Goal: Task Accomplishment & Management: Use online tool/utility

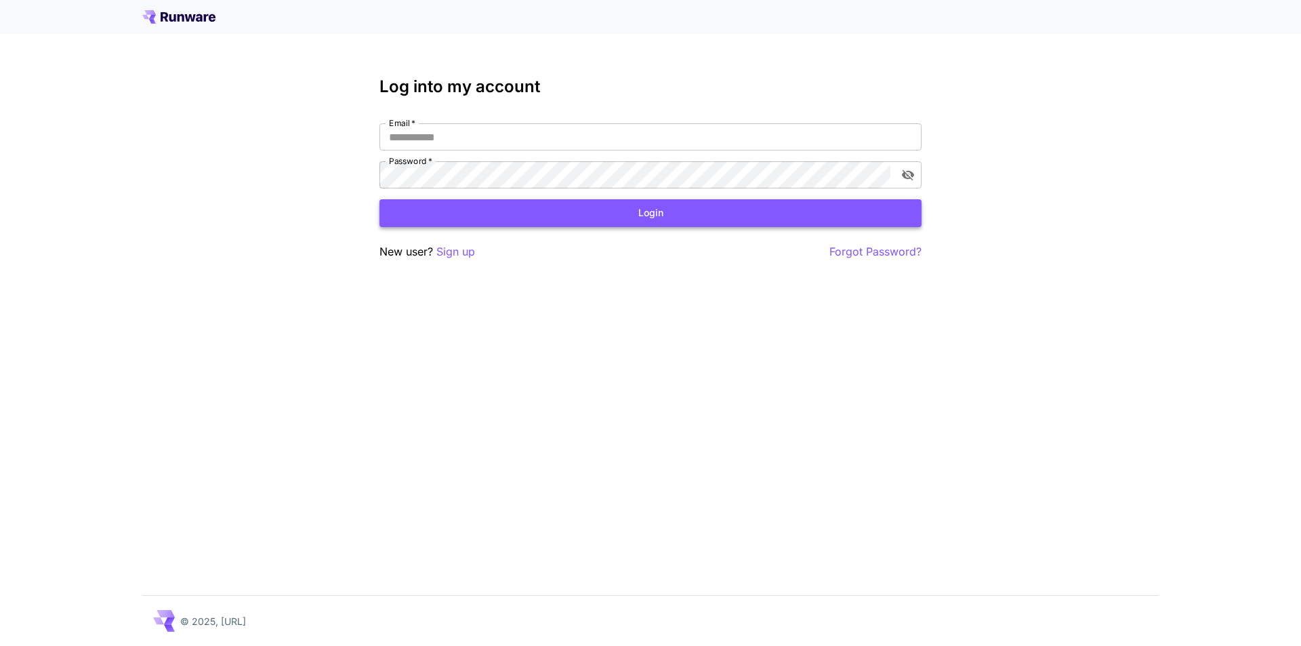
type input "**********"
click at [542, 222] on button "Login" at bounding box center [651, 213] width 542 height 28
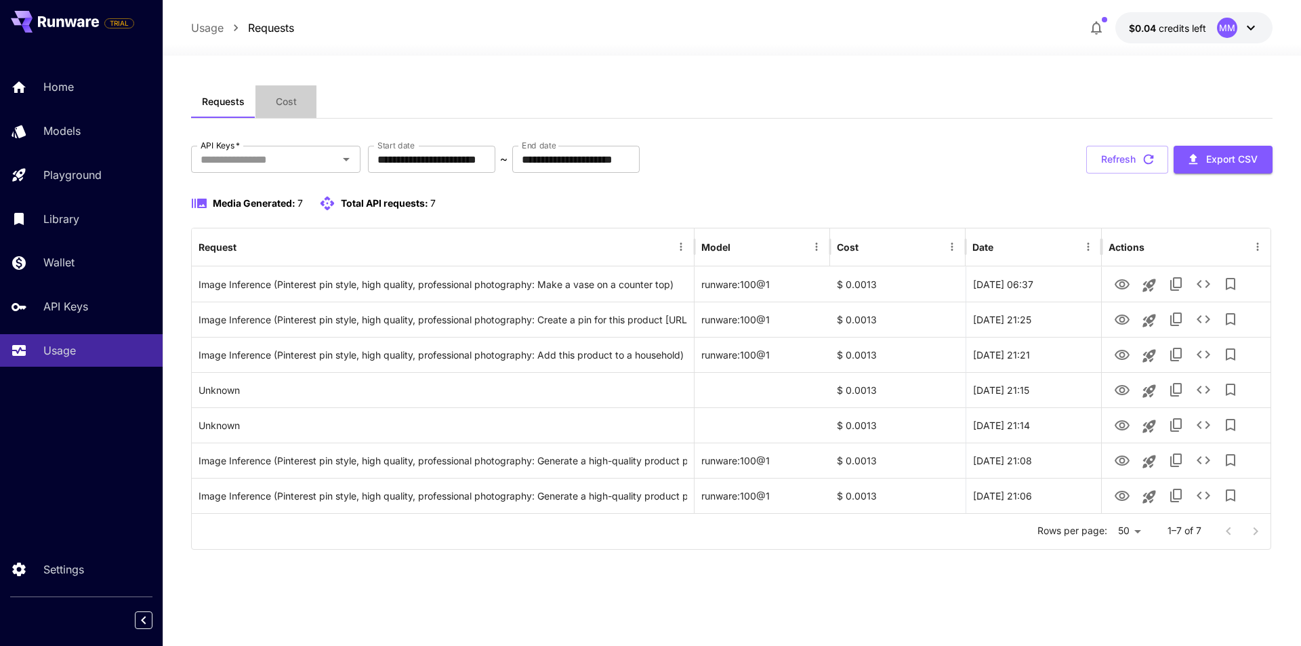
click at [270, 101] on button "Cost" at bounding box center [286, 101] width 61 height 33
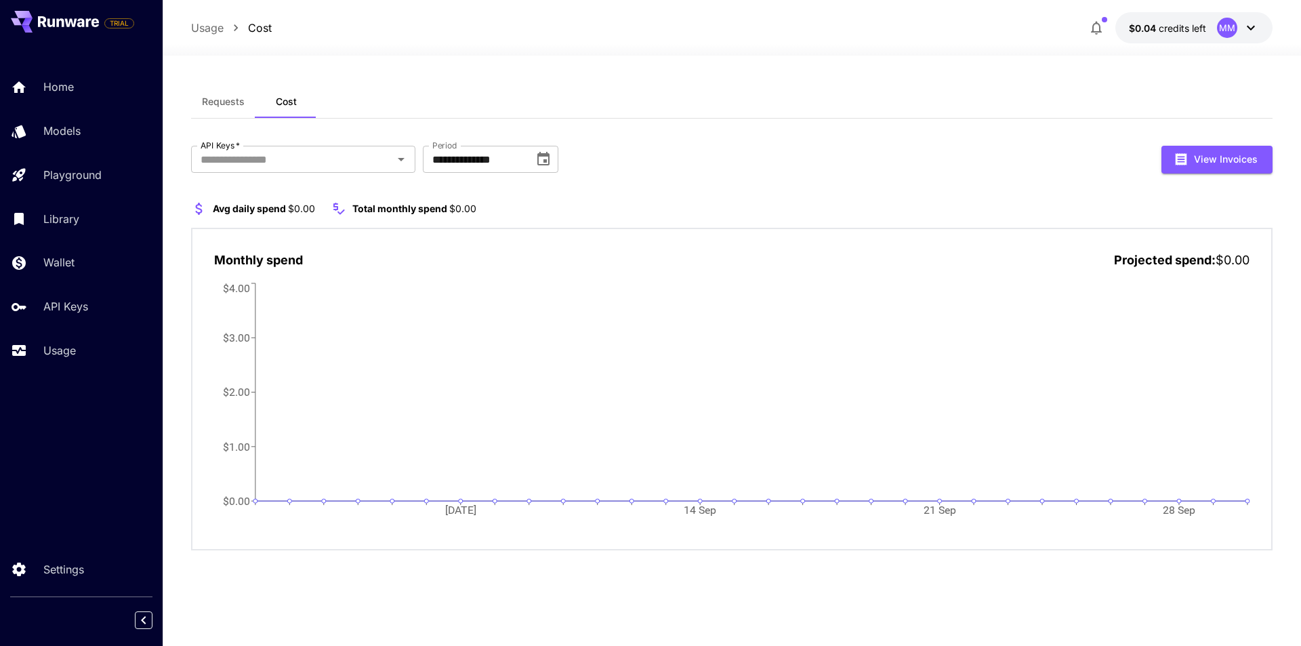
click at [241, 109] on button "Requests" at bounding box center [223, 101] width 64 height 33
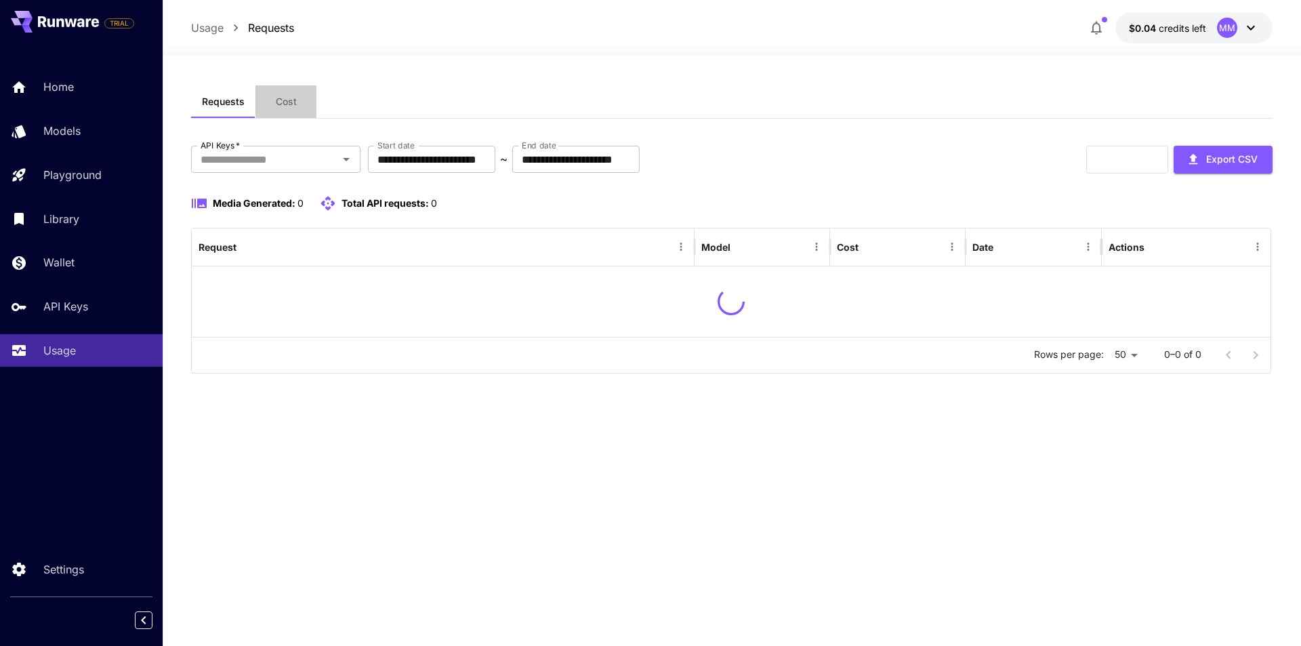
click at [287, 110] on button "Cost" at bounding box center [286, 101] width 61 height 33
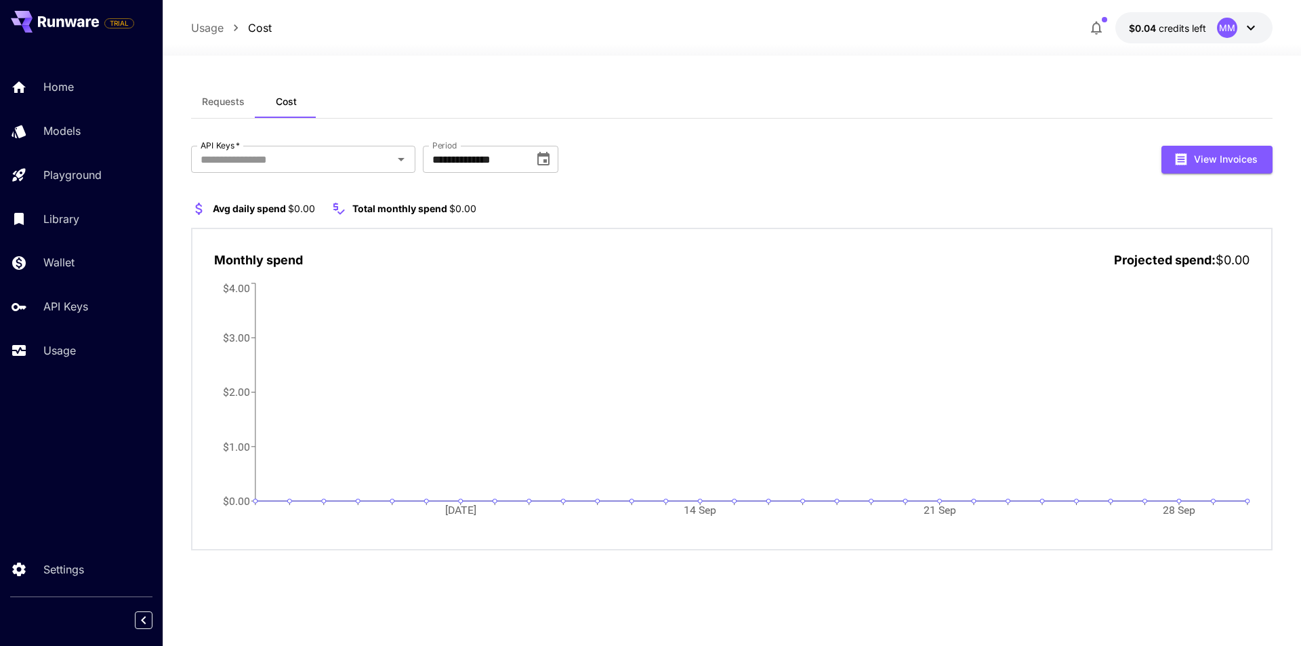
click at [232, 110] on button "Requests" at bounding box center [223, 101] width 64 height 33
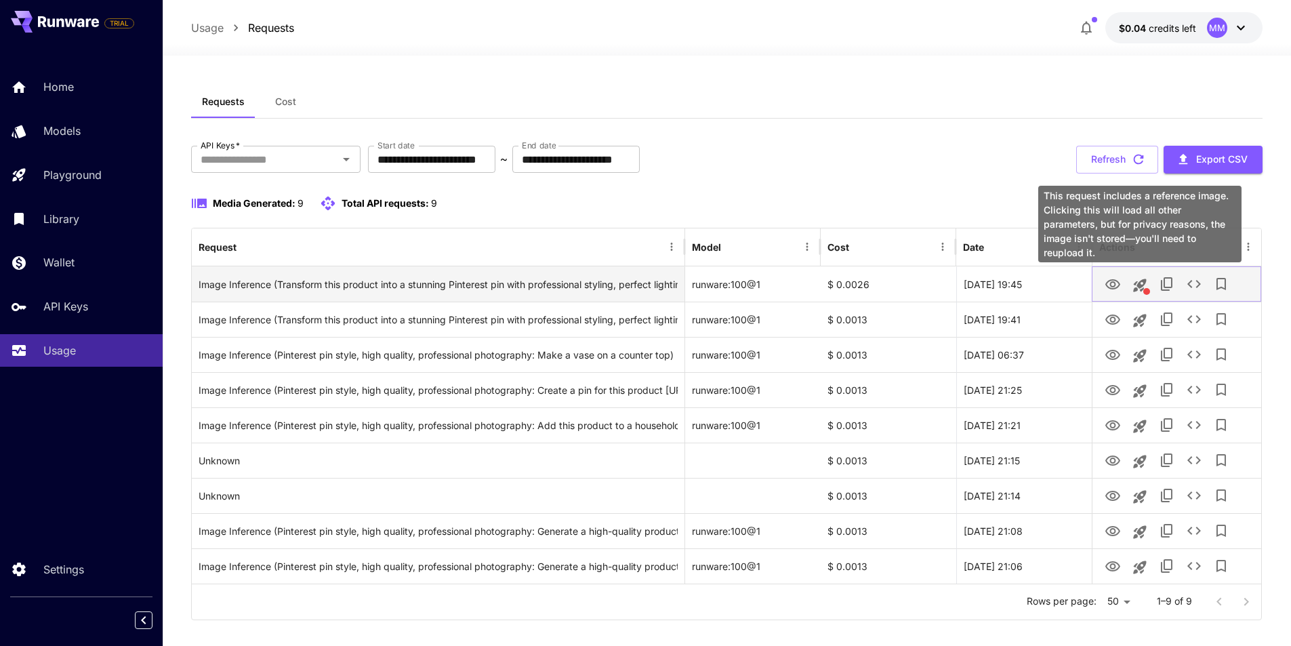
click at [1143, 286] on icon "This request includes a reference image. Clicking this will load all other para…" at bounding box center [1139, 285] width 13 height 13
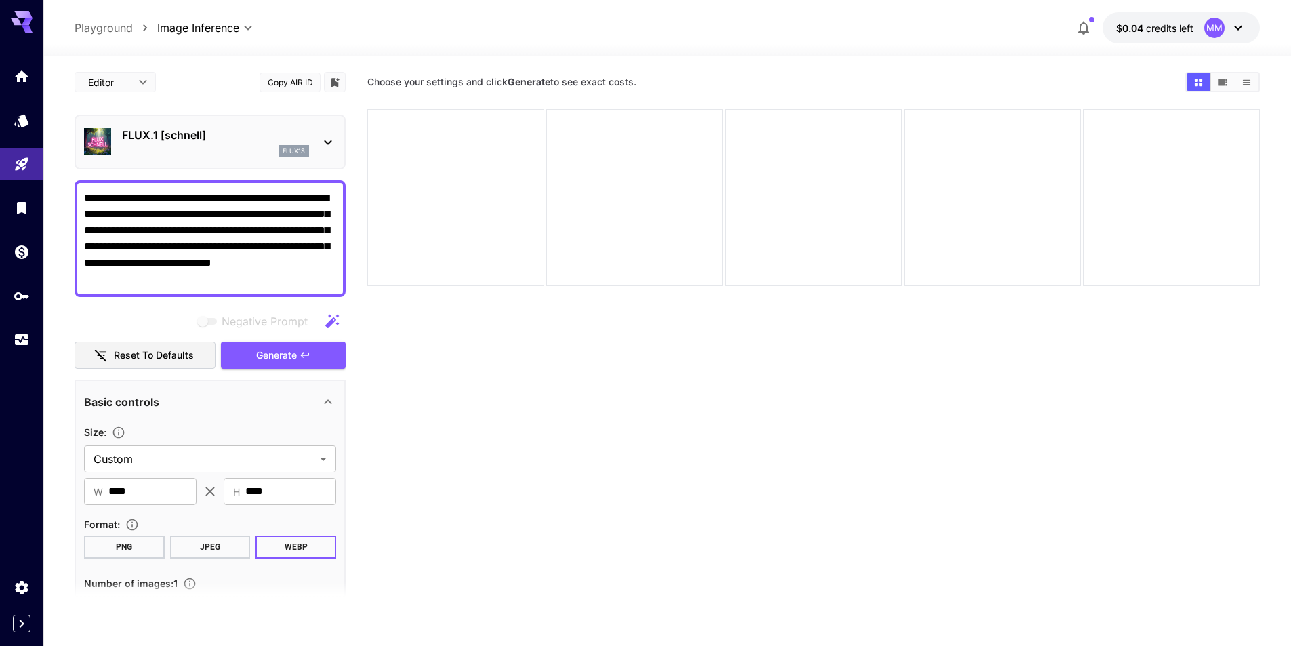
scroll to position [271, 0]
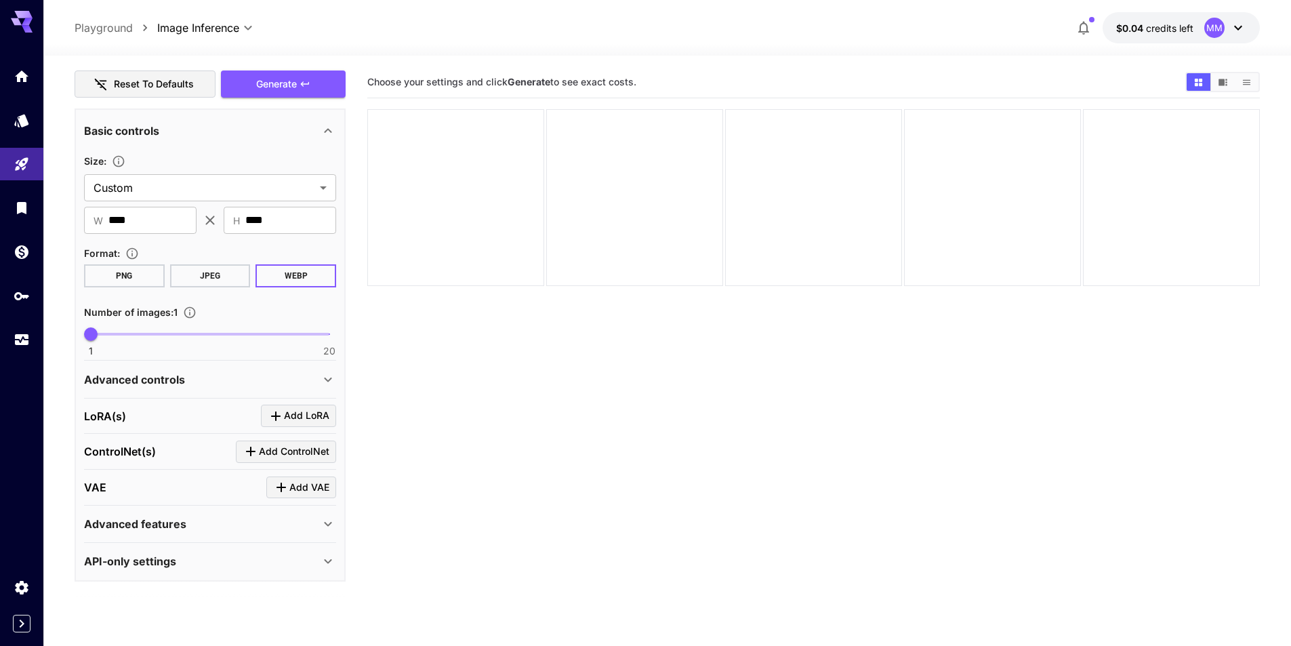
click at [228, 562] on div "API-only settings" at bounding box center [202, 561] width 236 height 16
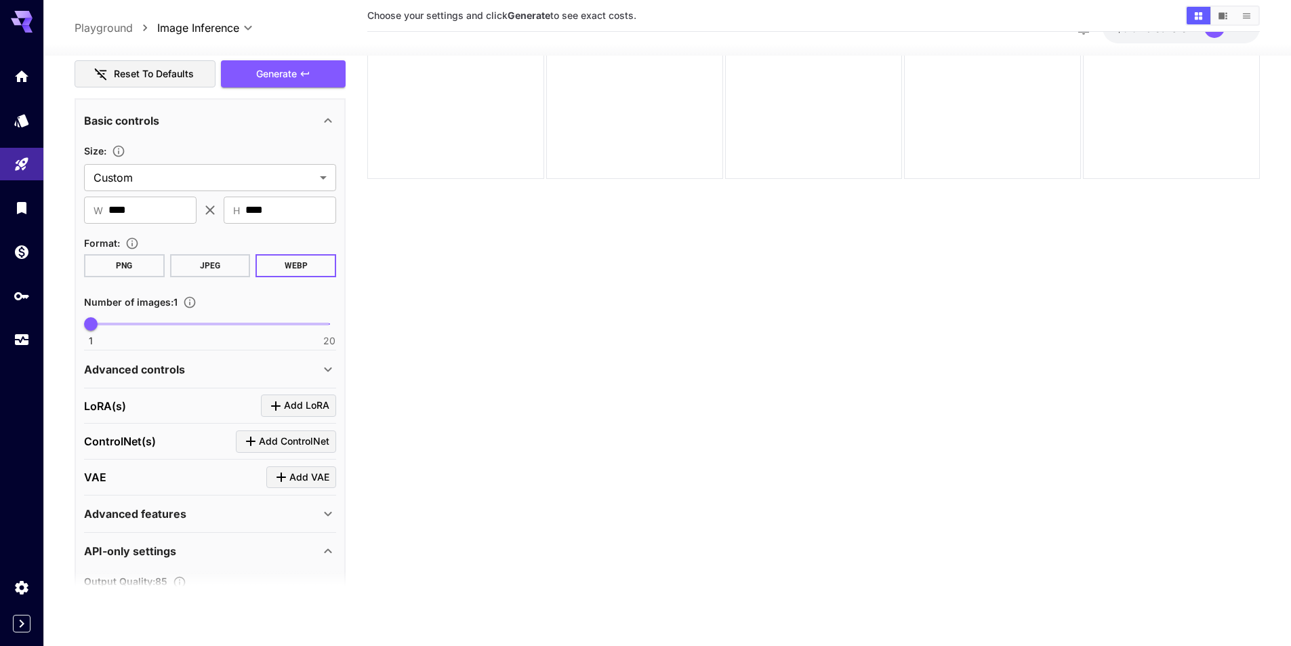
scroll to position [564, 0]
click at [13, 348] on link at bounding box center [21, 339] width 43 height 33
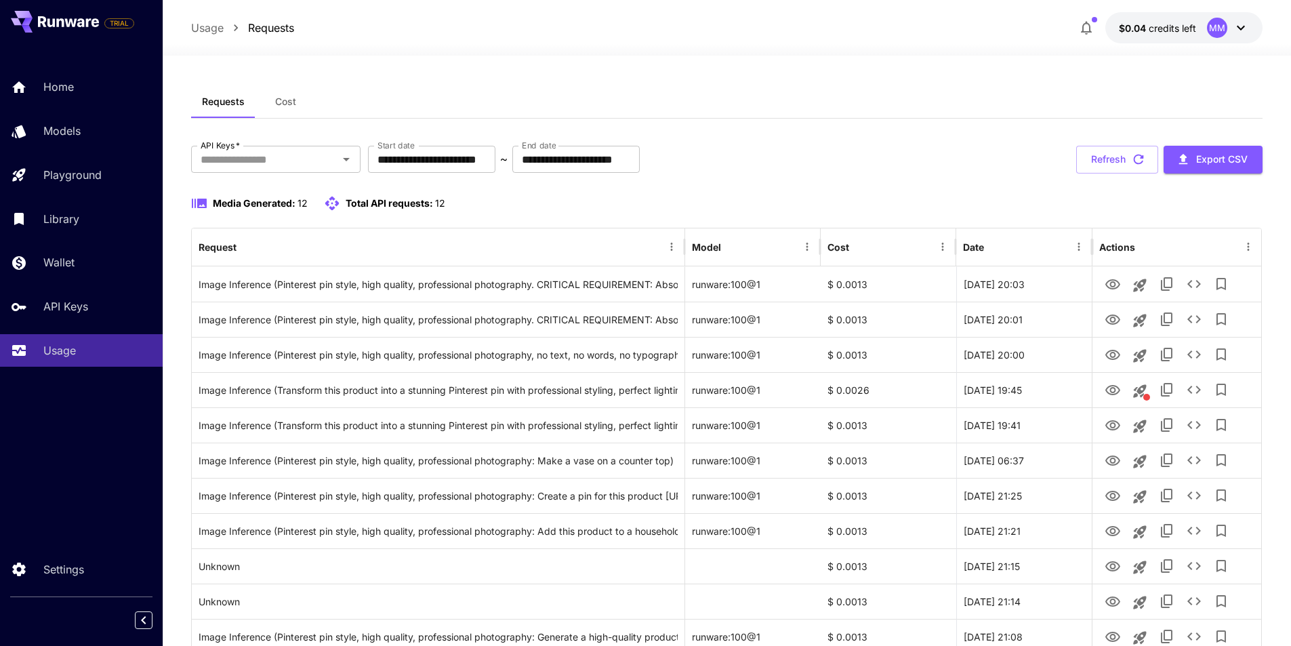
click at [285, 101] on span "Cost" at bounding box center [285, 102] width 21 height 12
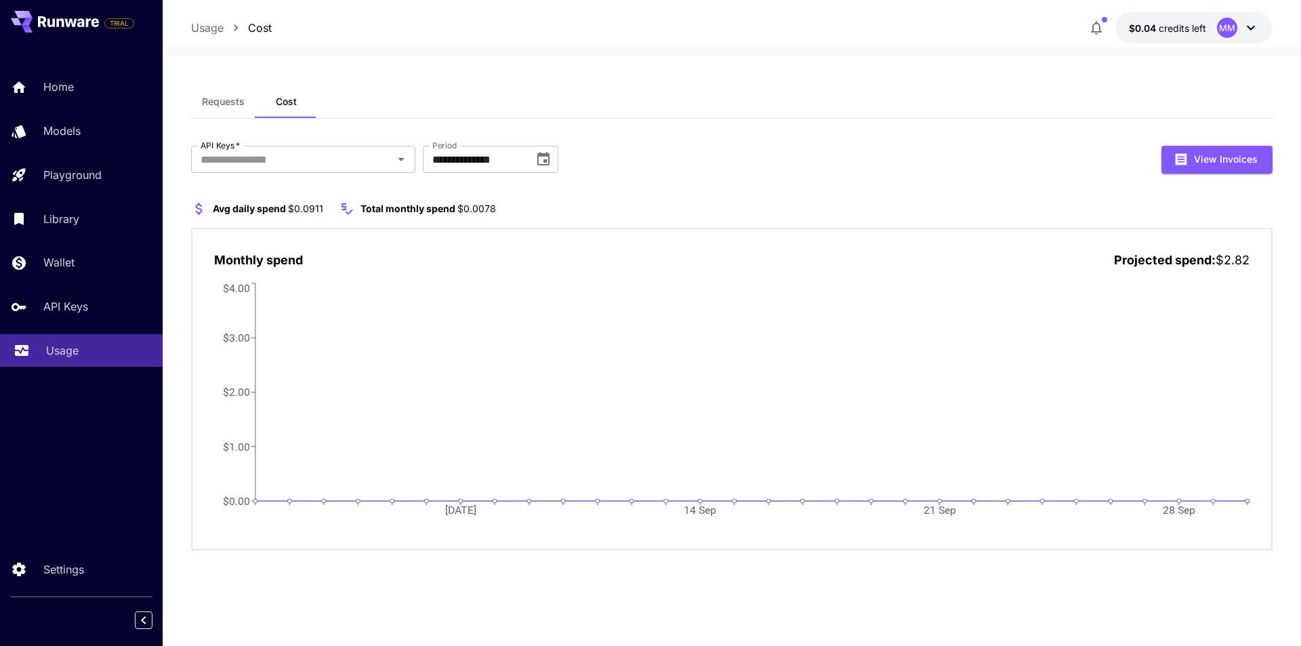
click at [82, 361] on link "Usage" at bounding box center [81, 350] width 163 height 33
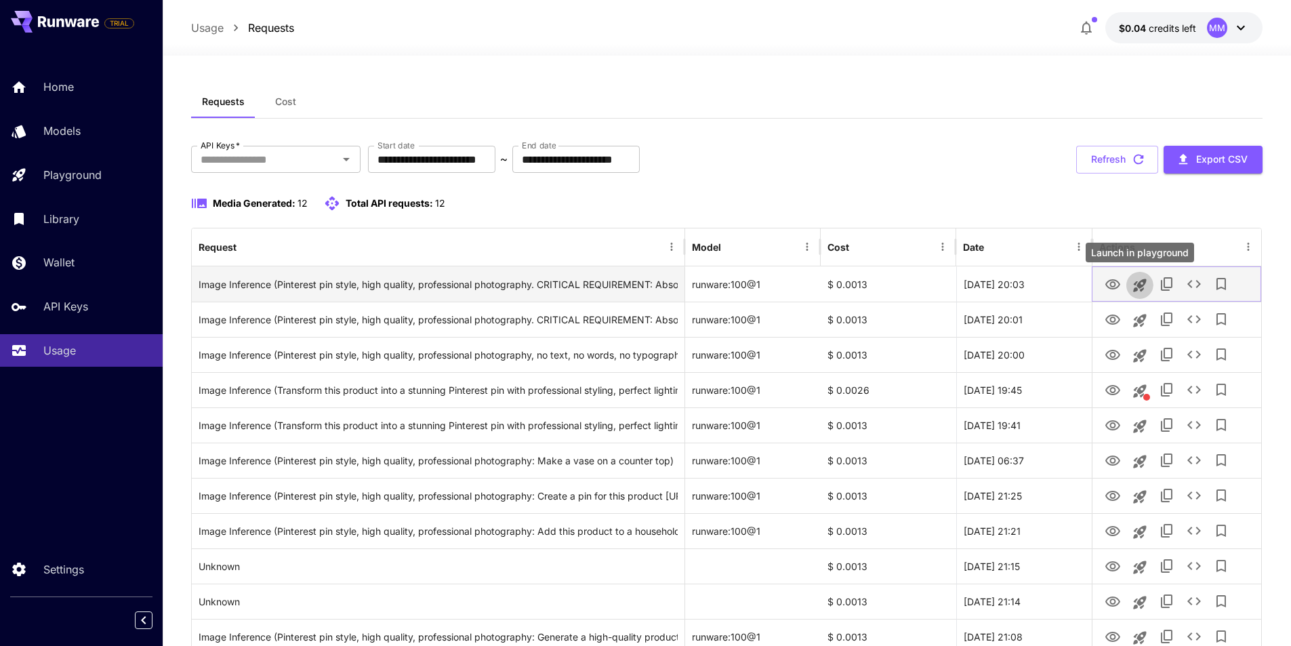
click at [1137, 287] on icon "Launch in playground" at bounding box center [1139, 285] width 13 height 13
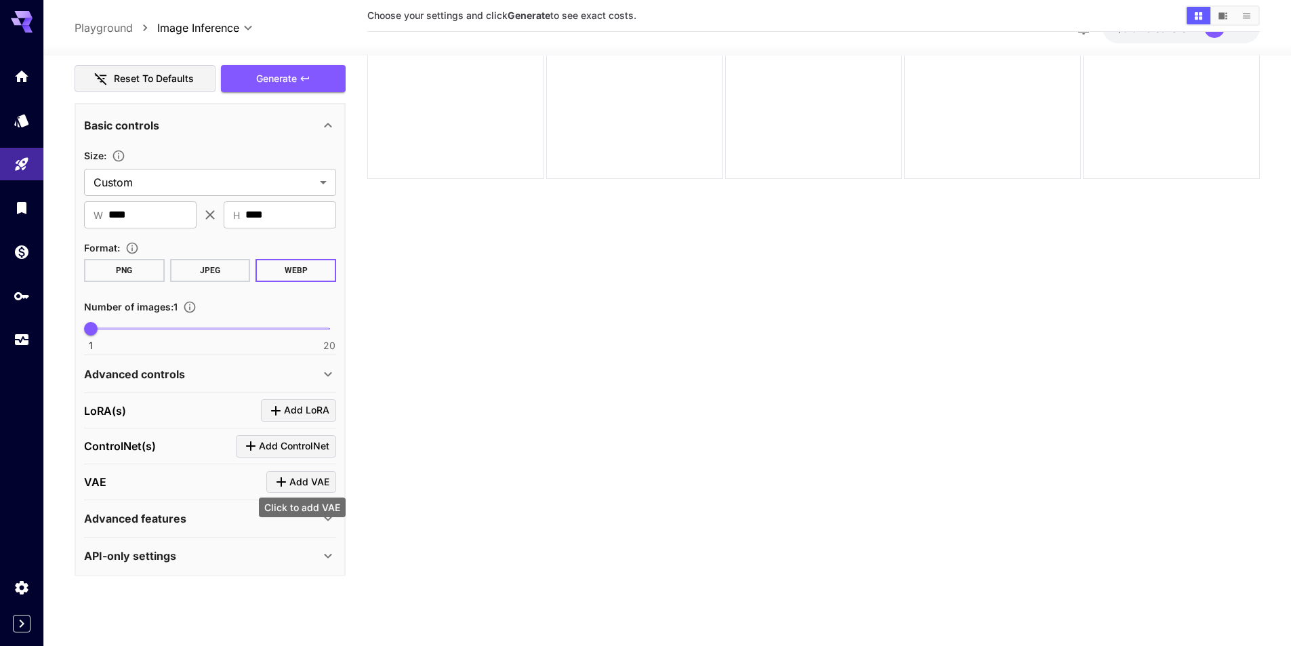
scroll to position [418, 0]
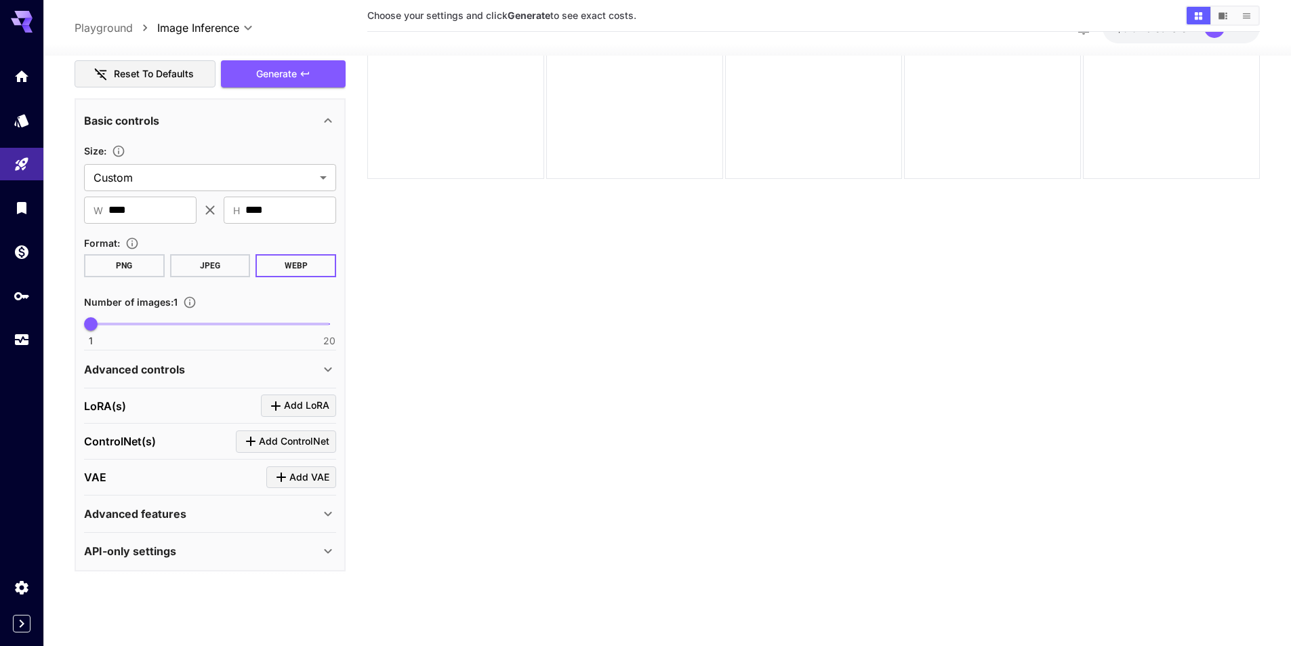
click at [295, 375] on div "Advanced controls" at bounding box center [202, 369] width 236 height 16
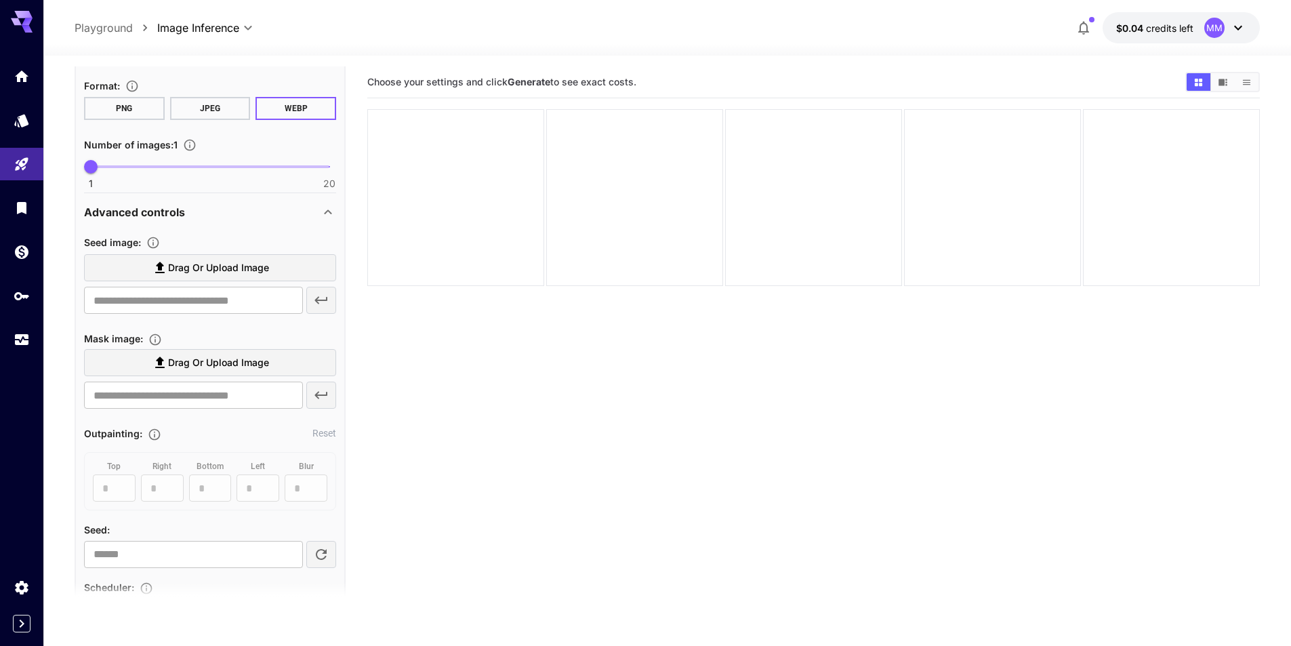
scroll to position [553, 0]
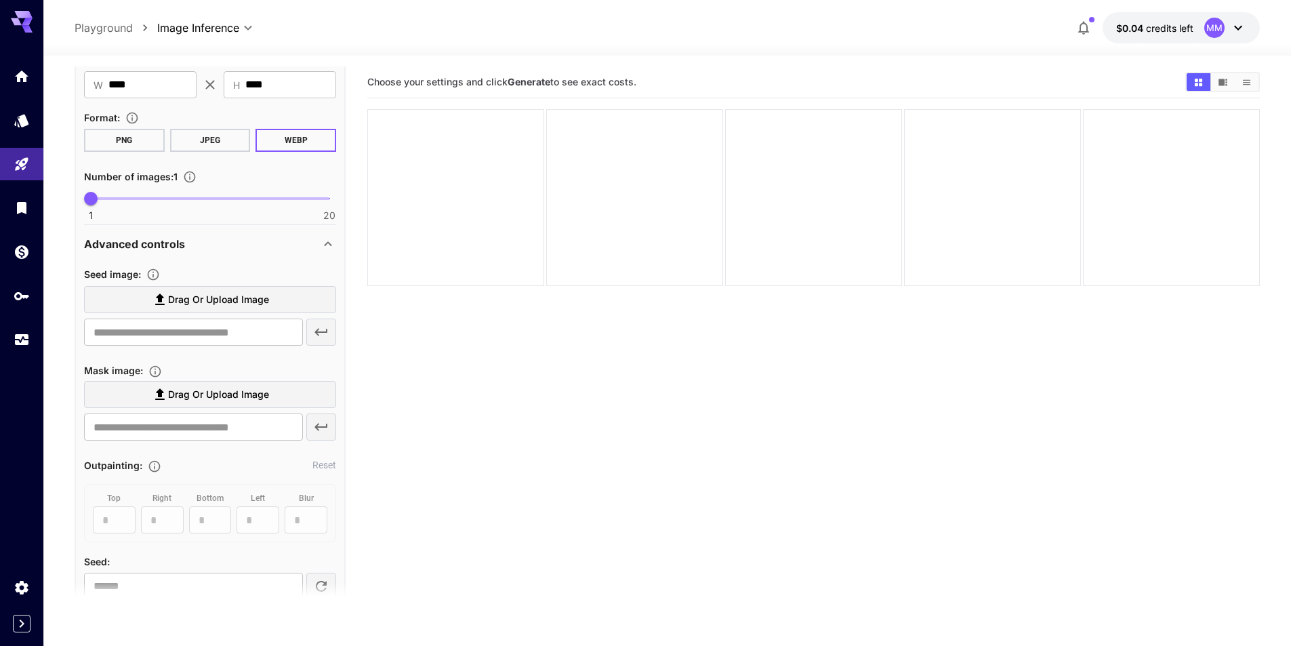
drag, startPoint x: 255, startPoint y: 246, endPoint x: 262, endPoint y: 253, distance: 9.6
click at [255, 246] on div "Advanced controls" at bounding box center [202, 244] width 236 height 16
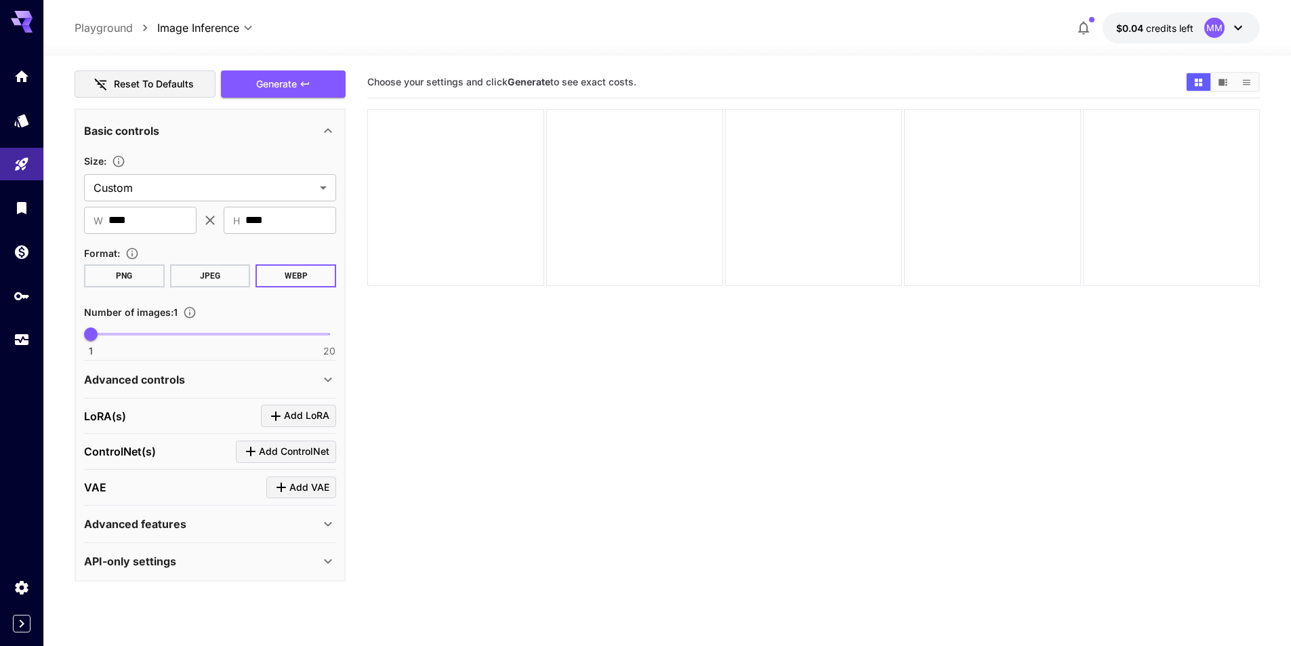
scroll to position [418, 0]
click at [284, 411] on span "Add LoRA" at bounding box center [306, 415] width 45 height 17
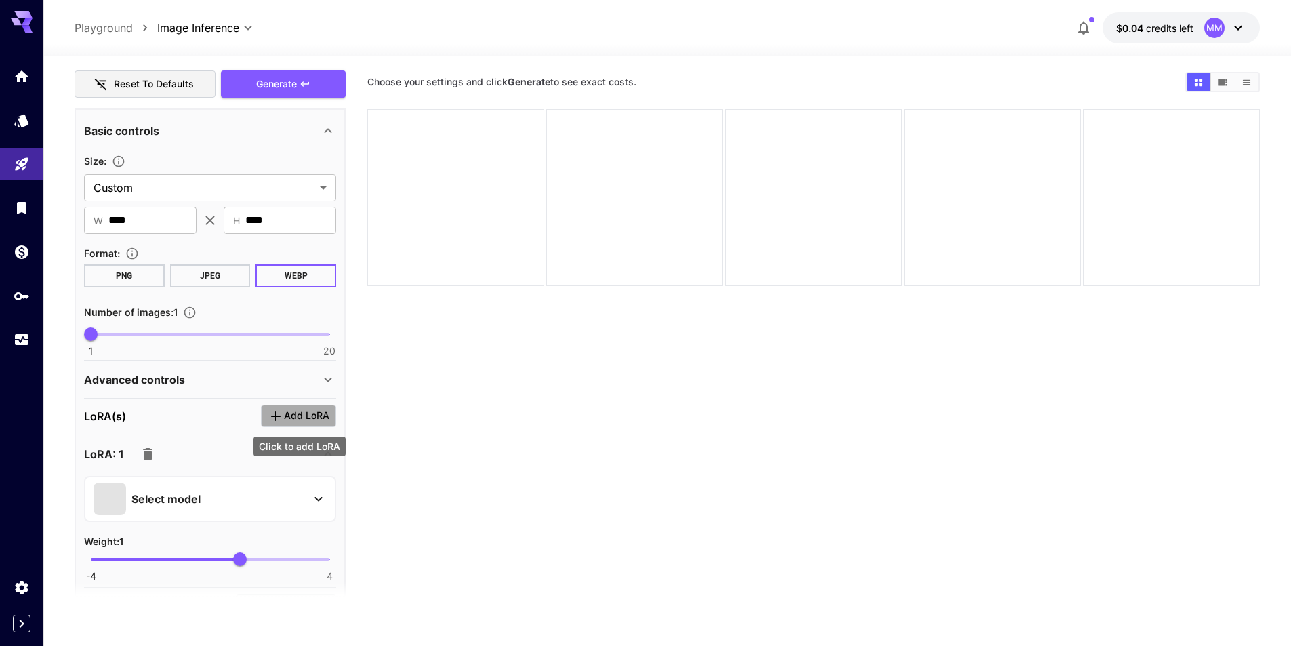
click at [284, 411] on span "Add LoRA" at bounding box center [306, 415] width 45 height 17
click at [152, 448] on icon "button" at bounding box center [148, 454] width 16 height 16
click at [146, 453] on icon "button" at bounding box center [147, 454] width 9 height 12
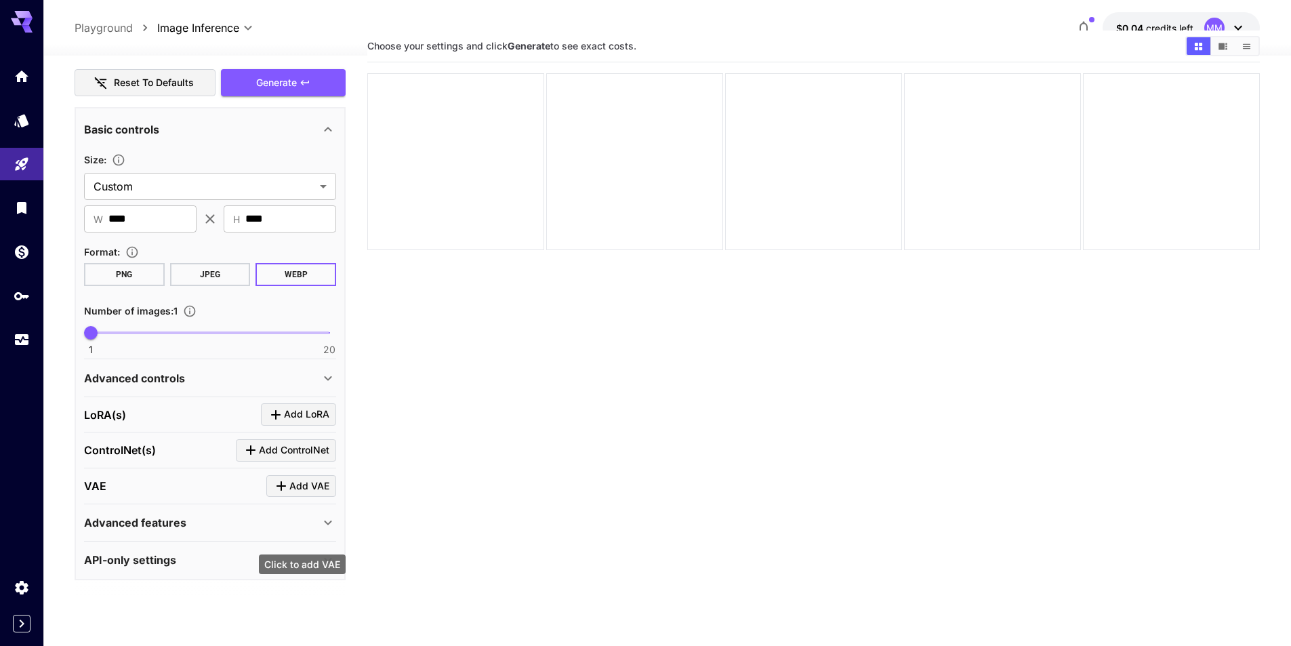
scroll to position [107, 0]
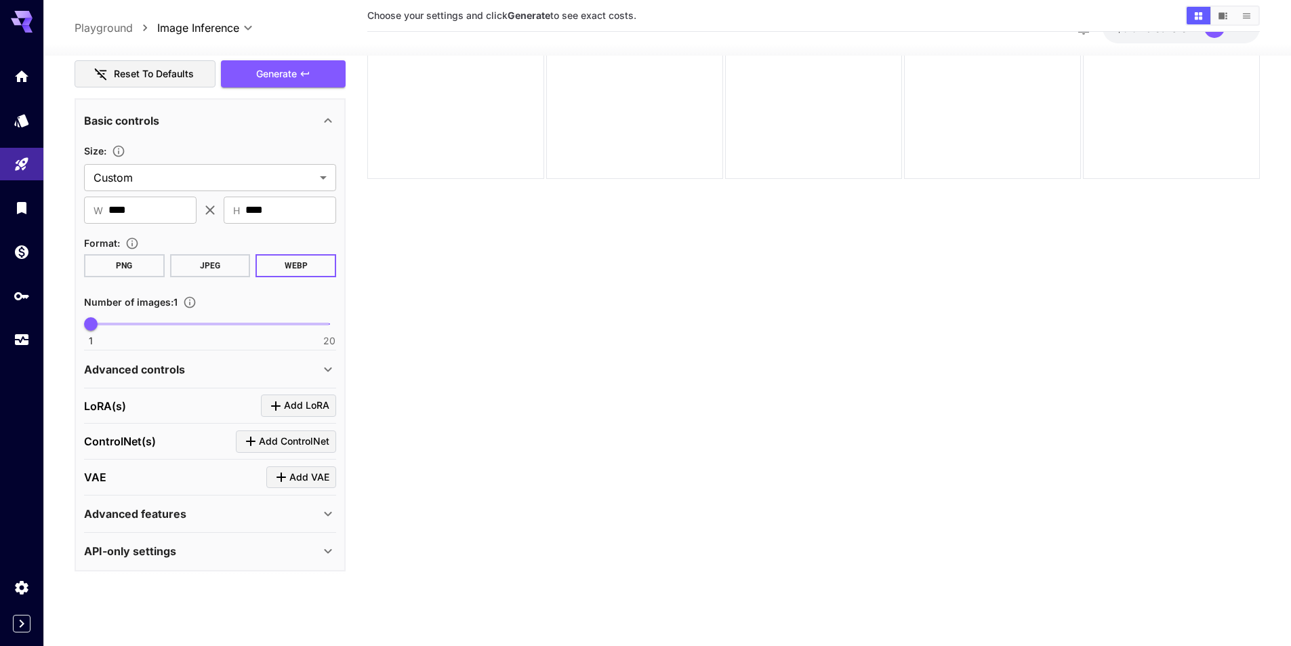
click at [180, 513] on p "Advanced features" at bounding box center [135, 514] width 102 height 16
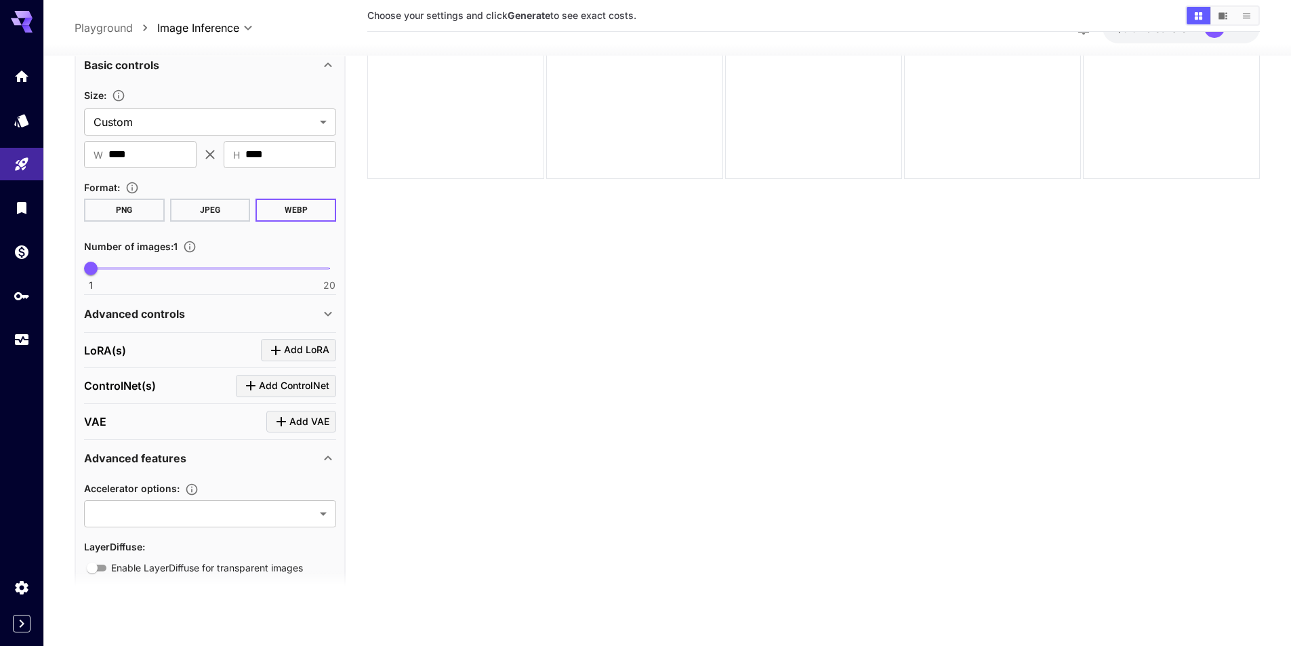
scroll to position [529, 0]
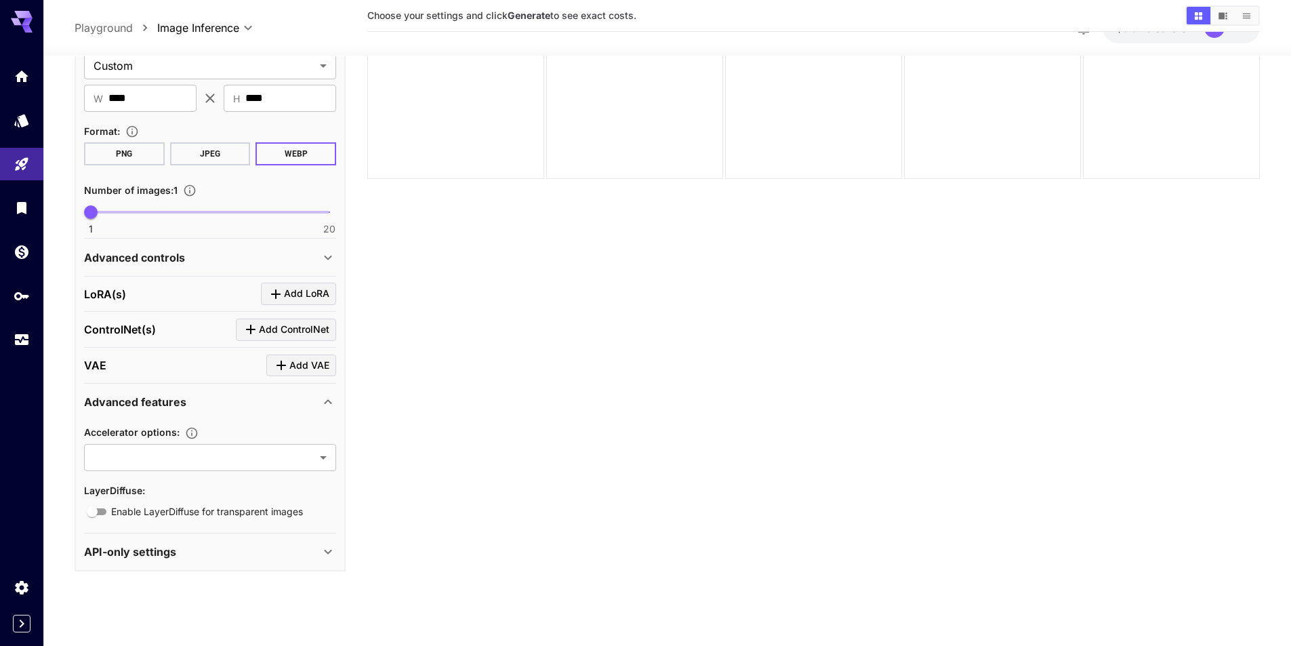
click at [206, 402] on div "Advanced features" at bounding box center [202, 402] width 236 height 16
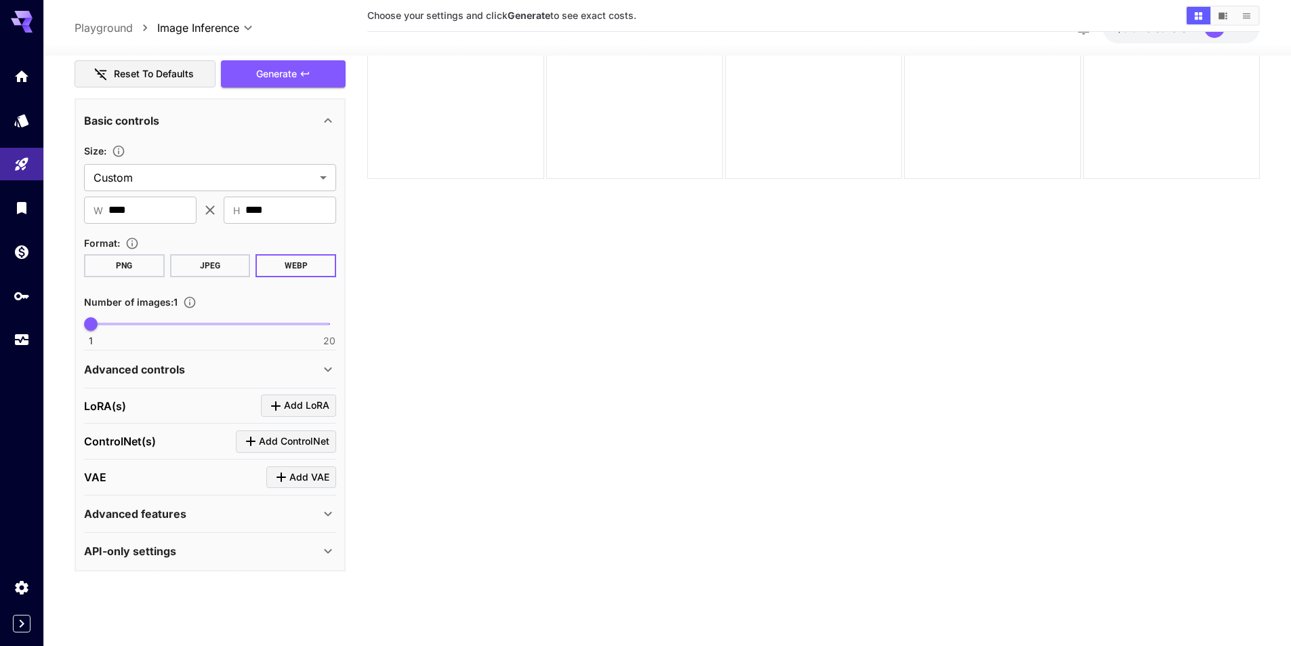
drag, startPoint x: 197, startPoint y: 554, endPoint x: 199, endPoint y: 545, distance: 9.6
click at [198, 554] on div "API-only settings" at bounding box center [202, 551] width 236 height 16
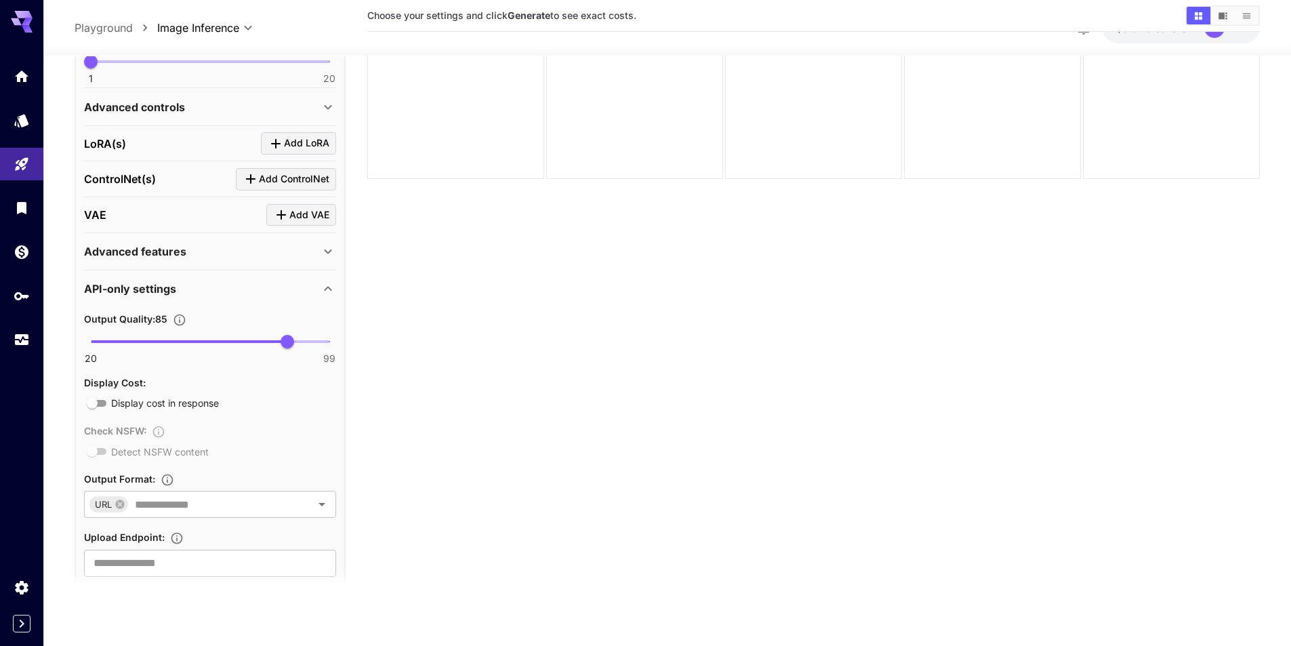
scroll to position [710, 0]
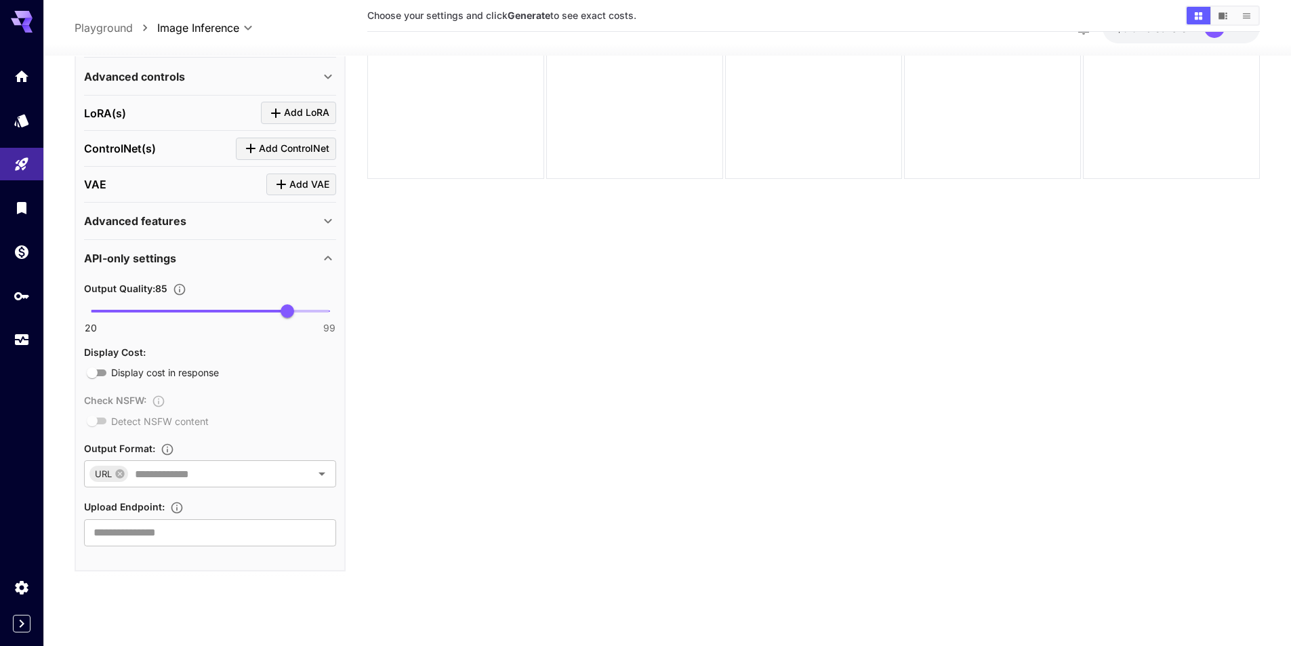
click at [197, 259] on div "API-only settings" at bounding box center [202, 258] width 236 height 16
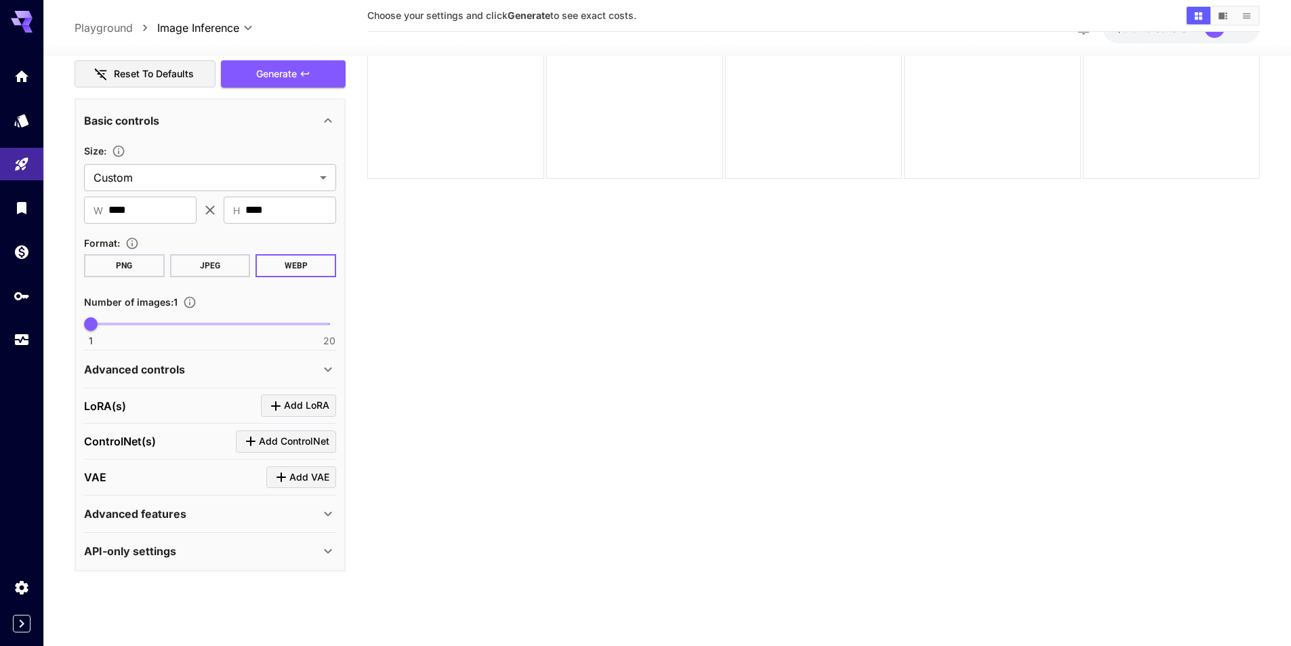
scroll to position [418, 0]
click at [219, 370] on div "Advanced controls" at bounding box center [202, 369] width 236 height 16
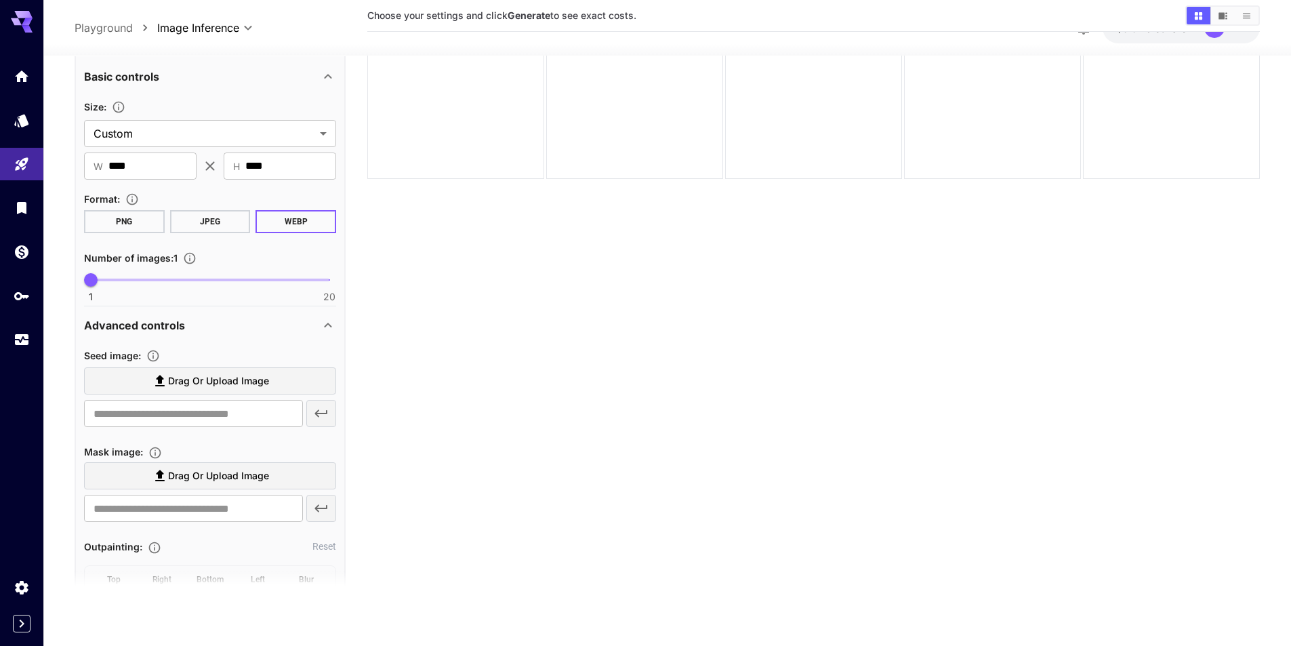
scroll to position [485, 0]
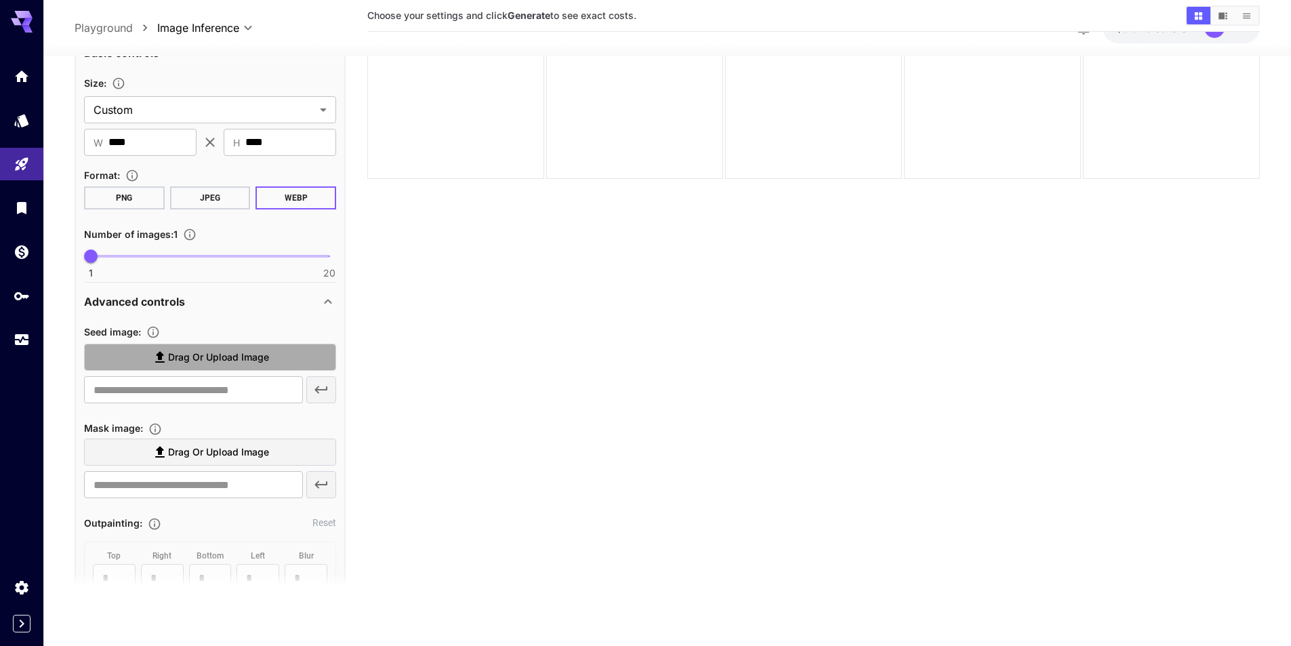
click at [209, 352] on span "Drag or upload image" at bounding box center [218, 357] width 101 height 17
click at [0, 0] on input "Drag or upload image" at bounding box center [0, 0] width 0 height 0
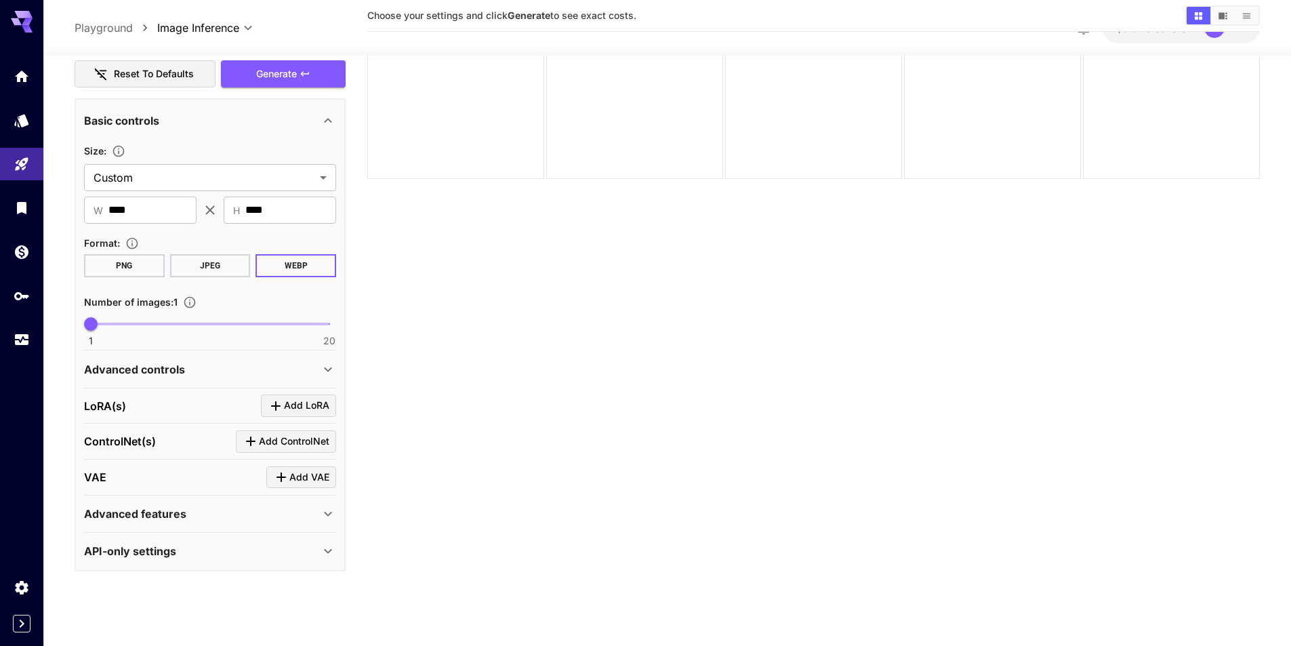
scroll to position [418, 0]
type input "**********"
click at [298, 372] on div "Advanced controls" at bounding box center [202, 369] width 236 height 16
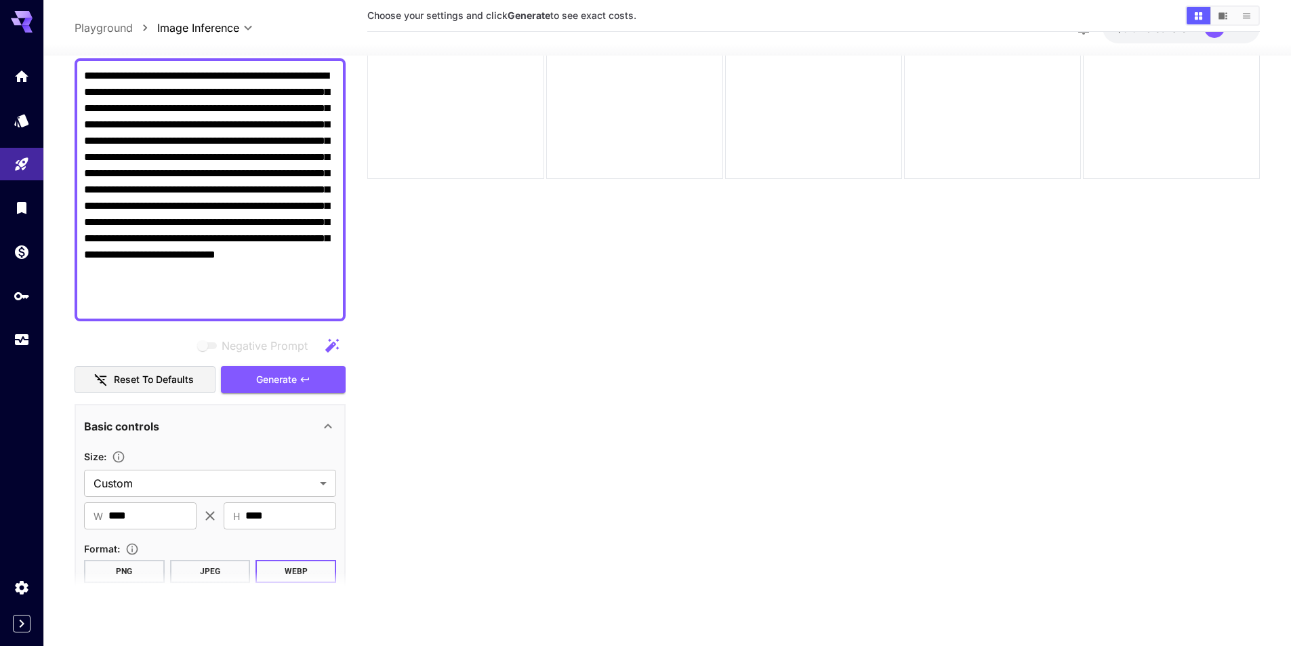
scroll to position [79, 0]
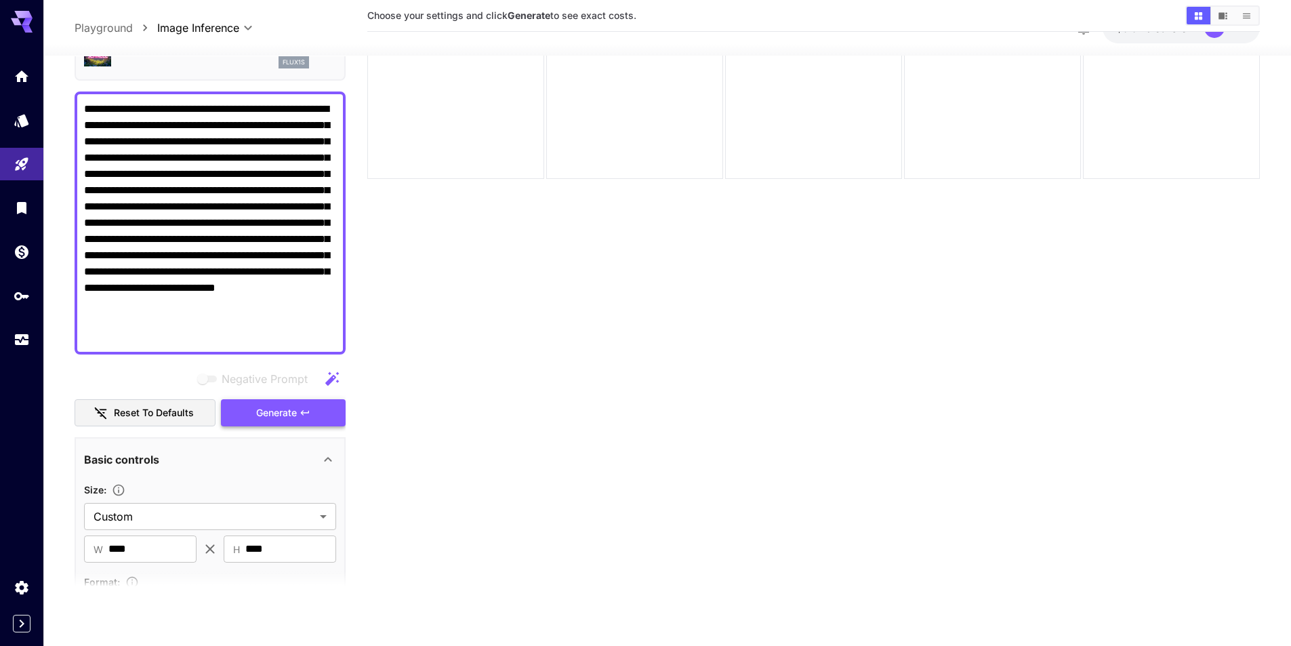
click at [306, 418] on button "Generate" at bounding box center [283, 413] width 125 height 28
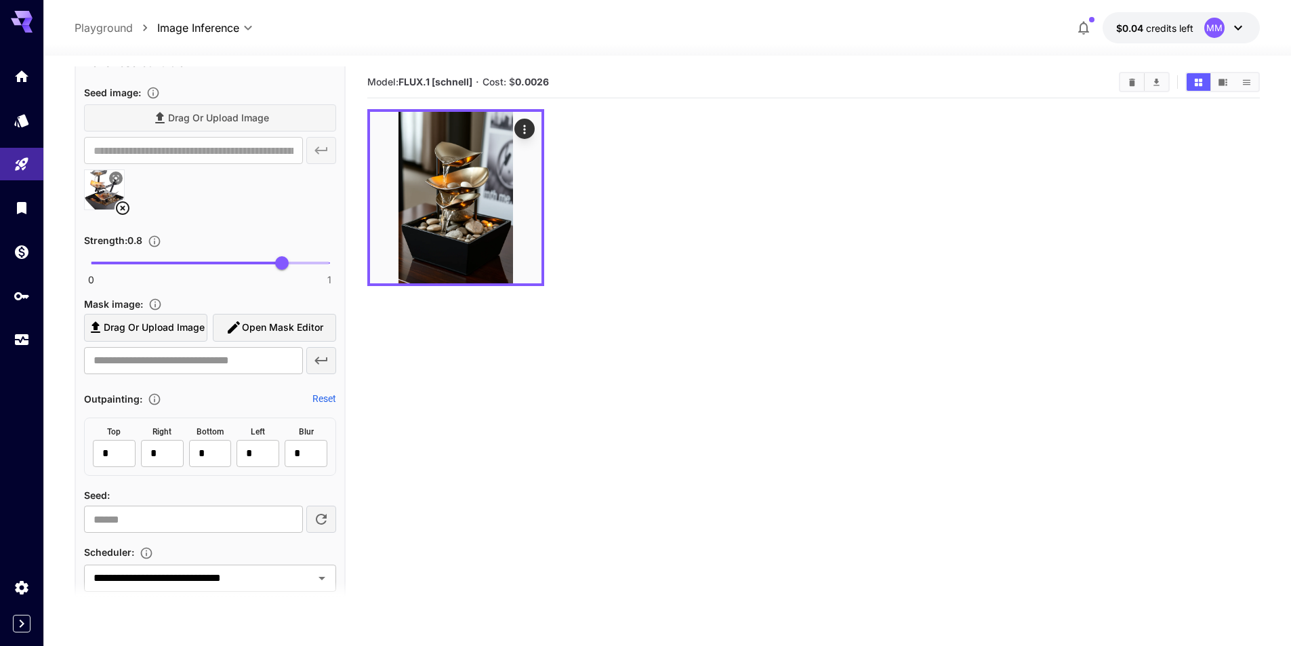
scroll to position [756, 0]
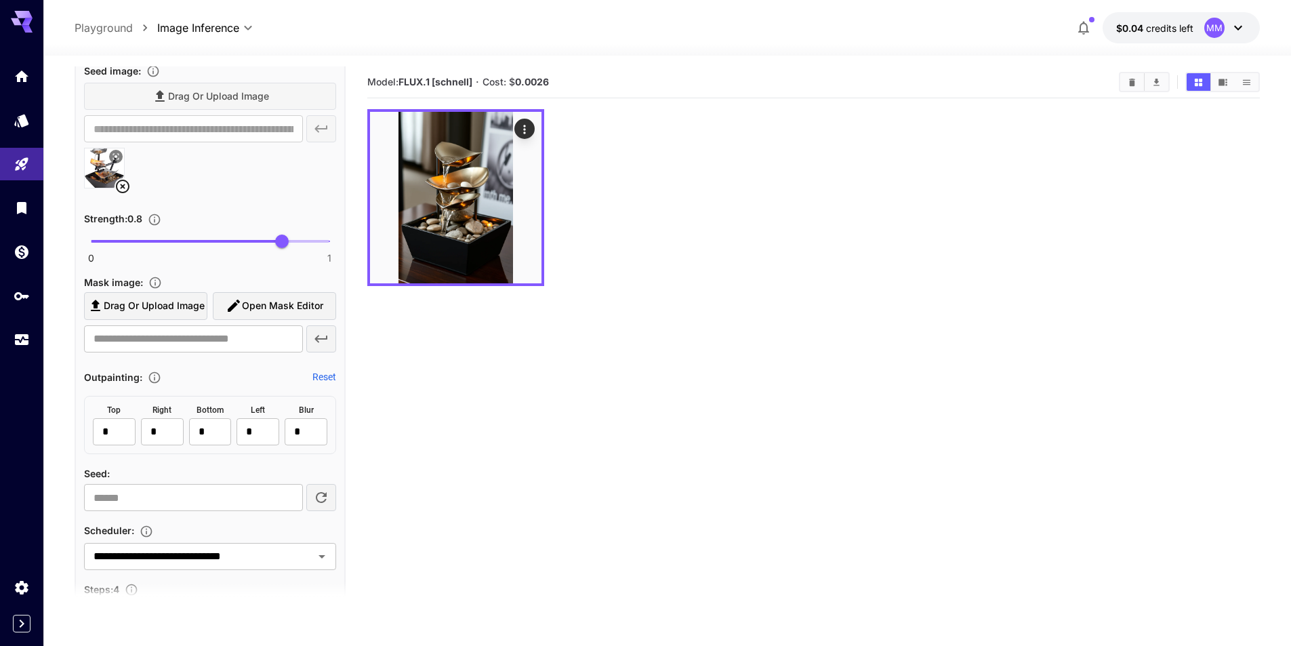
click at [123, 188] on icon at bounding box center [123, 187] width 14 height 14
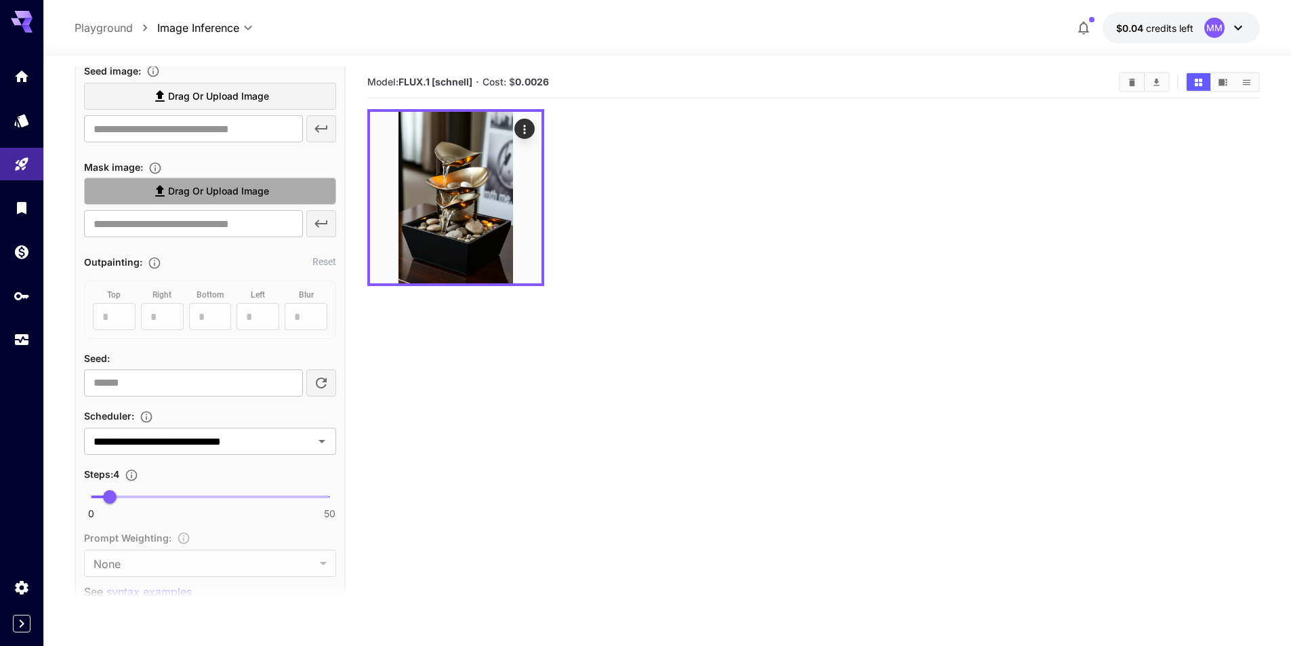
click at [228, 189] on span "Drag or upload image" at bounding box center [218, 191] width 101 height 17
click at [0, 0] on input "Drag or upload image" at bounding box center [0, 0] width 0 height 0
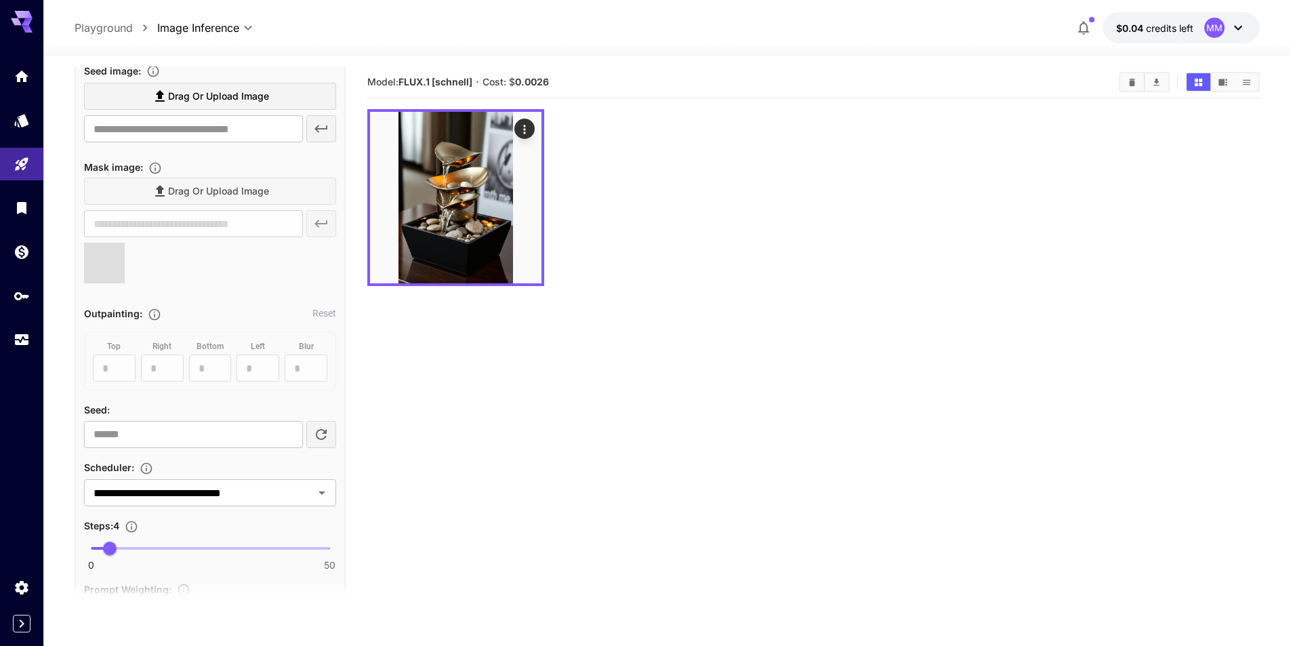
type input "**********"
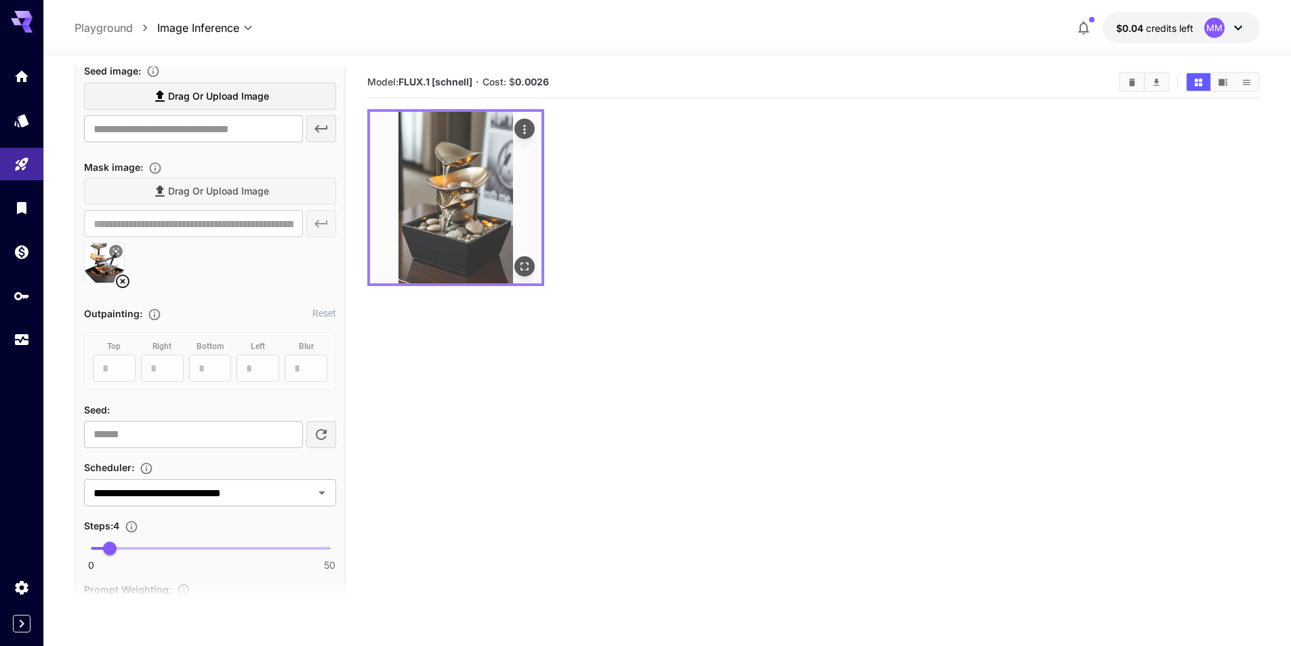
click at [525, 131] on icon "Actions" at bounding box center [525, 130] width 14 height 14
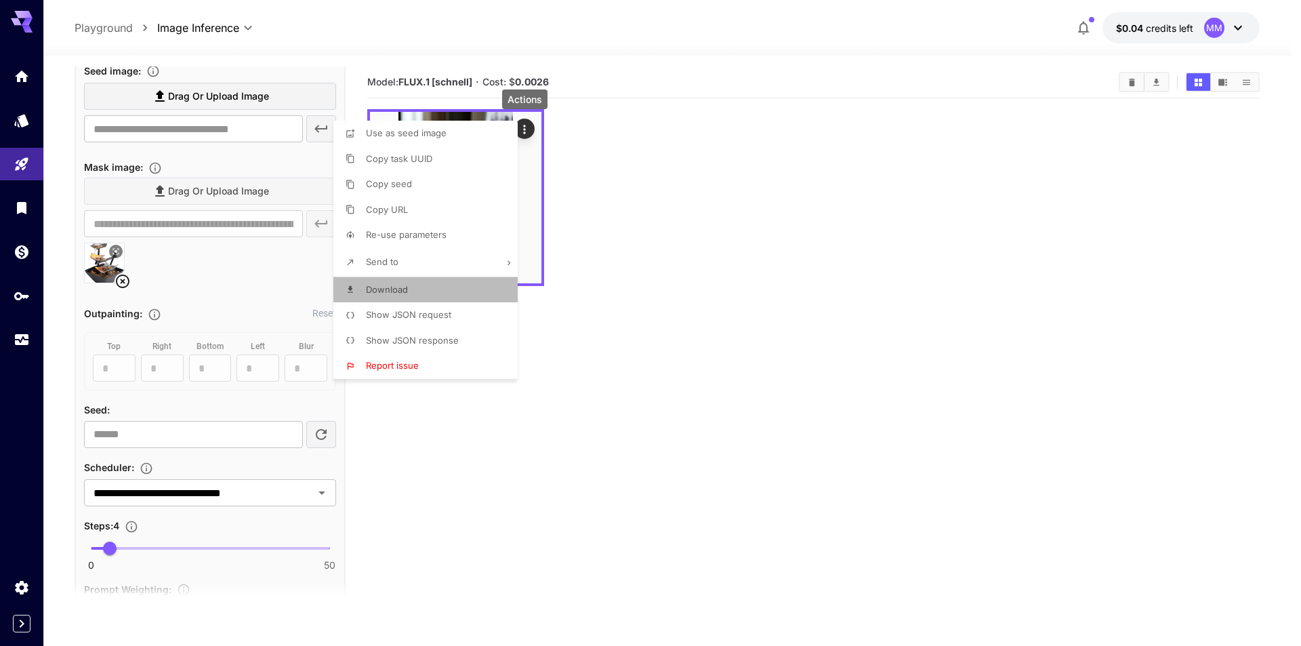
click at [449, 295] on li "Download" at bounding box center [429, 290] width 193 height 26
click at [630, 432] on div at bounding box center [650, 323] width 1301 height 646
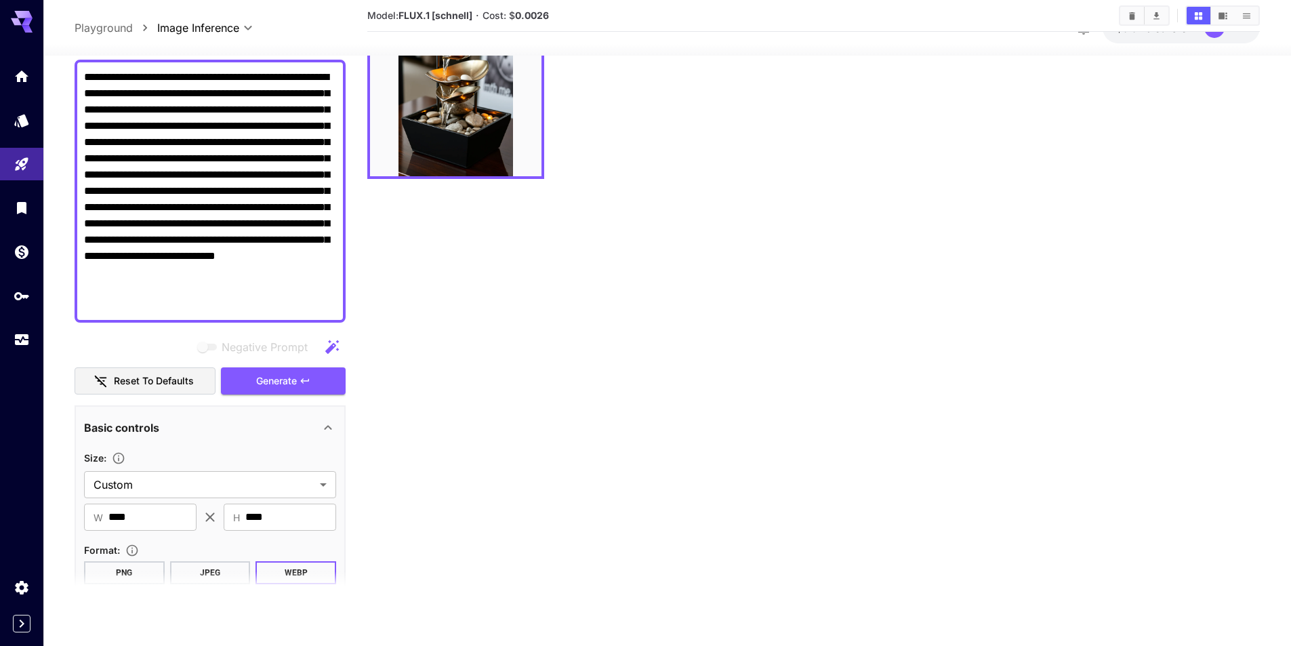
scroll to position [56, 0]
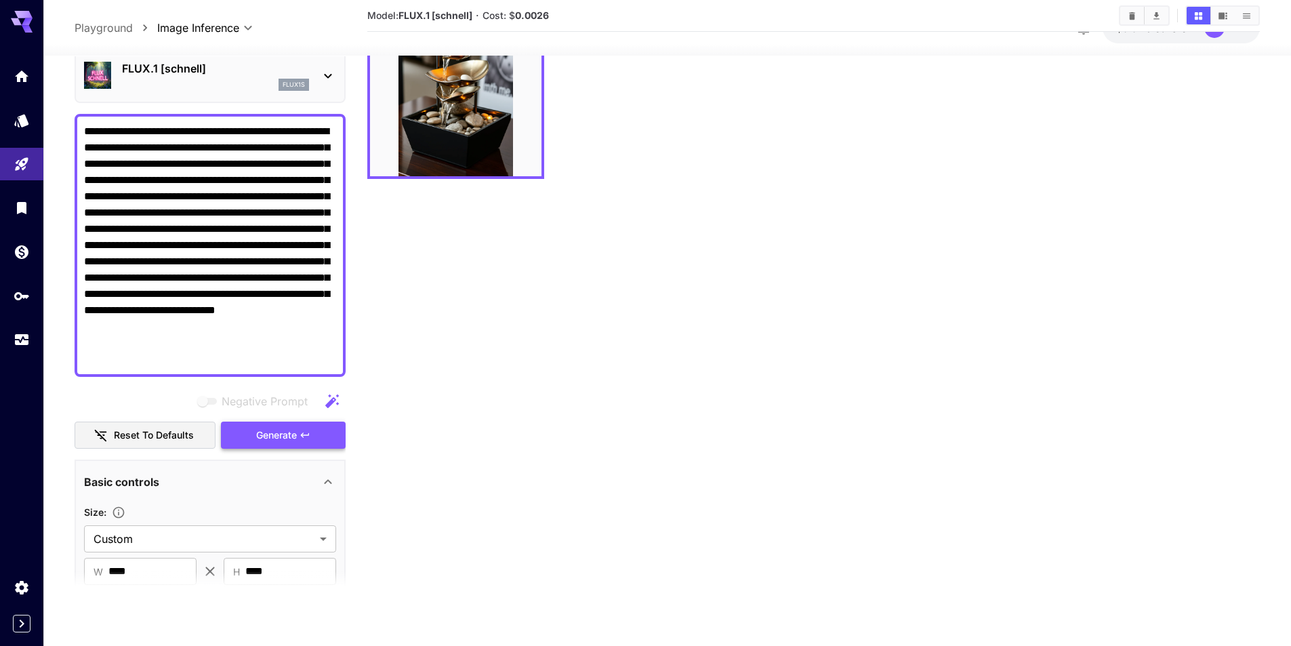
click at [294, 433] on span "Generate" at bounding box center [276, 435] width 41 height 17
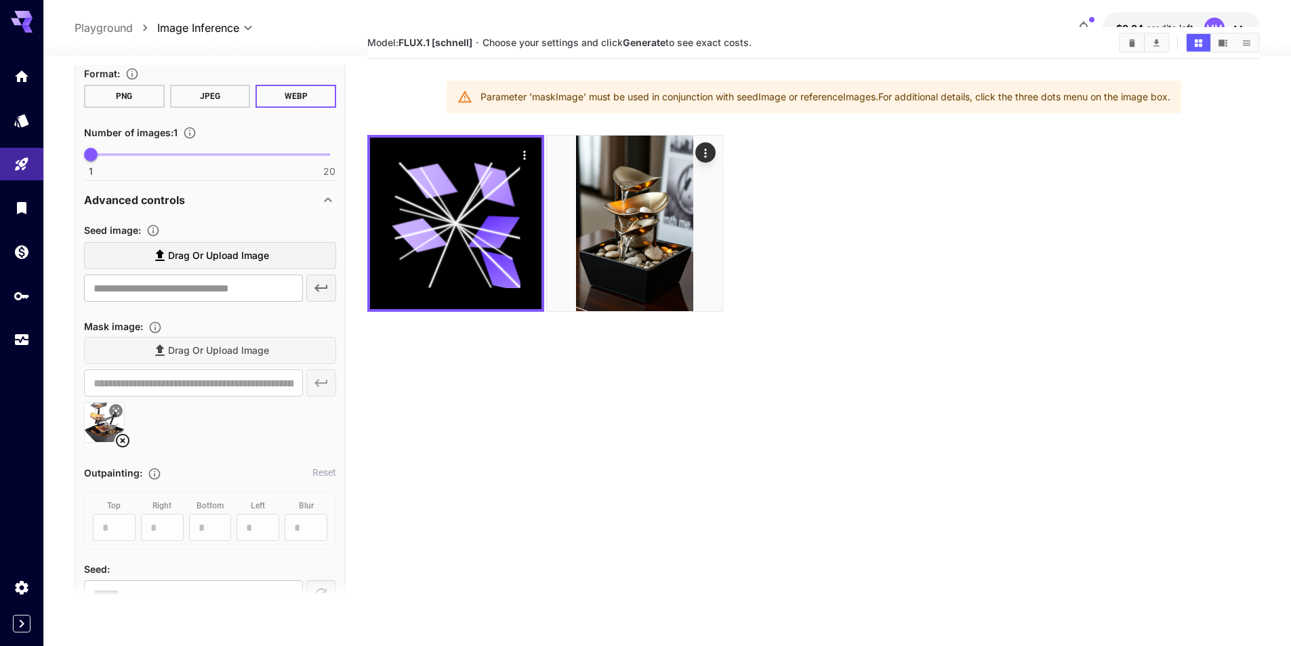
scroll to position [599, 0]
click at [121, 439] on icon at bounding box center [123, 438] width 14 height 14
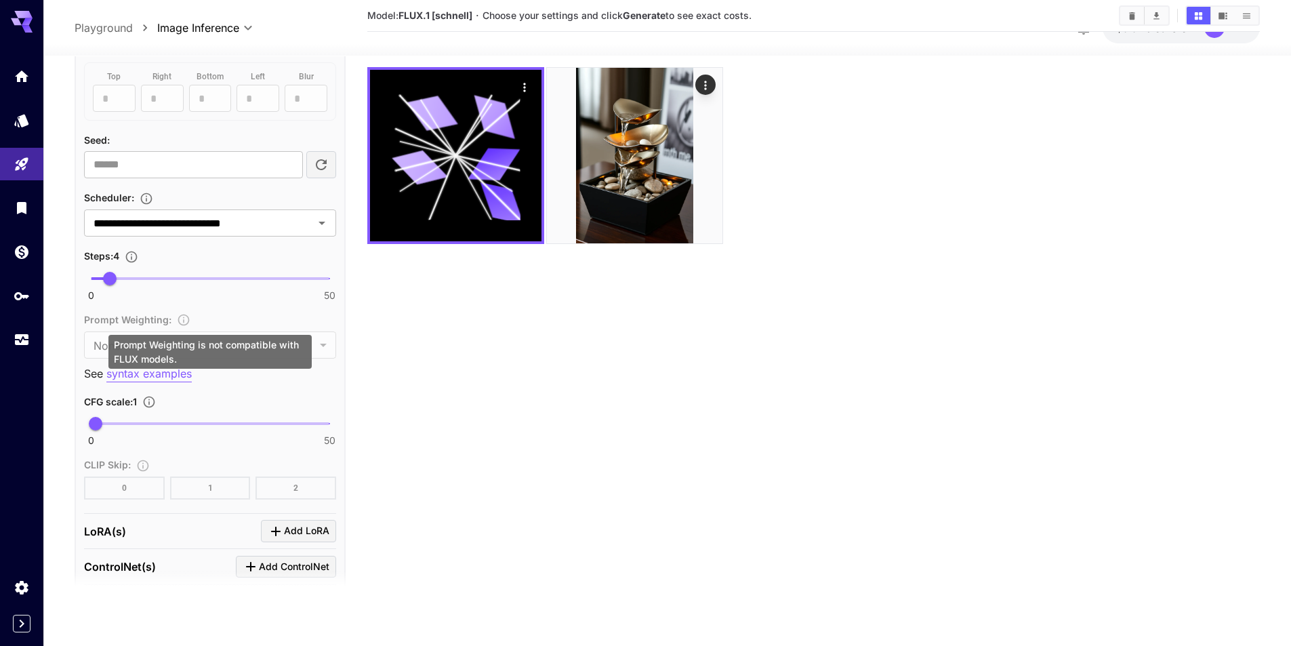
scroll to position [1089, 0]
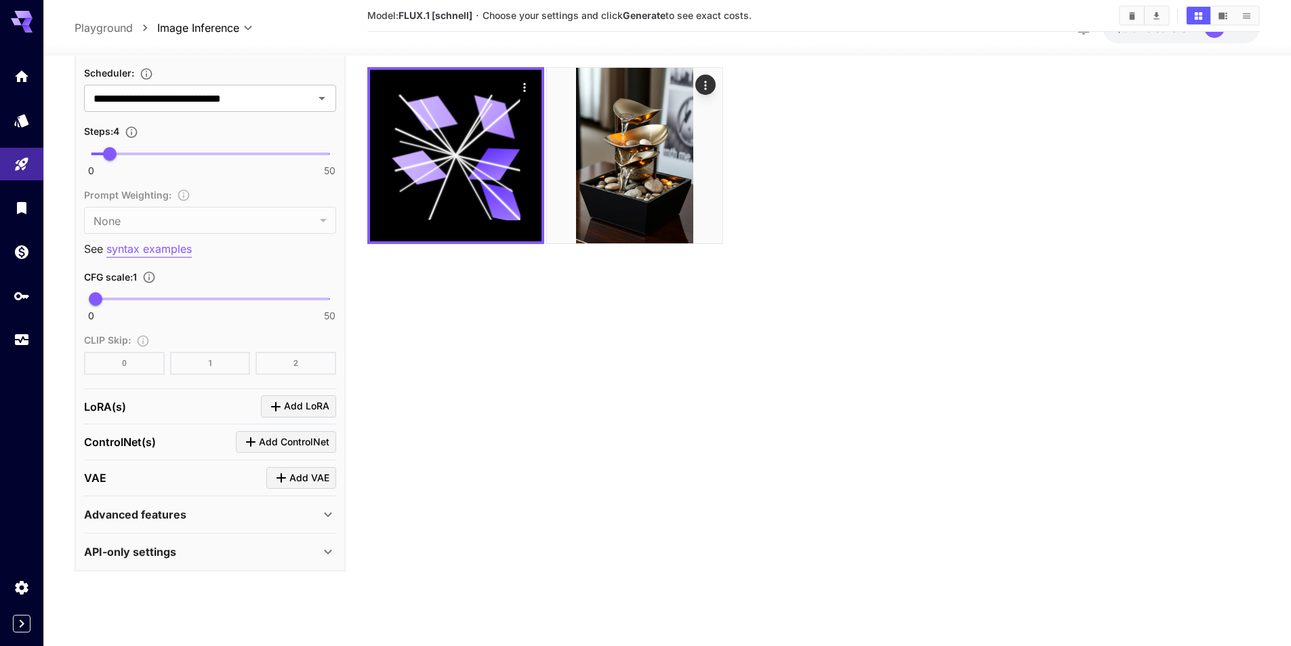
click at [284, 541] on div "API-only settings" at bounding box center [210, 551] width 252 height 33
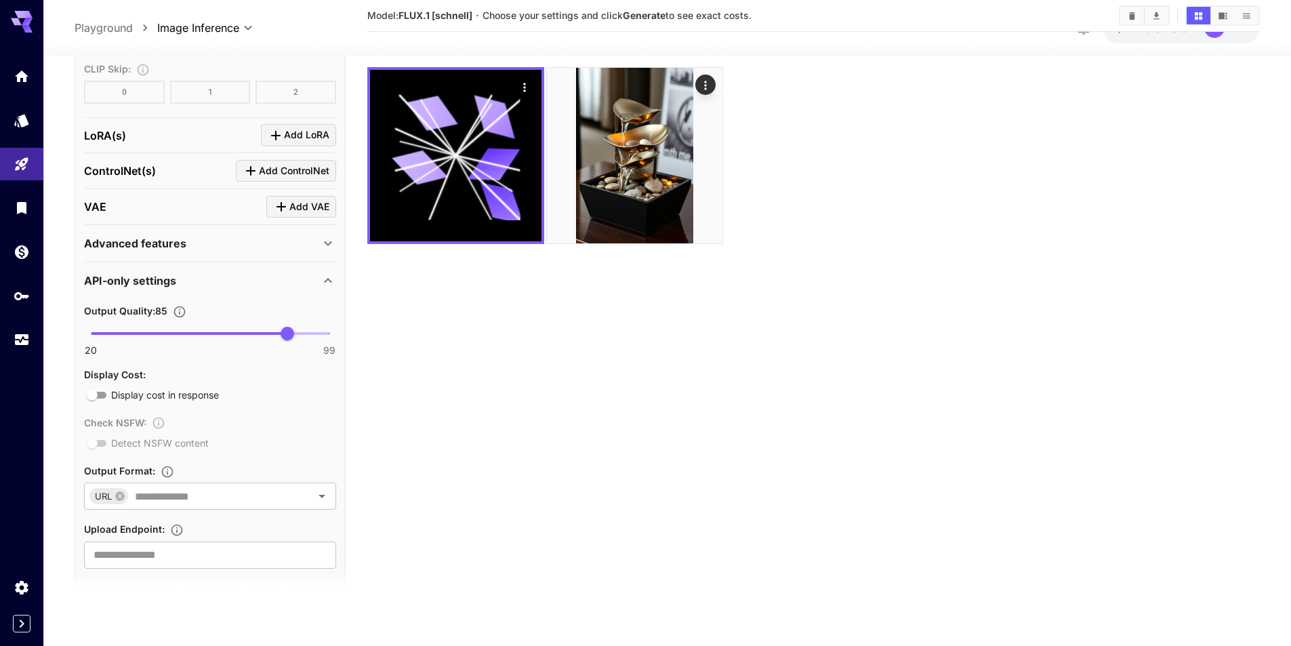
click at [304, 273] on div "API-only settings" at bounding box center [202, 280] width 236 height 16
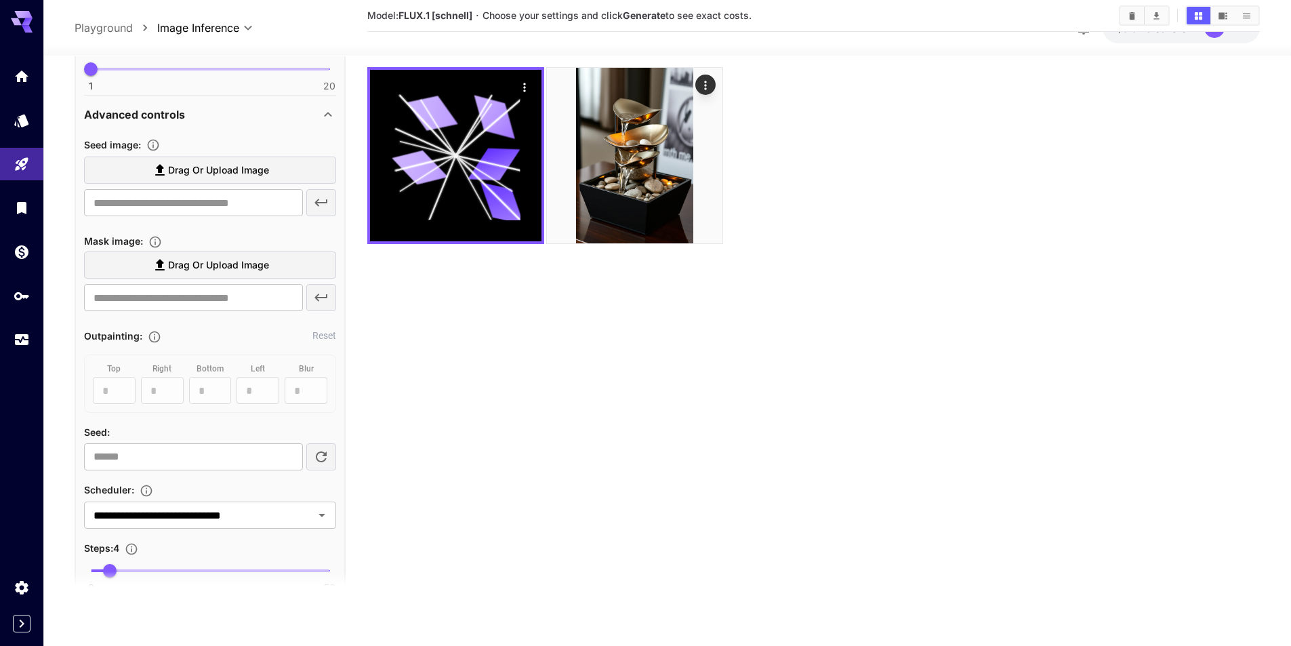
scroll to position [479, 0]
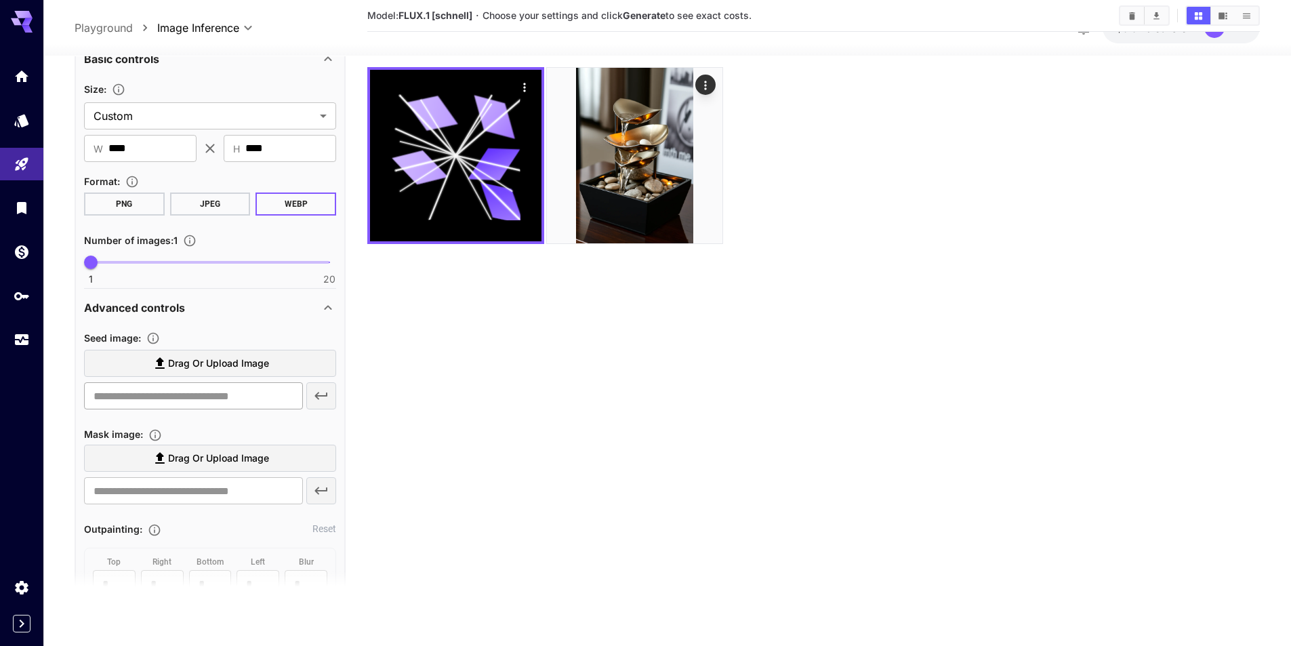
click at [245, 401] on input "text" at bounding box center [193, 395] width 219 height 27
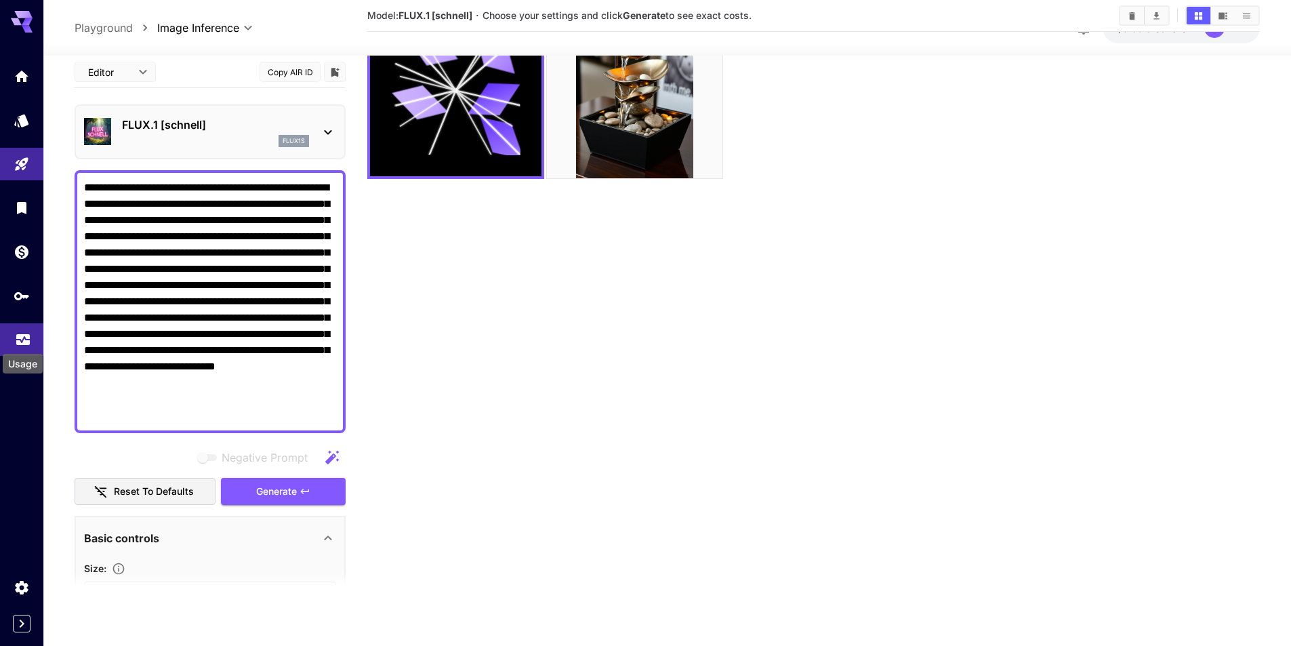
click at [23, 338] on icon "Usage" at bounding box center [23, 338] width 16 height 16
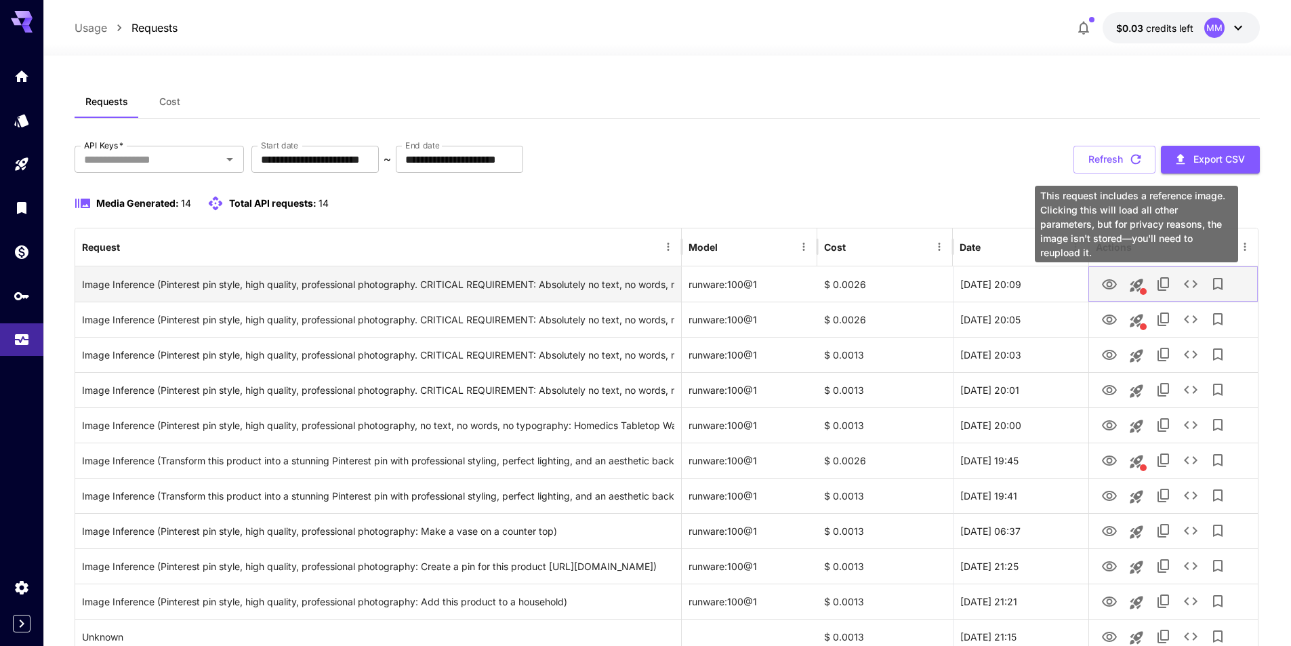
click at [1139, 281] on icon "This request includes a reference image. Clicking this will load all other para…" at bounding box center [1136, 285] width 13 height 13
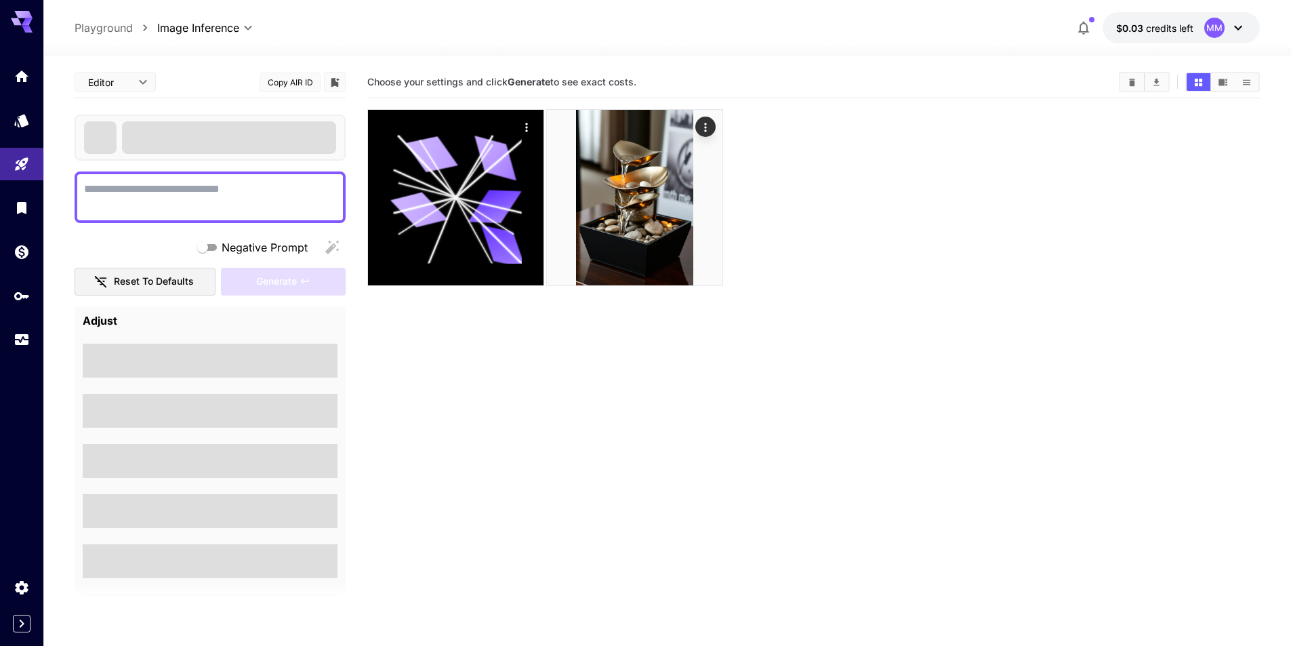
type textarea "**********"
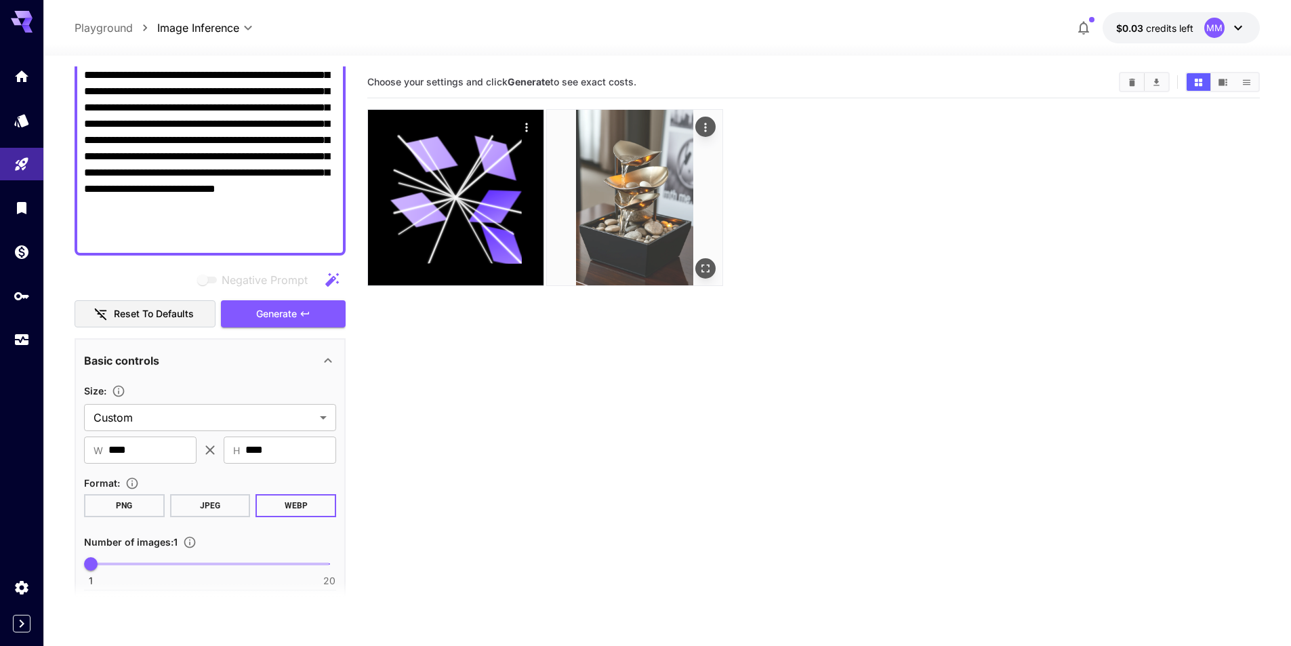
scroll to position [146, 0]
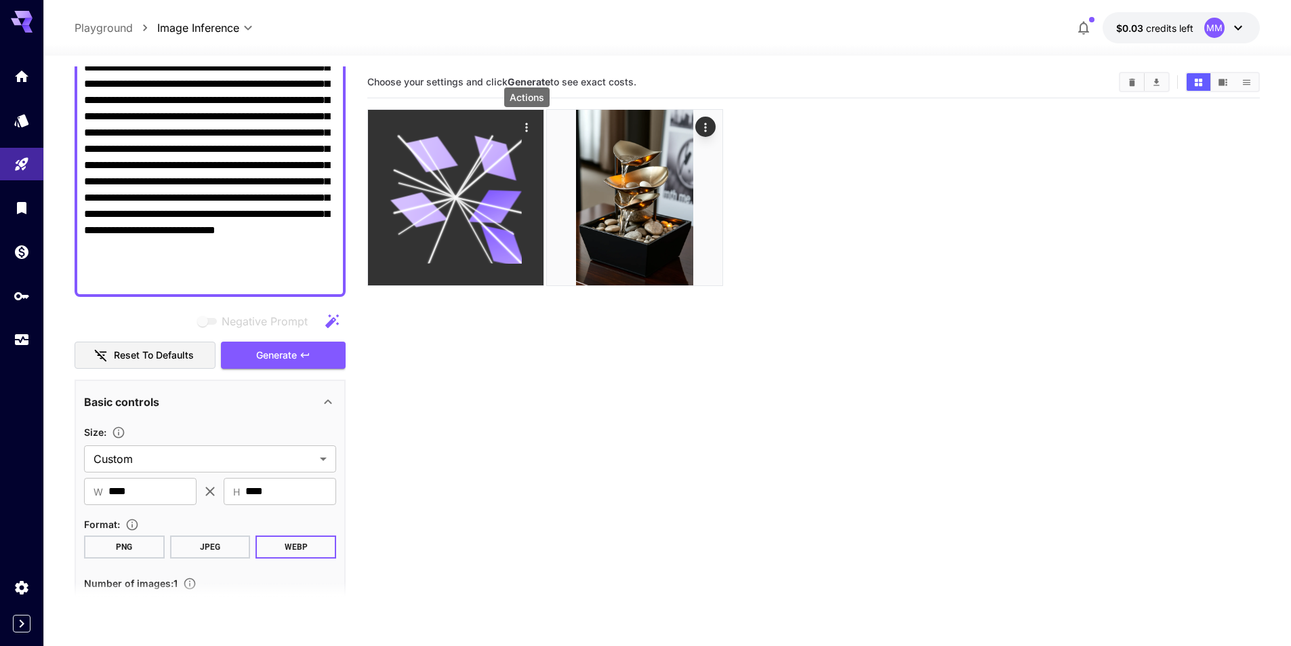
click at [527, 124] on icon "Actions" at bounding box center [526, 127] width 2 height 9
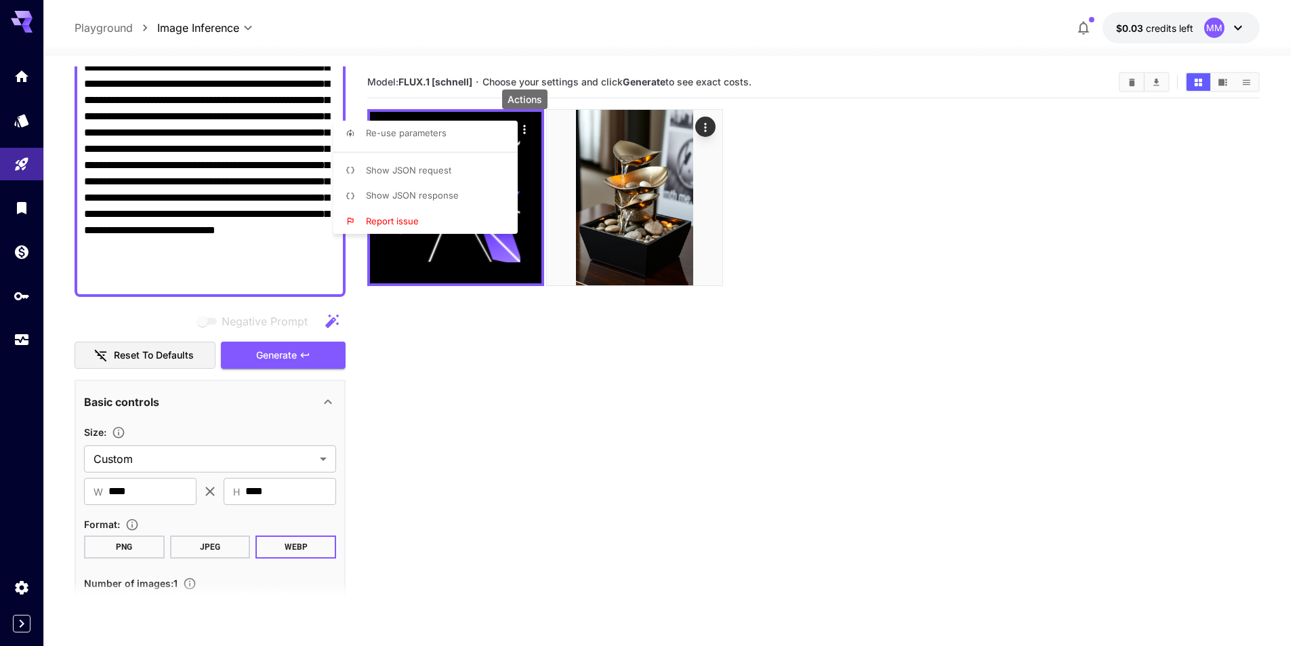
click at [523, 349] on div at bounding box center [650, 323] width 1301 height 646
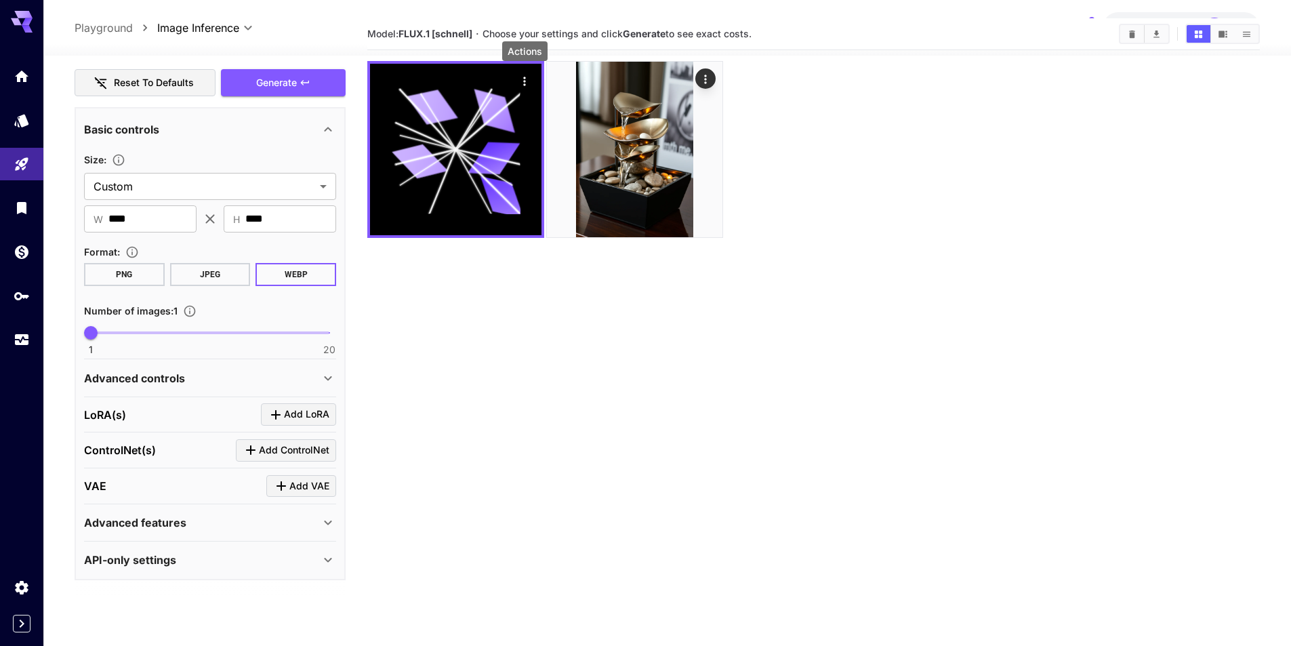
scroll to position [107, 0]
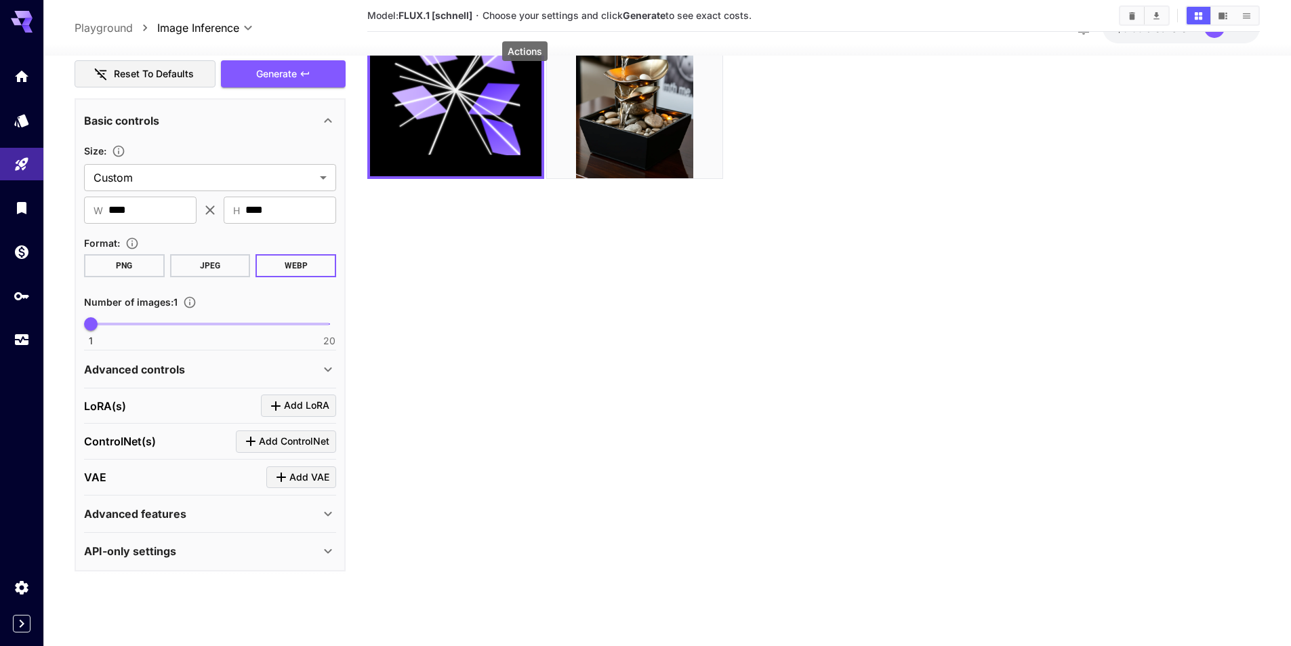
click at [184, 373] on p "Advanced controls" at bounding box center [134, 369] width 101 height 16
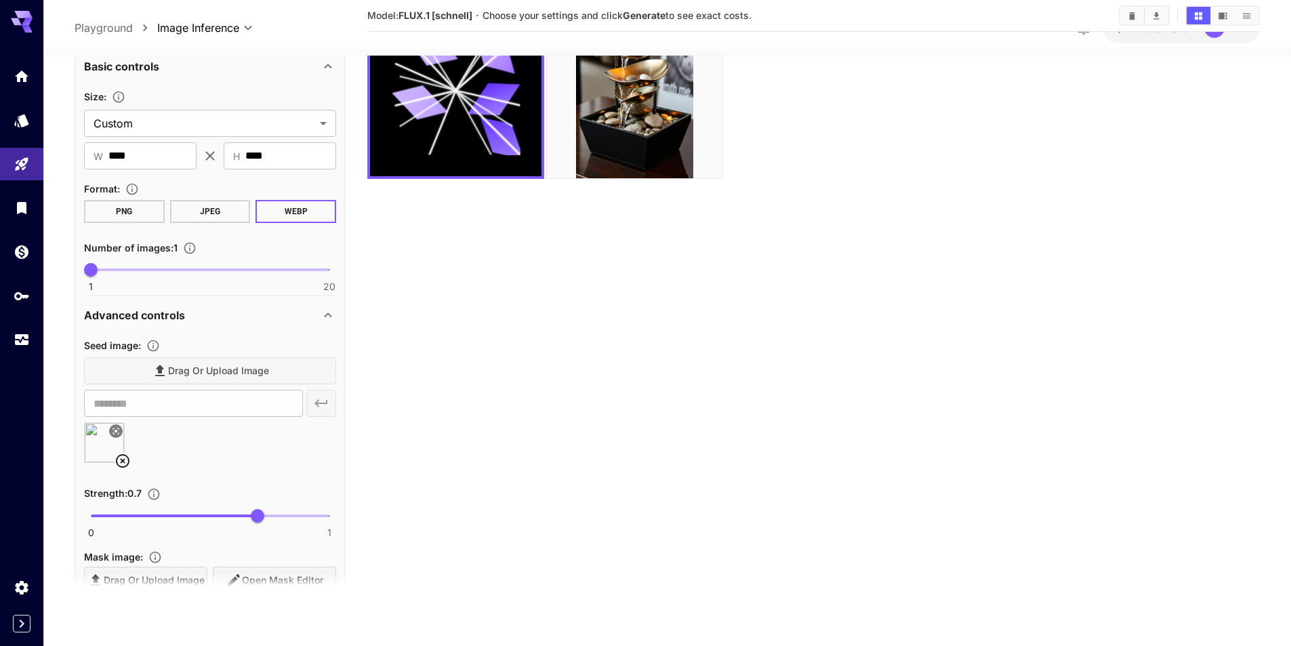
scroll to position [553, 0]
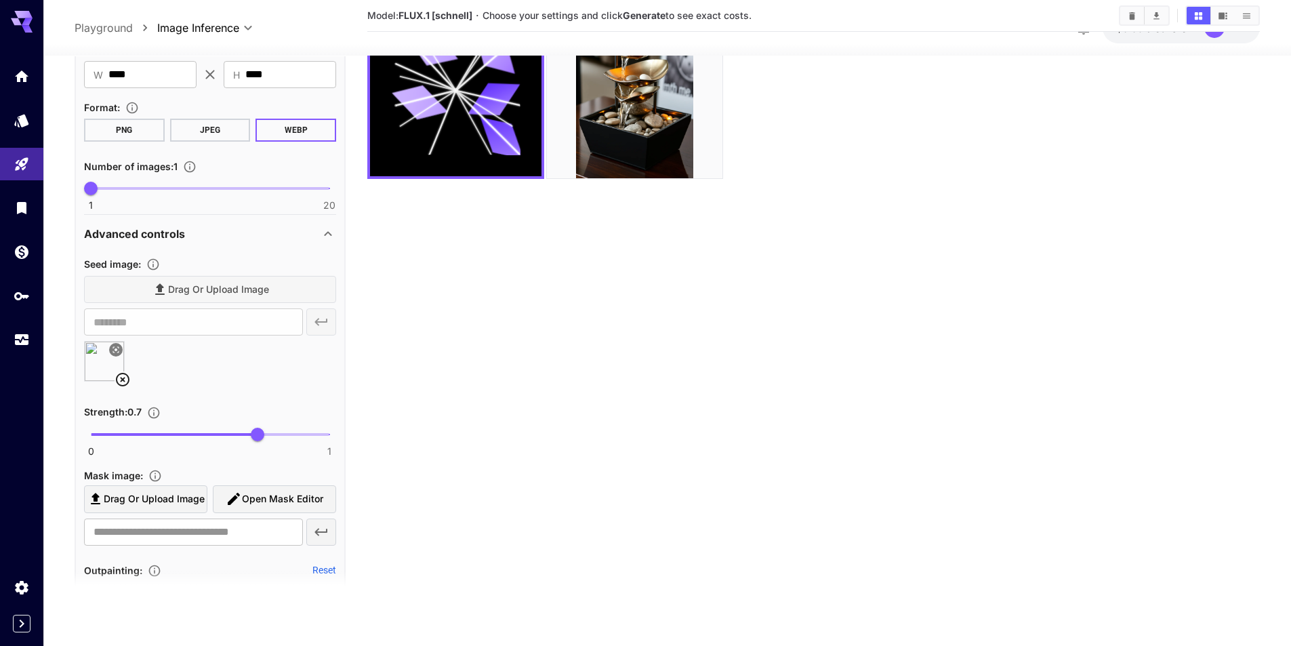
click at [101, 360] on img at bounding box center [104, 361] width 39 height 39
click at [100, 360] on img at bounding box center [104, 361] width 39 height 39
click at [109, 361] on img at bounding box center [104, 361] width 39 height 39
click at [118, 351] on icon at bounding box center [116, 350] width 8 height 8
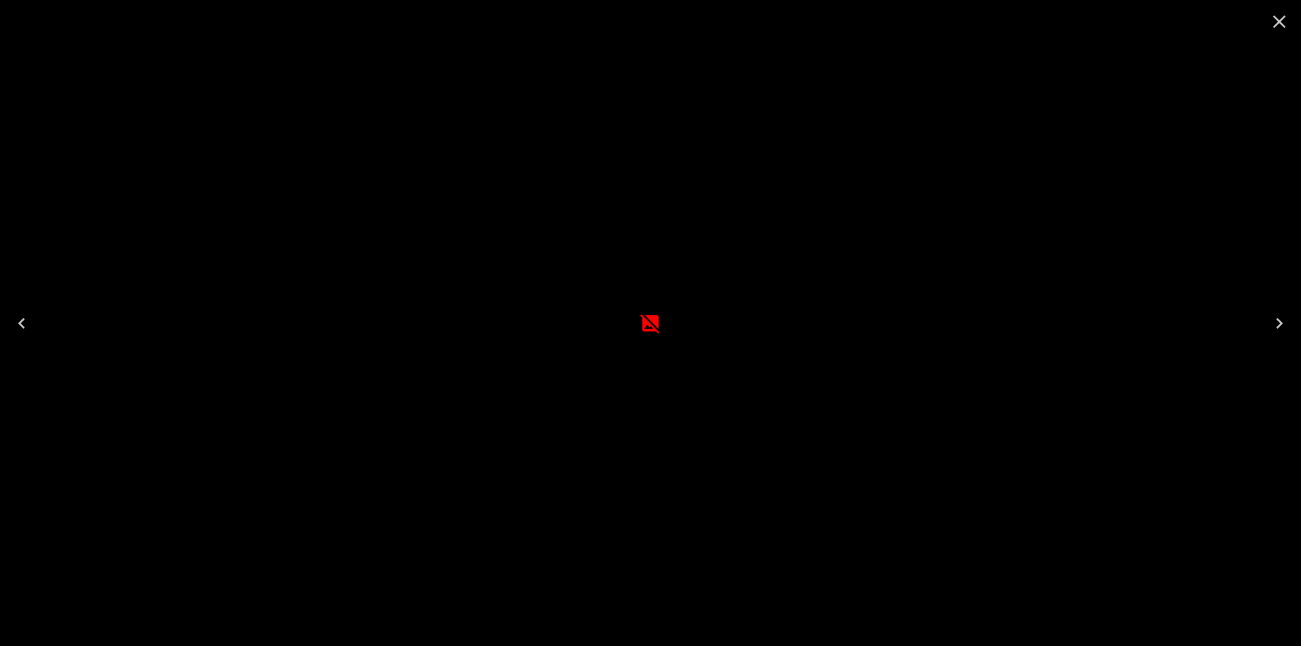
click at [1279, 19] on icon "Close" at bounding box center [1280, 22] width 22 height 22
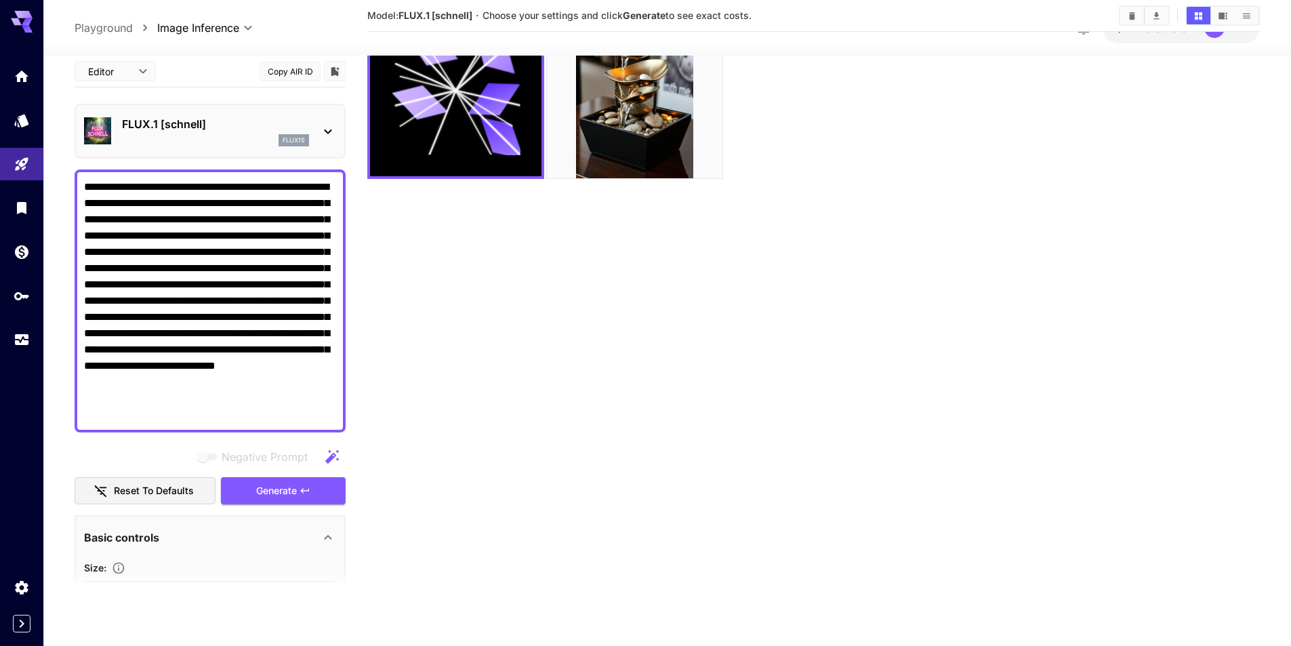
scroll to position [0, 0]
click at [94, 23] on p "Playground" at bounding box center [104, 28] width 58 height 16
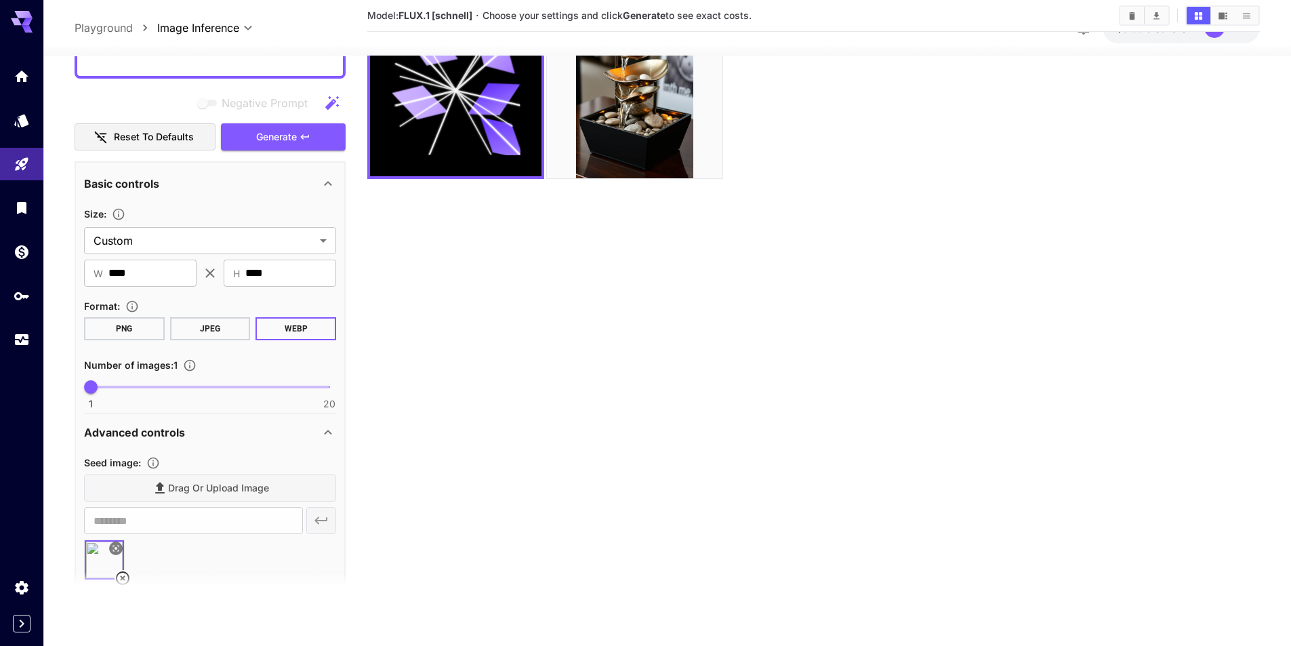
scroll to position [474, 0]
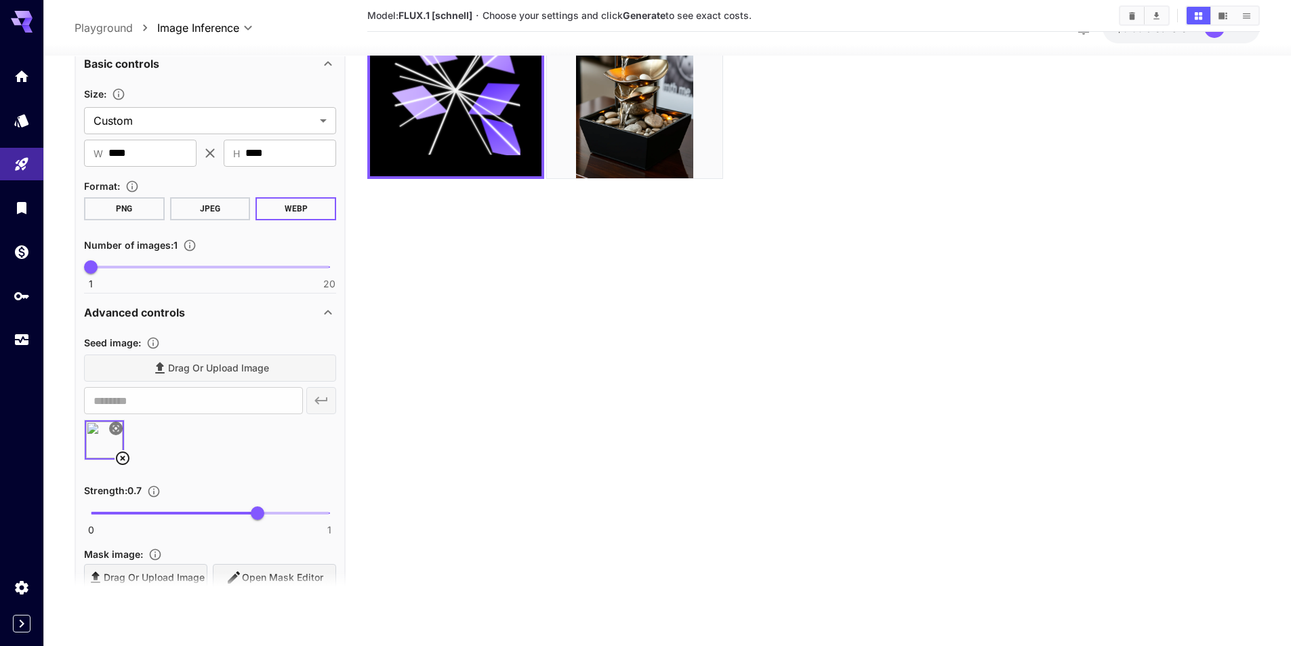
click at [318, 399] on div "******** ​" at bounding box center [210, 400] width 252 height 27
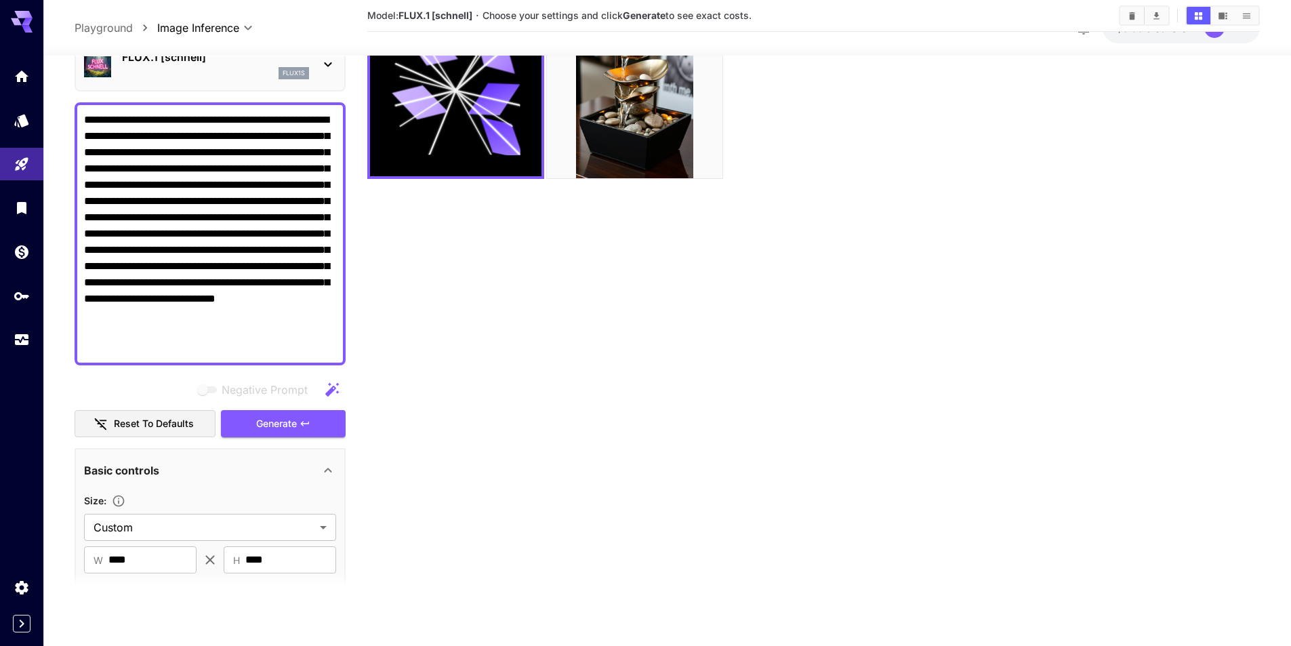
scroll to position [0, 0]
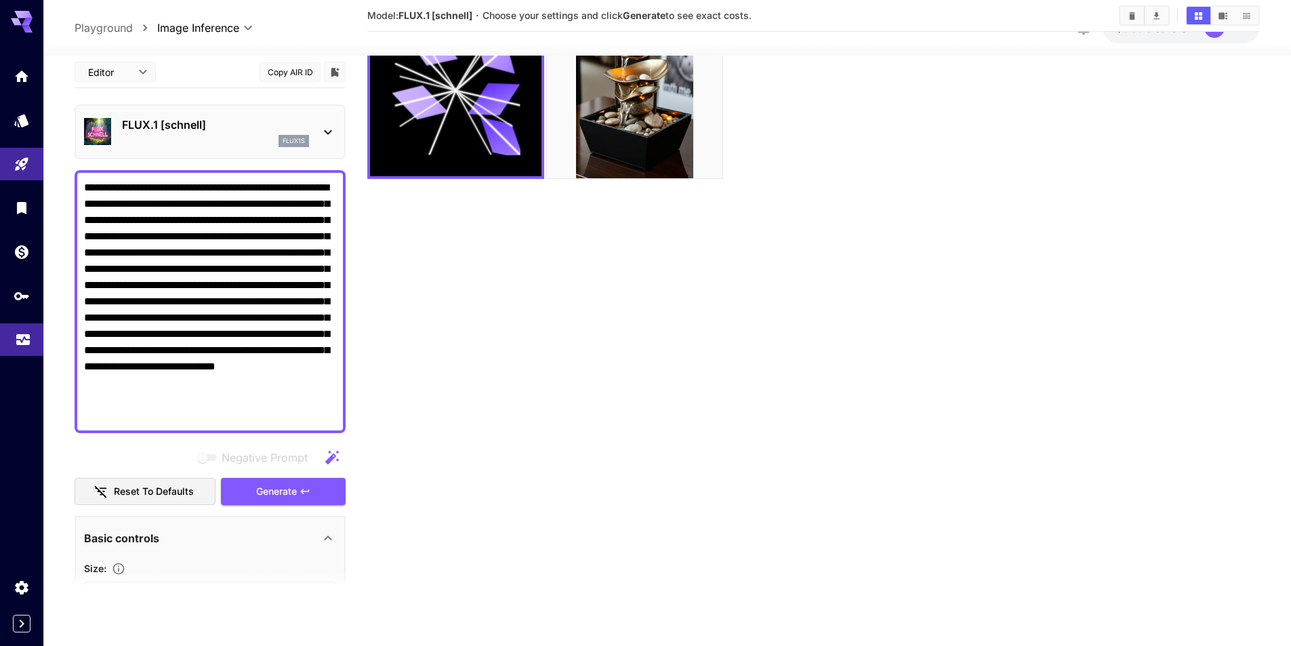
click at [15, 347] on link at bounding box center [21, 339] width 43 height 33
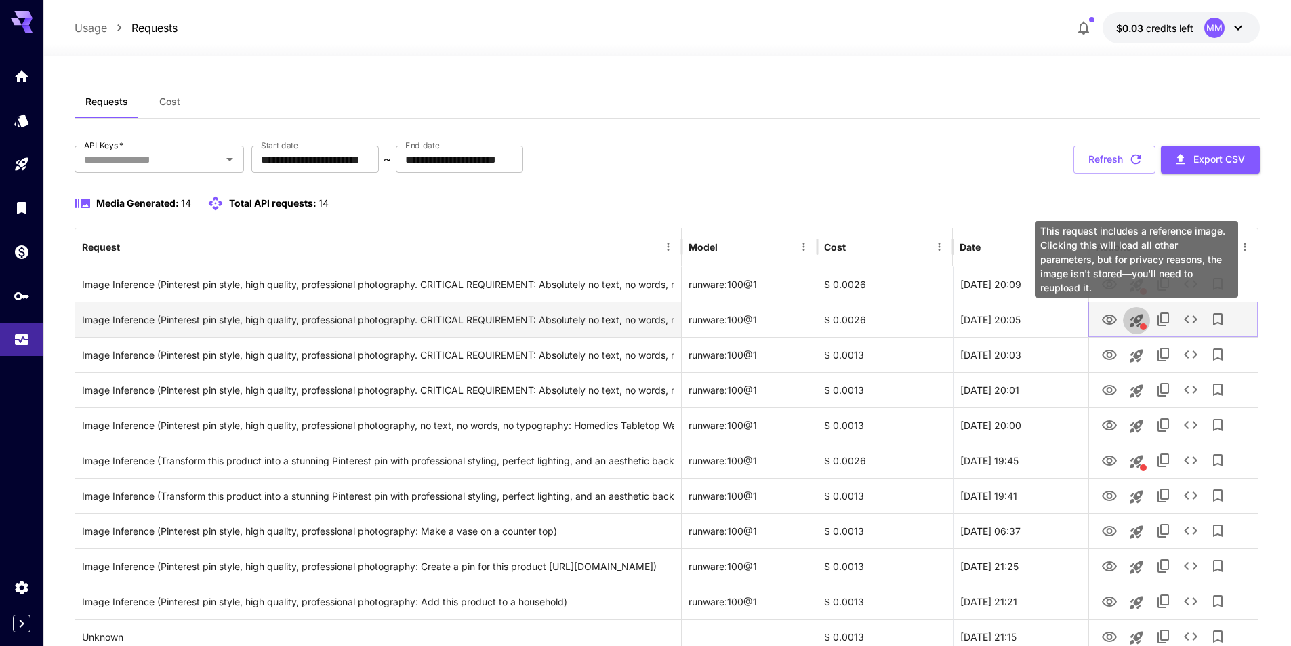
click at [1134, 323] on icon "This request includes a reference image. Clicking this will load all other para…" at bounding box center [1136, 320] width 13 height 13
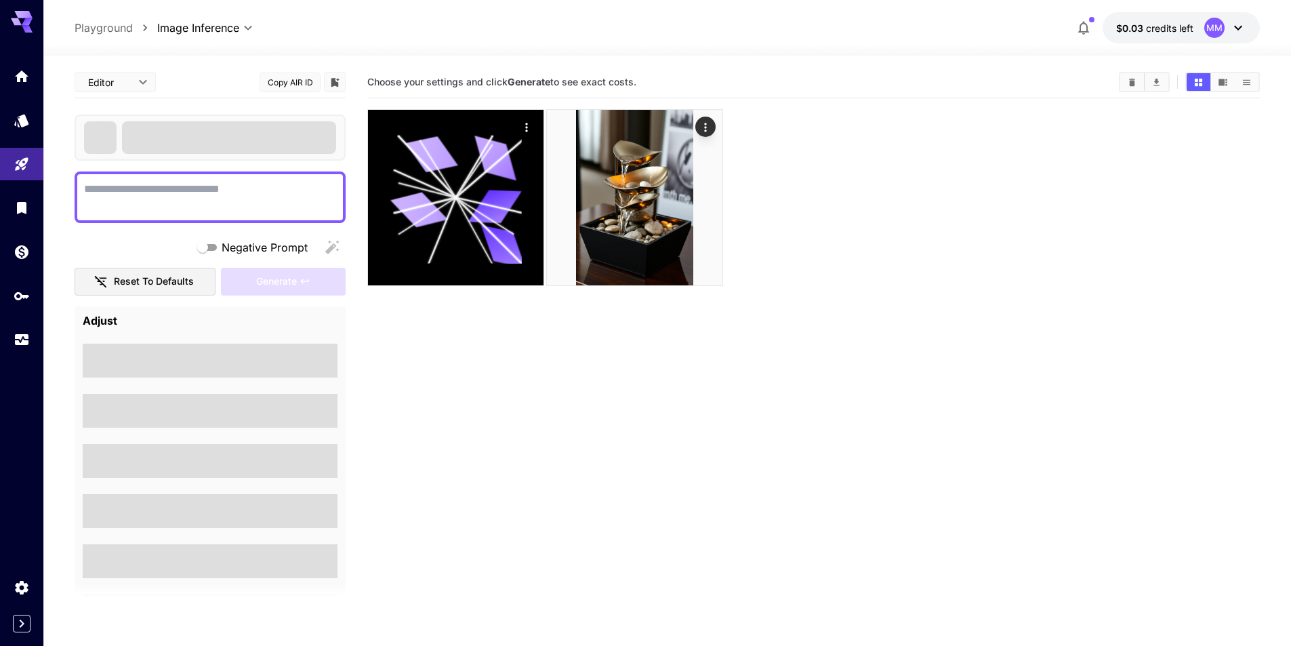
type textarea "**********"
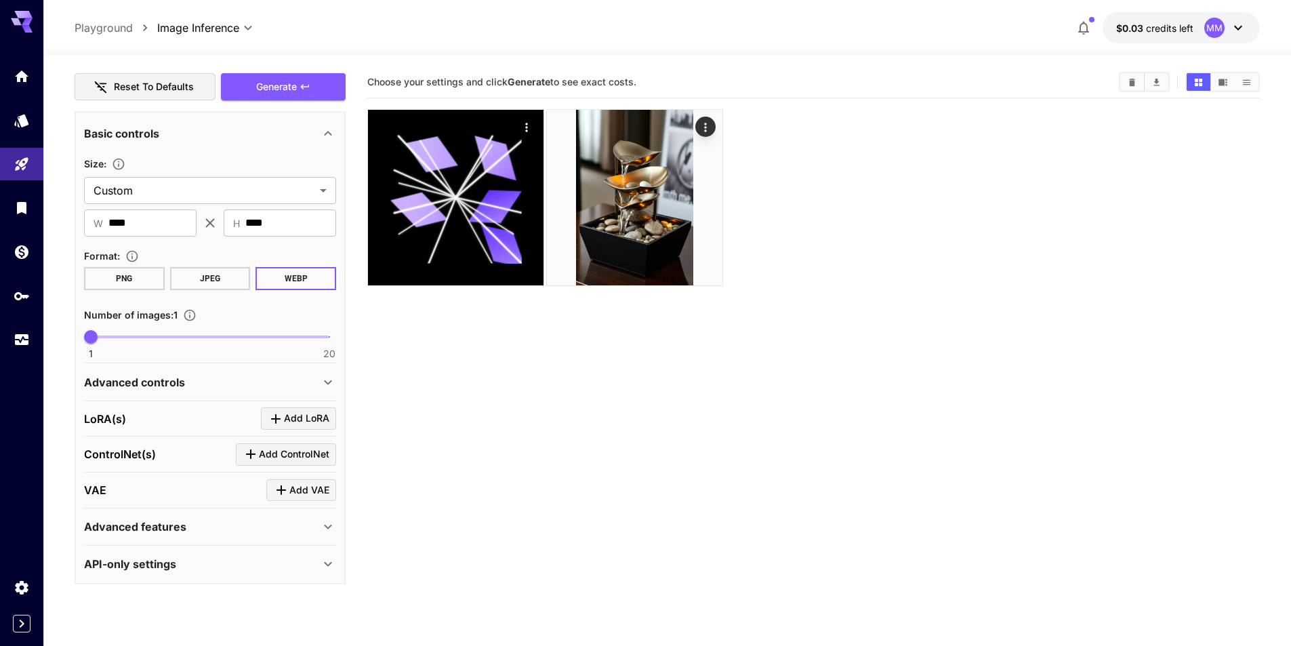
scroll to position [418, 0]
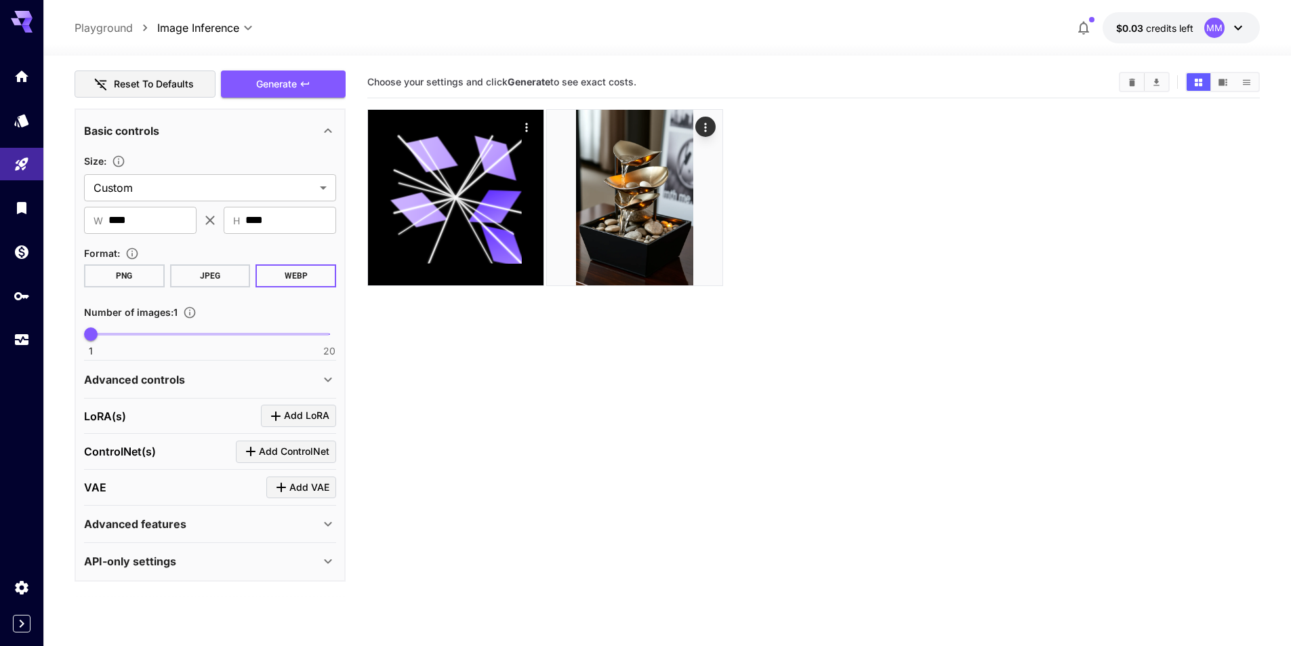
click at [238, 383] on div "Advanced controls" at bounding box center [202, 379] width 236 height 16
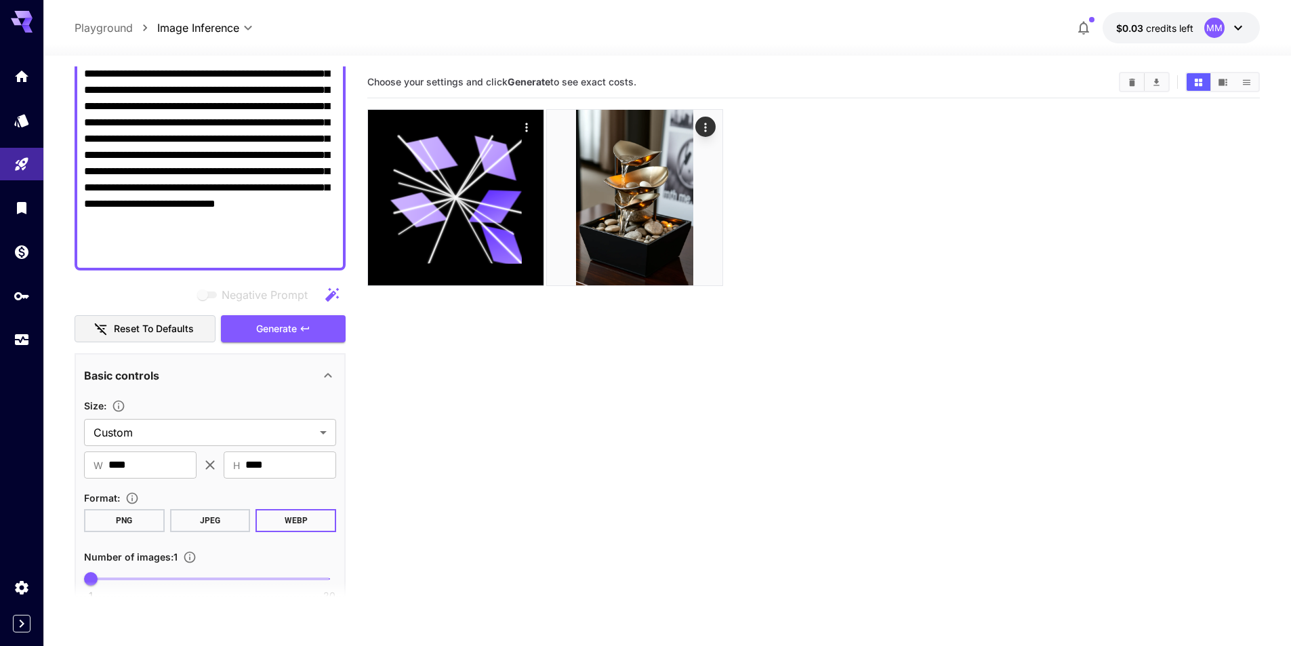
scroll to position [0, 0]
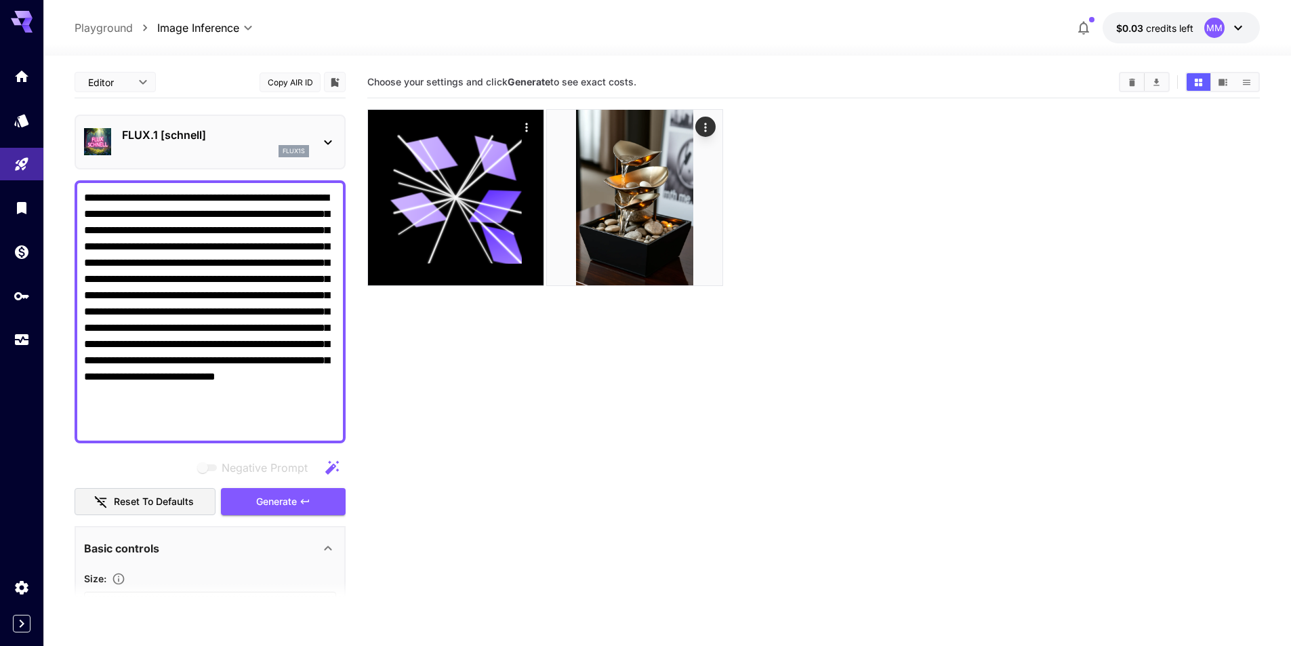
click at [113, 26] on p "Playground" at bounding box center [104, 28] width 58 height 16
click at [13, 346] on link at bounding box center [21, 339] width 43 height 33
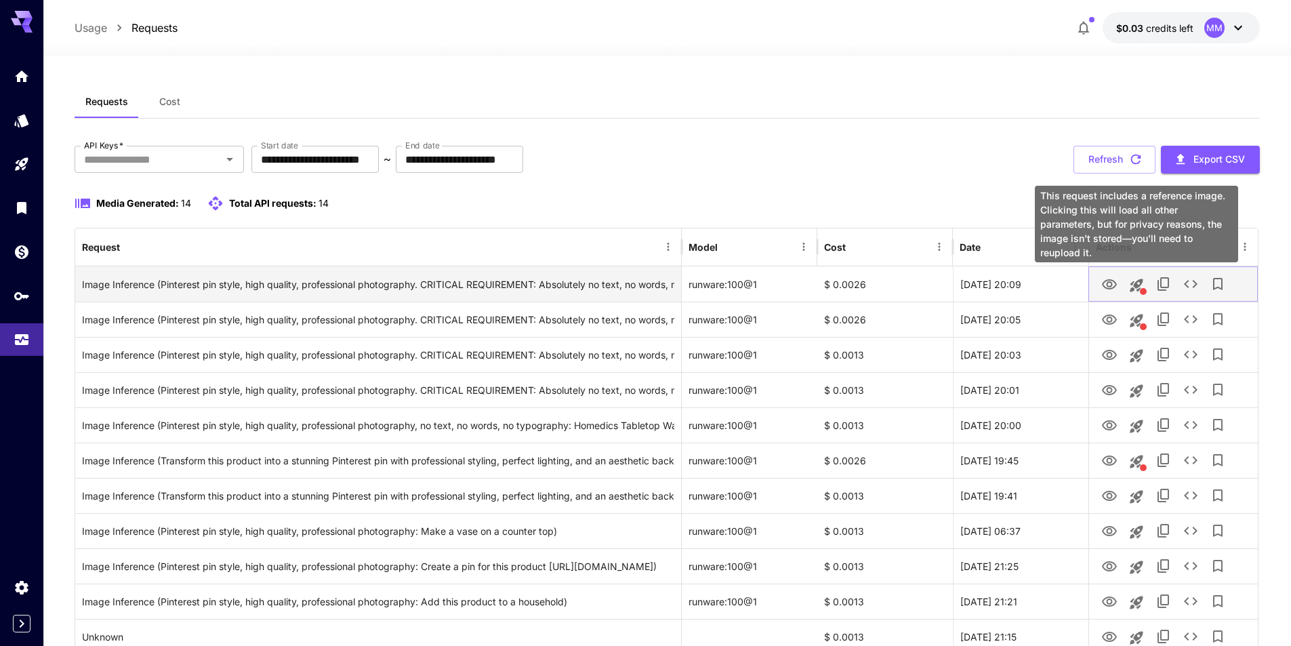
click at [1133, 283] on icon "This request includes a reference image. Clicking this will load all other para…" at bounding box center [1136, 285] width 13 height 13
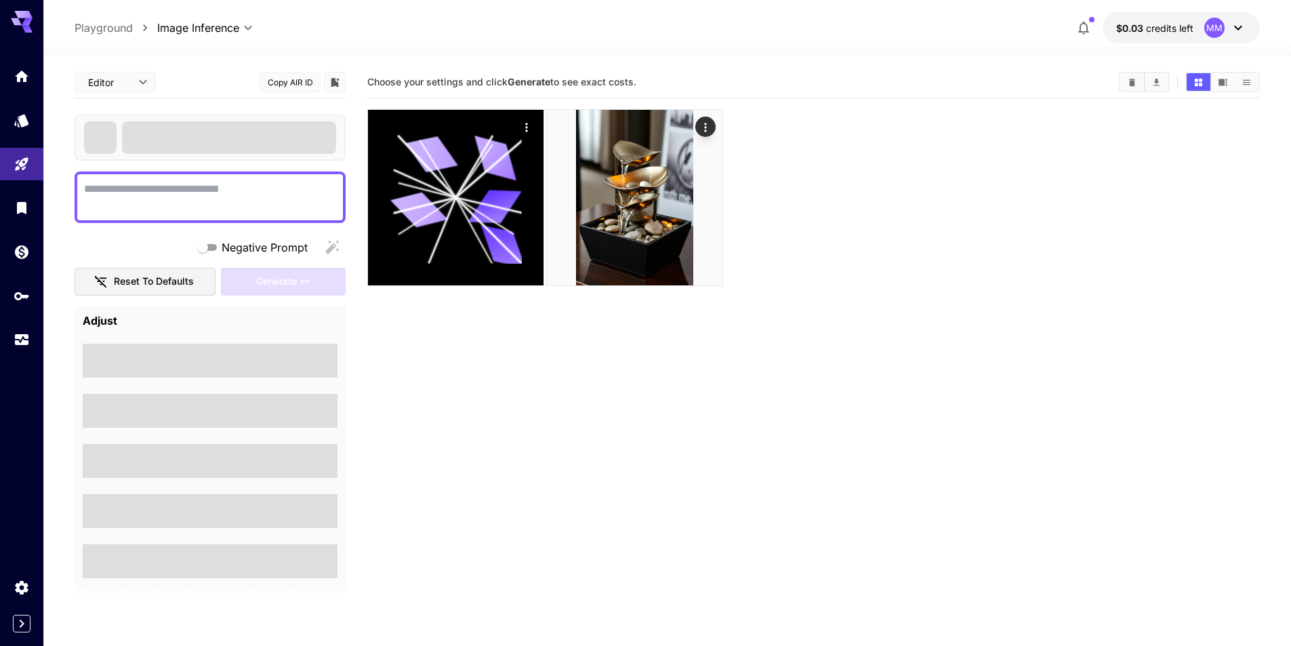
type textarea "**********"
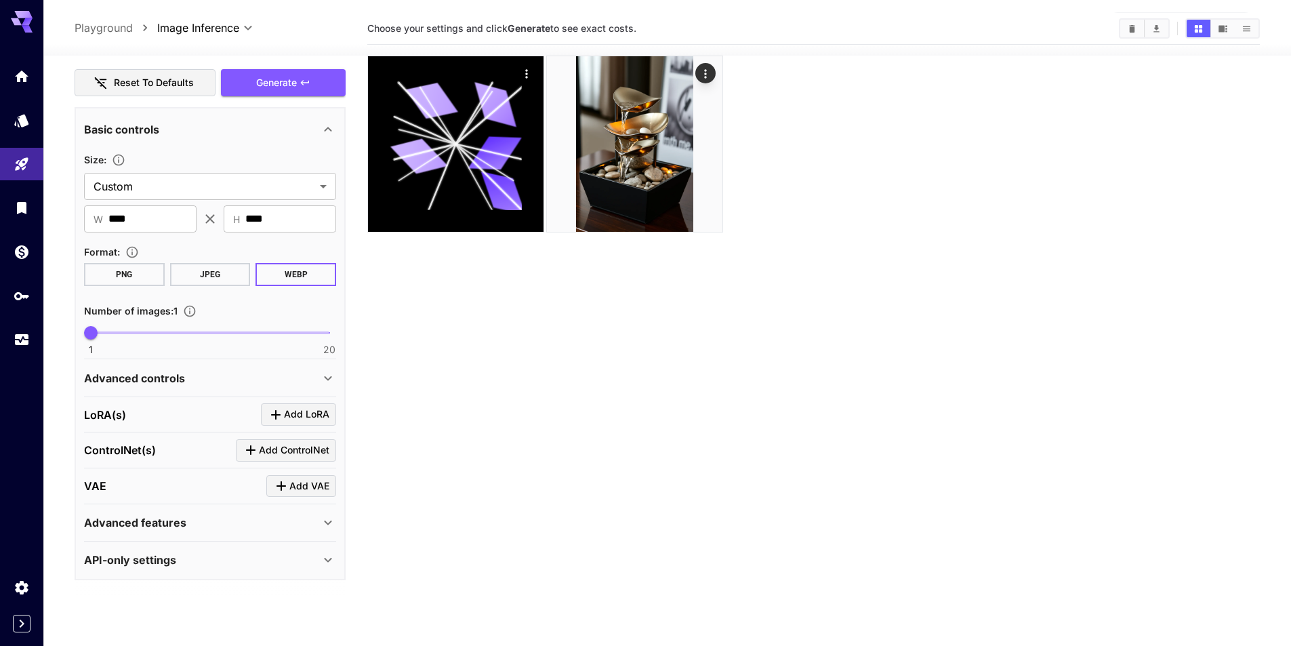
scroll to position [107, 0]
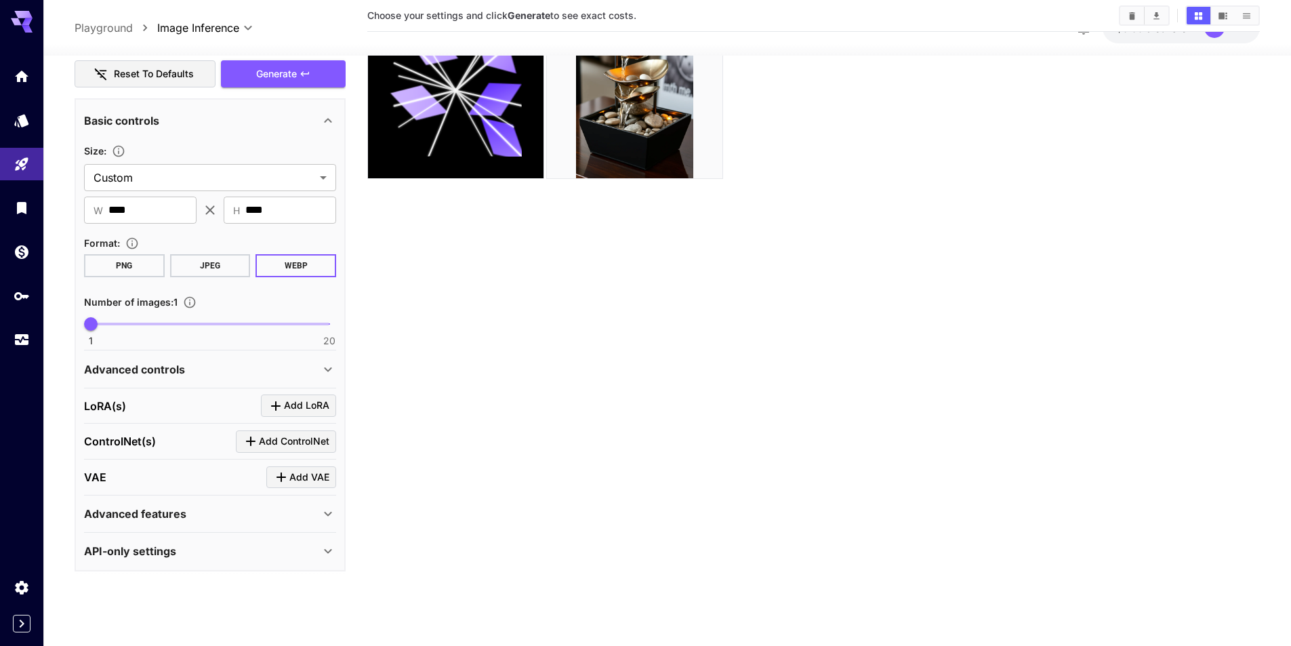
click at [153, 514] on p "Advanced features" at bounding box center [135, 514] width 102 height 16
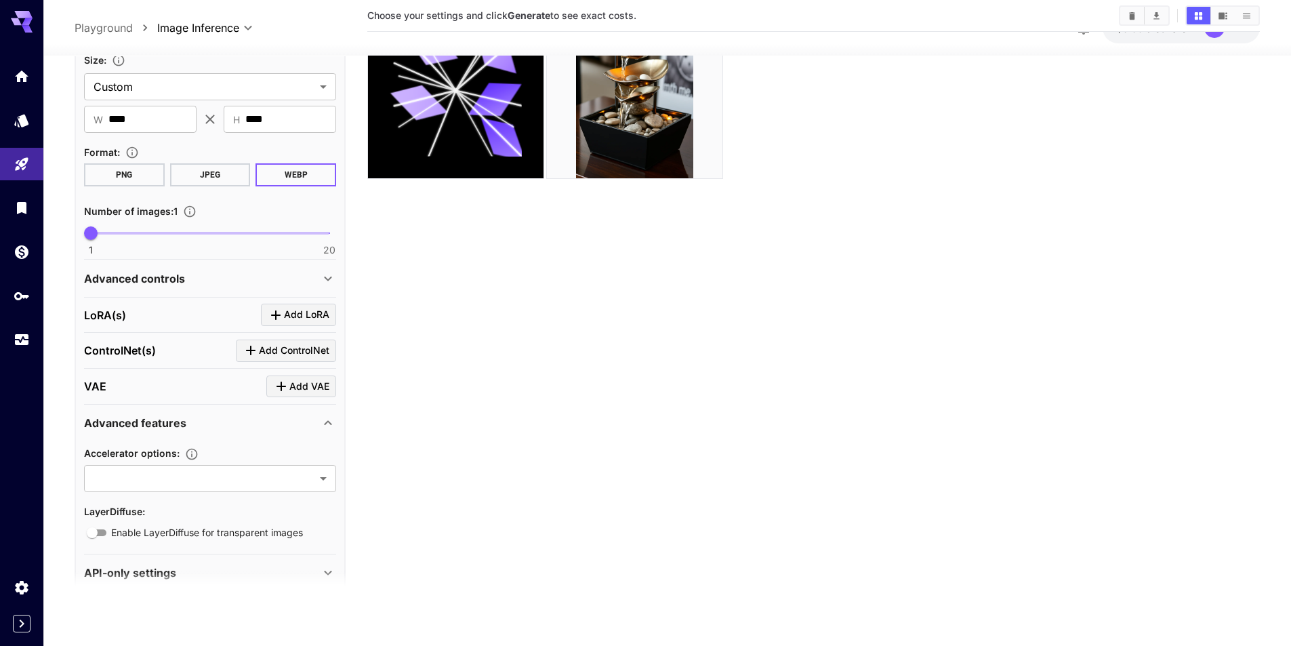
scroll to position [529, 0]
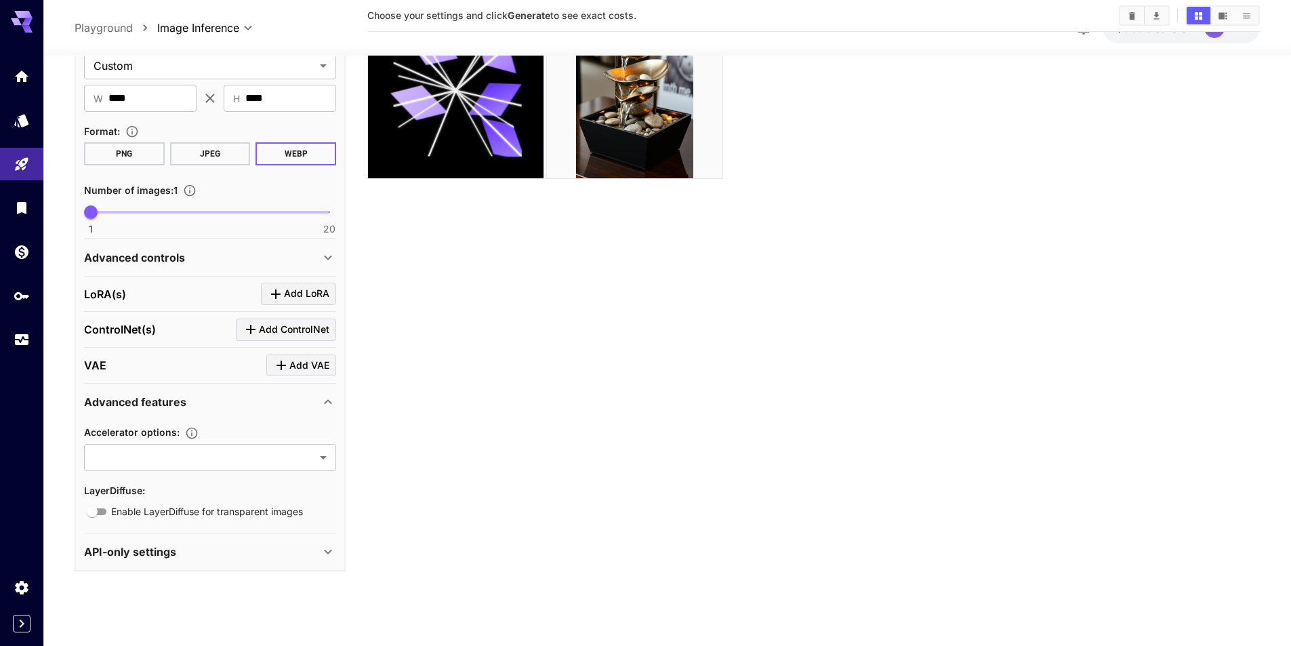
click at [180, 424] on p "Accelerator options :" at bounding box center [144, 432] width 120 height 16
click at [180, 409] on p "Advanced features" at bounding box center [135, 402] width 102 height 16
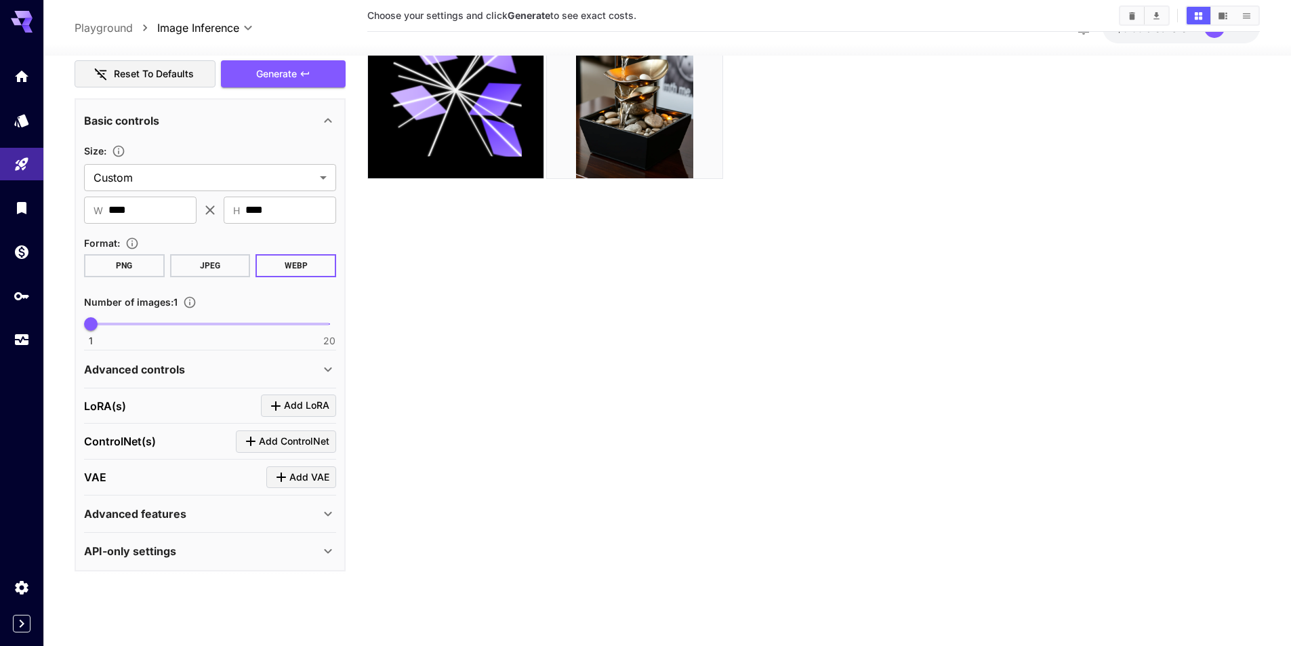
scroll to position [418, 0]
click at [172, 376] on p "Advanced controls" at bounding box center [134, 369] width 101 height 16
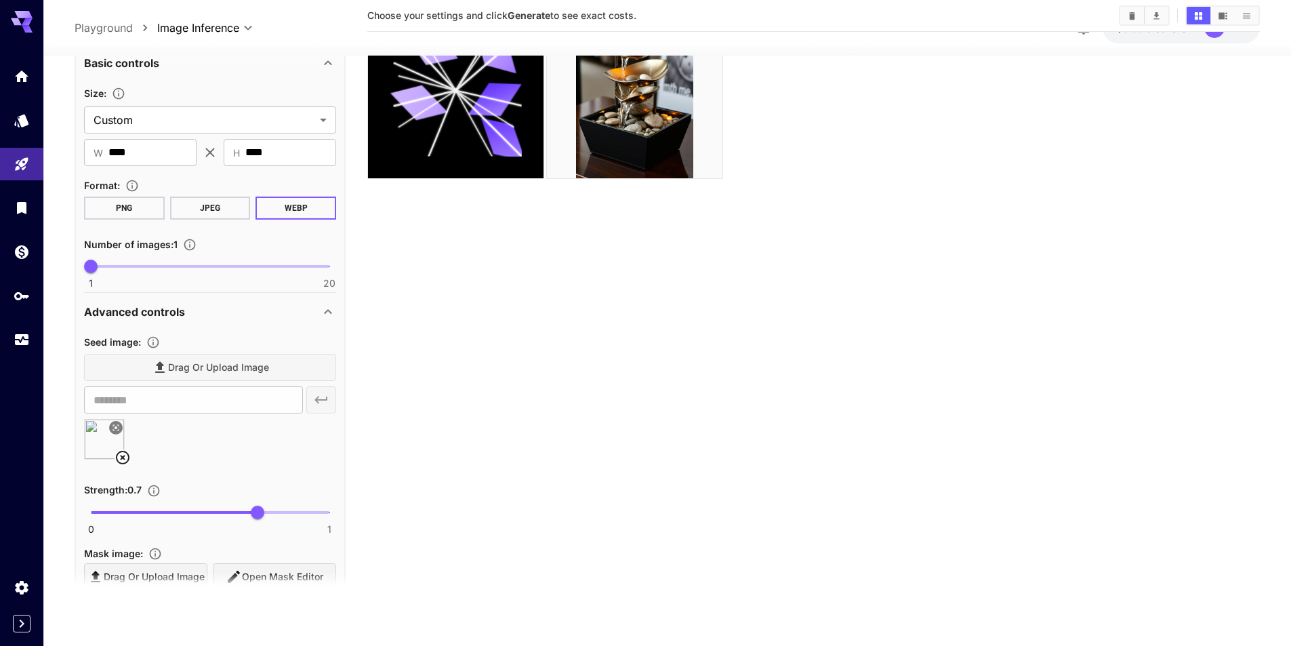
scroll to position [621, 0]
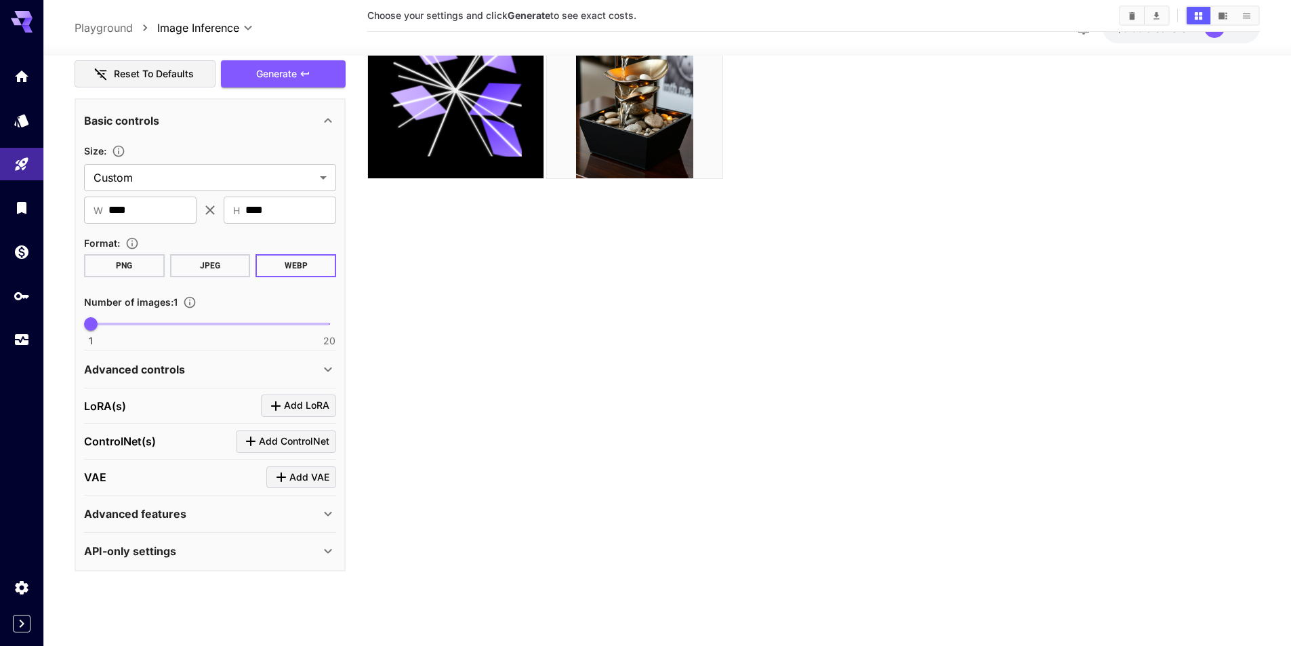
type input "********"
type input "**********"
click at [253, 364] on div "Advanced controls" at bounding box center [202, 369] width 236 height 16
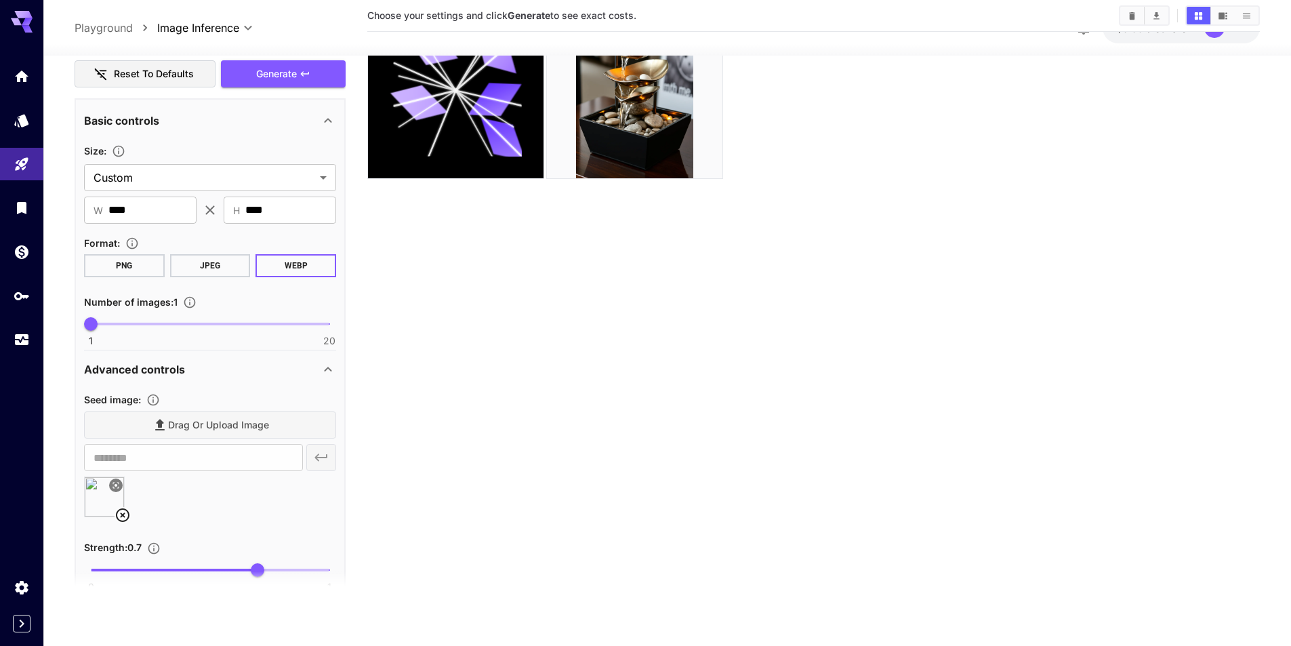
click at [90, 487] on img at bounding box center [104, 496] width 39 height 39
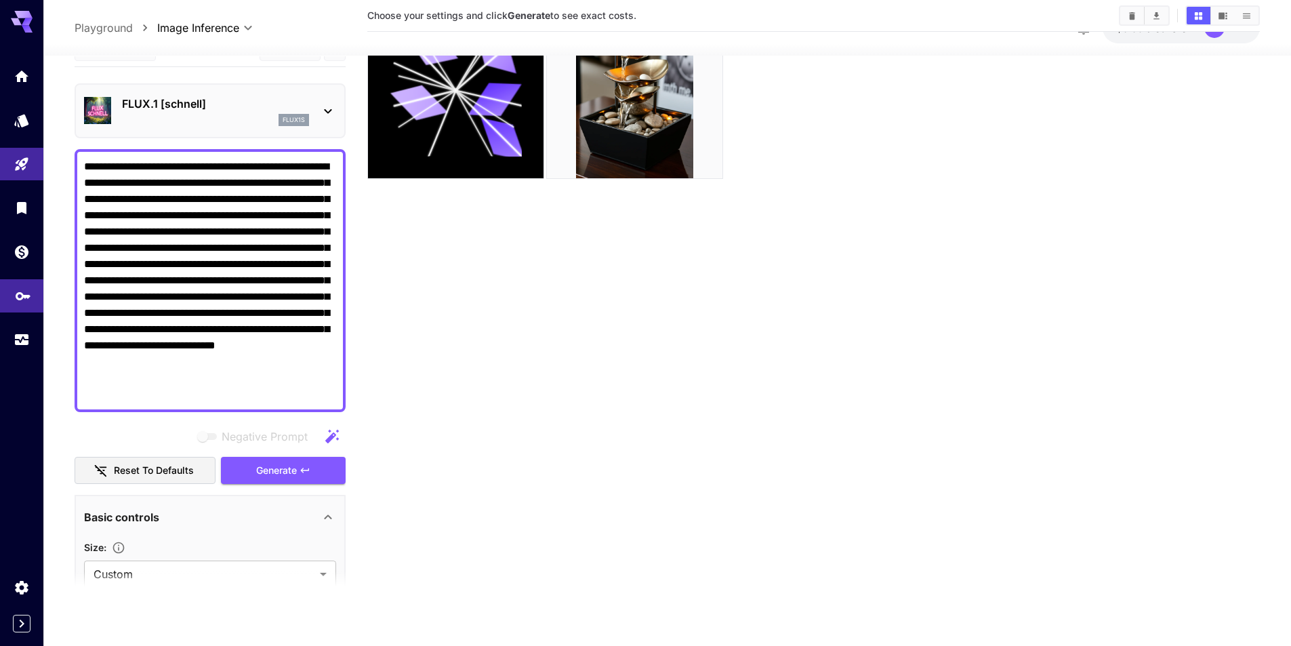
scroll to position [11, 0]
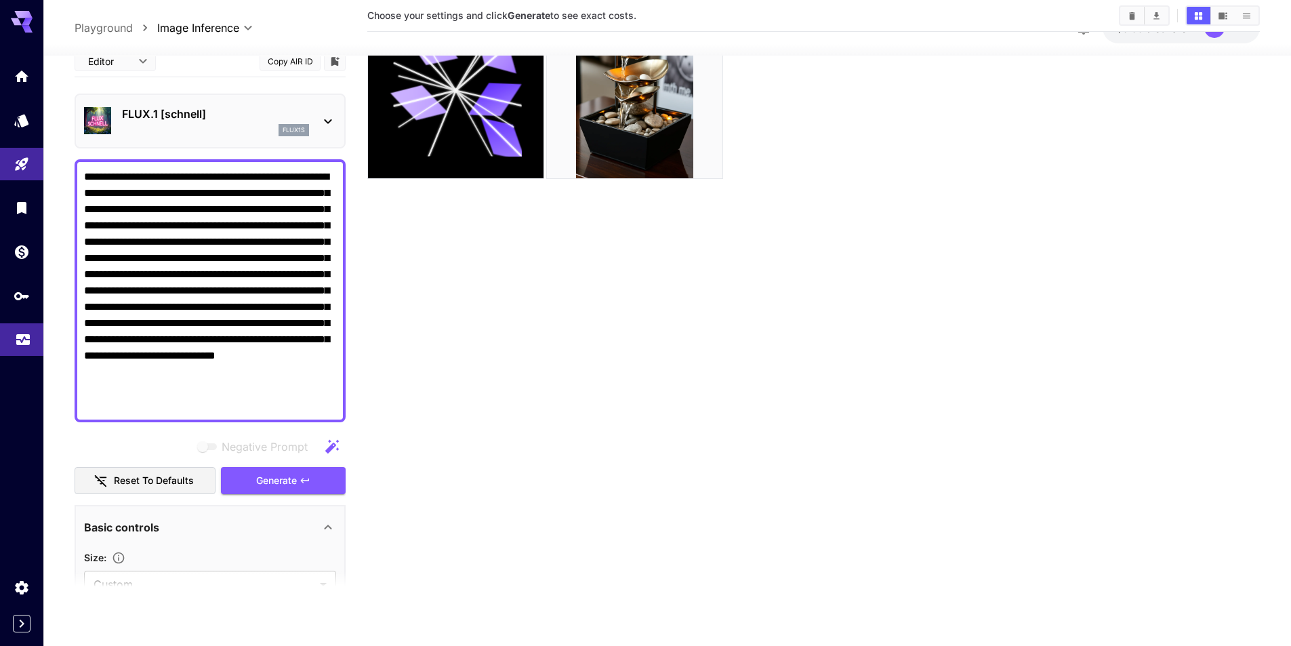
click at [15, 328] on div "Usage" at bounding box center [23, 335] width 16 height 17
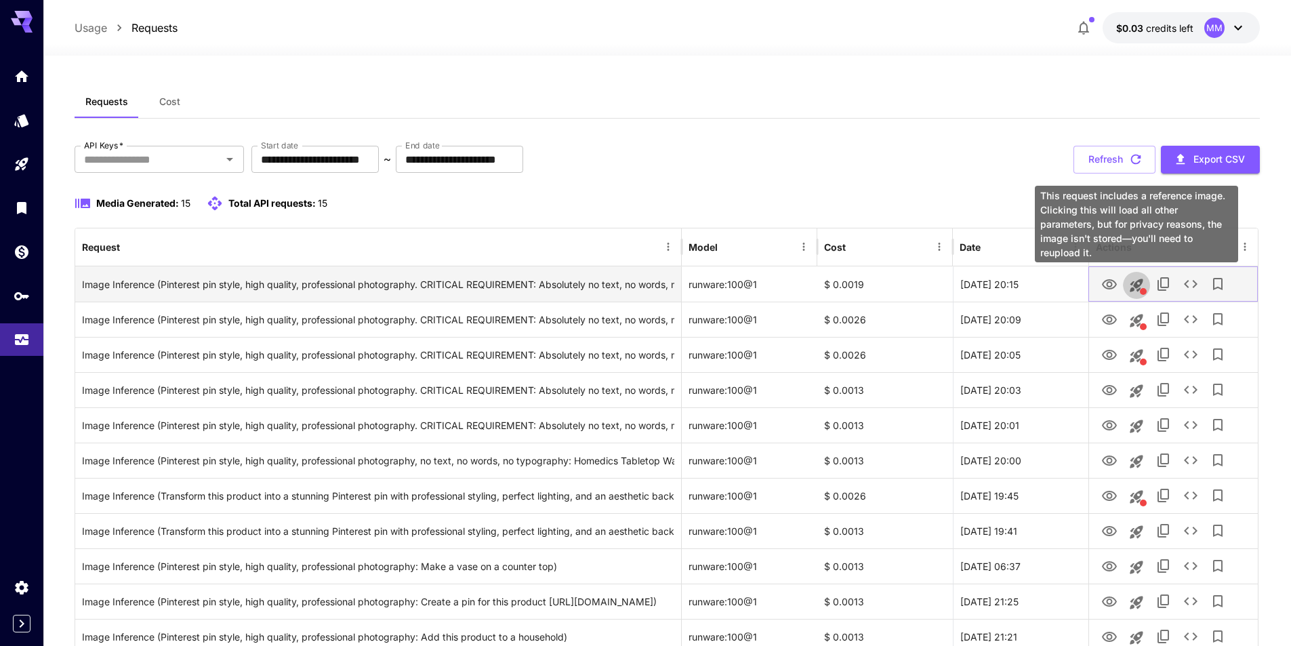
click at [1140, 286] on icon "This request includes a reference image. Clicking this will load all other para…" at bounding box center [1136, 285] width 13 height 13
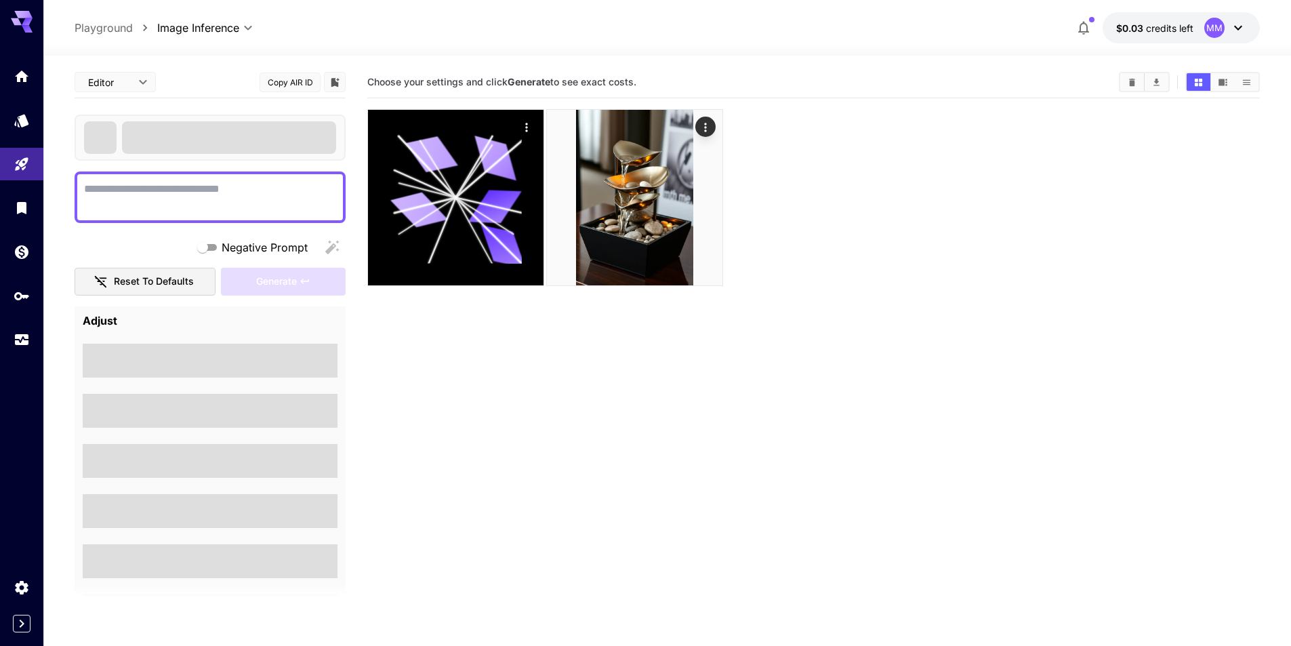
type textarea "**********"
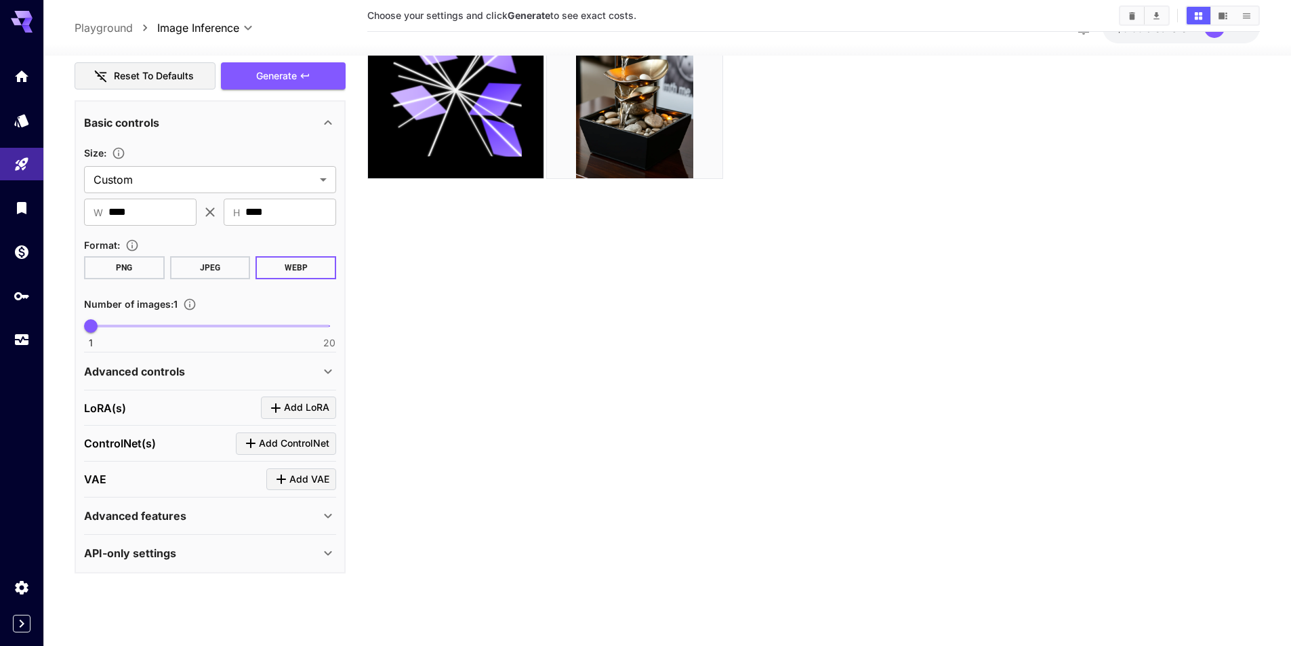
scroll to position [418, 0]
click at [169, 367] on p "Advanced controls" at bounding box center [134, 369] width 101 height 16
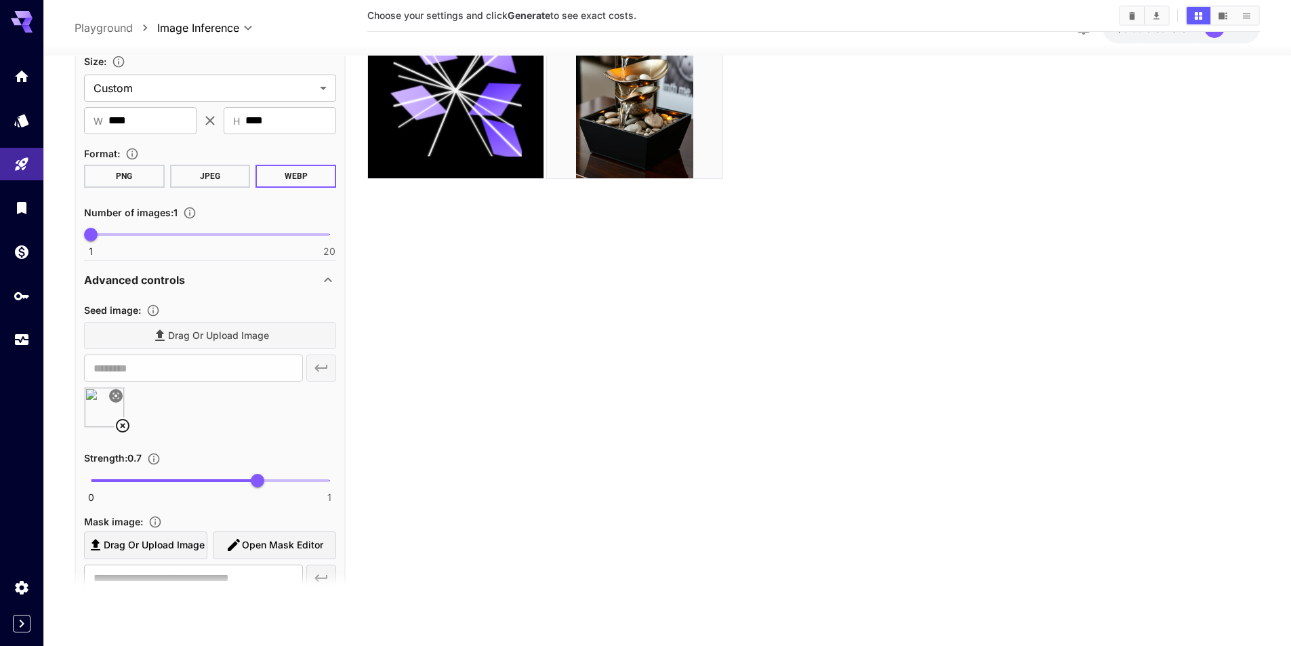
scroll to position [689, 0]
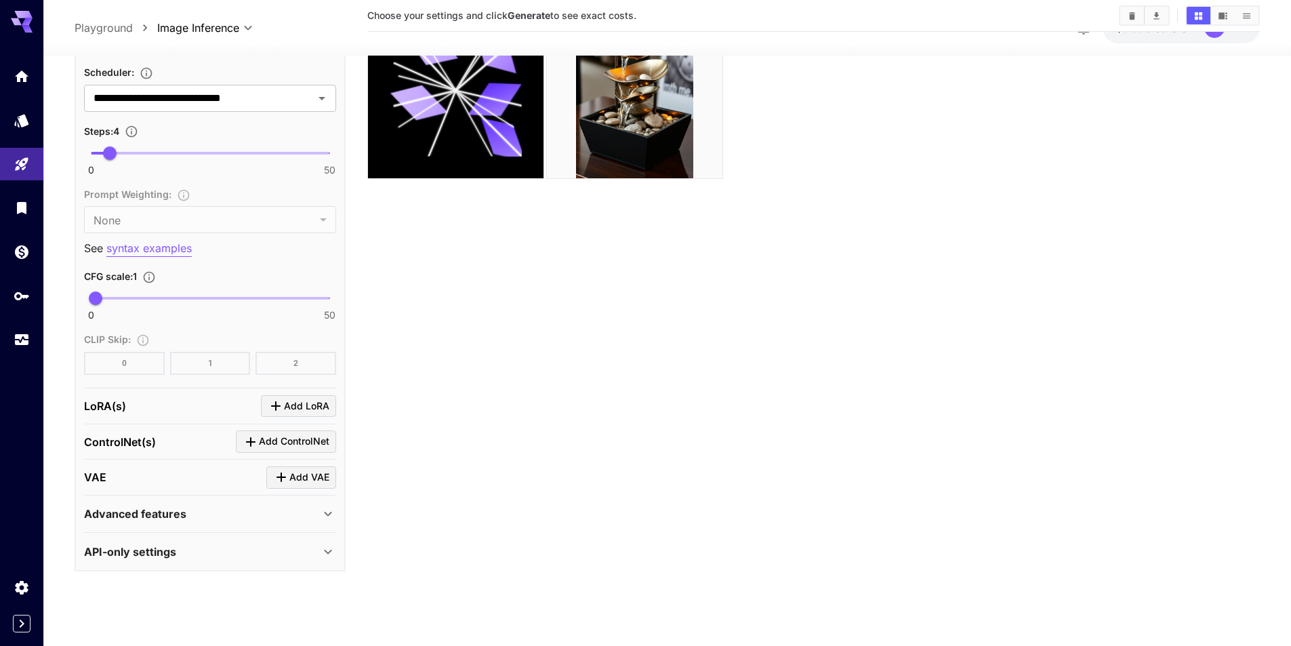
click at [173, 547] on p "API-only settings" at bounding box center [130, 552] width 92 height 16
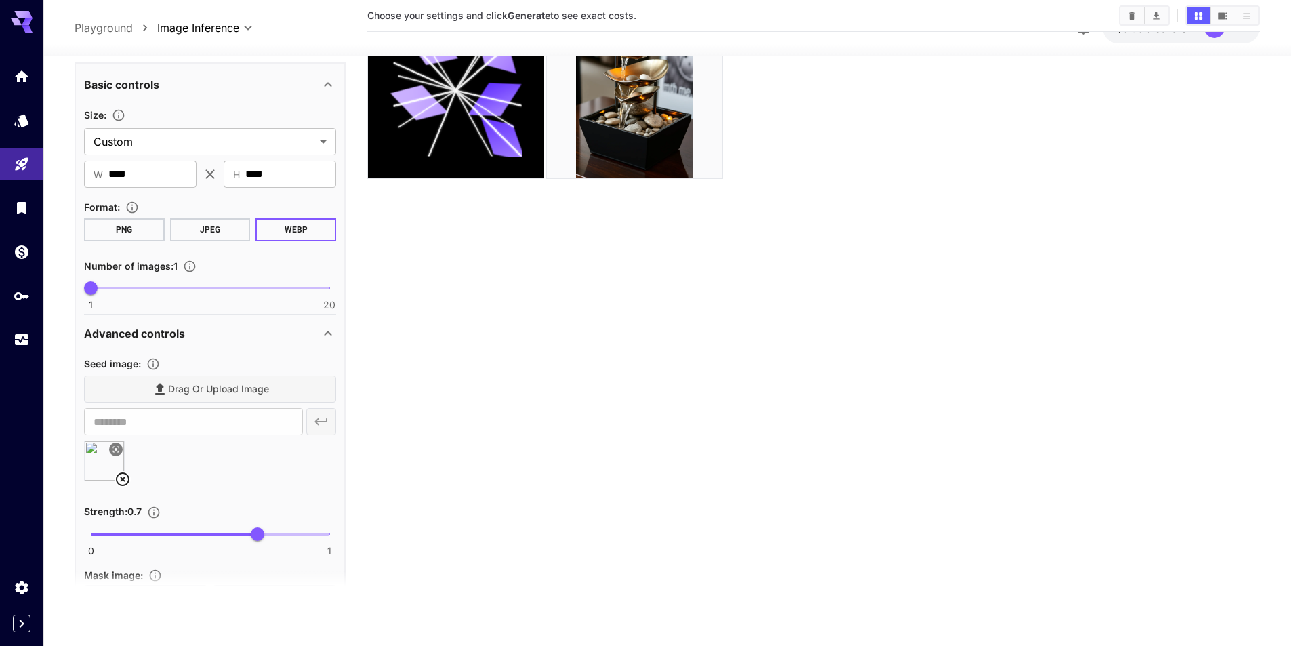
scroll to position [548, 0]
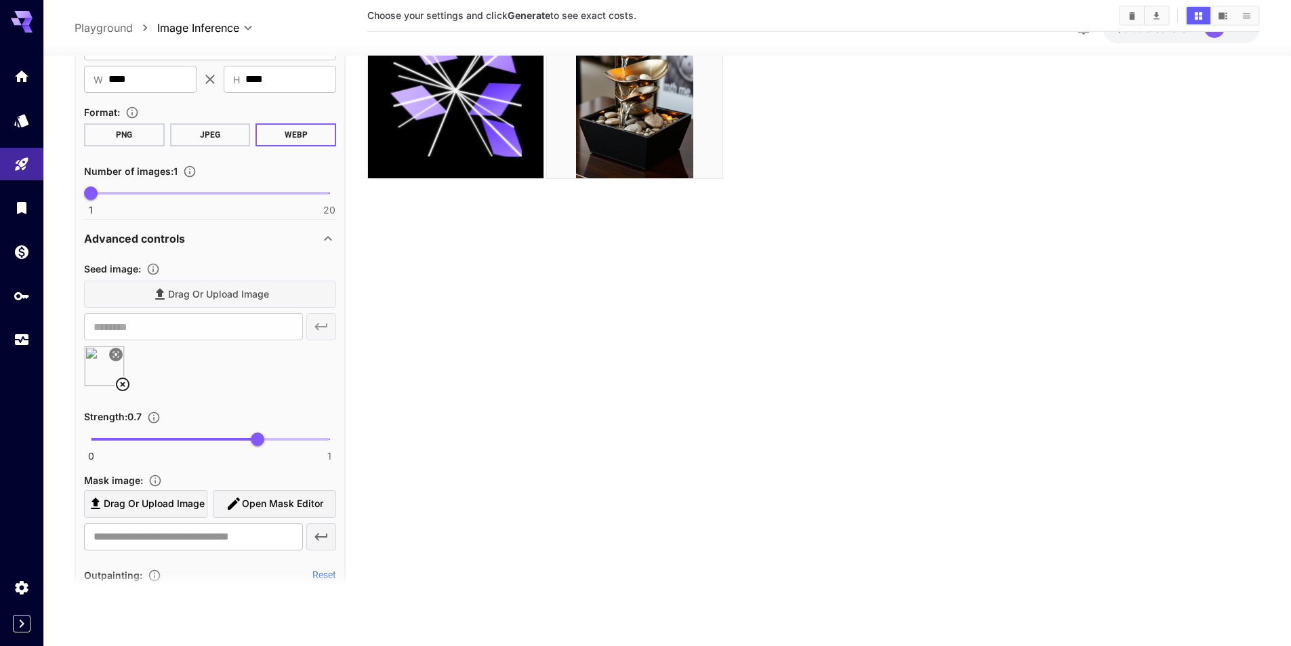
click at [96, 369] on img at bounding box center [104, 365] width 39 height 39
click at [528, 485] on section "Choose your settings and click Generate to see exact costs." at bounding box center [813, 282] width 893 height 646
click at [92, 369] on img at bounding box center [104, 365] width 39 height 39
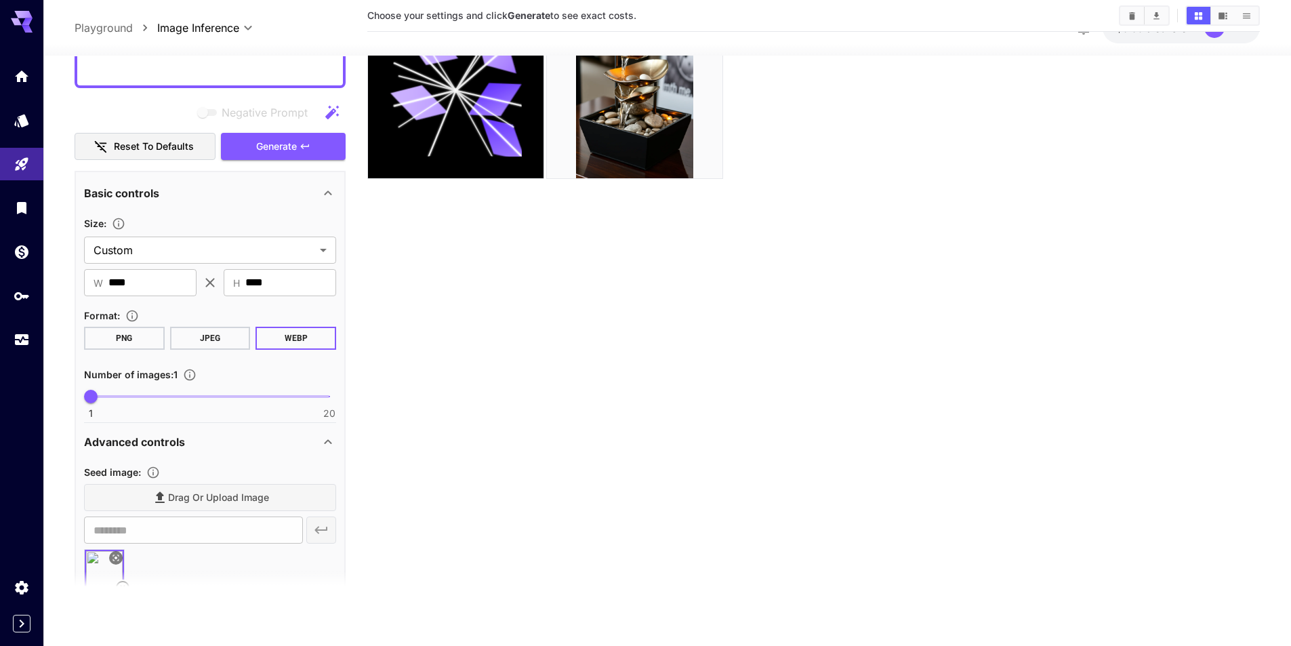
scroll to position [413, 0]
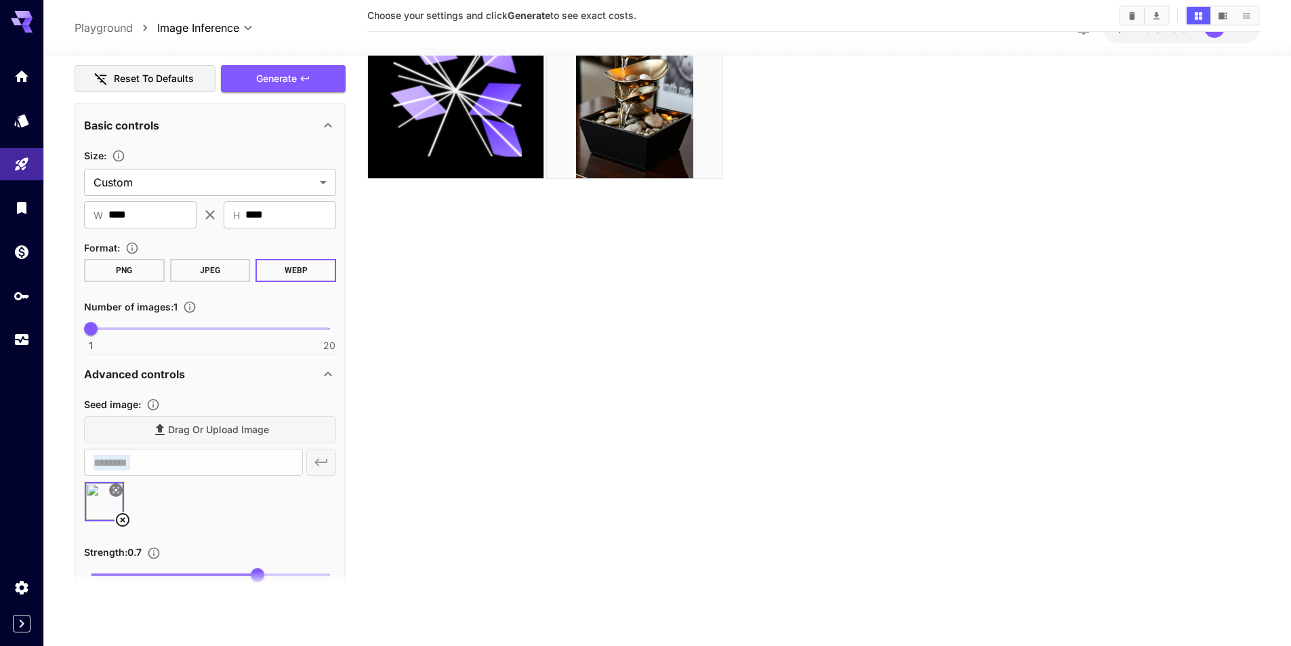
drag, startPoint x: 81, startPoint y: 522, endPoint x: 161, endPoint y: 447, distance: 110.3
click at [16, 328] on icon "Usage" at bounding box center [23, 336] width 16 height 16
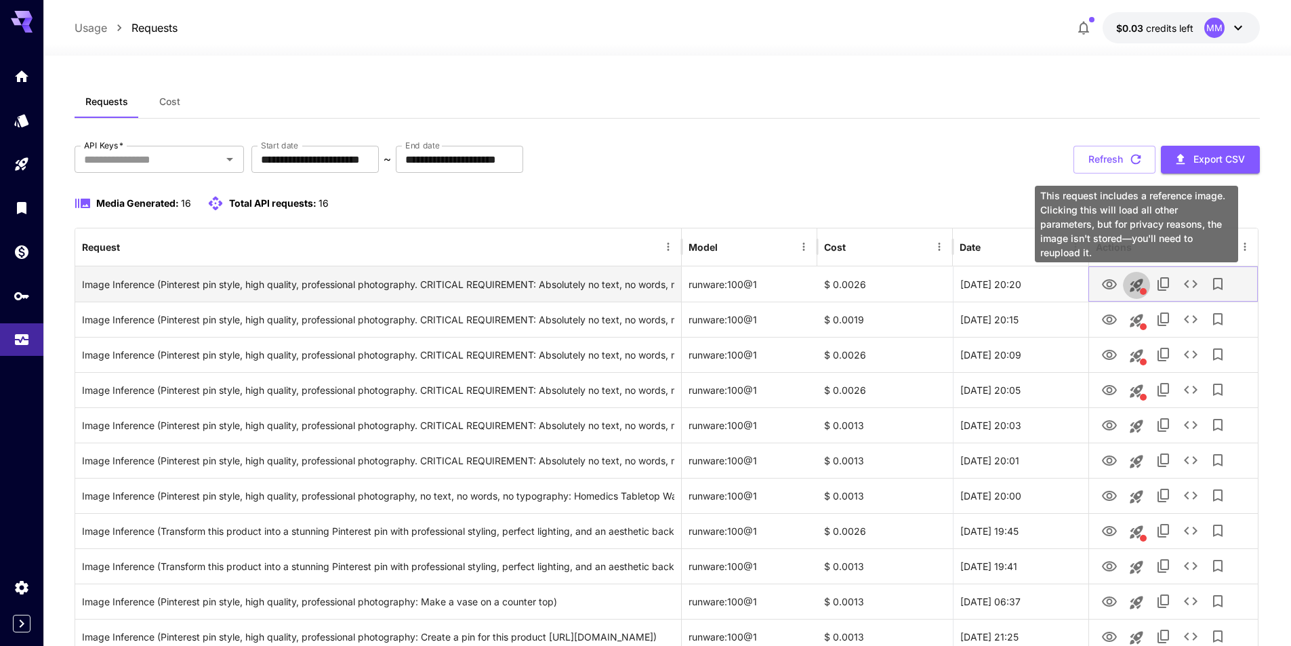
click at [1135, 284] on icon "This request includes a reference image. Clicking this will load all other para…" at bounding box center [1136, 285] width 13 height 13
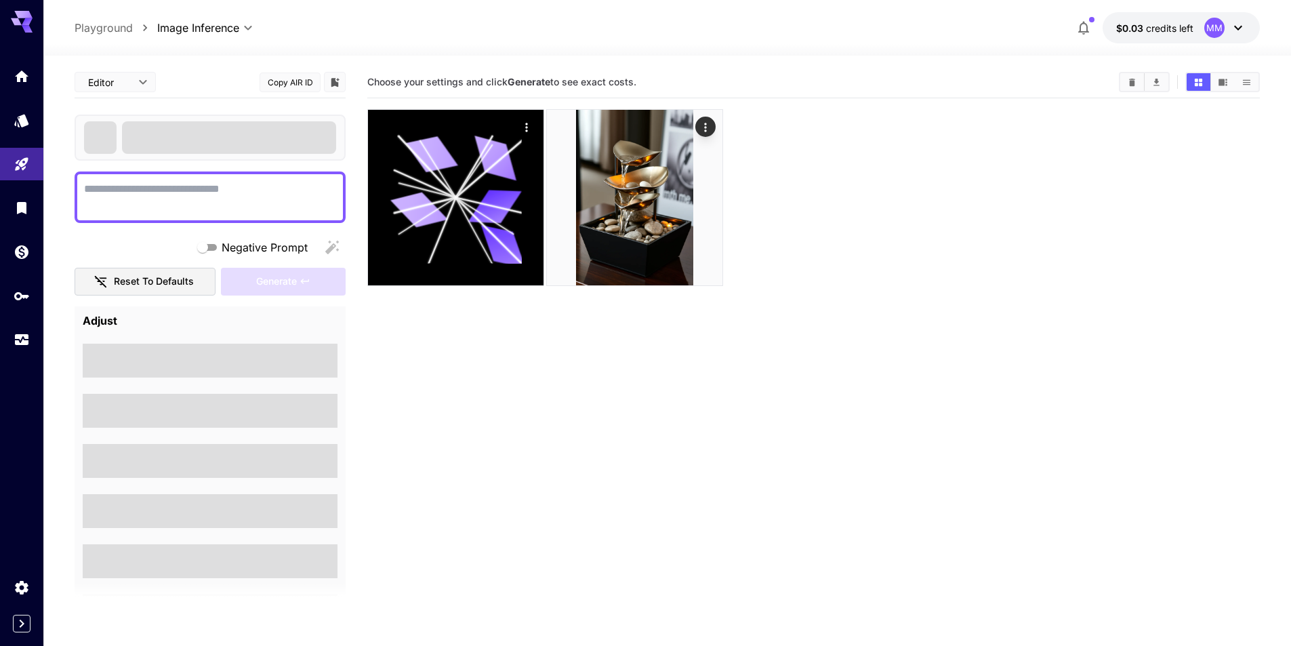
type textarea "**********"
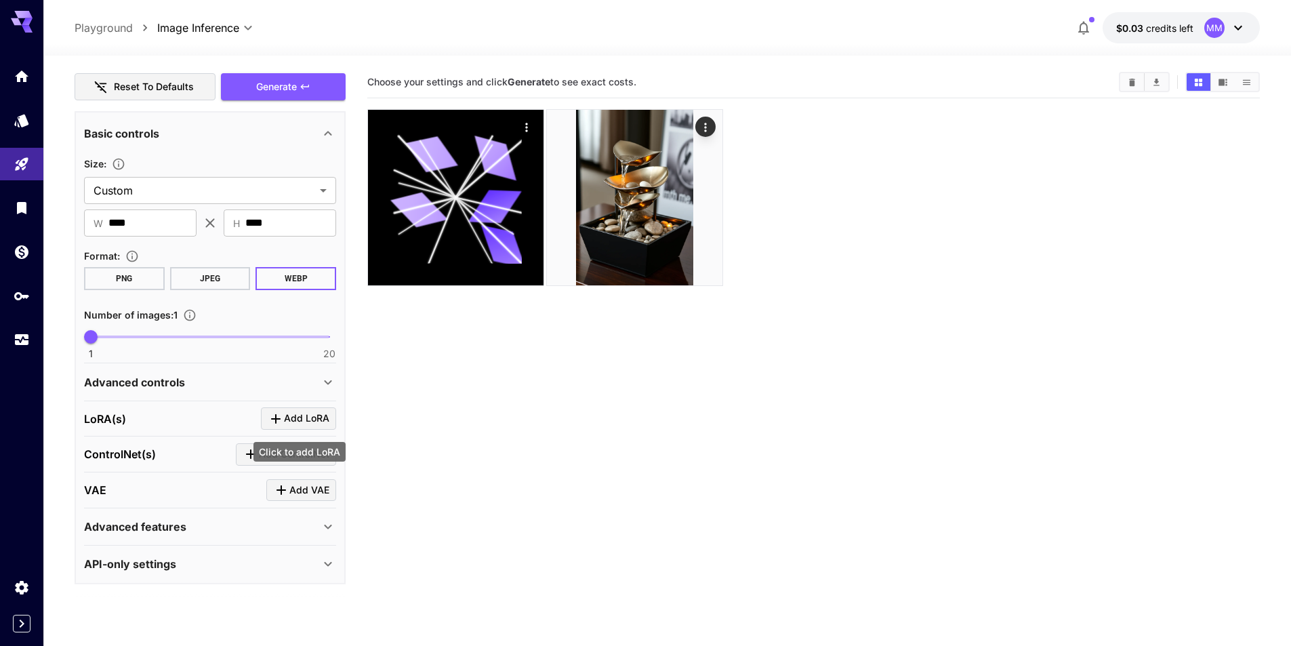
scroll to position [418, 0]
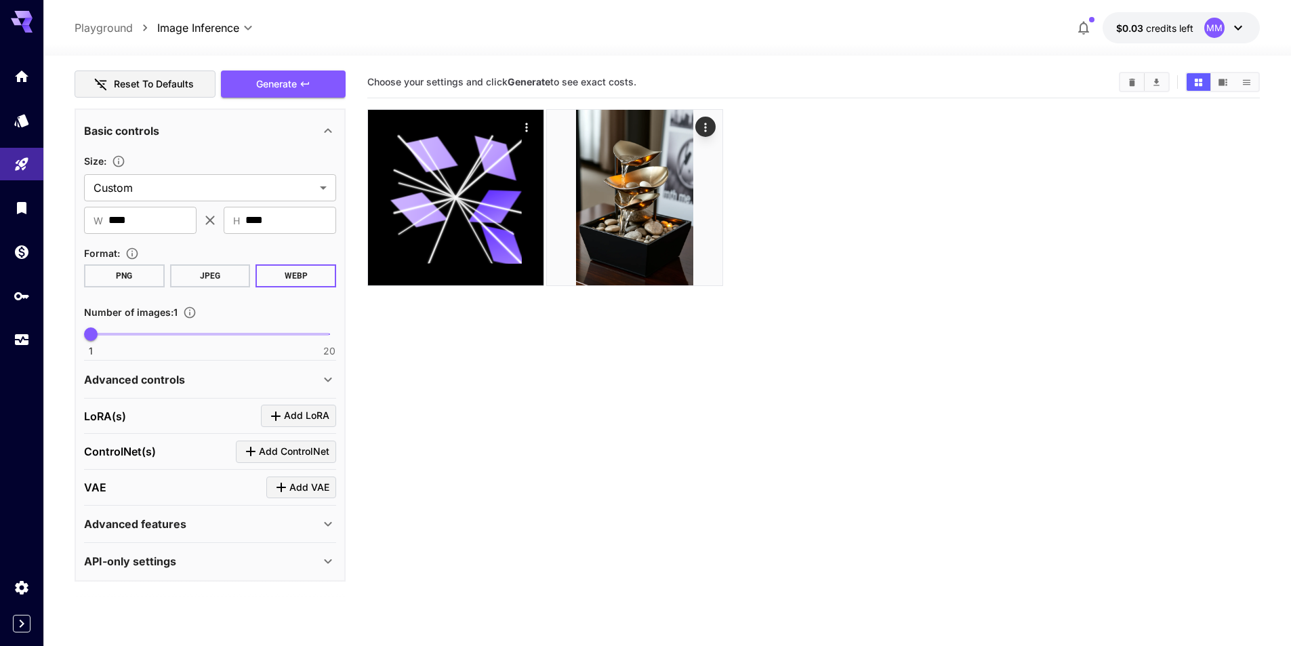
click at [183, 373] on p "Advanced controls" at bounding box center [134, 379] width 101 height 16
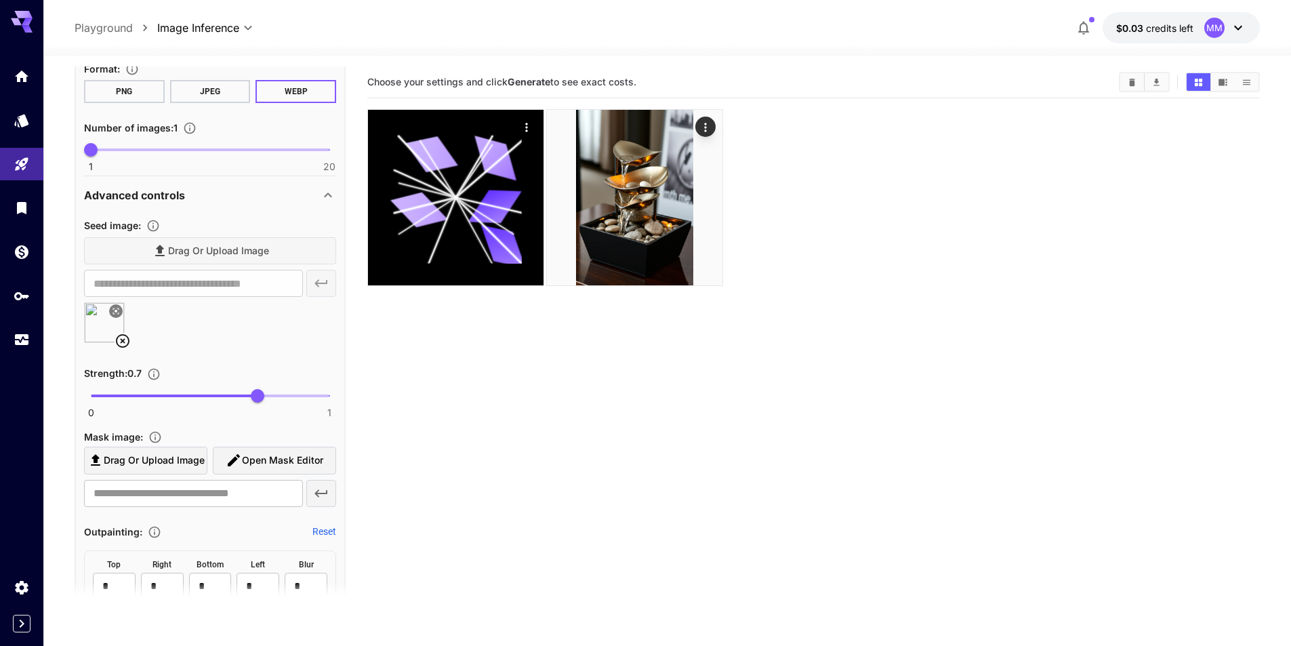
scroll to position [621, 0]
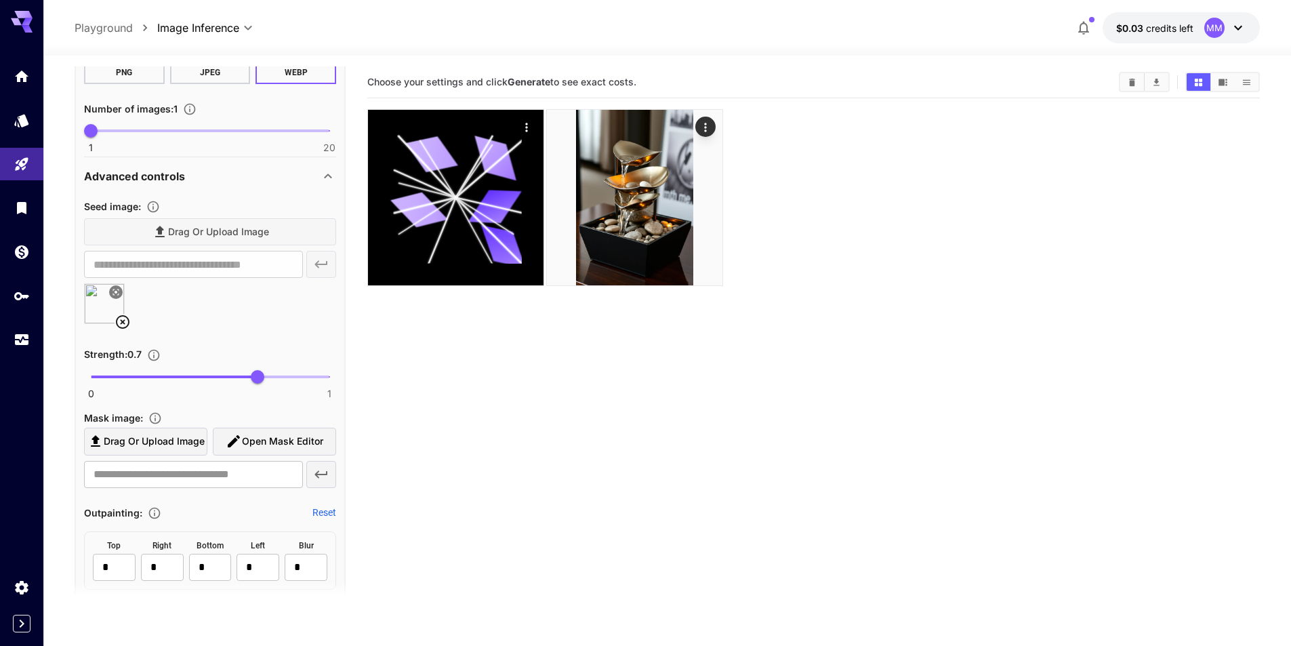
click at [100, 308] on img at bounding box center [104, 303] width 39 height 39
click at [19, 339] on icon "Usage" at bounding box center [23, 339] width 14 height 7
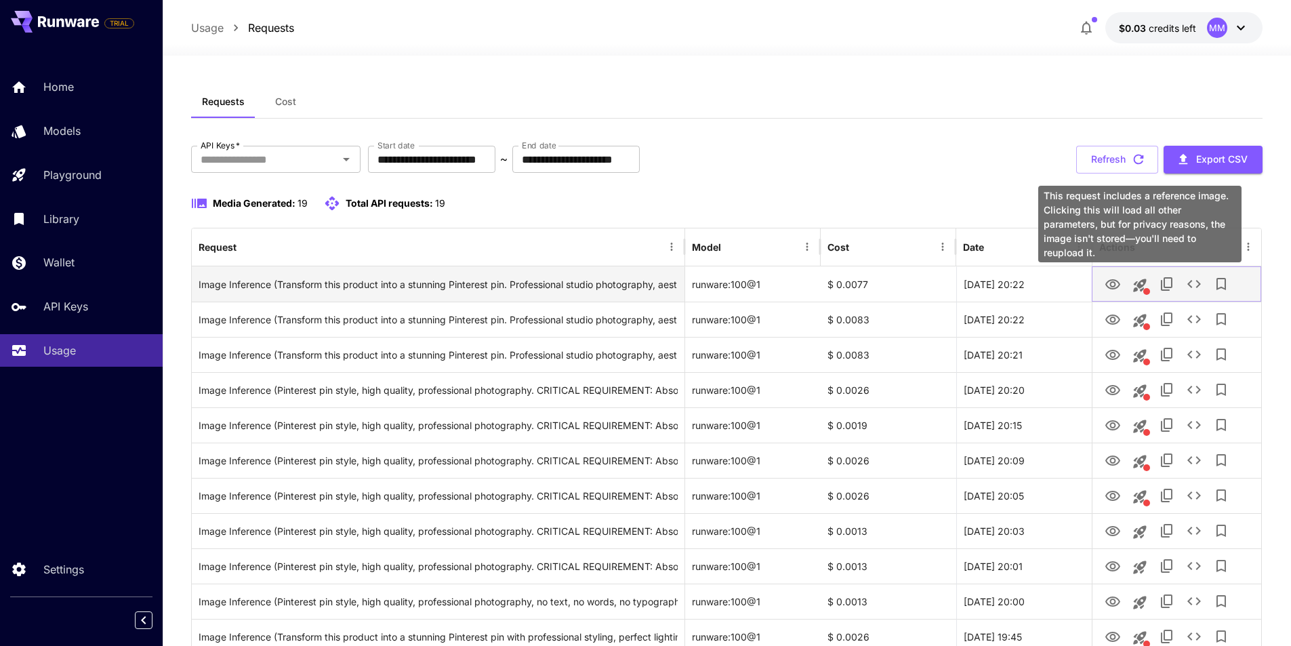
click at [1140, 282] on icon "This request includes a reference image. Clicking this will load all other para…" at bounding box center [1139, 285] width 13 height 13
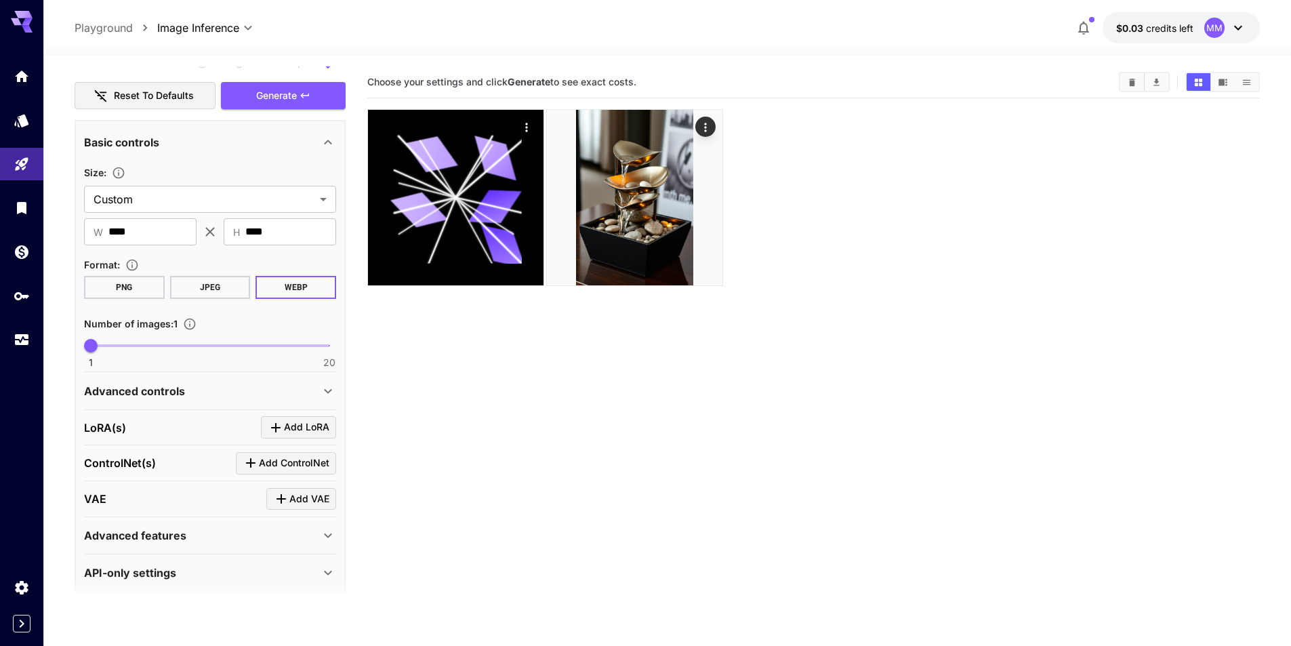
scroll to position [304, 0]
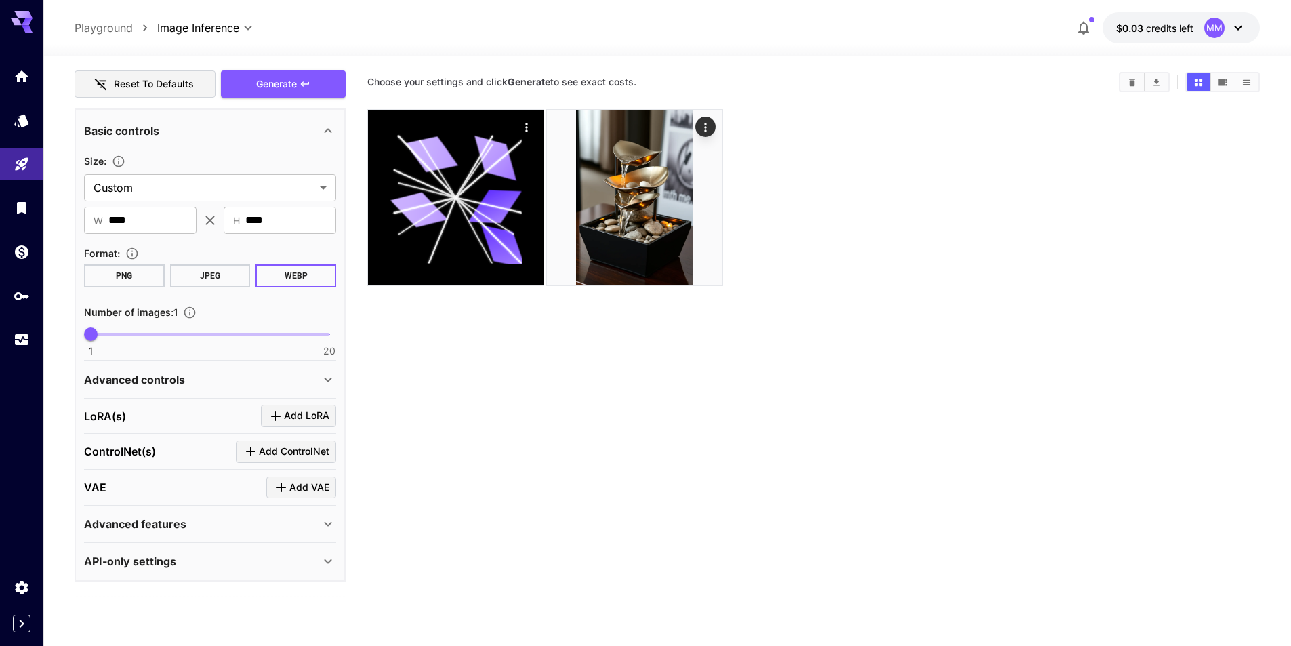
click at [161, 388] on div "Advanced controls" at bounding box center [210, 379] width 252 height 33
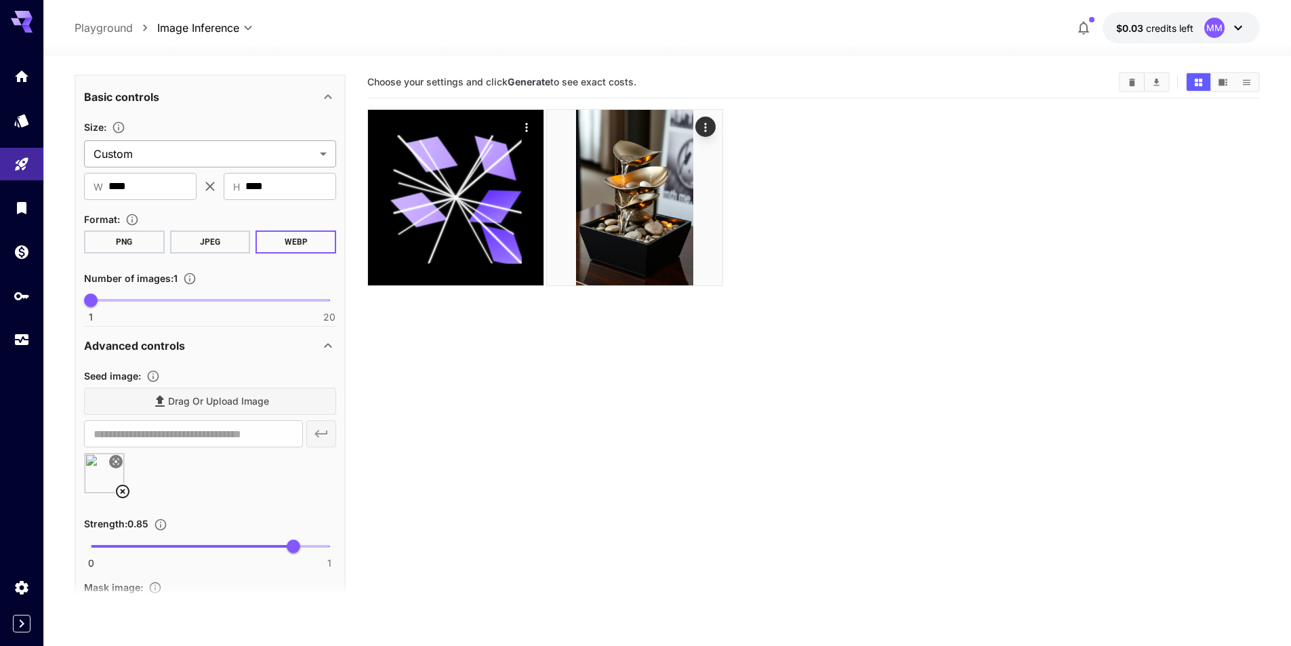
scroll to position [339, 0]
click at [118, 487] on icon at bounding box center [123, 490] width 14 height 14
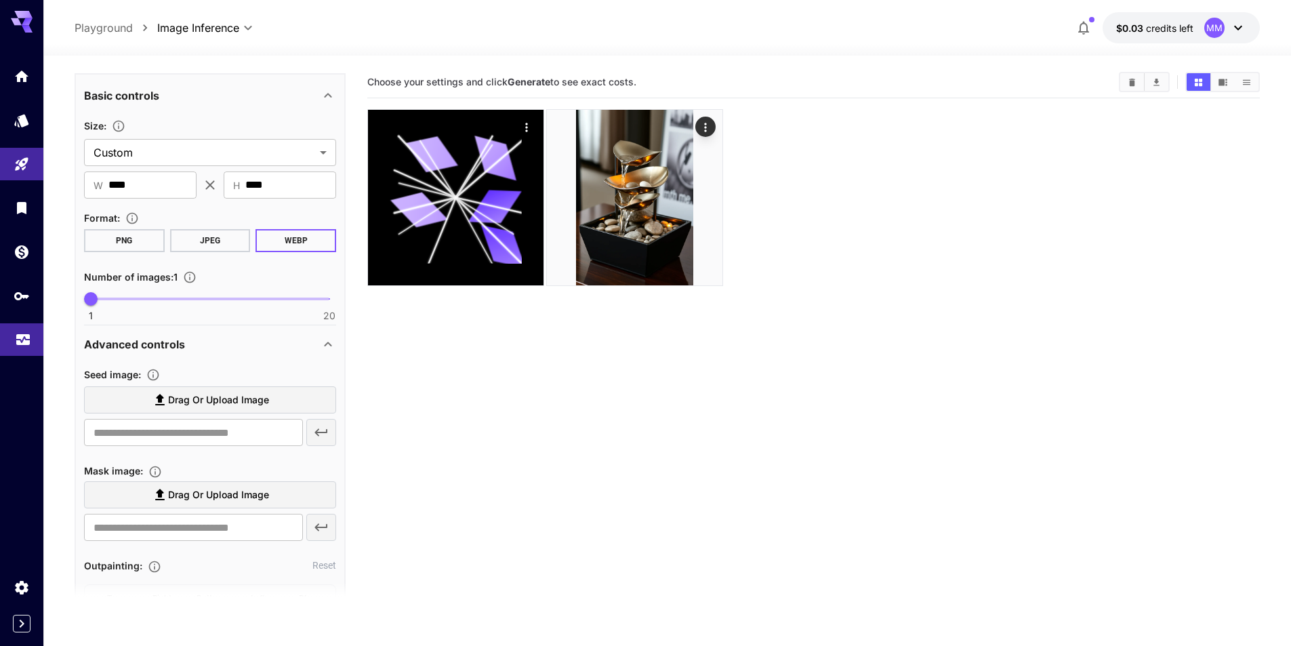
click at [22, 348] on link at bounding box center [21, 339] width 43 height 33
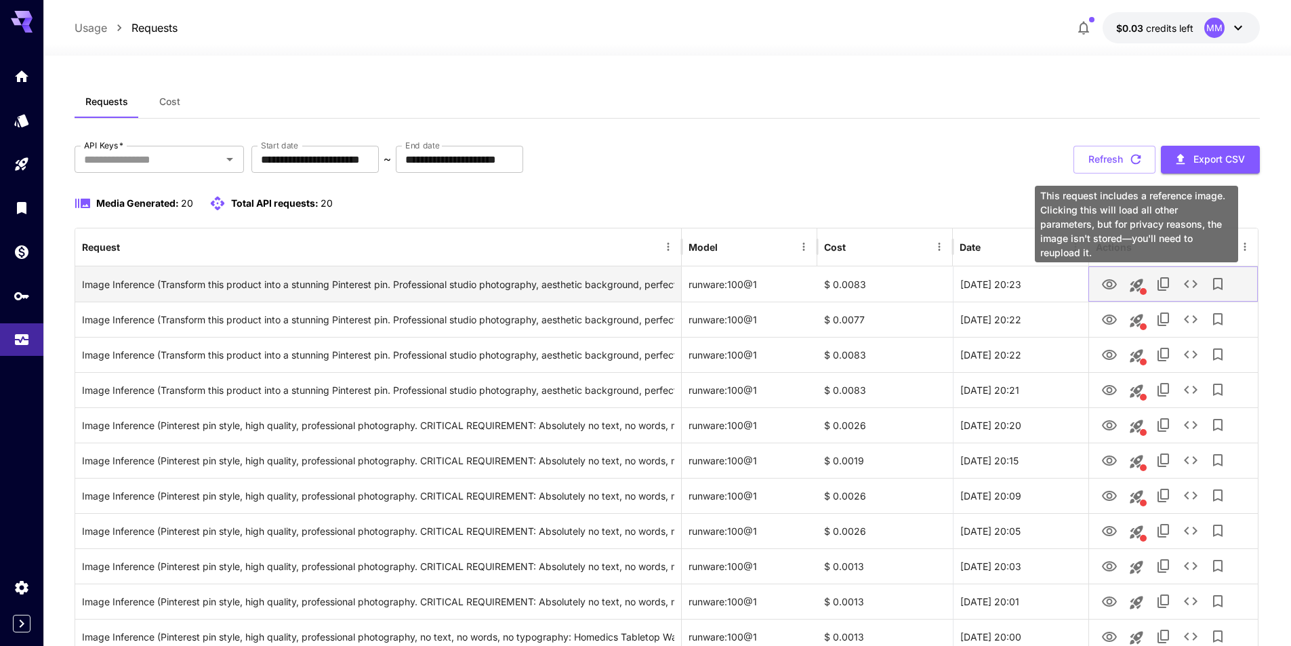
click at [1132, 281] on icon "This request includes a reference image. Clicking this will load all other para…" at bounding box center [1137, 285] width 16 height 16
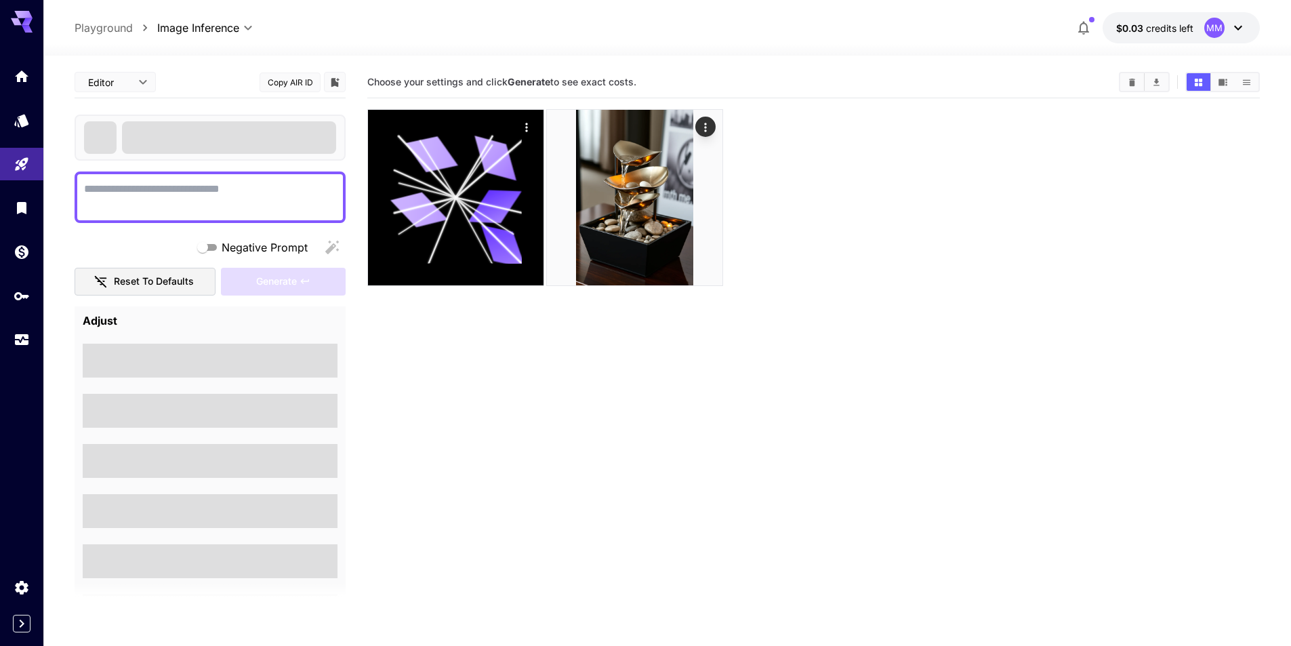
type textarea "**********"
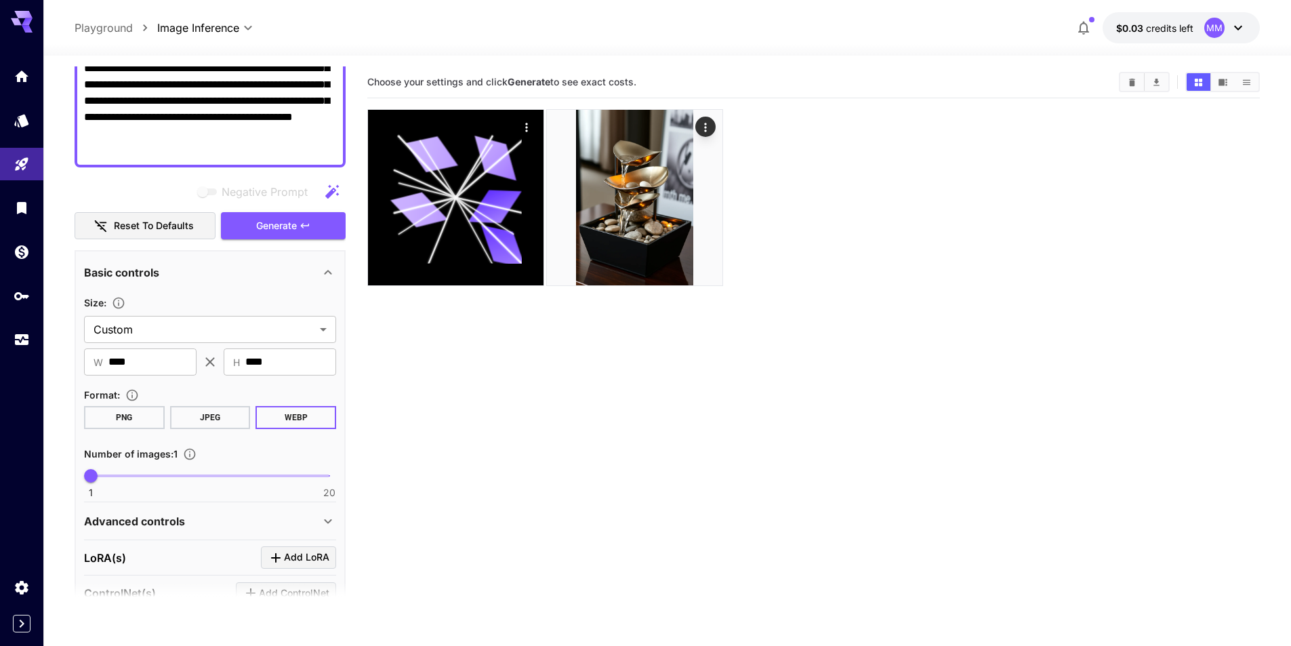
scroll to position [304, 0]
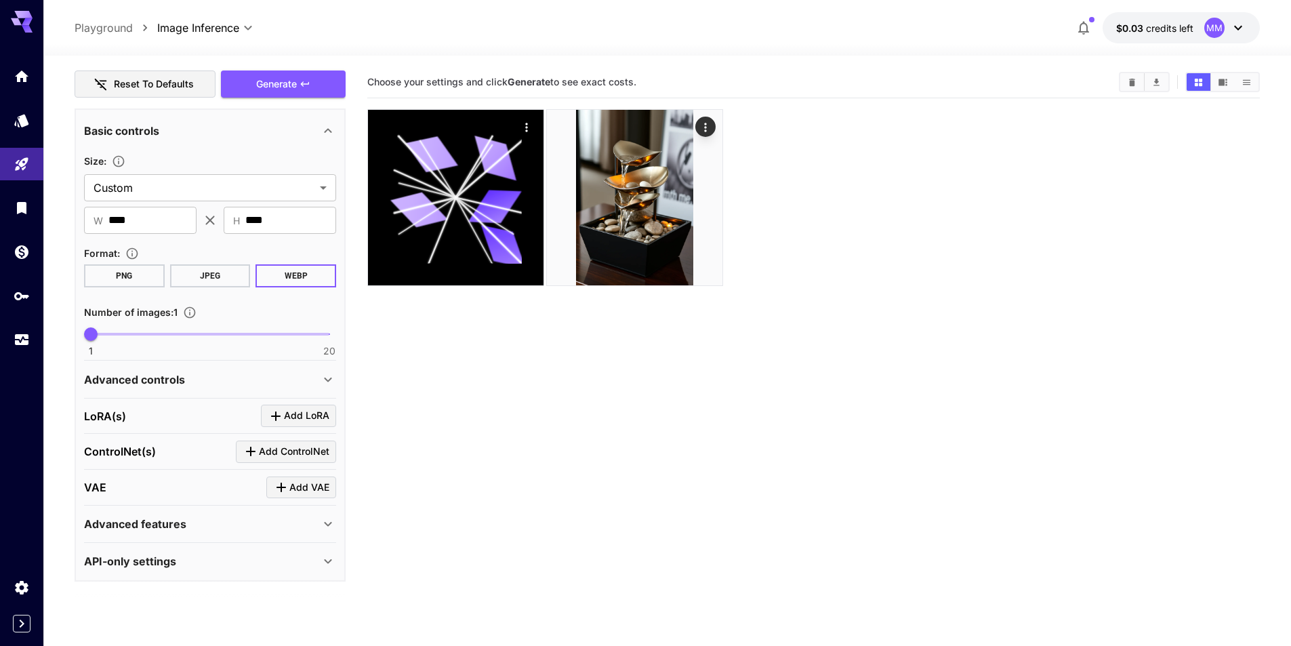
click at [168, 380] on p "Advanced controls" at bounding box center [134, 379] width 101 height 16
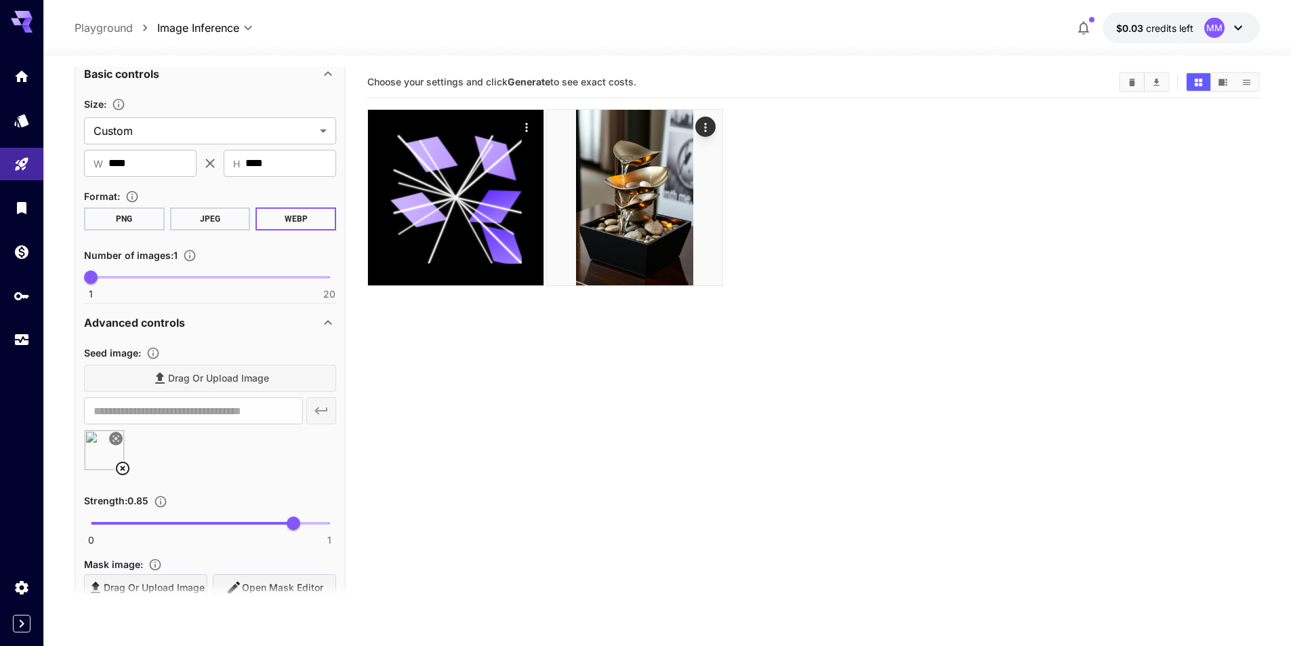
scroll to position [439, 0]
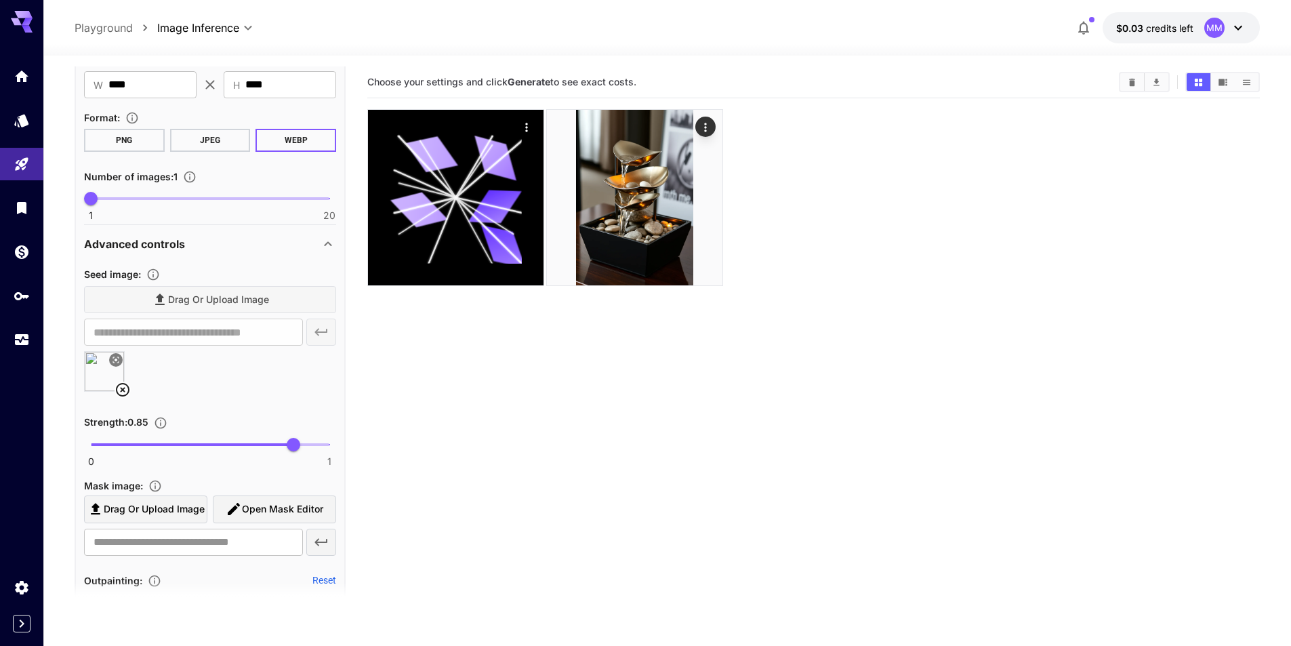
click at [122, 386] on icon at bounding box center [123, 390] width 16 height 16
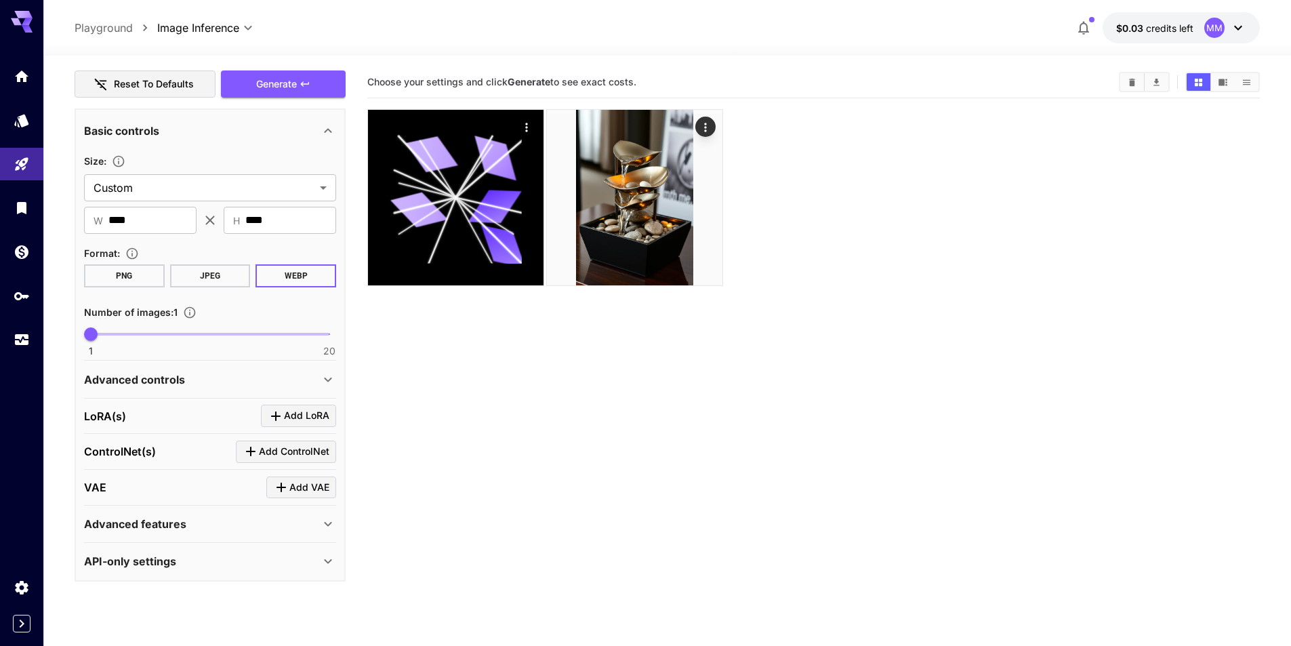
scroll to position [304, 0]
click at [228, 387] on div "Advanced controls" at bounding box center [202, 379] width 236 height 16
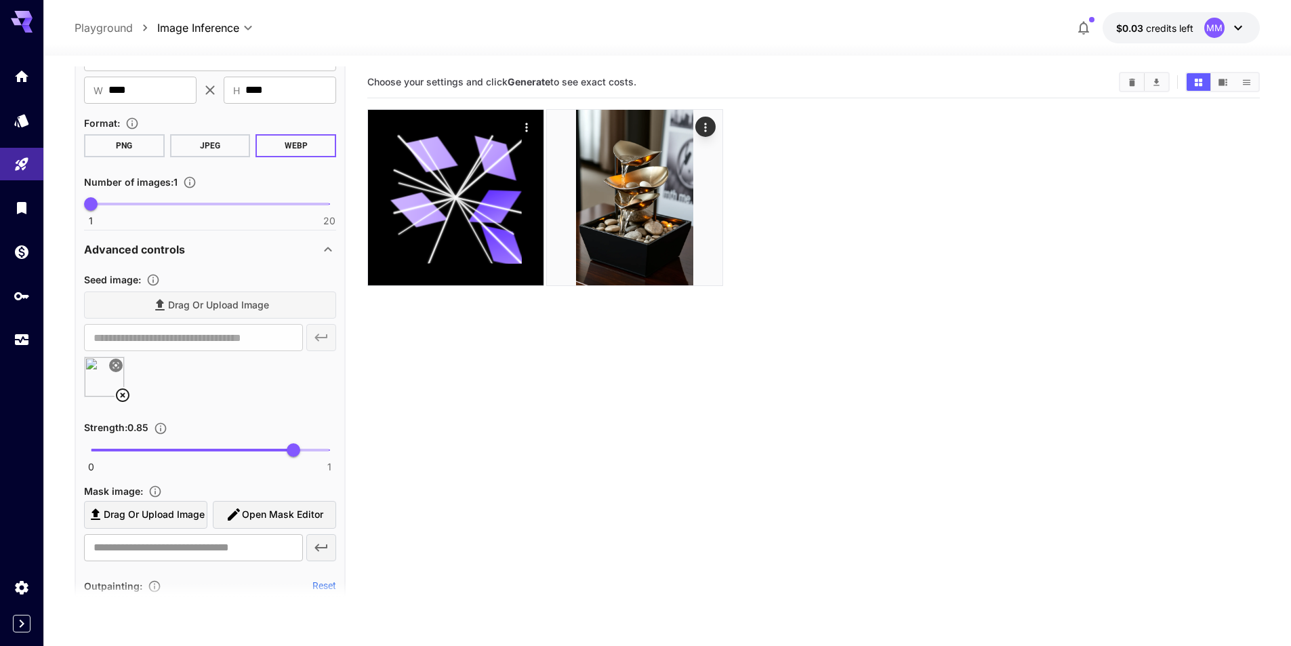
scroll to position [439, 0]
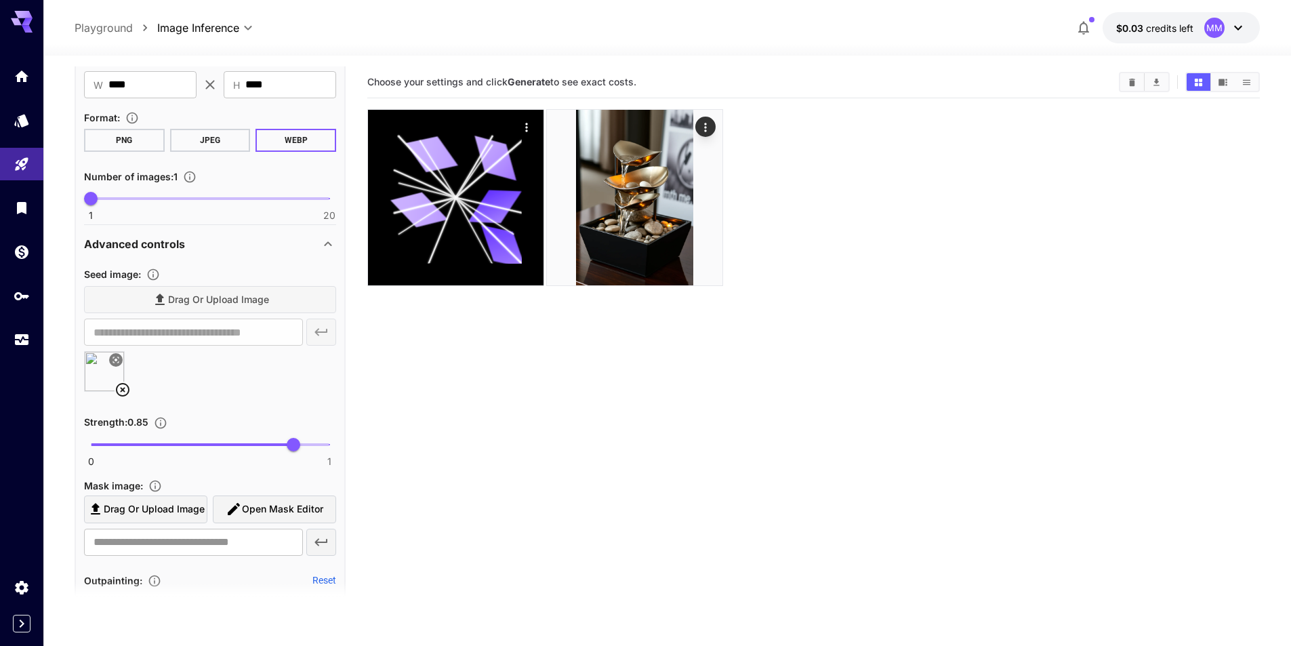
click at [122, 391] on icon at bounding box center [123, 390] width 14 height 14
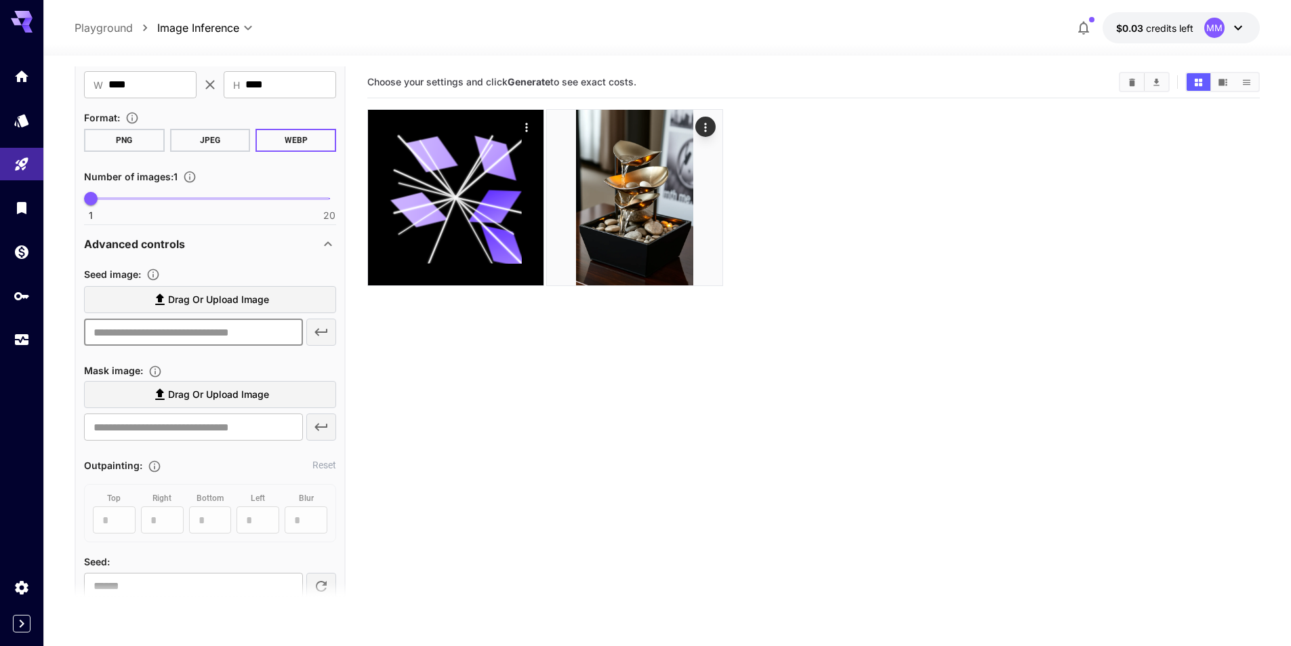
click at [173, 340] on input "text" at bounding box center [193, 332] width 219 height 27
click at [230, 333] on input "text" at bounding box center [193, 332] width 219 height 27
click at [148, 327] on input "text" at bounding box center [193, 332] width 219 height 27
click at [199, 340] on input "text" at bounding box center [193, 332] width 219 height 27
click at [226, 334] on input "text" at bounding box center [193, 332] width 219 height 27
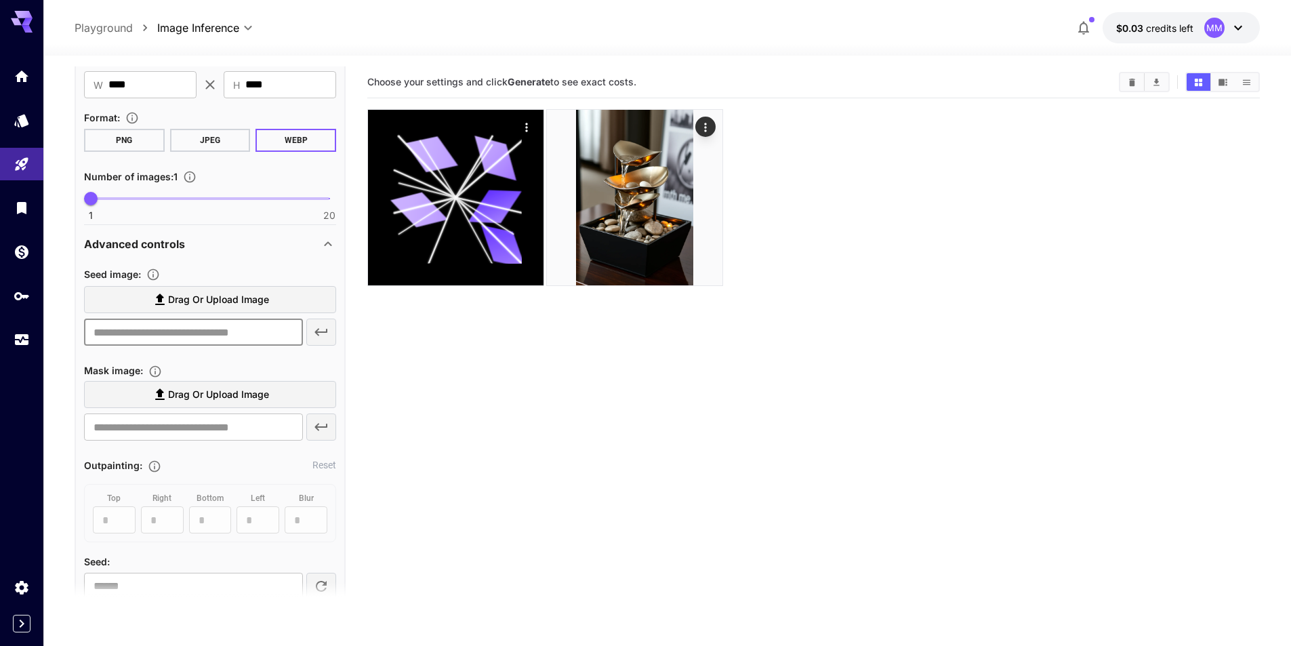
click at [226, 334] on input "text" at bounding box center [193, 332] width 219 height 27
click at [199, 341] on input "text" at bounding box center [193, 332] width 219 height 27
click at [184, 331] on input "text" at bounding box center [193, 332] width 219 height 27
click at [236, 331] on input "text" at bounding box center [193, 332] width 219 height 27
click at [5, 336] on link at bounding box center [21, 339] width 43 height 33
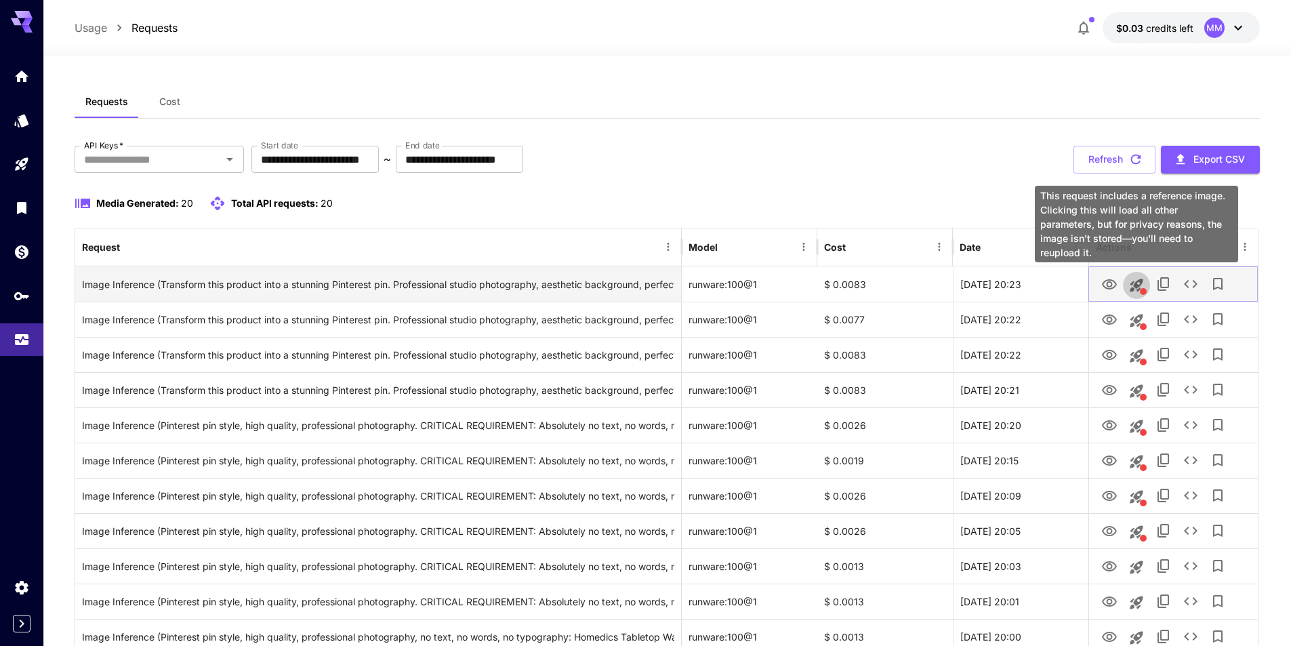
click at [1133, 289] on icon "This request includes a reference image. Clicking this will load all other para…" at bounding box center [1136, 285] width 13 height 13
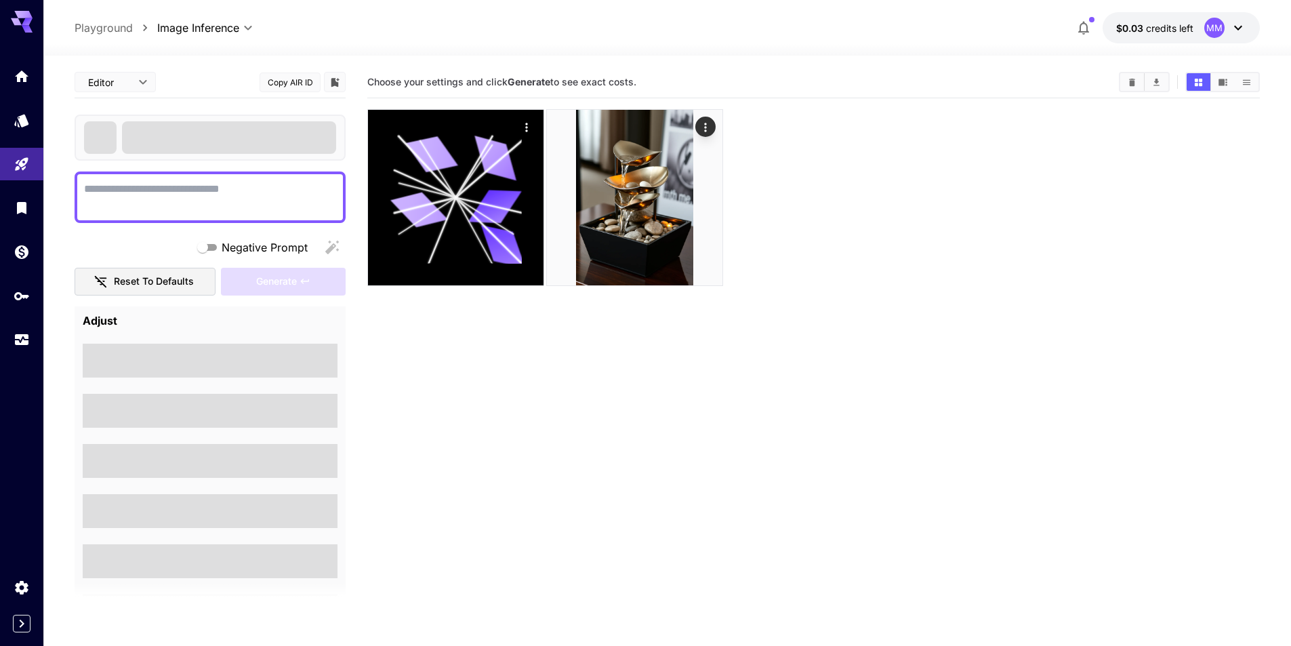
type textarea "**********"
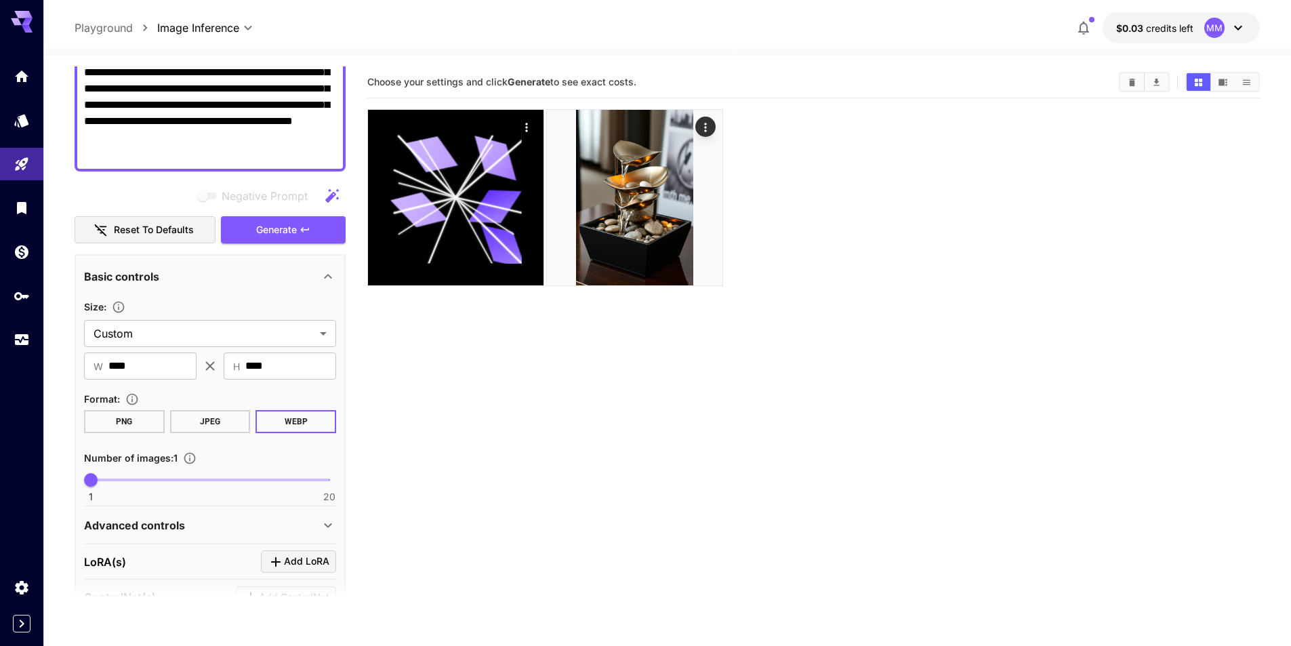
scroll to position [304, 0]
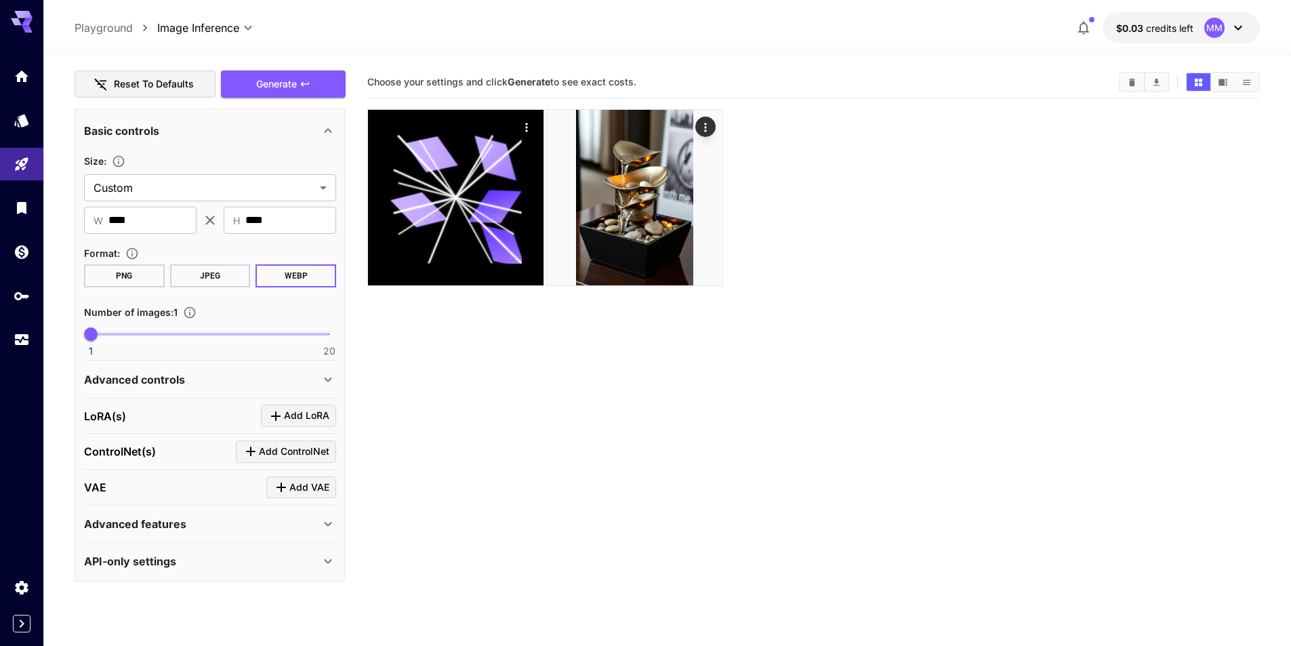
click at [205, 380] on div "Advanced controls" at bounding box center [202, 379] width 236 height 16
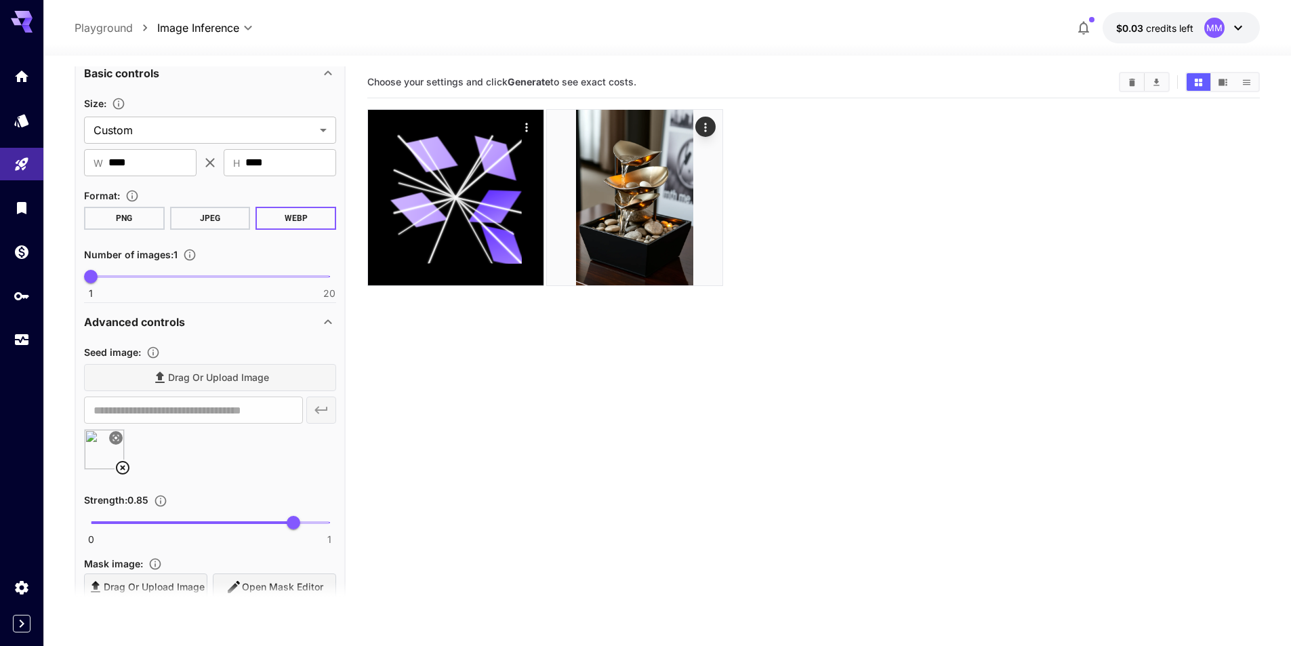
scroll to position [439, 0]
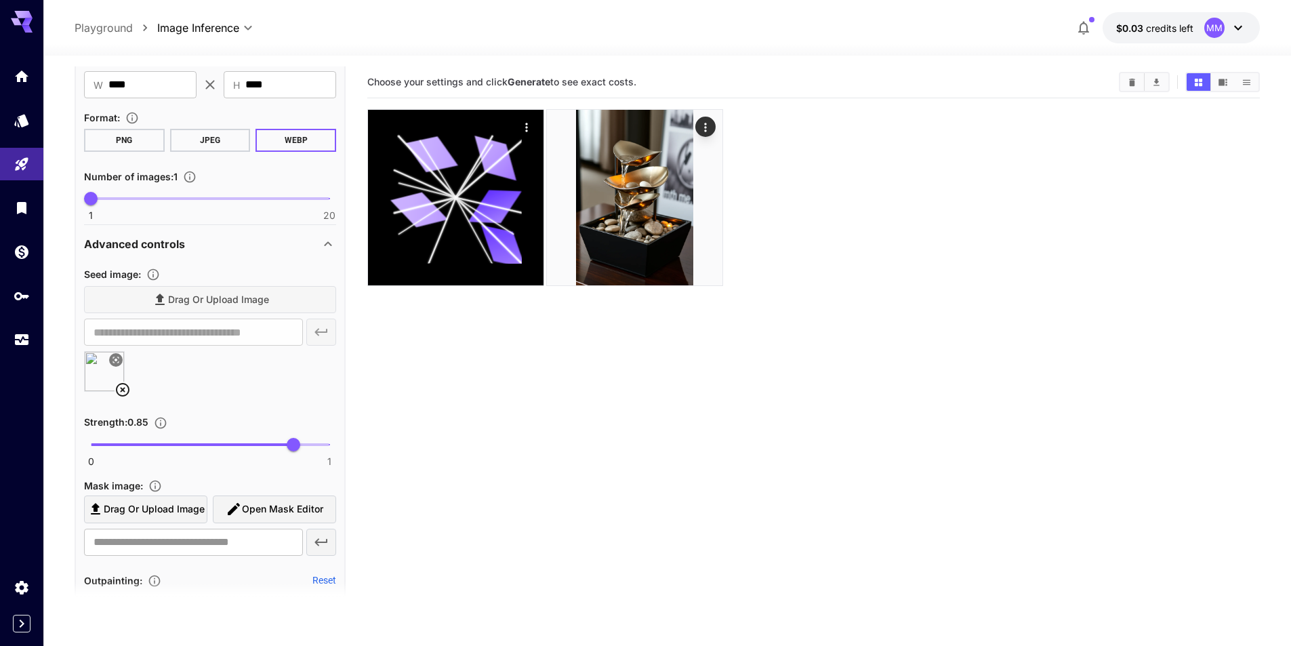
click at [125, 390] on icon at bounding box center [123, 390] width 16 height 16
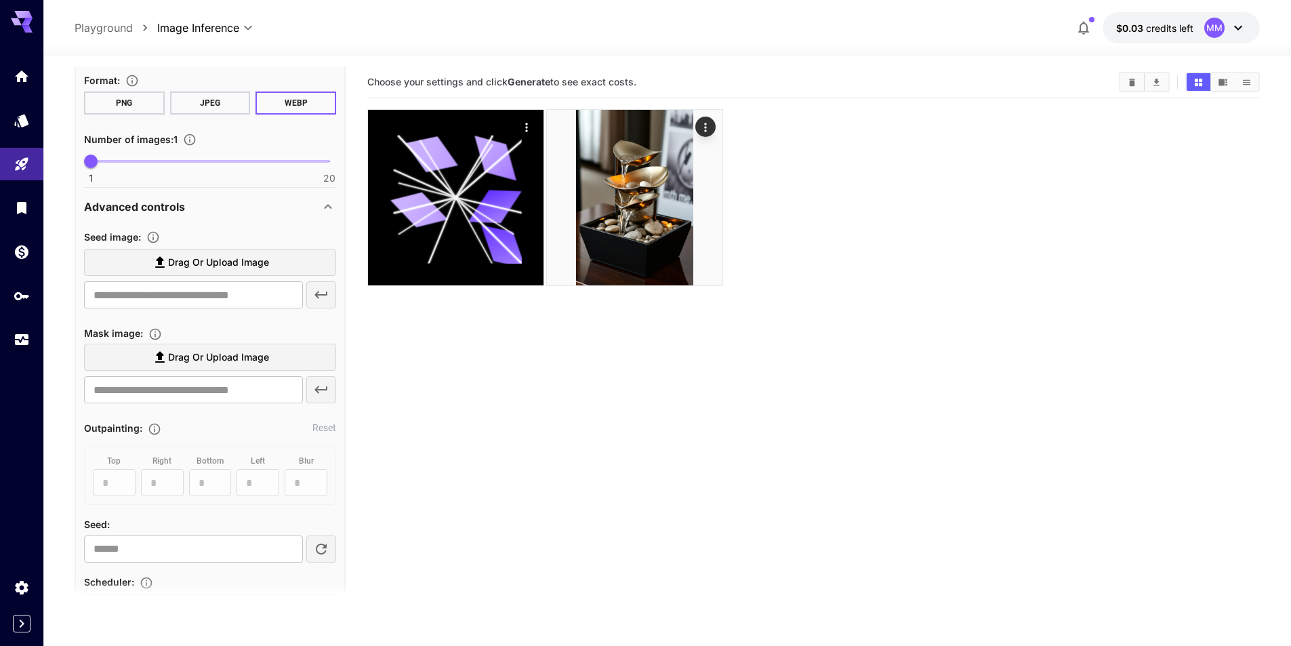
scroll to position [542, 0]
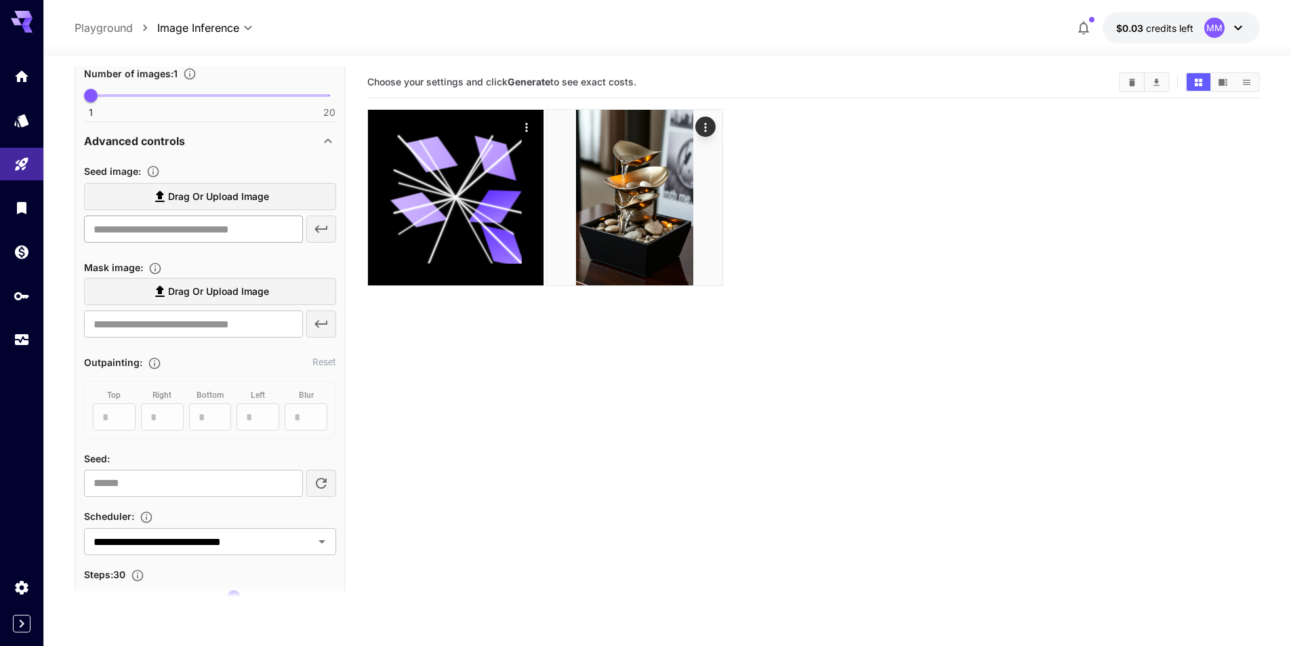
click at [188, 233] on input "text" at bounding box center [193, 229] width 219 height 27
paste input "**********"
type input "**********"
click at [322, 233] on icon "button" at bounding box center [321, 229] width 16 height 16
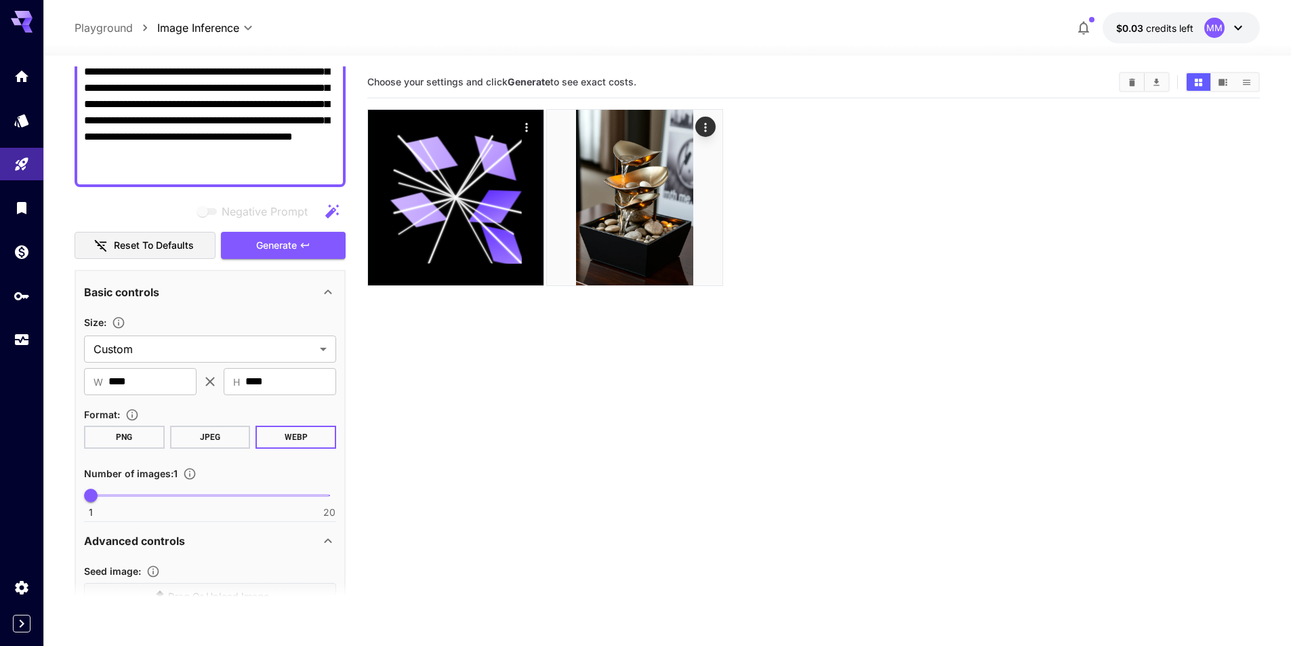
scroll to position [0, 0]
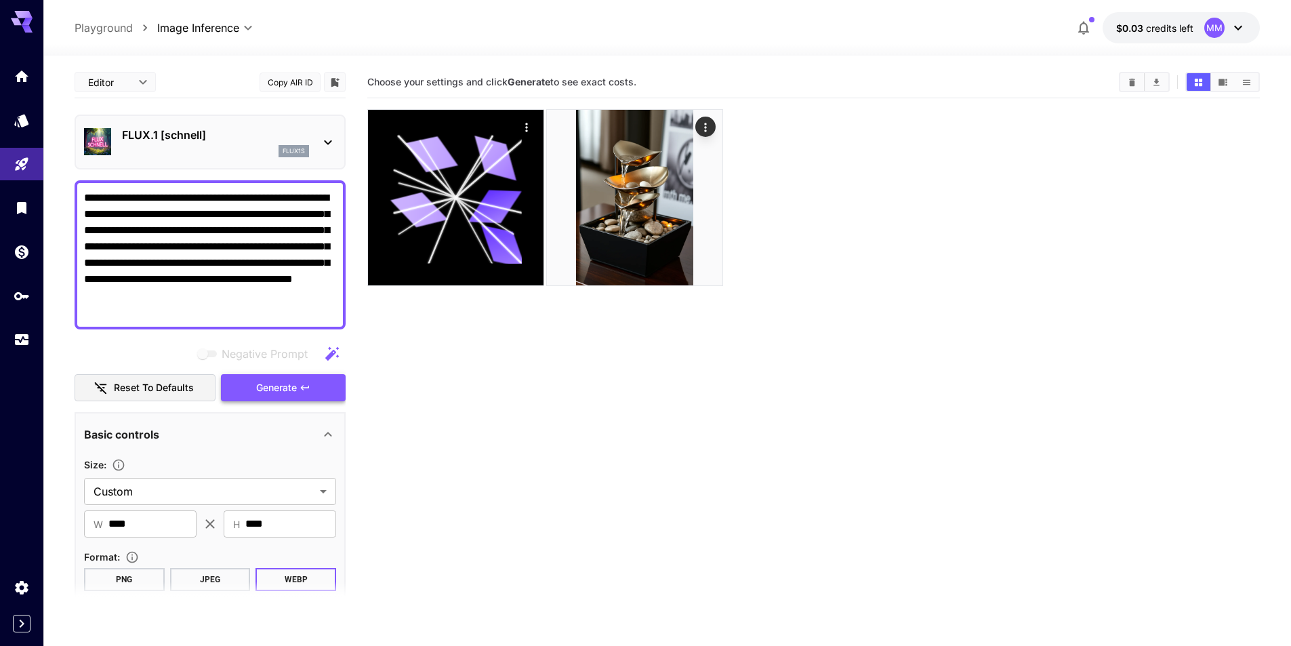
click at [287, 388] on span "Generate" at bounding box center [276, 388] width 41 height 17
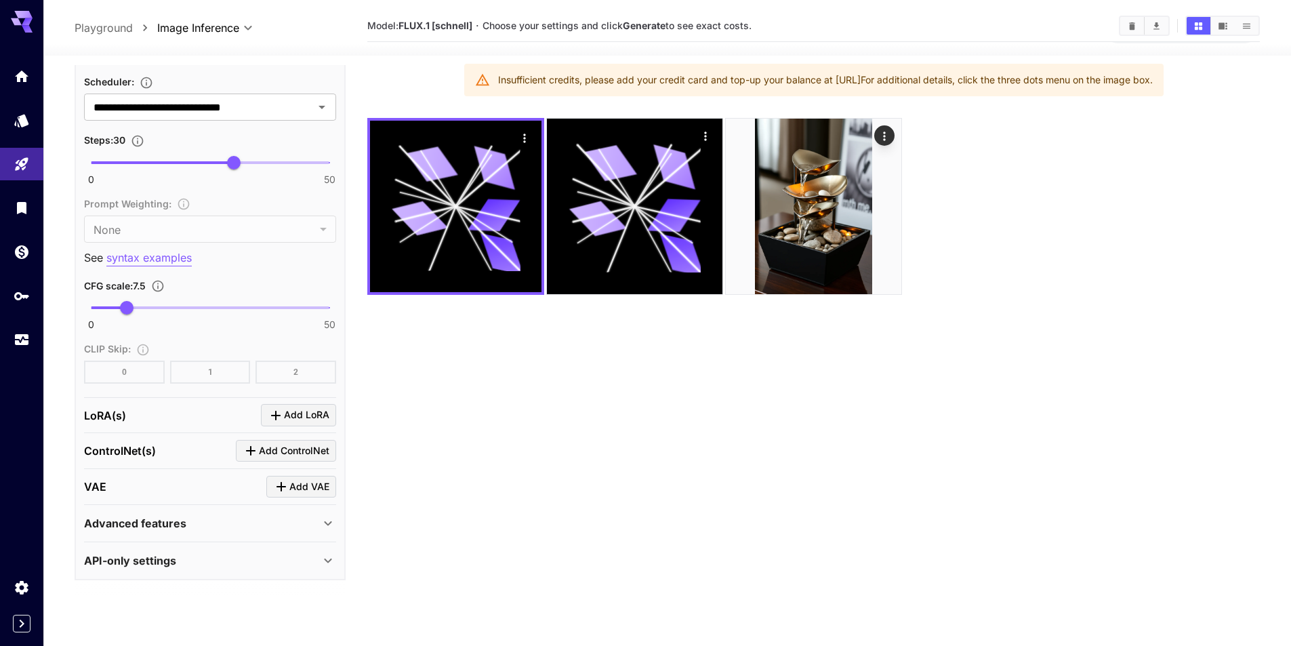
scroll to position [107, 0]
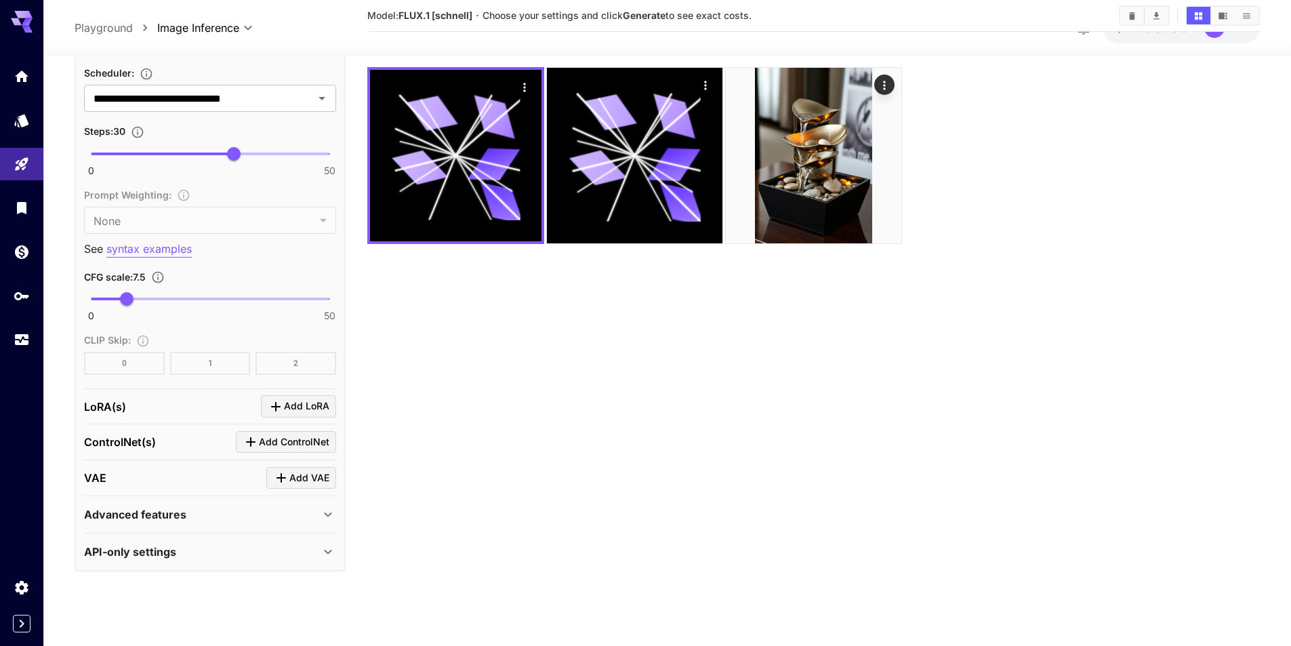
click at [228, 552] on div "API-only settings" at bounding box center [202, 552] width 236 height 16
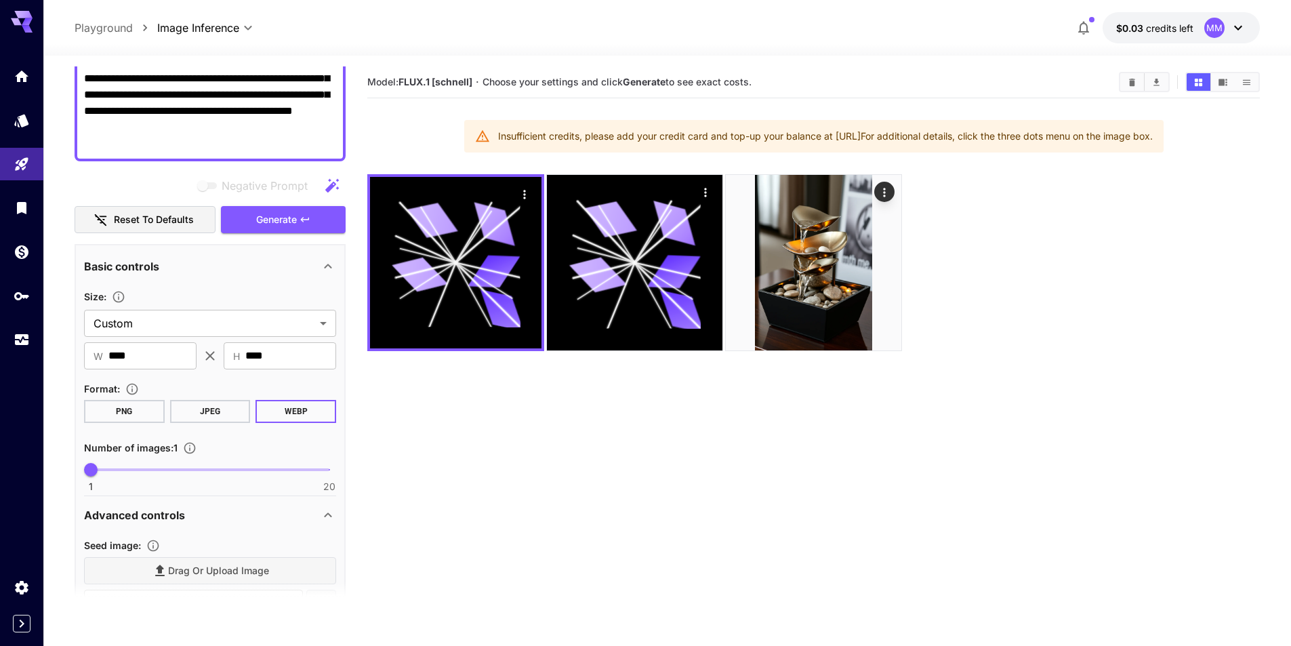
scroll to position [0, 0]
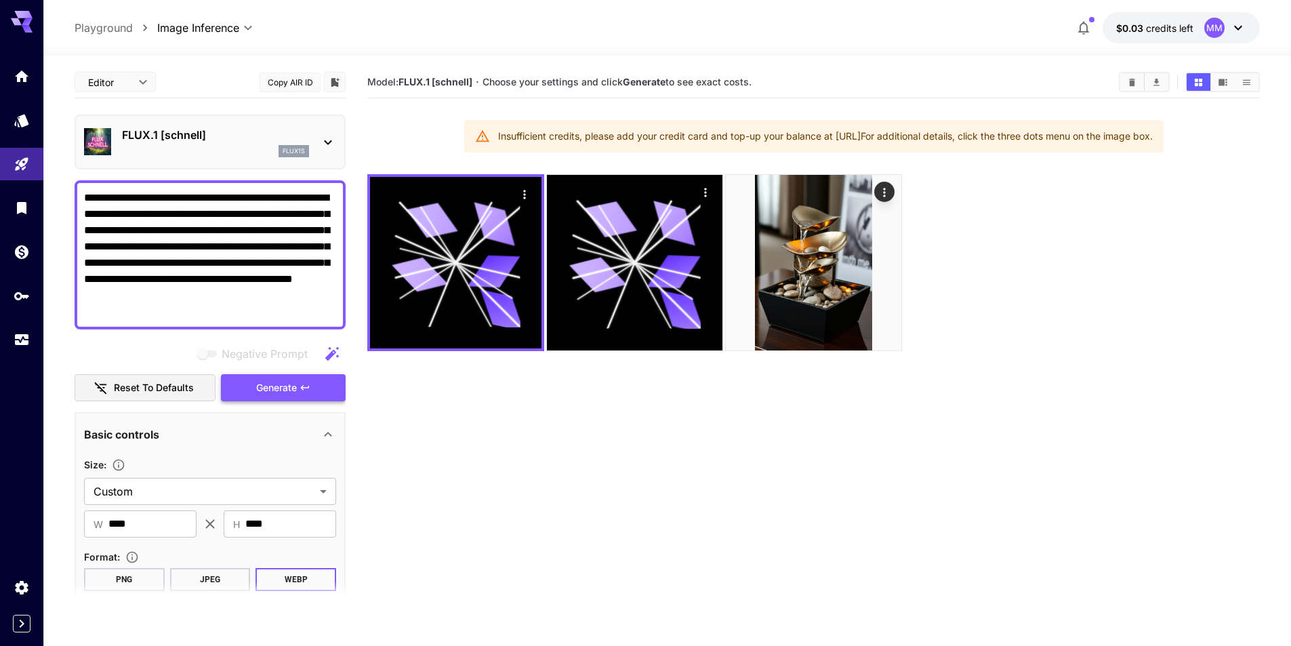
click at [300, 393] on button "Generate" at bounding box center [283, 388] width 125 height 28
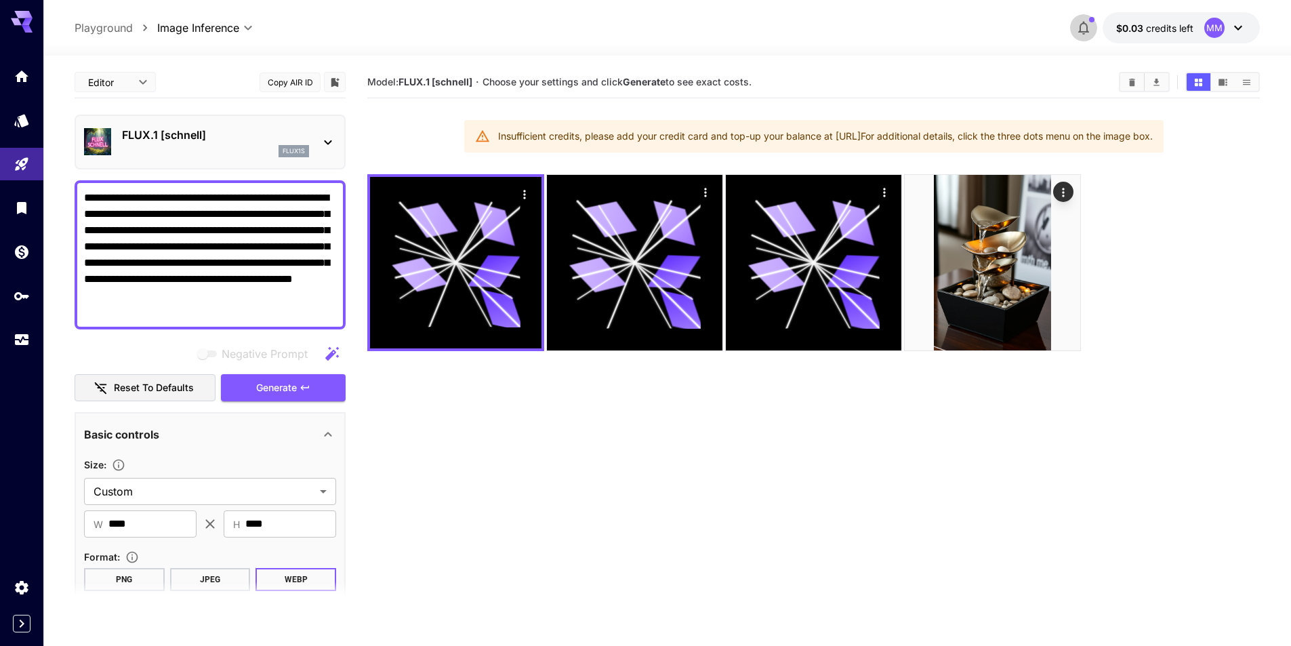
click at [1091, 33] on icon "button" at bounding box center [1084, 28] width 16 height 16
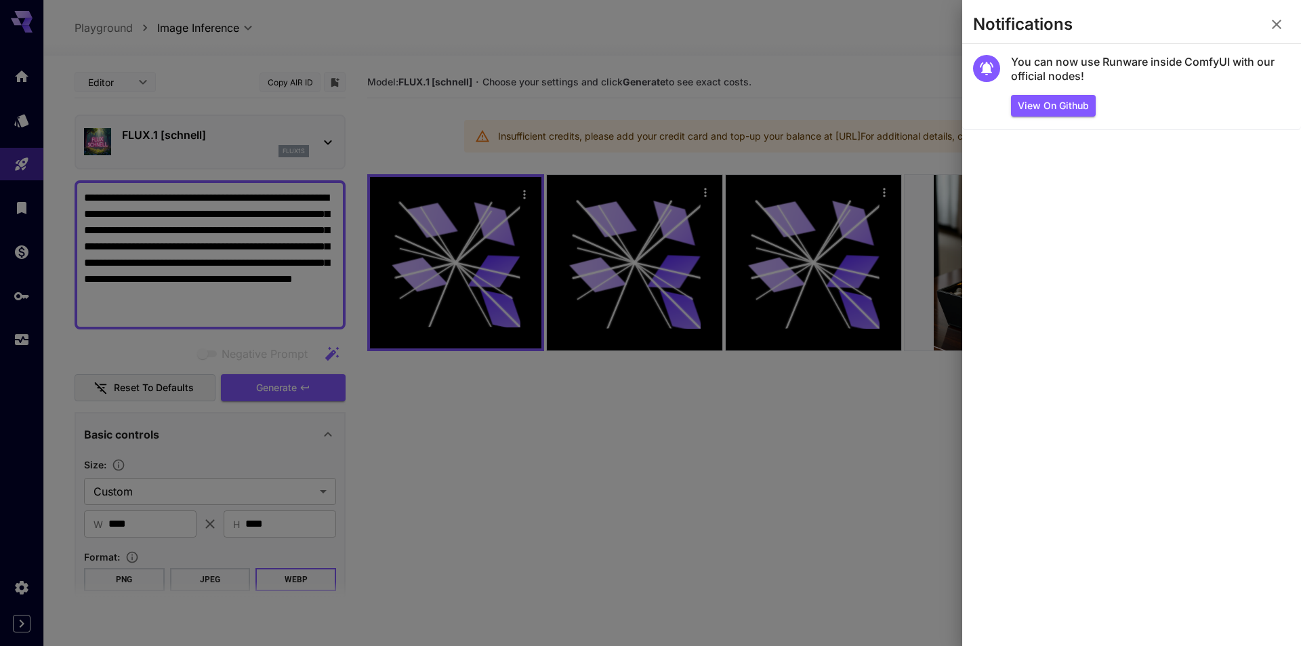
click at [1272, 28] on icon "button" at bounding box center [1277, 24] width 16 height 16
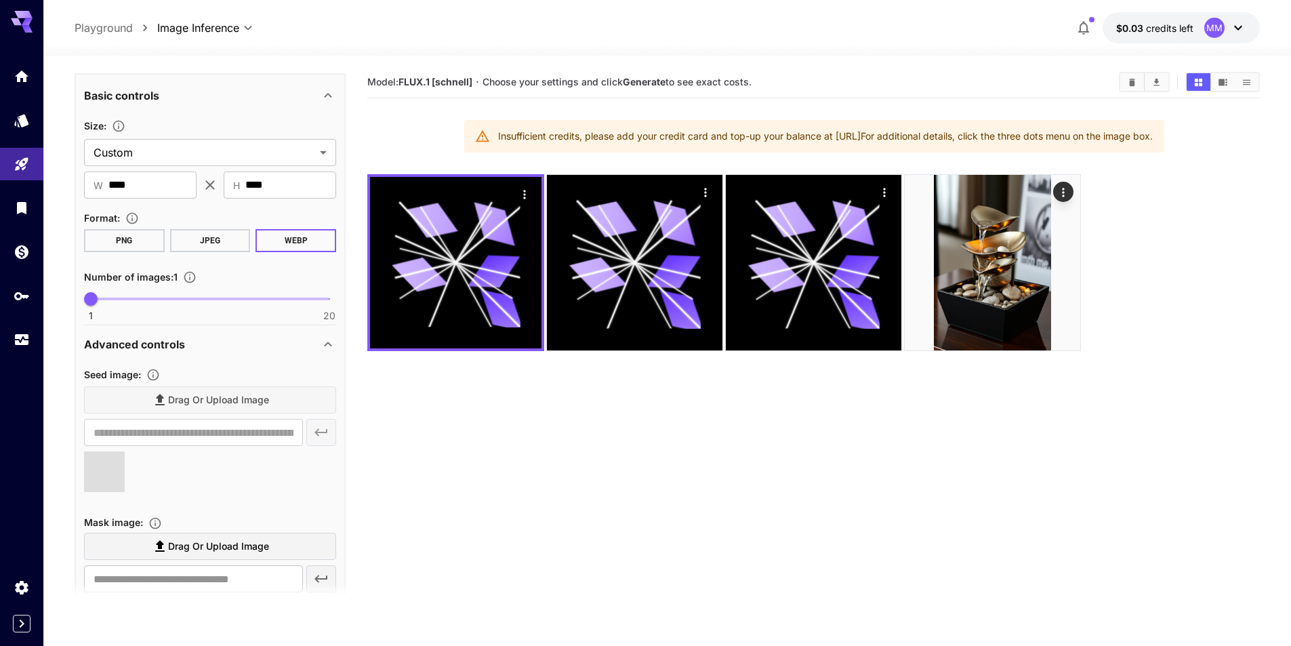
scroll to position [68, 0]
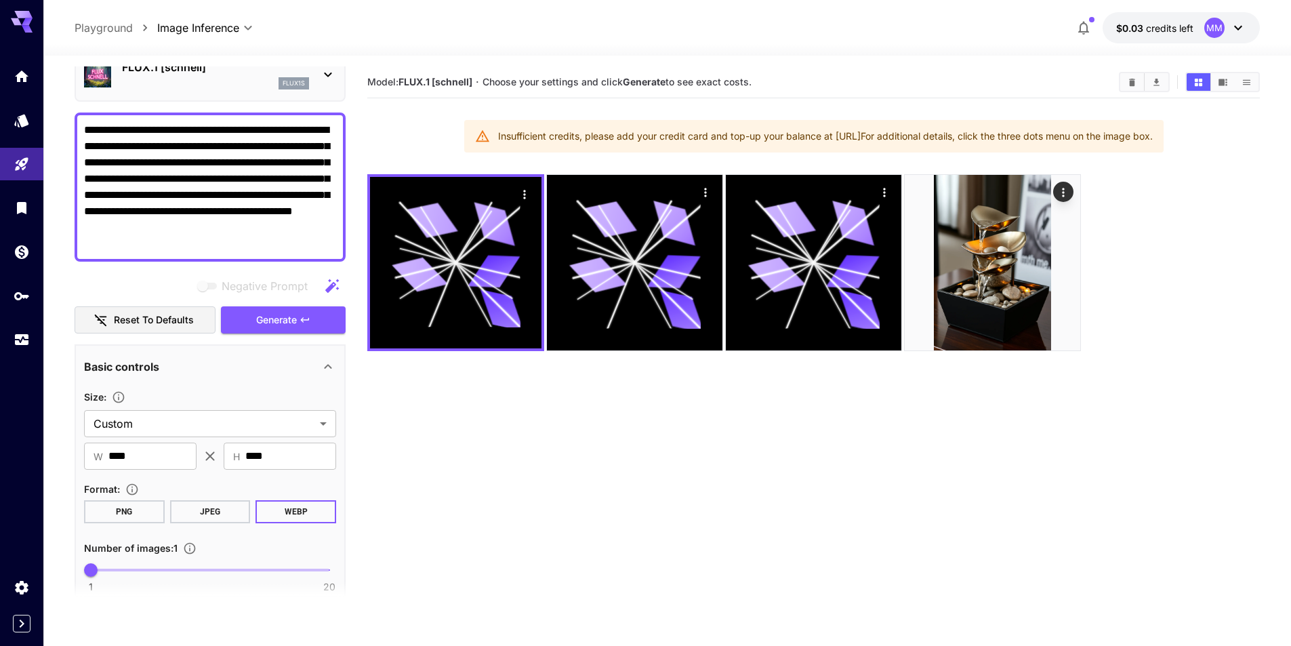
click at [195, 243] on textarea "**********" at bounding box center [210, 187] width 252 height 130
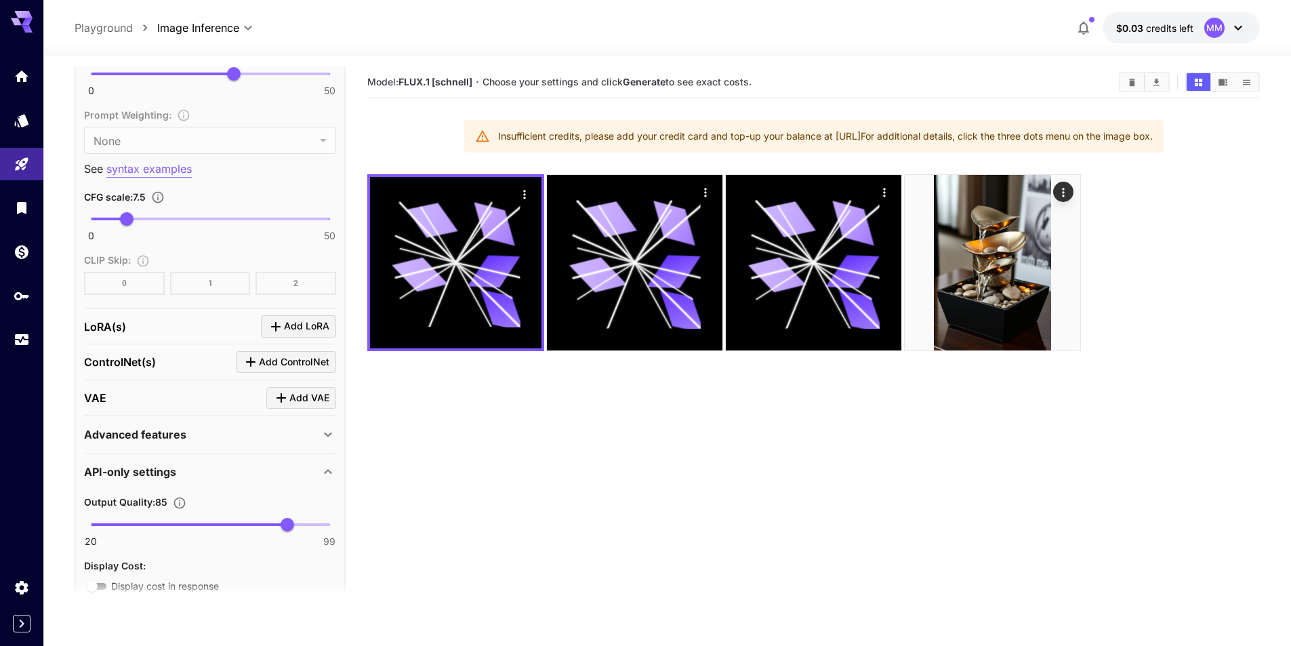
scroll to position [1320, 0]
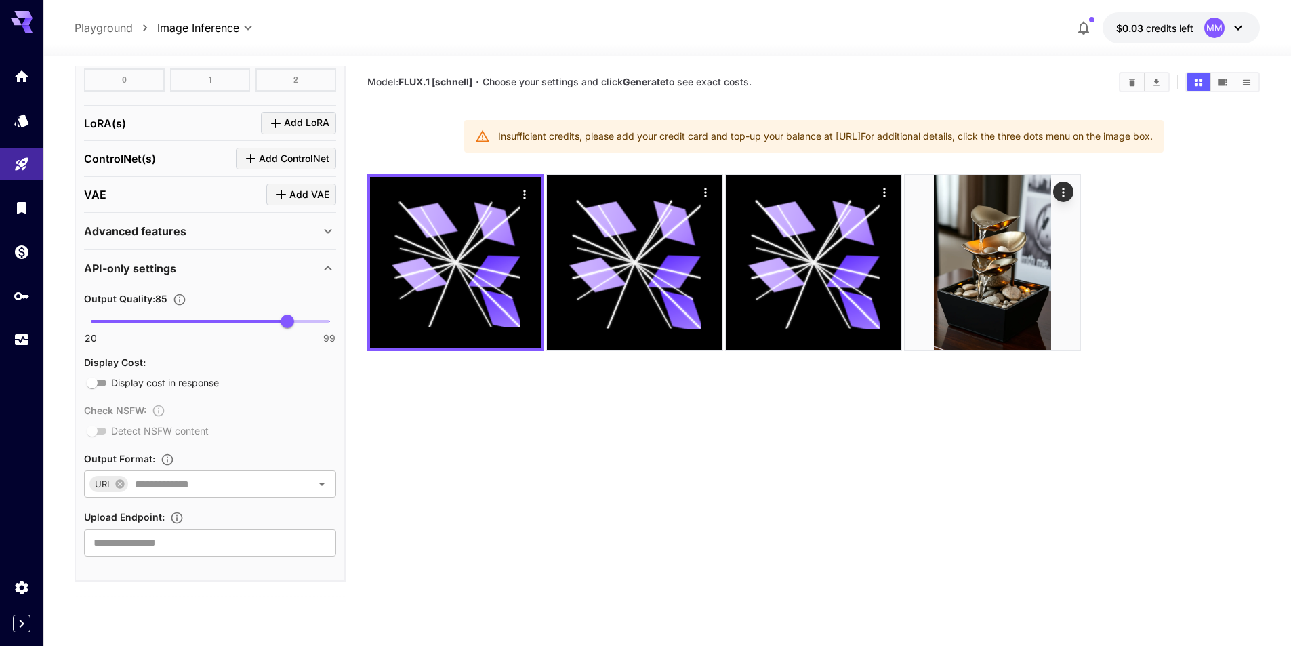
type textarea "**********"
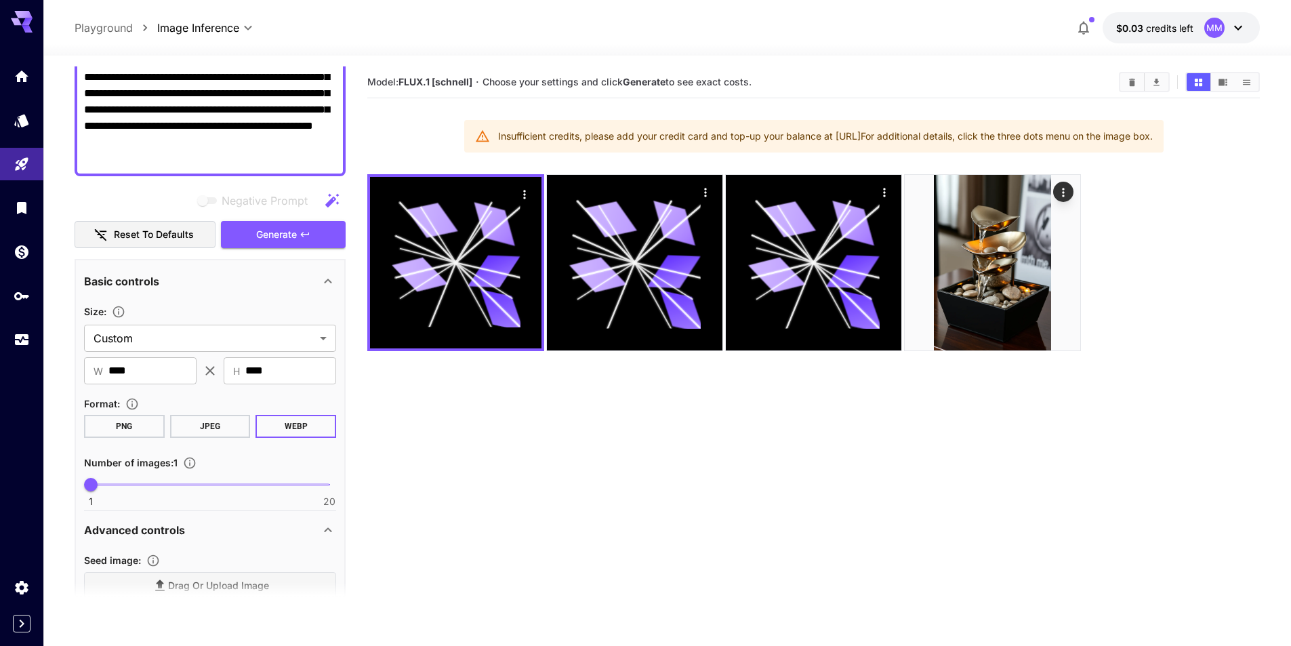
scroll to position [168, 0]
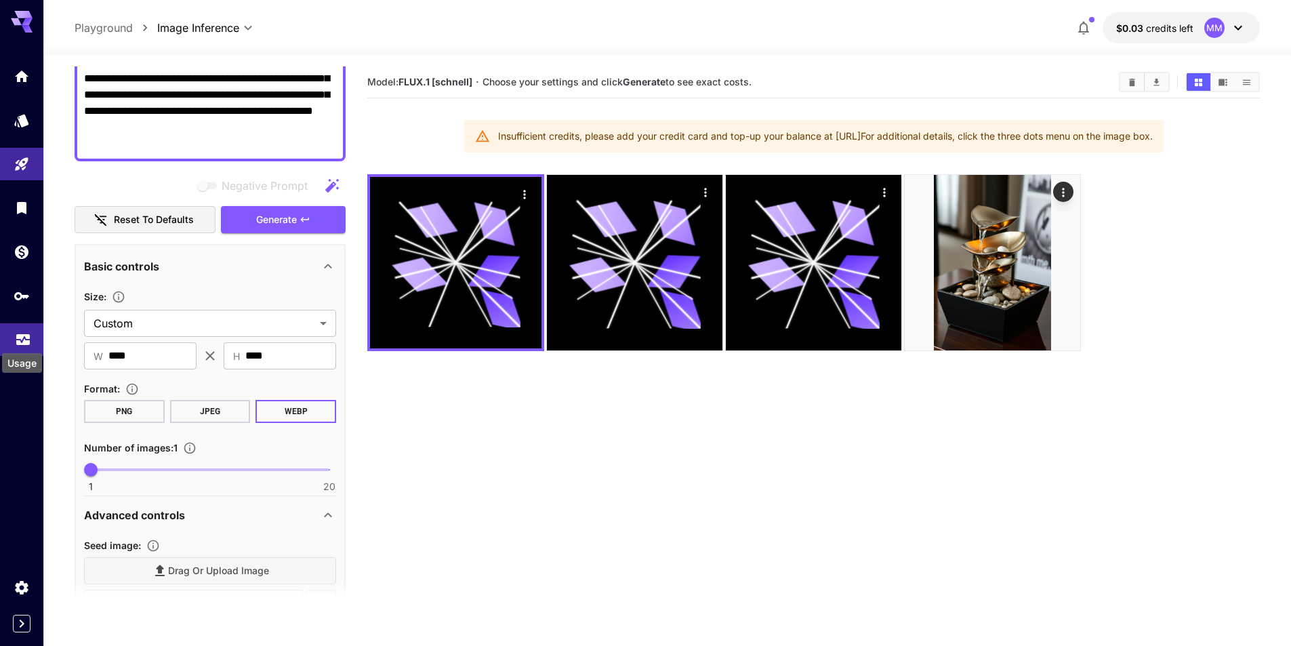
click at [30, 335] on icon "Usage" at bounding box center [23, 335] width 16 height 16
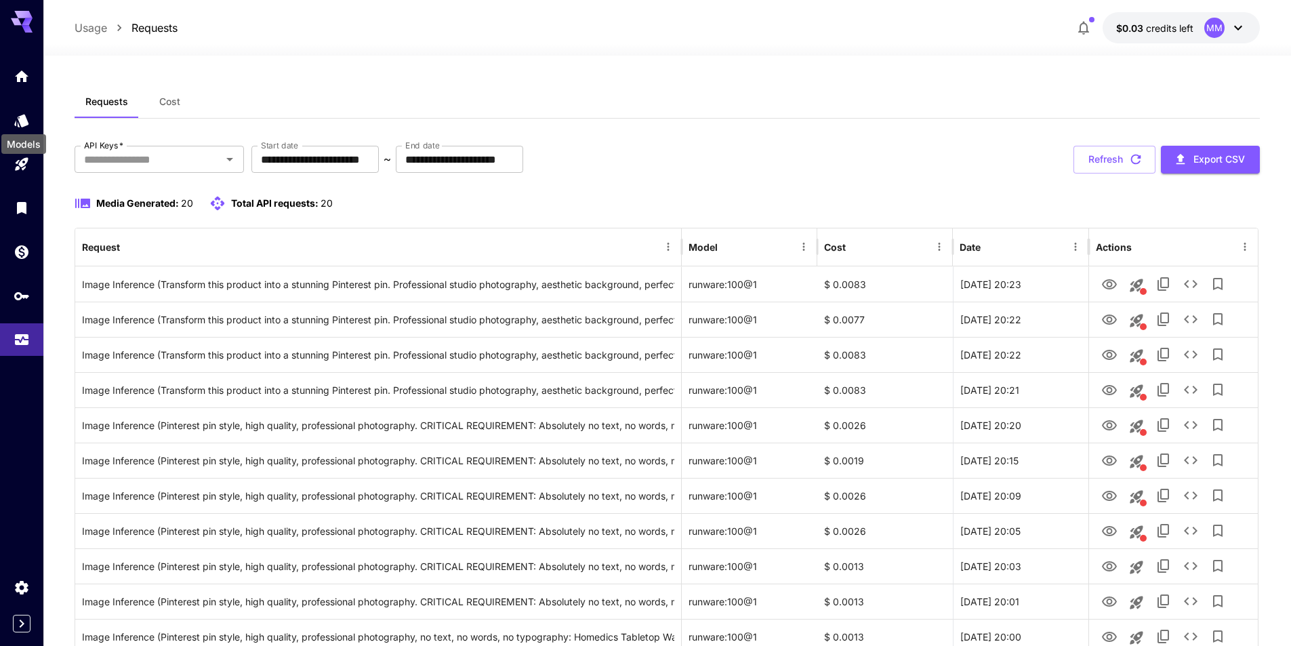
click at [24, 126] on div "Models" at bounding box center [23, 140] width 47 height 31
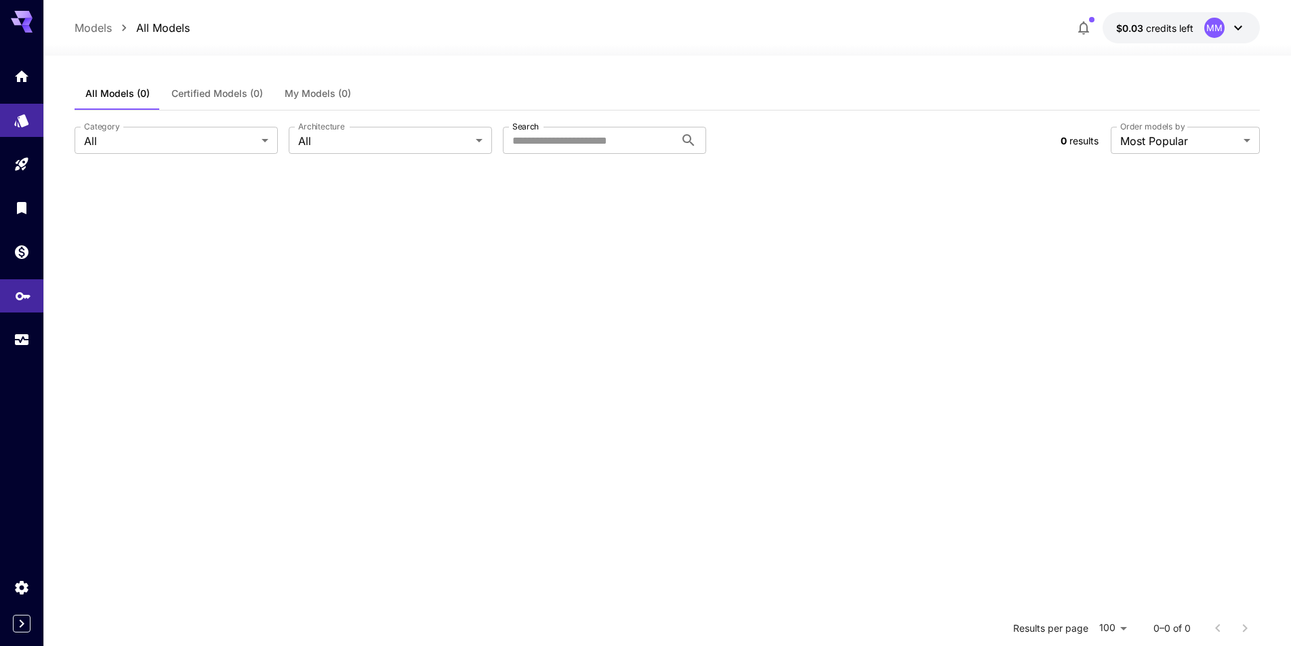
click at [14, 292] on link at bounding box center [21, 295] width 43 height 33
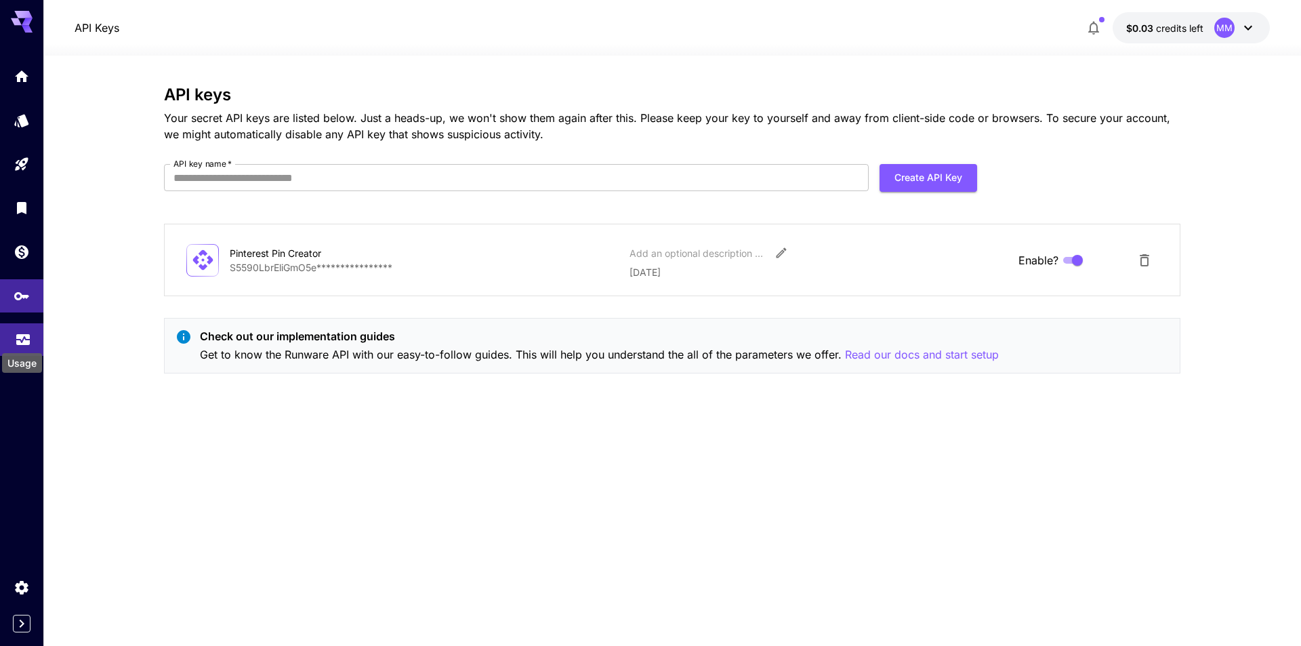
click at [15, 340] on icon "Usage" at bounding box center [23, 335] width 16 height 16
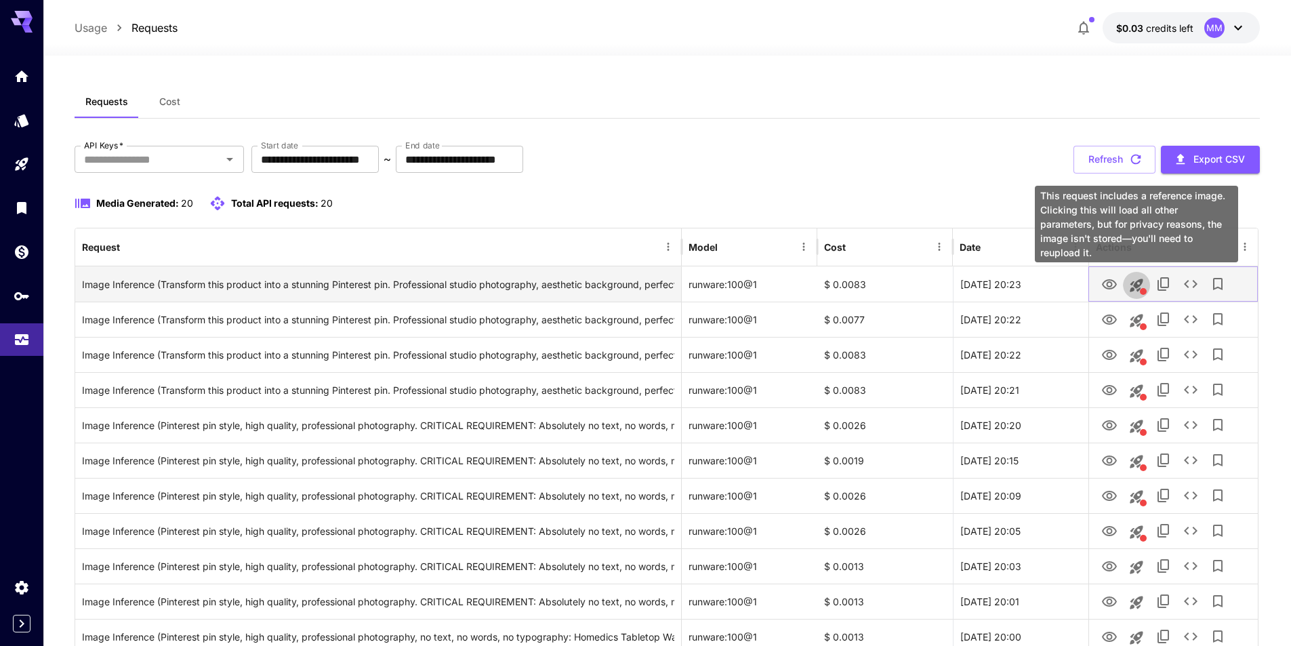
click at [1135, 285] on icon "This request includes a reference image. Clicking this will load all other para…" at bounding box center [1136, 285] width 13 height 13
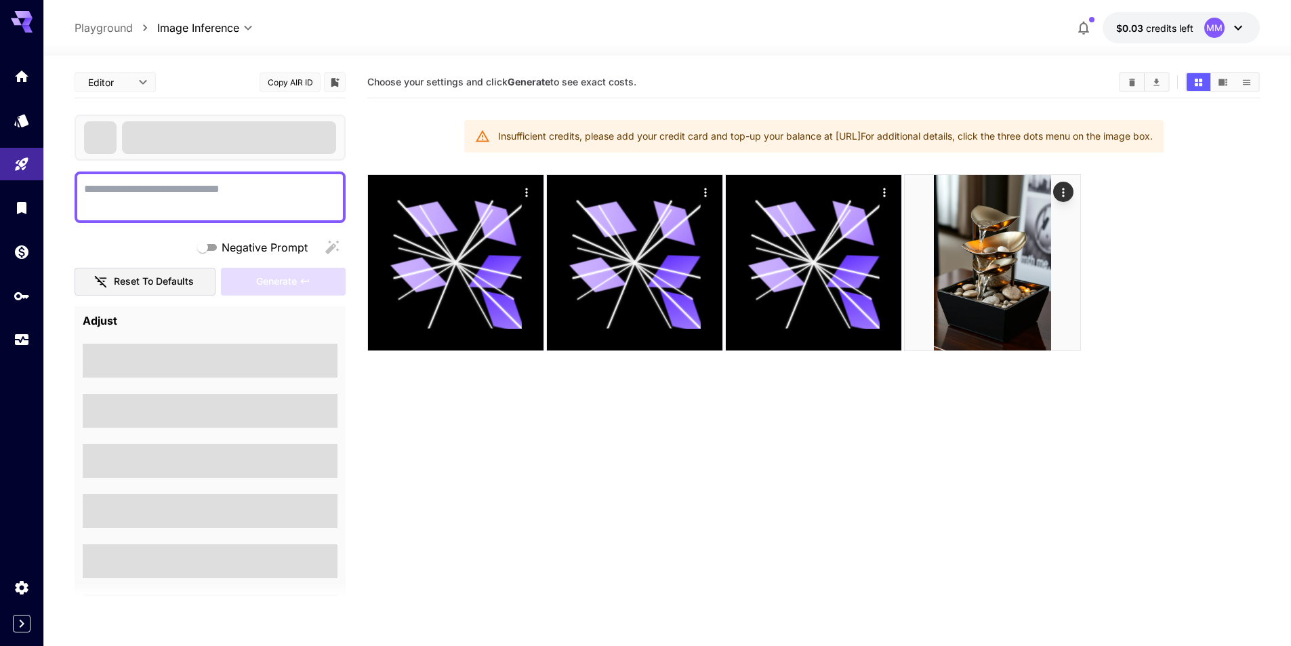
type textarea "**********"
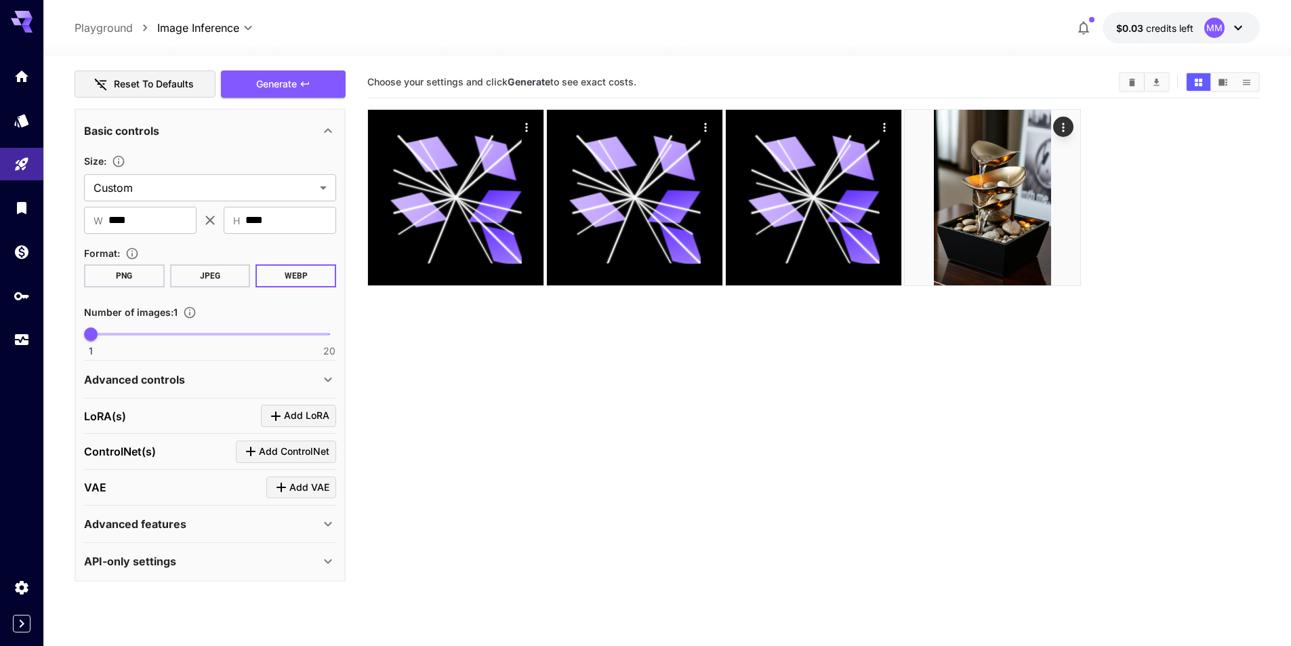
click at [143, 385] on p "Advanced controls" at bounding box center [134, 379] width 101 height 16
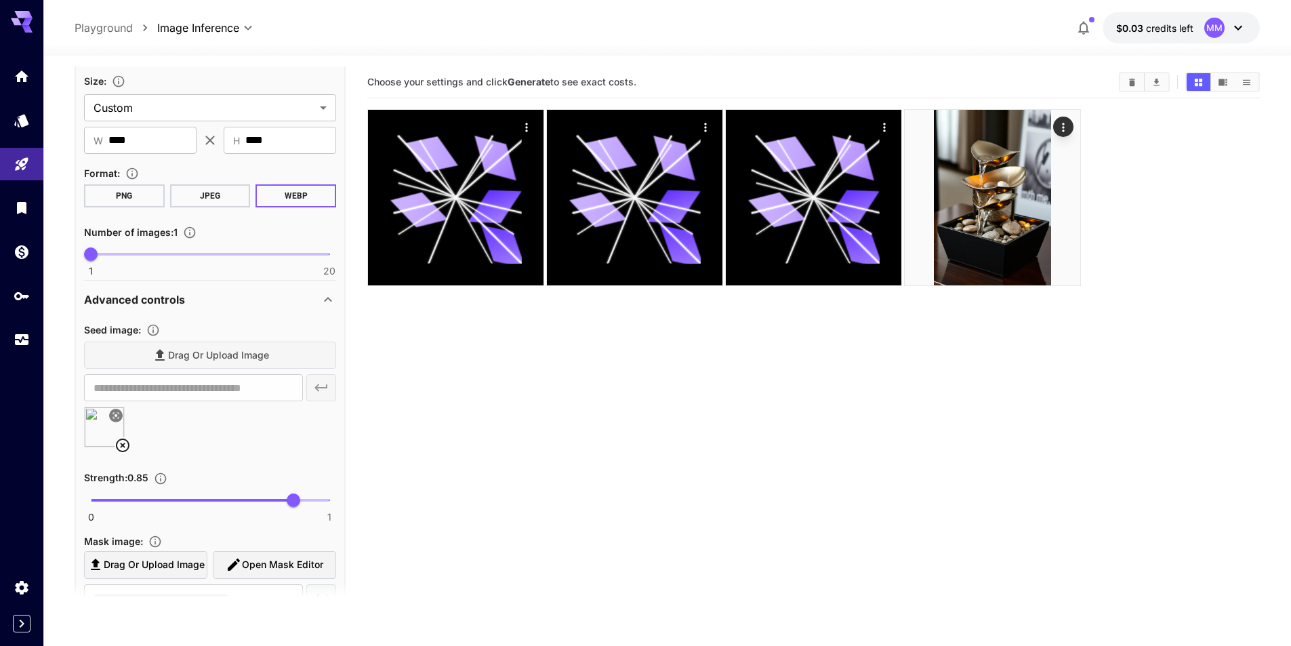
scroll to position [507, 0]
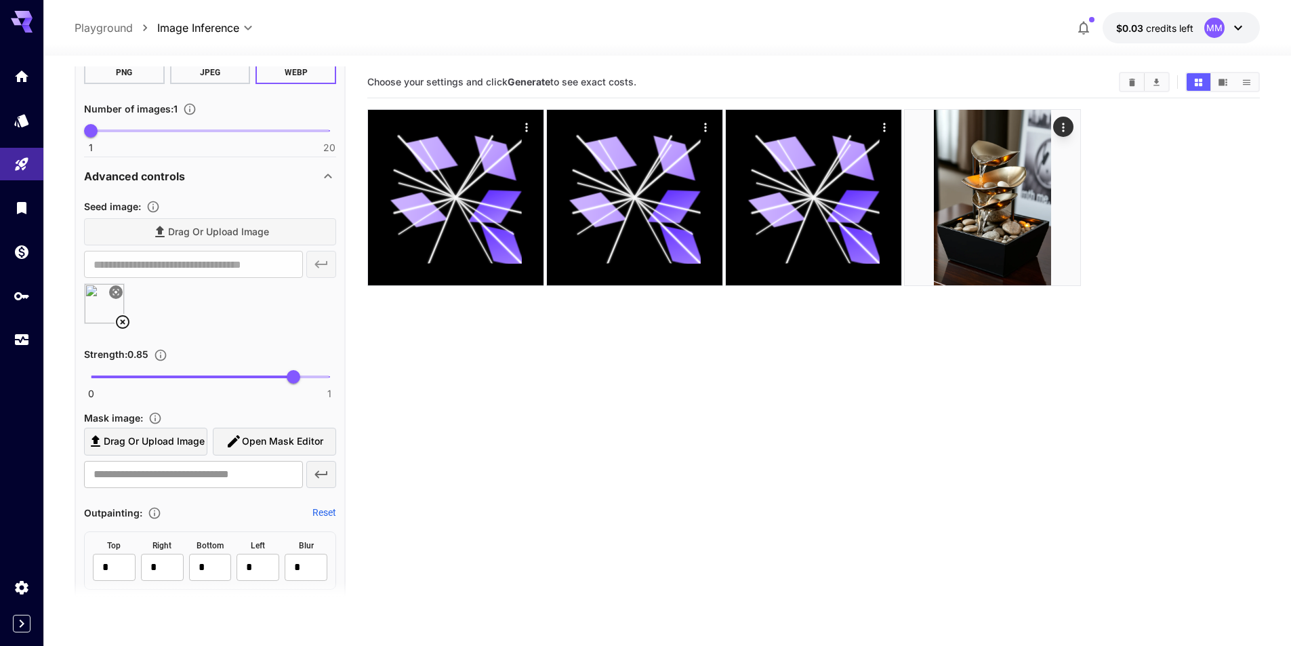
click at [120, 316] on icon at bounding box center [123, 322] width 16 height 16
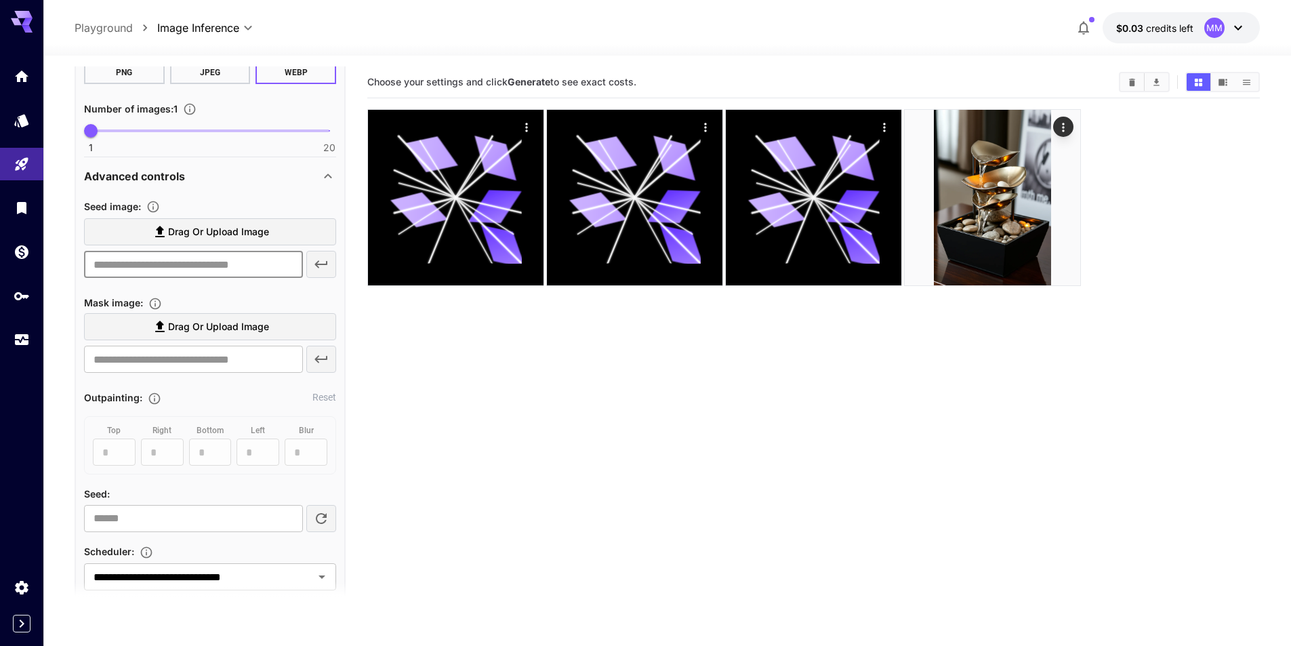
click at [191, 266] on input "text" at bounding box center [193, 264] width 219 height 27
paste input "**********"
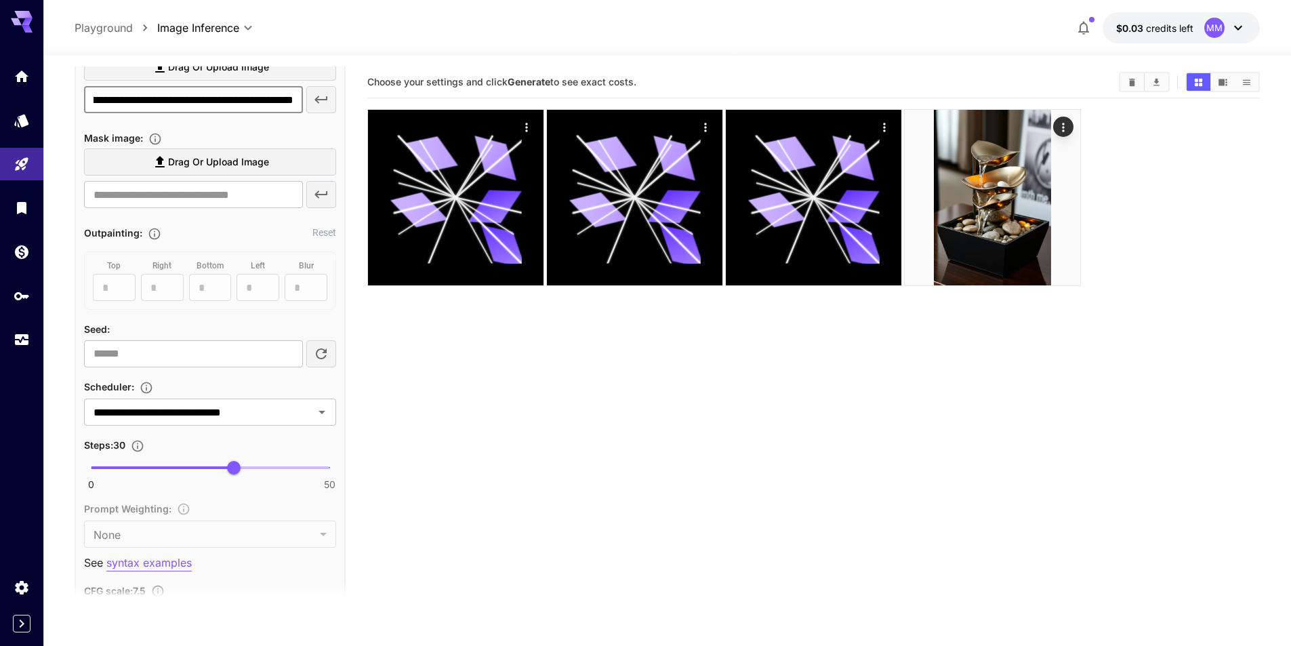
scroll to position [439, 0]
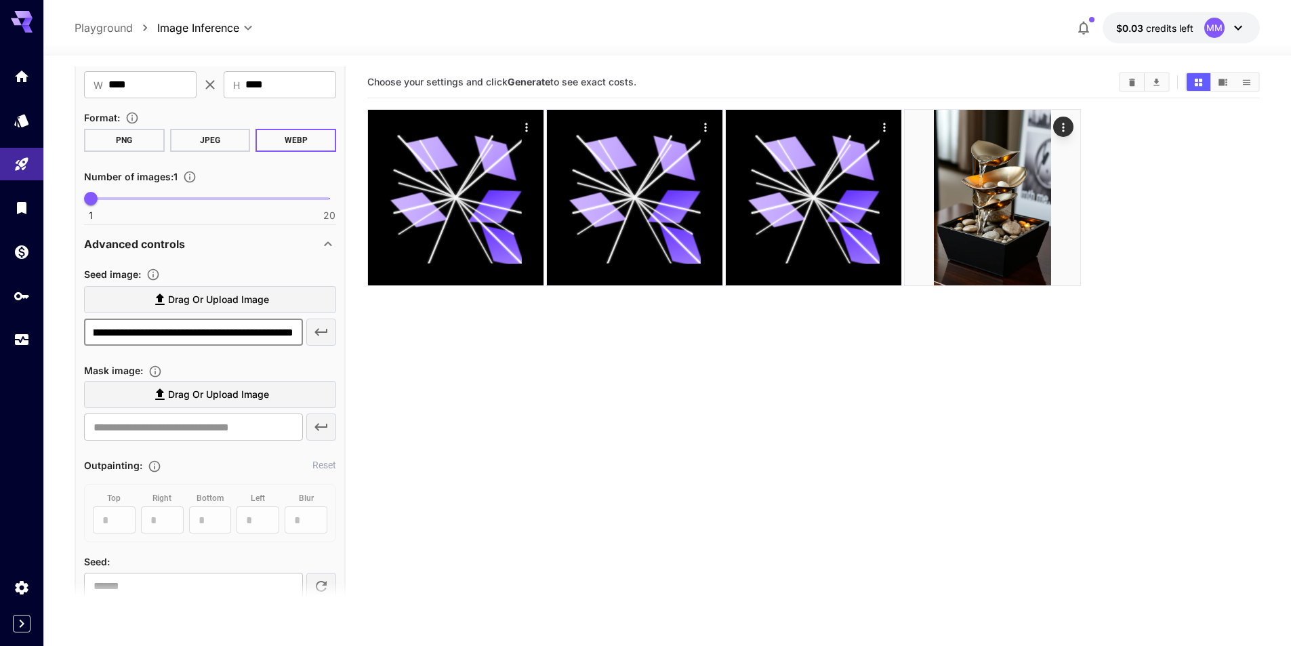
type input "**********"
click at [322, 344] on button "button" at bounding box center [321, 332] width 30 height 27
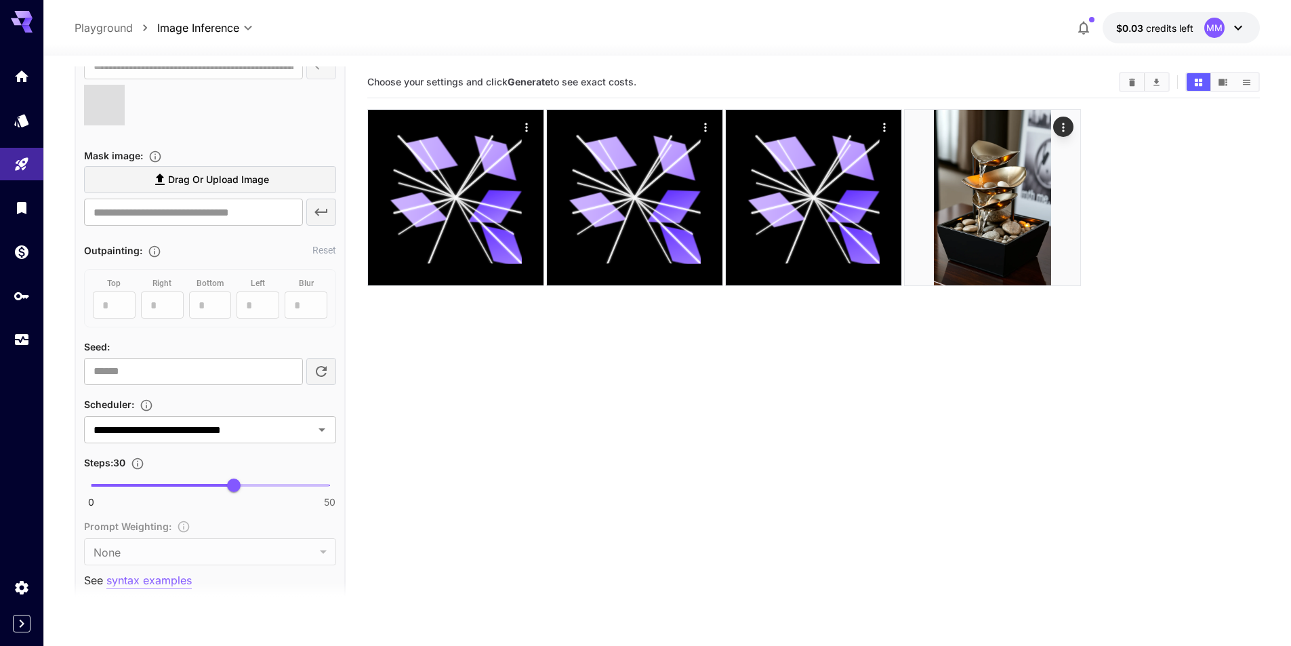
scroll to position [710, 0]
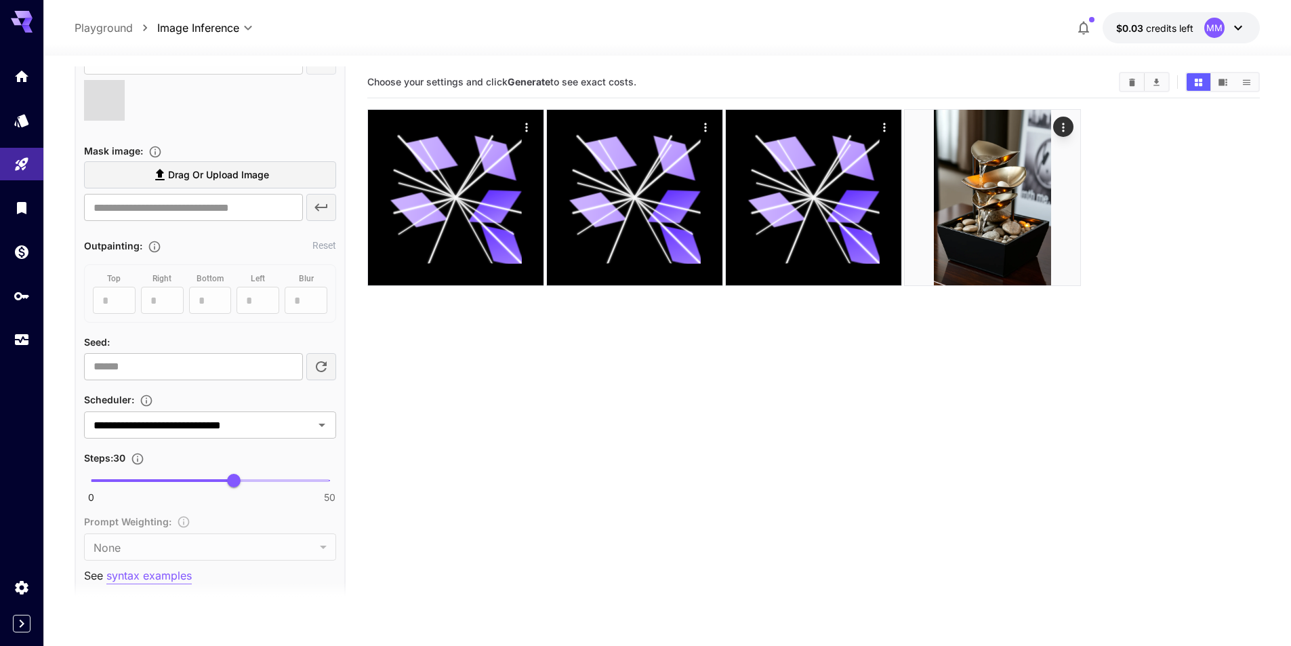
click at [126, 101] on div at bounding box center [210, 106] width 252 height 52
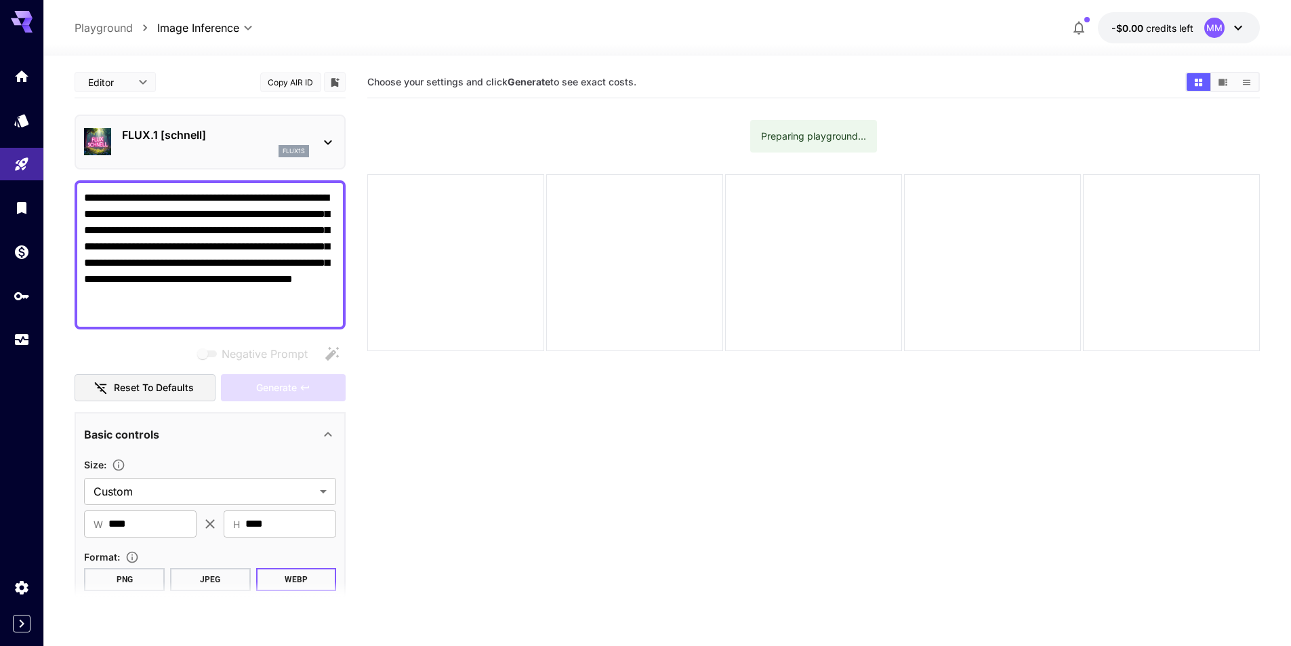
scroll to position [304, 0]
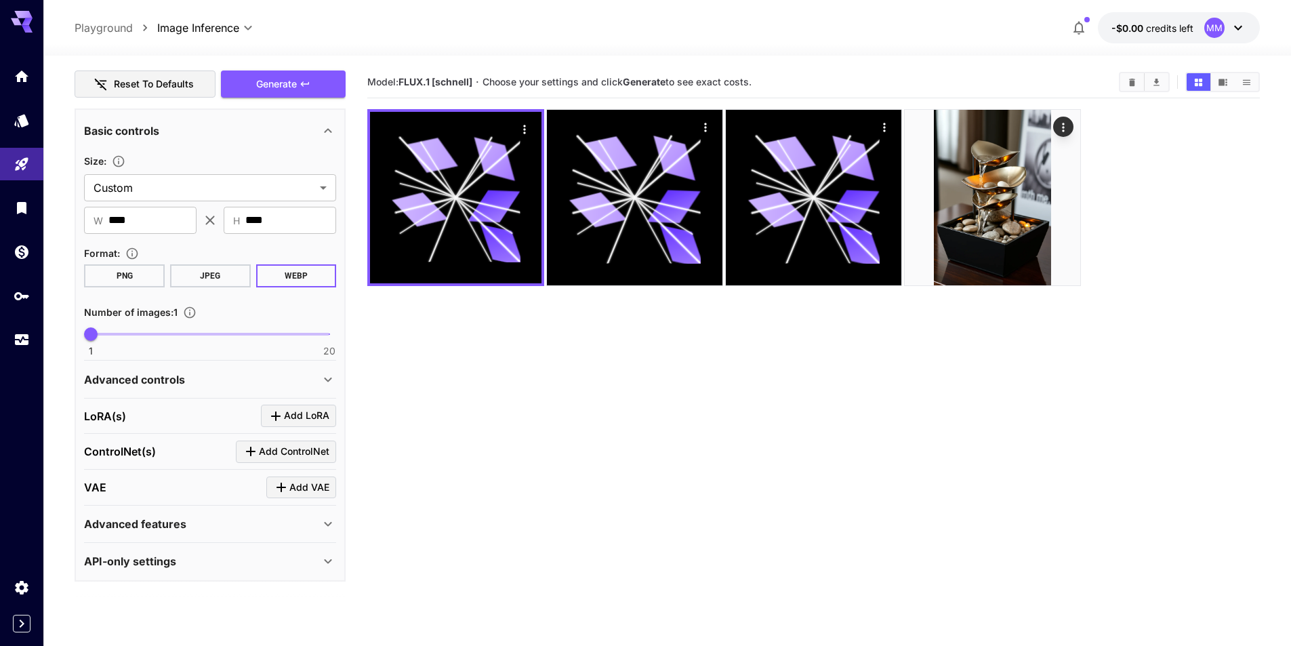
click at [266, 370] on div "Advanced controls" at bounding box center [210, 379] width 252 height 33
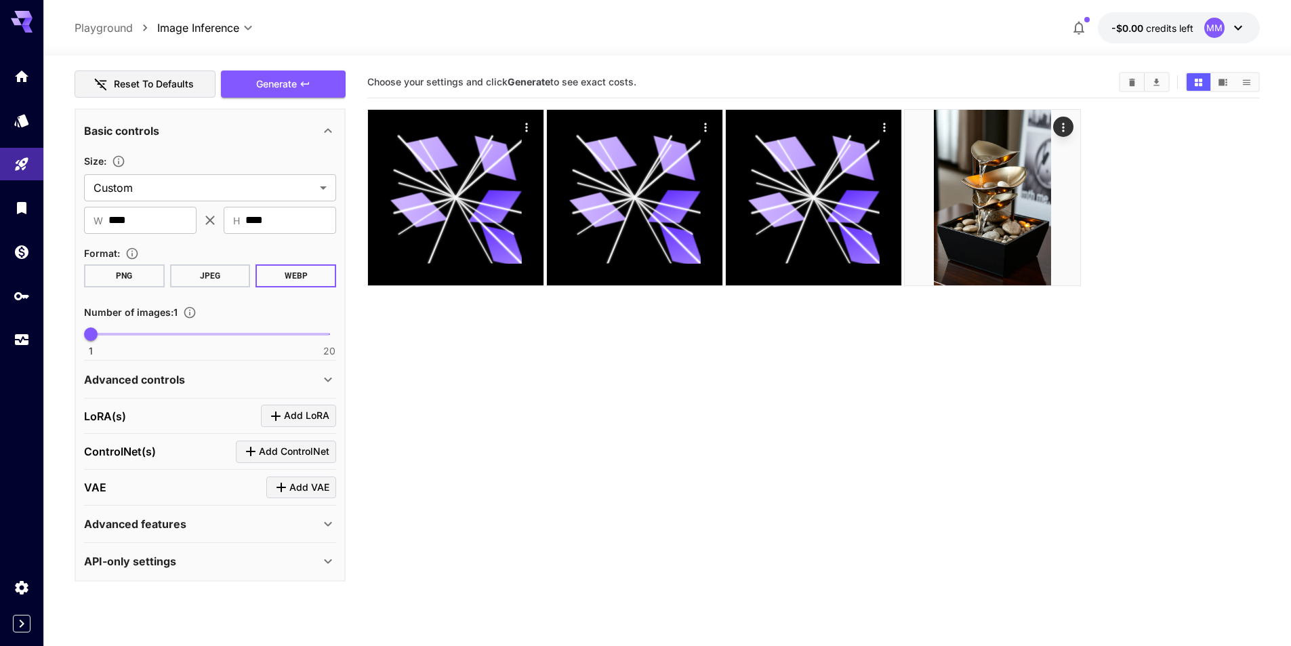
type input "**********"
click at [203, 371] on div "Advanced controls" at bounding box center [202, 379] width 236 height 16
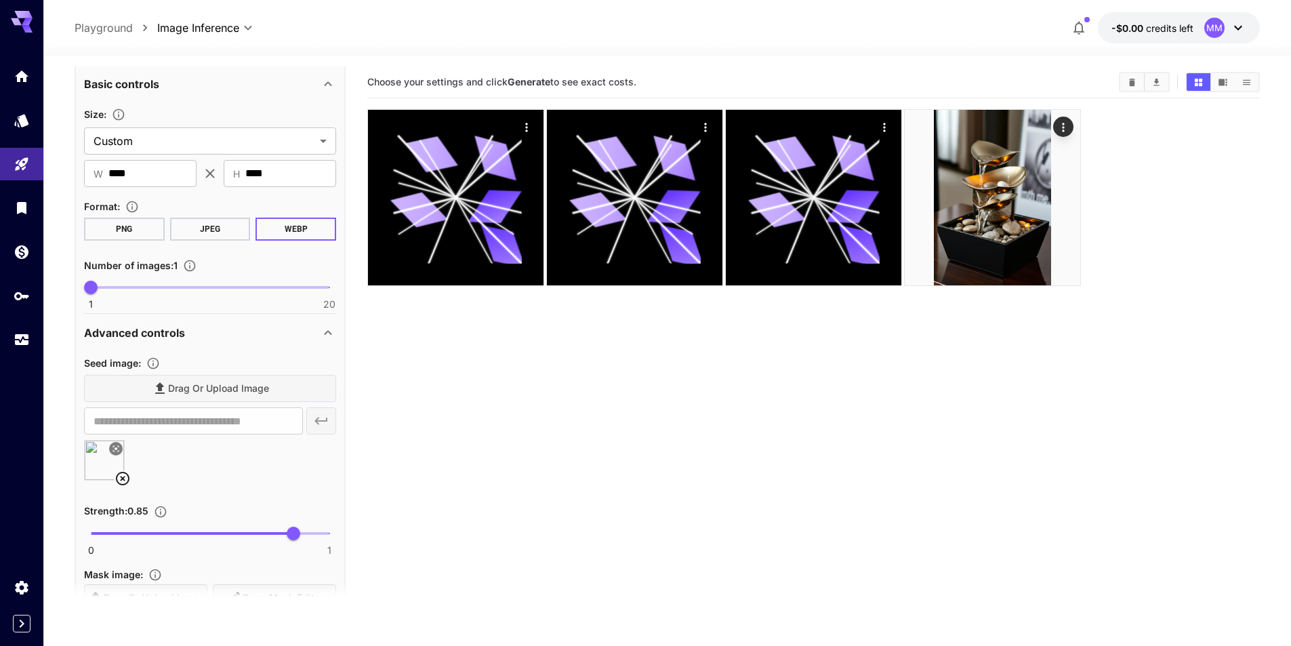
scroll to position [371, 0]
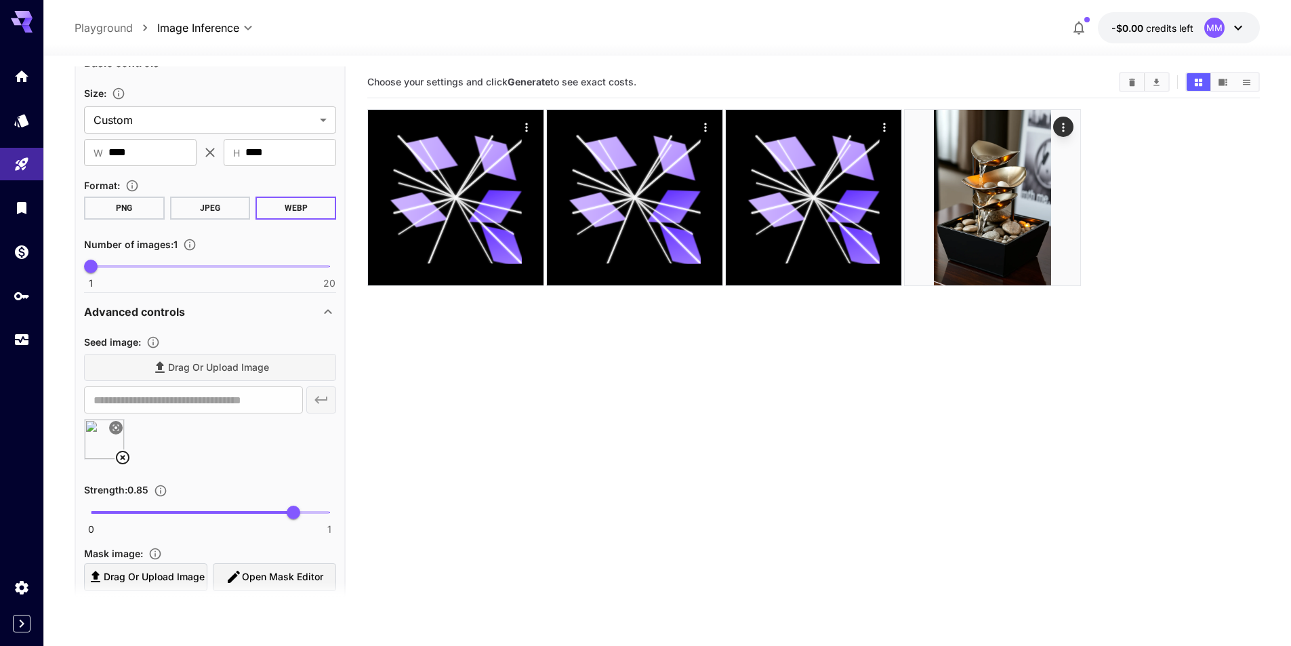
click at [119, 456] on icon at bounding box center [123, 457] width 16 height 16
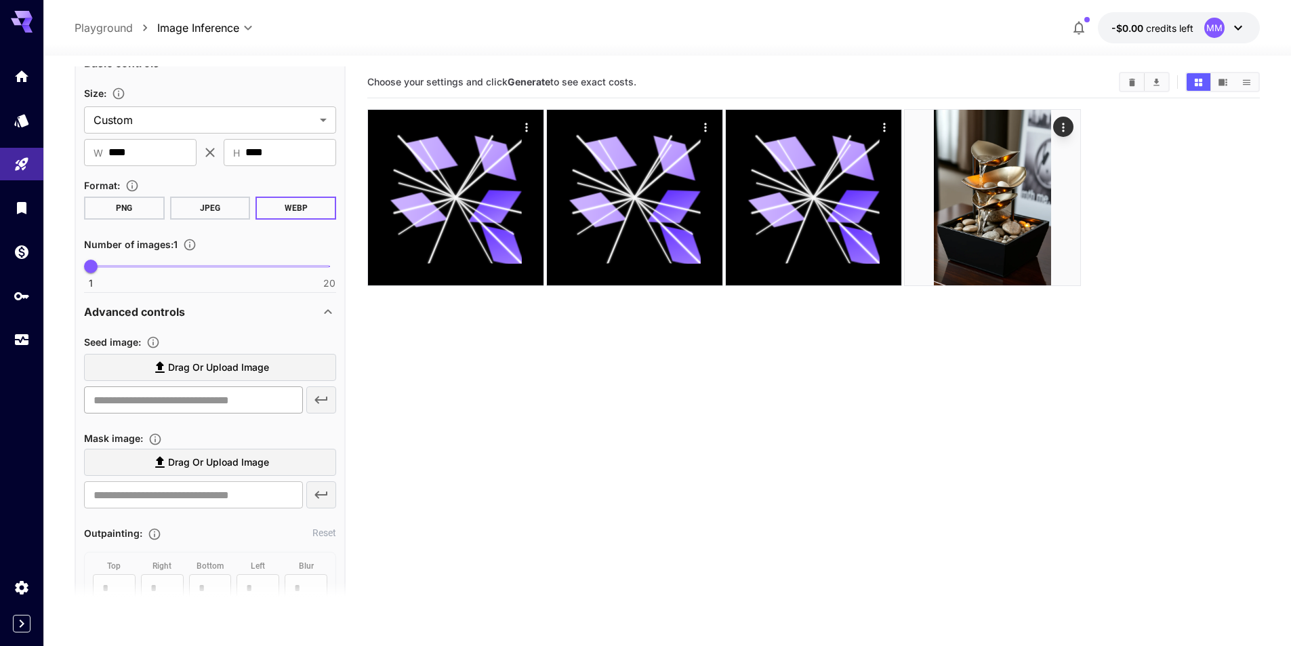
click at [169, 411] on input "text" at bounding box center [193, 399] width 219 height 27
paste input "**********"
type input "**********"
click at [318, 401] on icon "button" at bounding box center [321, 400] width 16 height 16
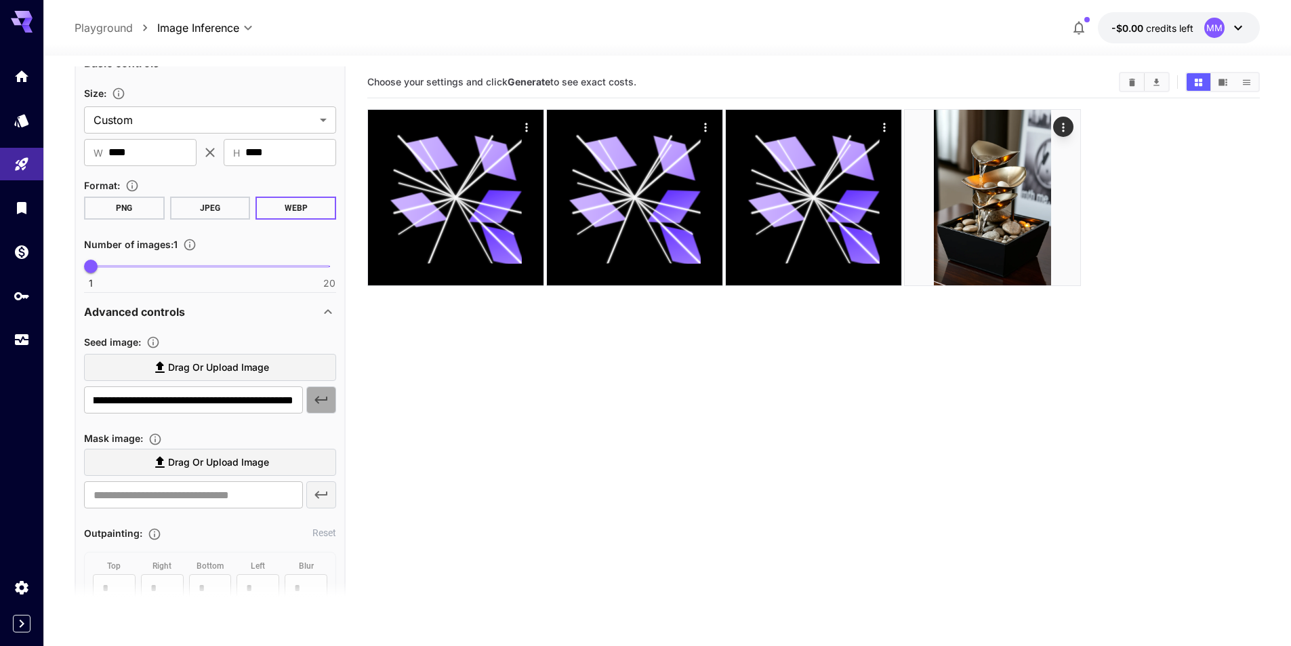
scroll to position [0, 0]
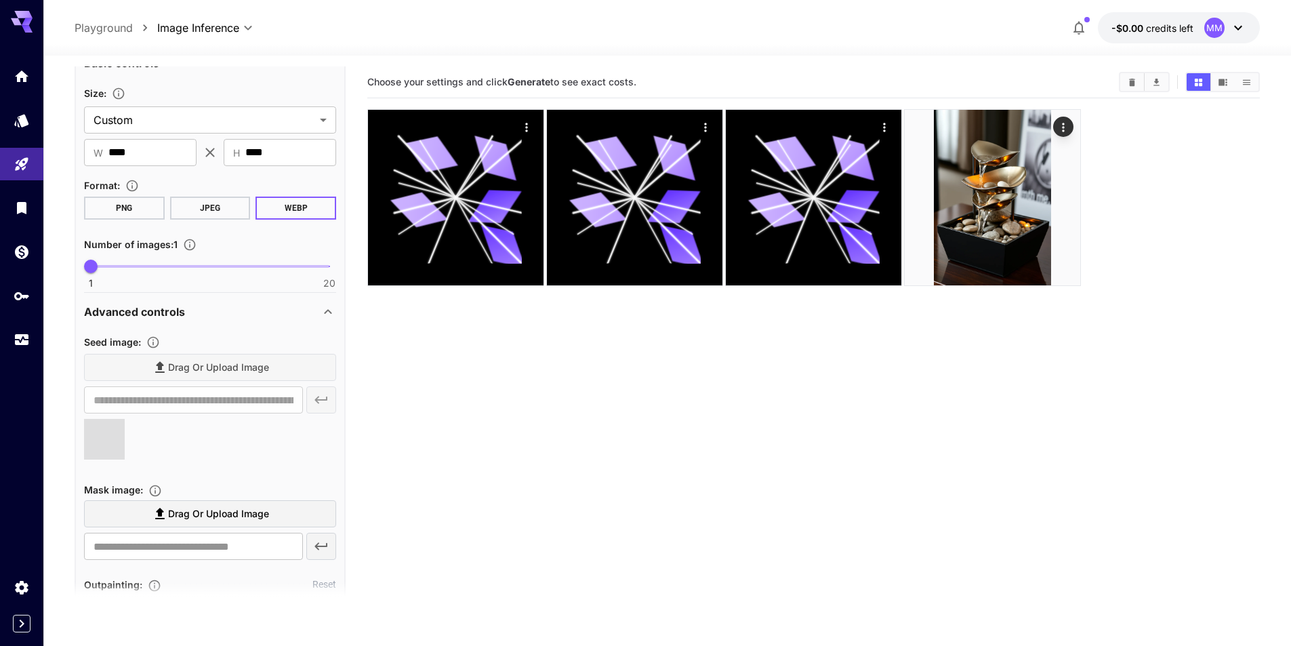
click at [206, 443] on div at bounding box center [210, 445] width 252 height 52
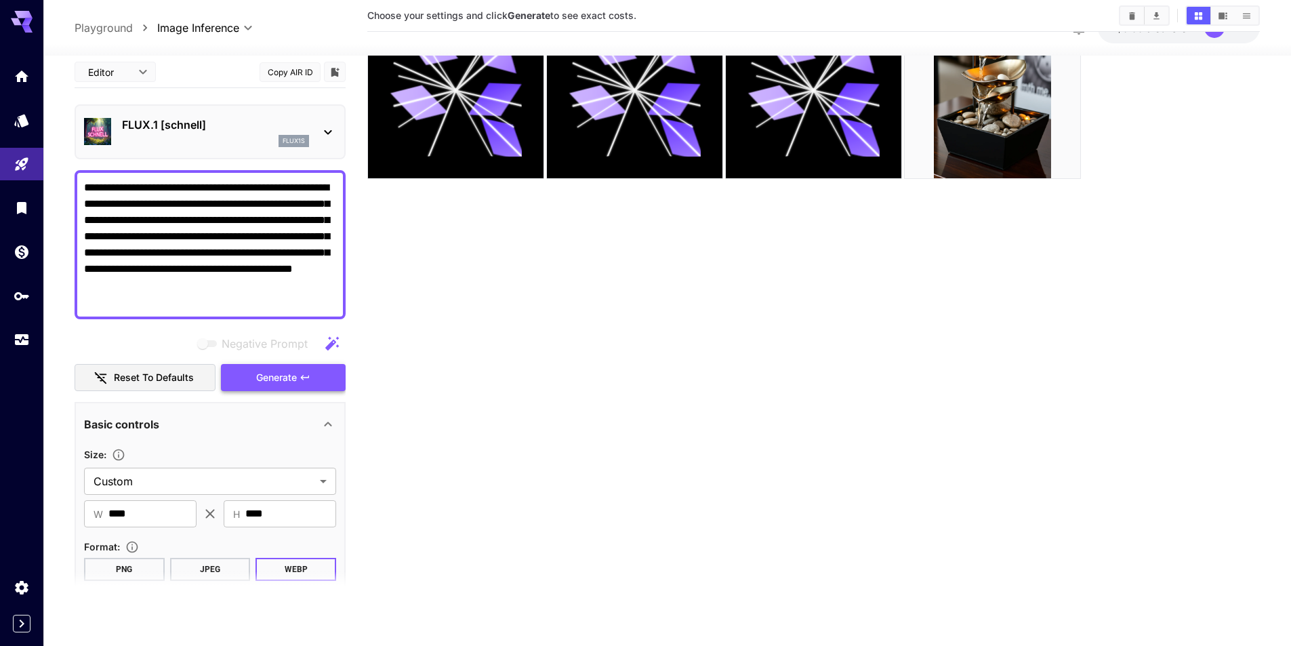
click at [317, 378] on button "Generate" at bounding box center [283, 378] width 125 height 28
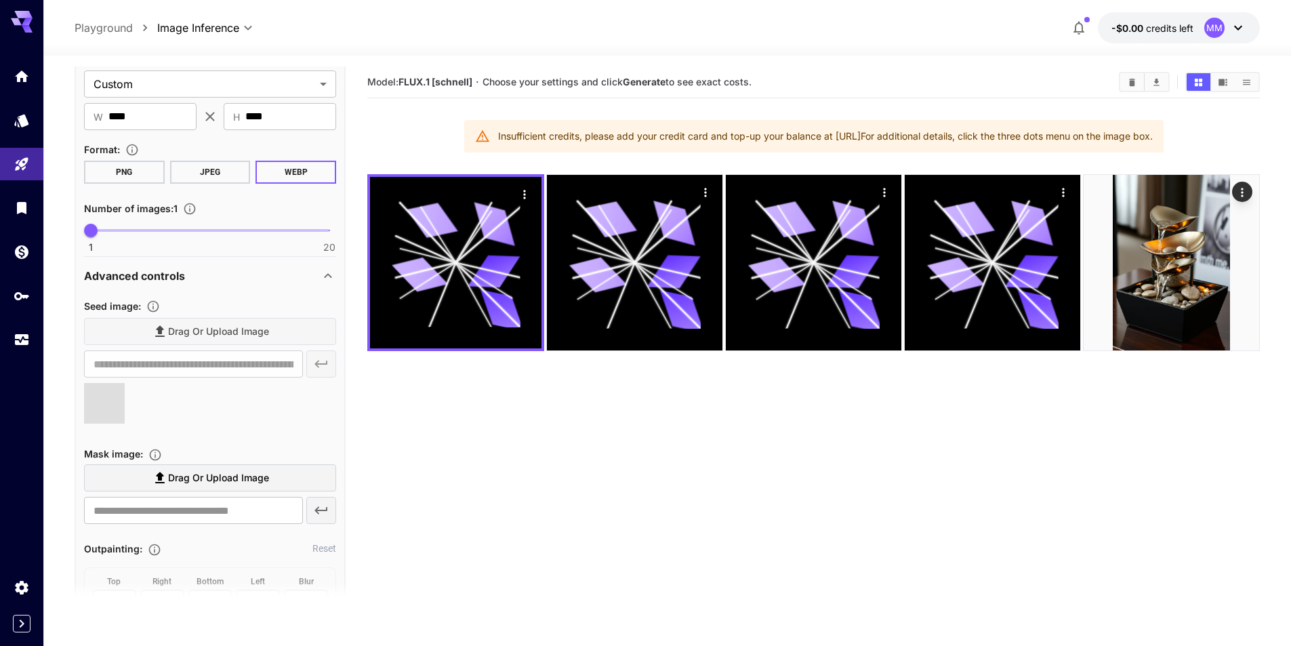
scroll to position [407, 0]
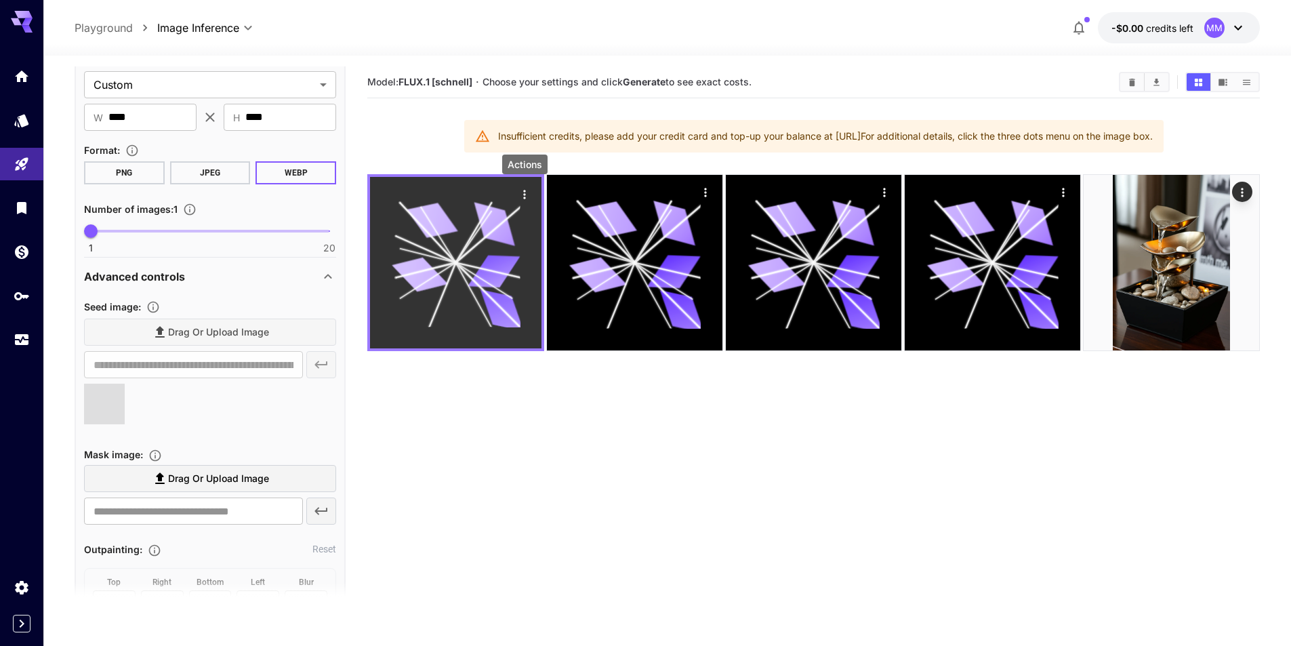
click at [518, 190] on icon "Actions" at bounding box center [525, 195] width 14 height 14
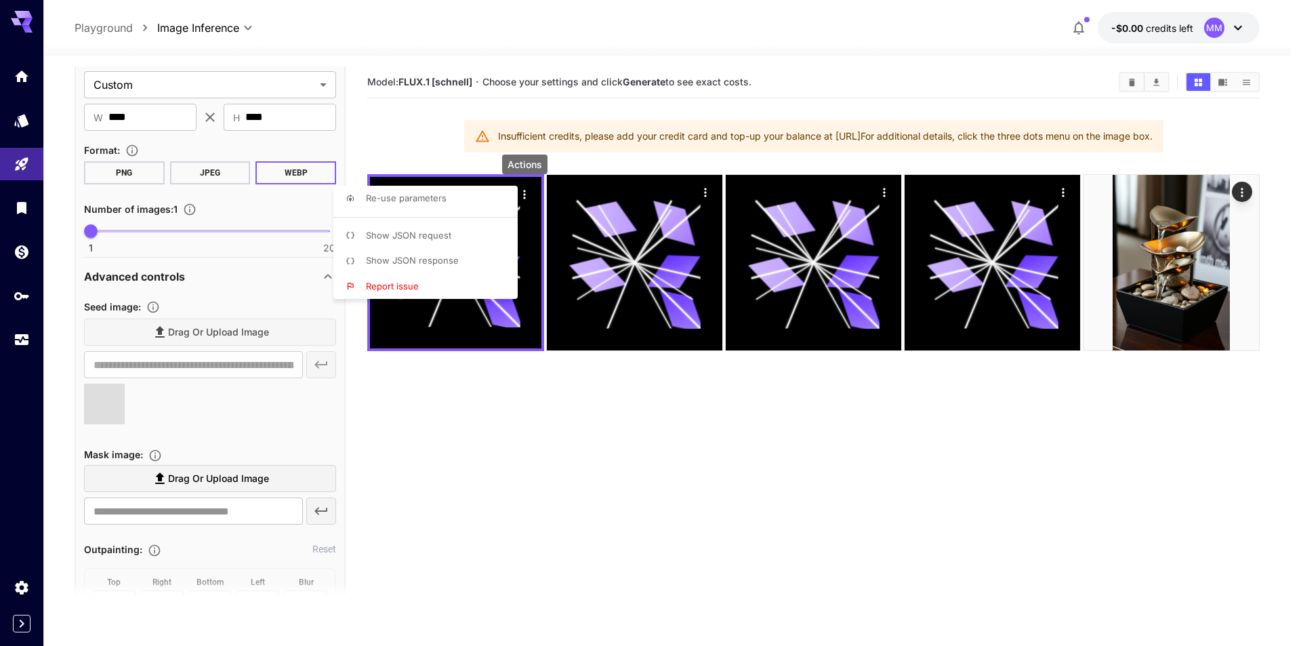
click at [509, 432] on div at bounding box center [650, 323] width 1301 height 646
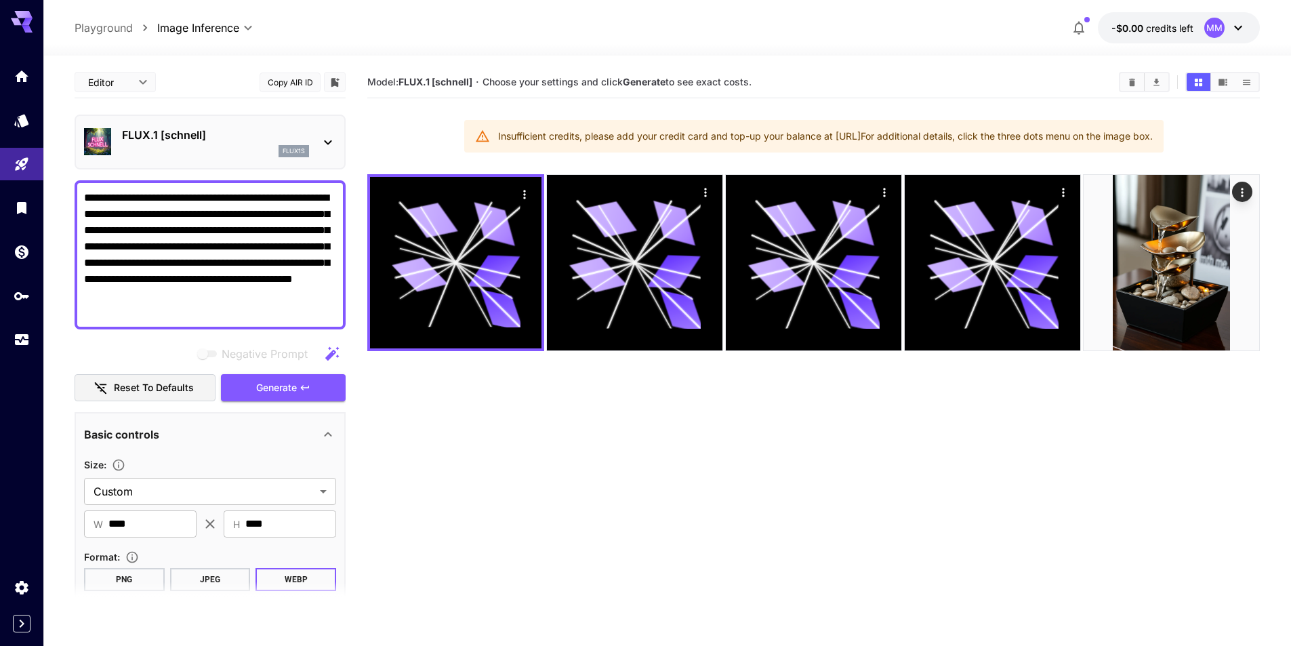
scroll to position [271, 0]
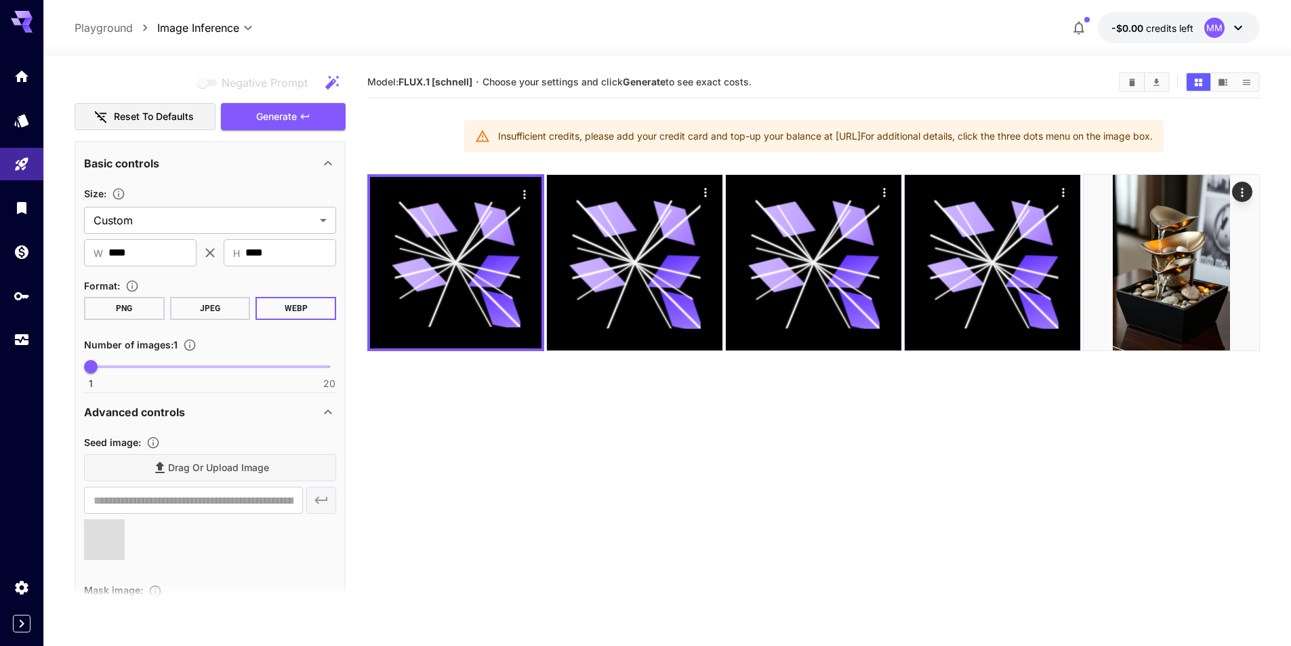
click at [221, 413] on div "Advanced controls" at bounding box center [202, 412] width 236 height 16
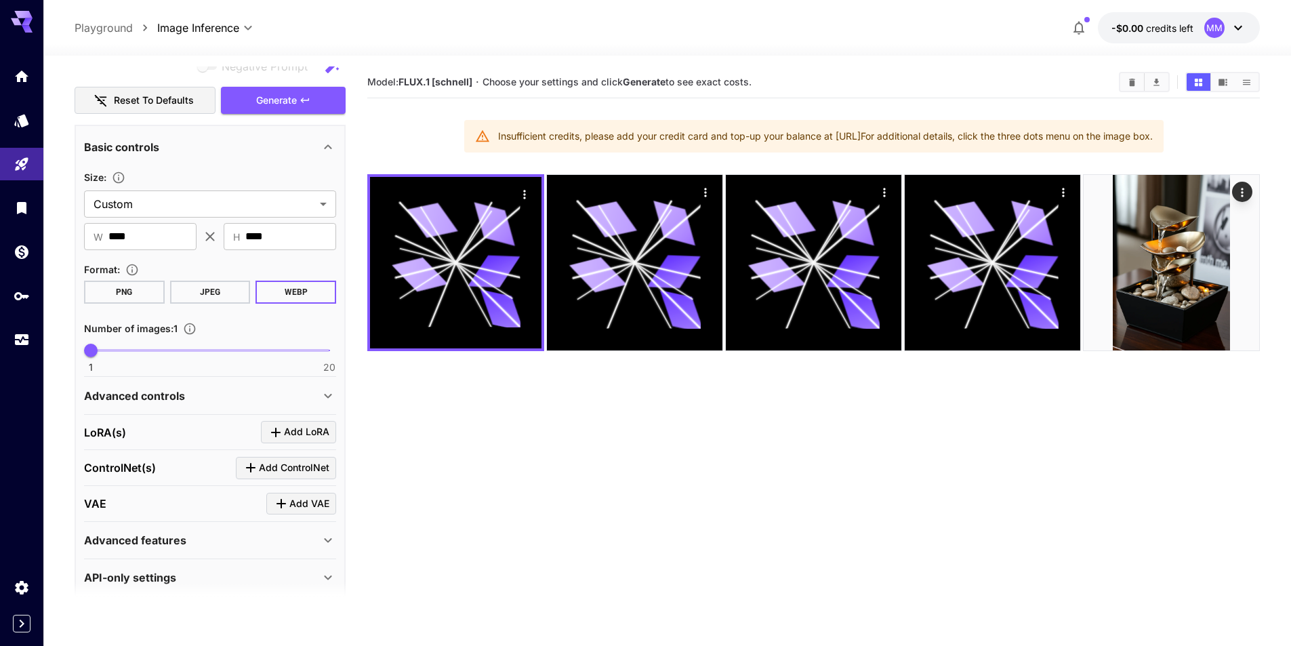
scroll to position [304, 0]
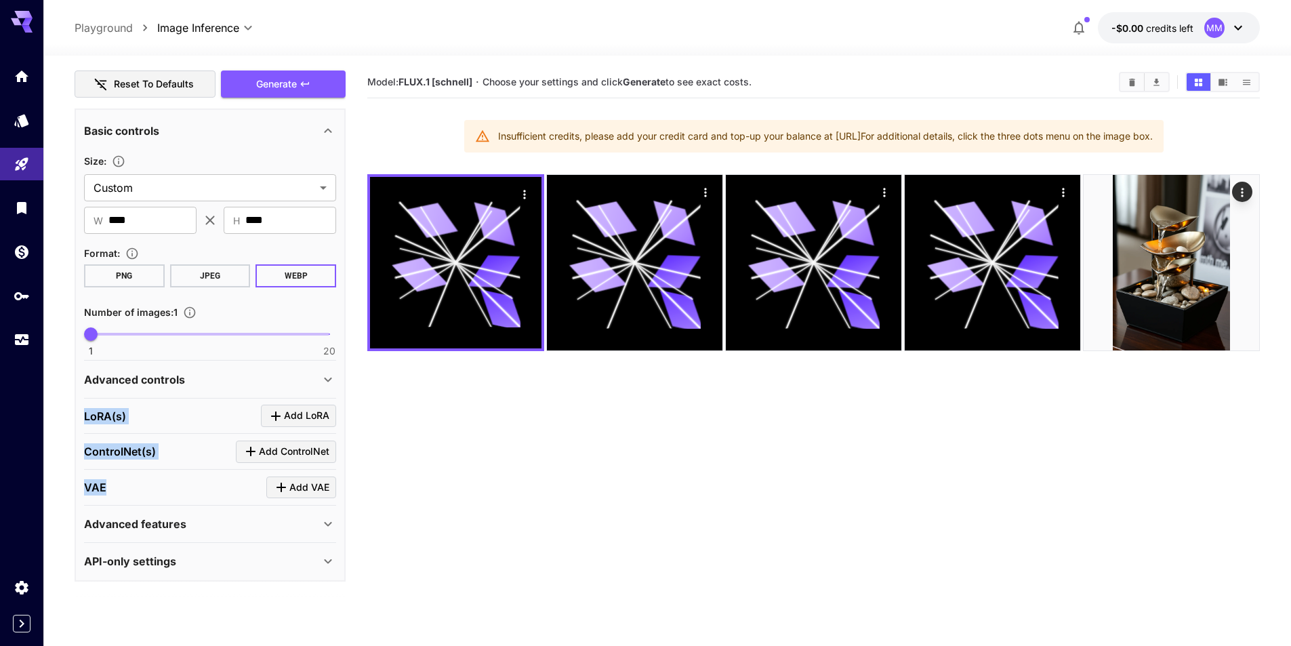
drag, startPoint x: 86, startPoint y: 414, endPoint x: 161, endPoint y: 496, distance: 110.8
click at [161, 496] on section "LoRA(s) Add LoRA ControlNet(s) Add ControlNet VAE Add VAE Advanced features Acc…" at bounding box center [210, 490] width 252 height 182
copy section "LoRA(s) Add LoRA ControlNet(s) Add ControlNet VAE"
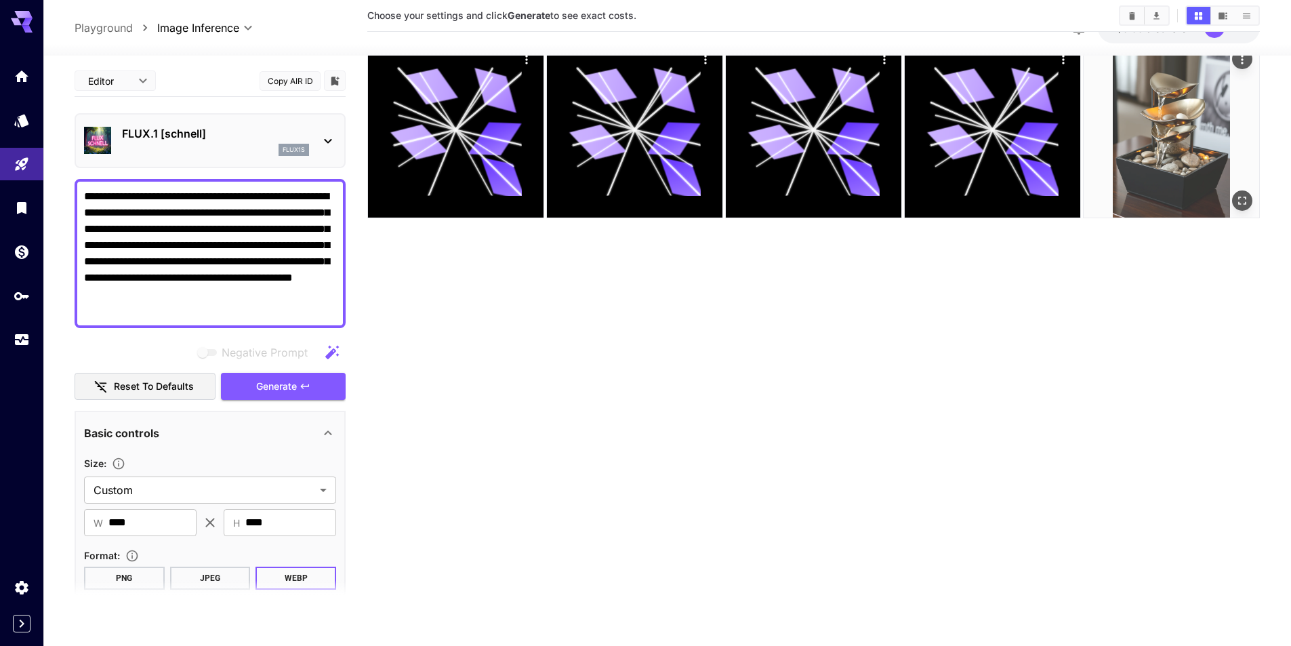
click at [1181, 186] on img at bounding box center [1172, 130] width 176 height 176
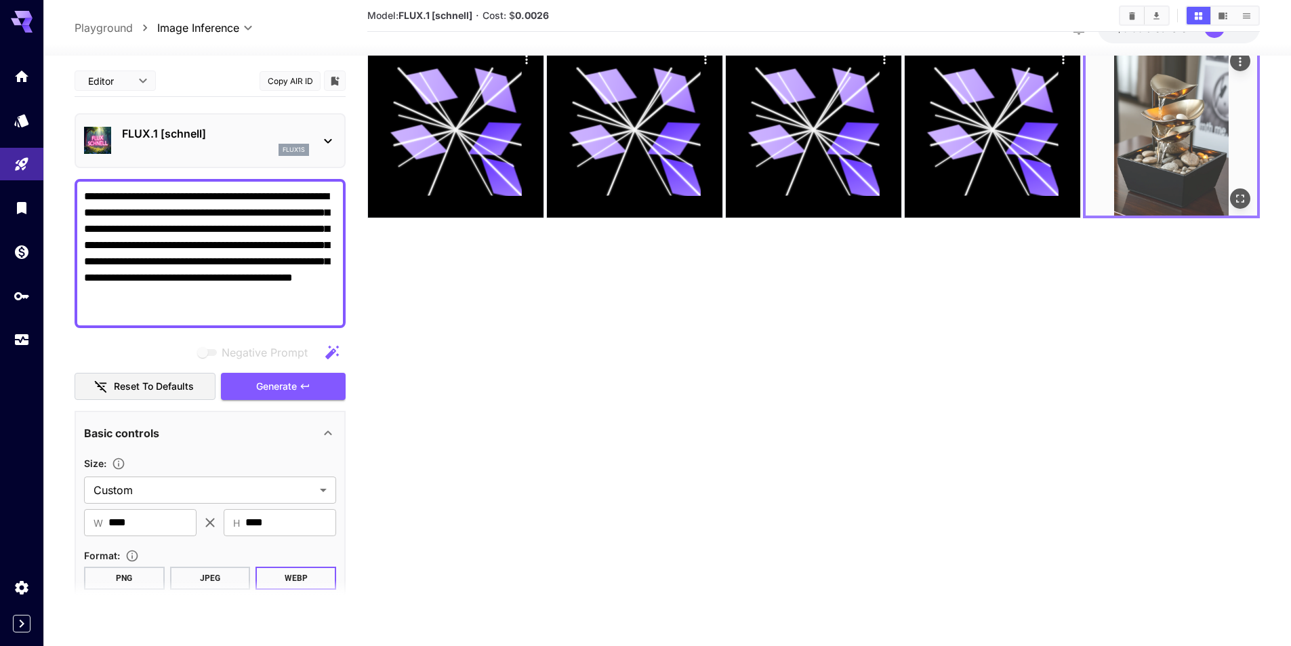
click at [1242, 200] on icon "Open in fullscreen" at bounding box center [1241, 199] width 14 height 14
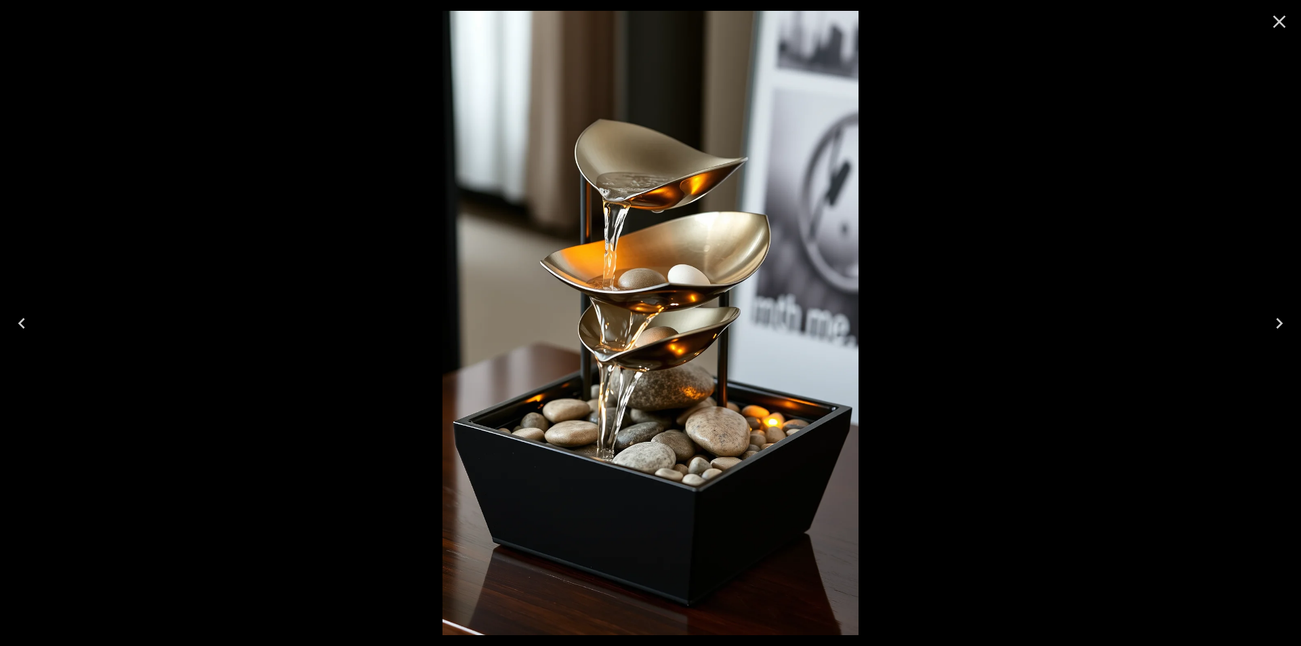
click at [1277, 24] on icon "Close" at bounding box center [1280, 22] width 13 height 13
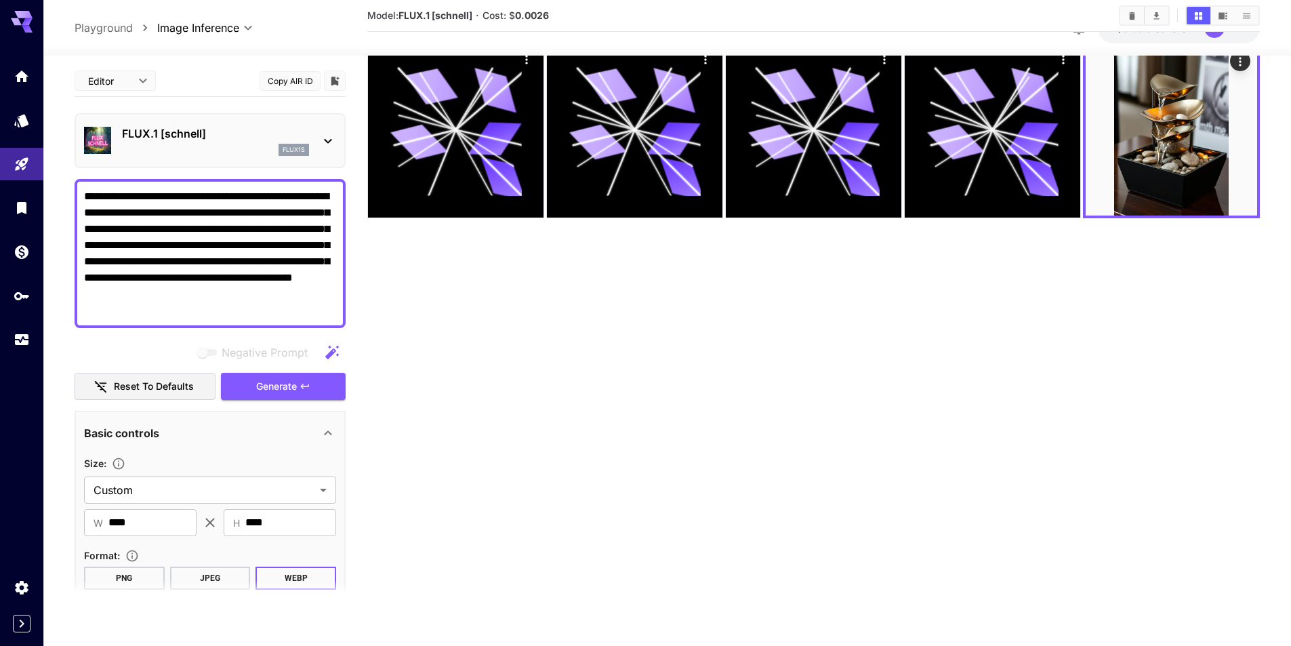
click at [263, 316] on textarea "**********" at bounding box center [210, 253] width 252 height 130
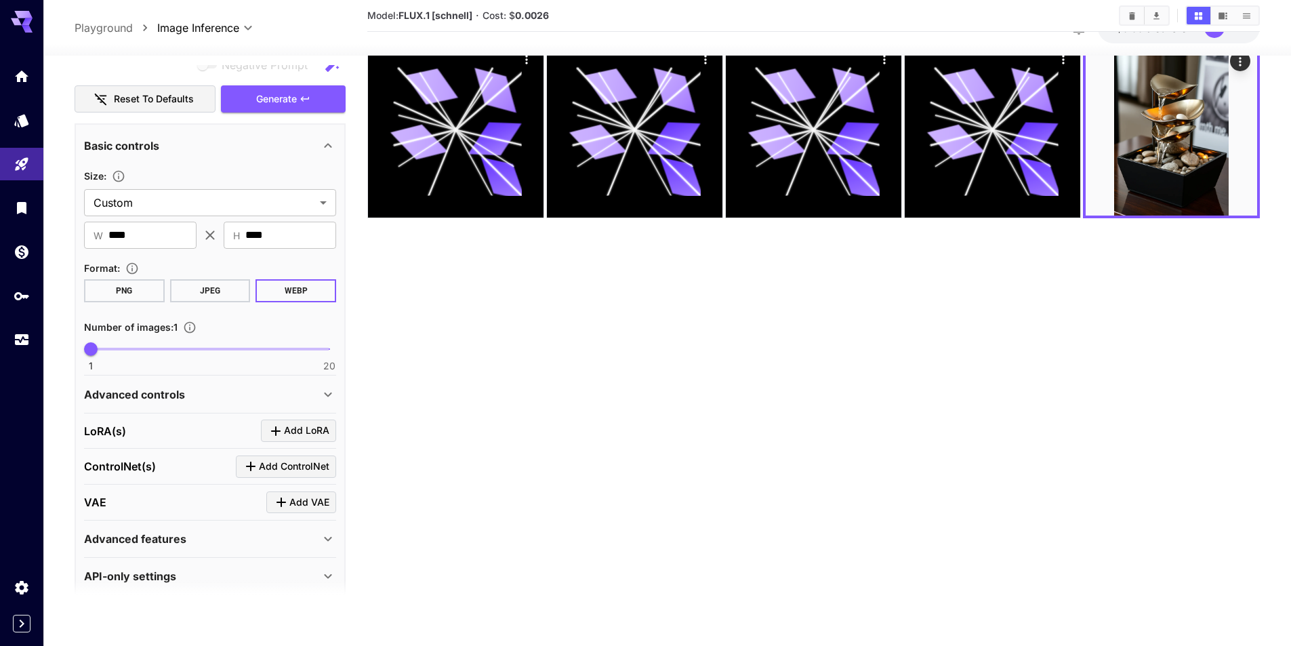
scroll to position [304, 0]
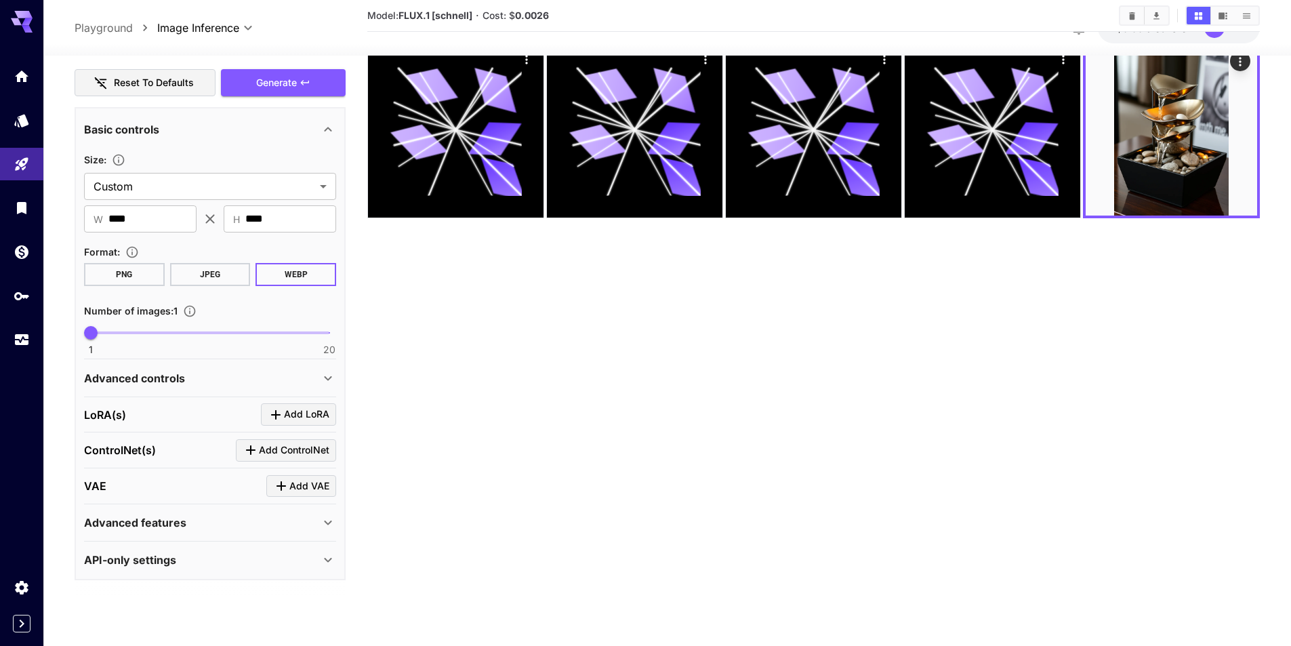
click at [186, 382] on div "Advanced controls" at bounding box center [202, 378] width 236 height 16
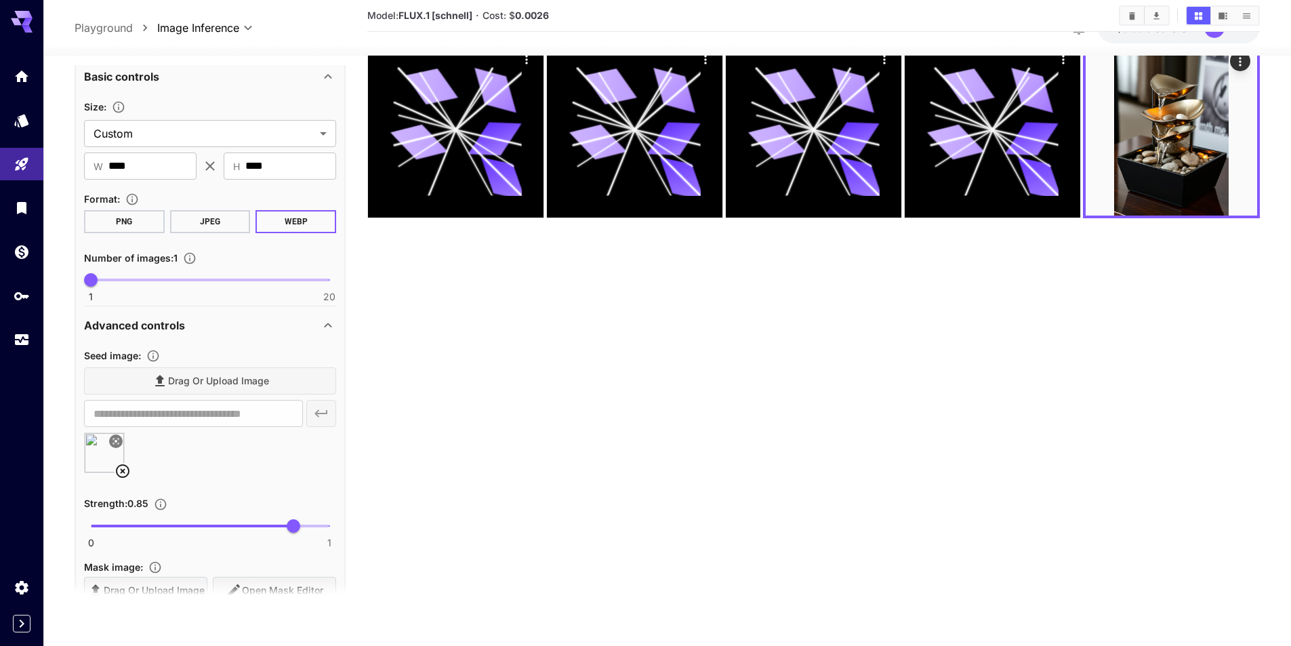
scroll to position [507, 0]
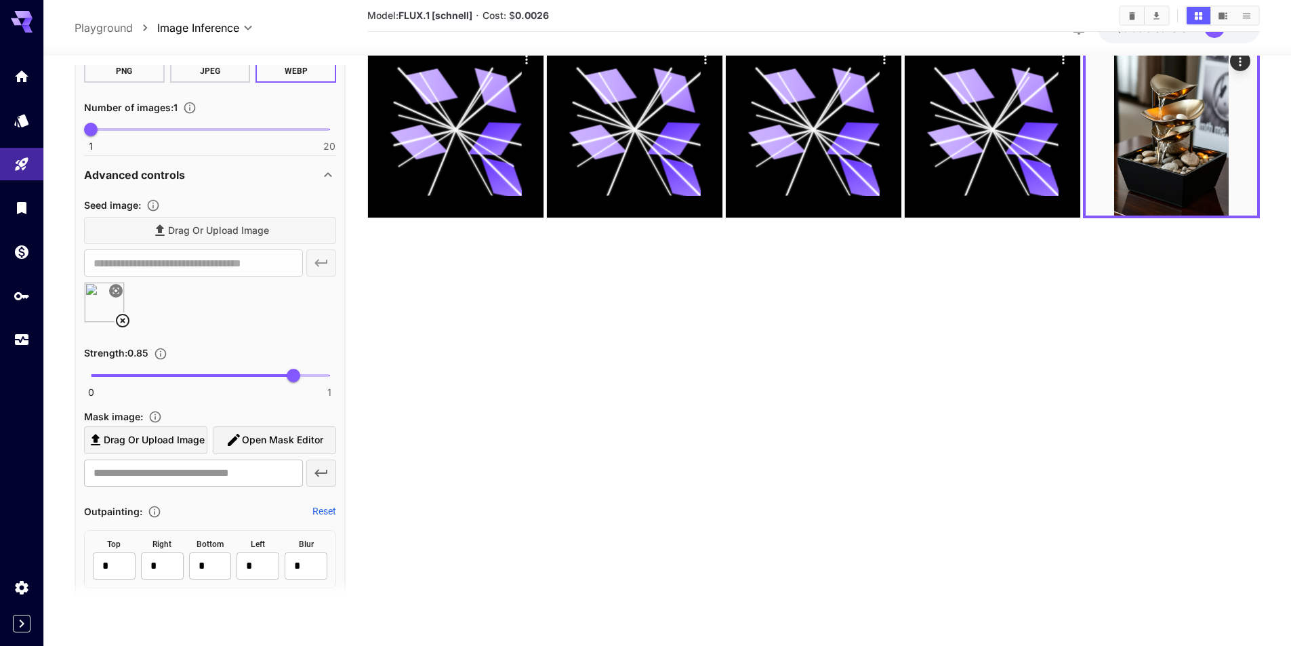
click at [119, 322] on icon at bounding box center [123, 320] width 16 height 16
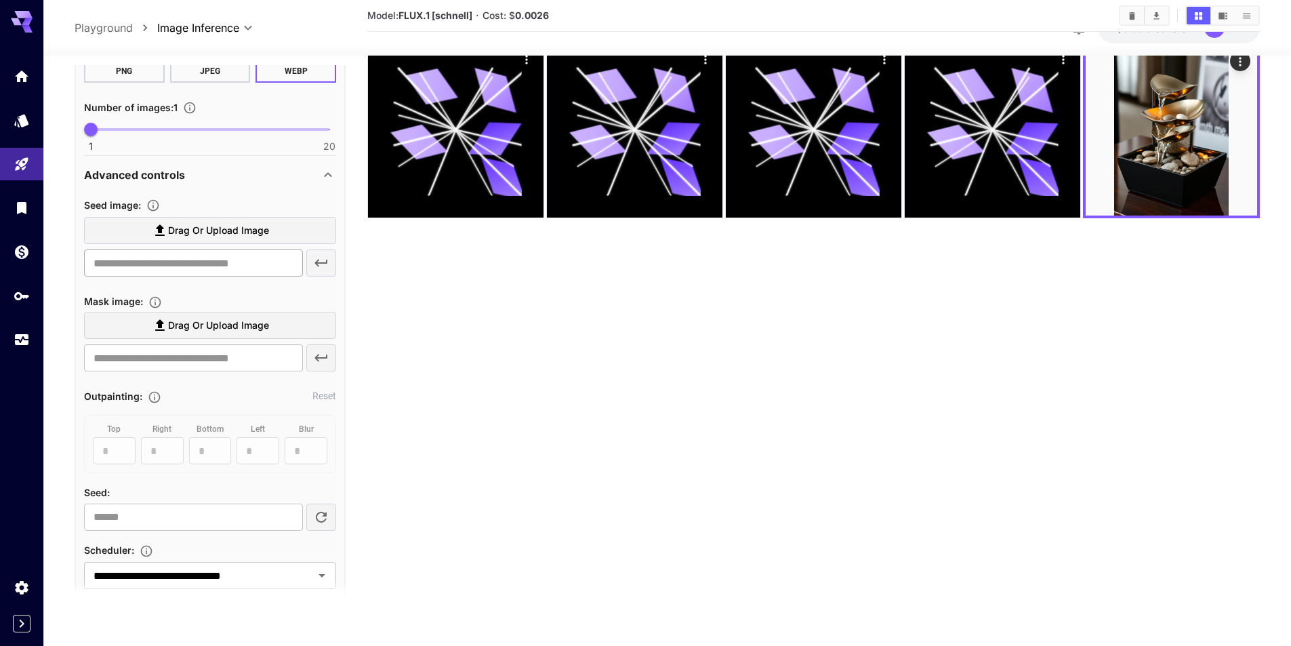
click at [161, 267] on input "text" at bounding box center [193, 262] width 219 height 27
paste input "**********"
type input "**********"
click at [320, 265] on icon "button" at bounding box center [321, 263] width 16 height 16
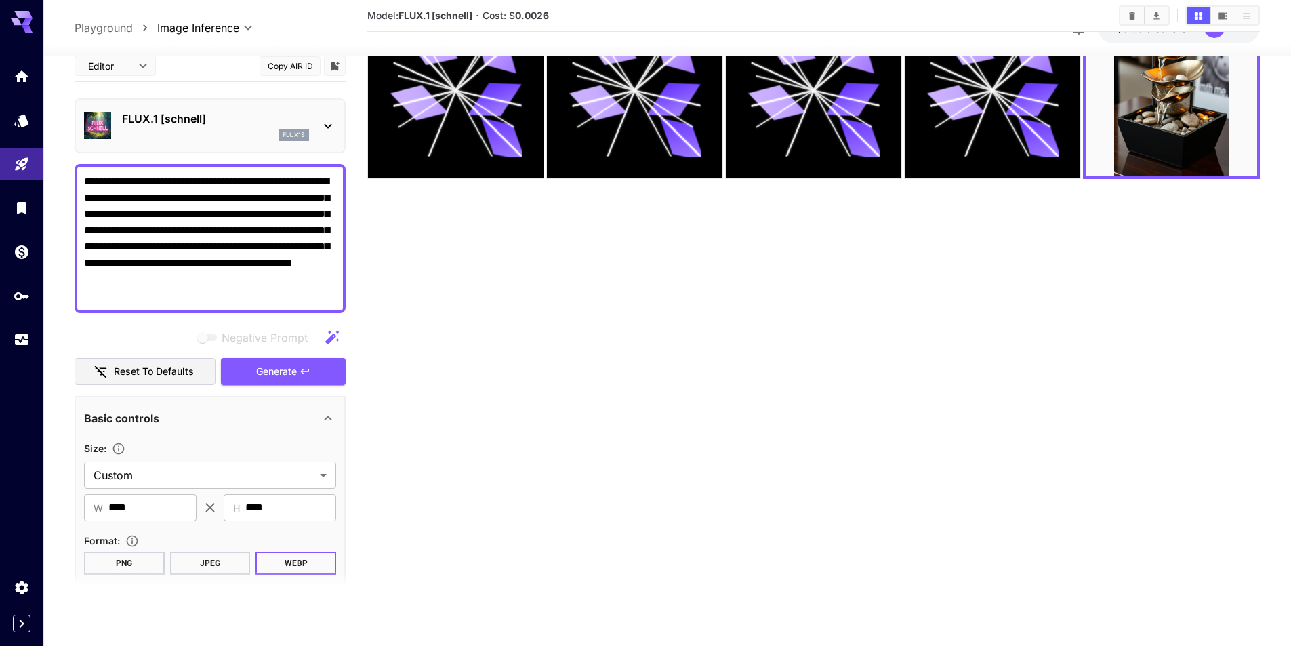
scroll to position [0, 0]
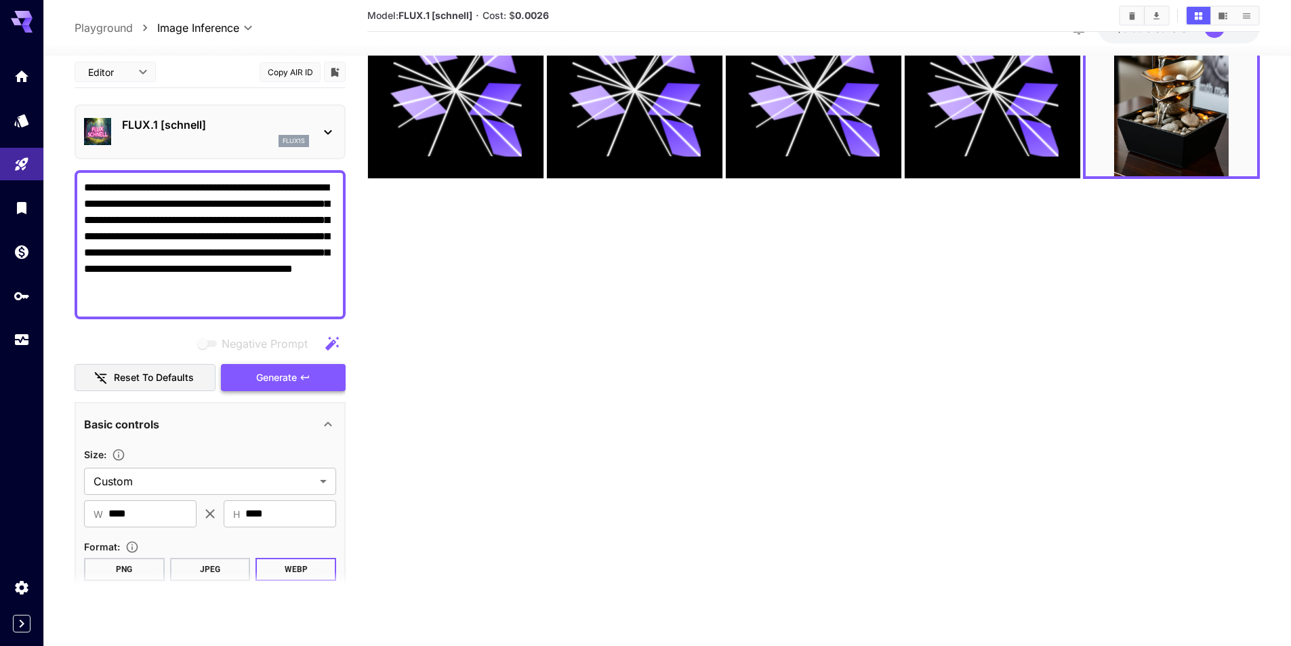
click at [320, 380] on button "Generate" at bounding box center [283, 378] width 125 height 28
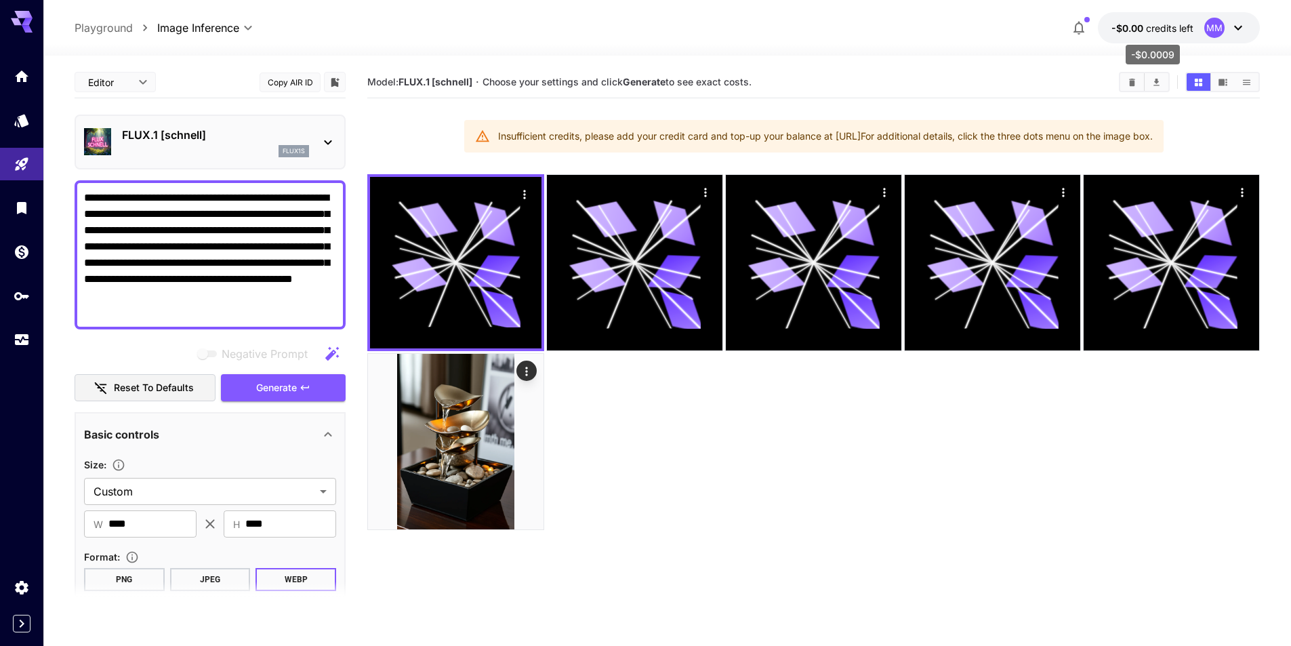
click at [1169, 29] on span "credits left" at bounding box center [1169, 28] width 47 height 12
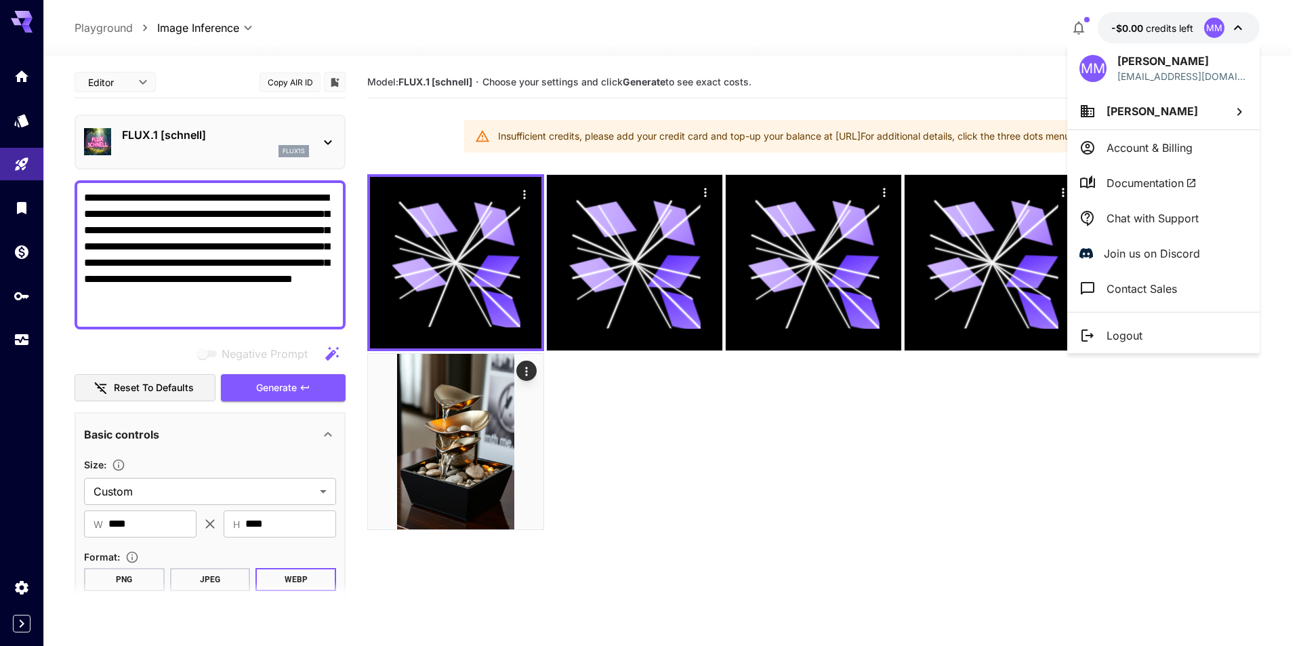
click at [1169, 156] on li "Account & Billing" at bounding box center [1164, 147] width 193 height 35
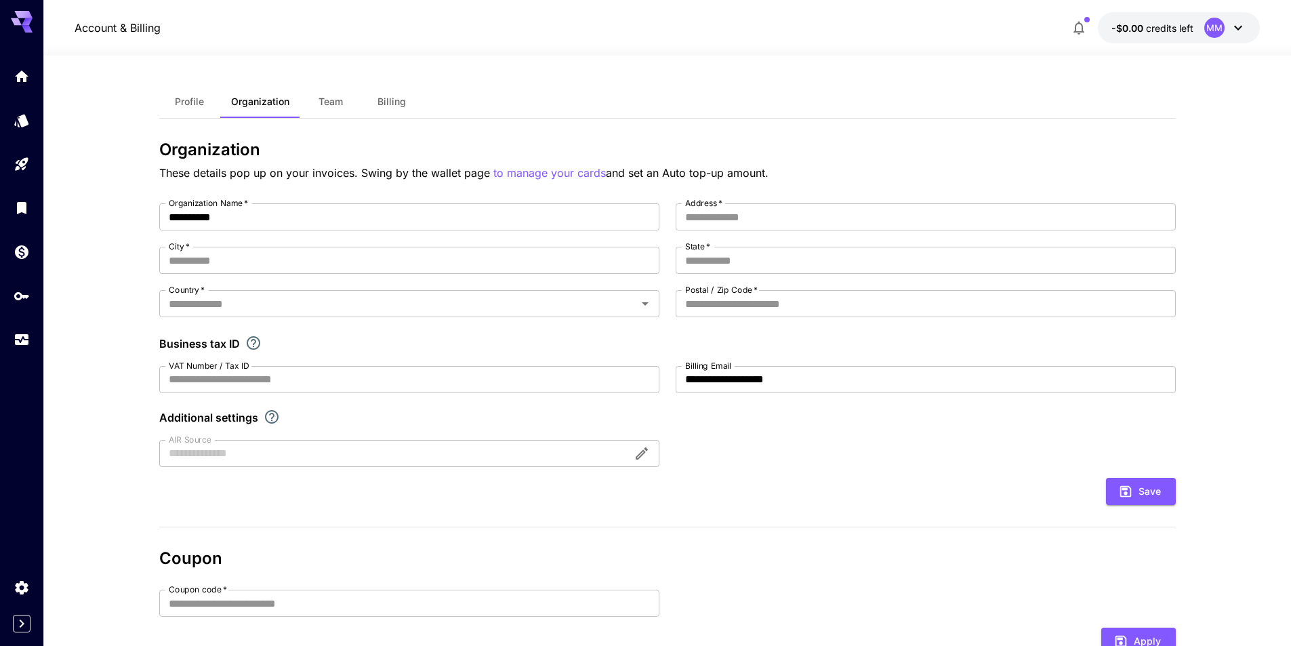
click at [420, 93] on button "Billing" at bounding box center [391, 101] width 61 height 33
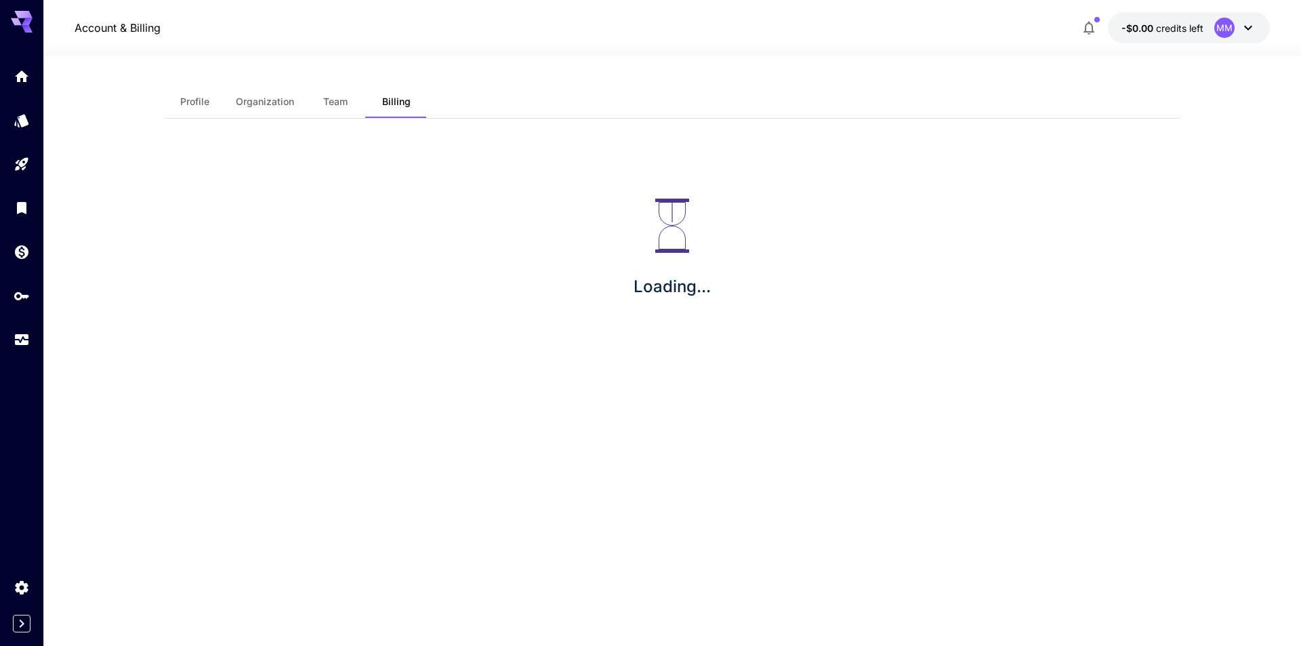
click at [401, 100] on span "Billing" at bounding box center [396, 102] width 28 height 12
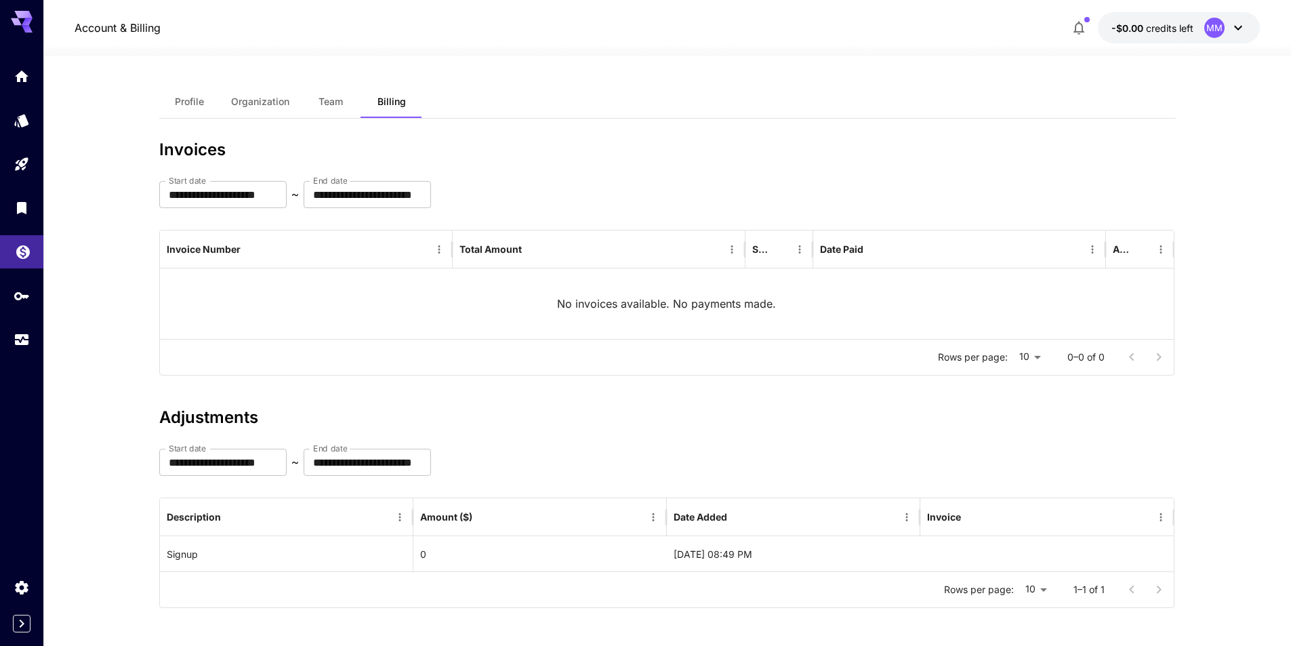
click at [16, 264] on link at bounding box center [21, 251] width 43 height 33
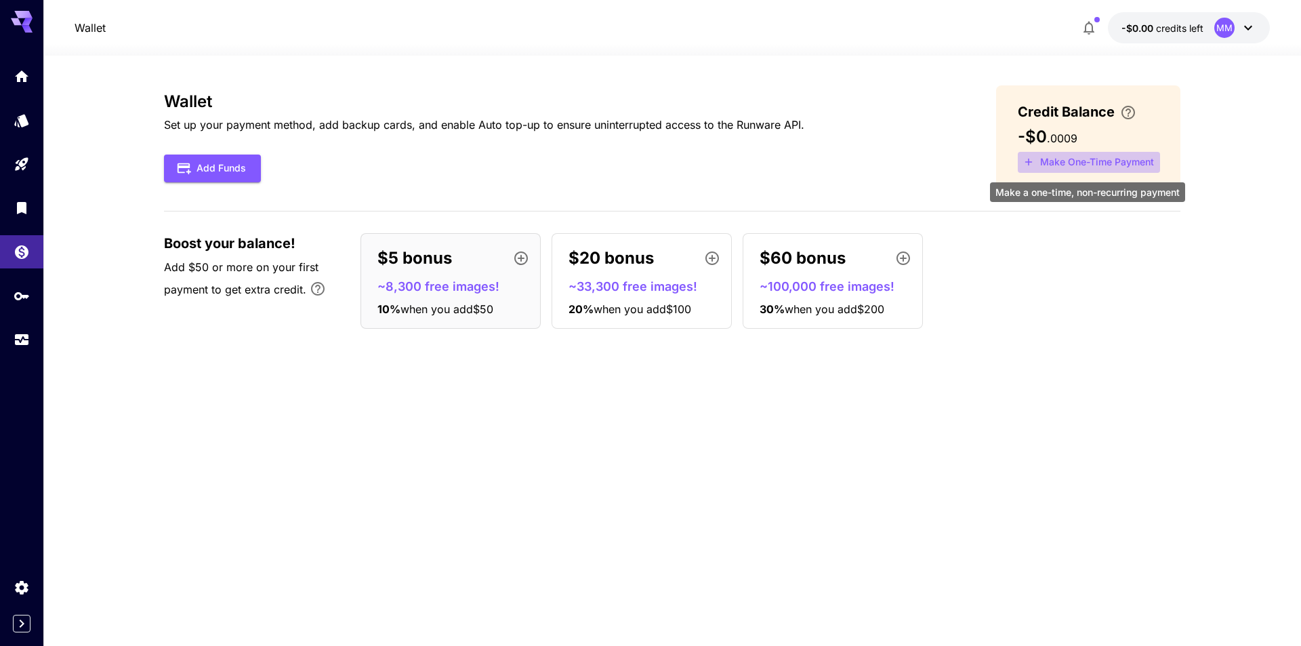
click at [1093, 161] on button "Make One-Time Payment" at bounding box center [1089, 162] width 142 height 21
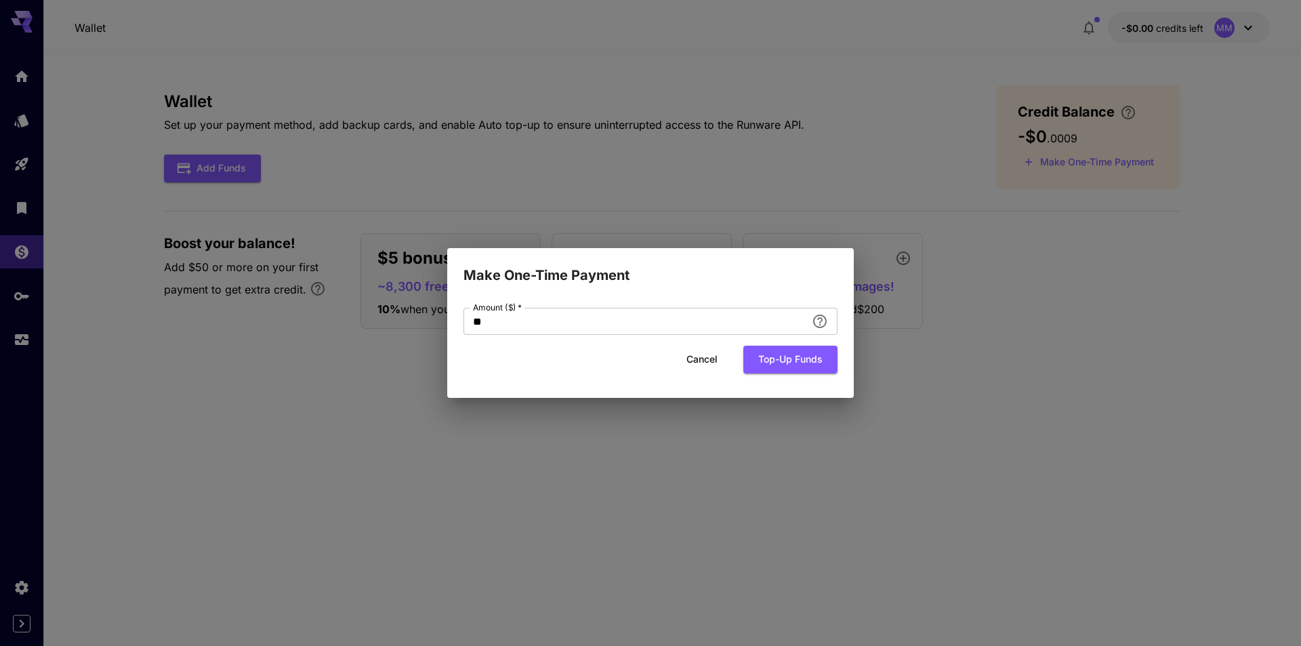
click at [685, 365] on button "Cancel" at bounding box center [702, 360] width 61 height 28
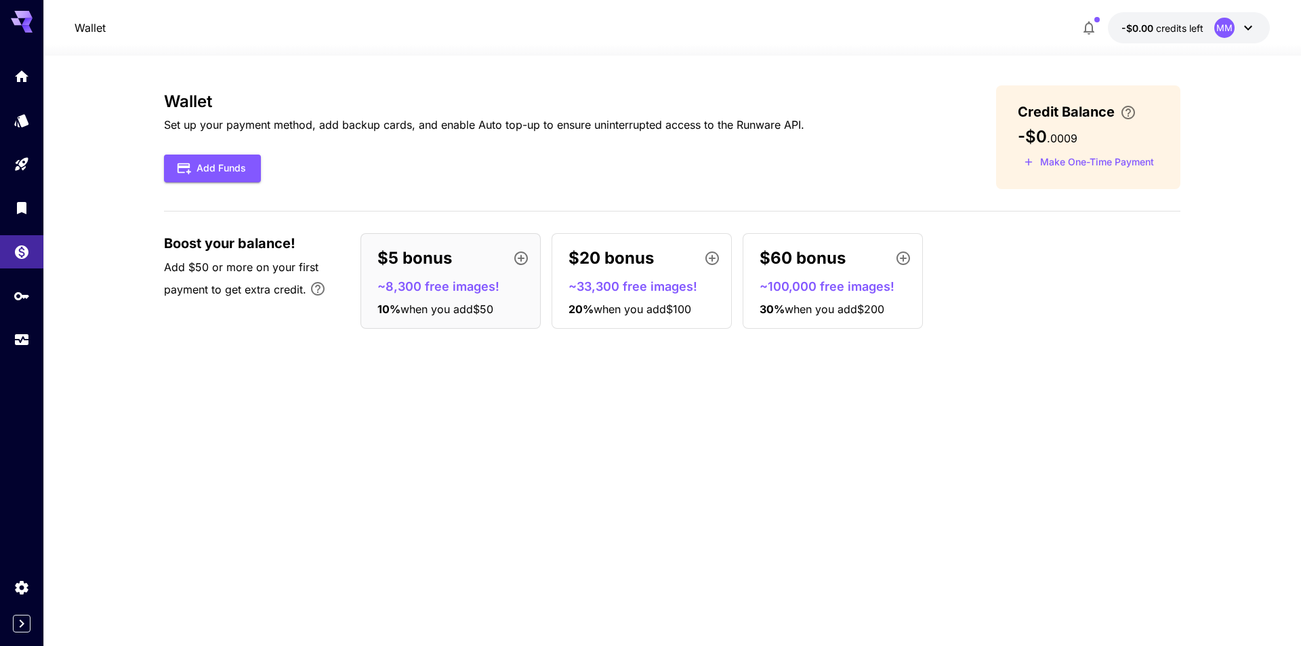
click at [517, 258] on icon "button" at bounding box center [521, 258] width 16 height 16
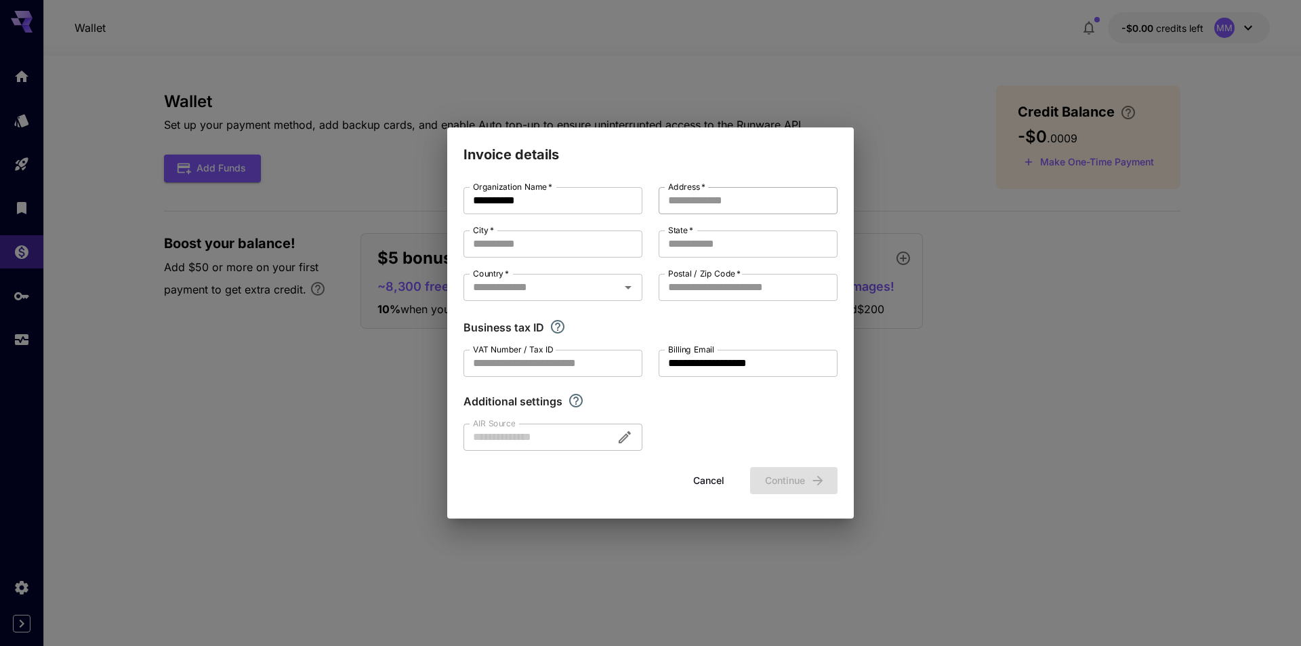
click at [706, 194] on input "Address   *" at bounding box center [748, 200] width 179 height 27
click at [712, 199] on input "Address   *" at bounding box center [748, 200] width 179 height 27
type input "*"
type input "**"
click at [566, 237] on input "City   *" at bounding box center [553, 243] width 179 height 27
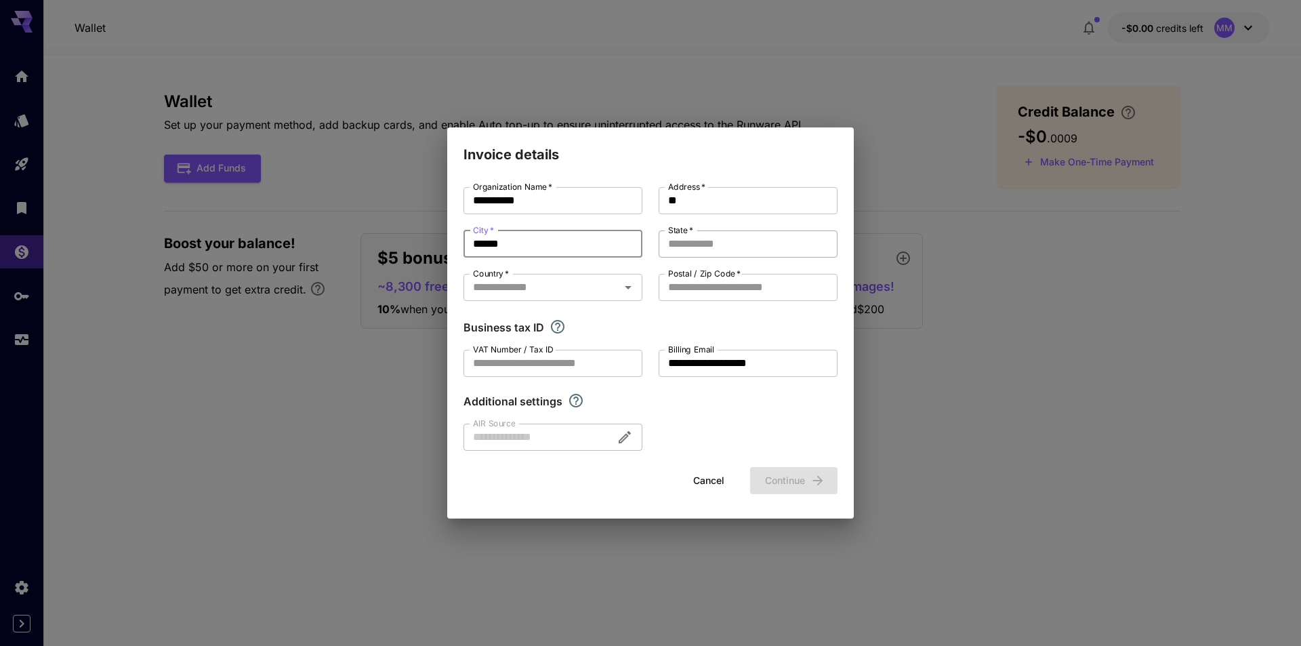
type input "******"
click at [683, 247] on input "State   *" at bounding box center [748, 243] width 179 height 27
type input "*******"
click at [580, 291] on input "Country   *" at bounding box center [542, 287] width 148 height 19
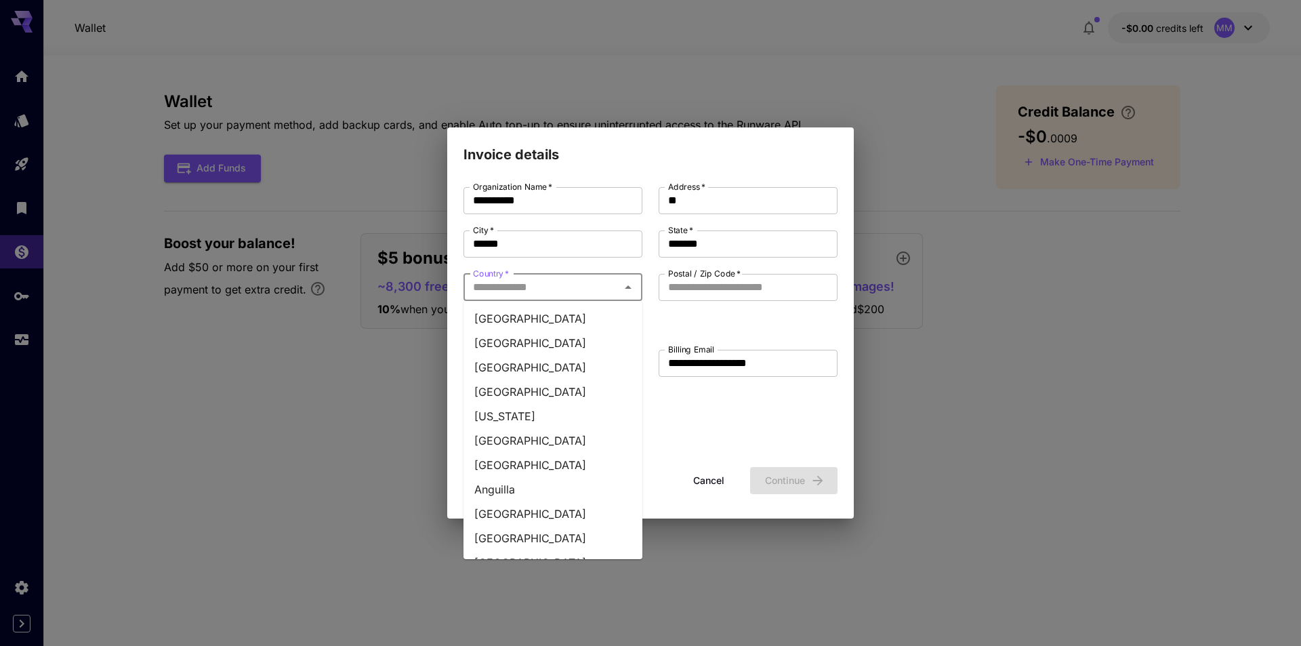
type input "**********"
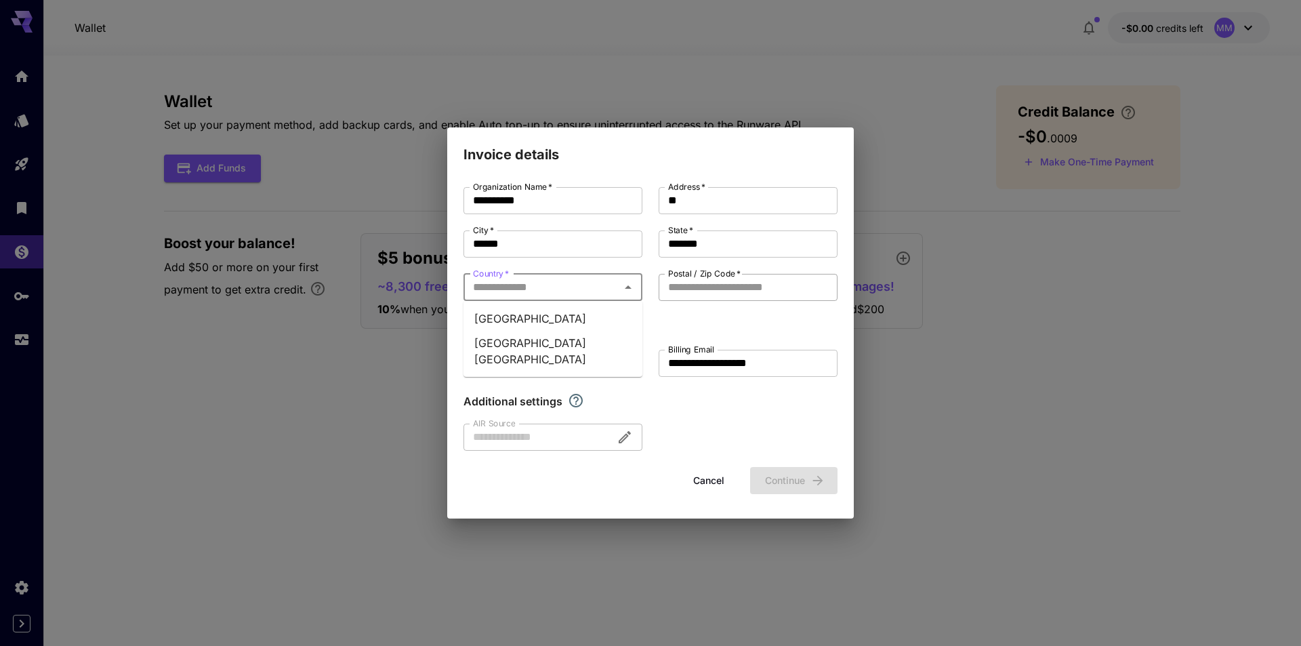
click at [750, 284] on input "Postal / Zip Code   *" at bounding box center [748, 287] width 179 height 27
type input "*****"
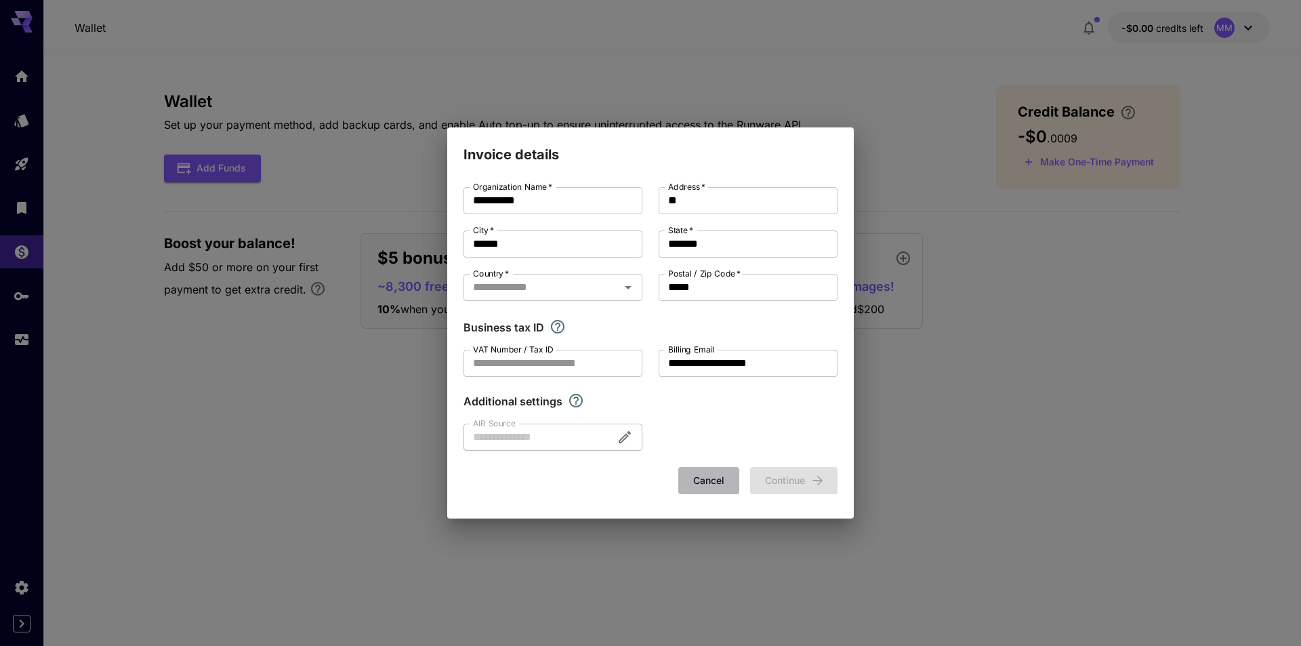
click at [703, 482] on button "Cancel" at bounding box center [709, 481] width 61 height 28
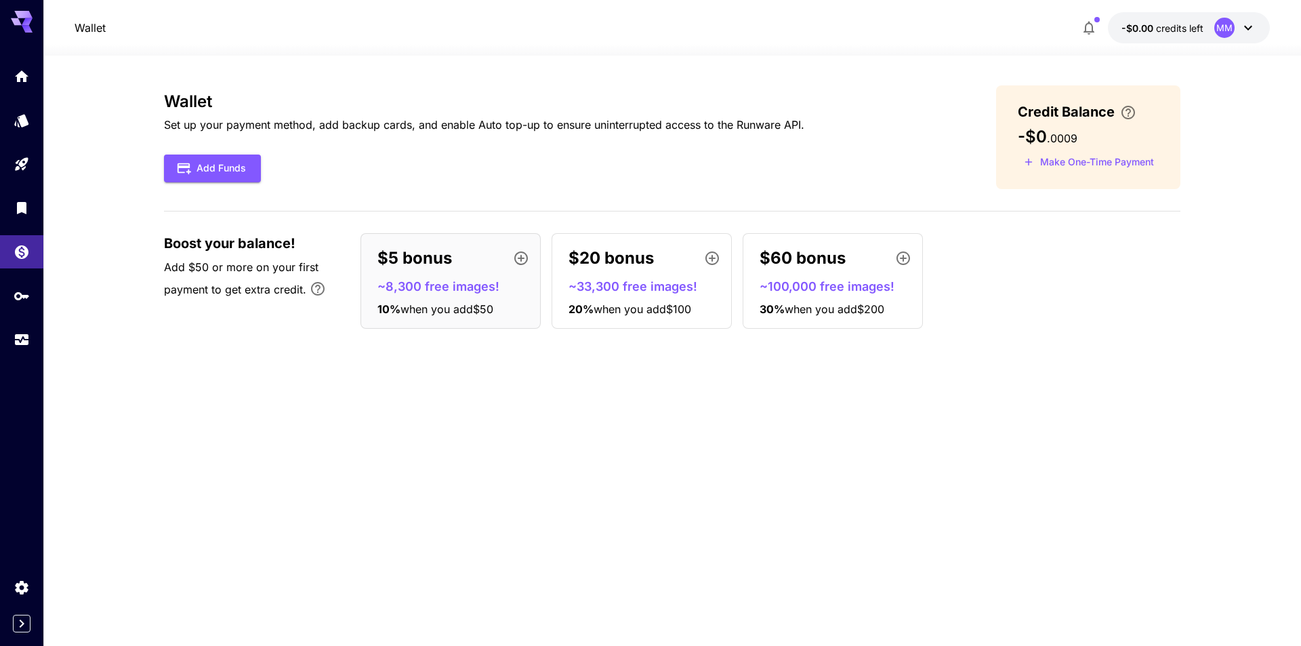
click at [456, 287] on p "~8,300 free images!" at bounding box center [456, 286] width 157 height 18
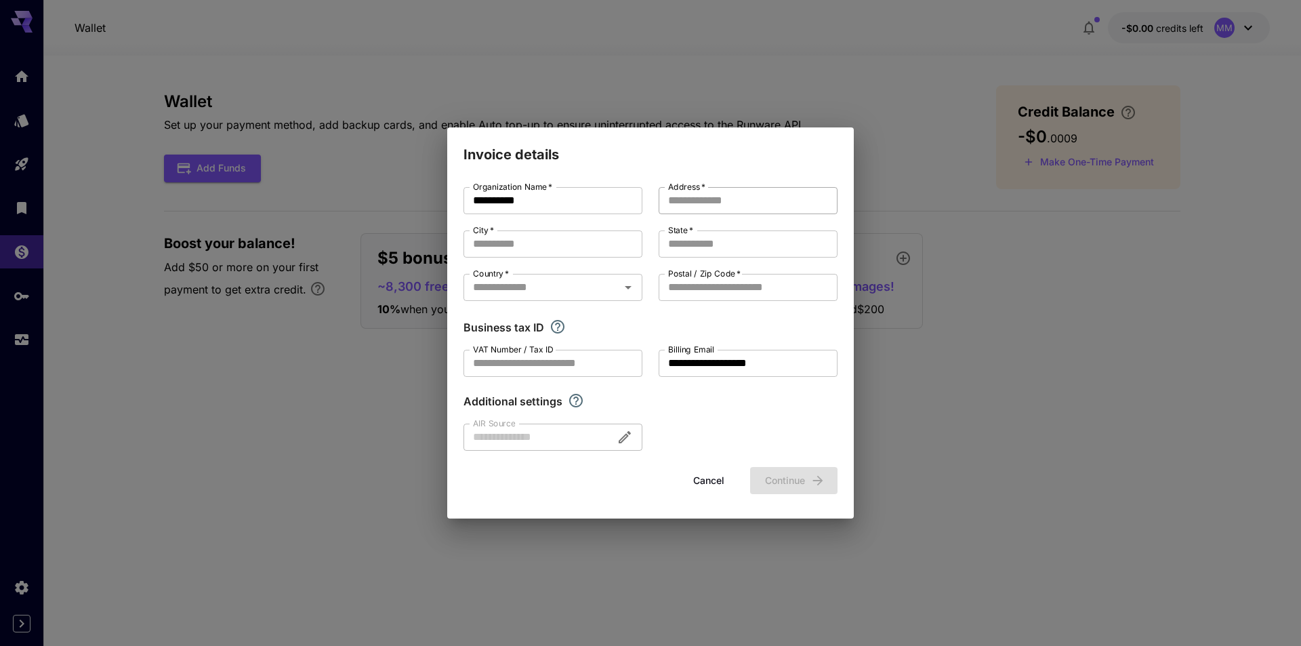
click at [721, 208] on input "Address   *" at bounding box center [748, 200] width 179 height 27
type input "**********"
click at [558, 243] on input "City   *" at bounding box center [553, 243] width 179 height 27
type input "******"
click at [704, 245] on input "State   *" at bounding box center [748, 243] width 179 height 27
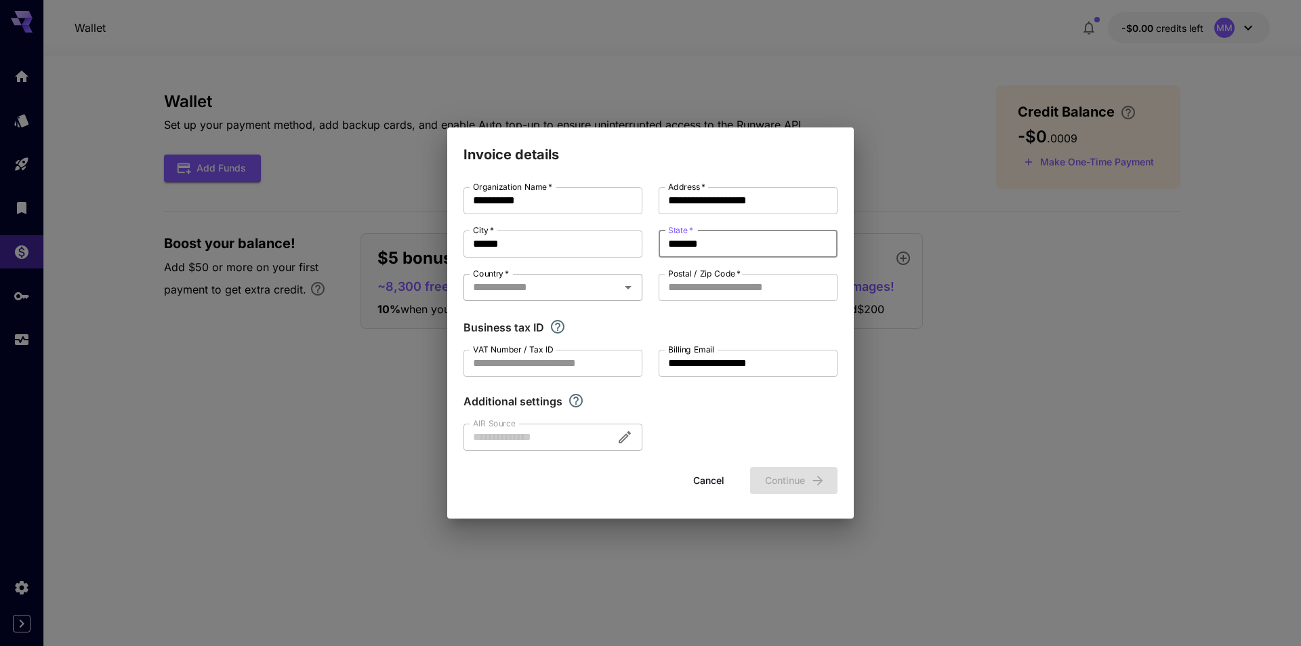
type input "*******"
click at [594, 291] on input "Country   *" at bounding box center [542, 287] width 148 height 19
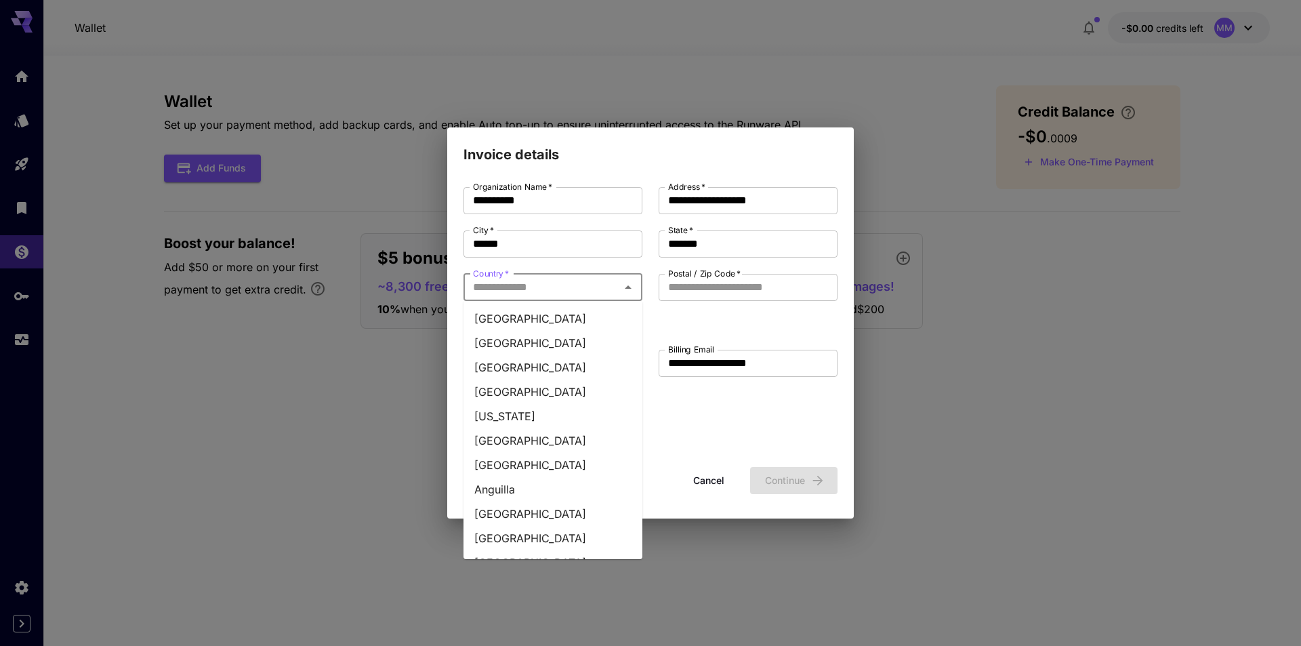
type input "**********"
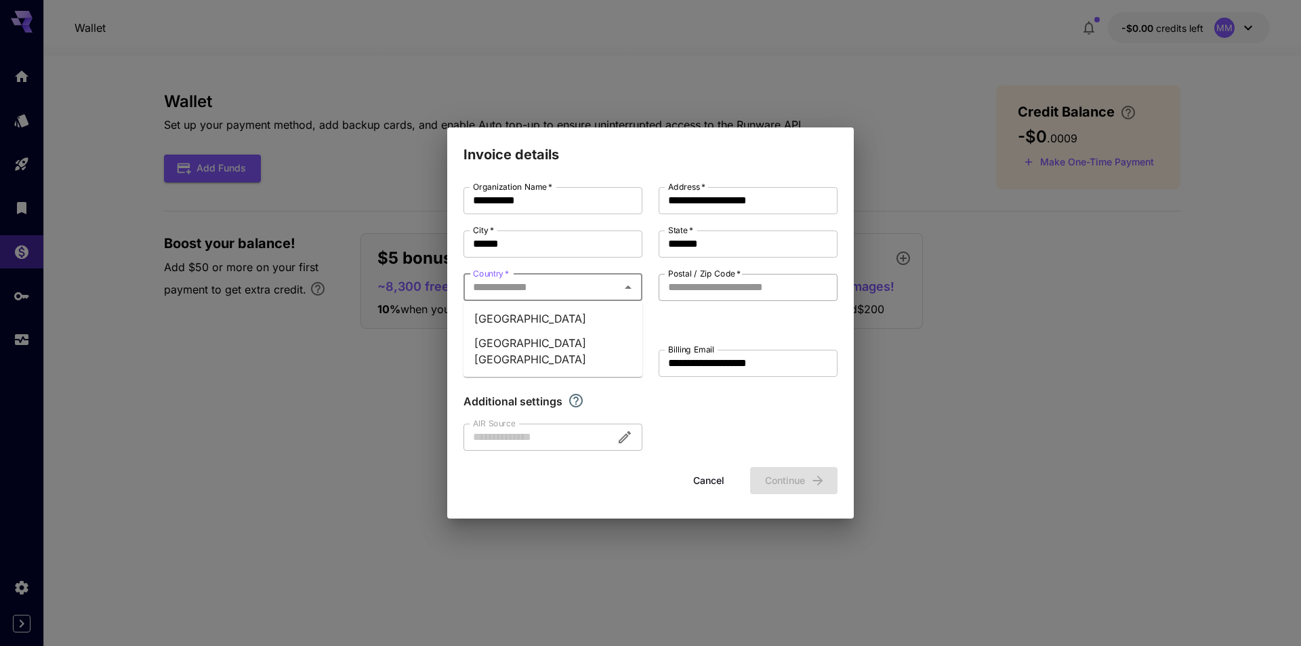
click at [710, 283] on input "Postal / Zip Code   *" at bounding box center [748, 287] width 179 height 27
type input "*****"
click at [578, 367] on input "VAT Number / Tax ID" at bounding box center [553, 363] width 179 height 27
click at [556, 359] on input "VAT Number / Tax ID" at bounding box center [553, 363] width 179 height 27
click at [666, 399] on div "Additional settings" at bounding box center [651, 401] width 374 height 16
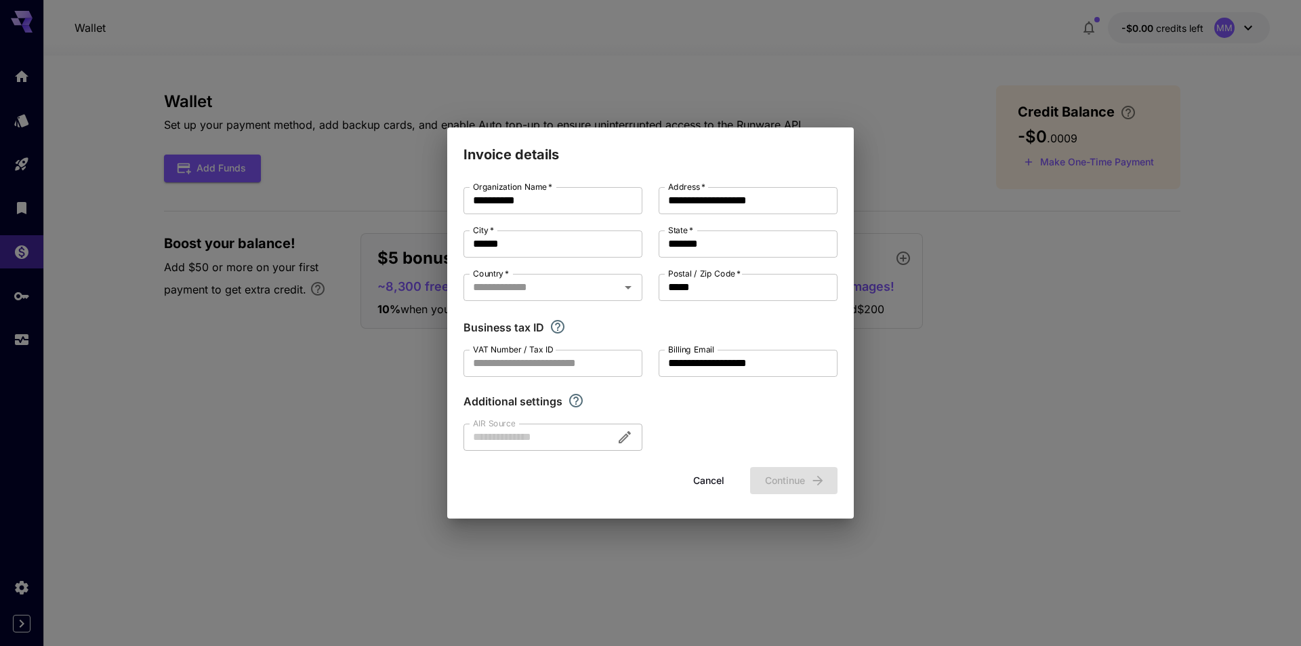
click at [794, 485] on div "Cancel Continue" at bounding box center [651, 481] width 374 height 28
click at [569, 293] on input "Country   *" at bounding box center [542, 287] width 148 height 19
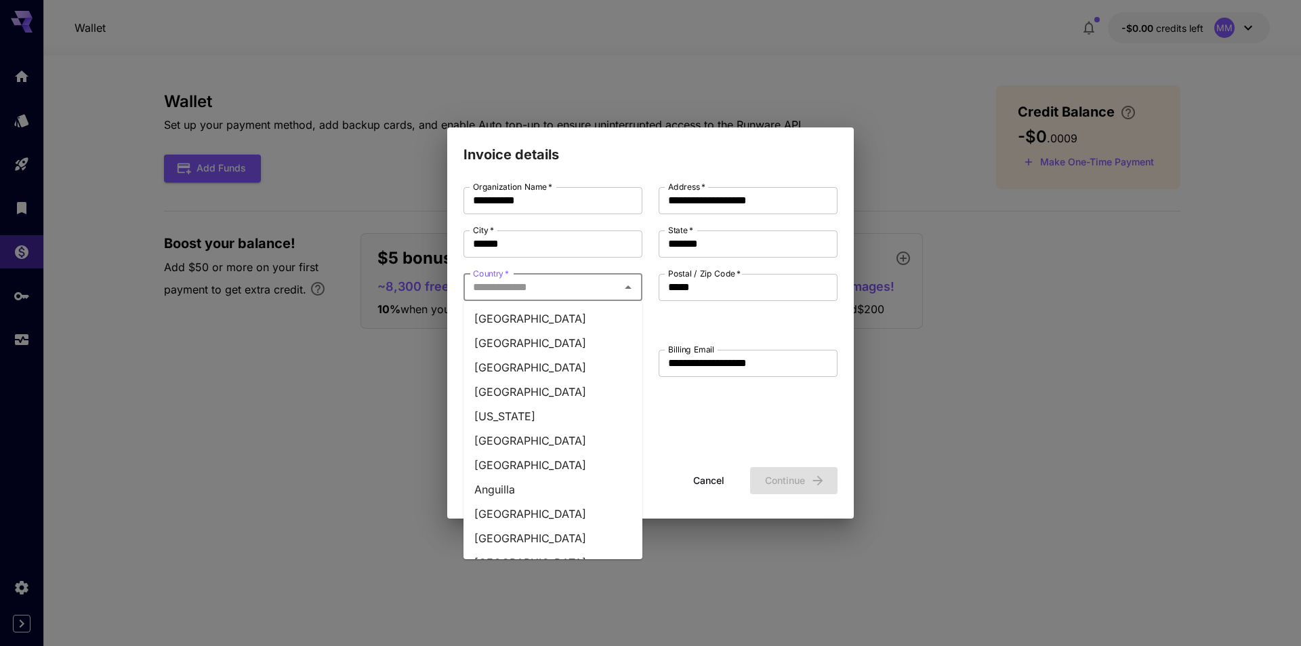
type input "**********"
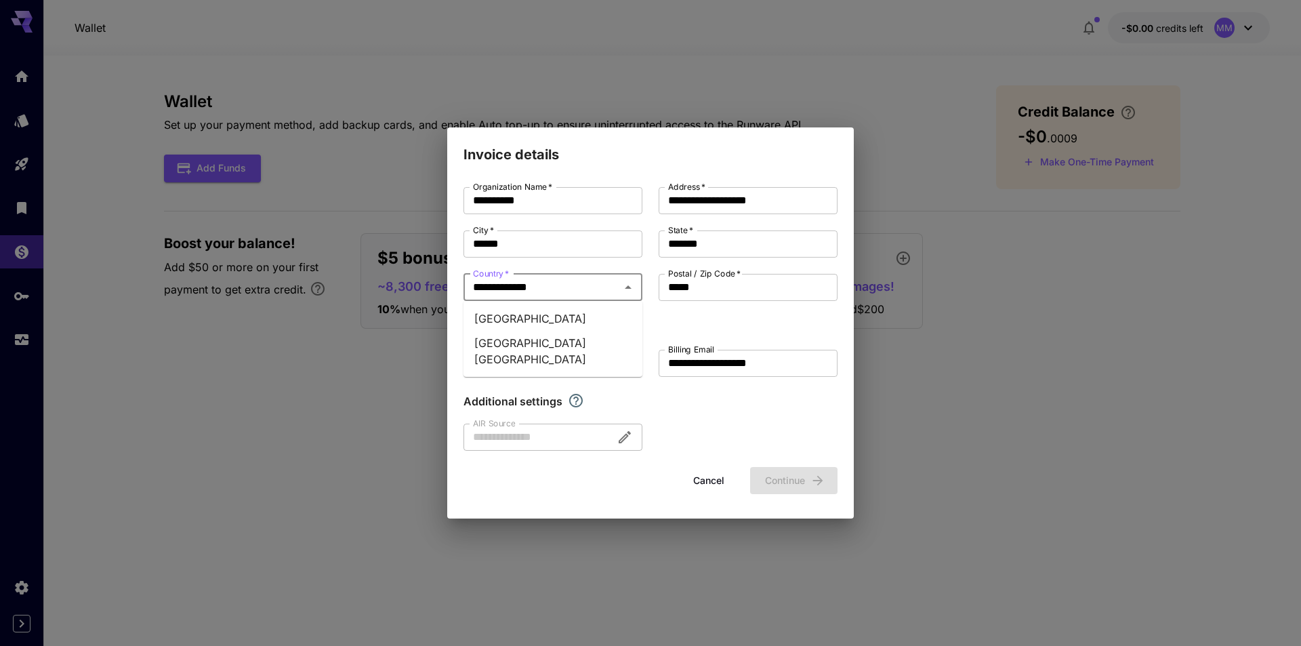
click at [544, 315] on li "United States" at bounding box center [553, 318] width 179 height 24
click at [796, 480] on button "Continue" at bounding box center [793, 481] width 87 height 28
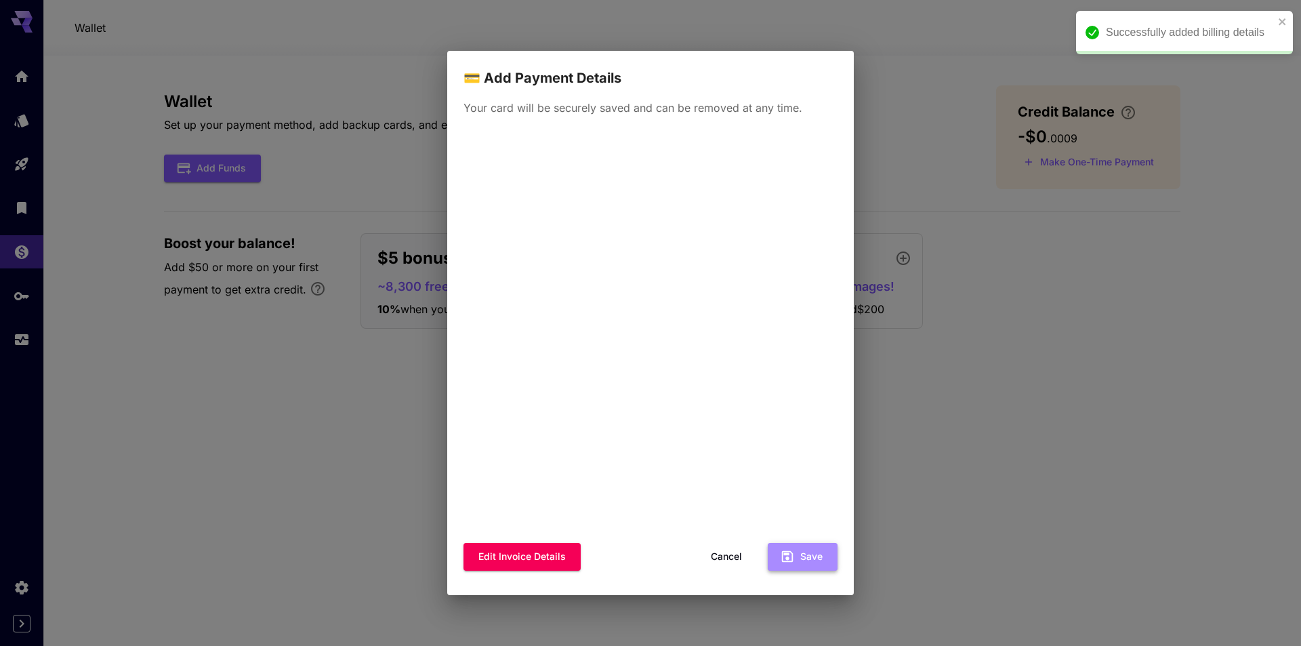
click at [822, 564] on button "Save" at bounding box center [803, 557] width 70 height 28
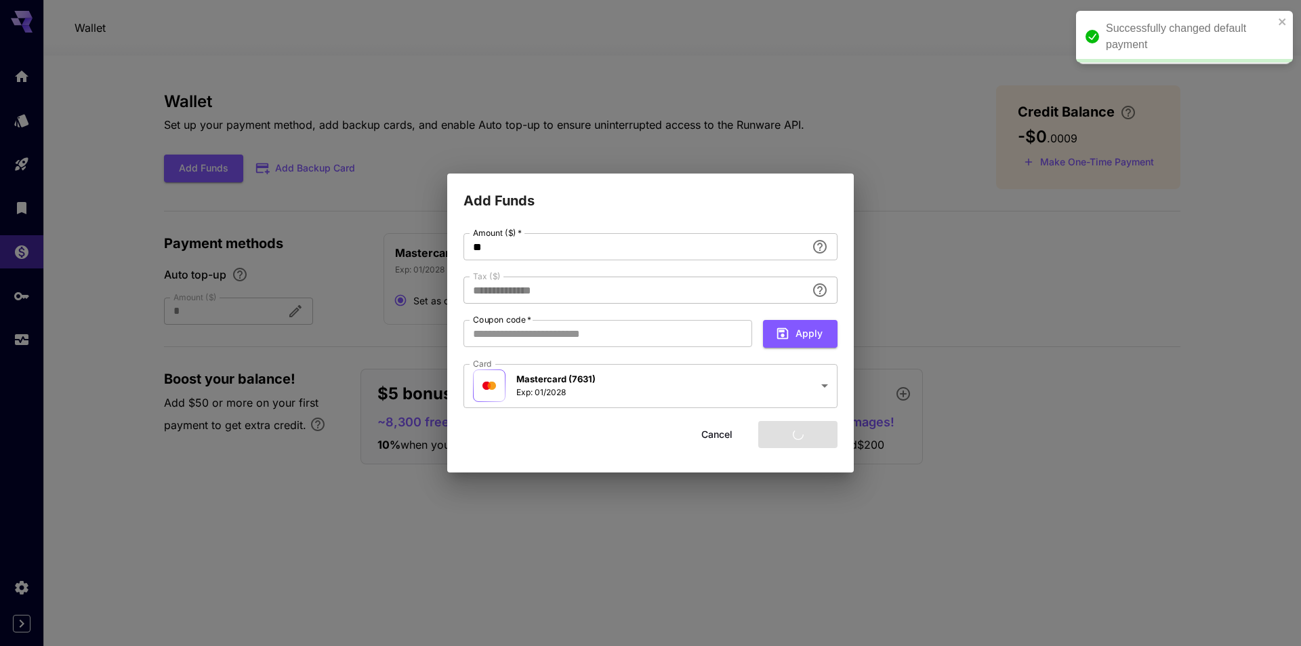
type input "****"
drag, startPoint x: 638, startPoint y: 247, endPoint x: 460, endPoint y: 252, distance: 178.4
click at [460, 252] on div "**********" at bounding box center [650, 341] width 407 height 261
type input "*"
click at [674, 207] on h2 "Add Funds" at bounding box center [650, 193] width 407 height 38
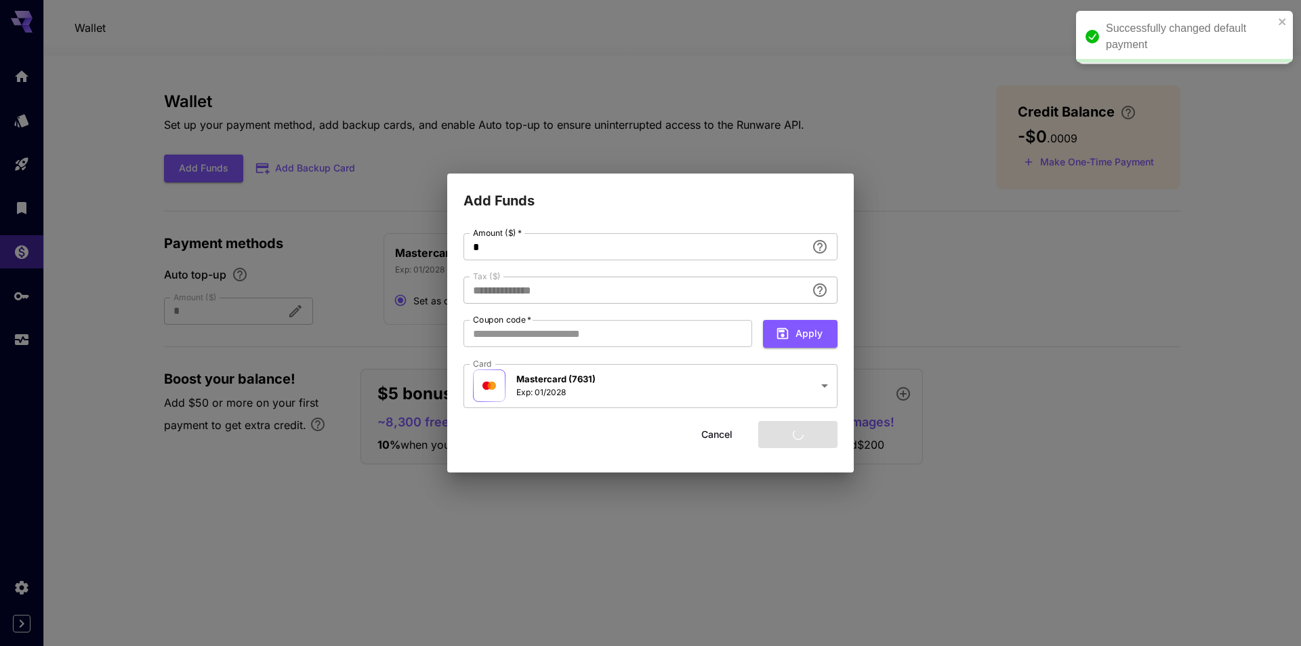
type input "****"
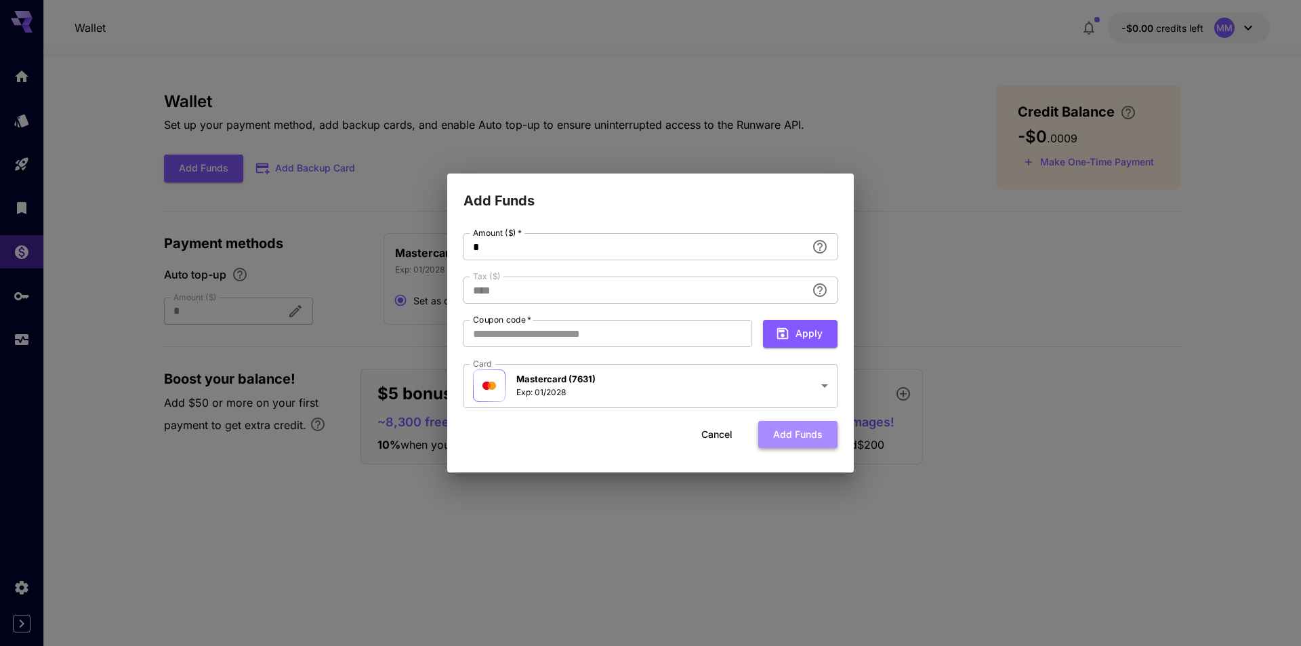
click at [823, 441] on button "Add funds" at bounding box center [797, 435] width 79 height 28
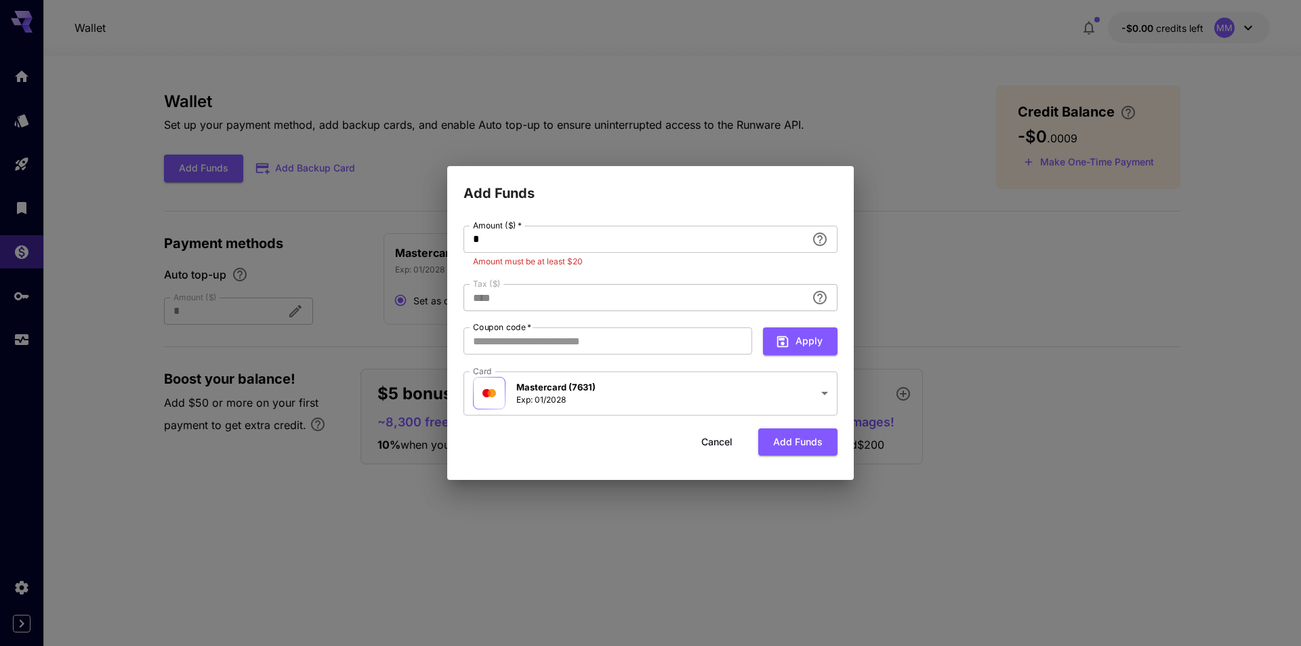
click at [721, 444] on button "Cancel" at bounding box center [717, 442] width 61 height 28
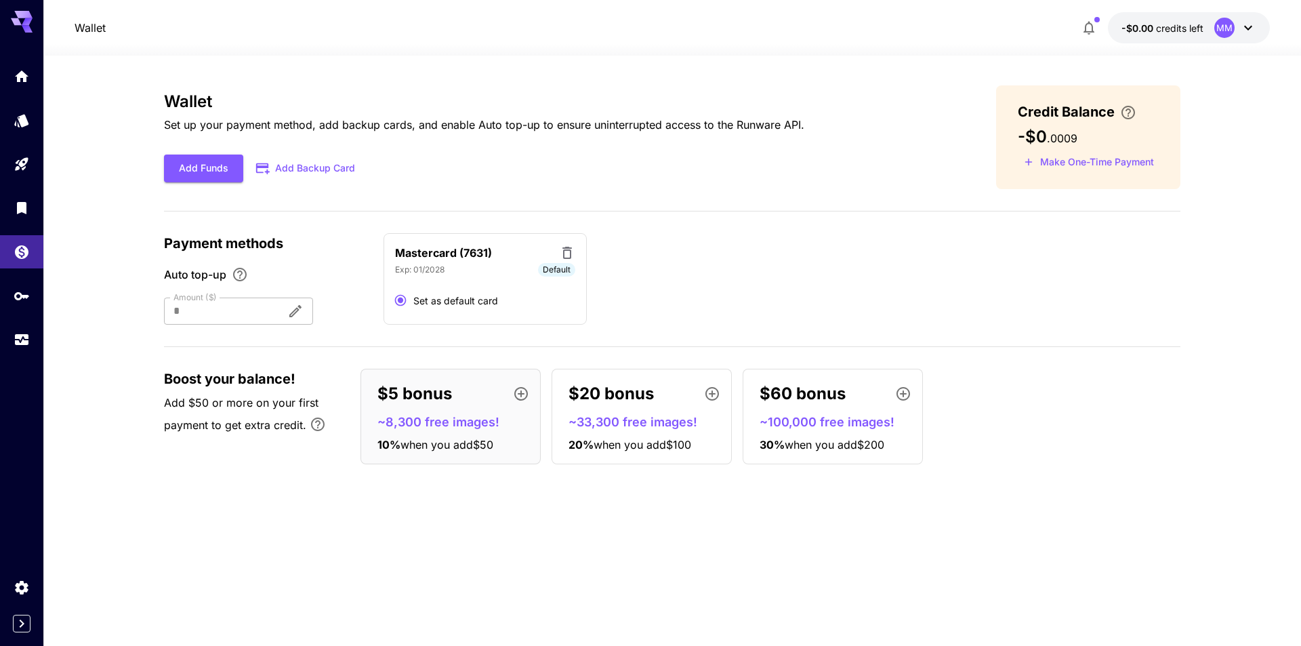
click at [453, 422] on p "~8,300 free images!" at bounding box center [456, 422] width 157 height 18
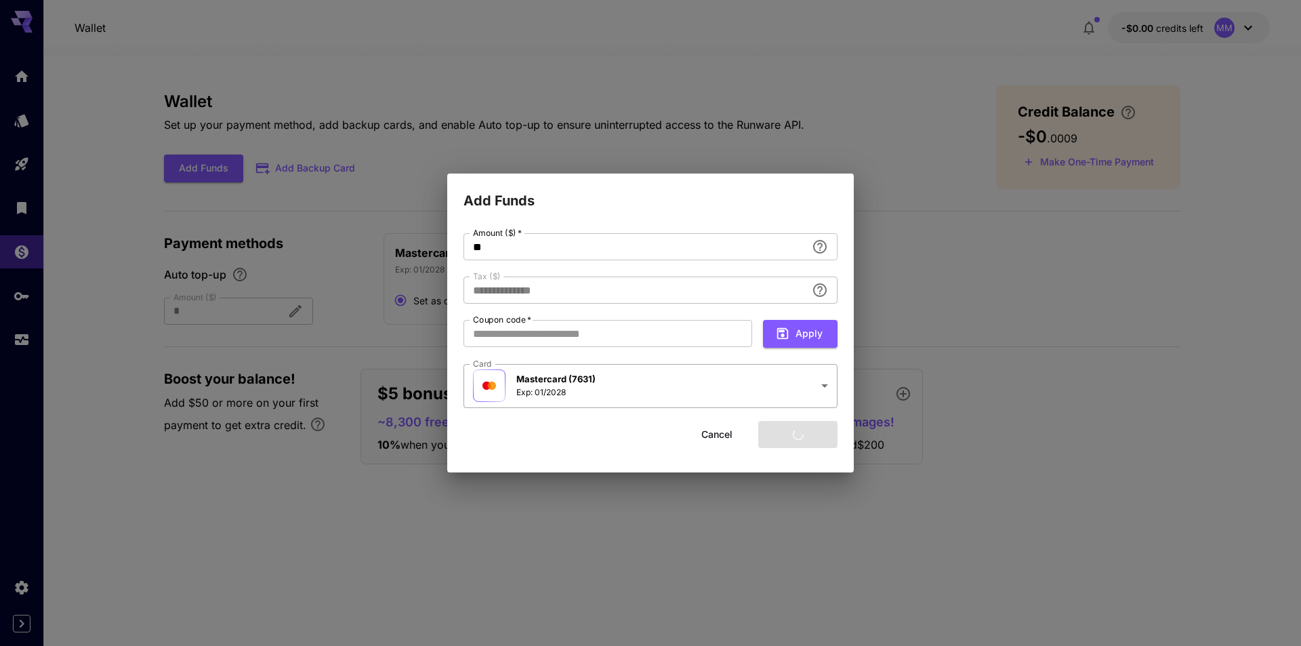
type input "****"
click at [714, 439] on button "Cancel" at bounding box center [717, 435] width 61 height 28
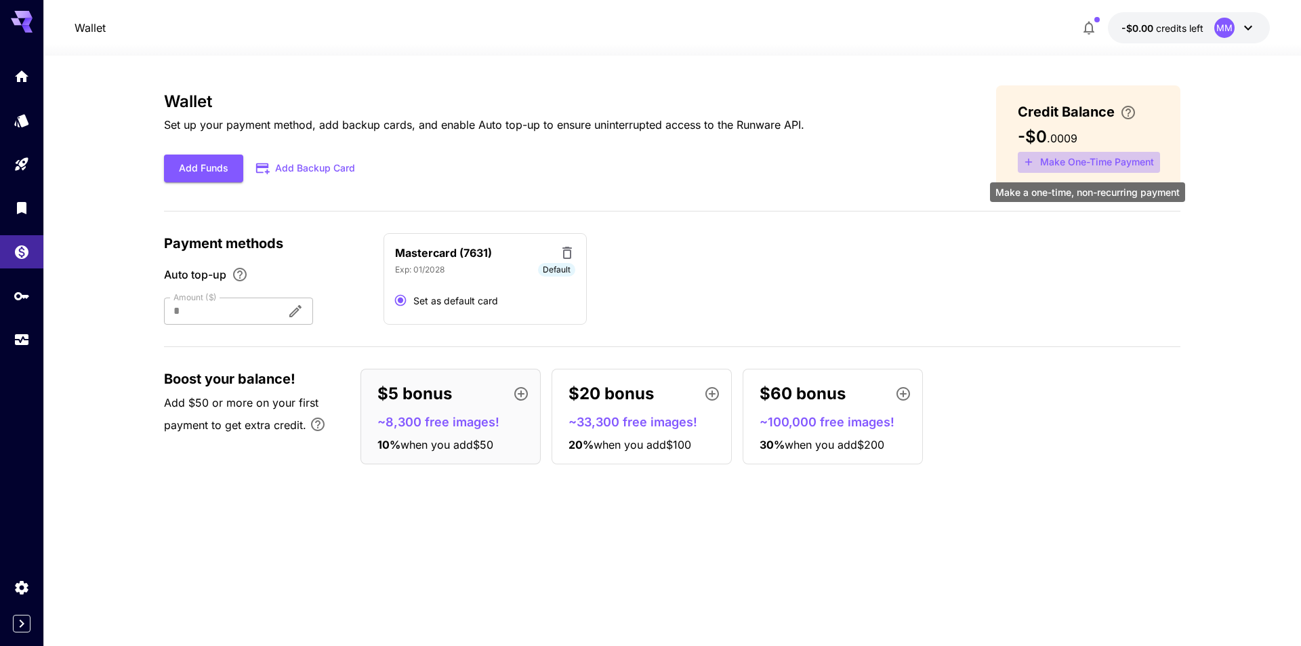
click at [1111, 162] on button "Make One-Time Payment" at bounding box center [1089, 162] width 142 height 21
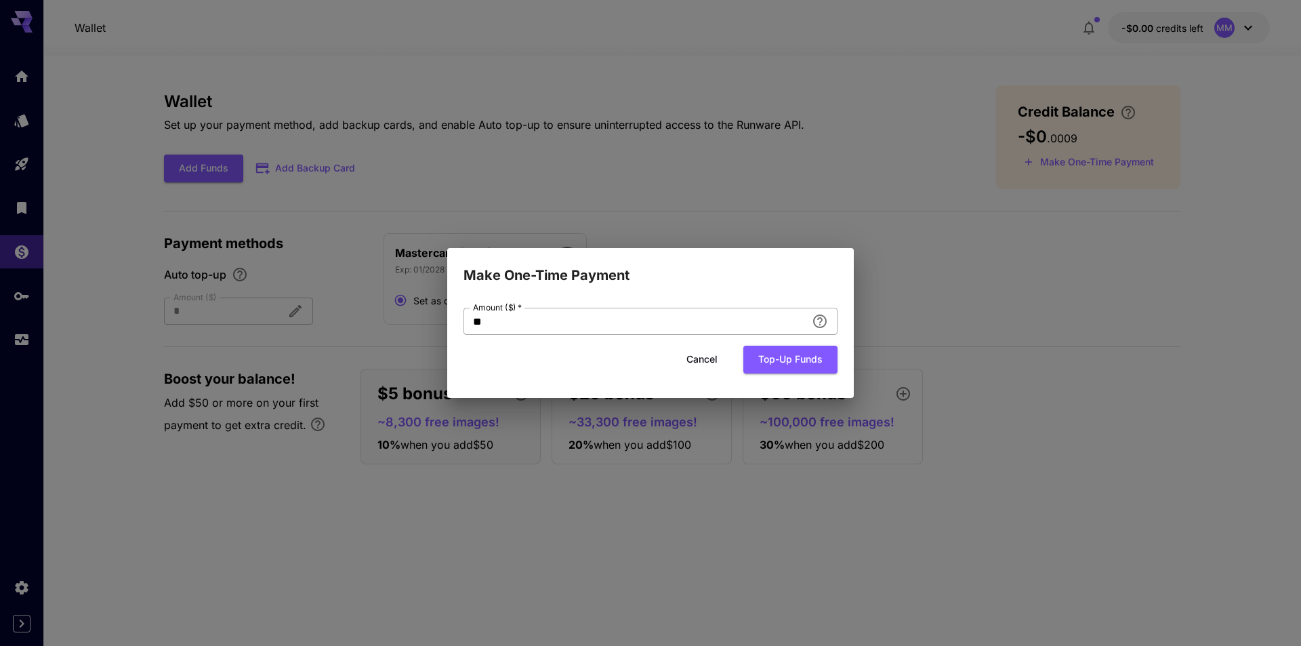
click at [600, 329] on input "**" at bounding box center [635, 321] width 343 height 27
type input "*"
click at [807, 368] on button "Top-up funds" at bounding box center [791, 360] width 94 height 28
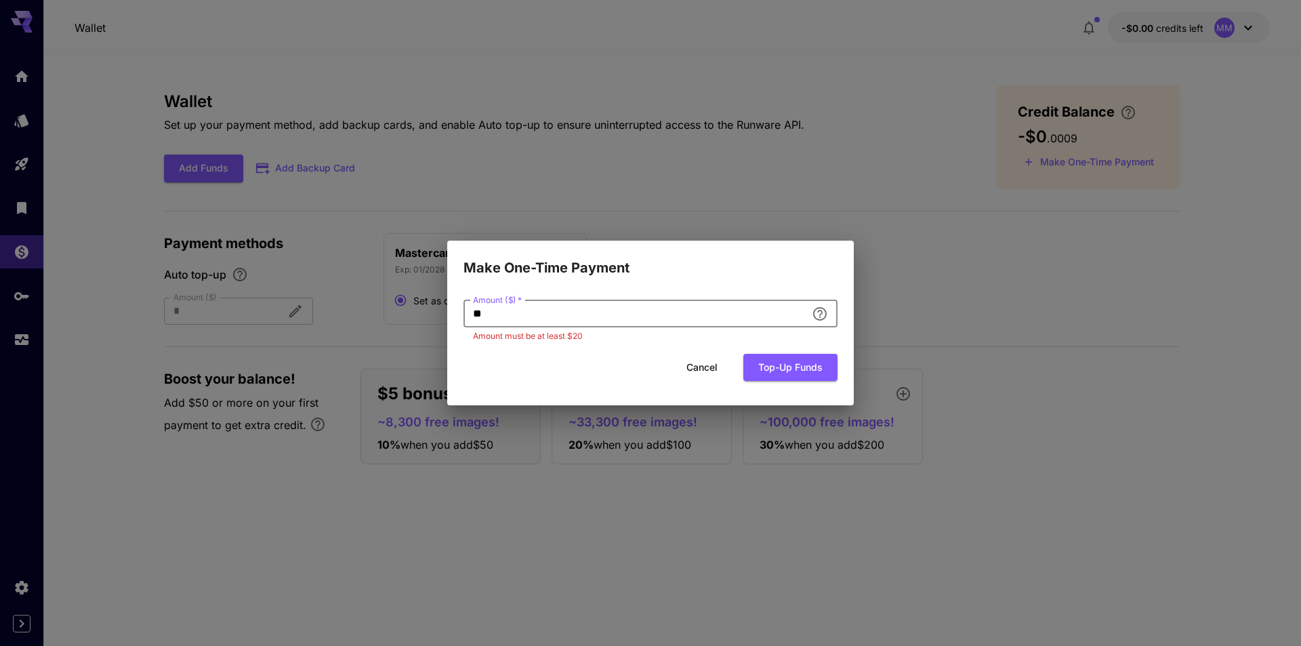
drag, startPoint x: 636, startPoint y: 316, endPoint x: 458, endPoint y: 304, distance: 178.6
click at [458, 304] on div "Amount ($)   * ** Amount ($)   * Amount must be at least $20 Cancel Top-up funds" at bounding box center [650, 342] width 407 height 127
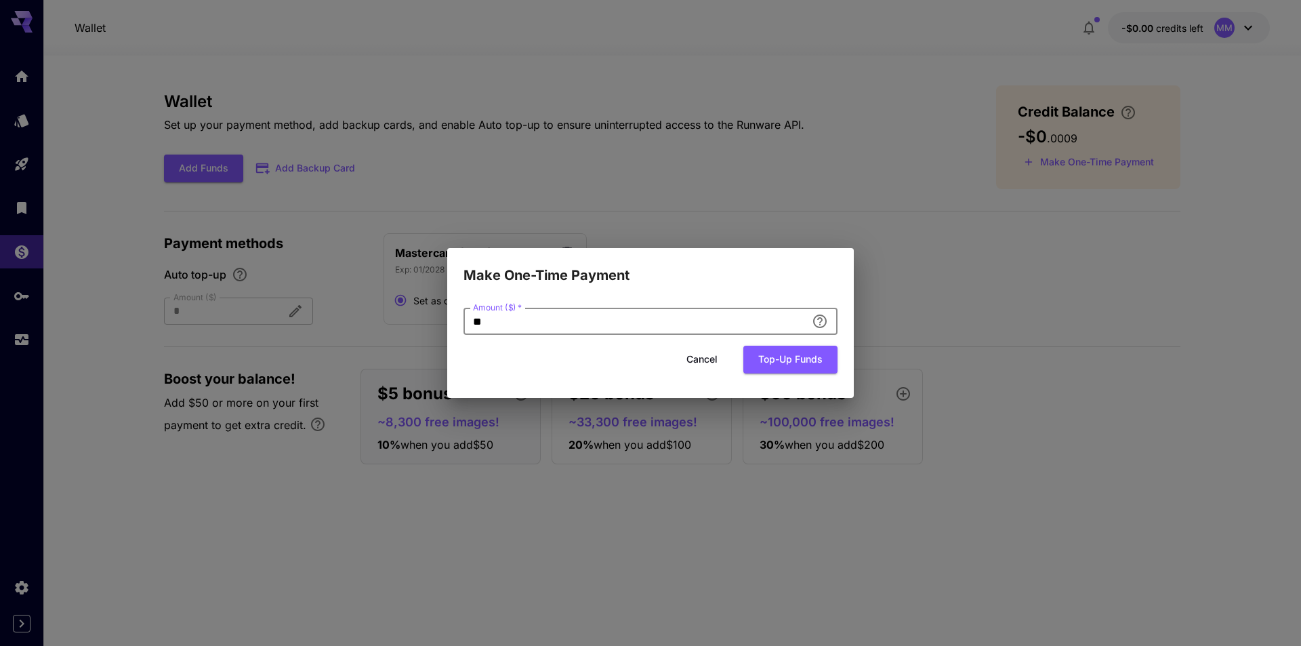
type input "**"
click at [611, 275] on h2 "Make One-Time Payment" at bounding box center [650, 267] width 407 height 38
click at [799, 361] on button "Top-up funds" at bounding box center [791, 360] width 94 height 28
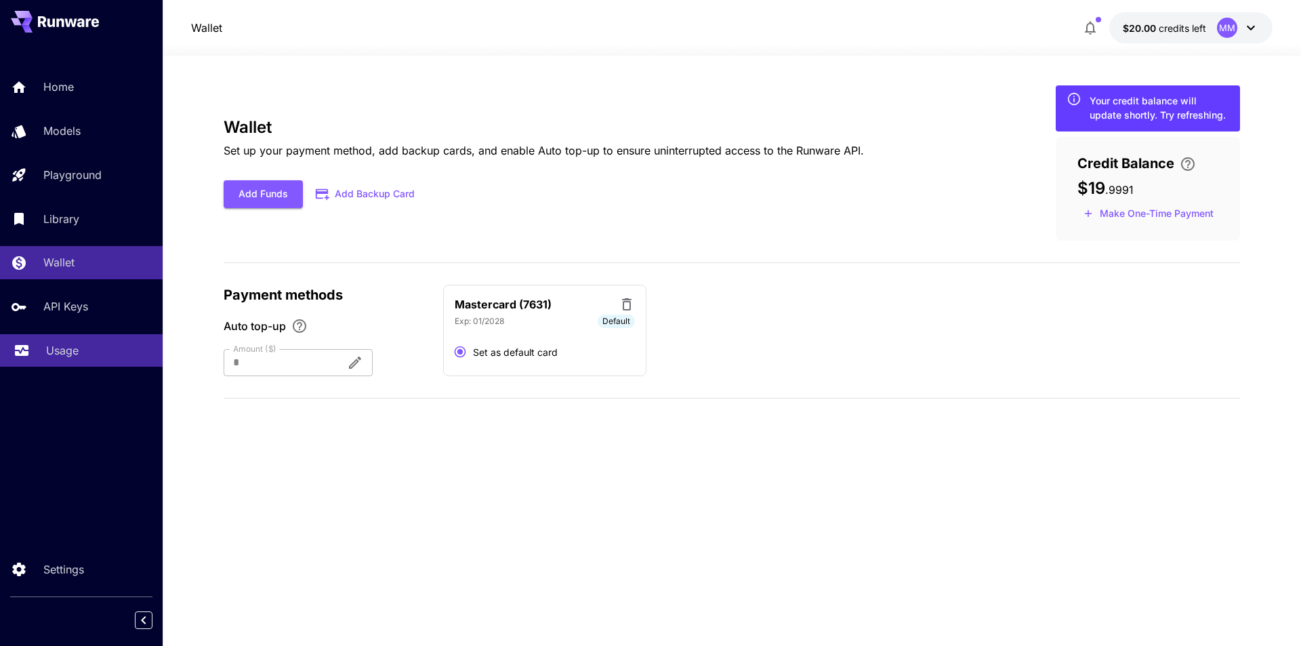
click at [64, 349] on p "Usage" at bounding box center [62, 350] width 33 height 16
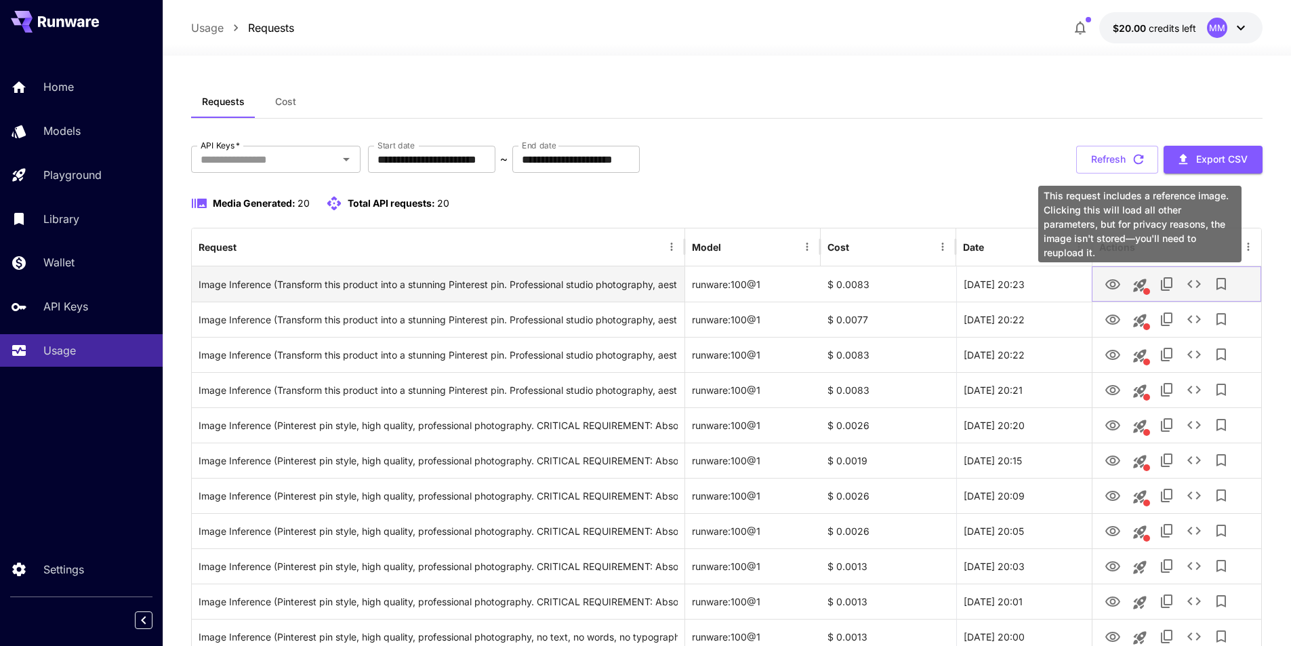
click at [1141, 290] on icon "This request includes a reference image. Clicking this will load all other para…" at bounding box center [1139, 285] width 13 height 13
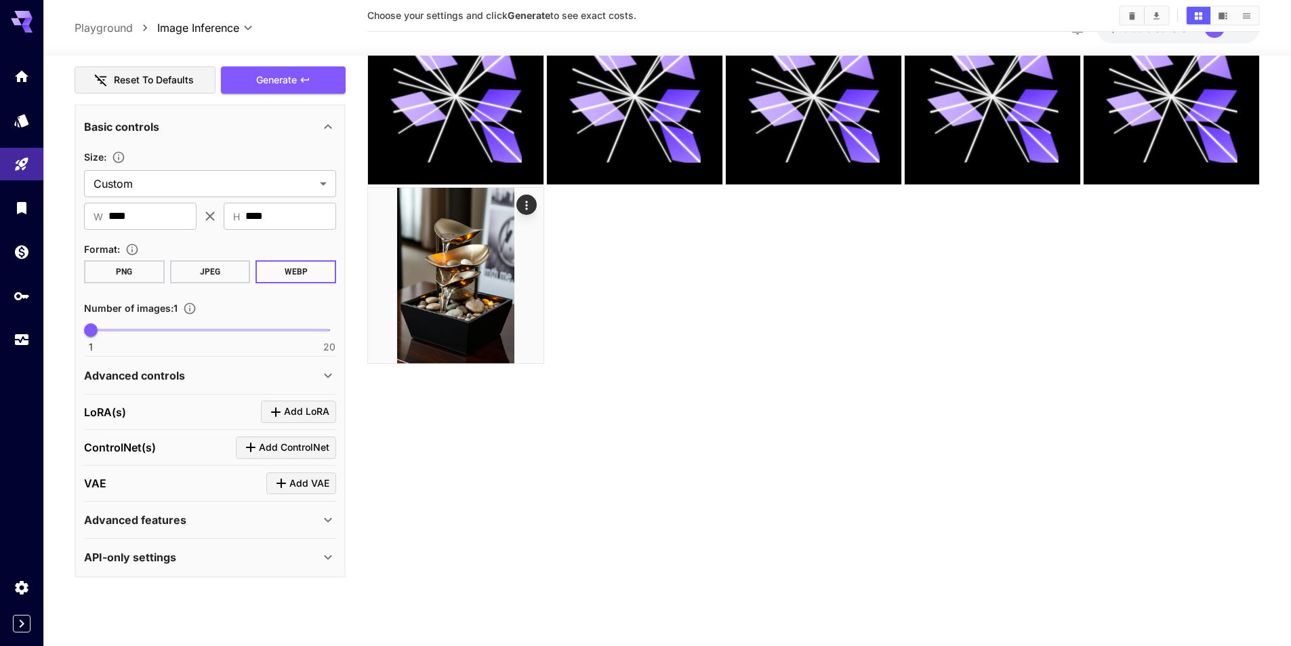
scroll to position [107, 0]
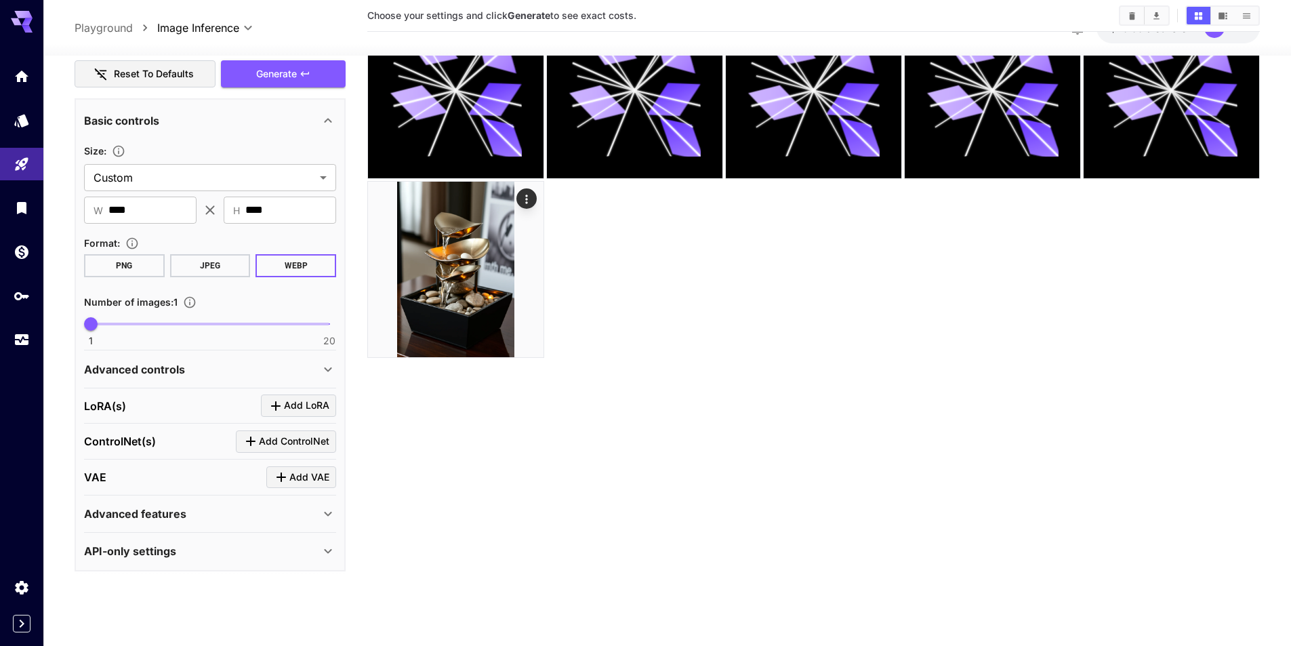
click at [237, 513] on div "Advanced features" at bounding box center [202, 514] width 236 height 16
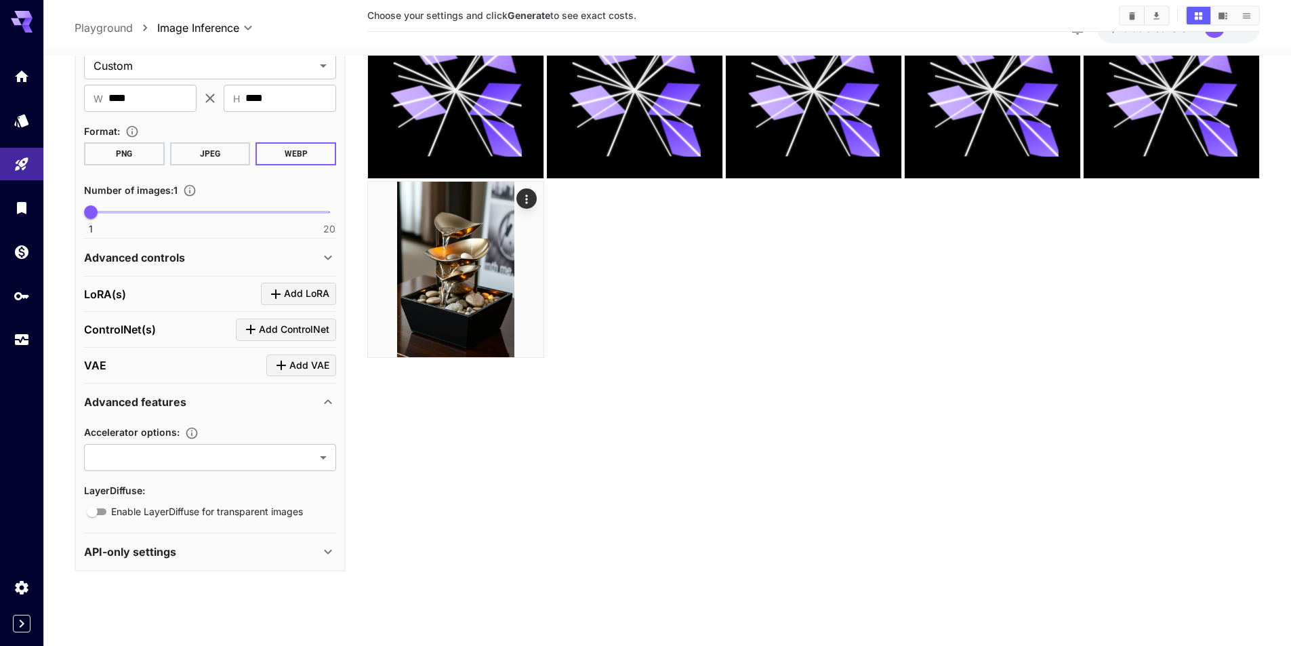
click at [218, 408] on div "Advanced features" at bounding box center [202, 402] width 236 height 16
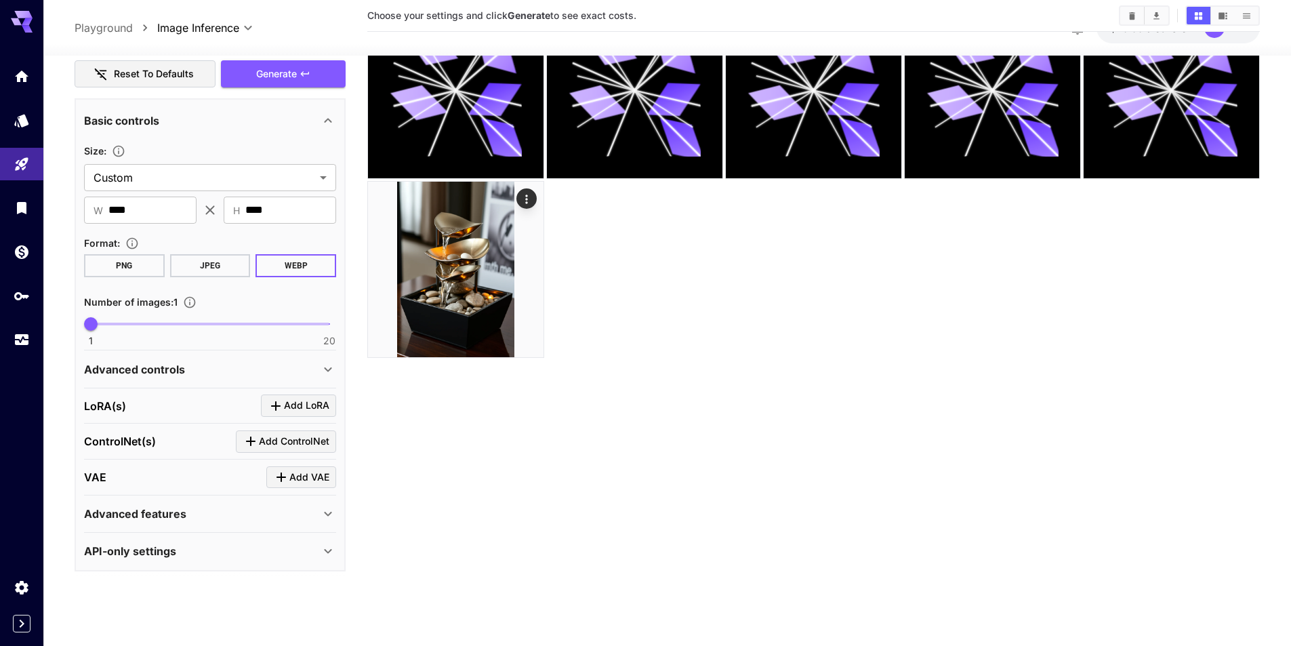
click at [201, 552] on div "API-only settings" at bounding box center [202, 551] width 236 height 16
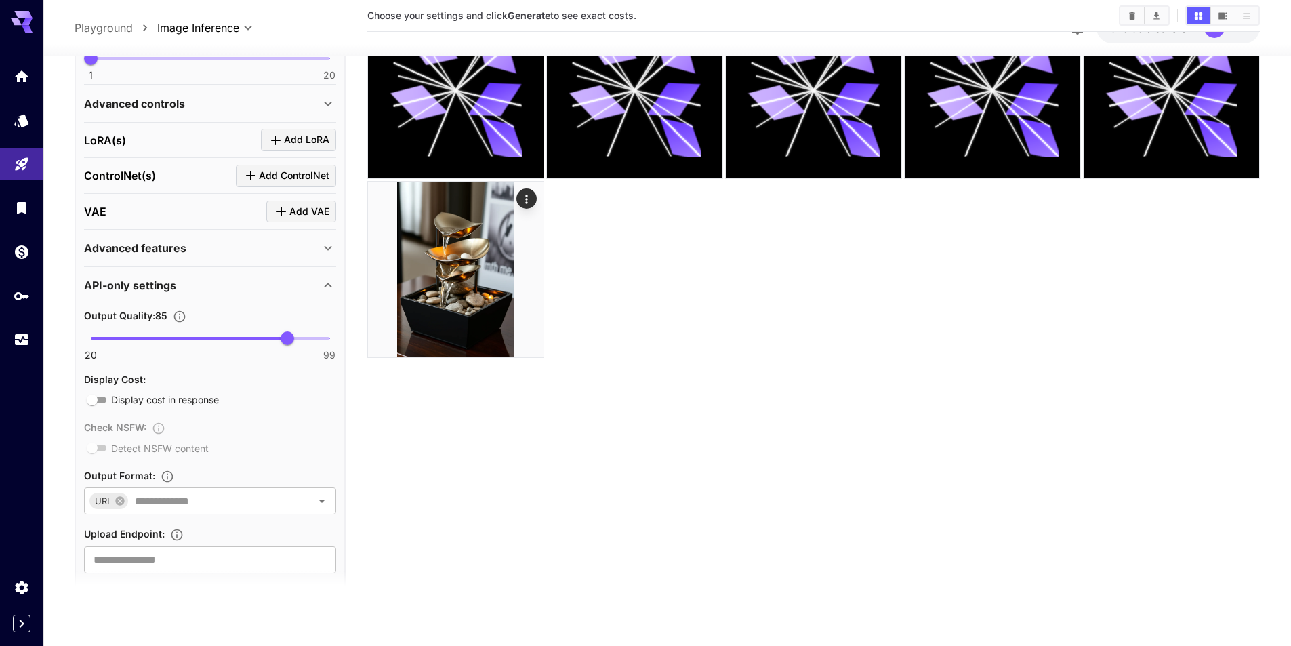
scroll to position [575, 0]
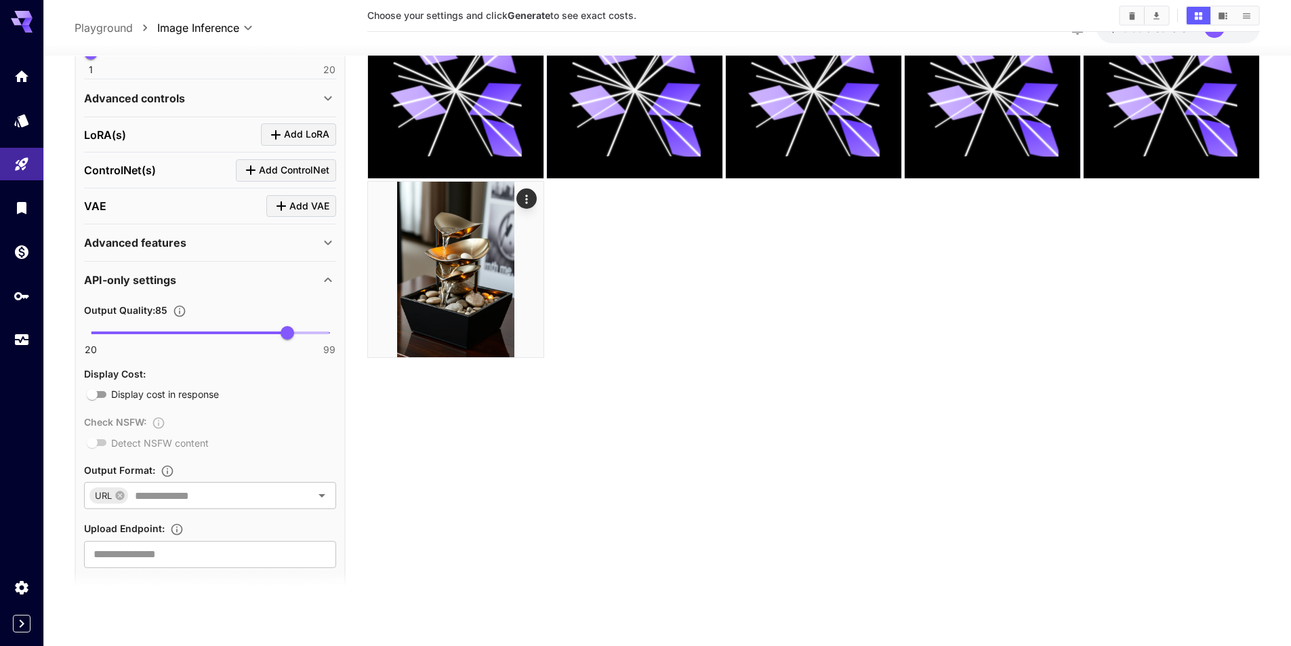
click at [210, 279] on div "API-only settings" at bounding box center [202, 280] width 236 height 16
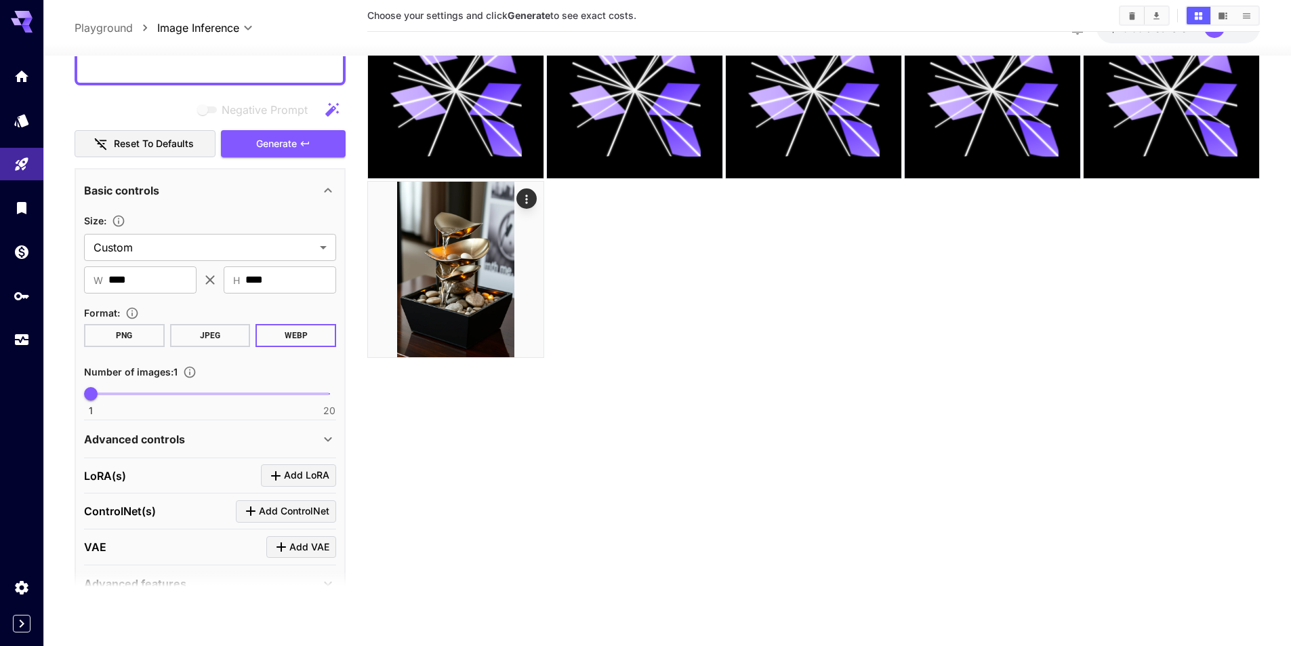
scroll to position [168, 0]
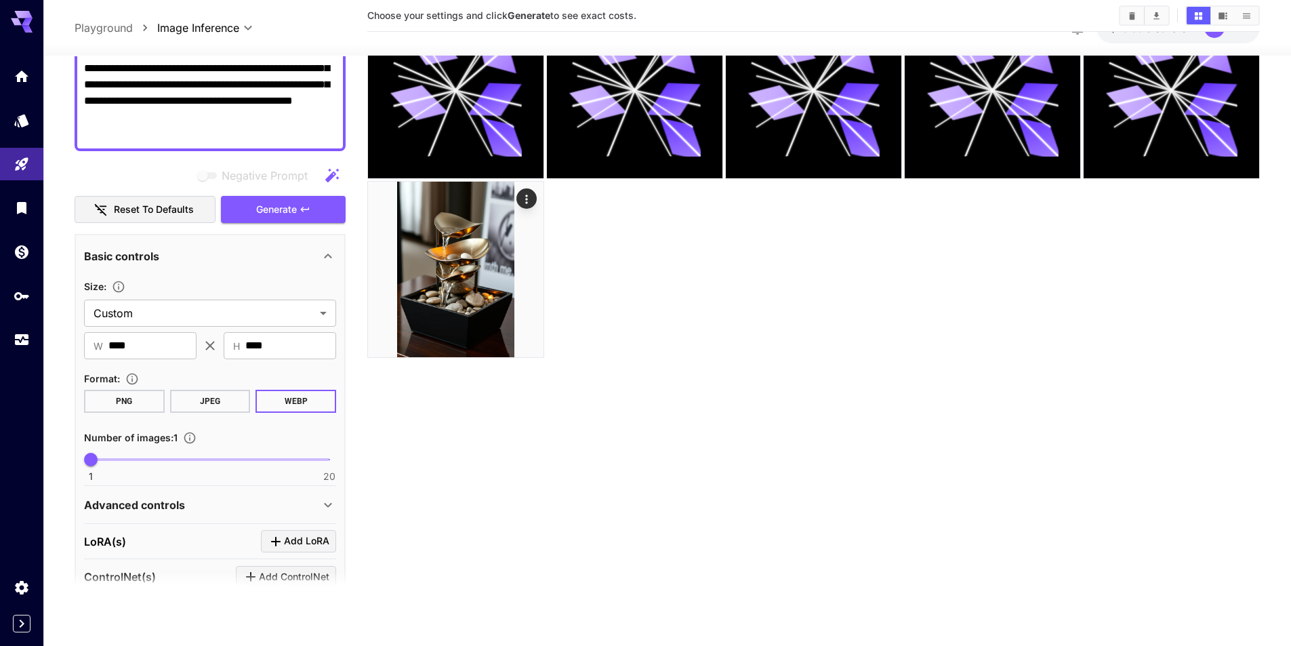
click at [233, 503] on div "Advanced controls" at bounding box center [202, 505] width 236 height 16
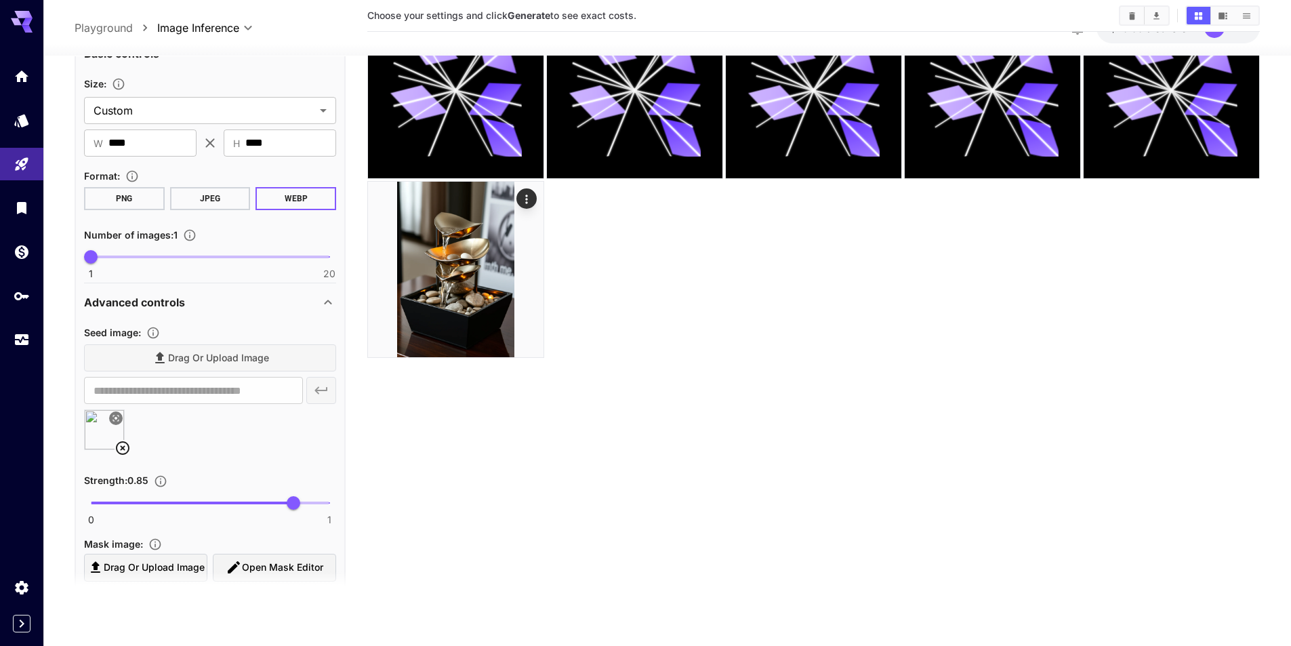
scroll to position [371, 0]
click at [121, 447] on icon at bounding box center [123, 447] width 16 height 16
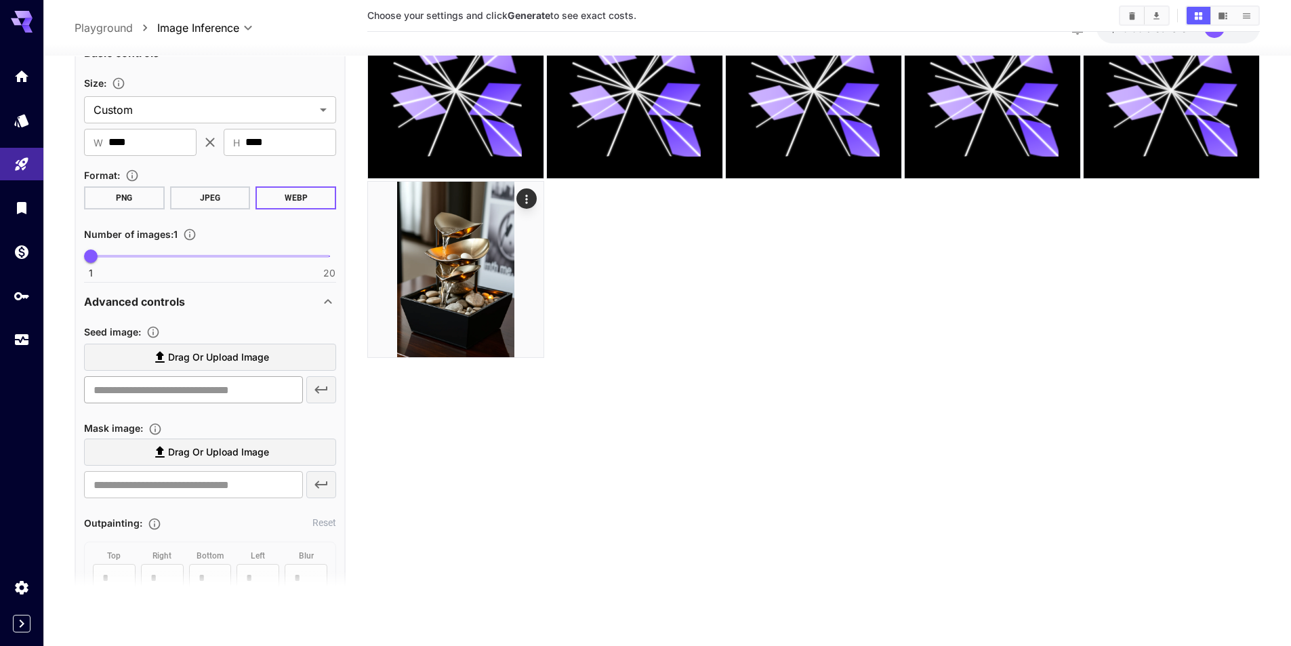
click at [176, 390] on input "text" at bounding box center [193, 389] width 219 height 27
paste input "**********"
type input "**********"
click at [321, 392] on icon "button" at bounding box center [321, 390] width 16 height 16
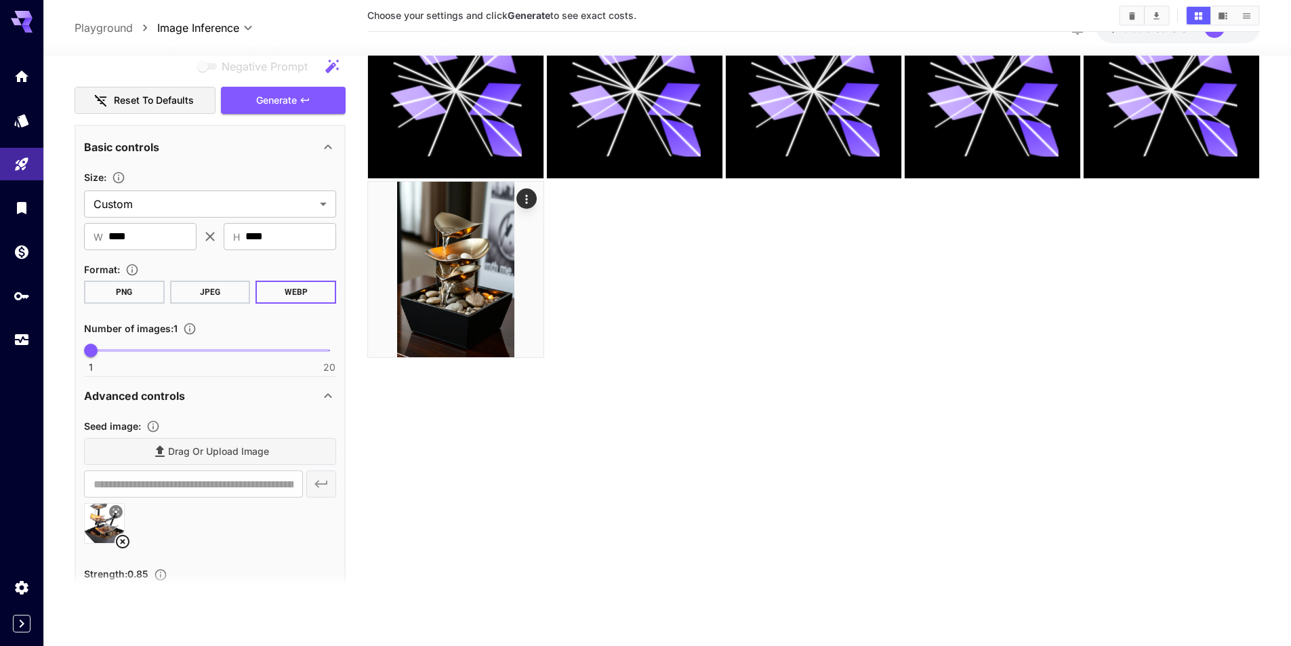
scroll to position [6, 0]
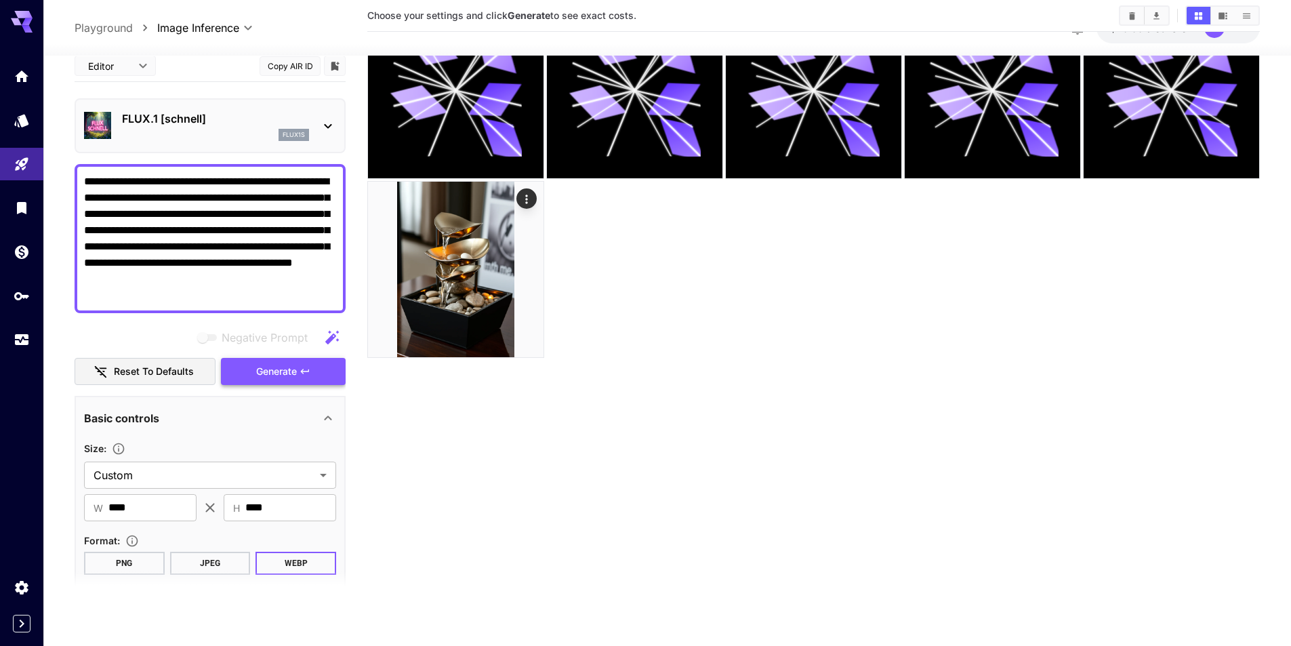
click at [318, 375] on button "Generate" at bounding box center [283, 372] width 125 height 28
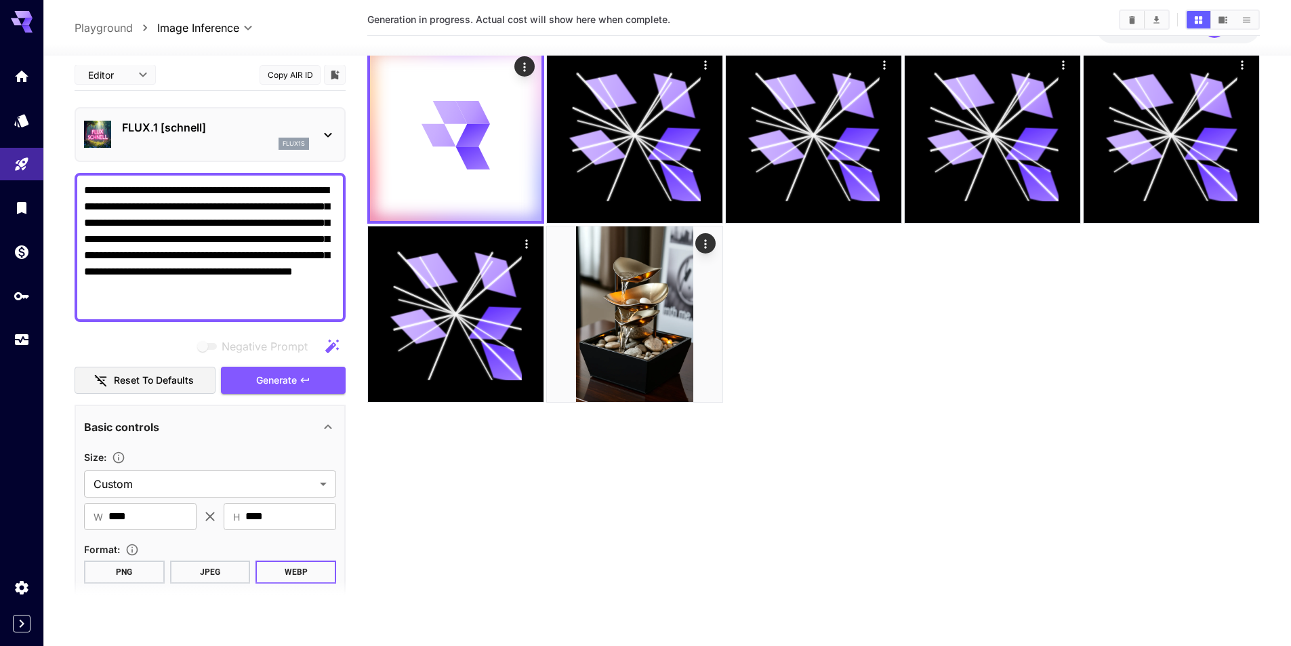
scroll to position [0, 0]
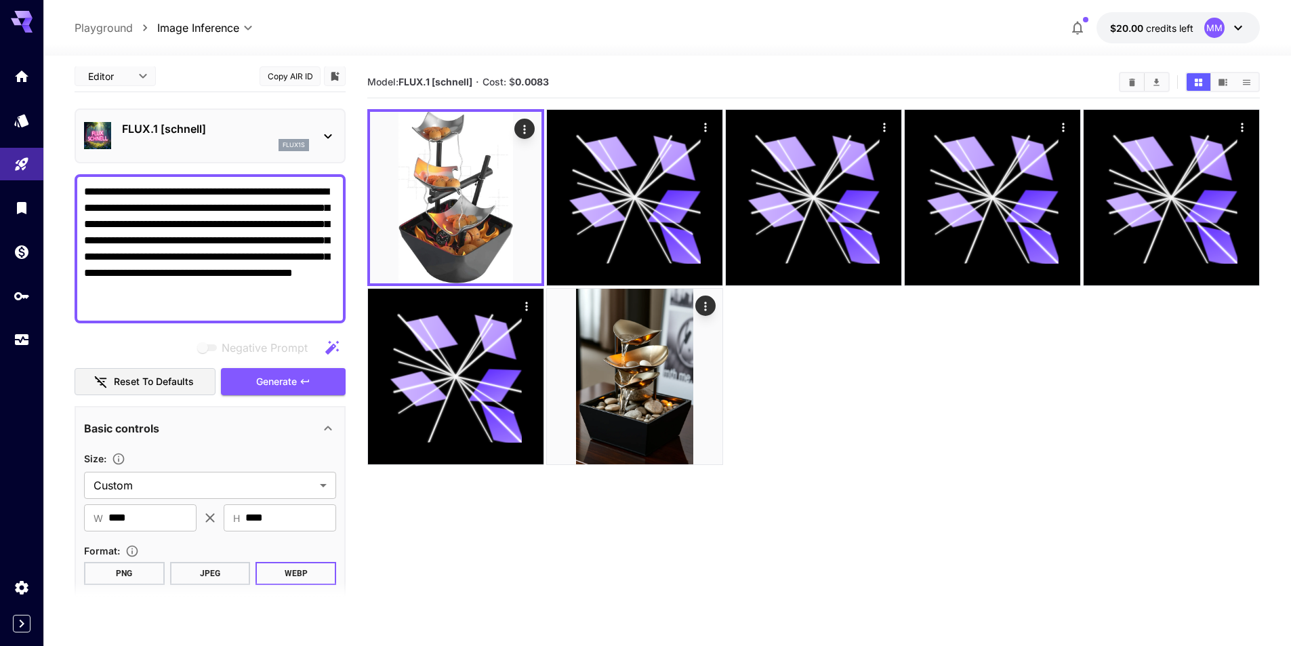
click at [140, 308] on textarea "**********" at bounding box center [210, 249] width 252 height 130
drag, startPoint x: 241, startPoint y: 274, endPoint x: 125, endPoint y: 272, distance: 115.2
click at [125, 272] on textarea "**********" at bounding box center [210, 249] width 252 height 130
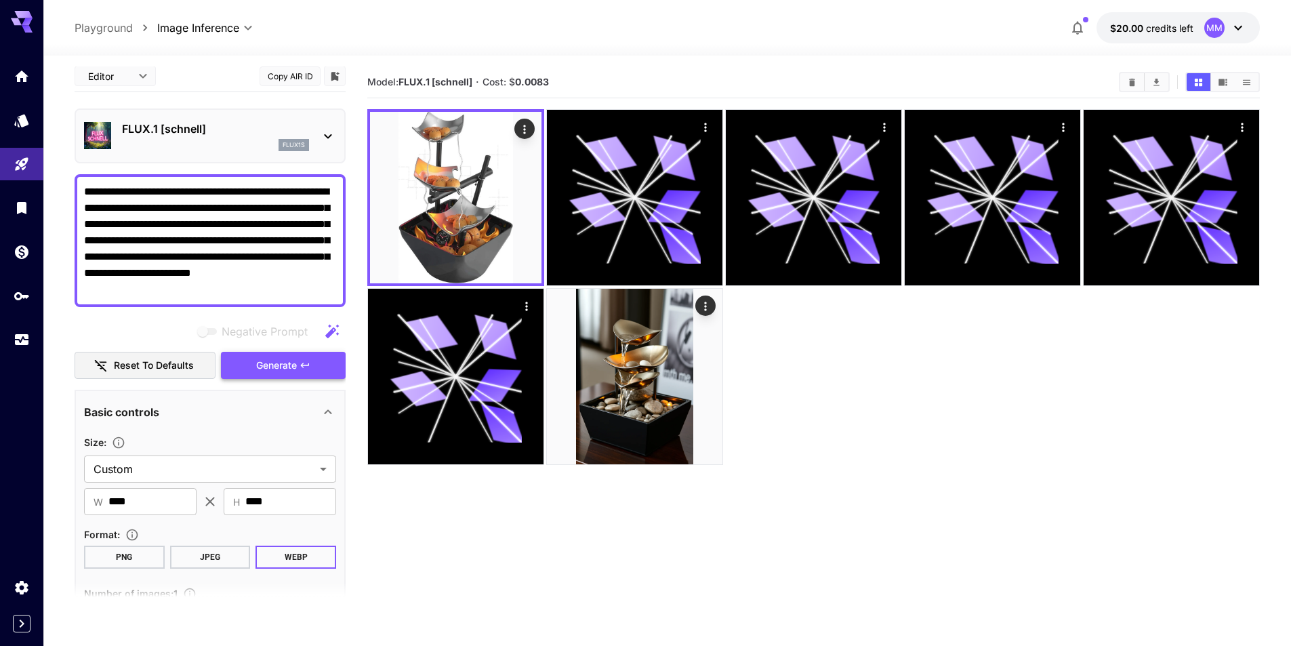
type textarea "**********"
click at [310, 371] on button "Generate" at bounding box center [283, 366] width 125 height 28
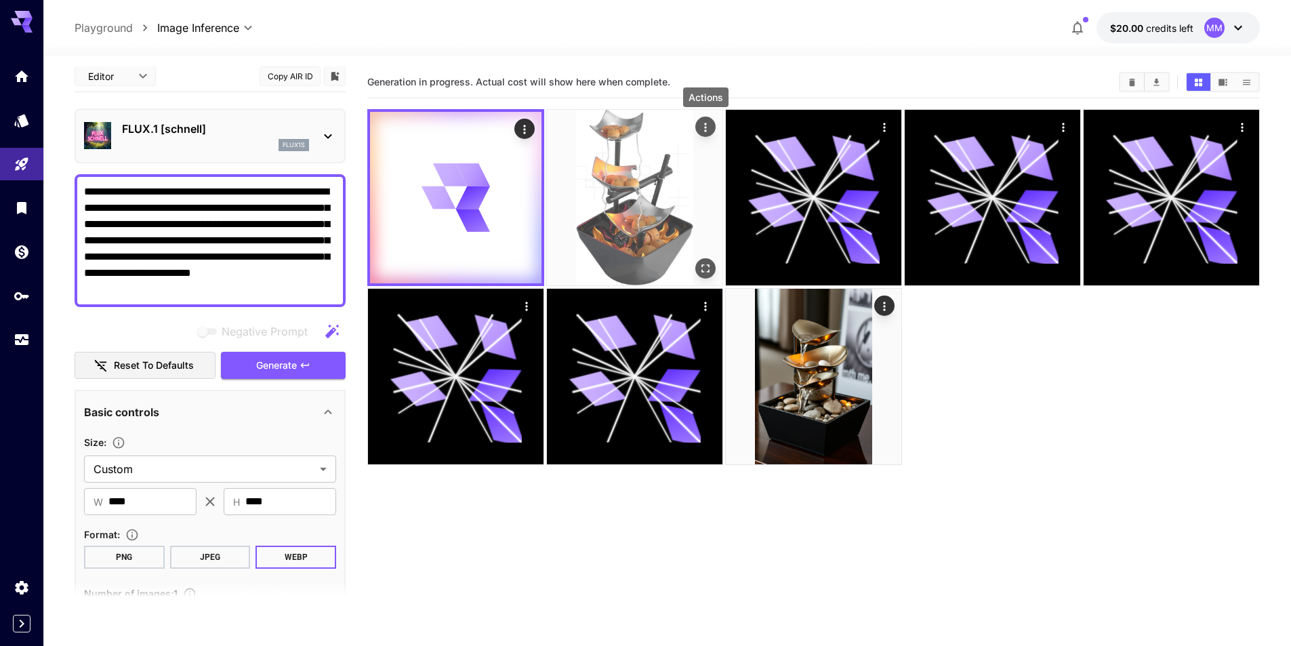
click at [703, 132] on icon "Actions" at bounding box center [706, 128] width 14 height 14
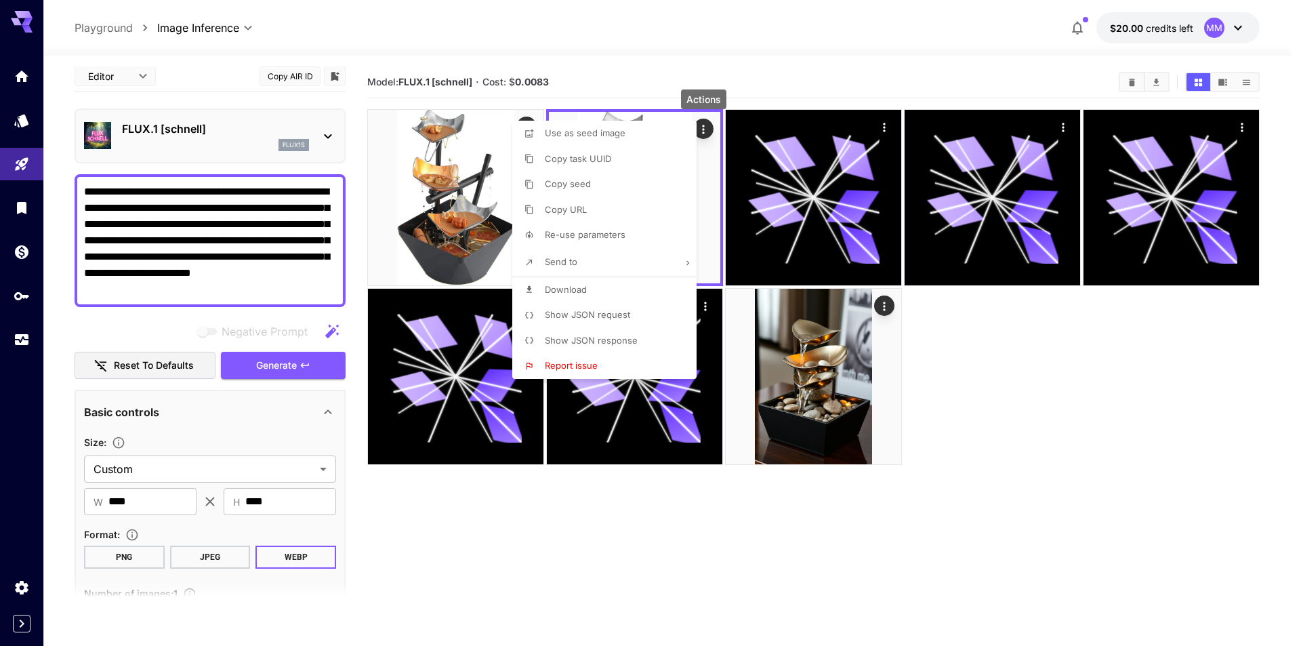
click at [707, 135] on div at bounding box center [650, 323] width 1301 height 646
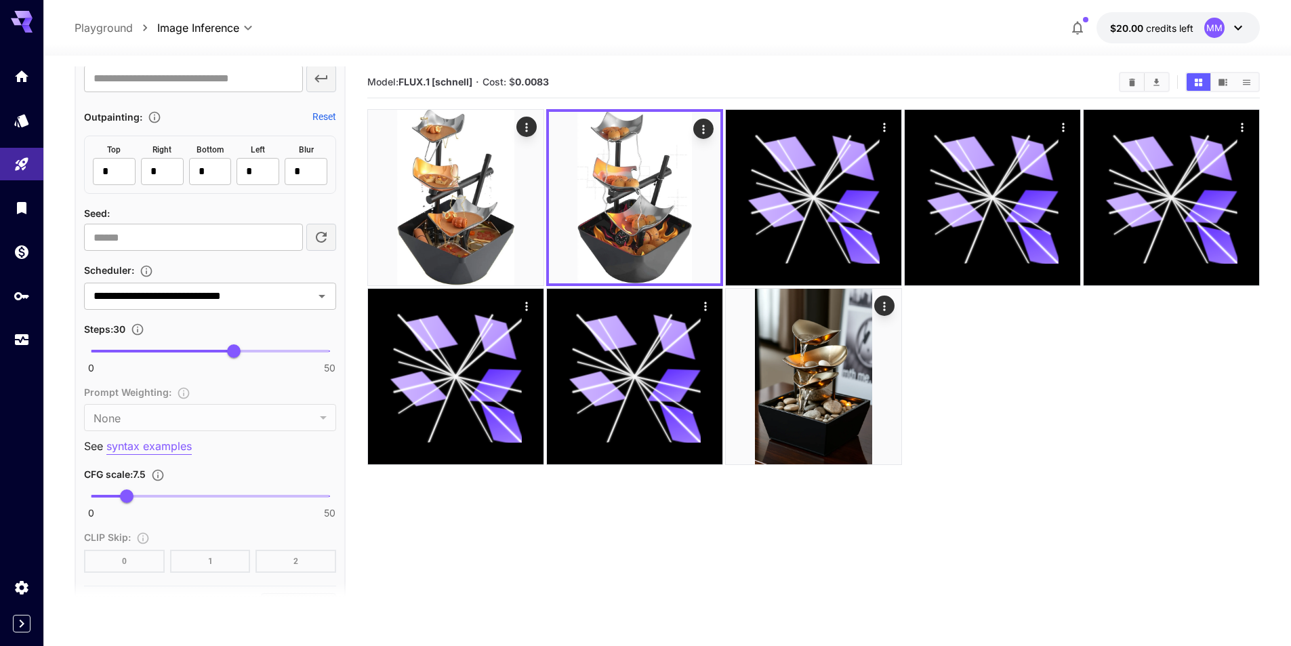
scroll to position [887, 0]
click at [308, 303] on button "Clear" at bounding box center [304, 295] width 19 height 19
click at [323, 298] on icon "Open" at bounding box center [322, 295] width 16 height 16
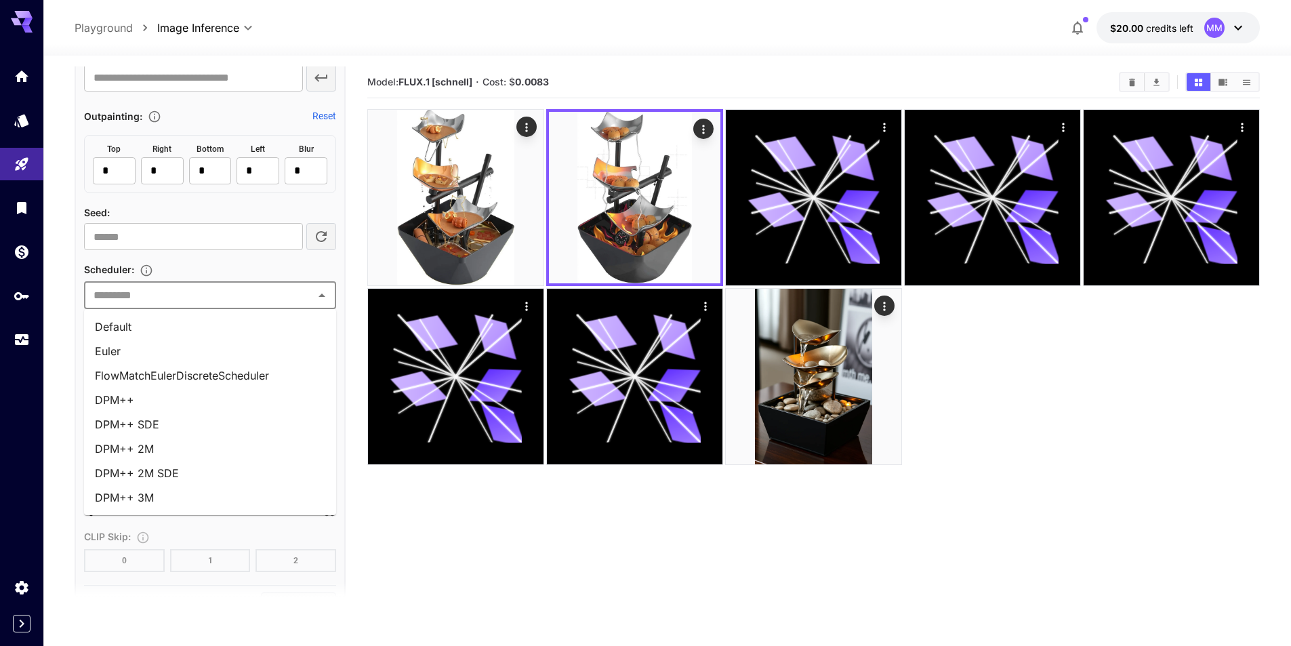
click at [331, 290] on div "​" at bounding box center [210, 295] width 252 height 27
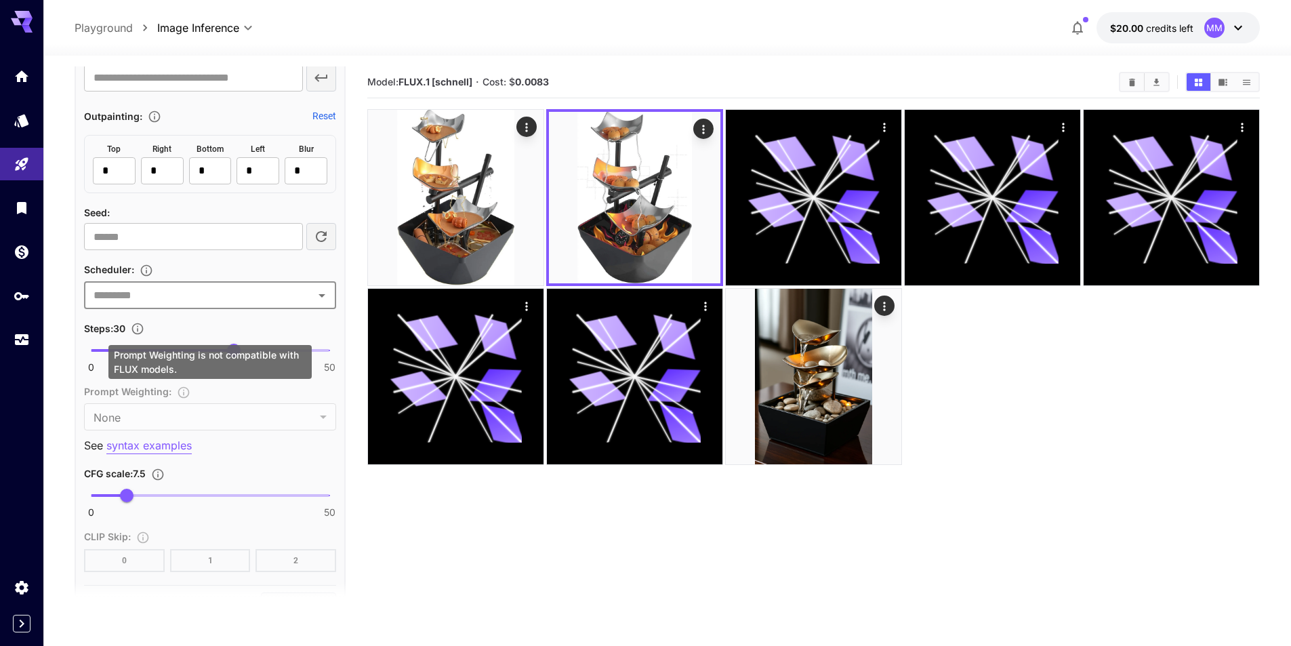
scroll to position [616, 0]
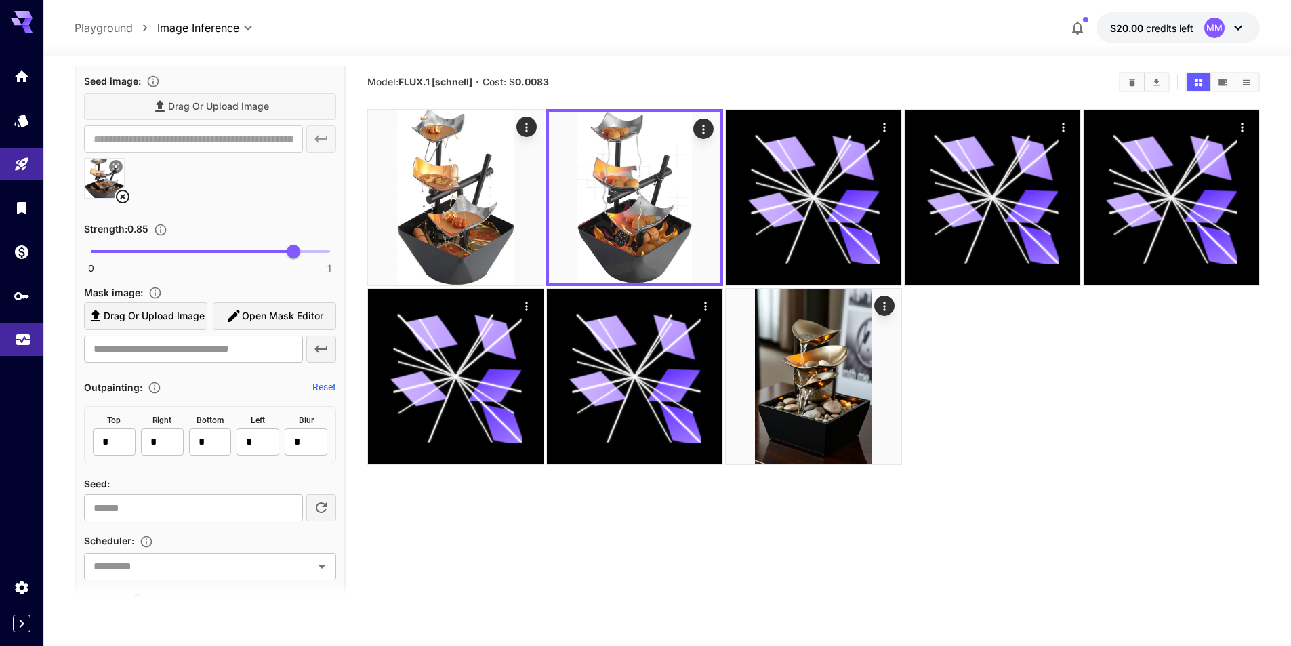
click at [11, 331] on link at bounding box center [21, 339] width 43 height 33
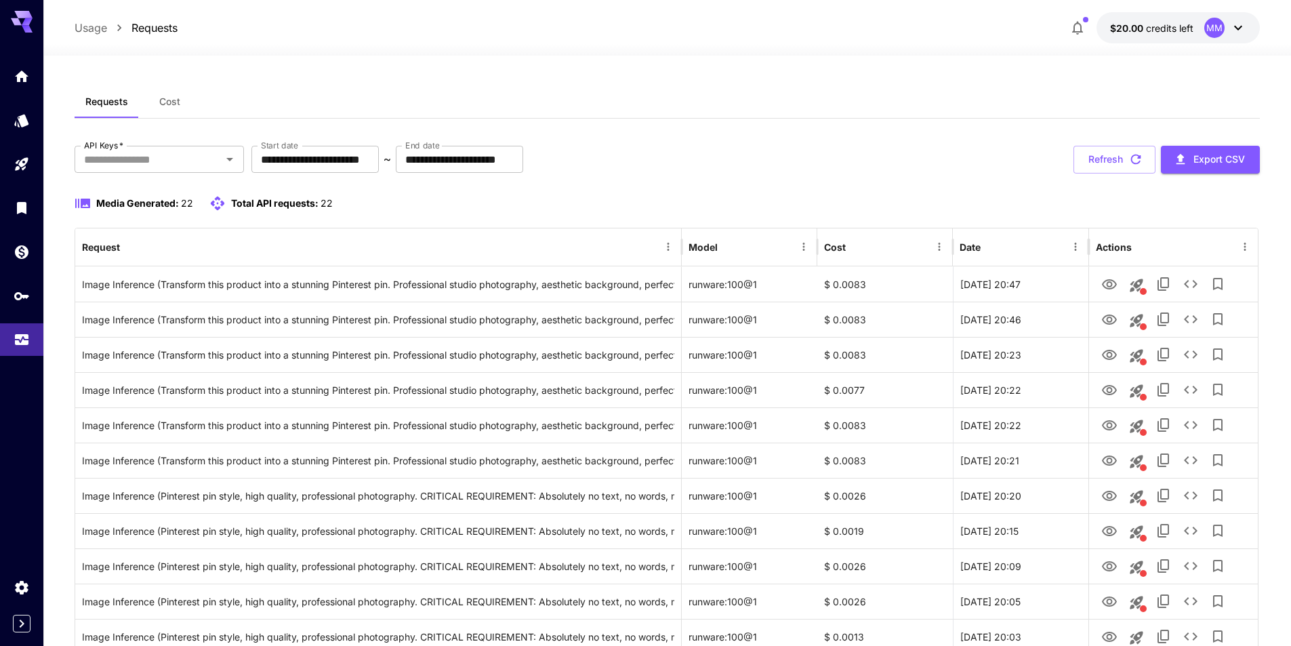
click at [1200, 29] on button "$20.00 credits left MM" at bounding box center [1178, 27] width 163 height 31
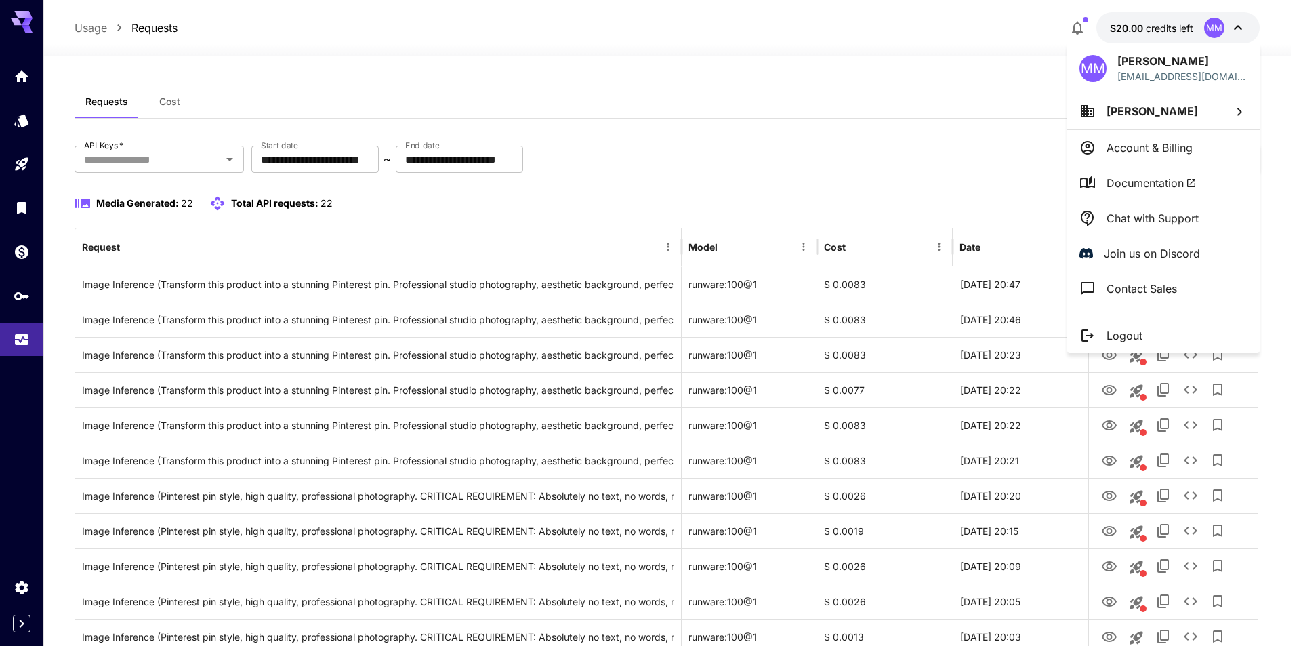
click at [1211, 26] on div at bounding box center [650, 323] width 1301 height 646
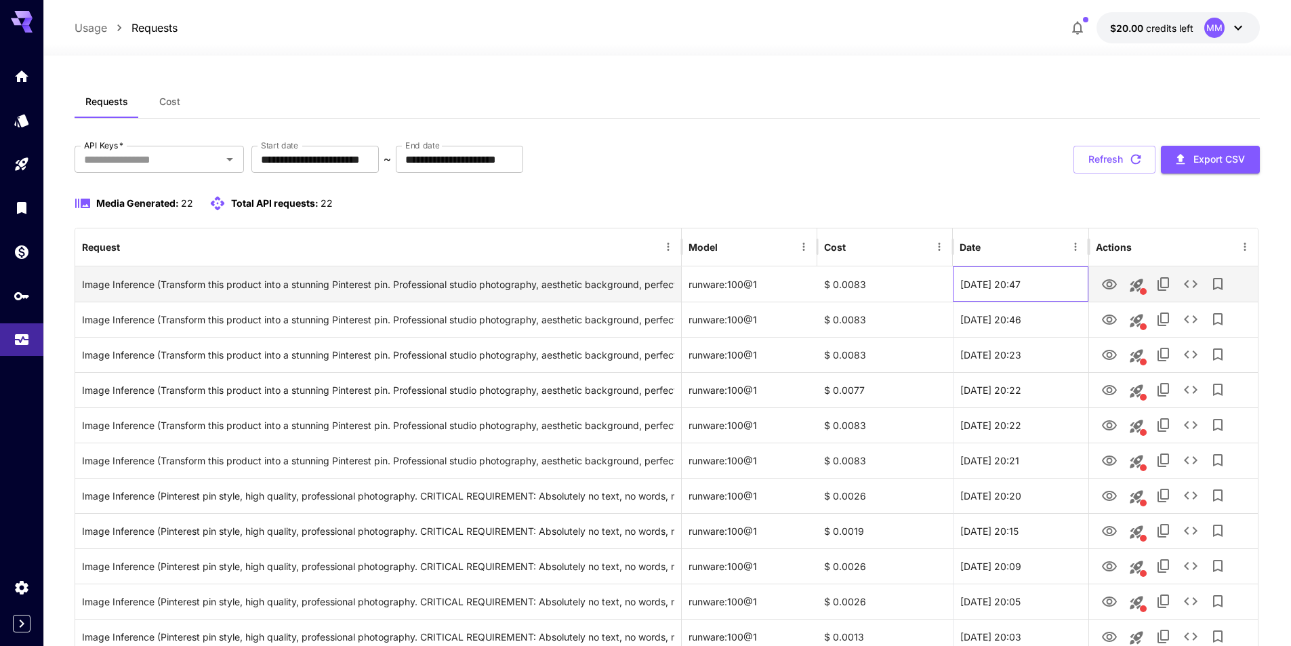
click at [1040, 282] on div "30 Sep, 2025 20:47" at bounding box center [1021, 283] width 136 height 35
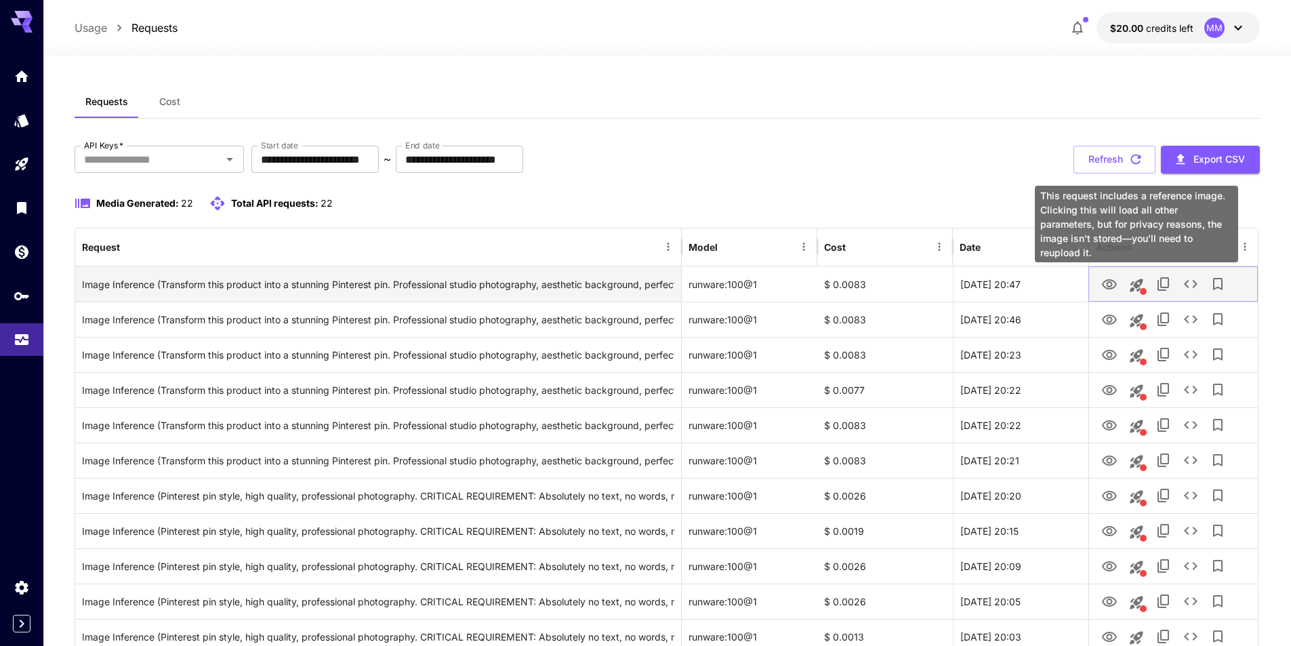
click at [1141, 281] on icon "This request includes a reference image. Clicking this will load all other para…" at bounding box center [1136, 285] width 13 height 13
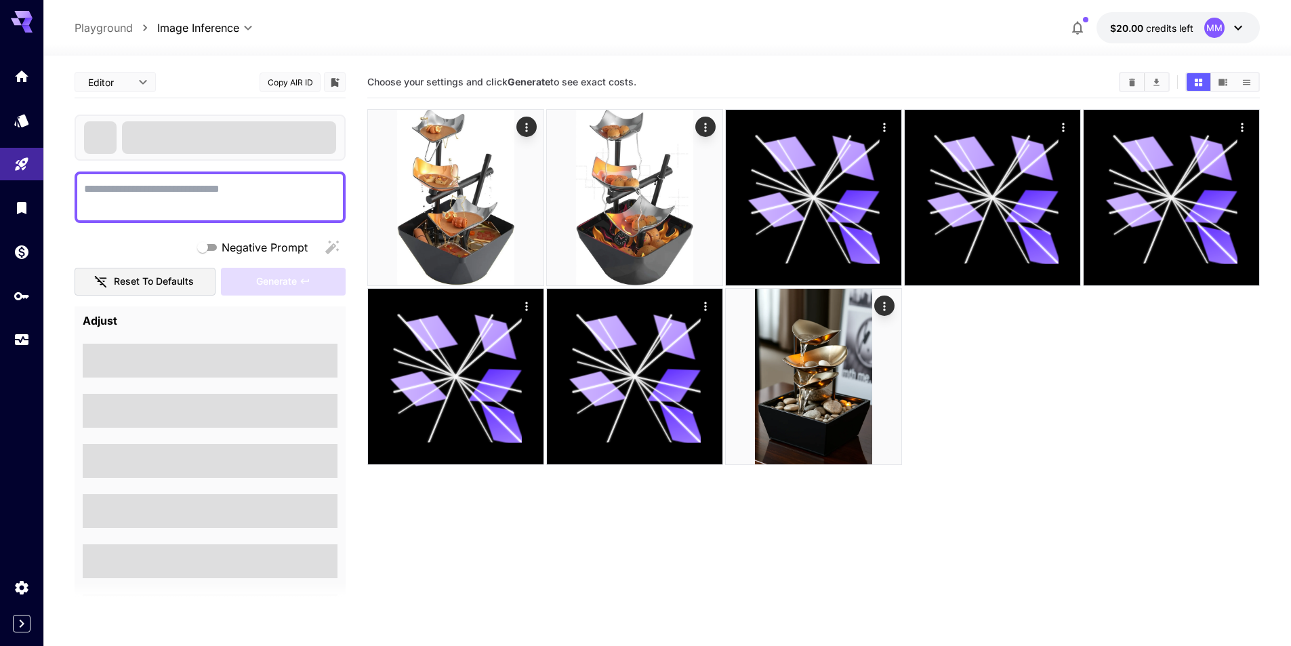
type textarea "**********"
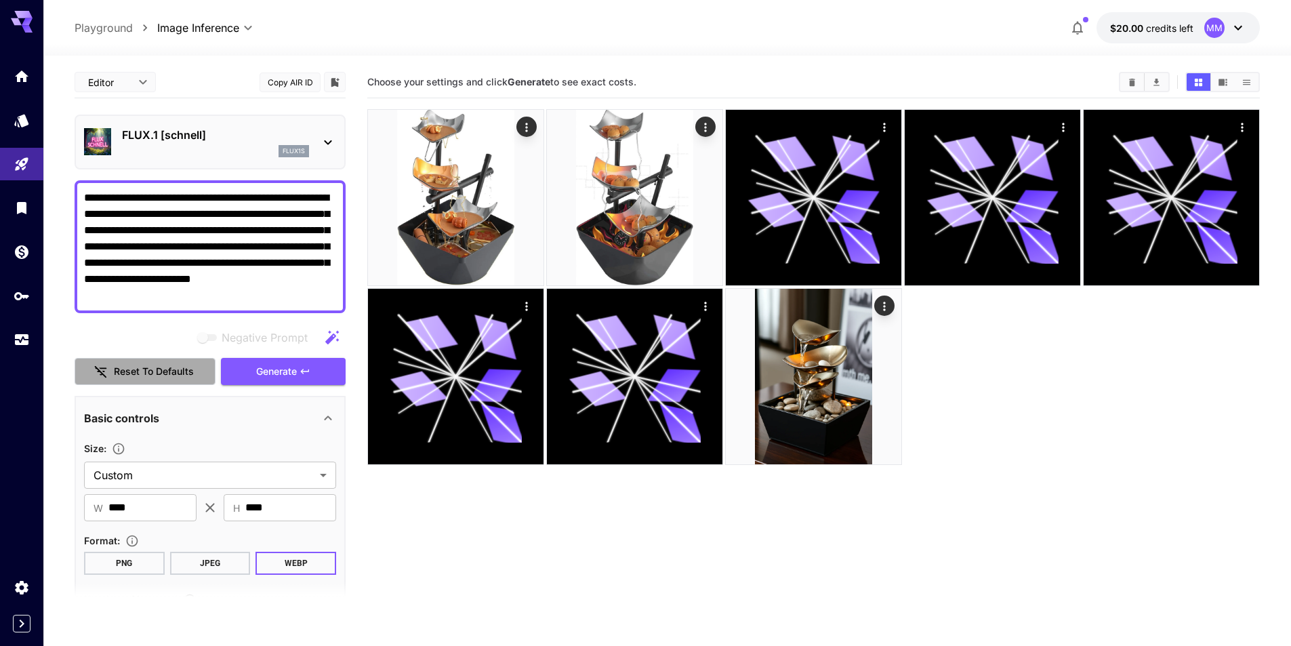
click at [153, 378] on button "Reset to defaults" at bounding box center [145, 372] width 141 height 28
type input "**********"
type input "****"
type input "*"
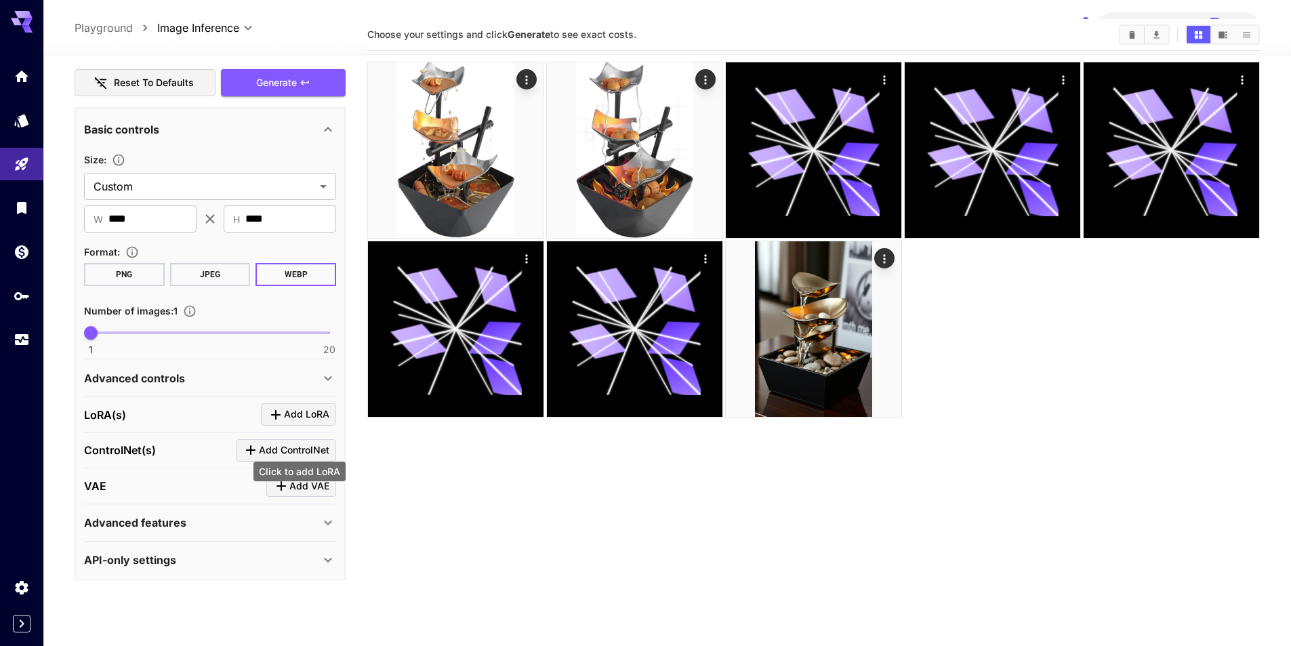
scroll to position [107, 0]
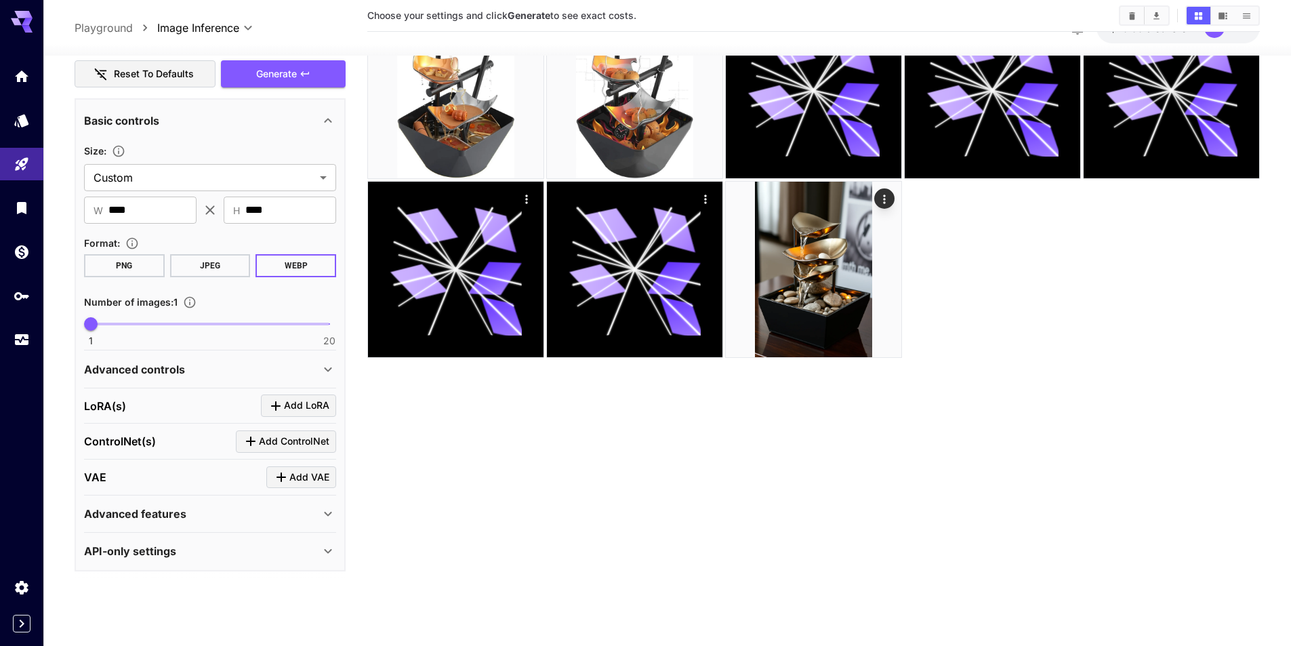
click at [206, 373] on div "Advanced controls" at bounding box center [202, 369] width 236 height 16
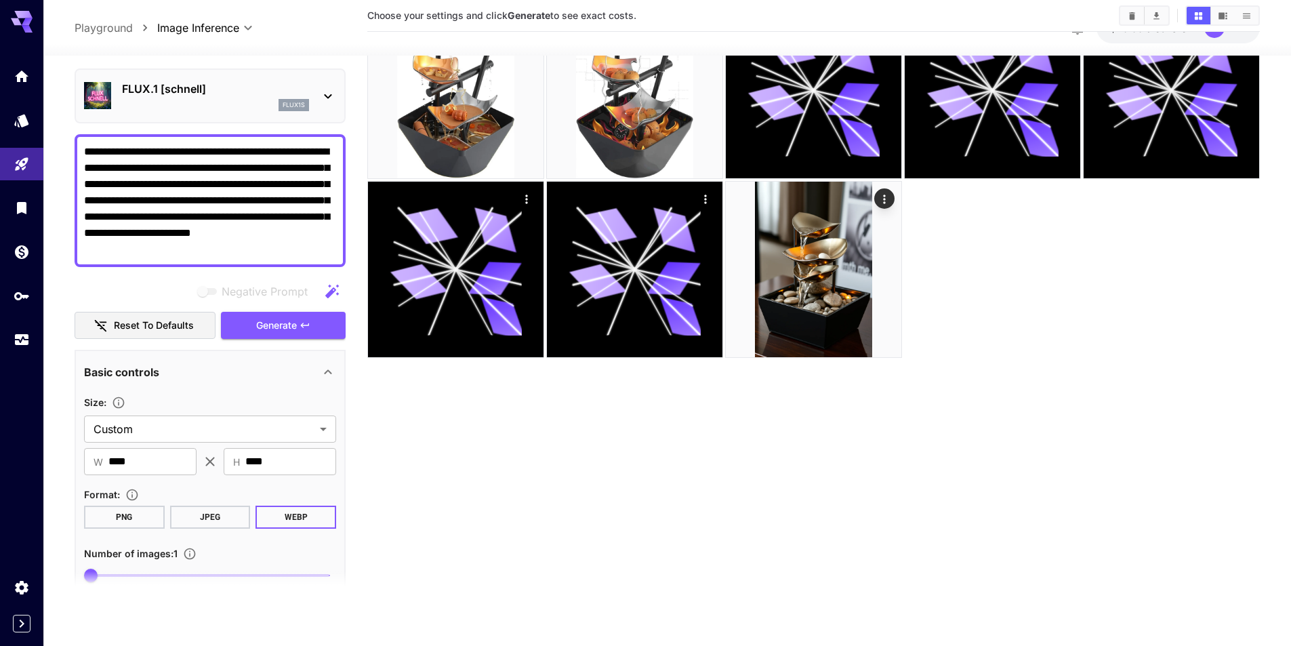
scroll to position [0, 0]
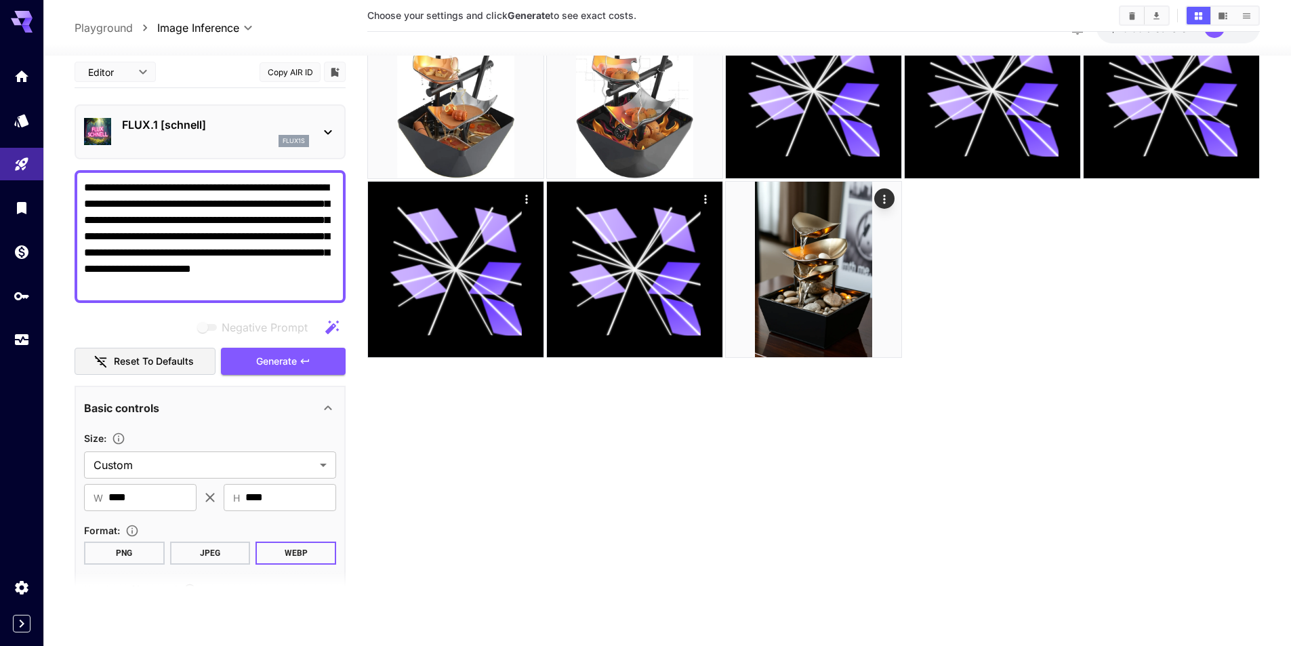
click at [156, 355] on button "Reset to defaults" at bounding box center [145, 362] width 141 height 28
type input "**********"
type input "****"
type input "*"
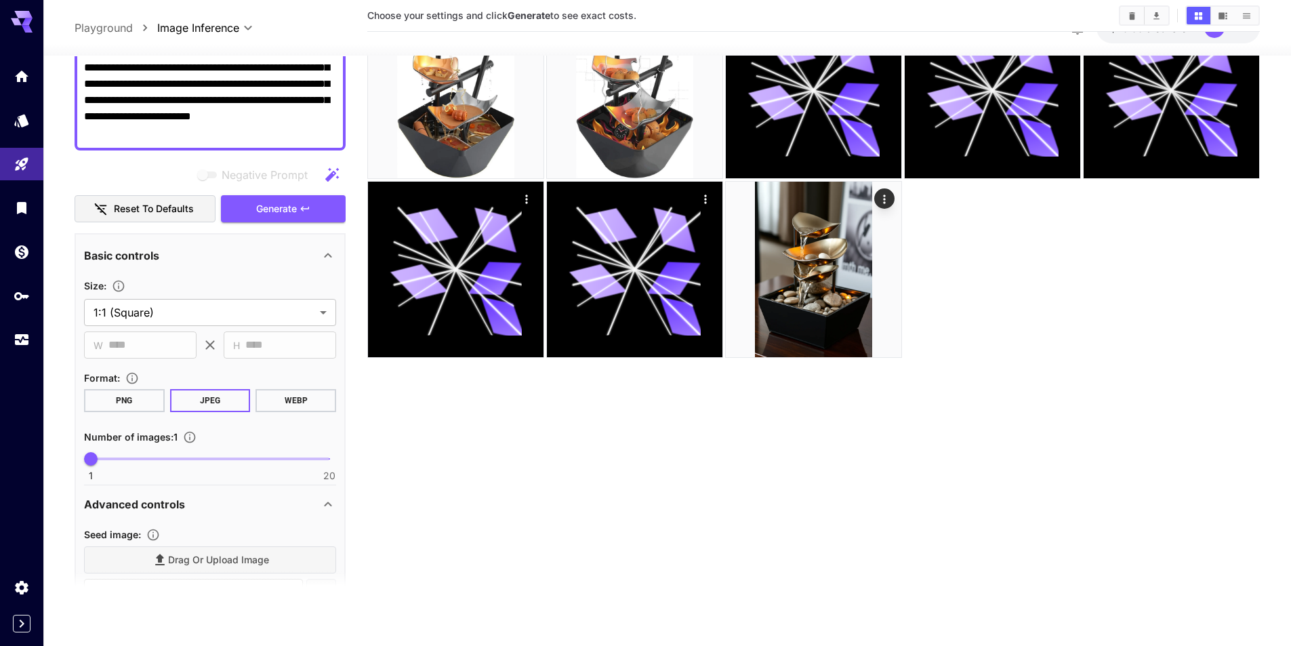
scroll to position [136, 0]
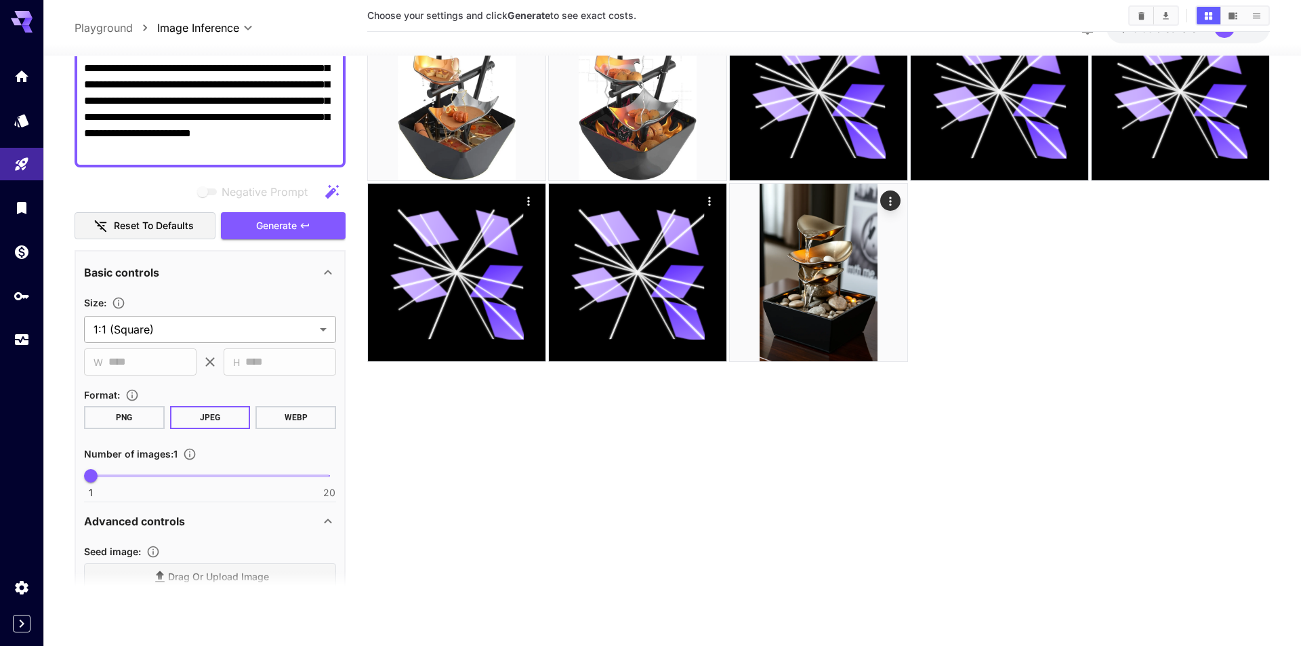
click at [171, 334] on body "**********" at bounding box center [650, 269] width 1301 height 753
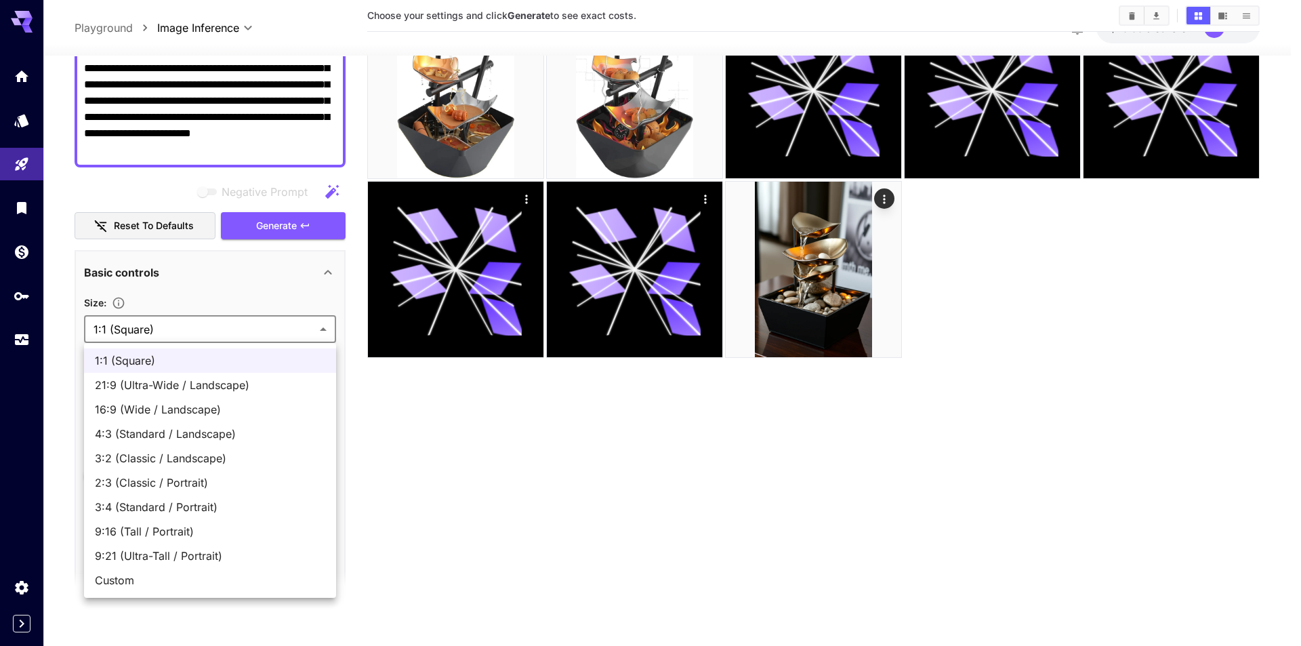
click at [172, 482] on span "2:3 (Classic / Portrait)" at bounding box center [210, 482] width 230 height 16
type input "**********"
type input "***"
type input "****"
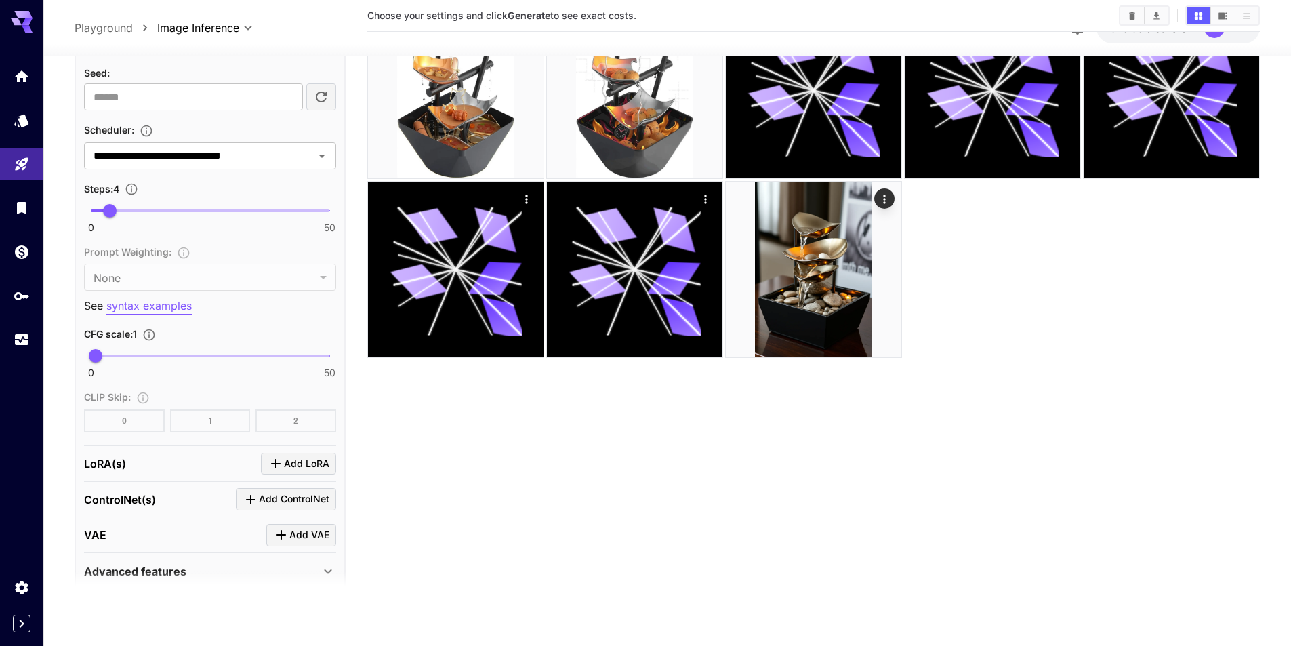
scroll to position [1074, 0]
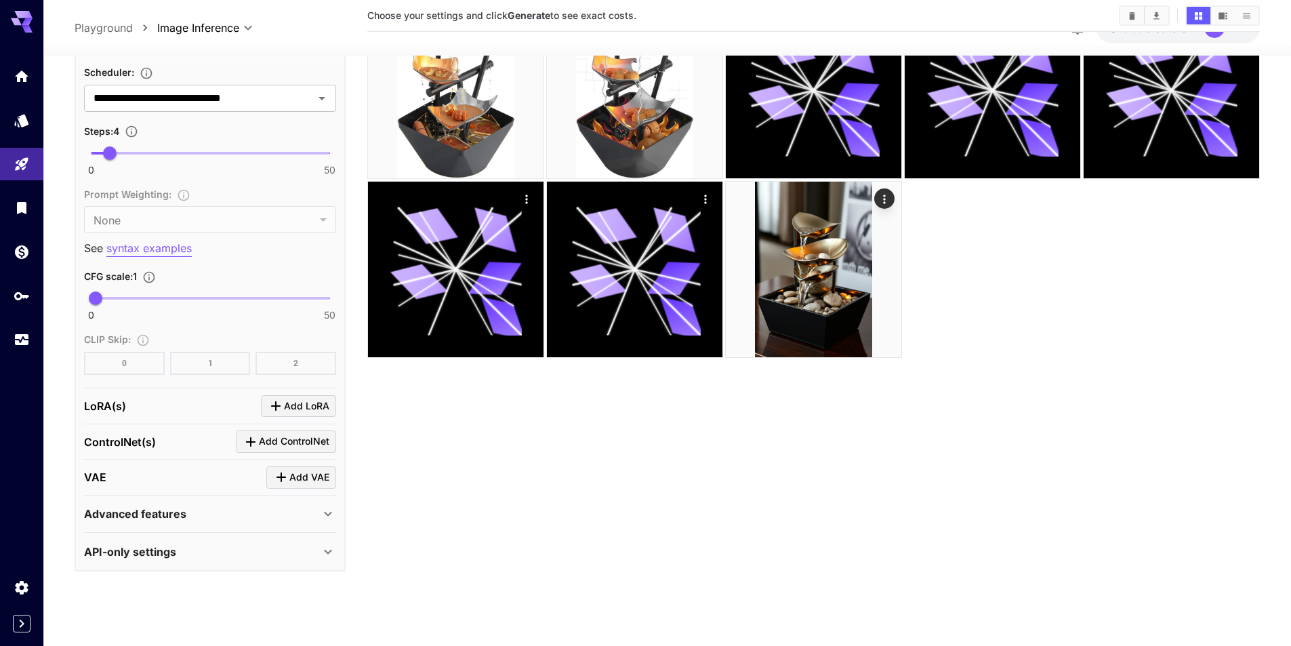
click at [204, 538] on div "API-only settings" at bounding box center [210, 551] width 252 height 33
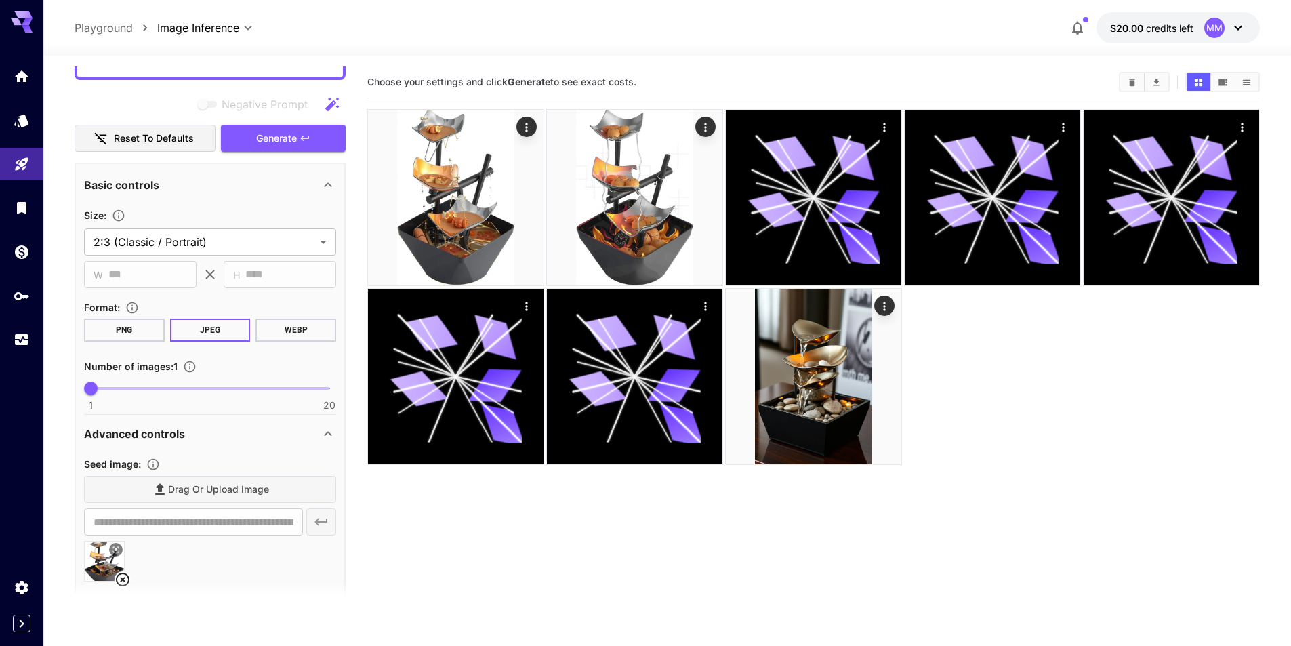
scroll to position [147, 0]
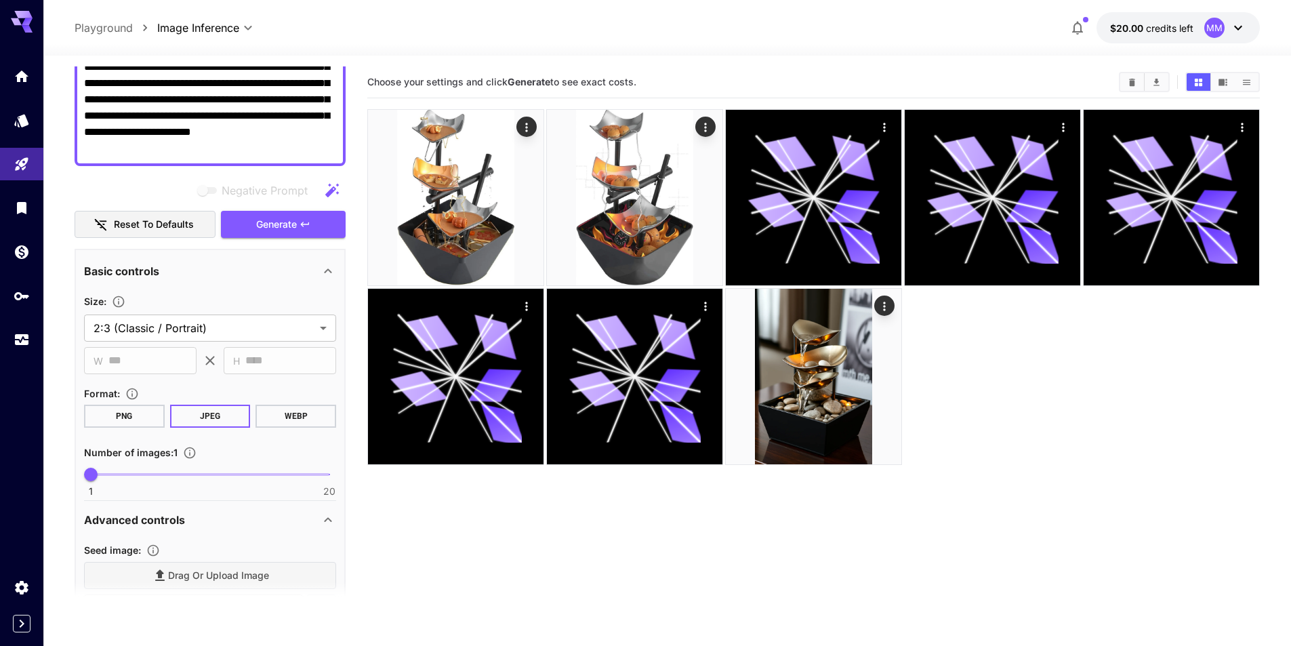
click at [294, 418] on button "WEBP" at bounding box center [296, 416] width 81 height 23
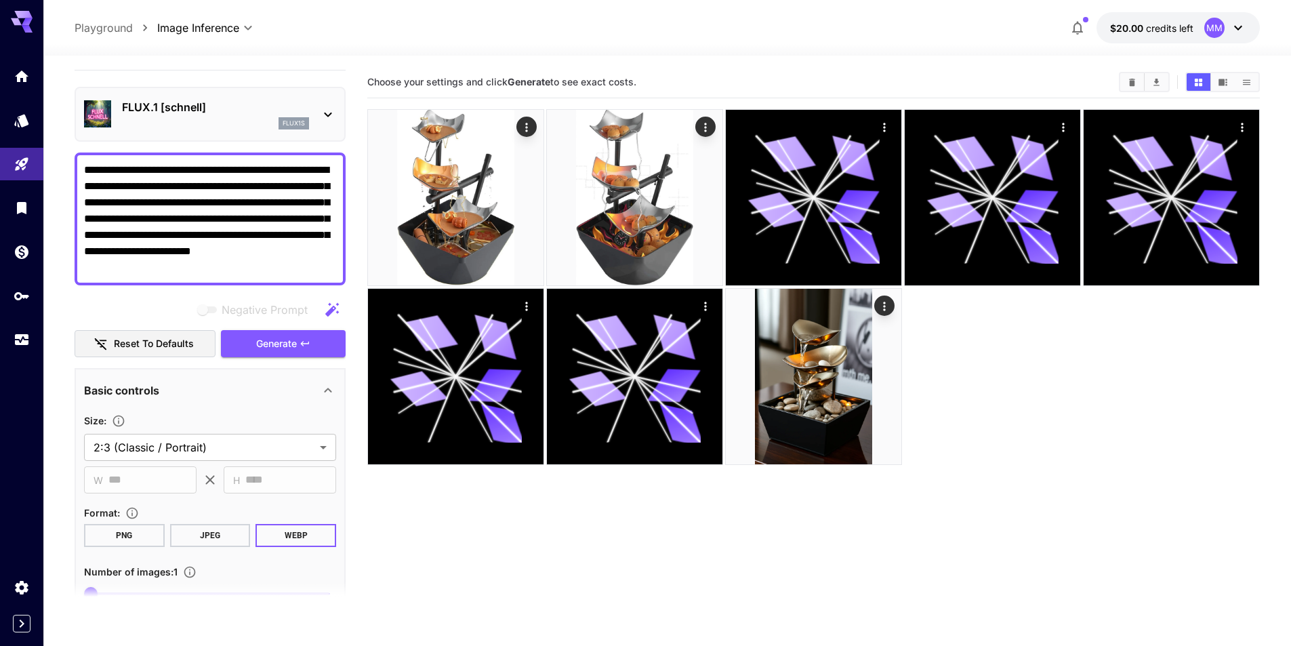
scroll to position [0, 0]
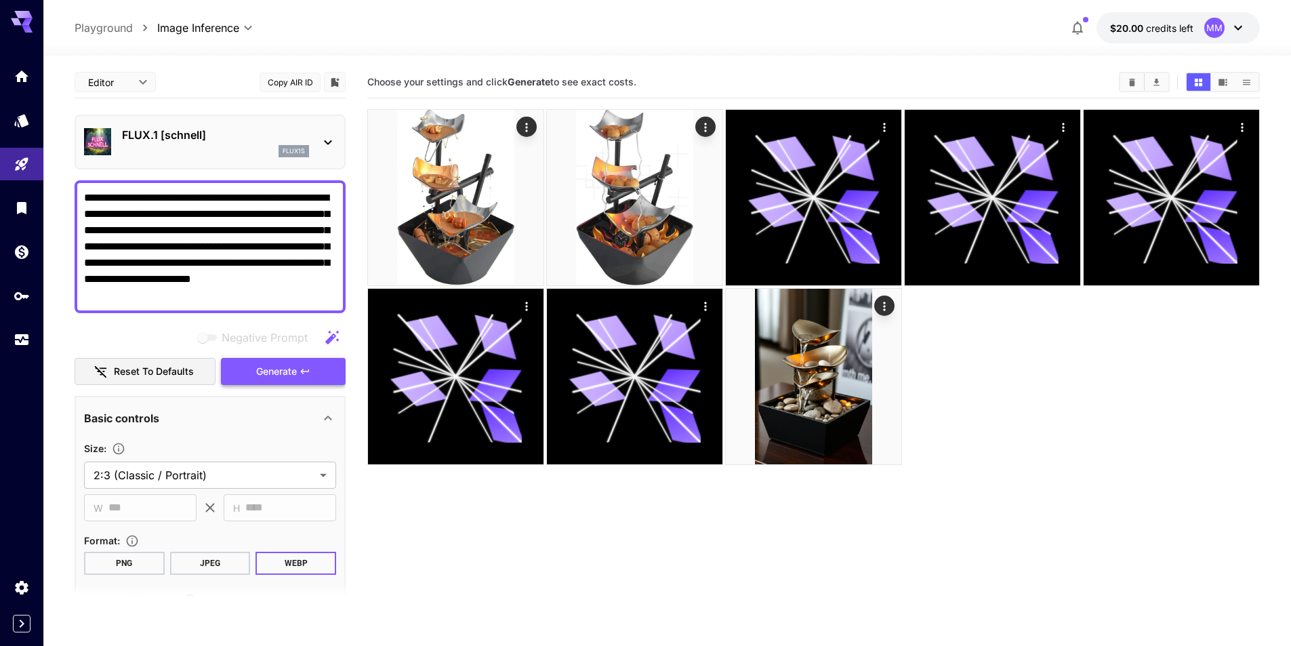
click at [277, 380] on button "Generate" at bounding box center [283, 372] width 125 height 28
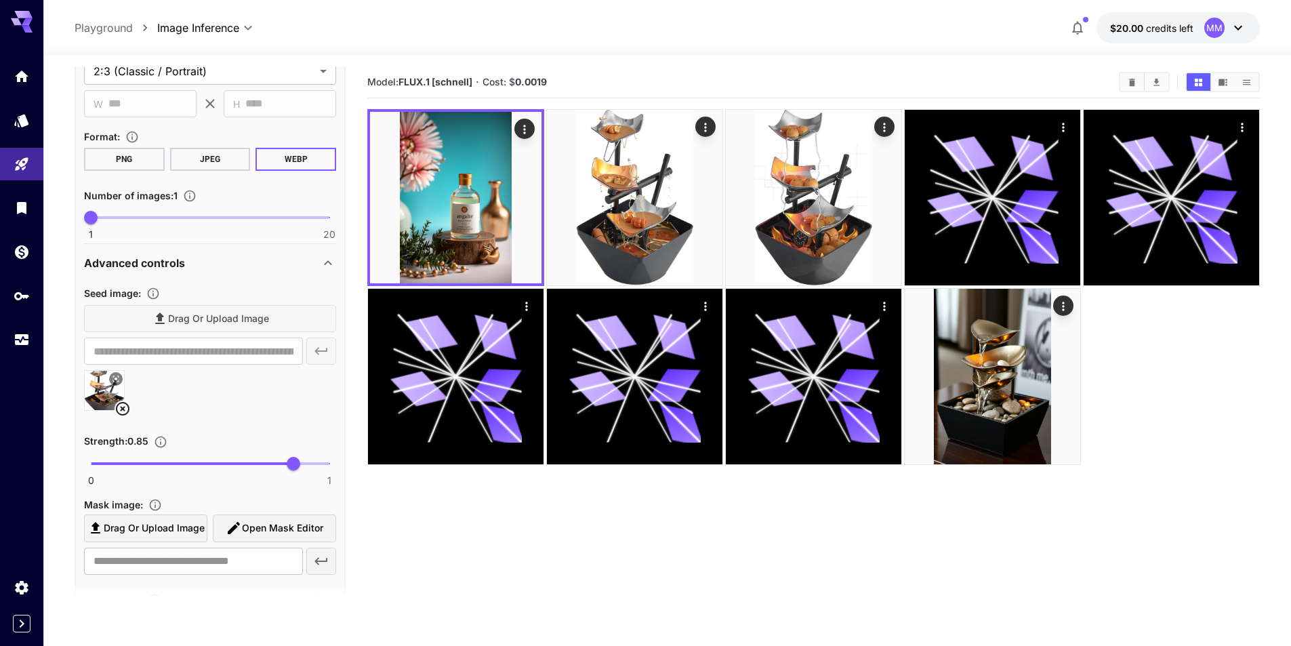
scroll to position [407, 0]
click at [97, 393] on img at bounding box center [104, 387] width 39 height 39
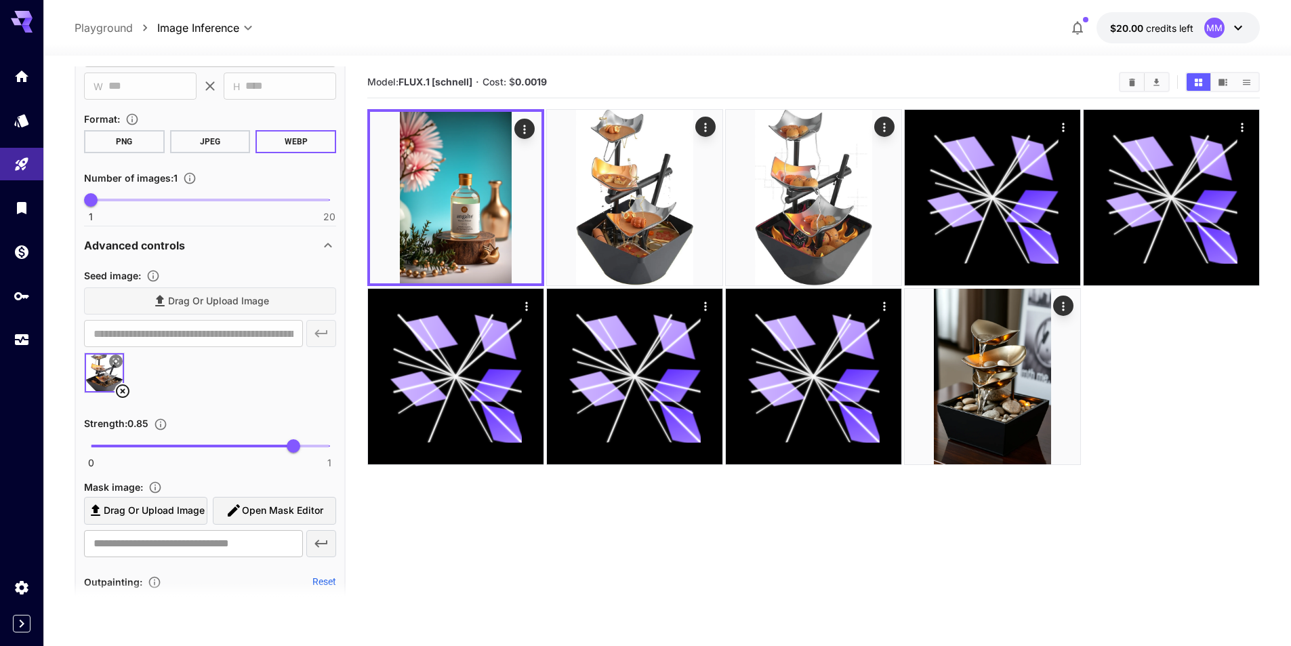
scroll to position [339, 0]
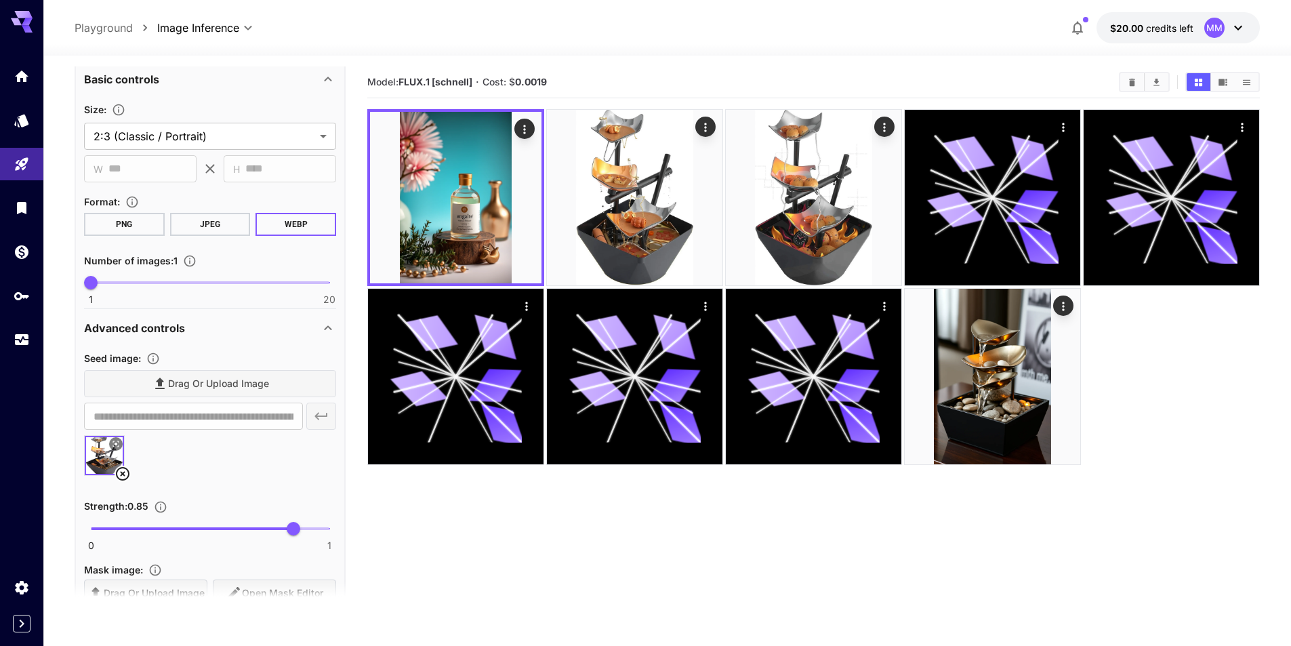
click at [123, 468] on icon at bounding box center [123, 474] width 14 height 14
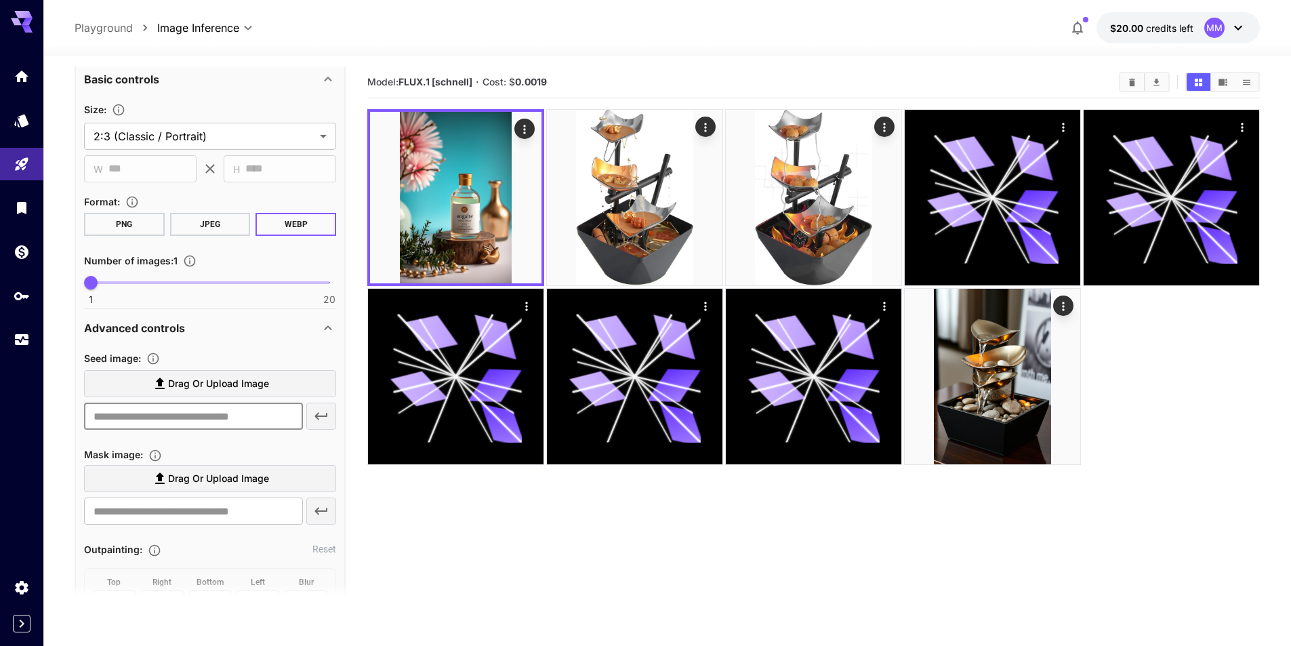
click at [150, 419] on input "text" at bounding box center [193, 416] width 219 height 27
click at [150, 420] on input "text" at bounding box center [193, 416] width 219 height 27
paste input "**********"
type input "**********"
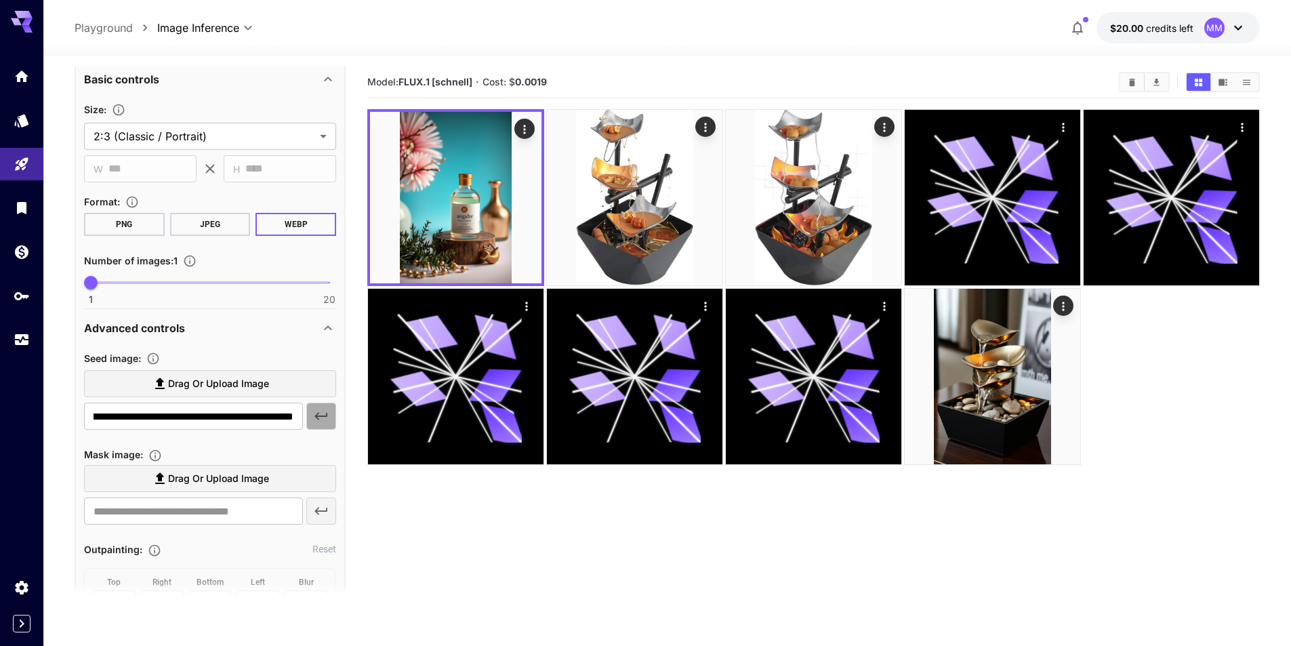
click at [318, 418] on icon "button" at bounding box center [321, 416] width 16 height 16
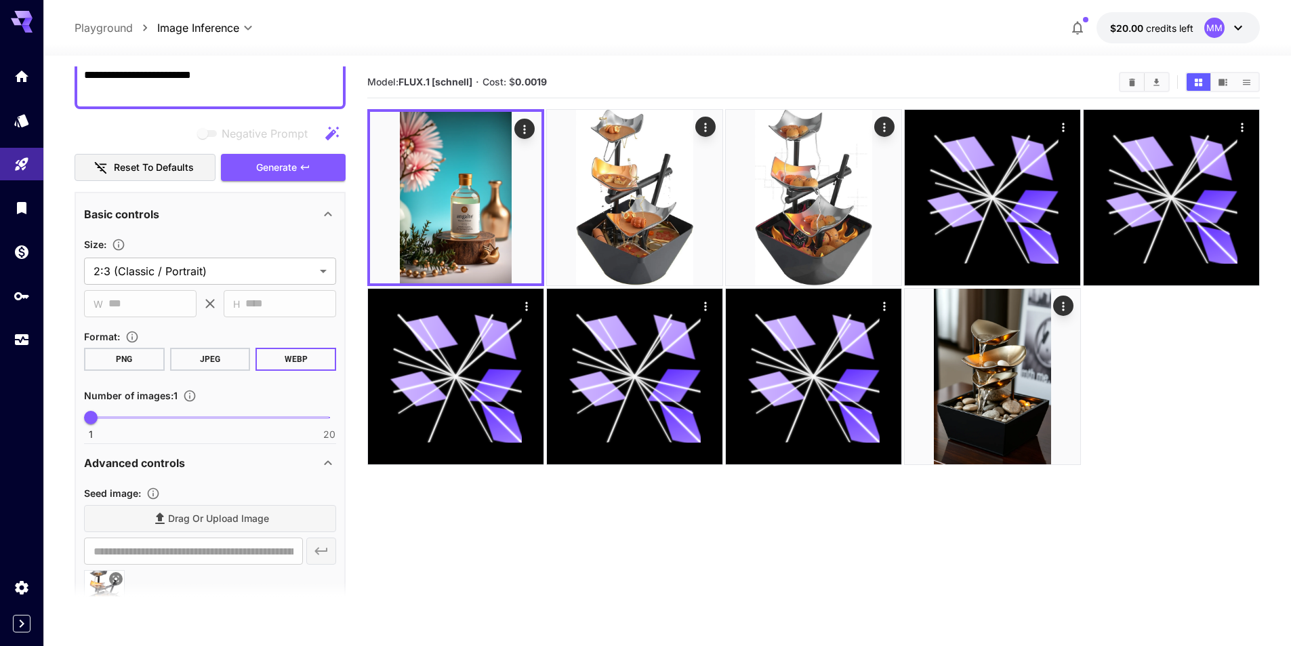
scroll to position [203, 0]
click at [256, 177] on button "Generate" at bounding box center [283, 169] width 125 height 28
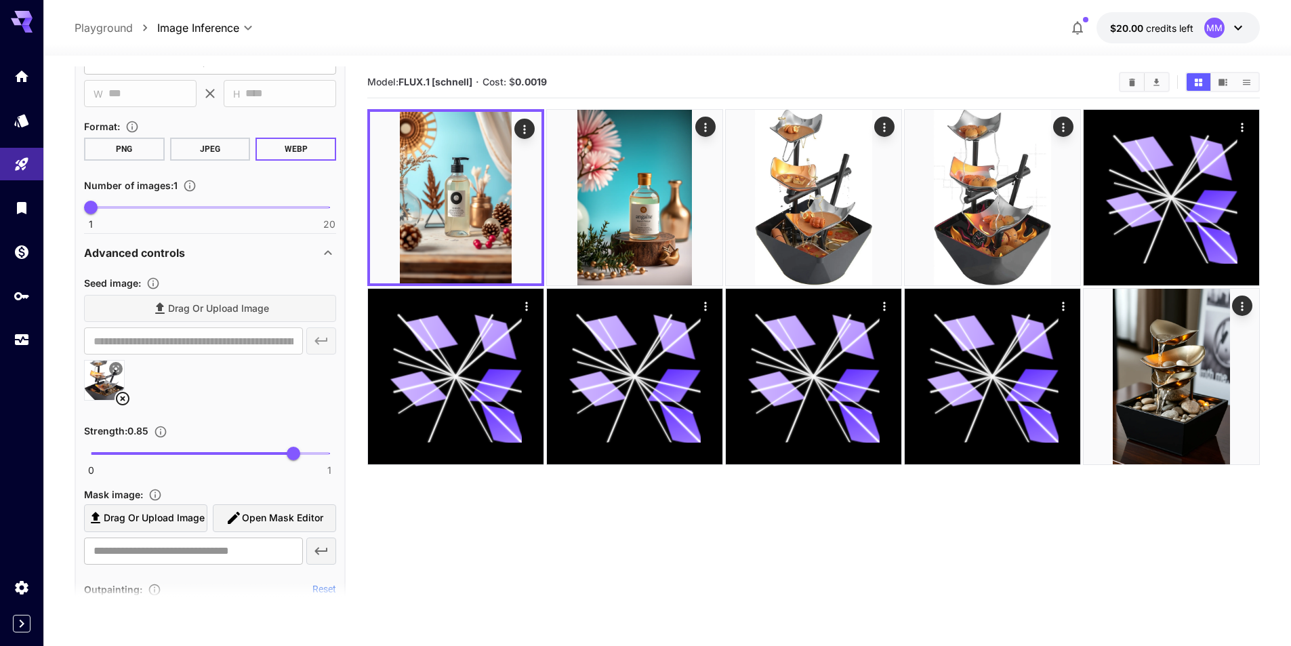
scroll to position [542, 0]
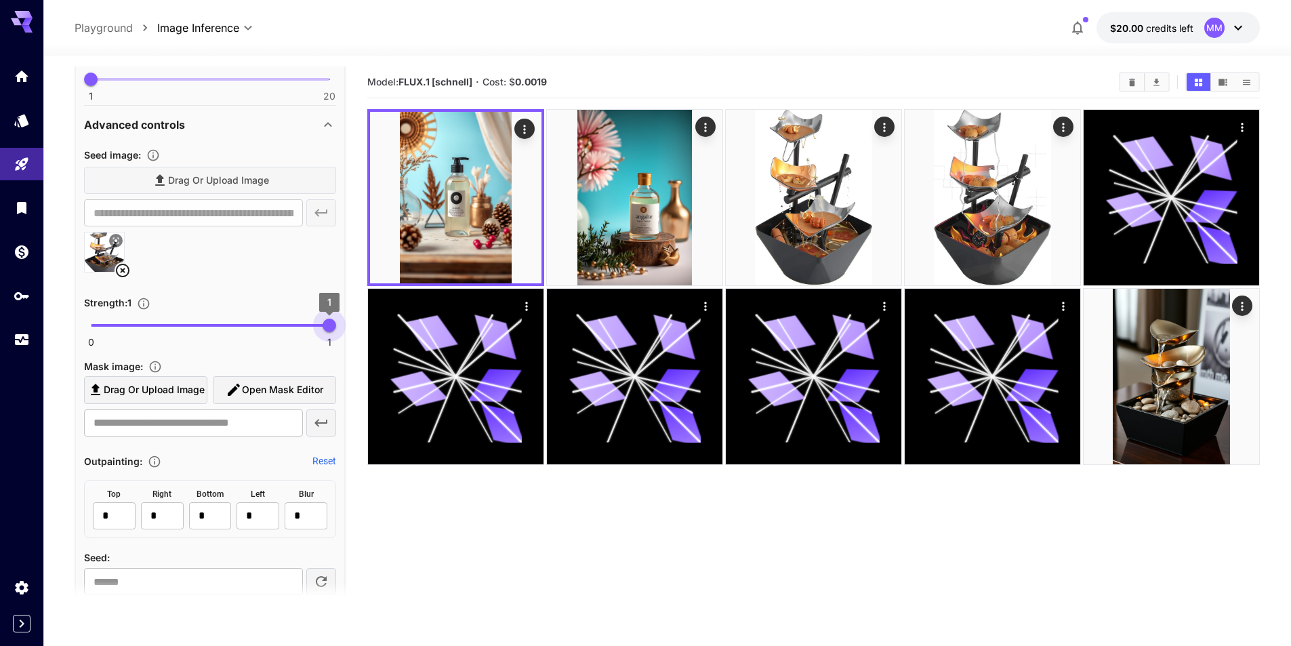
drag, startPoint x: 288, startPoint y: 325, endPoint x: 339, endPoint y: 334, distance: 51.7
click at [336, 332] on span "1" at bounding box center [330, 326] width 14 height 14
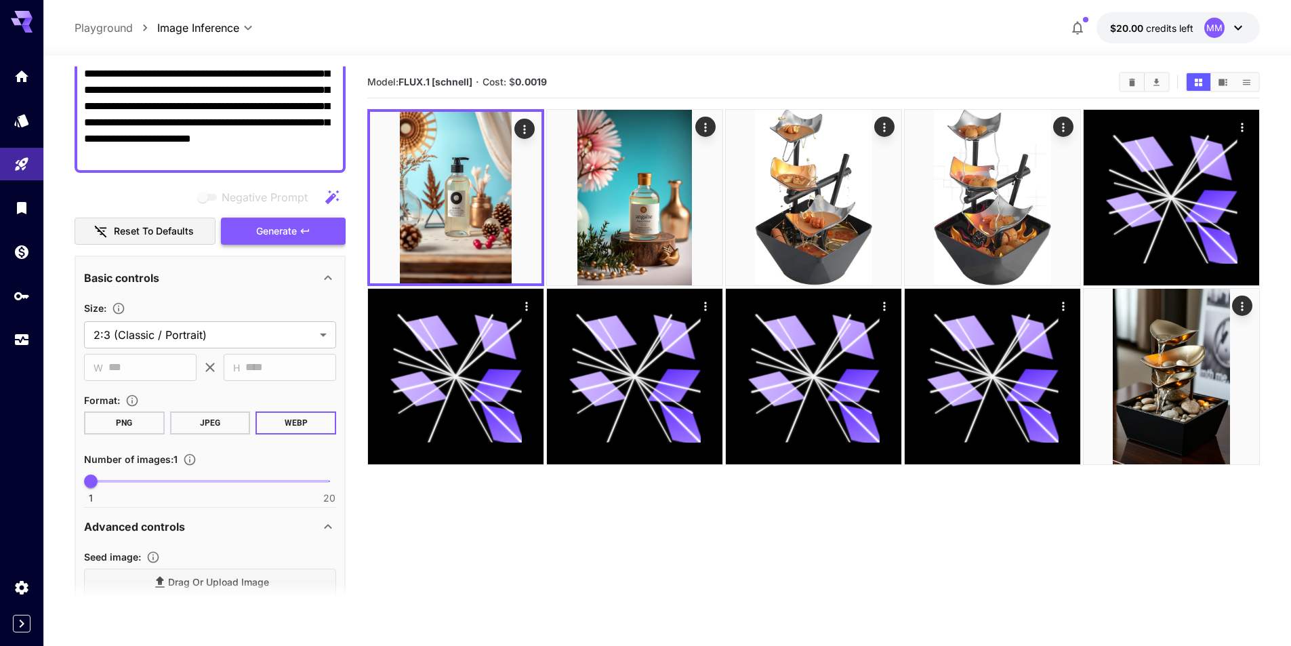
scroll to position [136, 0]
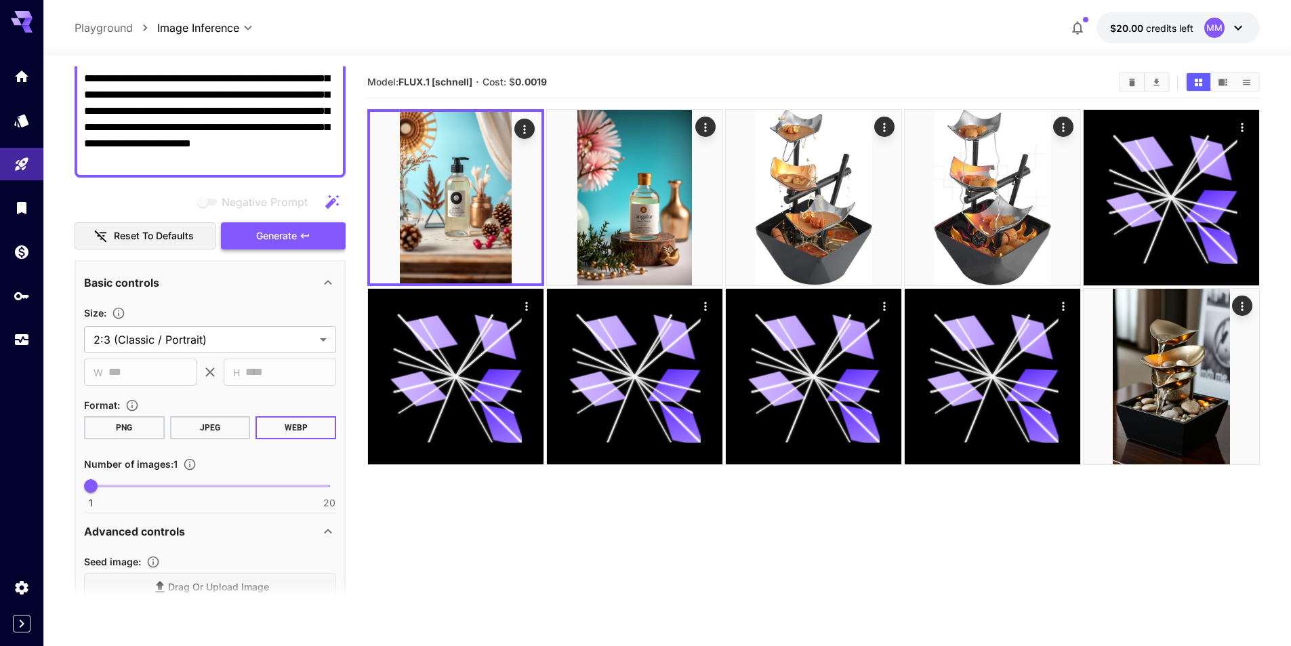
click at [252, 238] on button "Generate" at bounding box center [283, 236] width 125 height 28
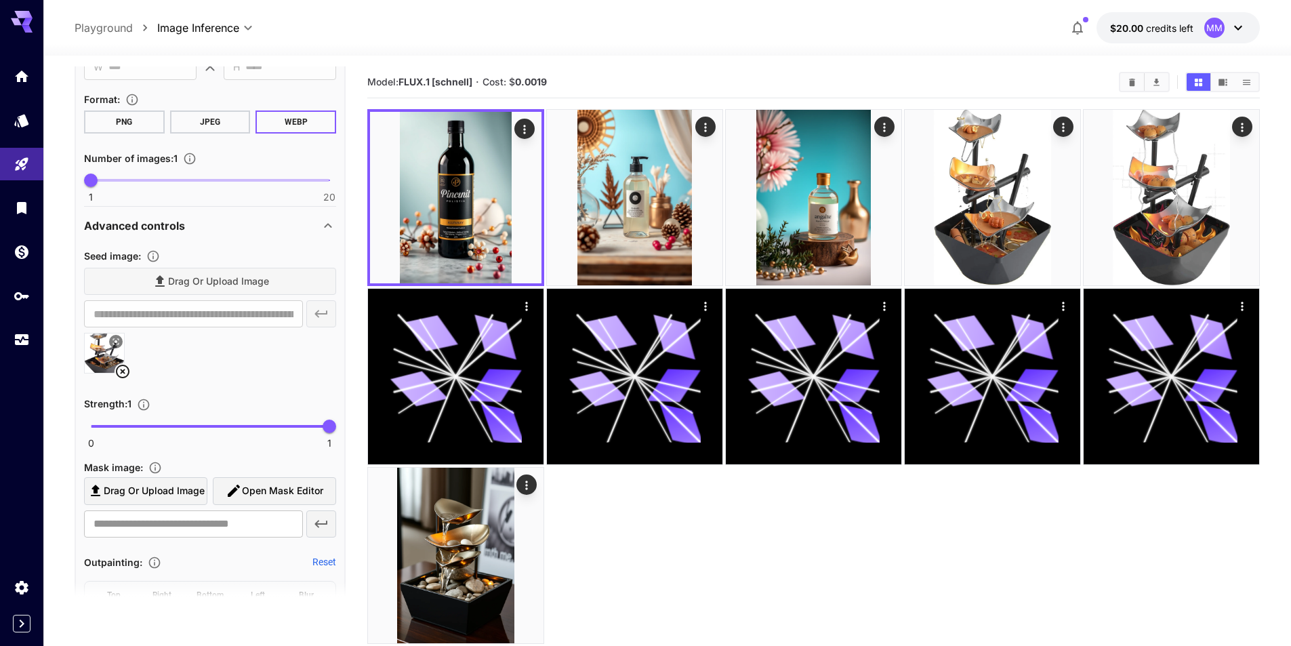
scroll to position [474, 0]
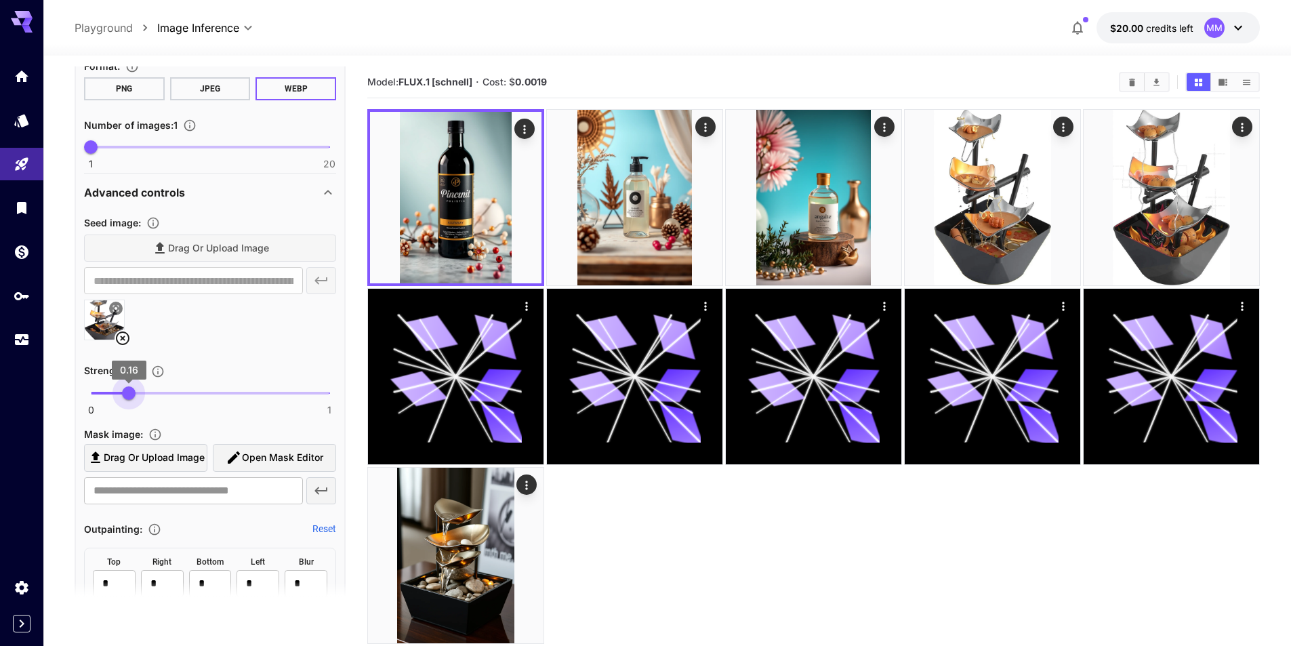
drag, startPoint x: 285, startPoint y: 397, endPoint x: 128, endPoint y: 408, distance: 157.6
click at [128, 408] on div "0 1 0.16" at bounding box center [210, 399] width 252 height 32
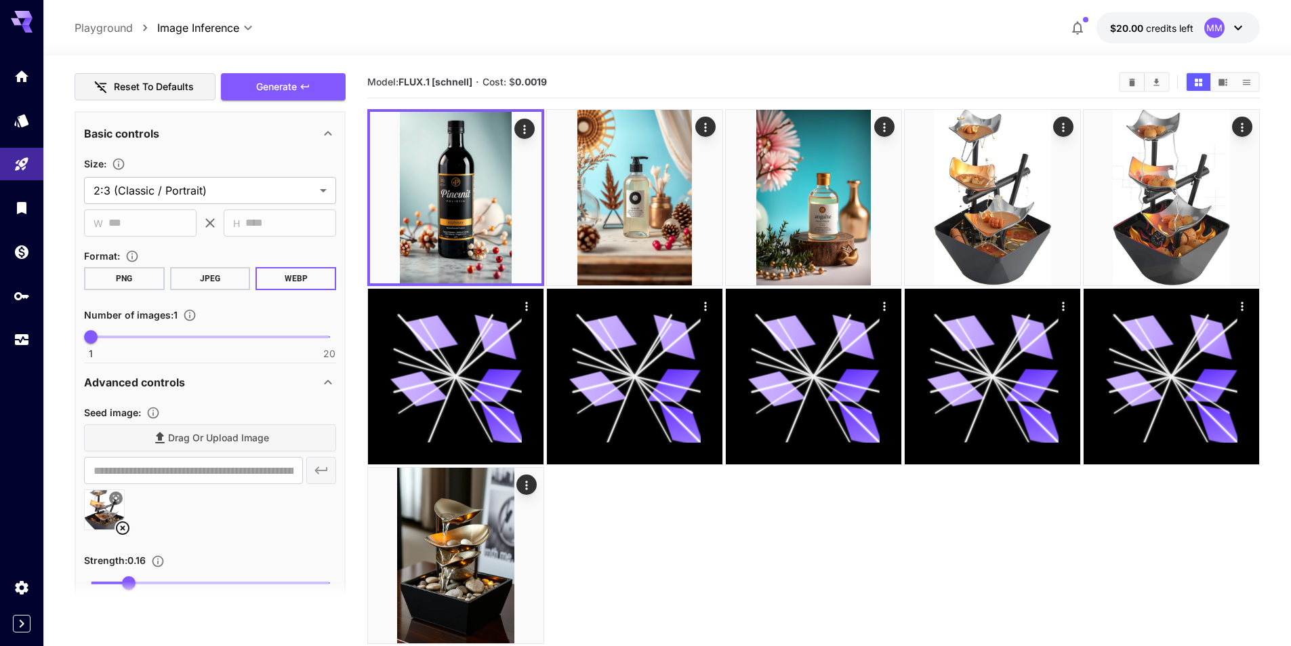
scroll to position [271, 0]
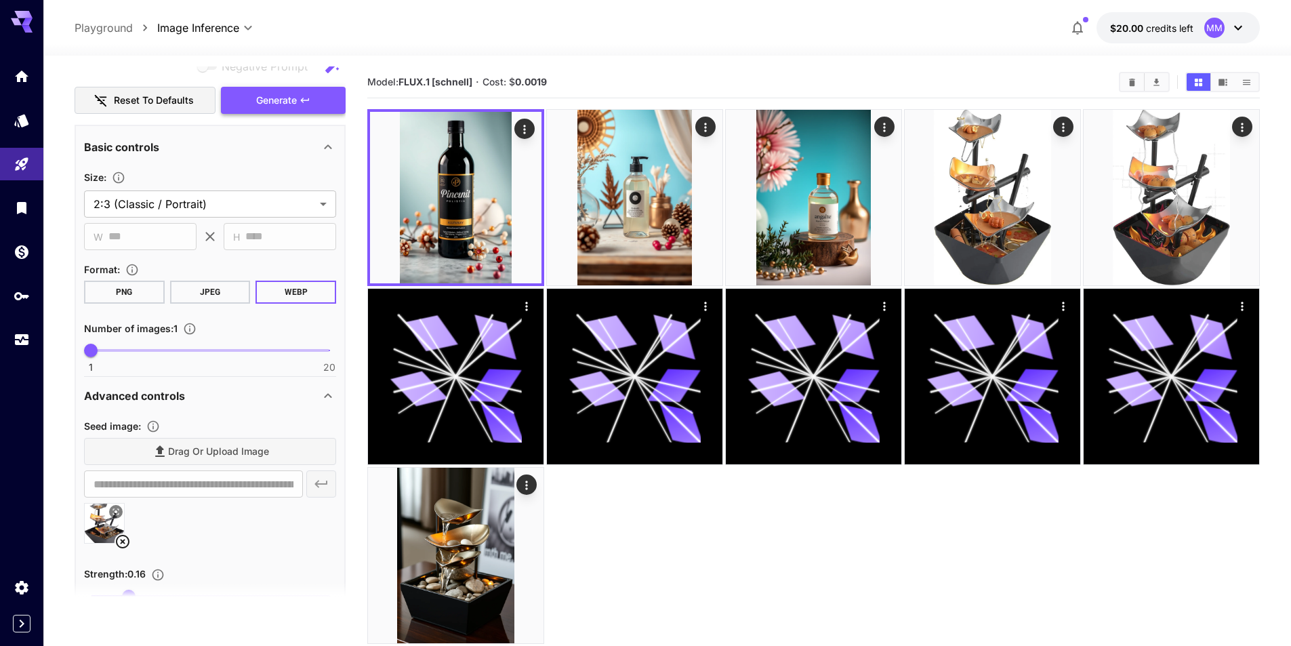
click at [300, 107] on button "Generate" at bounding box center [283, 101] width 125 height 28
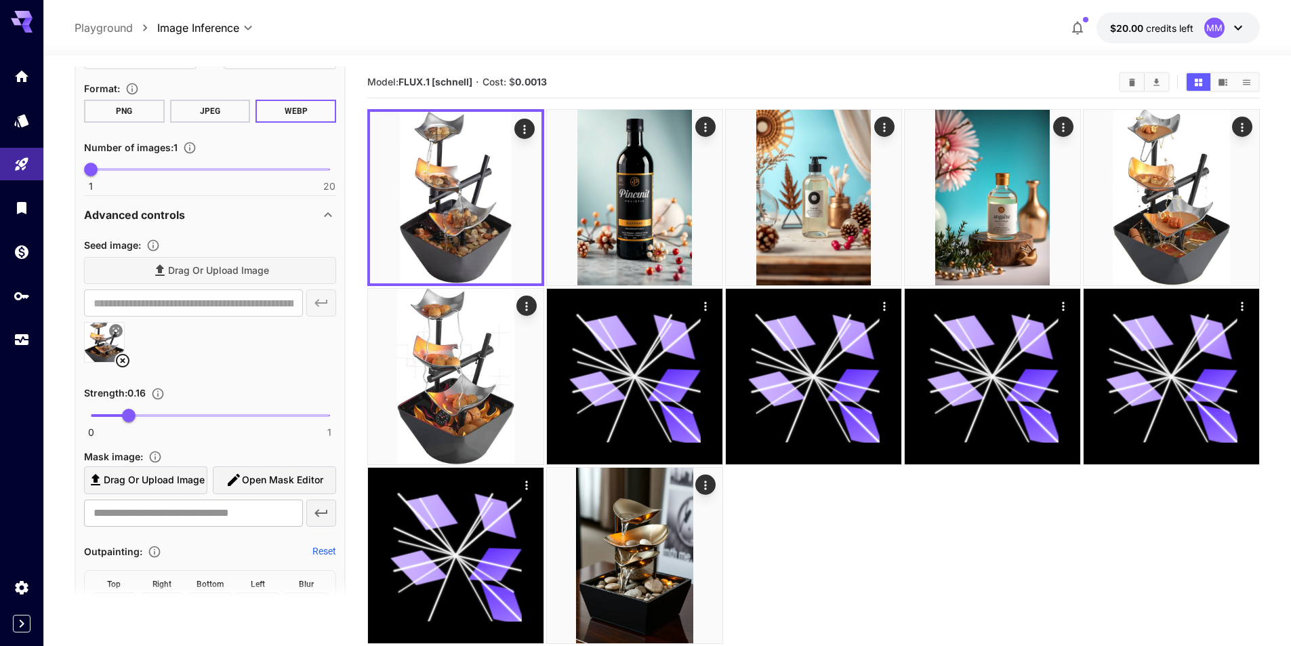
scroll to position [474, 0]
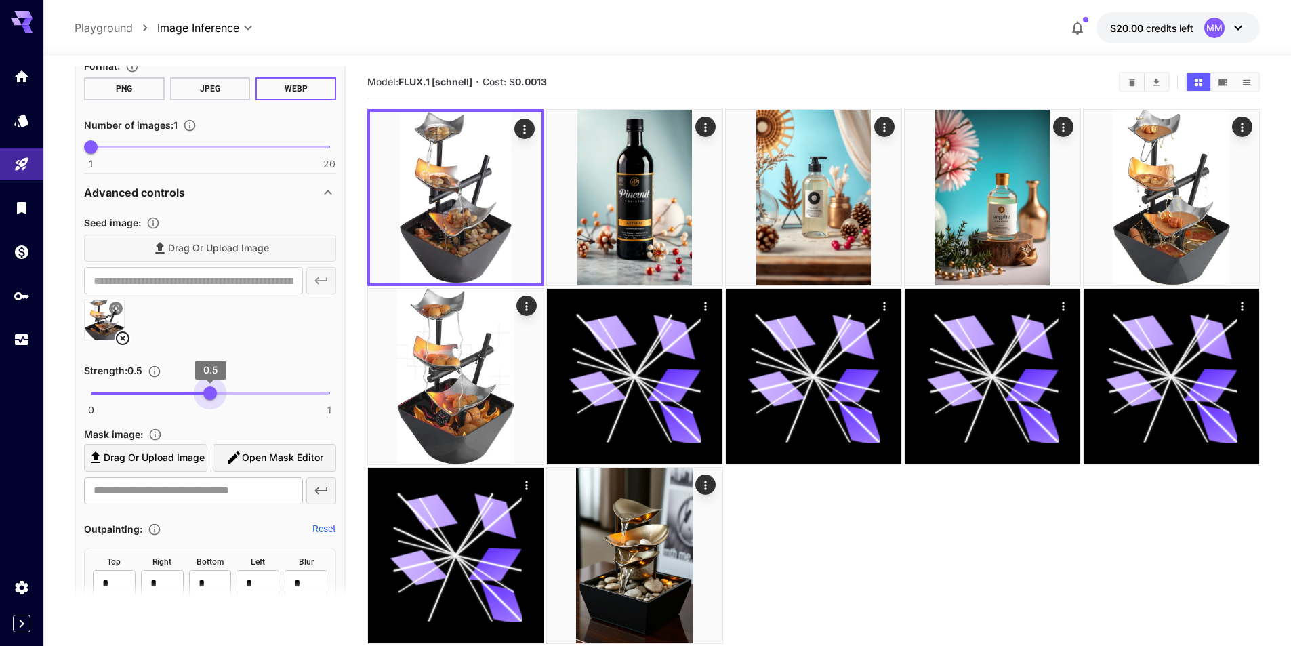
type input "***"
drag, startPoint x: 129, startPoint y: 397, endPoint x: 211, endPoint y: 407, distance: 82.1
click at [211, 407] on div "0 1 0.5" at bounding box center [210, 399] width 252 height 32
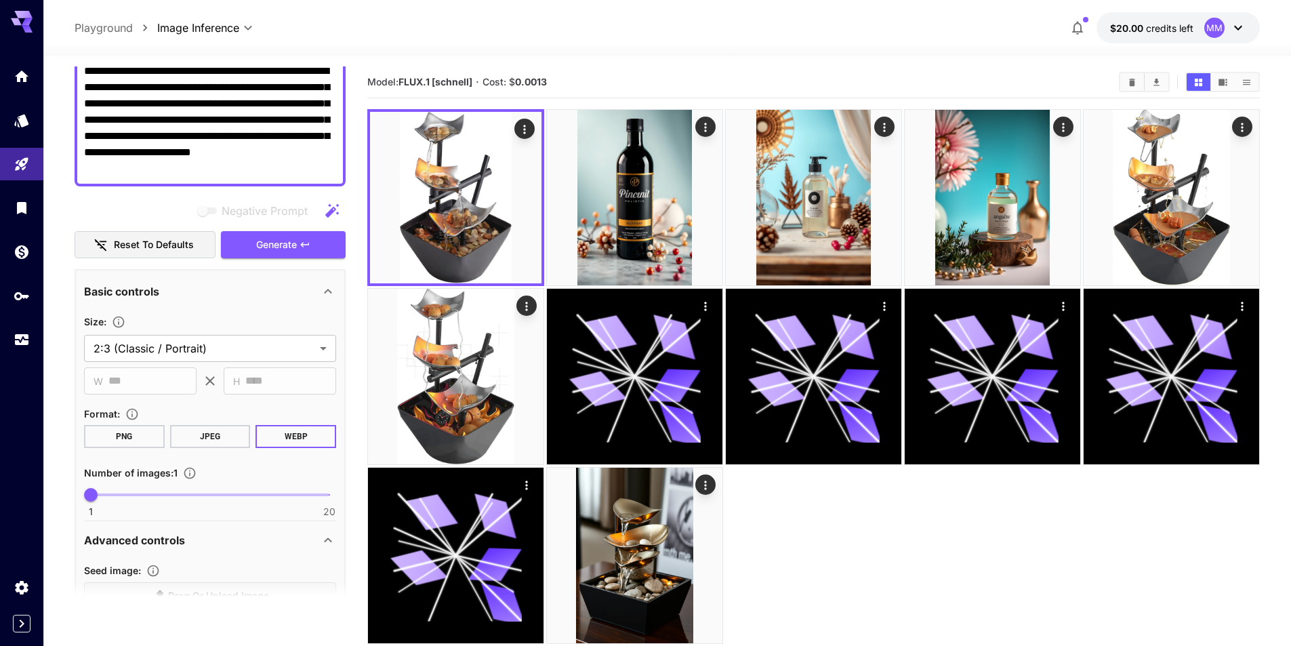
scroll to position [68, 0]
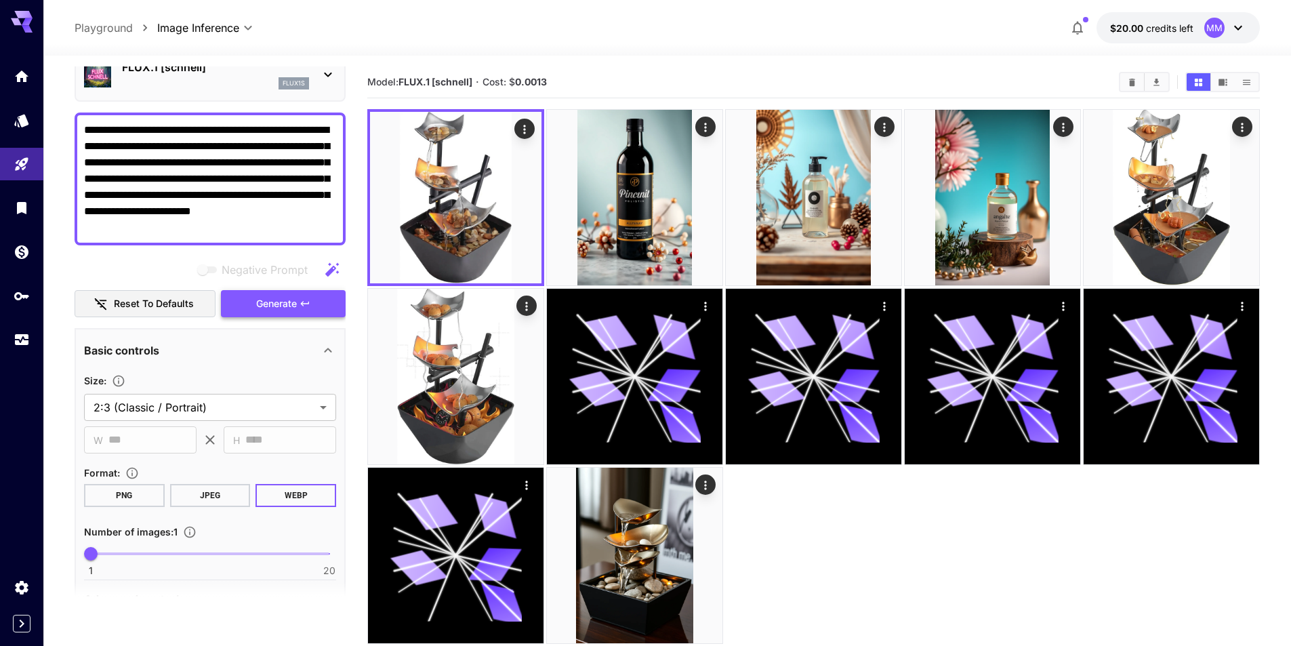
click at [304, 313] on button "Generate" at bounding box center [283, 304] width 125 height 28
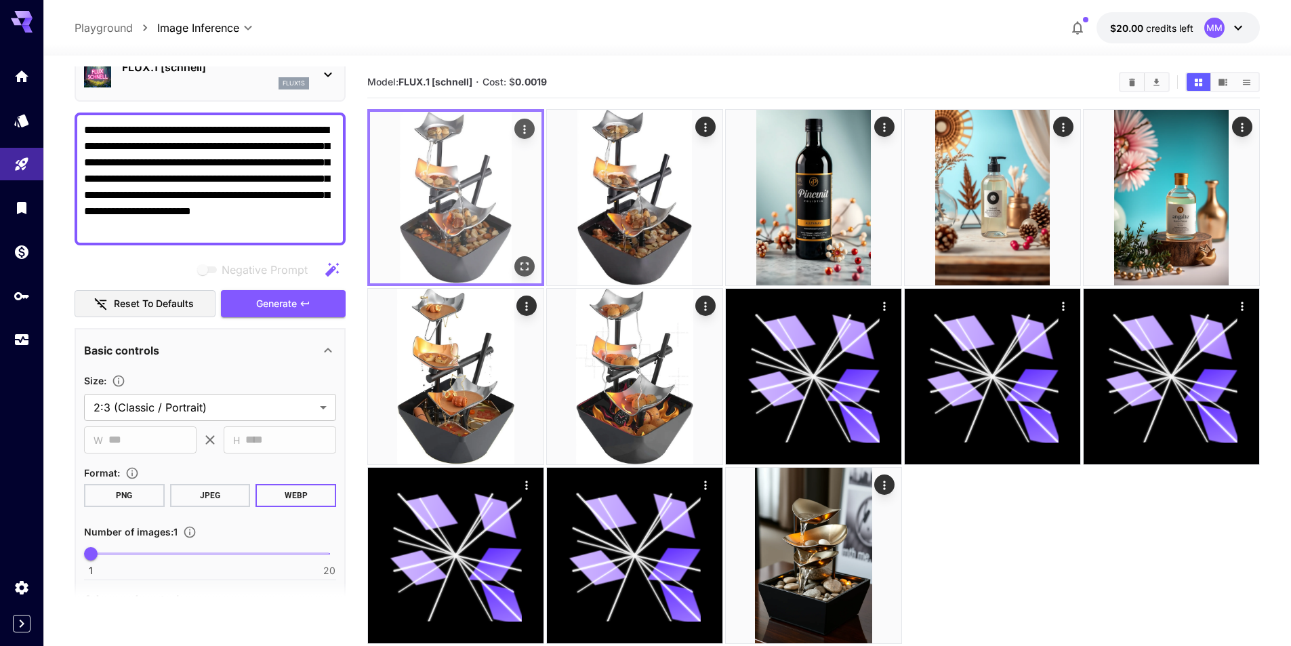
click at [424, 234] on img at bounding box center [455, 197] width 171 height 171
click at [527, 265] on icon "Open in fullscreen" at bounding box center [525, 266] width 8 height 8
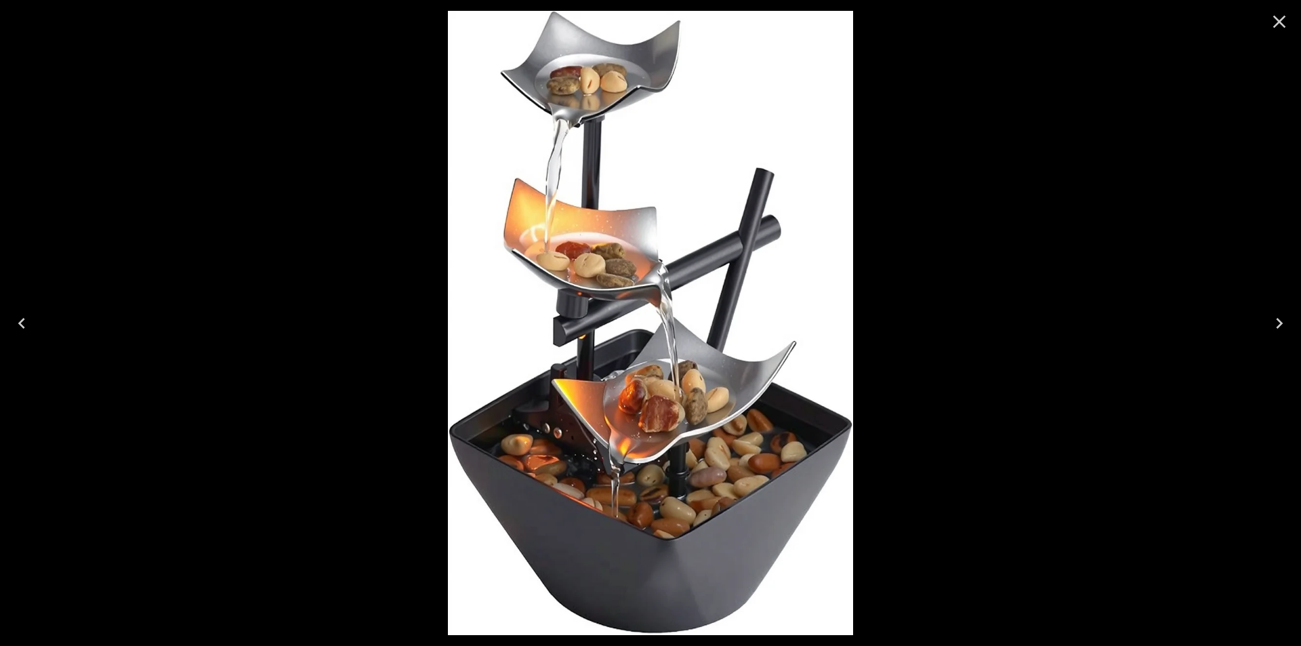
click at [1286, 321] on icon "Next" at bounding box center [1280, 323] width 22 height 22
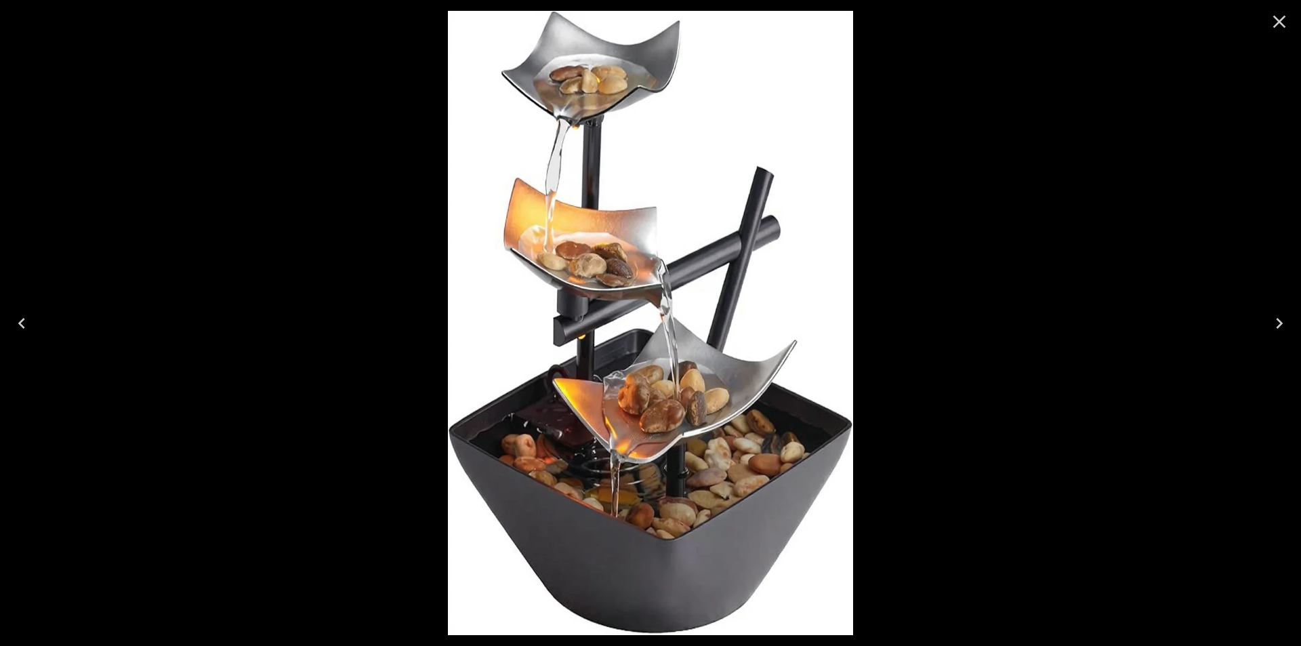
click at [1286, 321] on icon "Next" at bounding box center [1280, 323] width 22 height 22
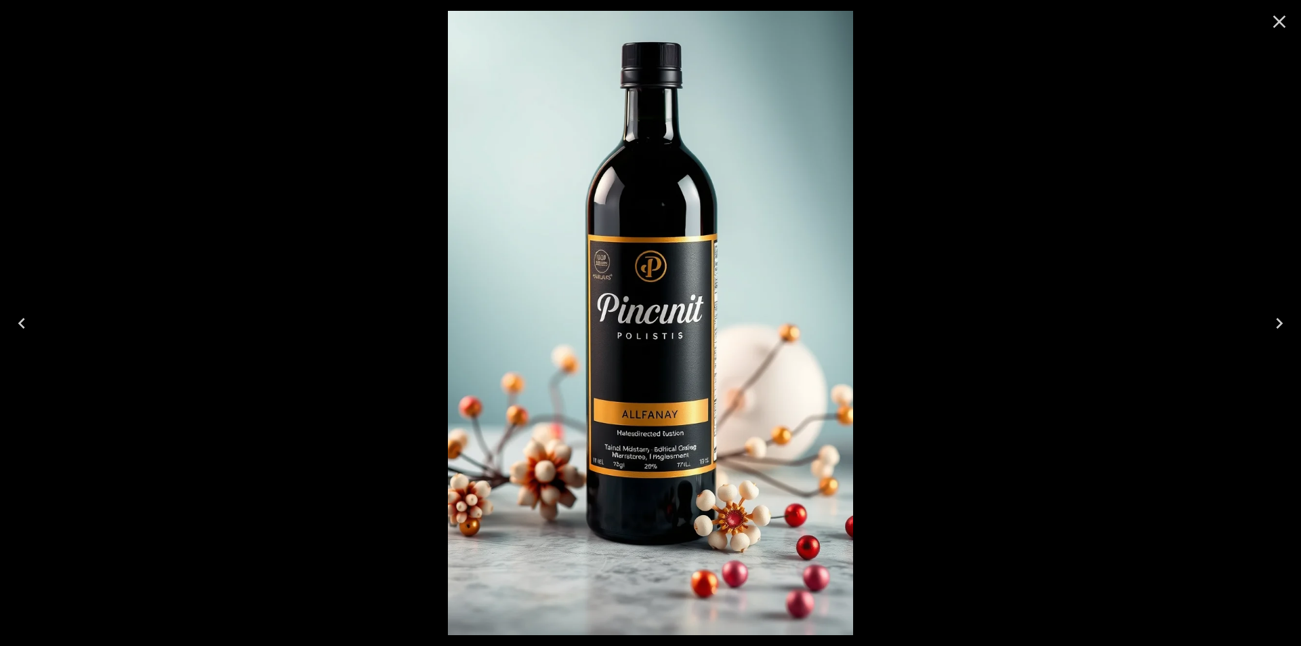
click at [1286, 321] on icon "Next" at bounding box center [1280, 323] width 22 height 22
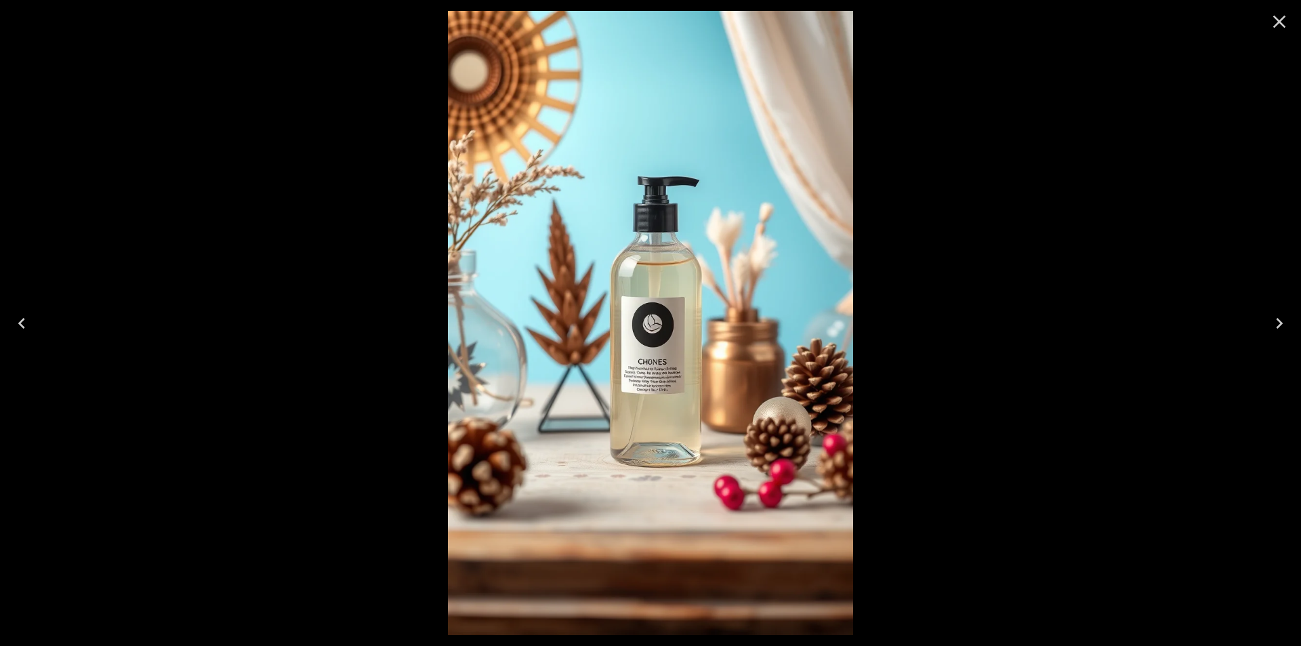
click at [1272, 22] on icon "Close" at bounding box center [1280, 22] width 22 height 22
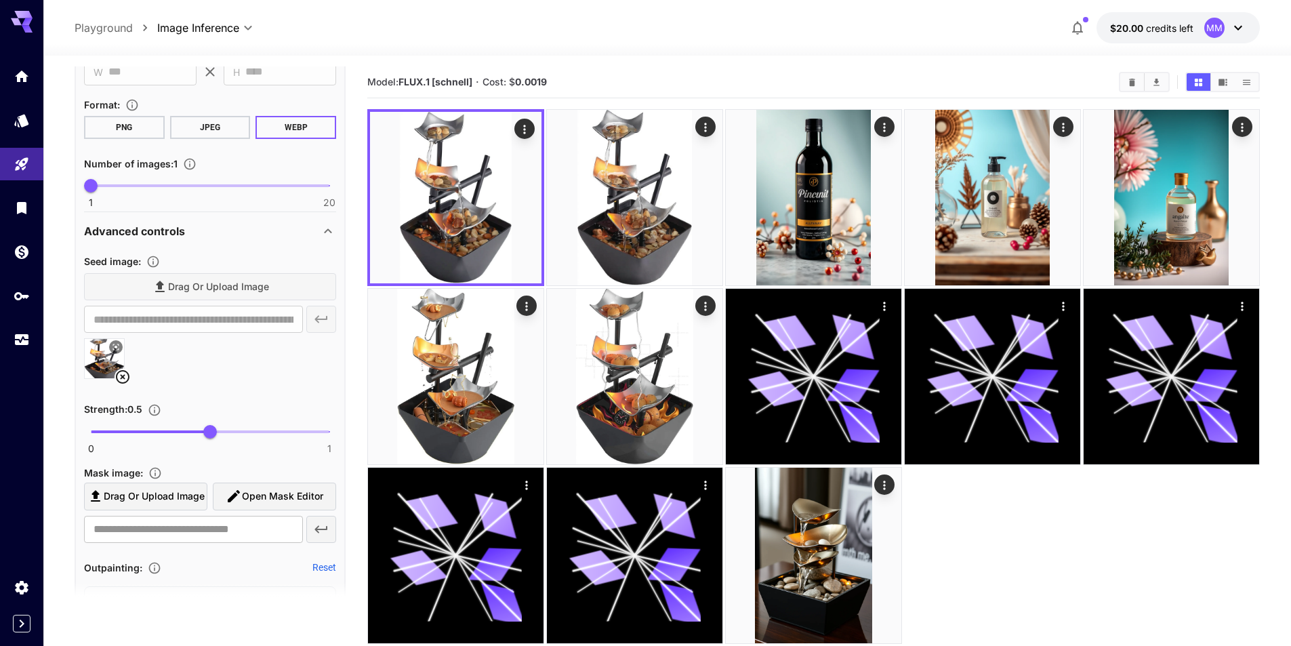
scroll to position [474, 0]
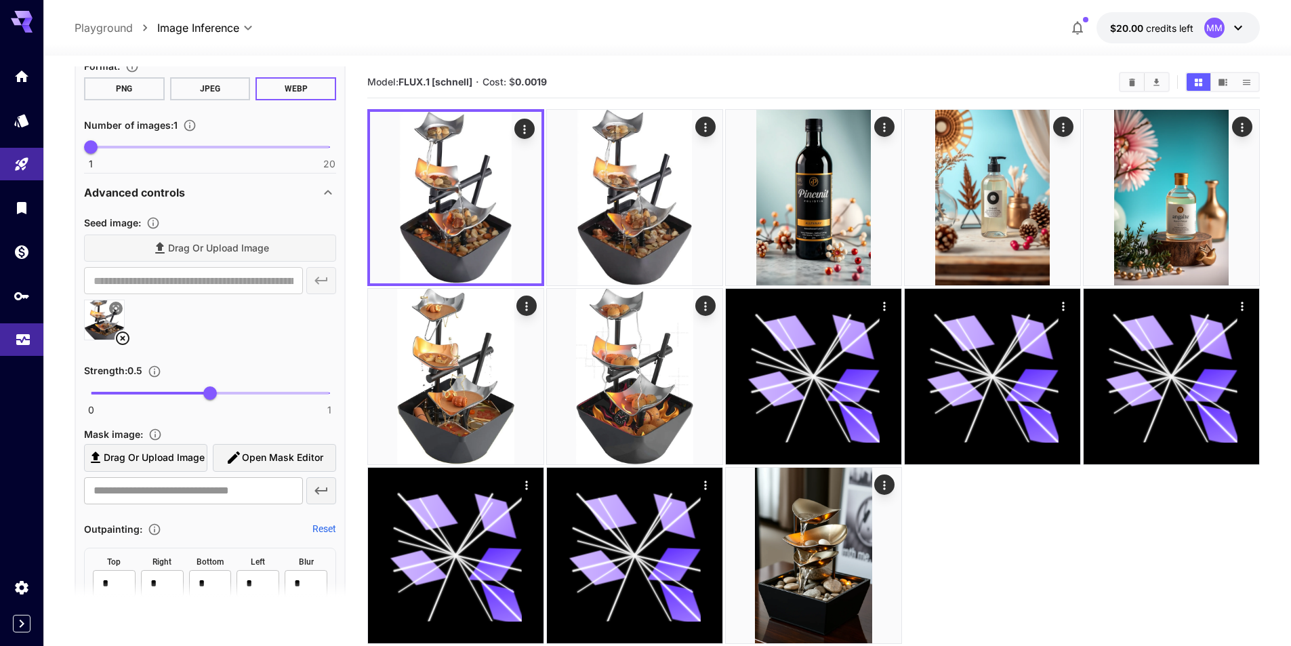
click at [26, 347] on link at bounding box center [21, 339] width 43 height 33
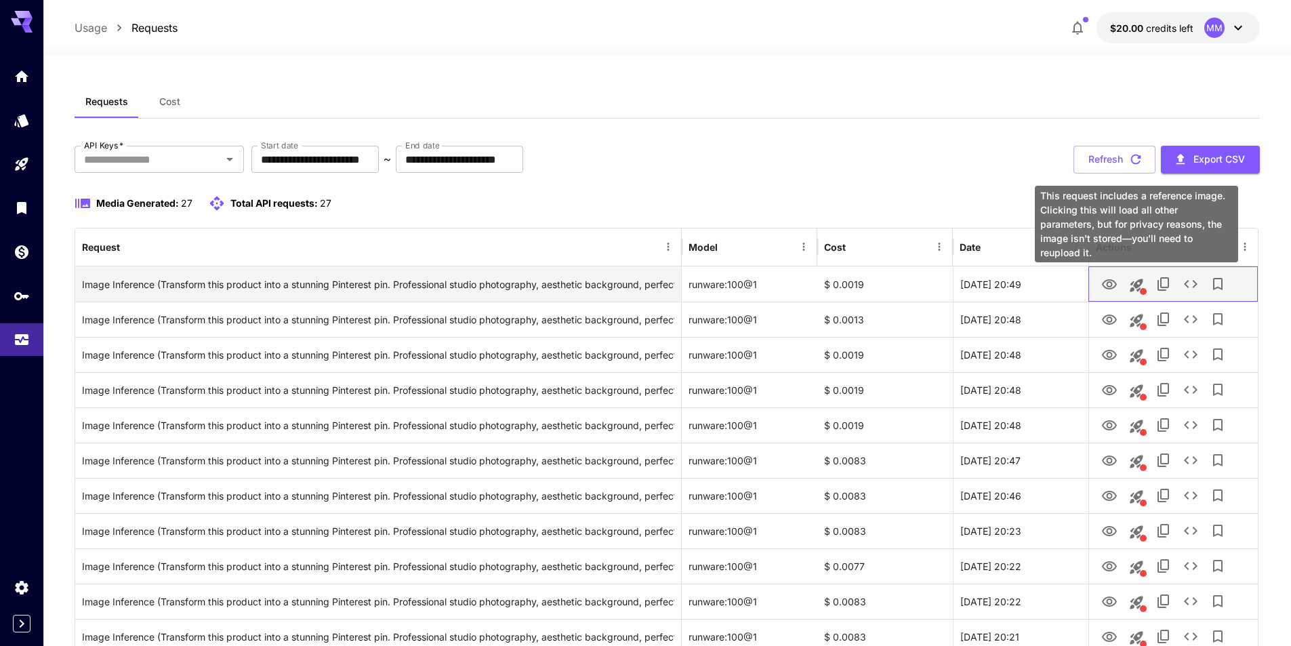
click at [1144, 288] on div at bounding box center [1143, 291] width 7 height 7
click at [1134, 288] on icon "This request includes a reference image. Clicking this will load all other para…" at bounding box center [1136, 285] width 13 height 13
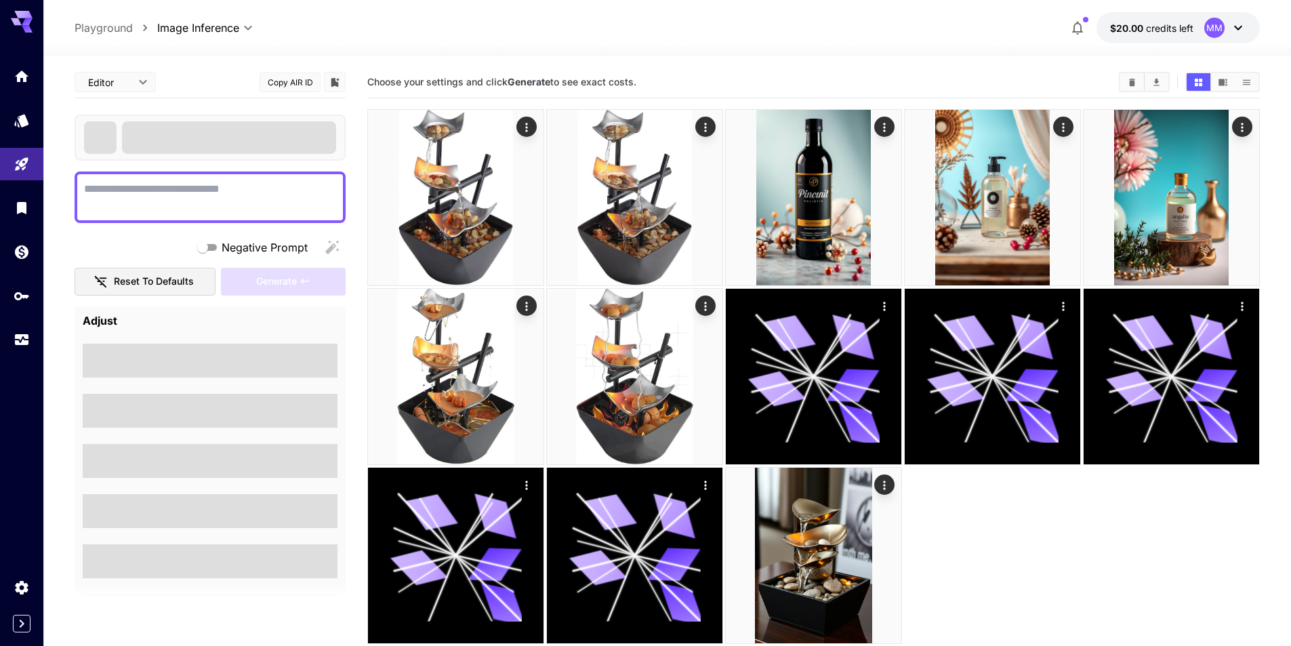
type textarea "**********"
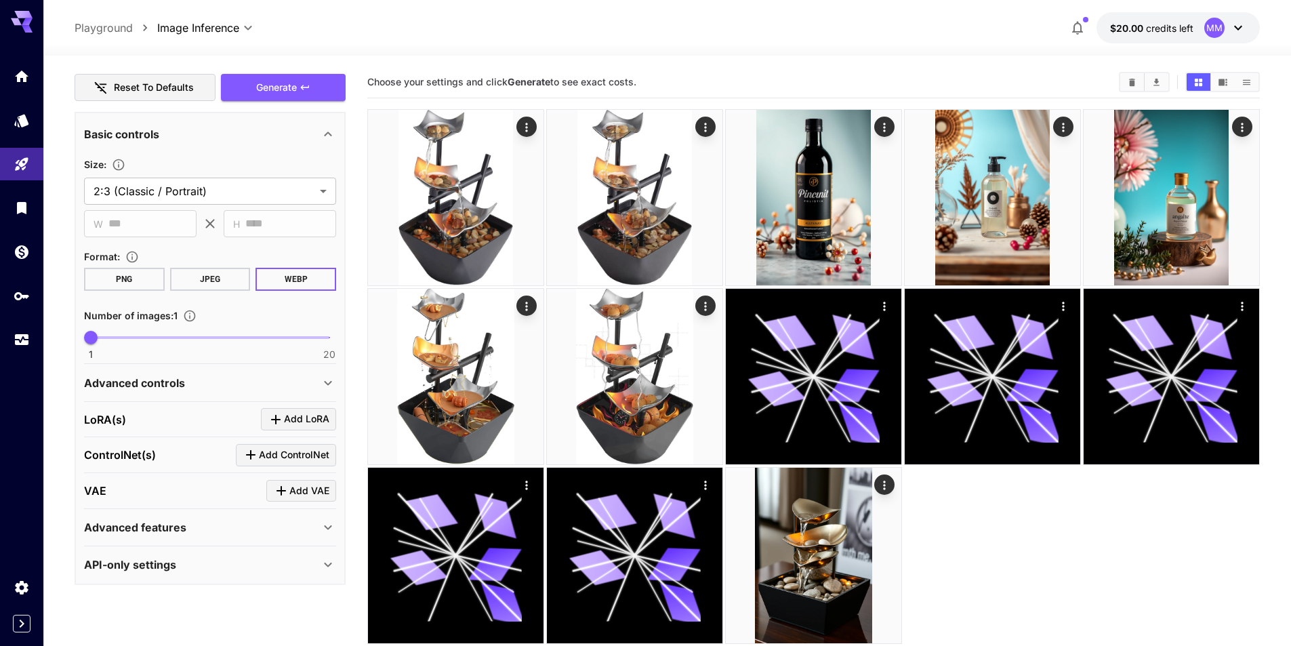
scroll to position [287, 0]
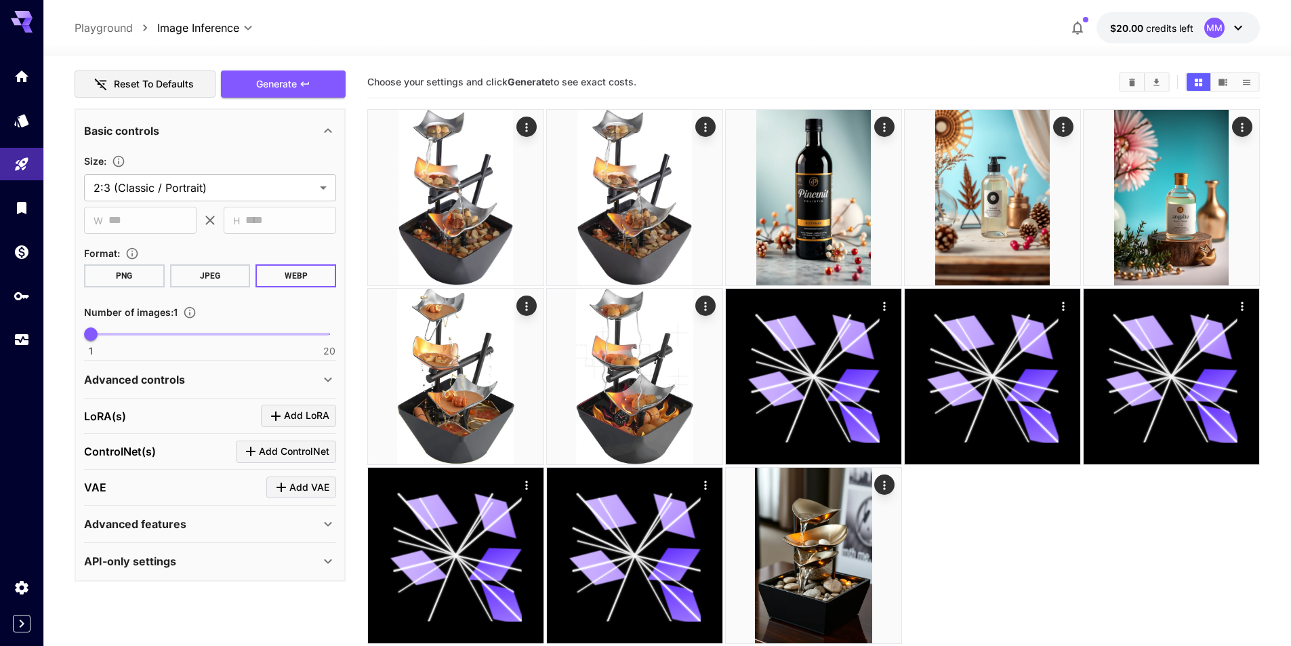
click at [216, 376] on div "Advanced controls" at bounding box center [202, 379] width 236 height 16
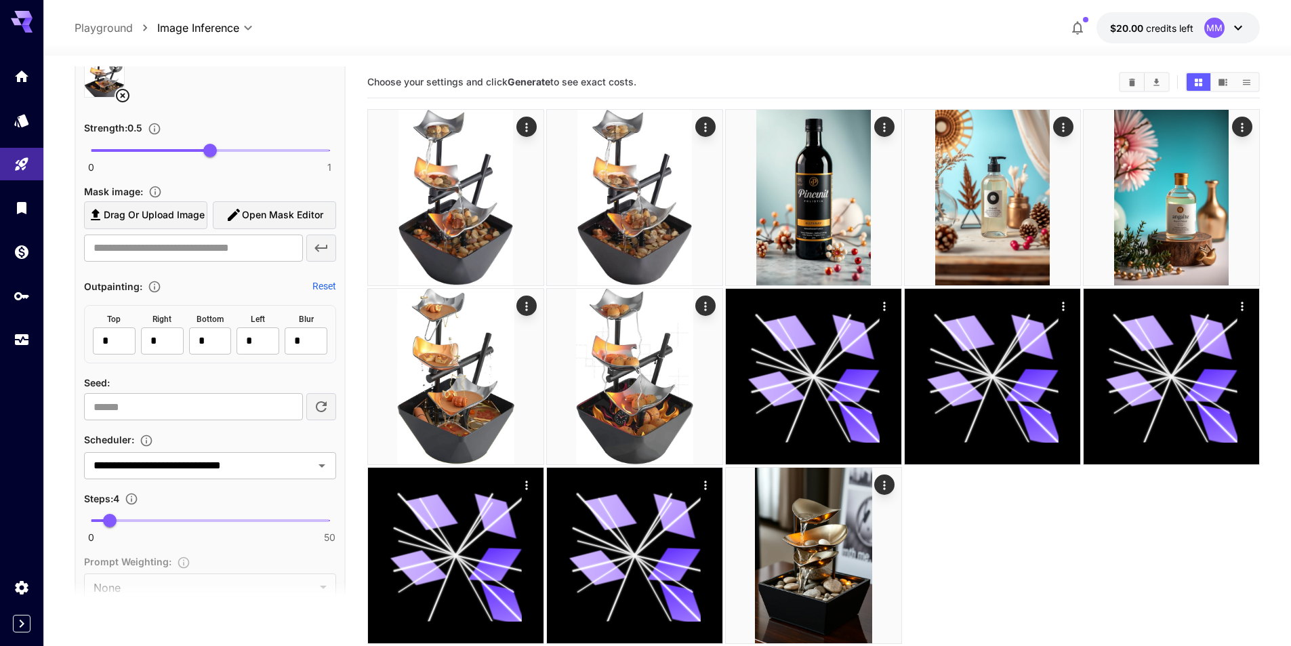
scroll to position [694, 0]
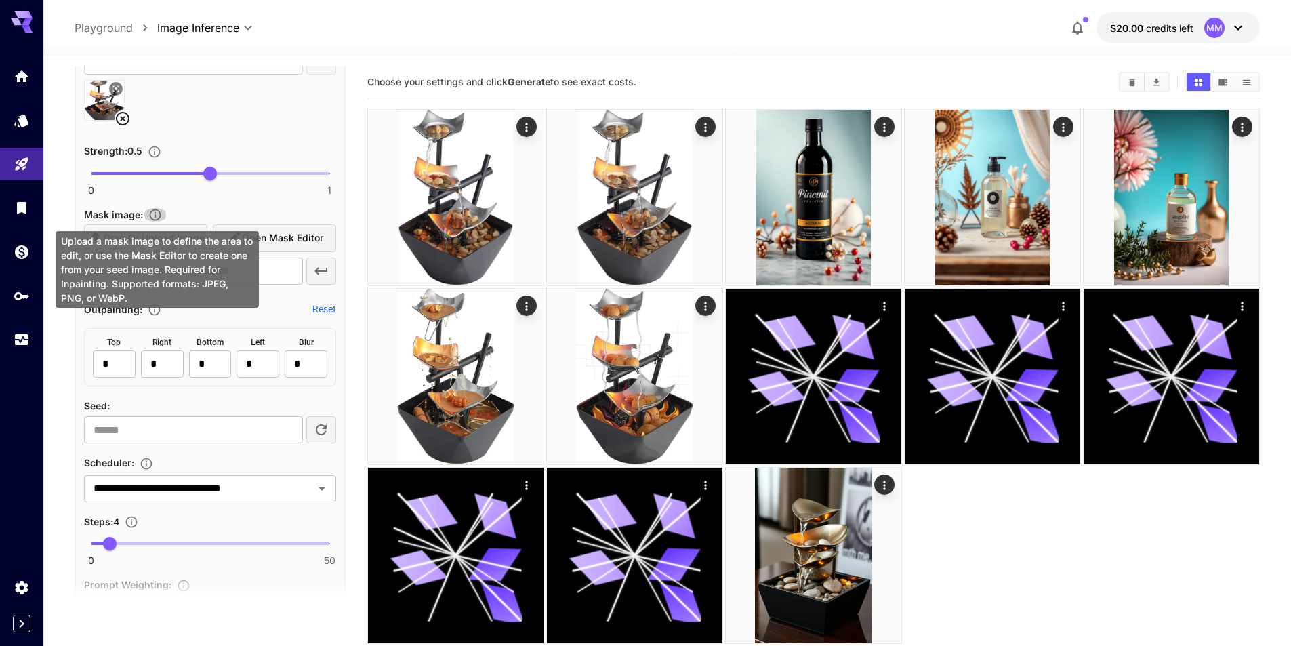
click at [156, 211] on icon "Upload a mask image to define the area to edit, or use the Mask Editor to creat…" at bounding box center [155, 215] width 14 height 14
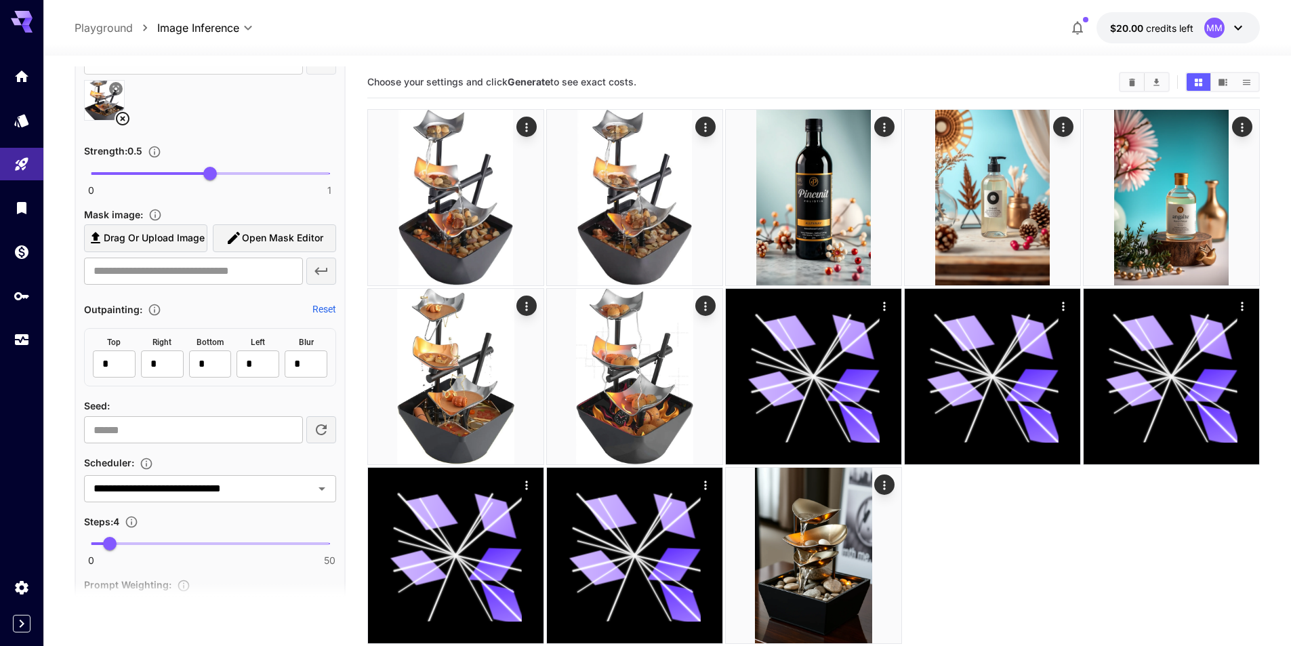
click at [263, 235] on span "Open Mask Editor" at bounding box center [282, 238] width 81 height 17
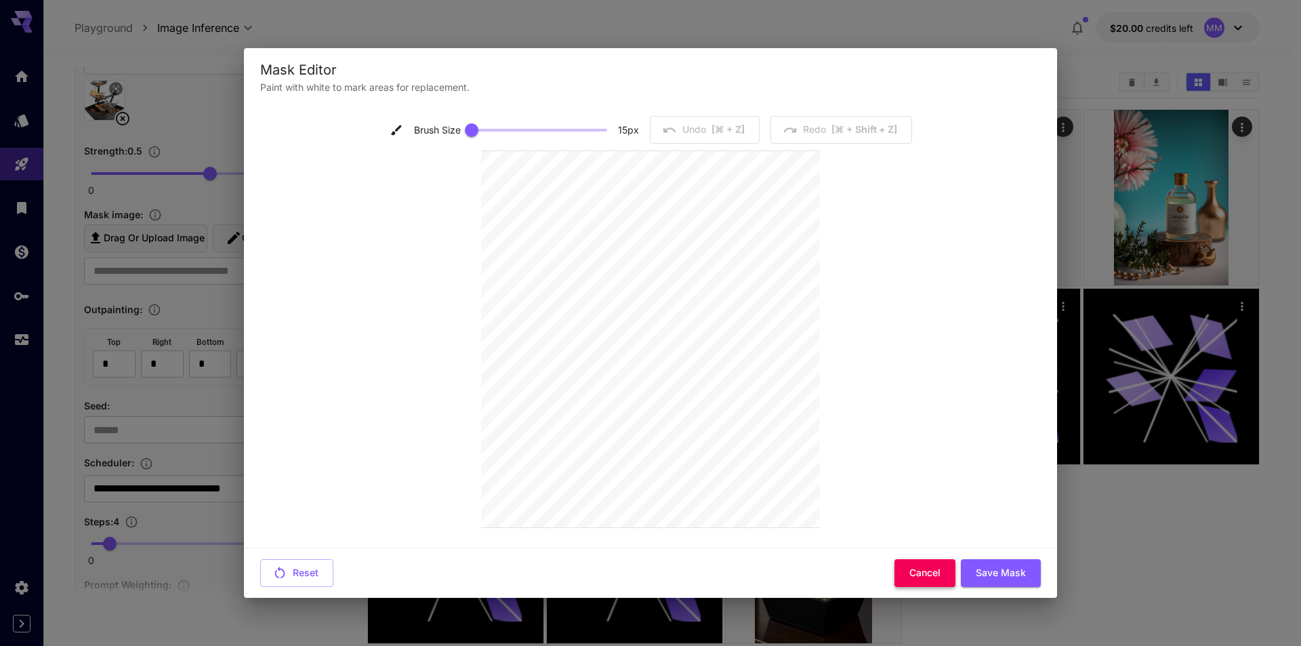
click at [940, 569] on button "Cancel" at bounding box center [925, 573] width 61 height 28
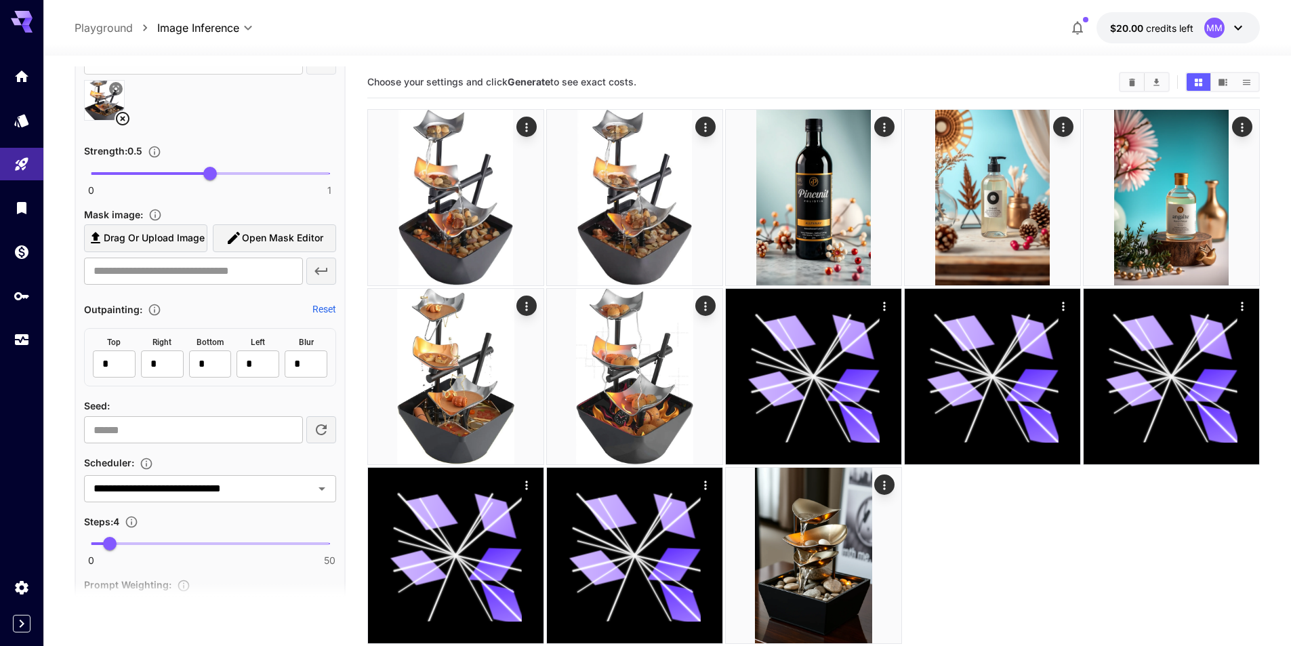
click at [190, 237] on span "Drag or upload image" at bounding box center [154, 238] width 101 height 17
click at [0, 0] on input "Drag or upload image" at bounding box center [0, 0] width 0 height 0
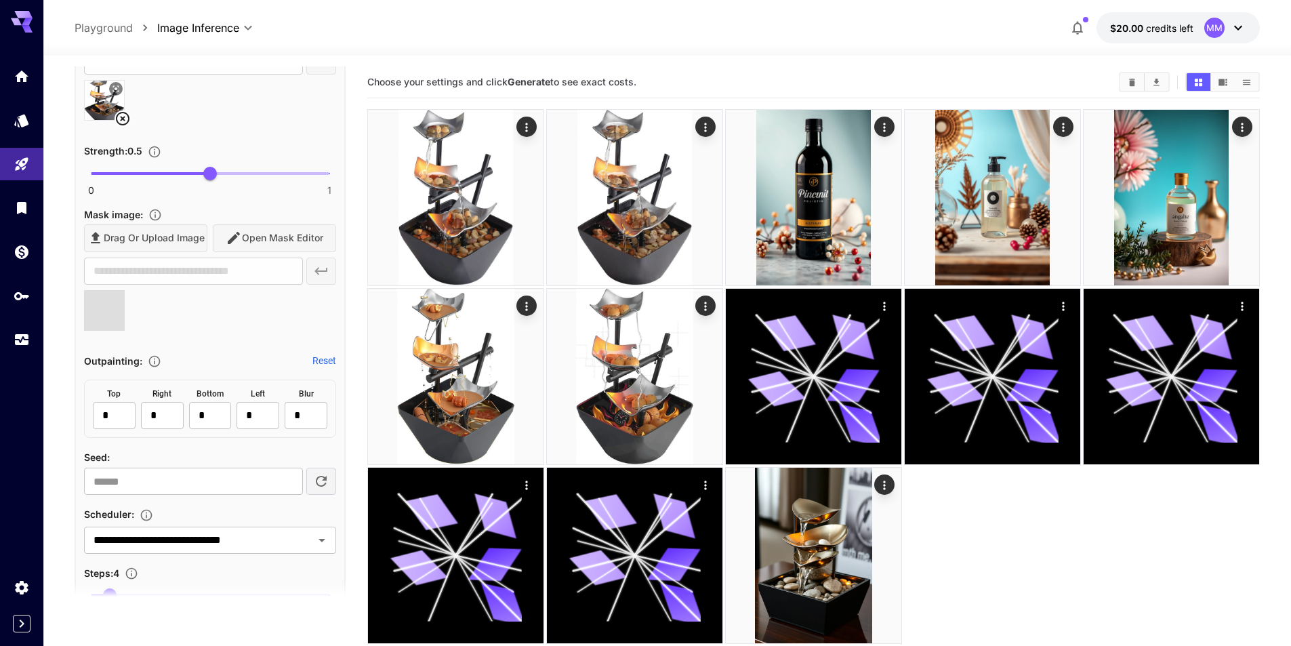
type input "**********"
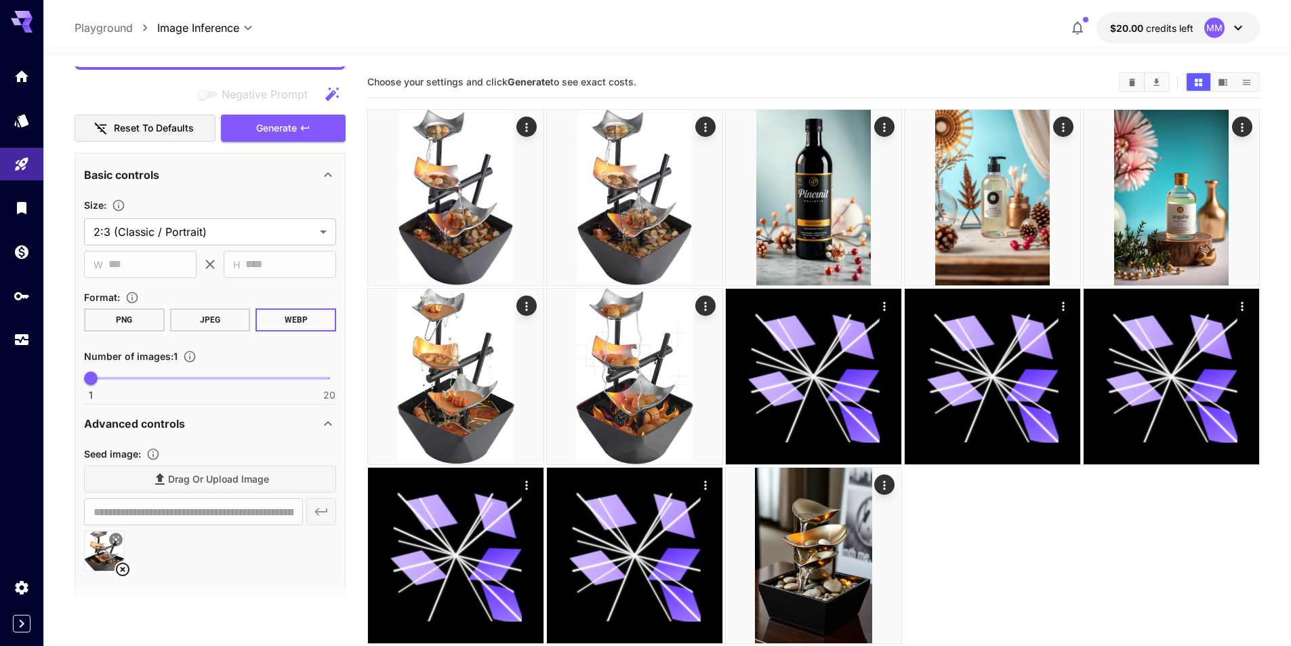
scroll to position [109, 0]
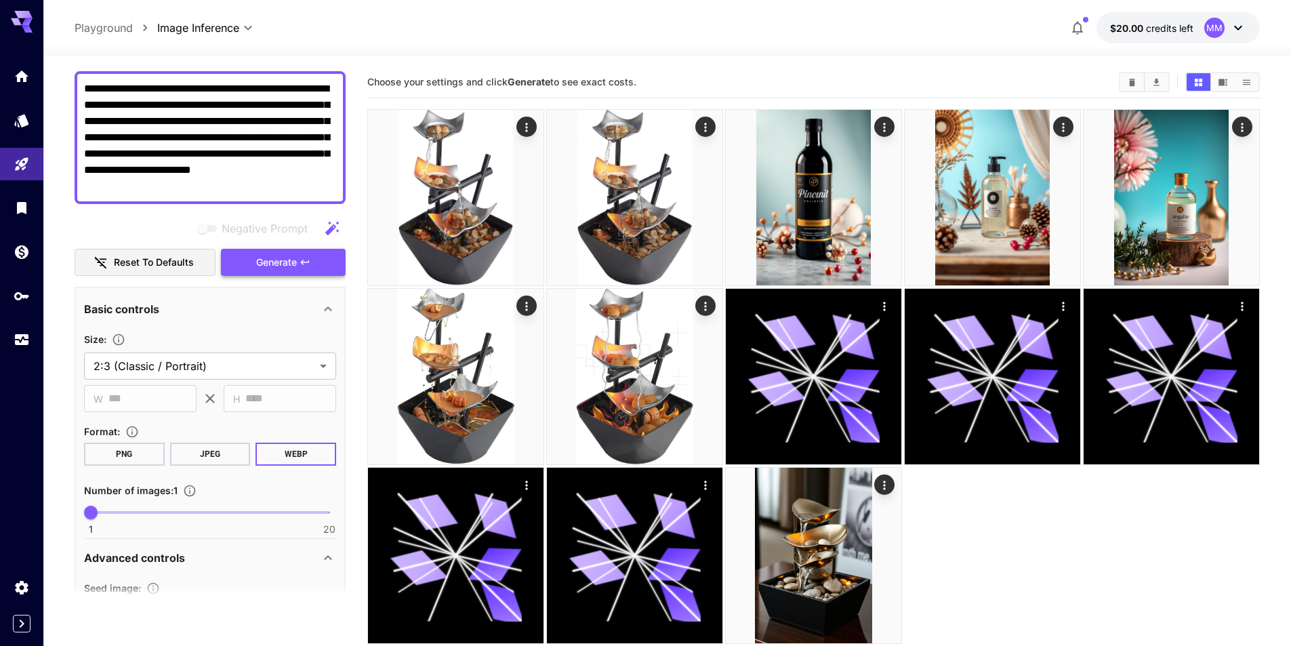
click at [290, 264] on span "Generate" at bounding box center [276, 262] width 41 height 17
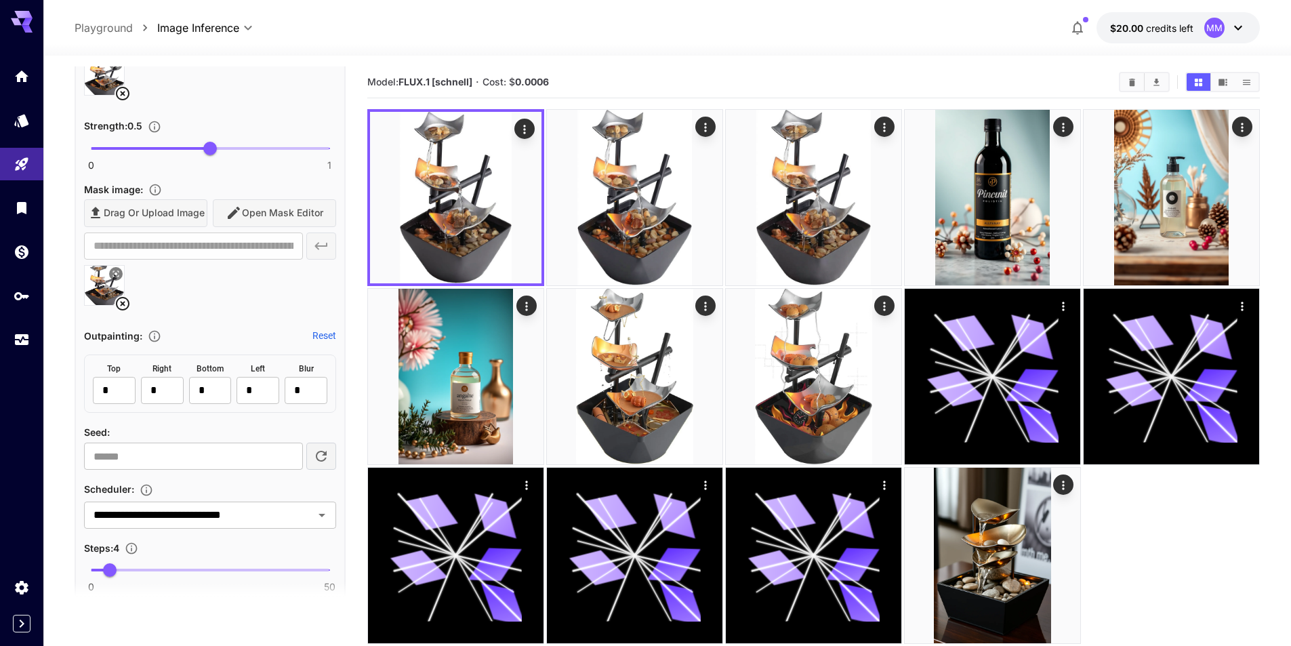
scroll to position [651, 0]
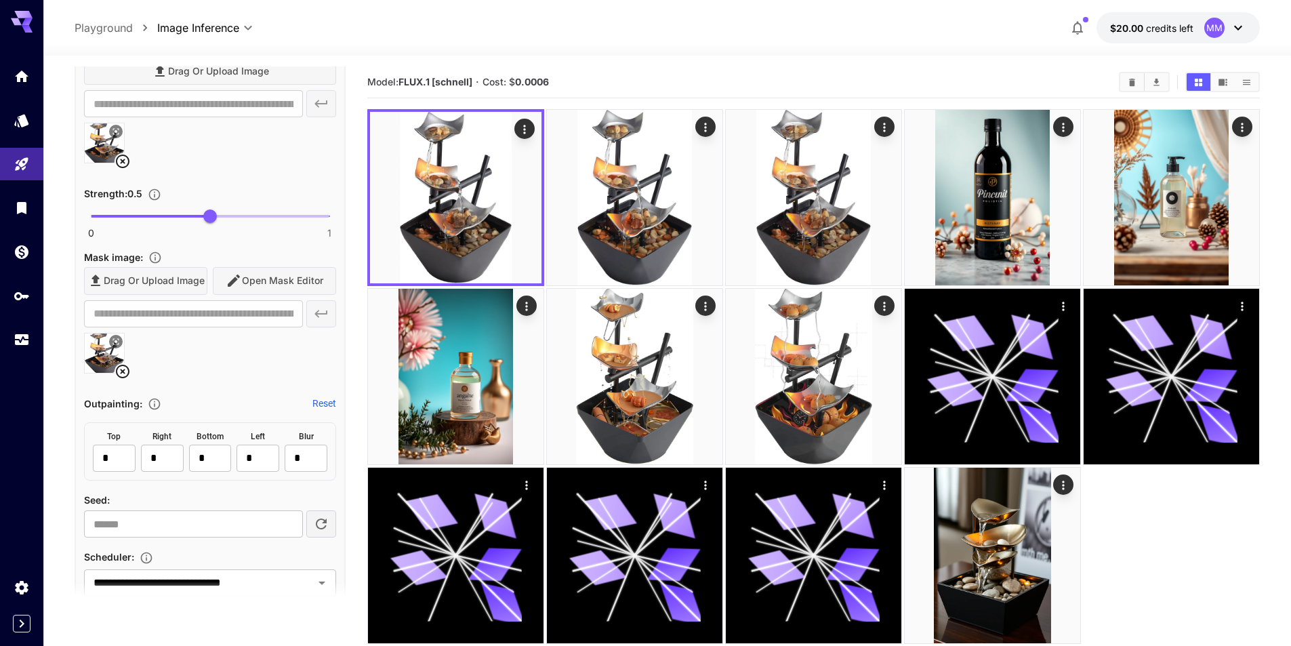
click at [125, 369] on icon at bounding box center [123, 371] width 16 height 16
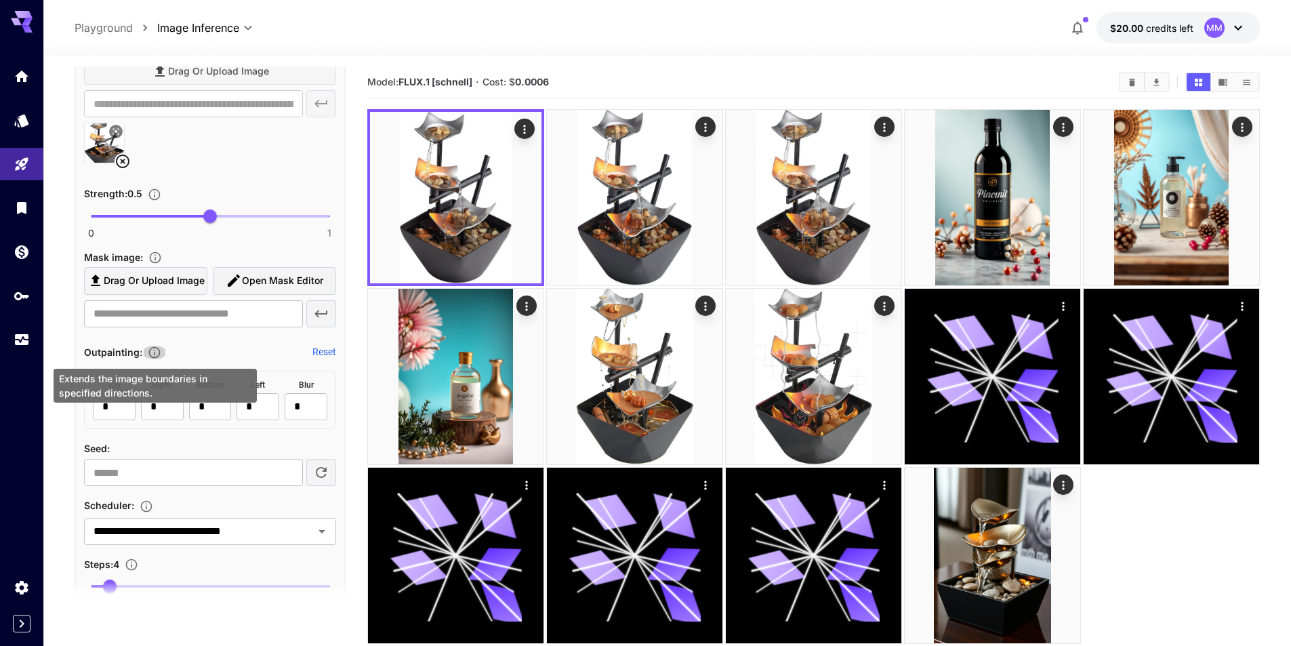
click at [153, 352] on icon "Extends the image boundaries in specified directions." at bounding box center [155, 353] width 14 height 14
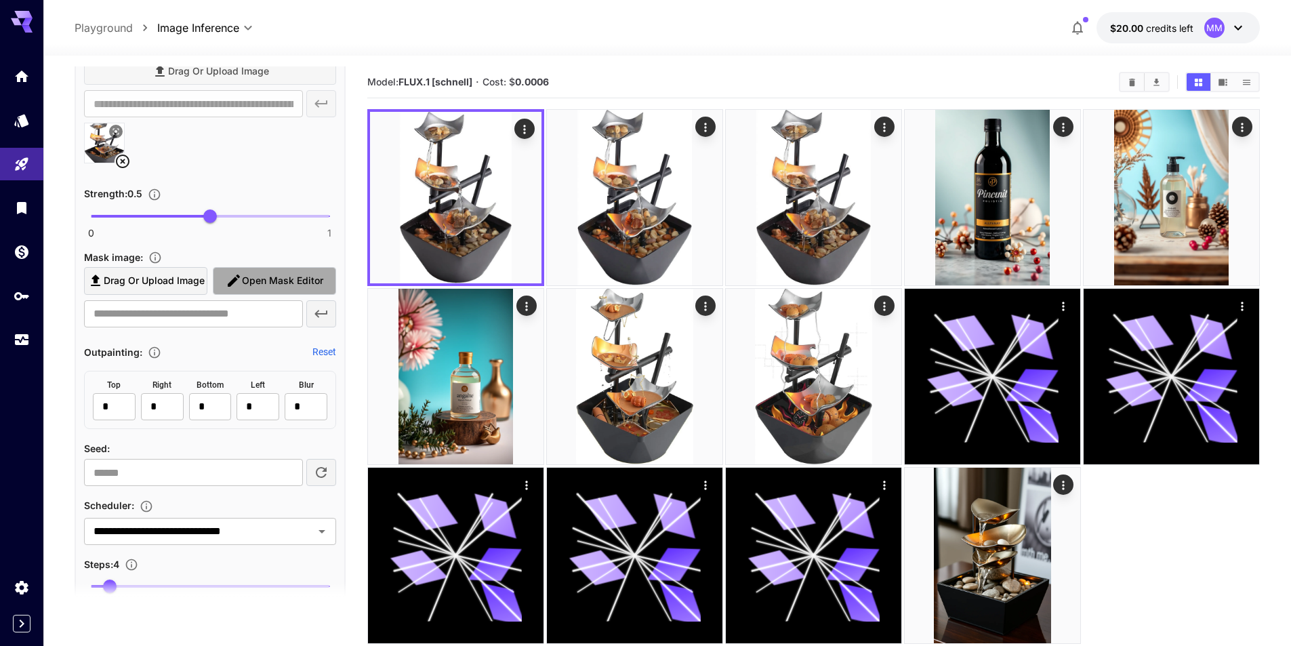
click at [250, 291] on button "Open Mask Editor" at bounding box center [274, 281] width 123 height 28
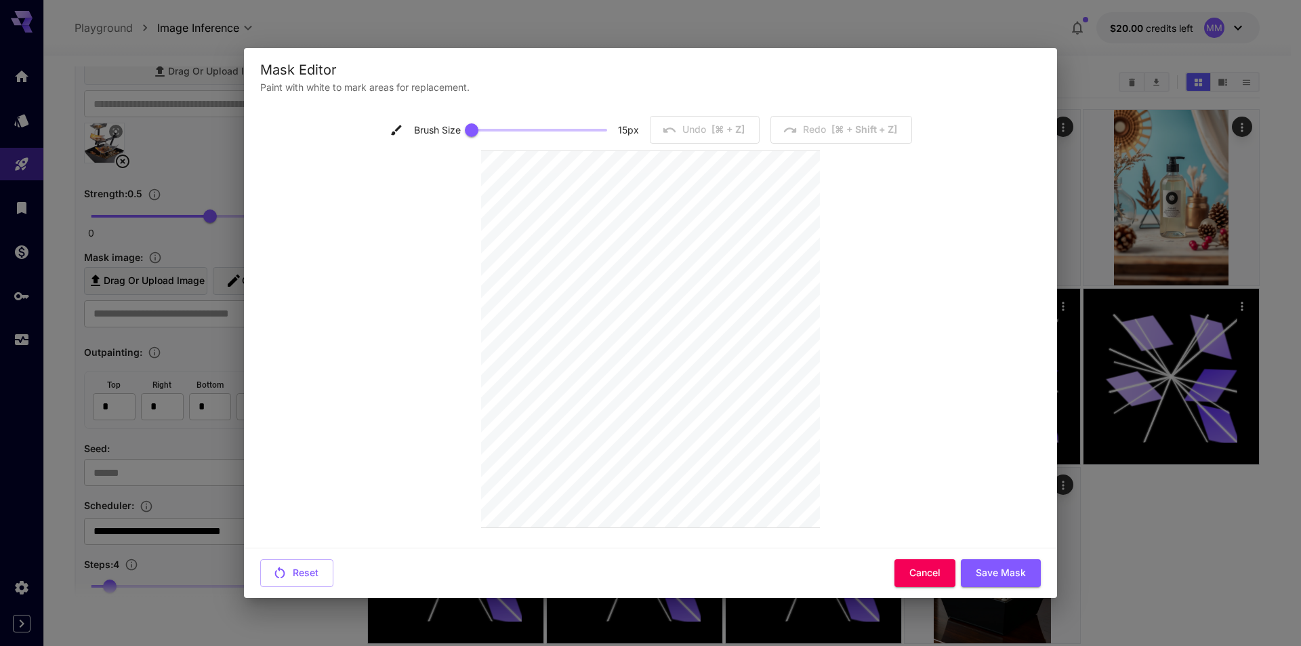
click at [522, 478] on div "Brush Size 15 px Undo [⌘ + Z] Redo [⌘ + shift + Z]" at bounding box center [650, 325] width 781 height 418
type input "**"
drag, startPoint x: 470, startPoint y: 122, endPoint x: 554, endPoint y: 142, distance: 85.8
click at [554, 137] on span at bounding box center [556, 130] width 14 height 14
click at [823, 390] on div "Brush Size 37 px Undo [⌘ + Z] Redo [⌘ + shift + Z]" at bounding box center [650, 325] width 781 height 418
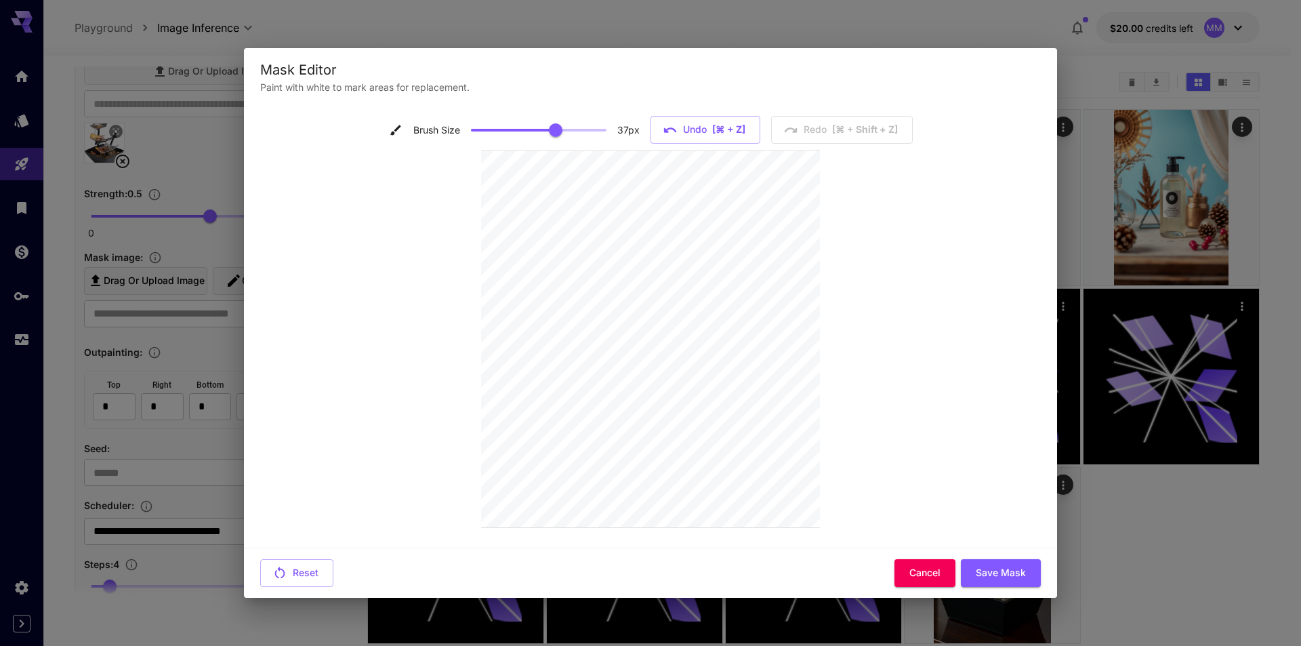
click at [608, 533] on div at bounding box center [650, 339] width 339 height 390
click at [1019, 569] on button "Save Mask" at bounding box center [1001, 573] width 80 height 28
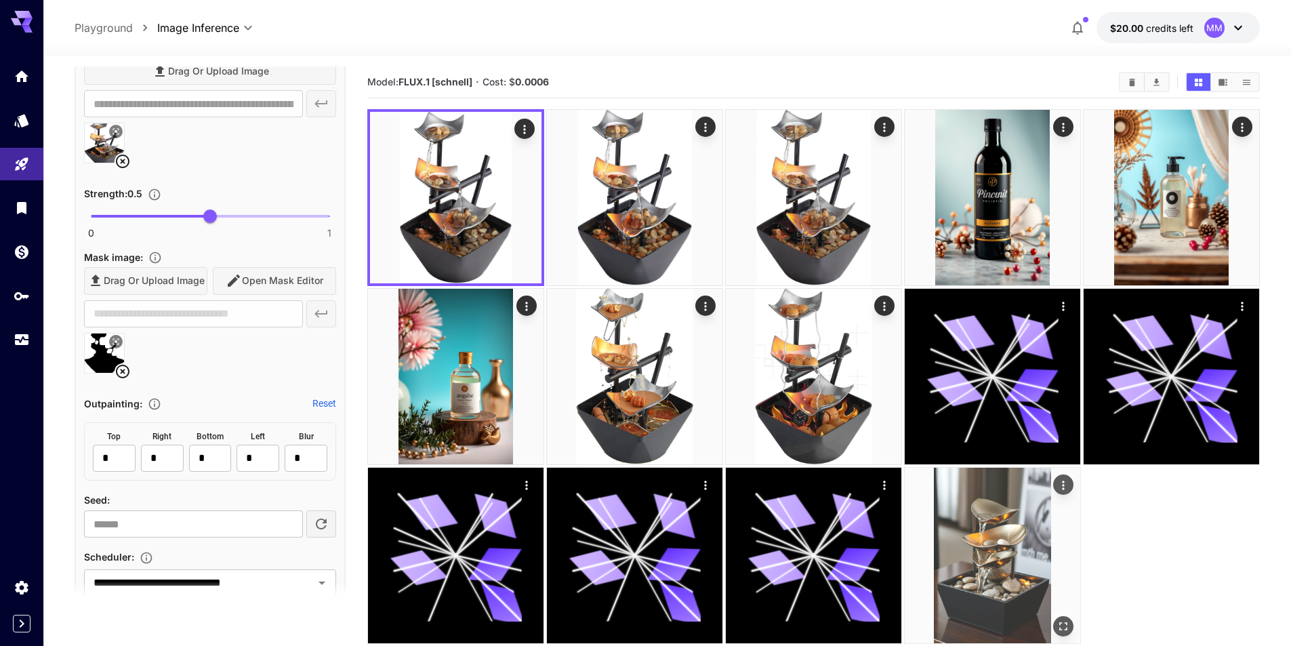
type input "**********"
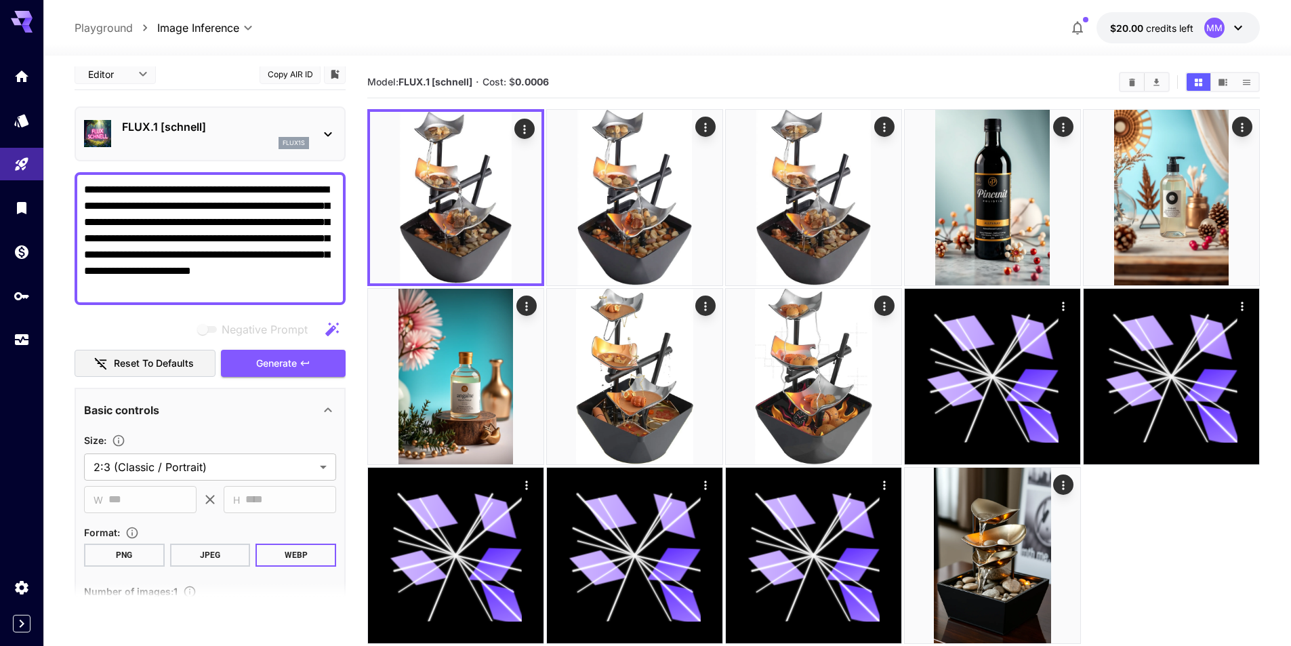
scroll to position [0, 0]
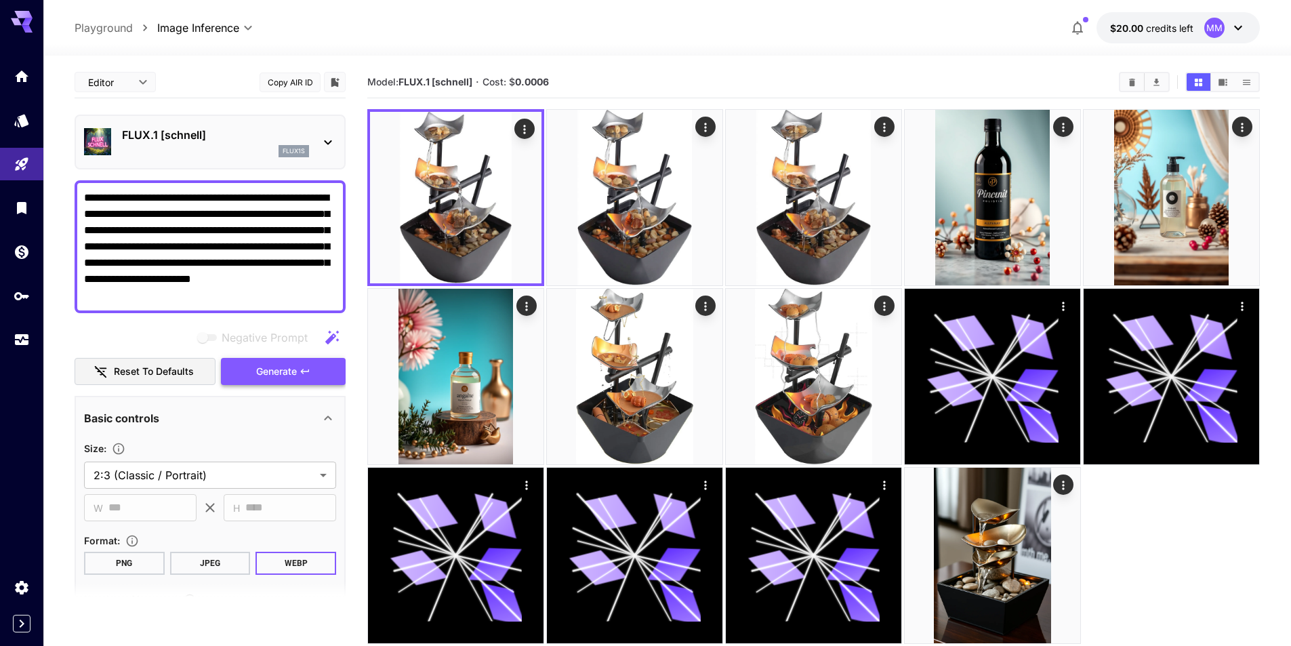
click at [298, 366] on button "Generate" at bounding box center [283, 372] width 125 height 28
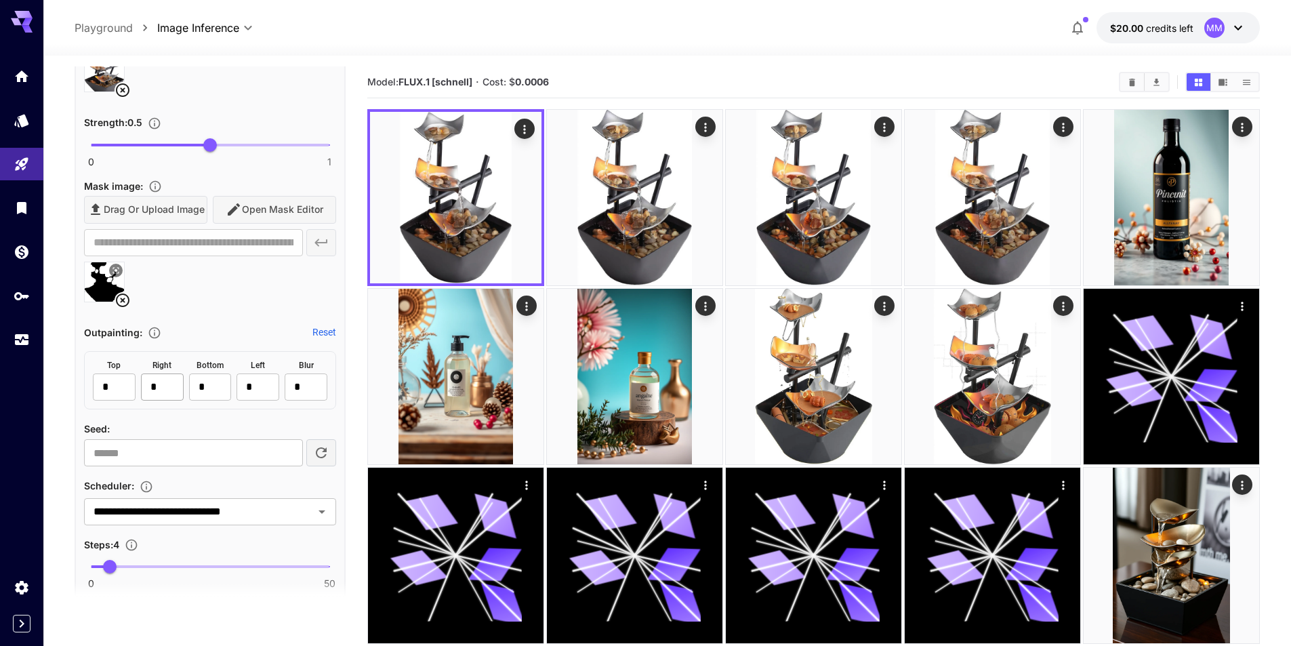
scroll to position [746, 0]
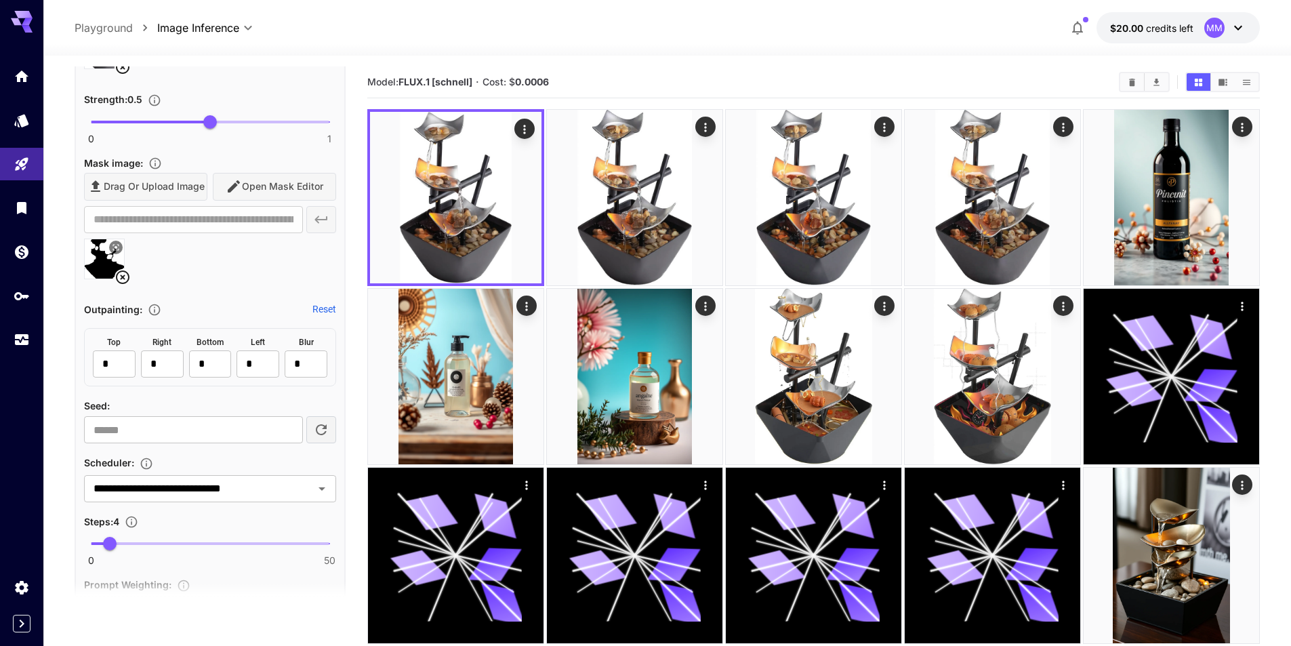
click at [122, 279] on icon at bounding box center [123, 277] width 16 height 16
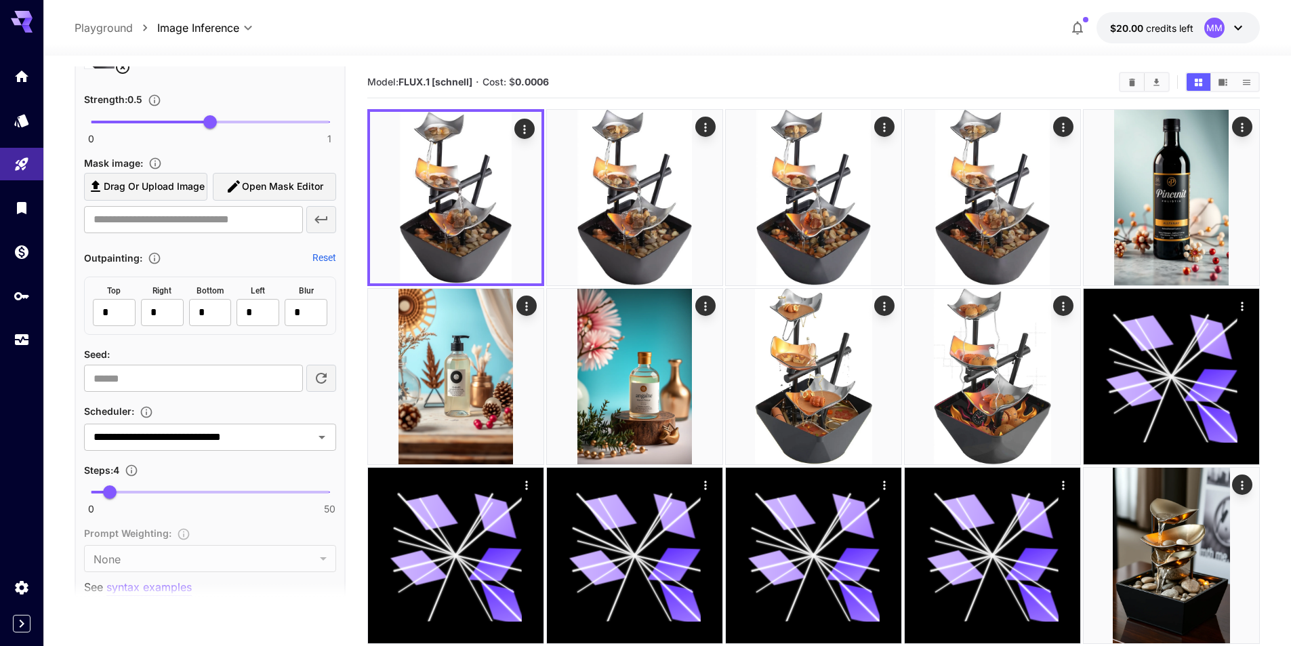
click at [231, 200] on button "Open Mask Editor" at bounding box center [274, 187] width 123 height 28
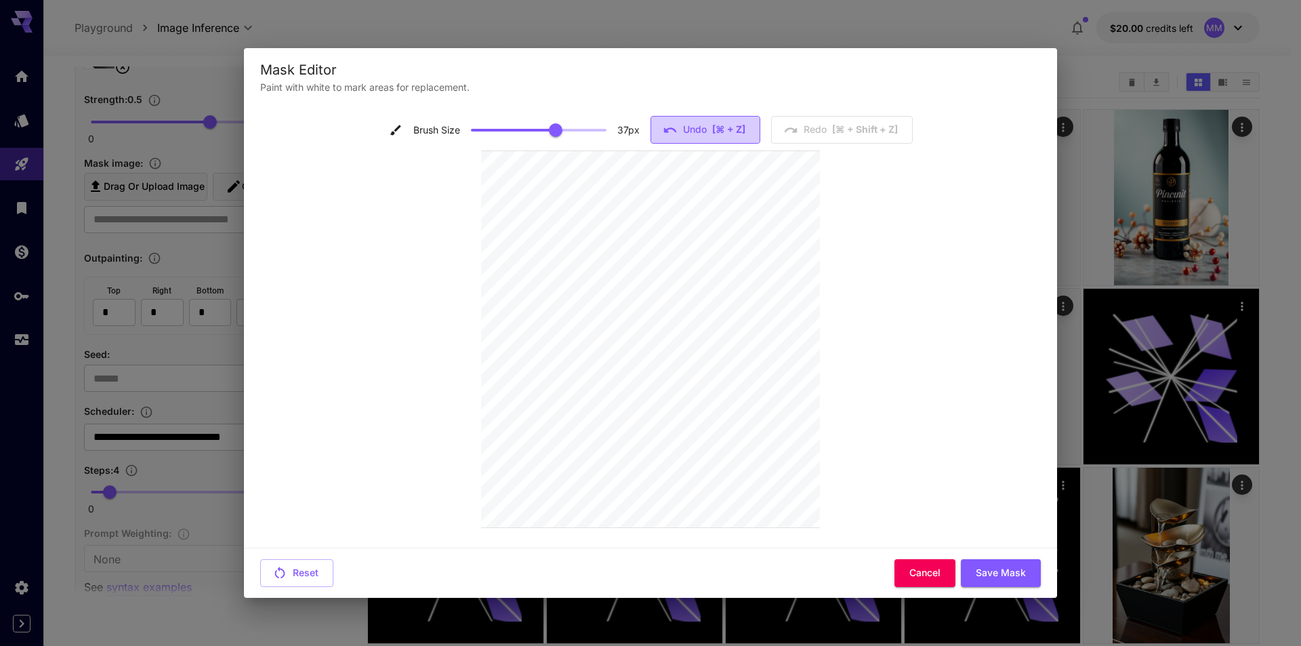
click at [664, 119] on button "Undo [⌘ + Z]" at bounding box center [706, 130] width 110 height 28
click at [674, 131] on icon "button" at bounding box center [670, 130] width 15 height 15
click at [682, 119] on button "Undo [⌘ + Z]" at bounding box center [706, 130] width 110 height 28
click at [687, 131] on button "Undo [⌘ + Z]" at bounding box center [706, 130] width 110 height 28
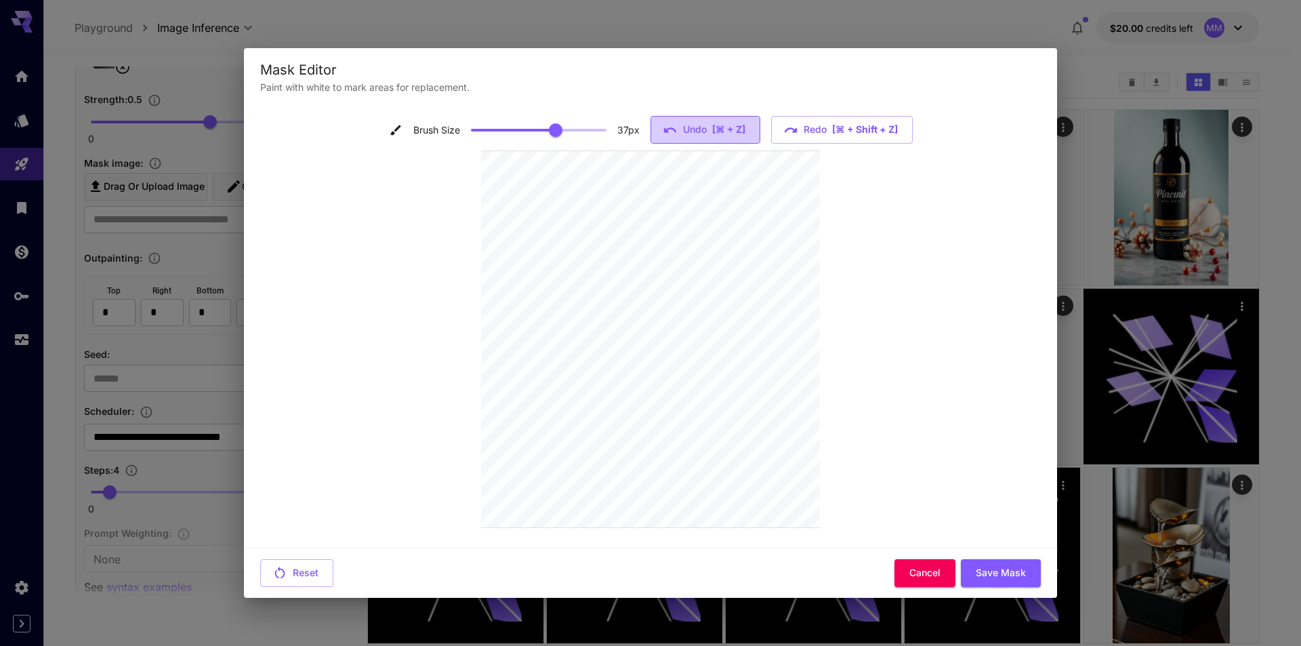
click at [687, 131] on button "Undo [⌘ + Z]" at bounding box center [706, 130] width 110 height 28
click at [688, 131] on button "Undo [⌘ + Z]" at bounding box center [706, 130] width 110 height 28
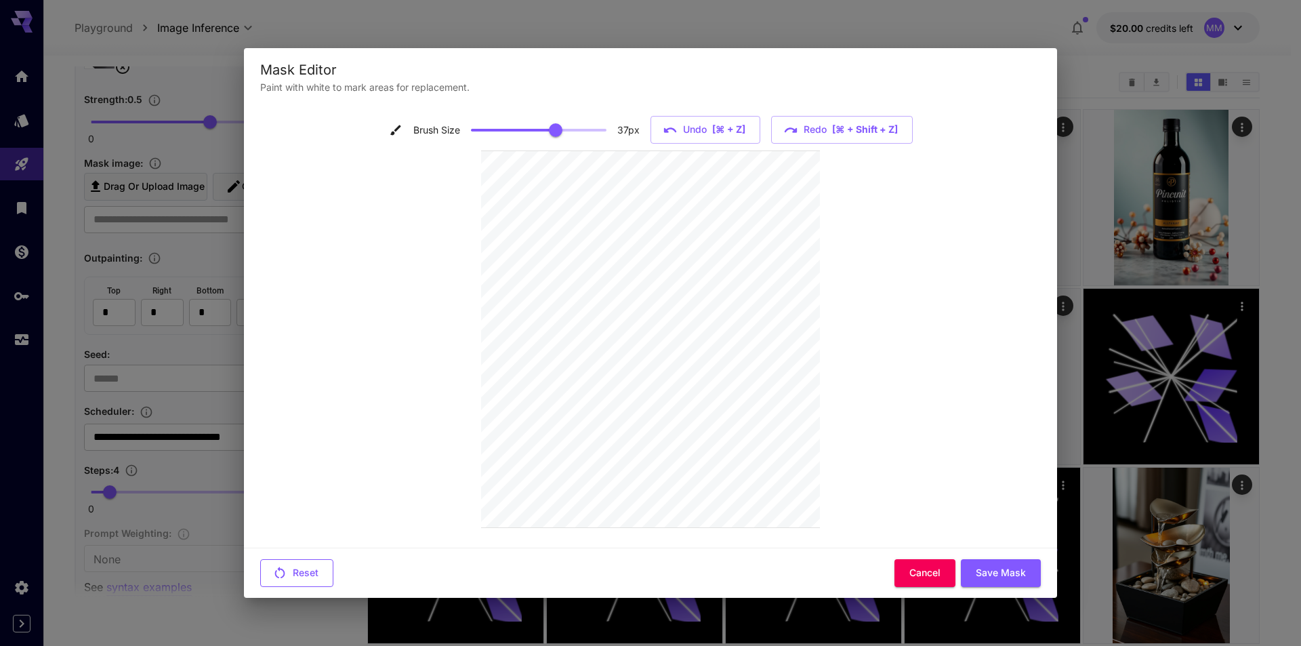
click at [316, 566] on button "Reset" at bounding box center [296, 573] width 73 height 28
click at [994, 573] on button "Save Mask" at bounding box center [1001, 573] width 80 height 28
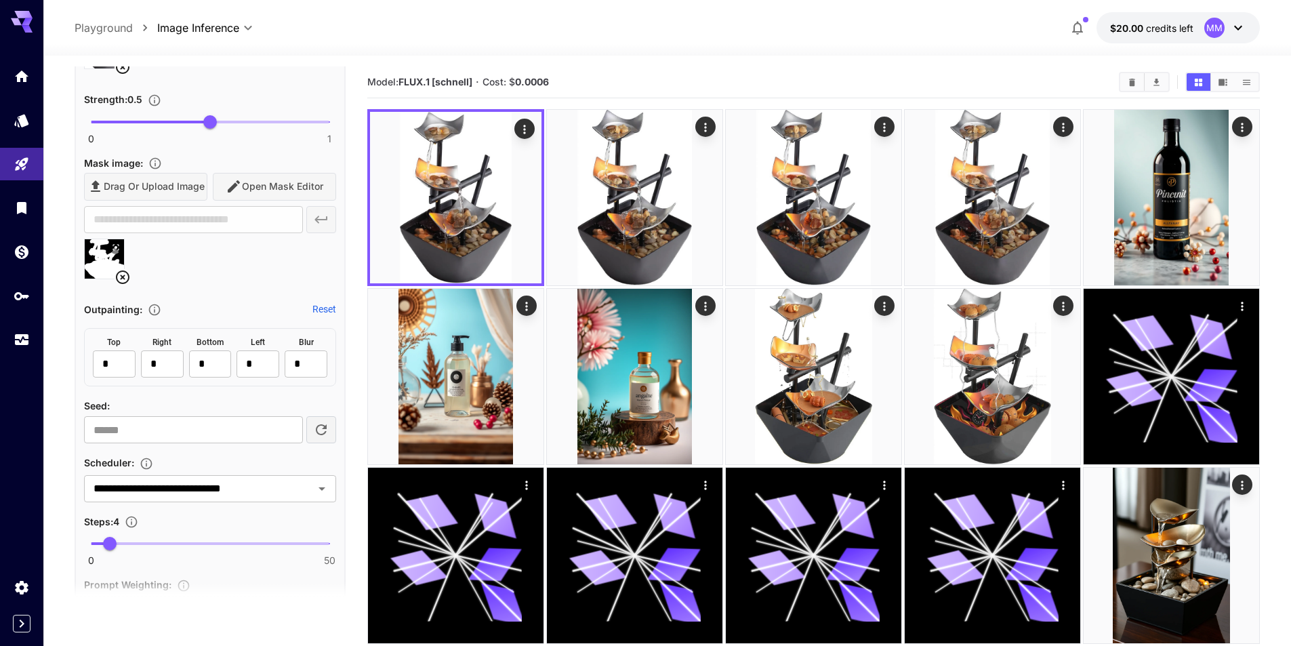
type input "**********"
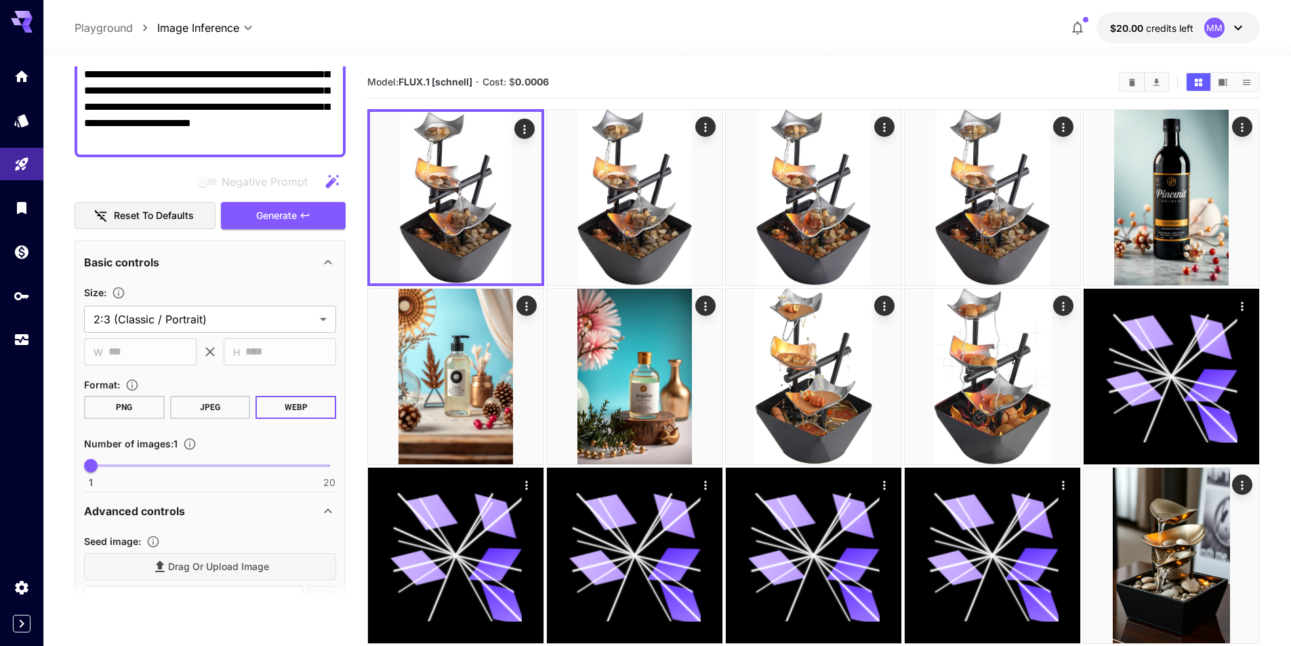
scroll to position [136, 0]
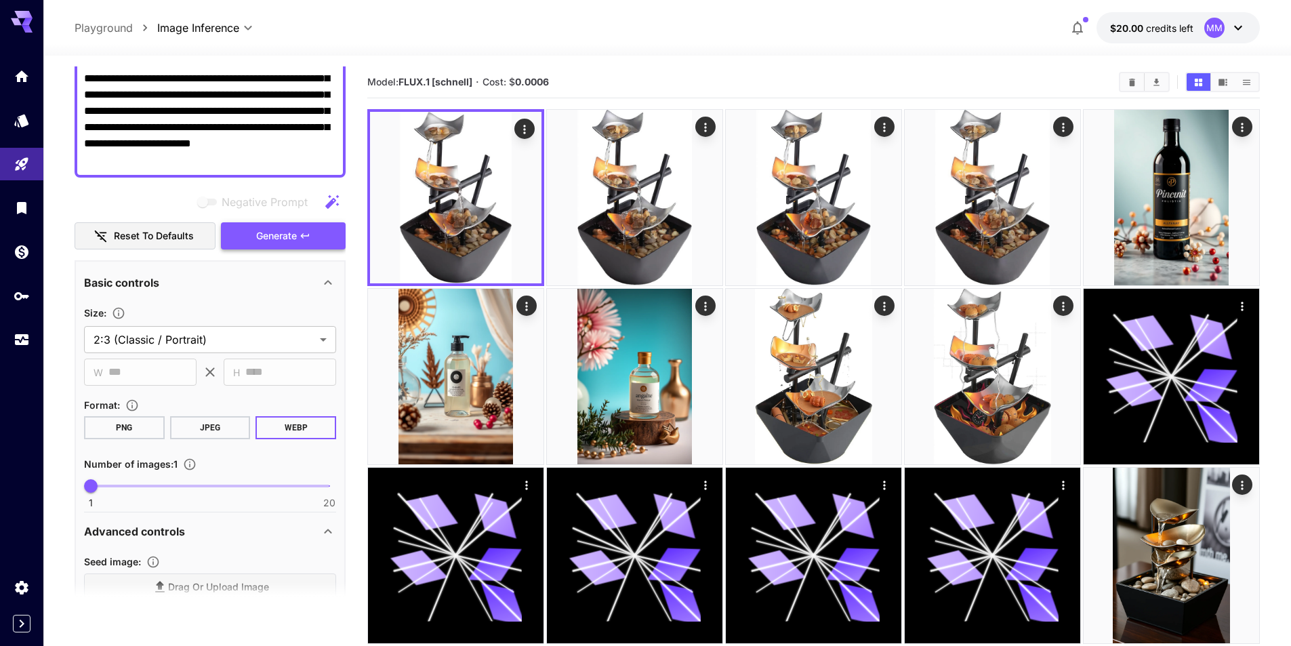
click at [272, 244] on span "Generate" at bounding box center [276, 236] width 41 height 17
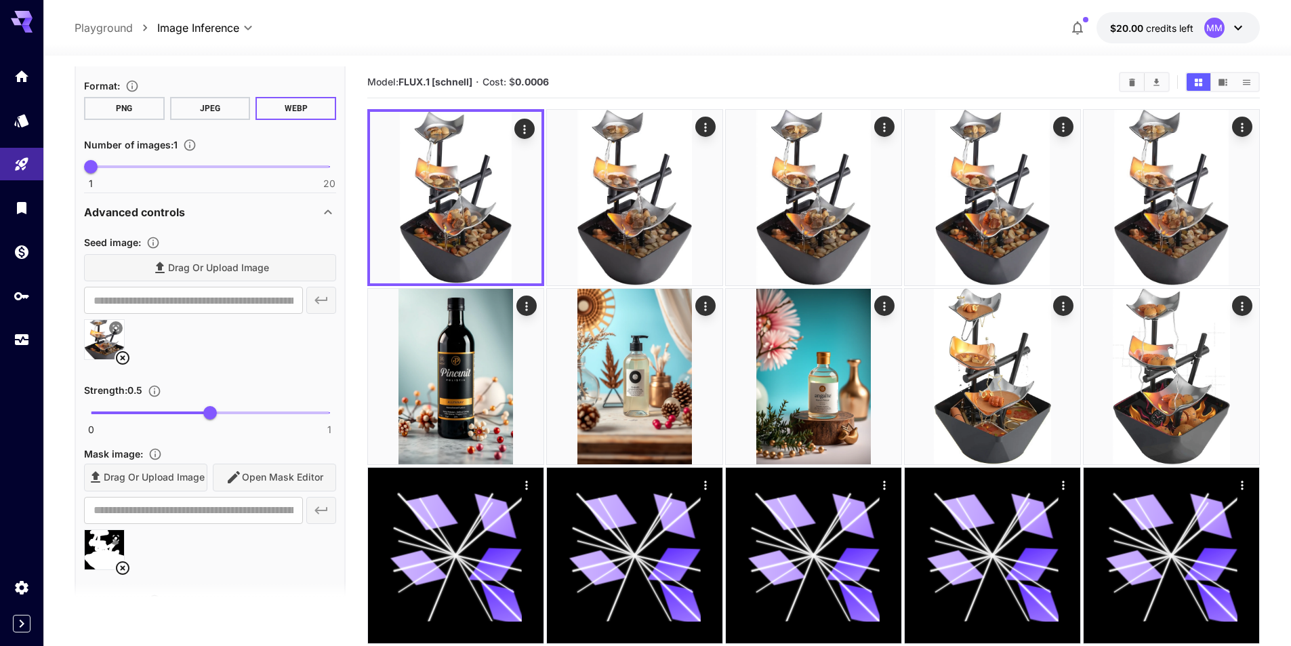
scroll to position [746, 0]
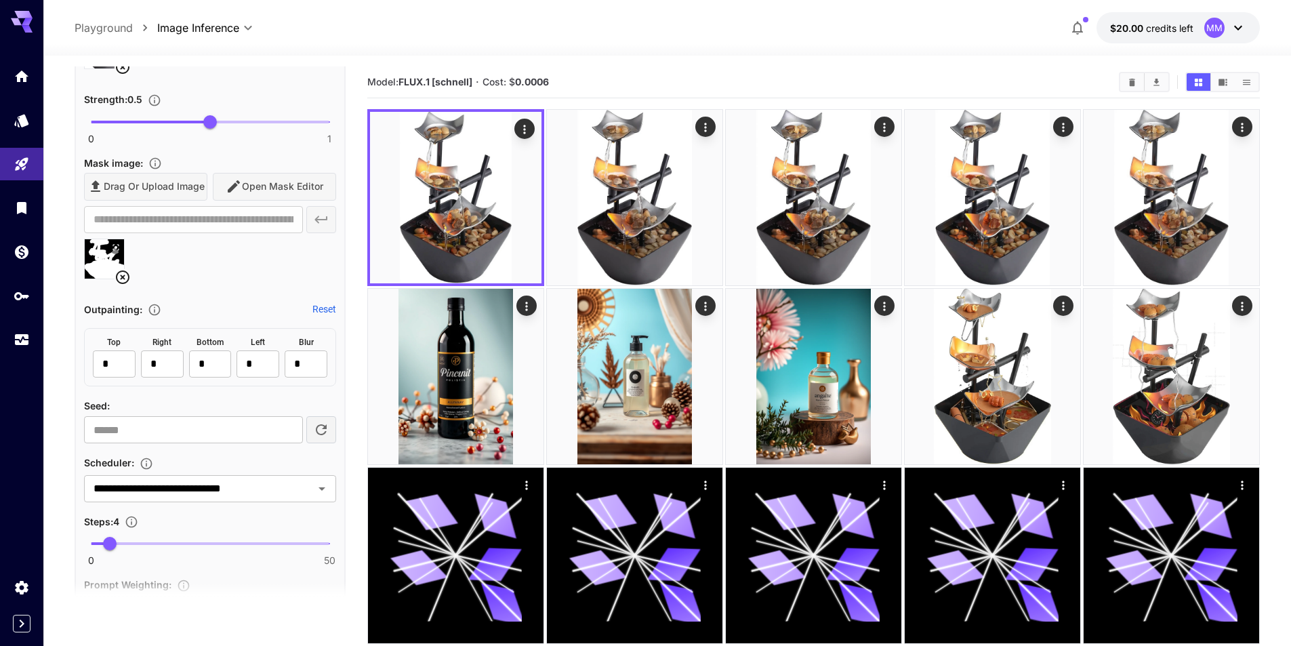
click at [124, 279] on icon at bounding box center [123, 277] width 16 height 16
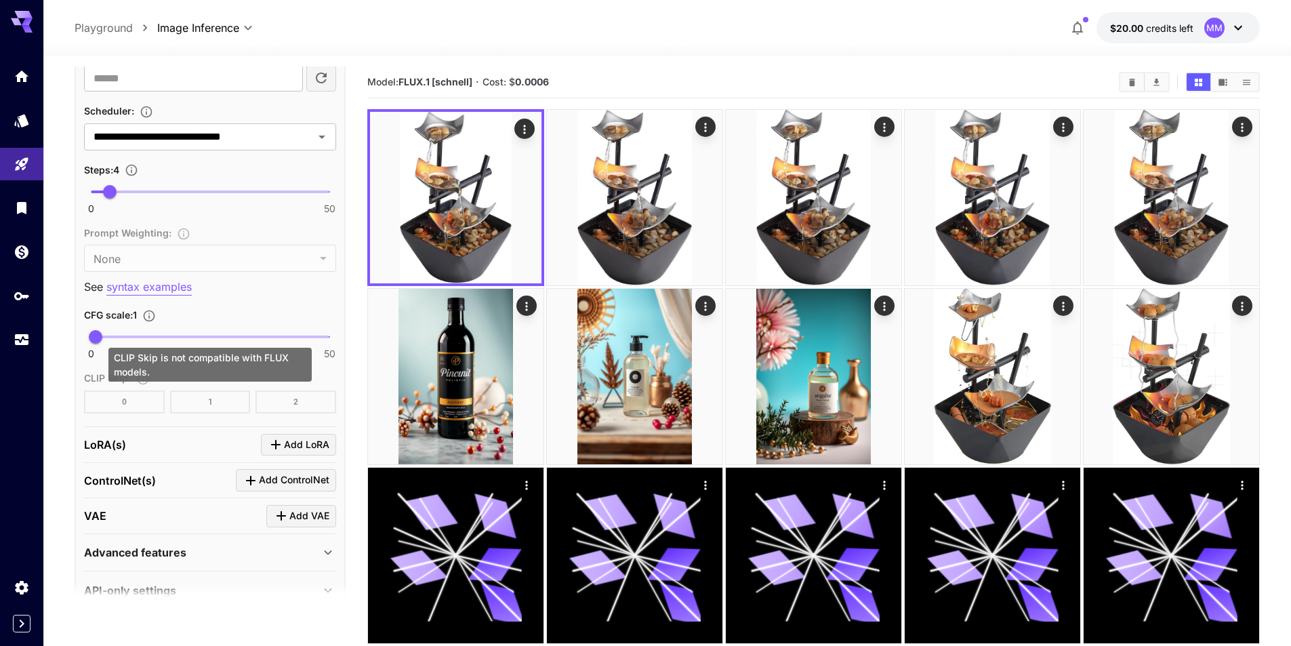
scroll to position [1074, 0]
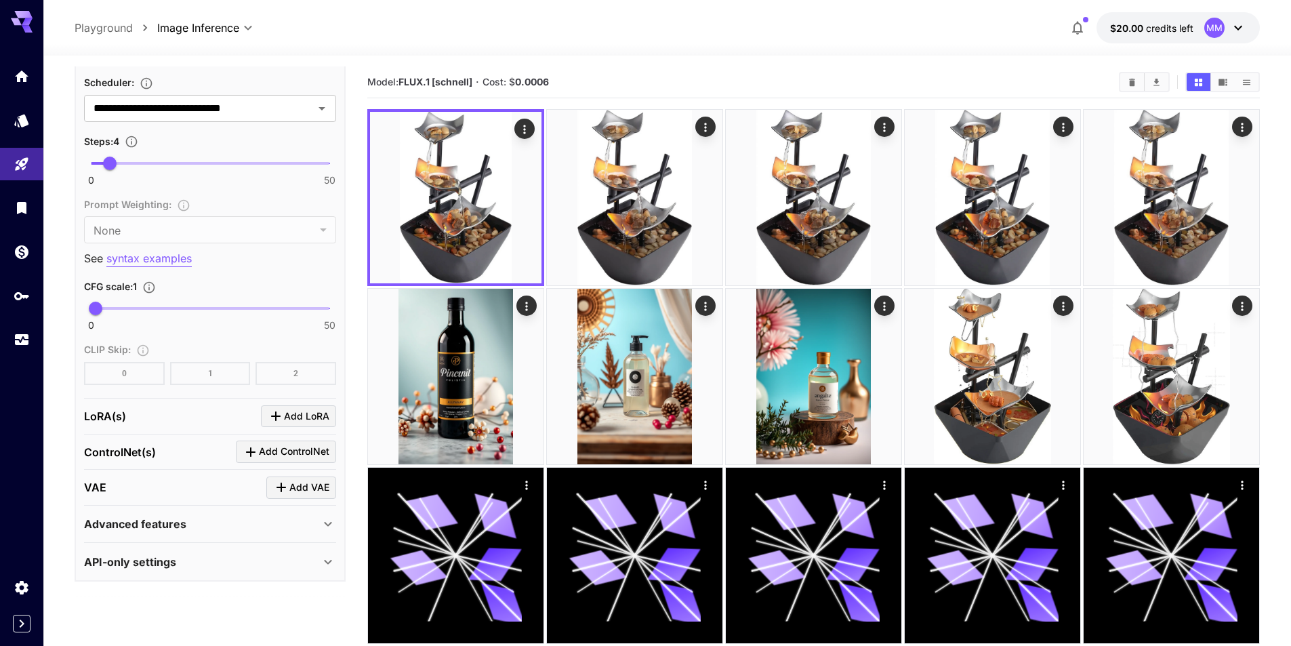
click at [180, 521] on p "Advanced features" at bounding box center [135, 524] width 102 height 16
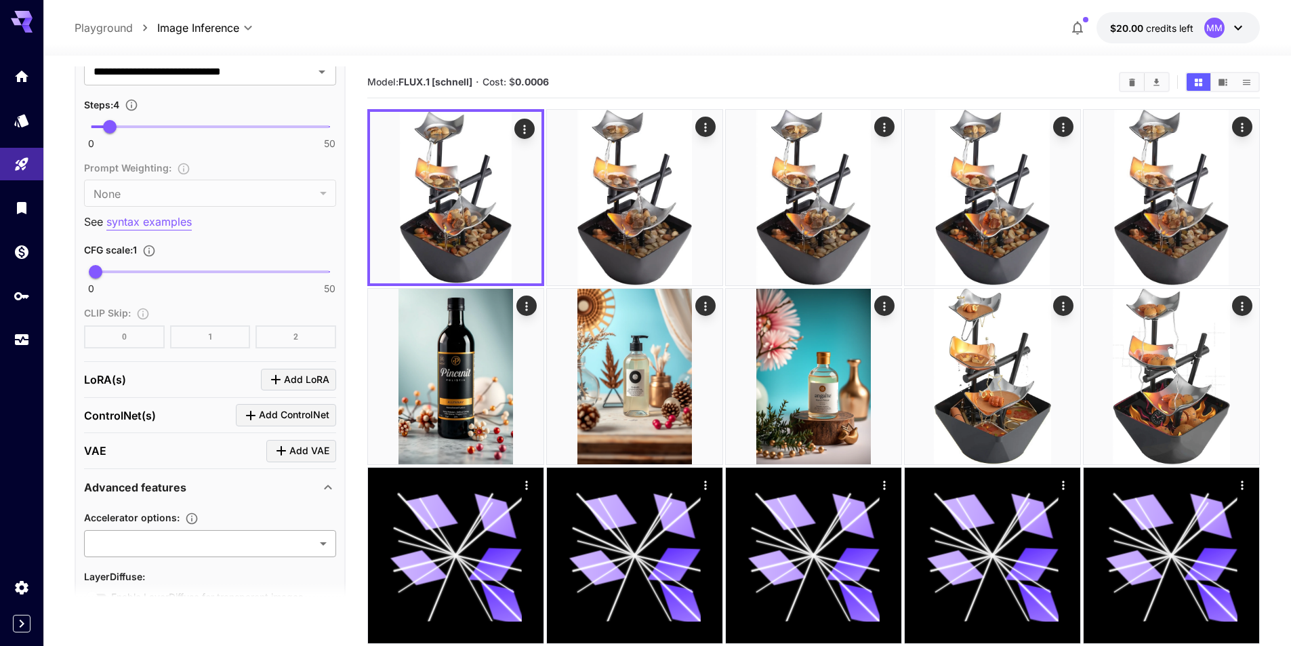
scroll to position [1186, 0]
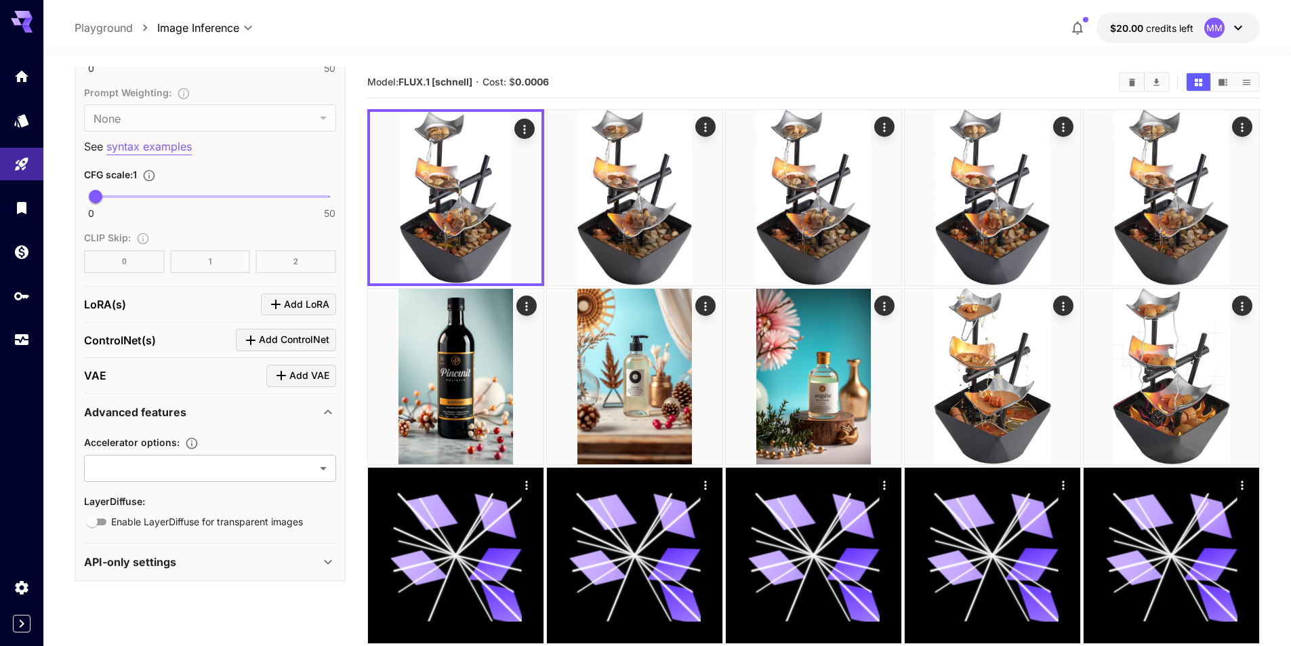
click at [190, 428] on div "Advanced features" at bounding box center [210, 412] width 252 height 33
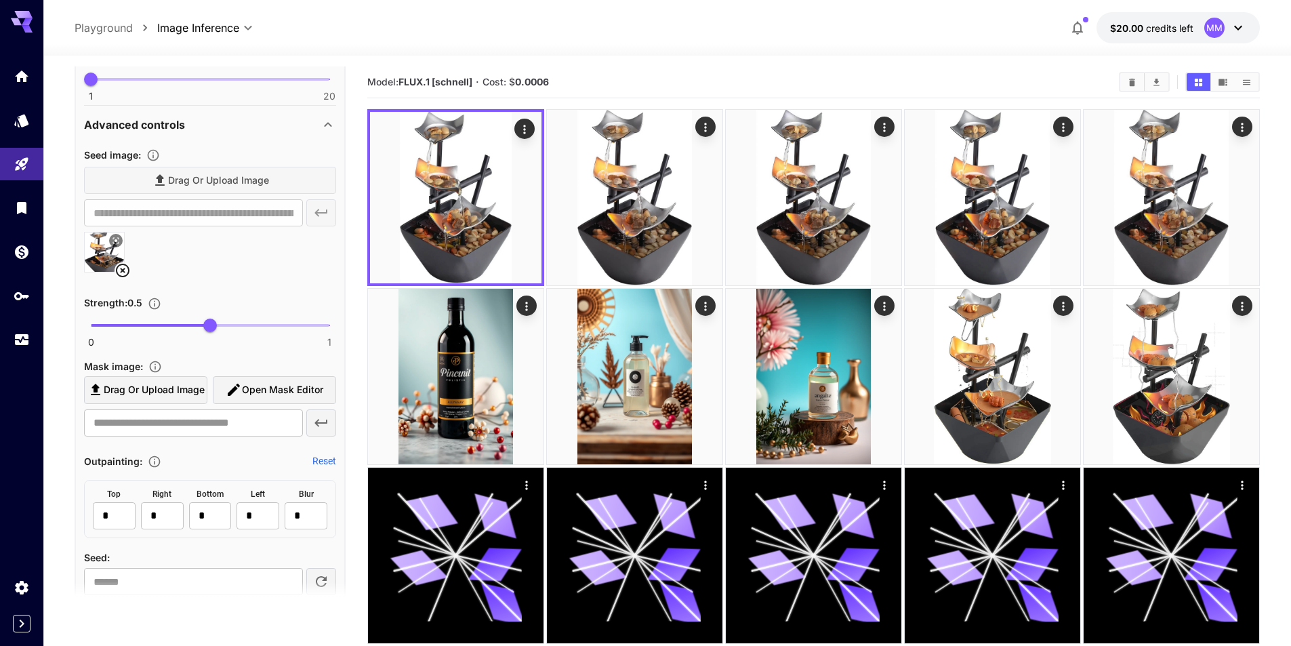
scroll to position [610, 0]
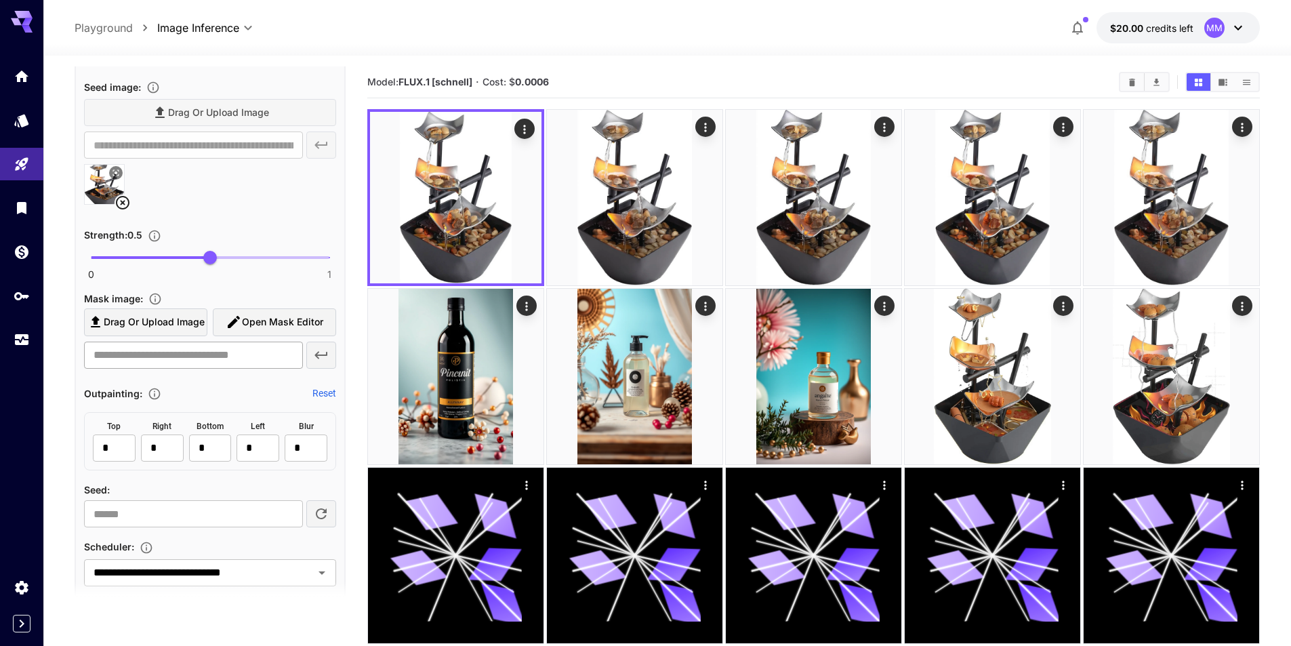
click at [264, 363] on input "text" at bounding box center [193, 355] width 219 height 27
click at [195, 361] on input "text" at bounding box center [193, 355] width 219 height 27
paste input "**********"
type input "**********"
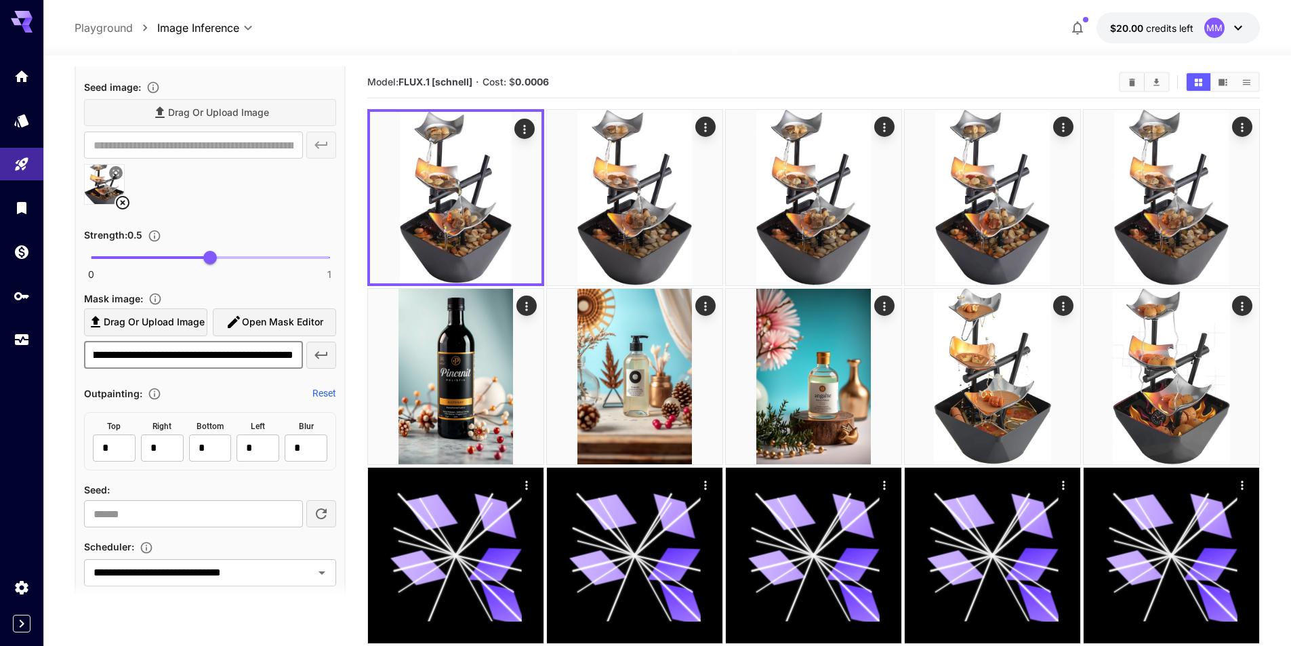
click at [321, 357] on icon "button" at bounding box center [321, 355] width 16 height 16
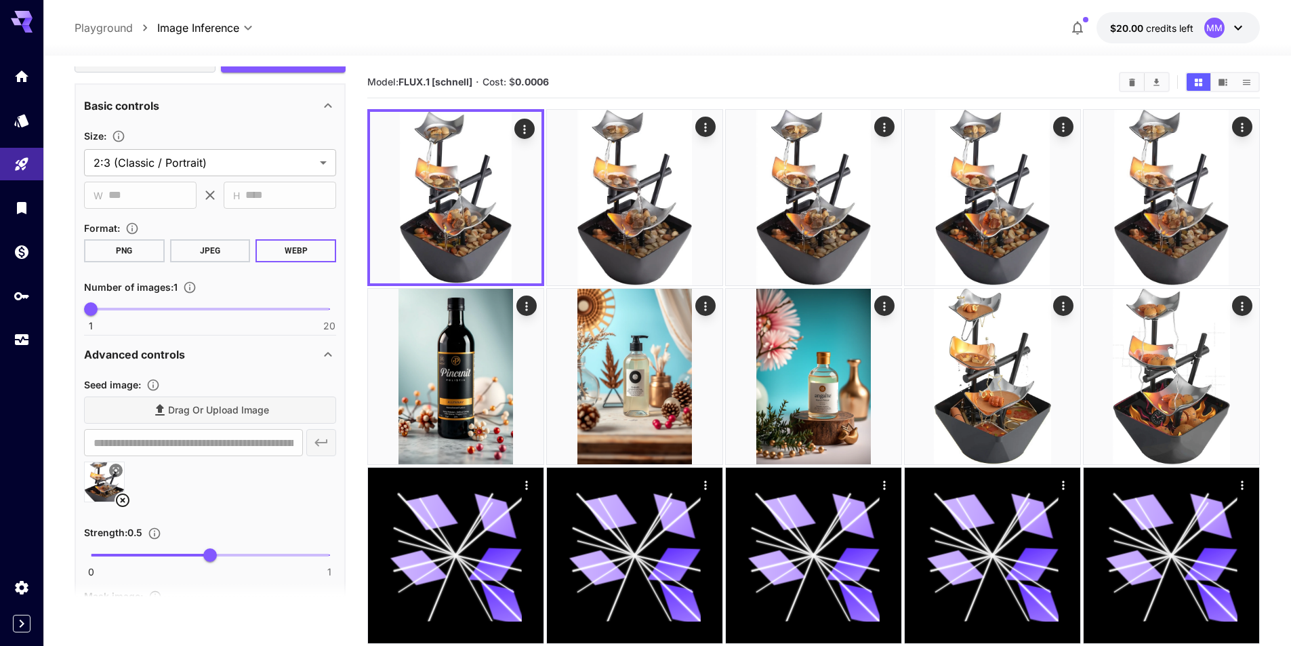
scroll to position [41, 0]
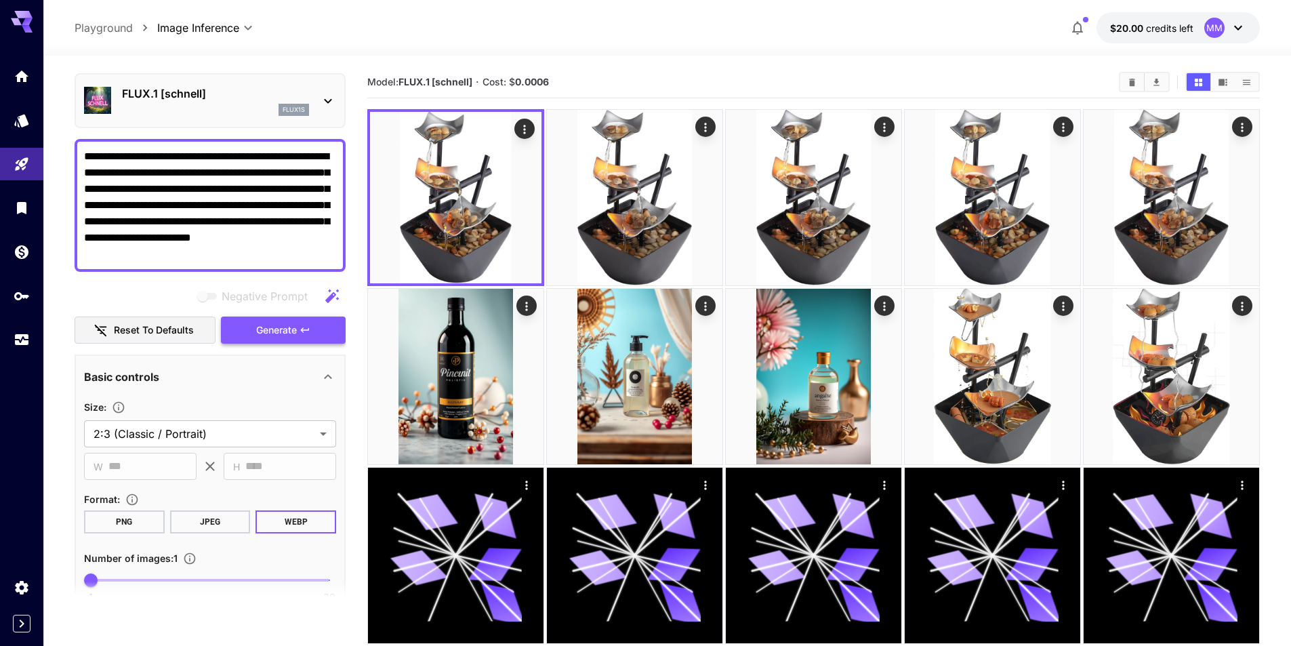
click at [279, 319] on button "Generate" at bounding box center [283, 331] width 125 height 28
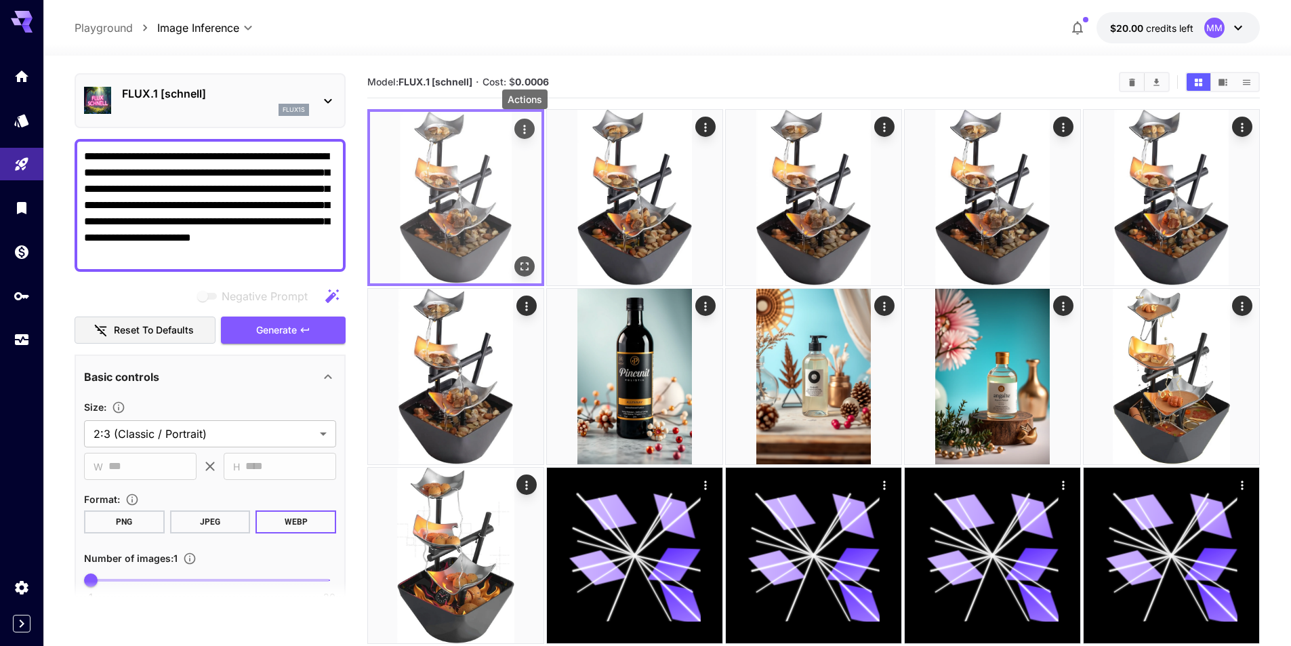
click at [531, 127] on icon "Actions" at bounding box center [525, 130] width 14 height 14
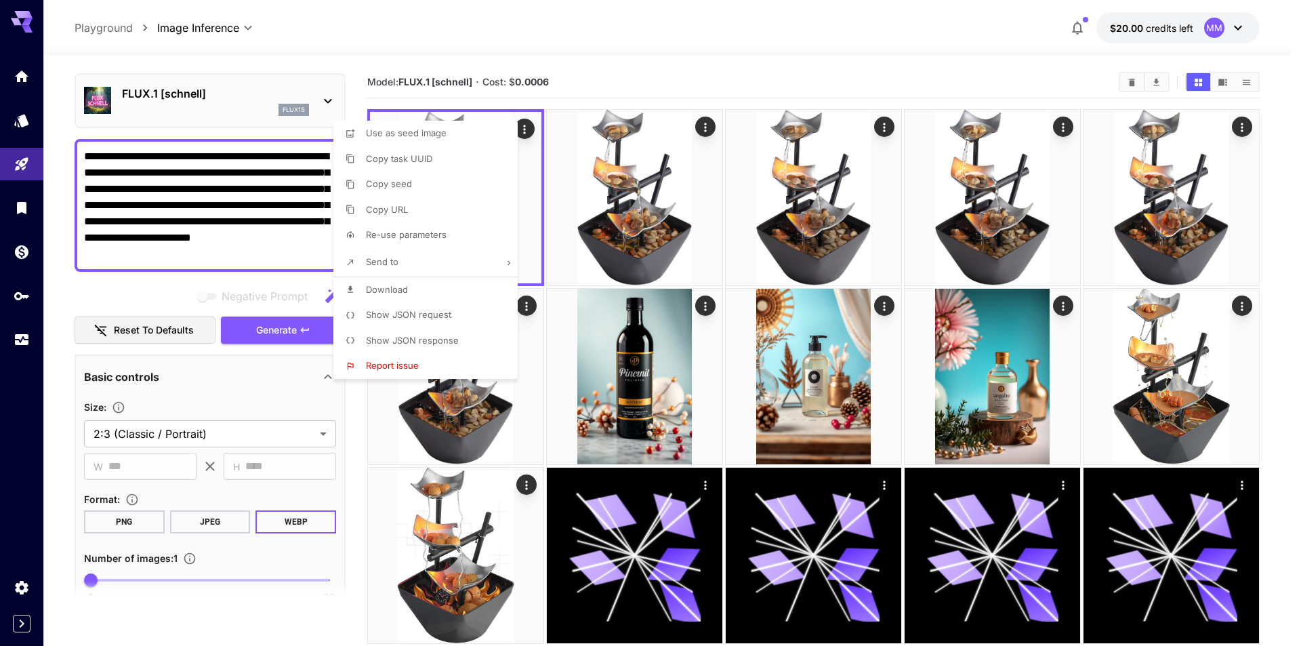
click at [520, 130] on div at bounding box center [650, 323] width 1301 height 646
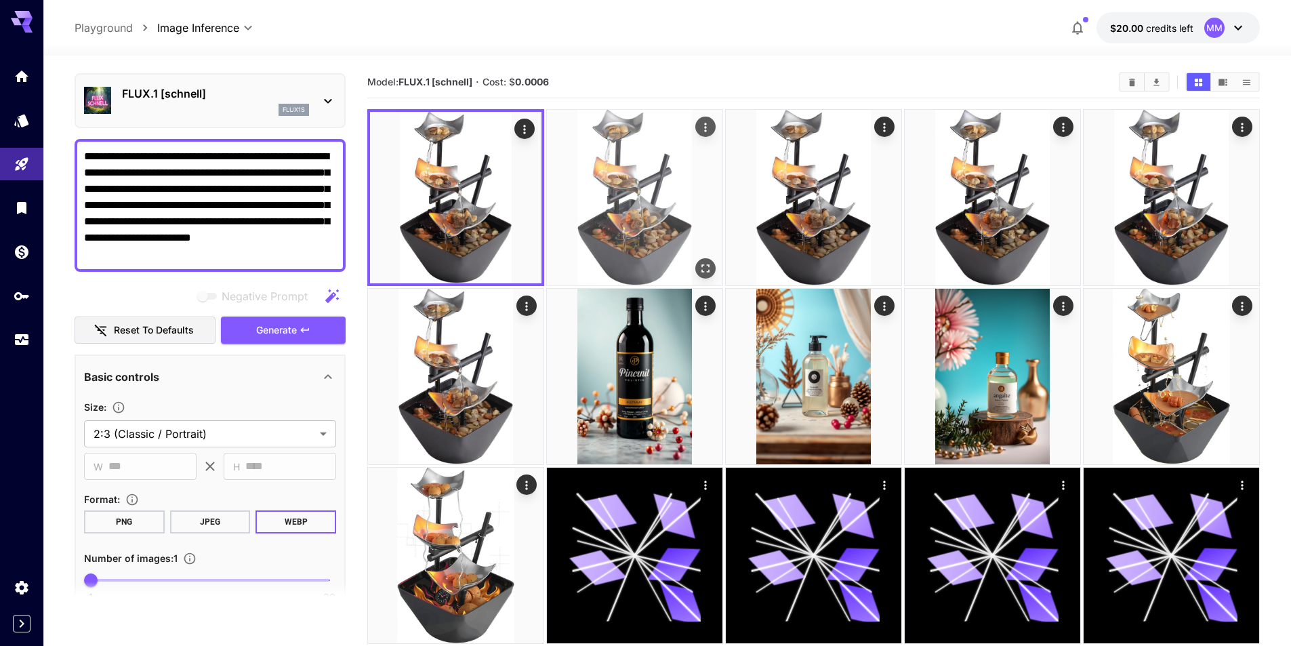
click at [654, 238] on img at bounding box center [635, 198] width 176 height 176
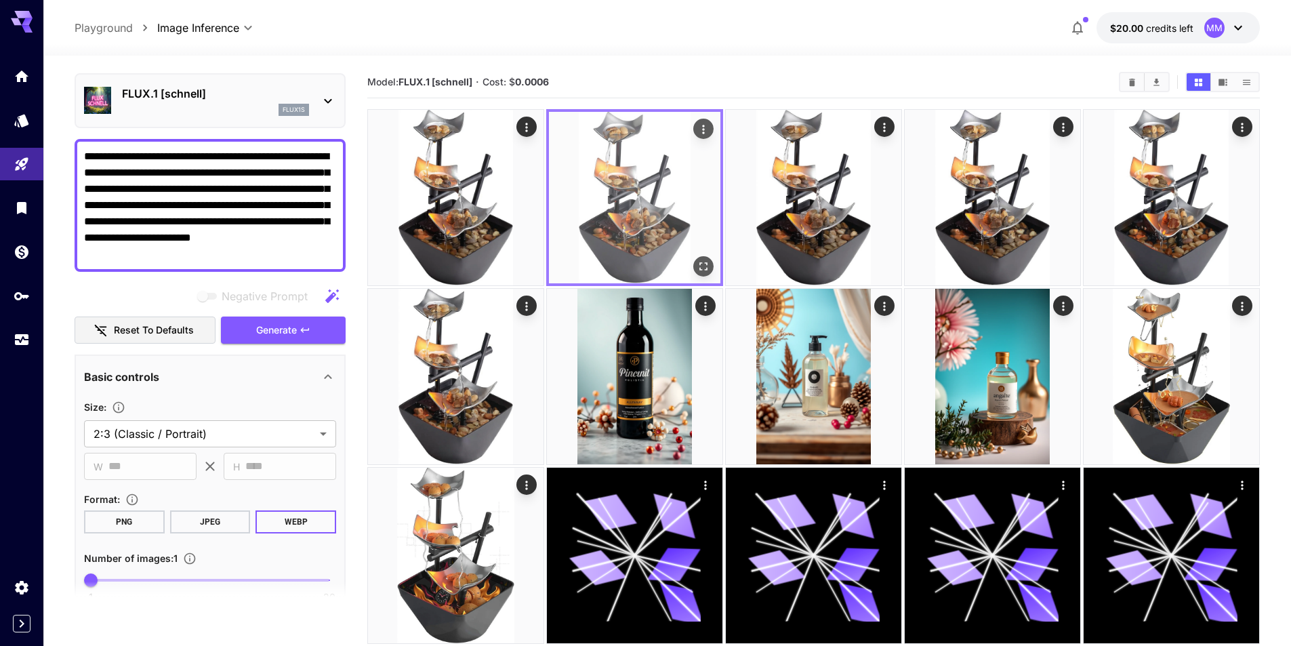
click at [706, 268] on icon "Open in fullscreen" at bounding box center [704, 267] width 14 height 14
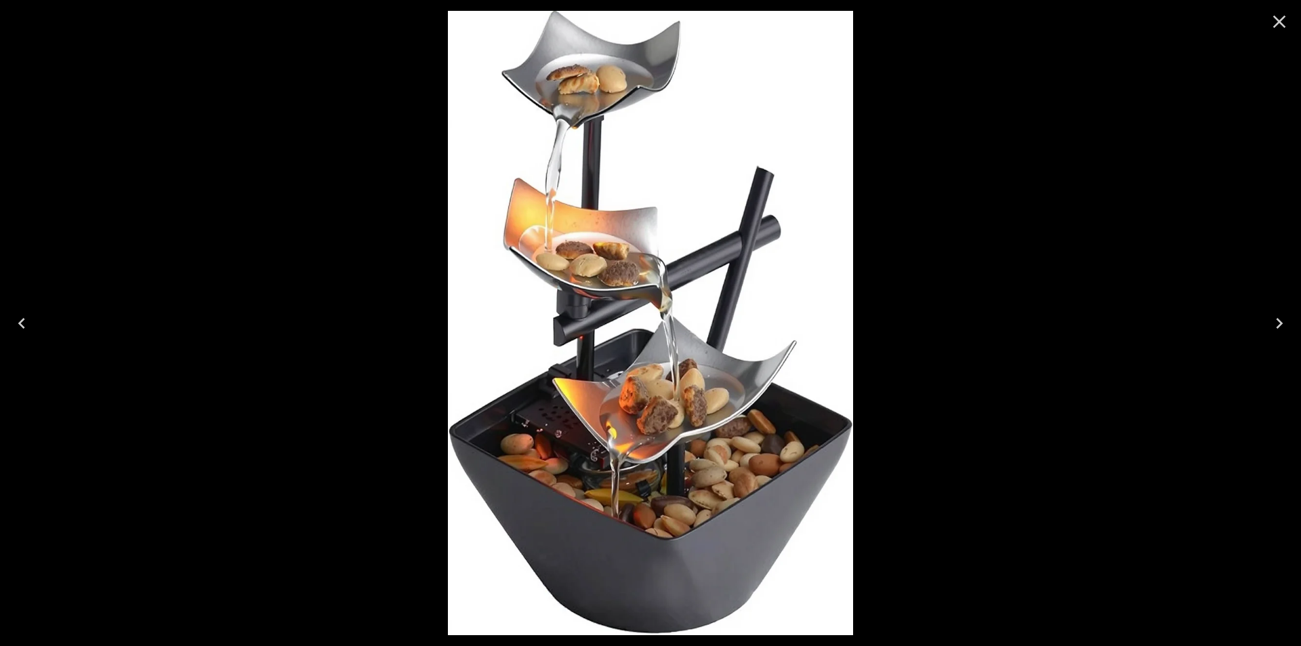
click at [685, 104] on img at bounding box center [651, 323] width 406 height 624
click at [26, 323] on icon "Previous" at bounding box center [22, 323] width 22 height 22
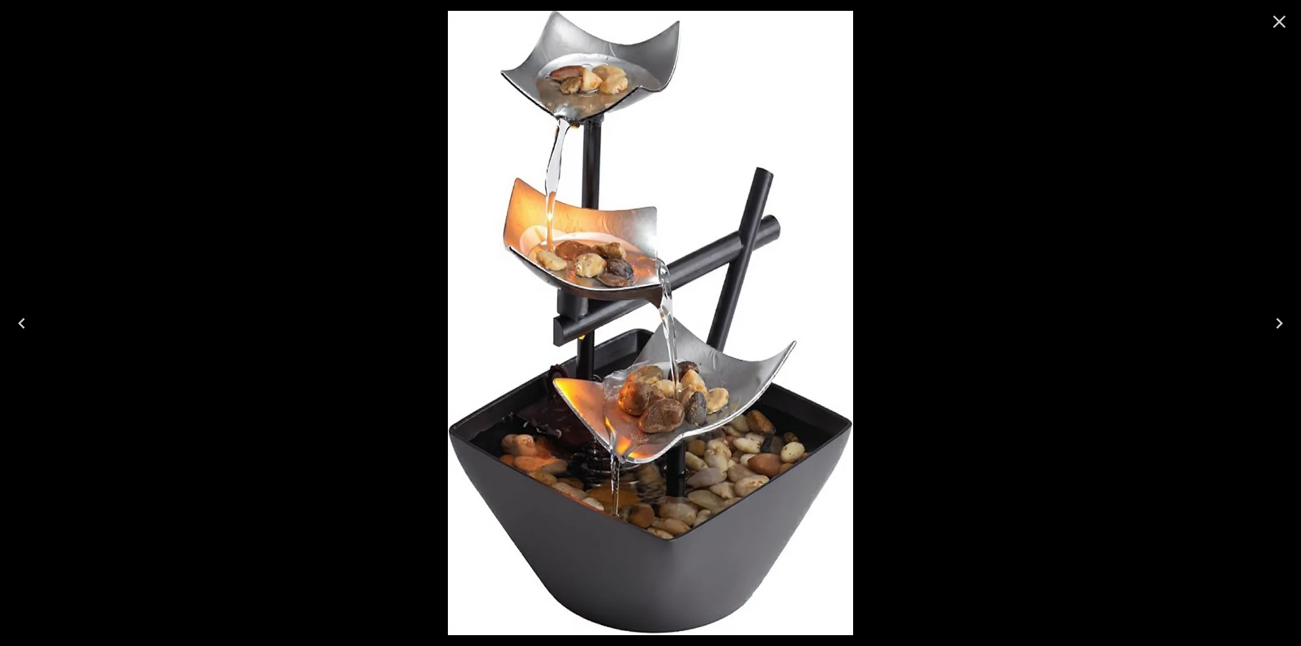
click at [1276, 321] on icon "Next" at bounding box center [1280, 323] width 22 height 22
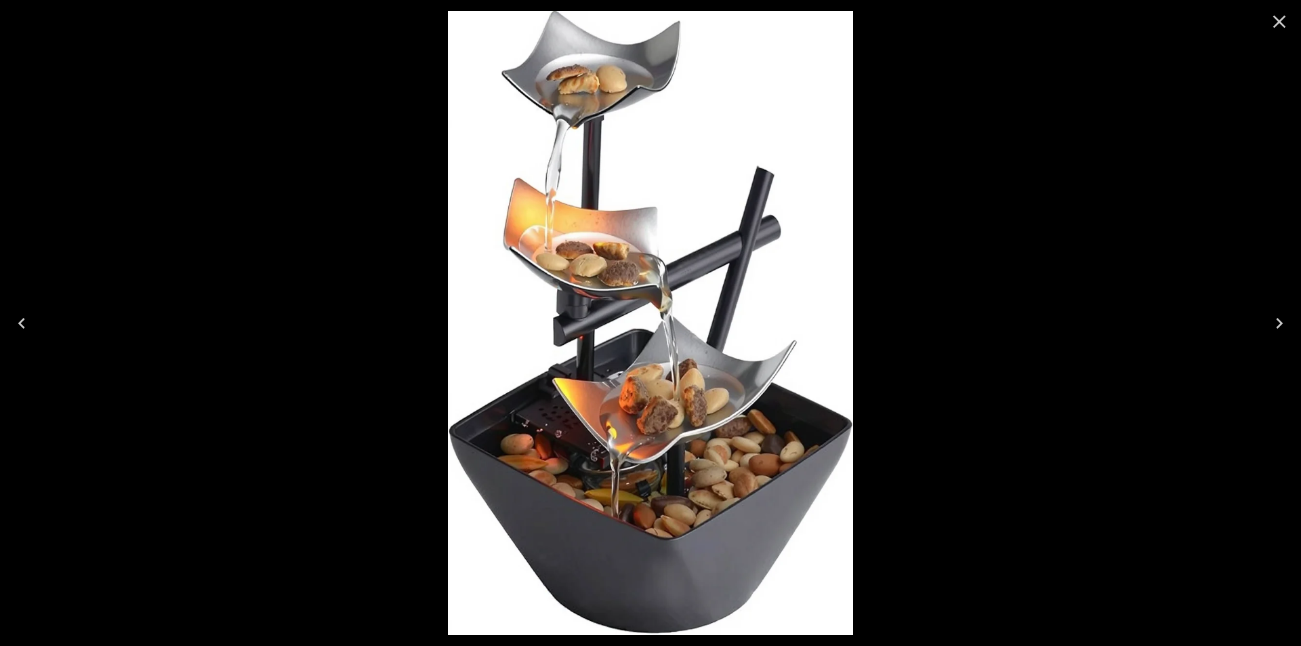
click at [1276, 321] on icon "Next" at bounding box center [1280, 323] width 22 height 22
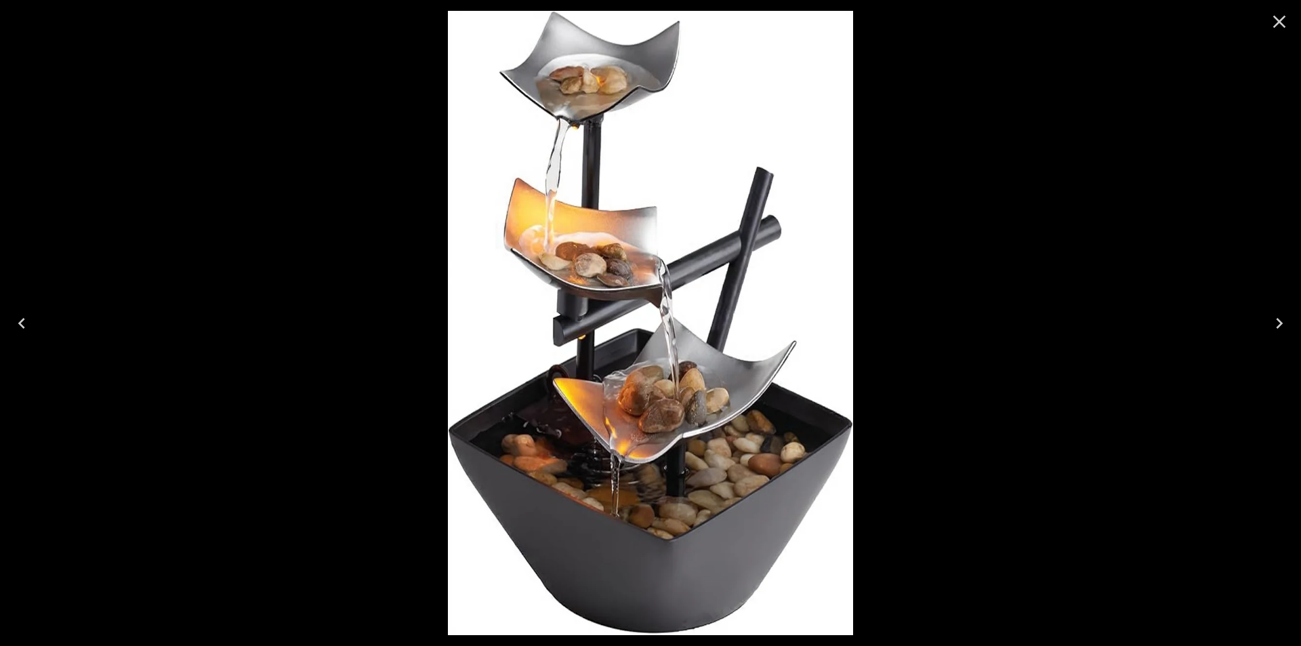
click at [1276, 321] on icon "Next" at bounding box center [1280, 323] width 22 height 22
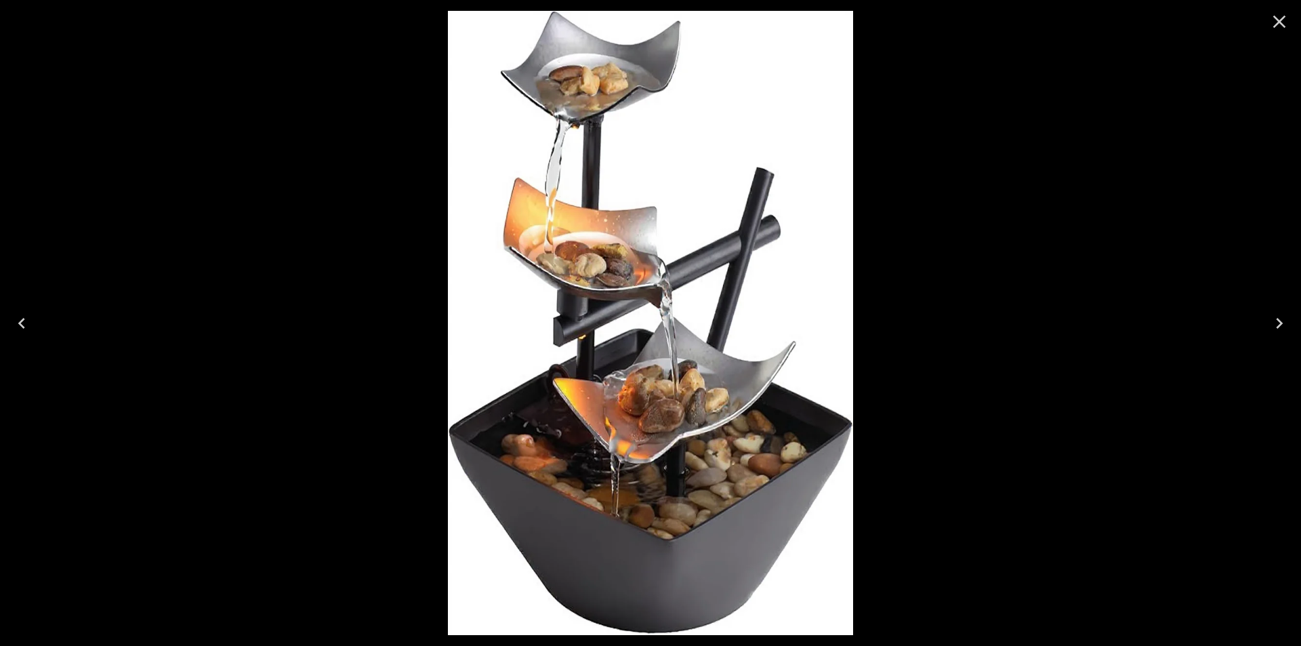
click at [1276, 321] on icon "Next" at bounding box center [1280, 323] width 22 height 22
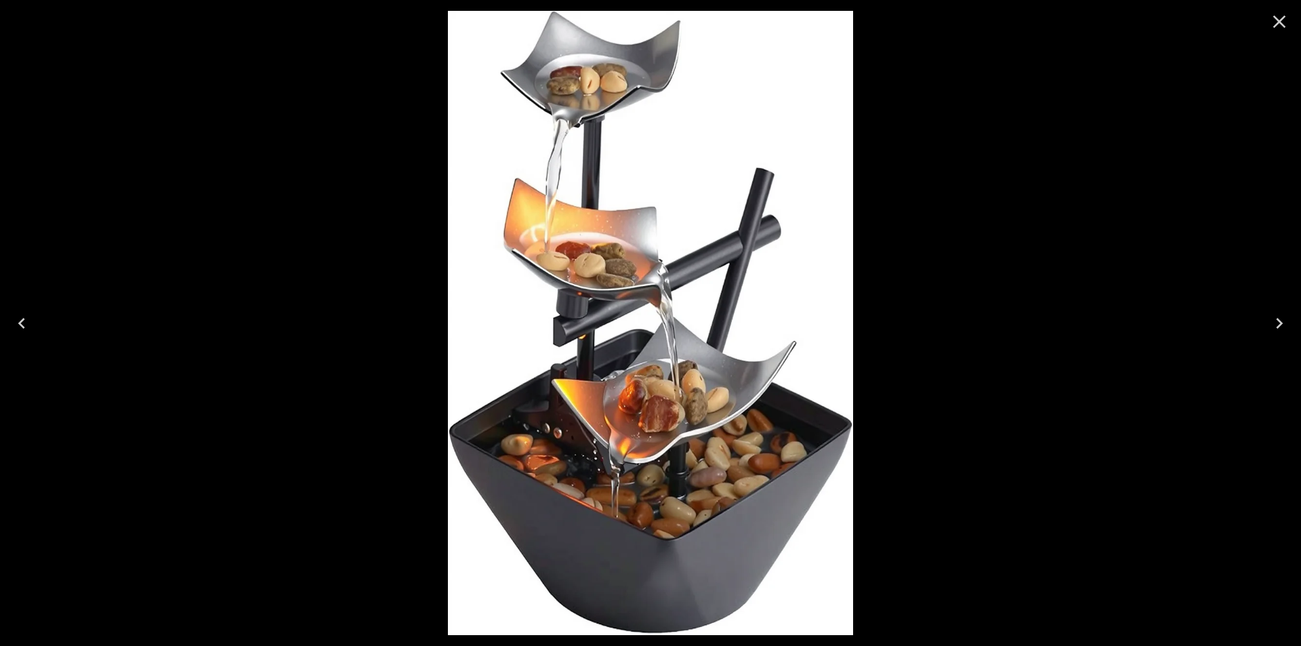
click at [1276, 321] on icon "Next" at bounding box center [1280, 323] width 22 height 22
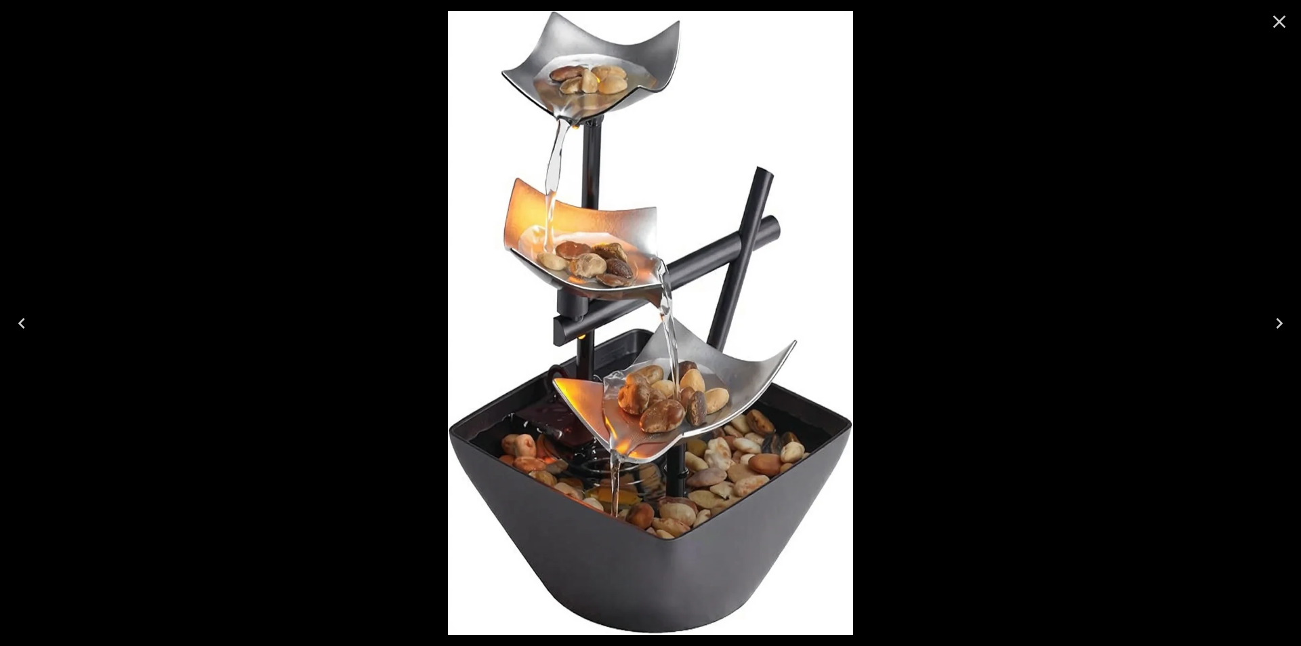
click at [1276, 321] on icon "Next" at bounding box center [1280, 323] width 22 height 22
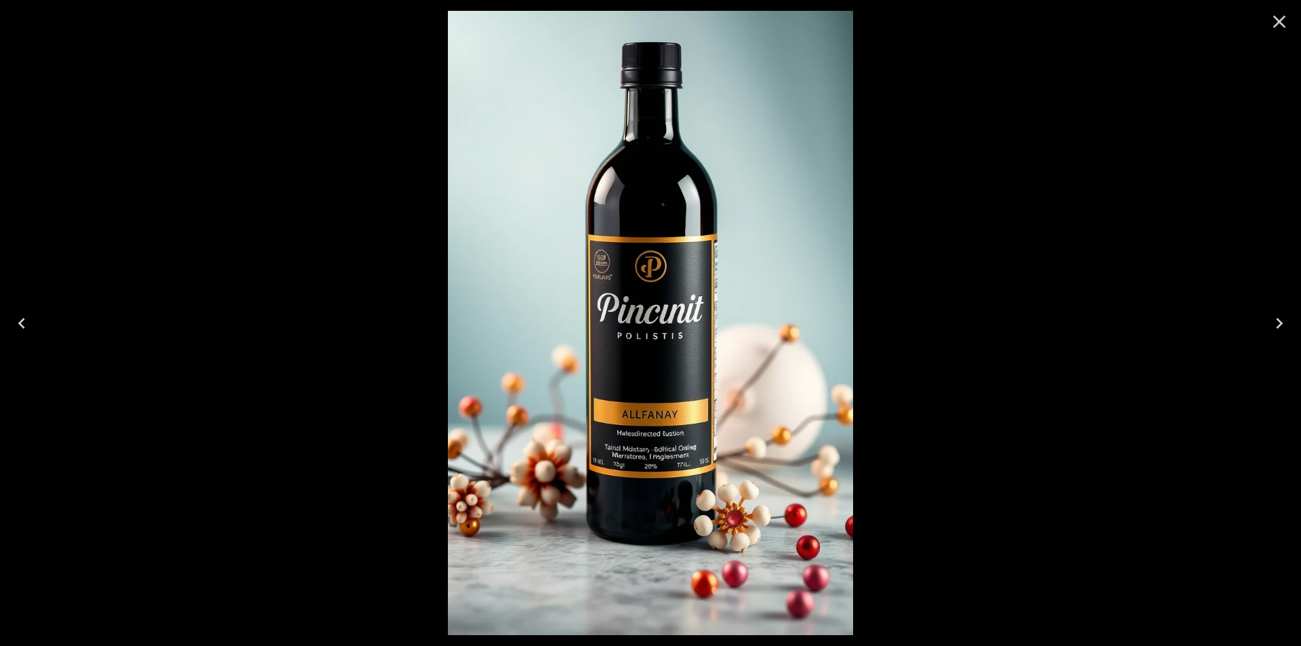
click at [1276, 321] on icon "Next" at bounding box center [1280, 323] width 22 height 22
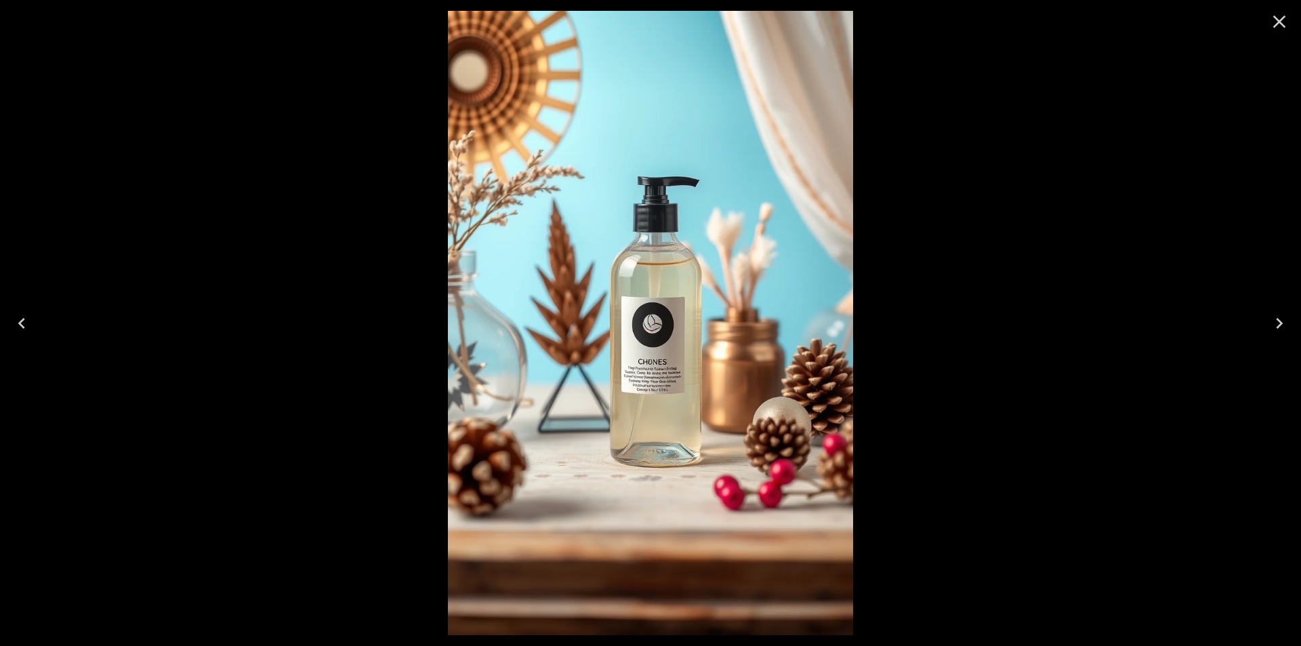
click at [1276, 321] on icon "Next" at bounding box center [1280, 323] width 22 height 22
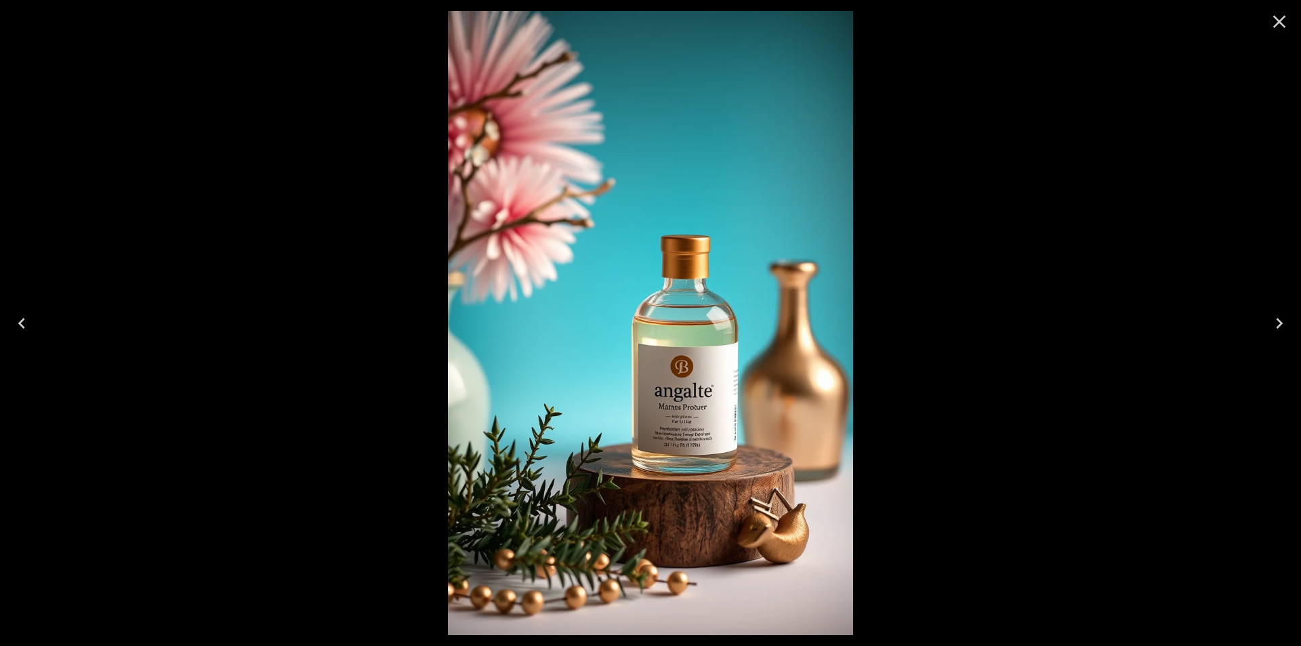
click at [1282, 20] on icon "Close" at bounding box center [1280, 22] width 22 height 22
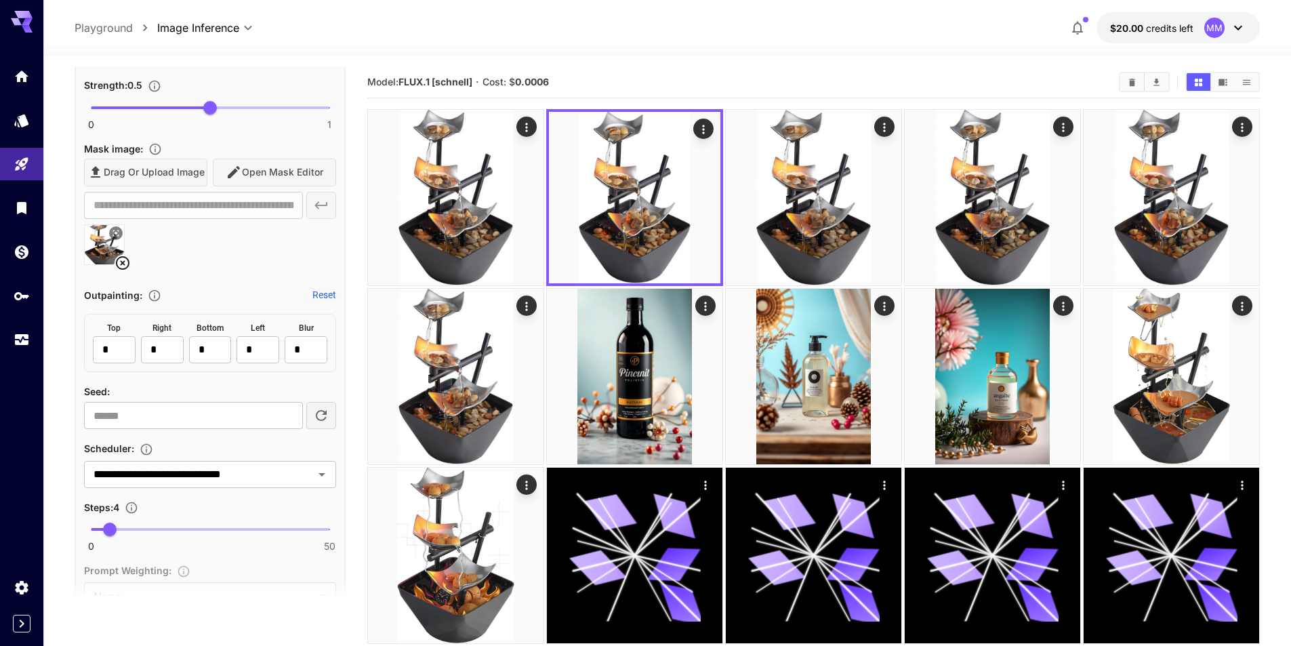
scroll to position [787, 0]
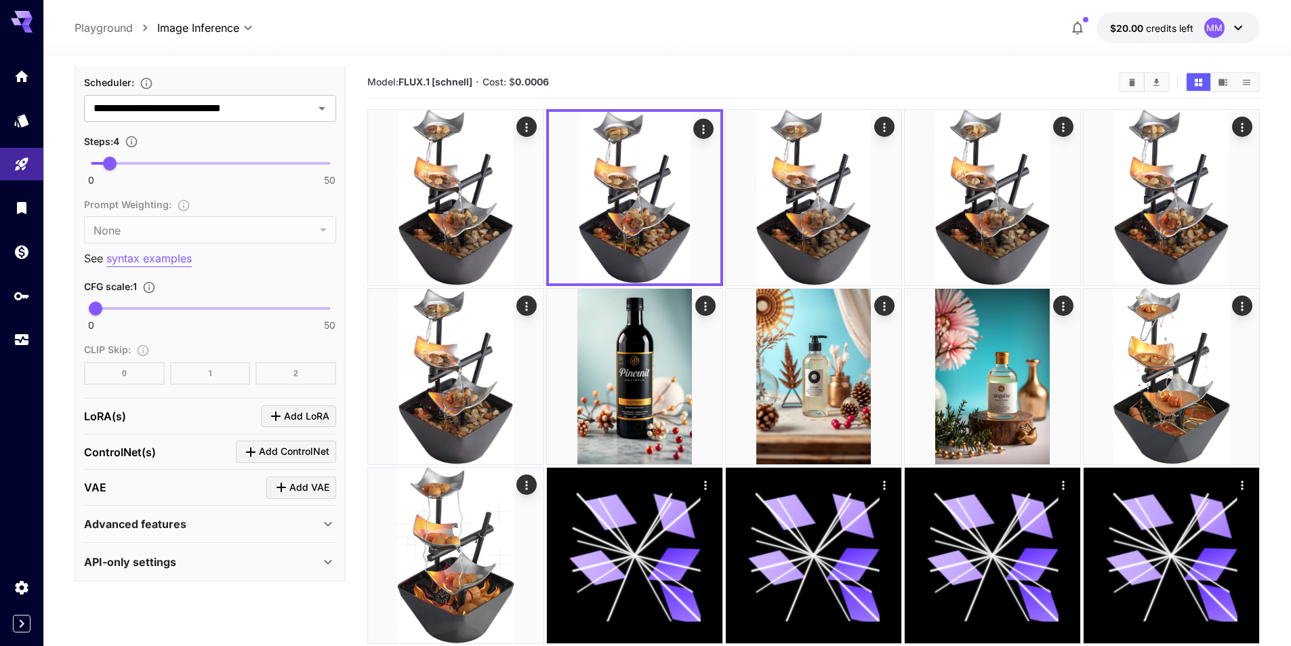
click at [153, 555] on p "API-only settings" at bounding box center [130, 562] width 92 height 16
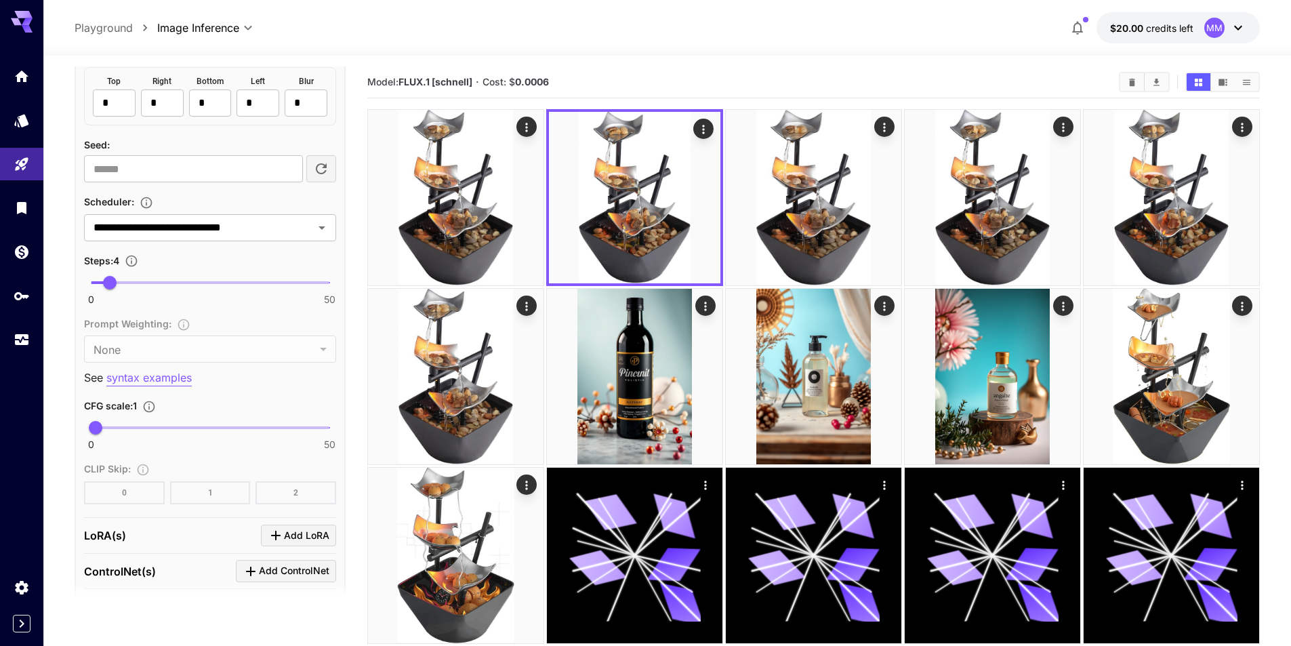
scroll to position [735, 0]
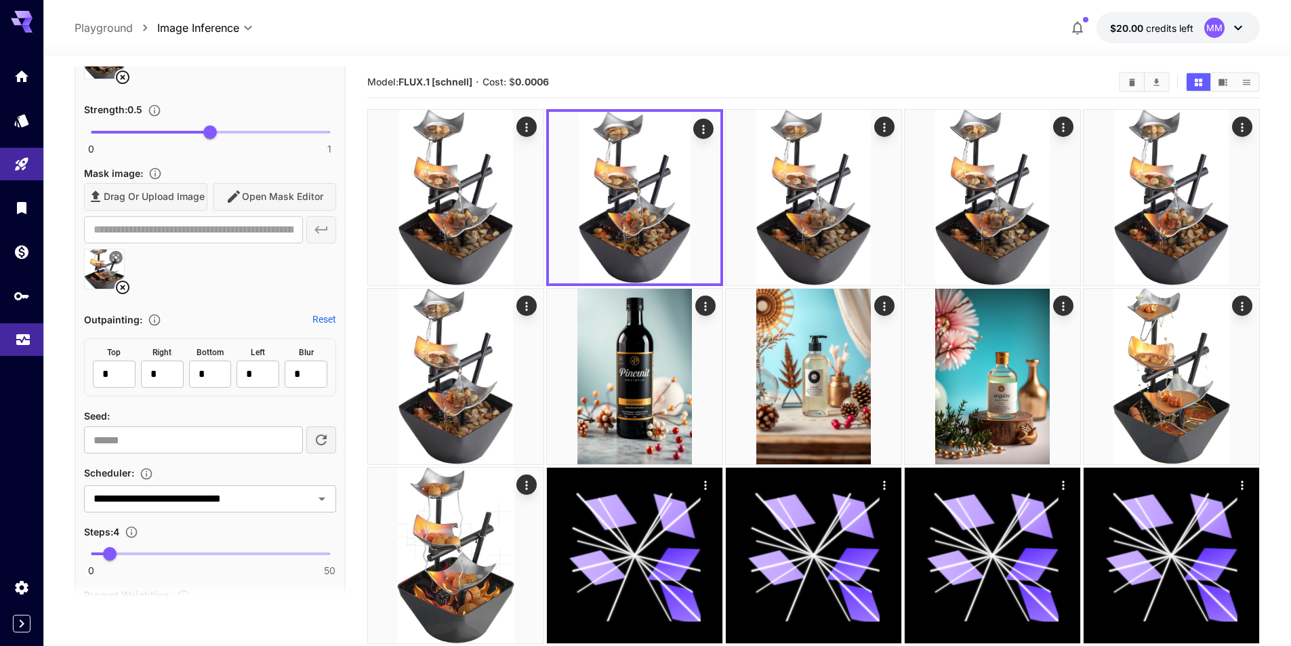
click at [28, 340] on icon "Usage" at bounding box center [23, 341] width 14 height 7
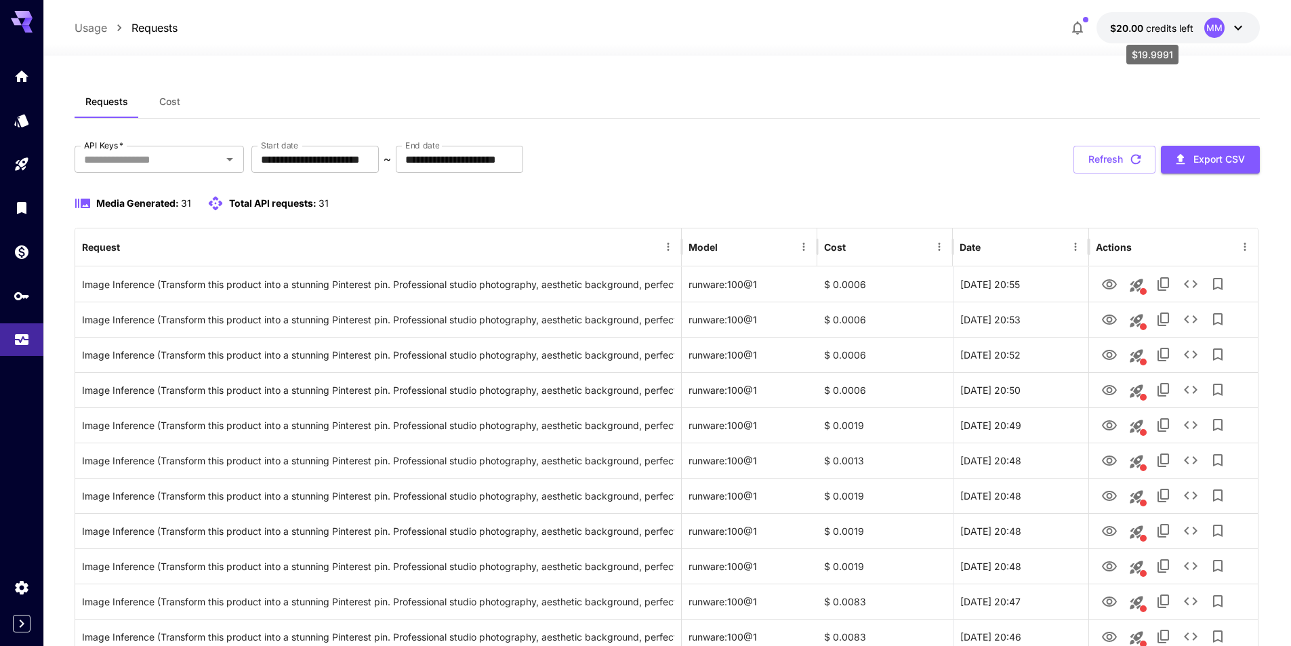
click at [1156, 25] on span "credits left" at bounding box center [1169, 28] width 47 height 12
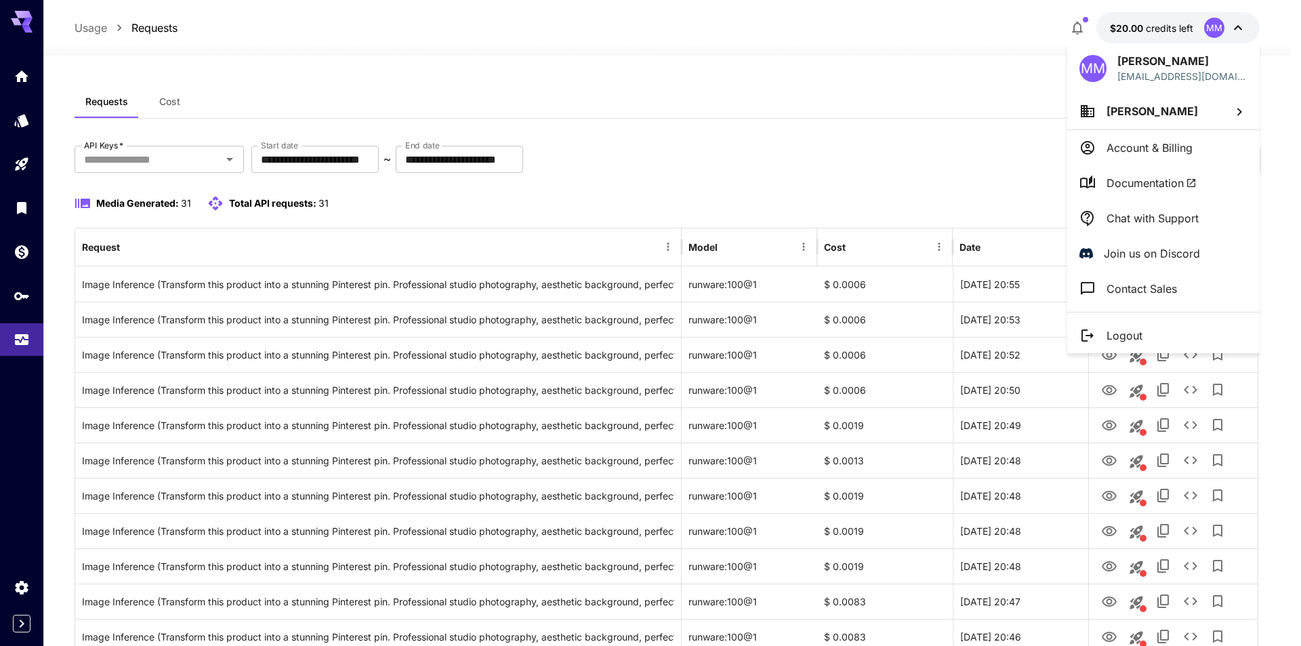
click at [1169, 22] on div at bounding box center [650, 323] width 1301 height 646
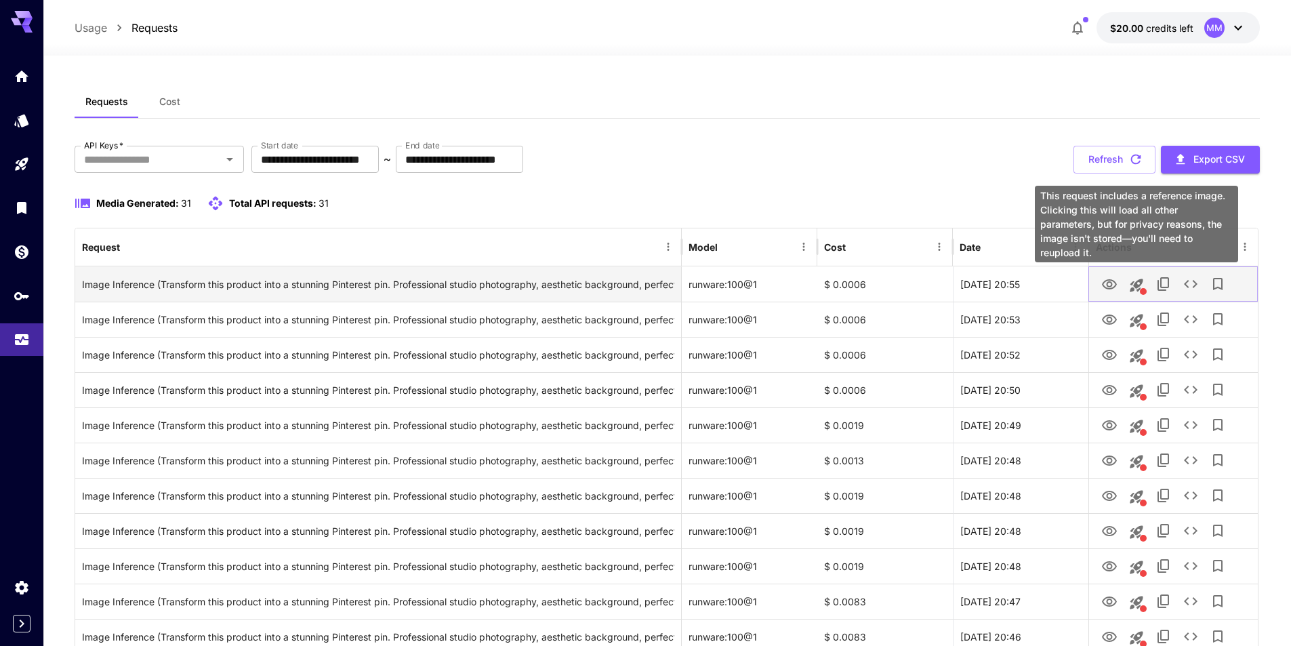
click at [1131, 285] on icon "This request includes a reference image. Clicking this will load all other para…" at bounding box center [1137, 285] width 16 height 16
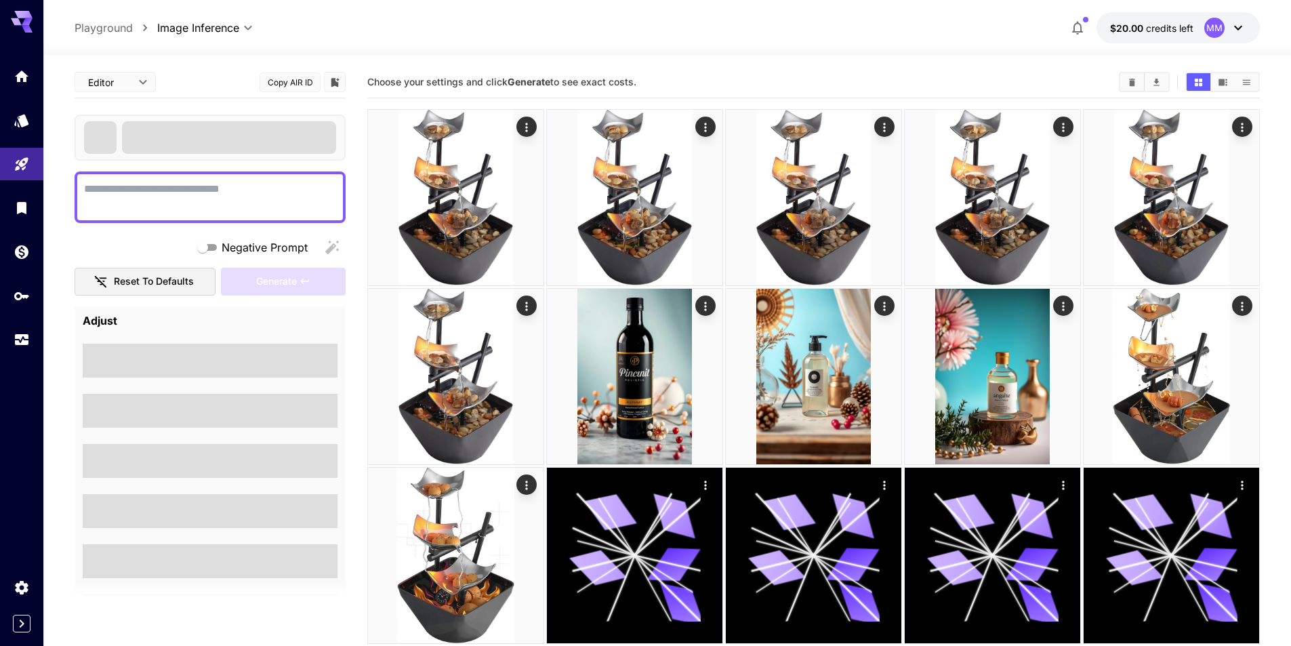
type textarea "**********"
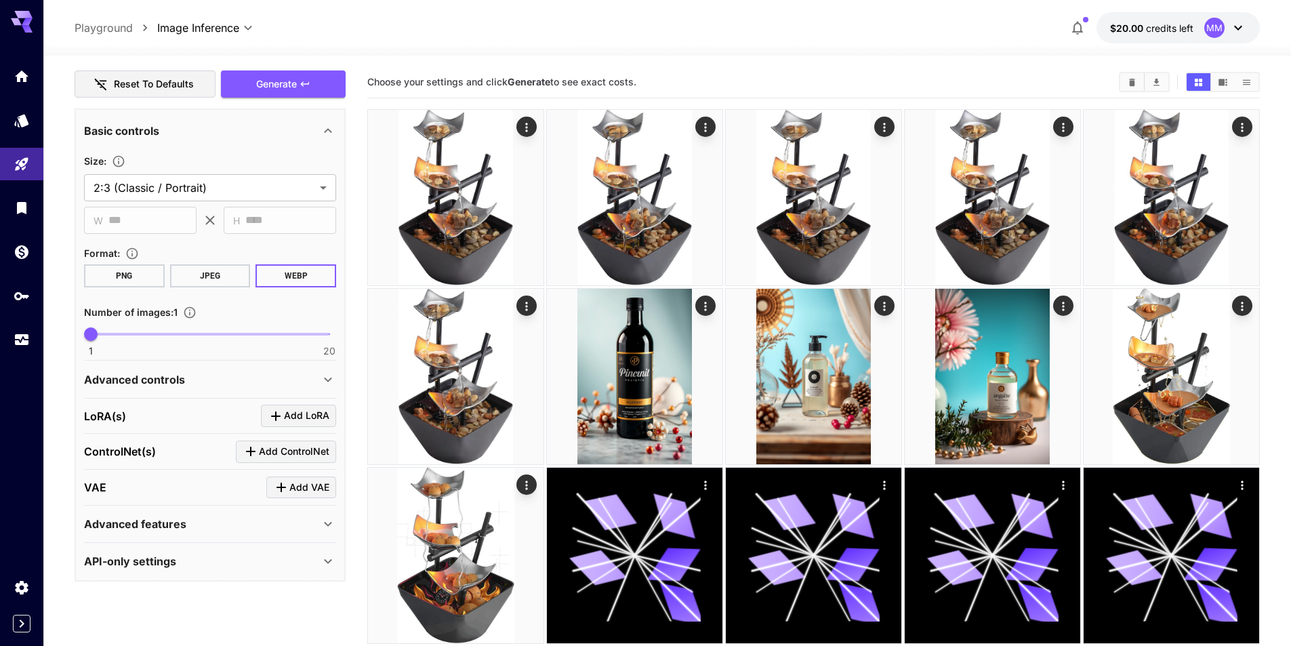
scroll to position [218, 0]
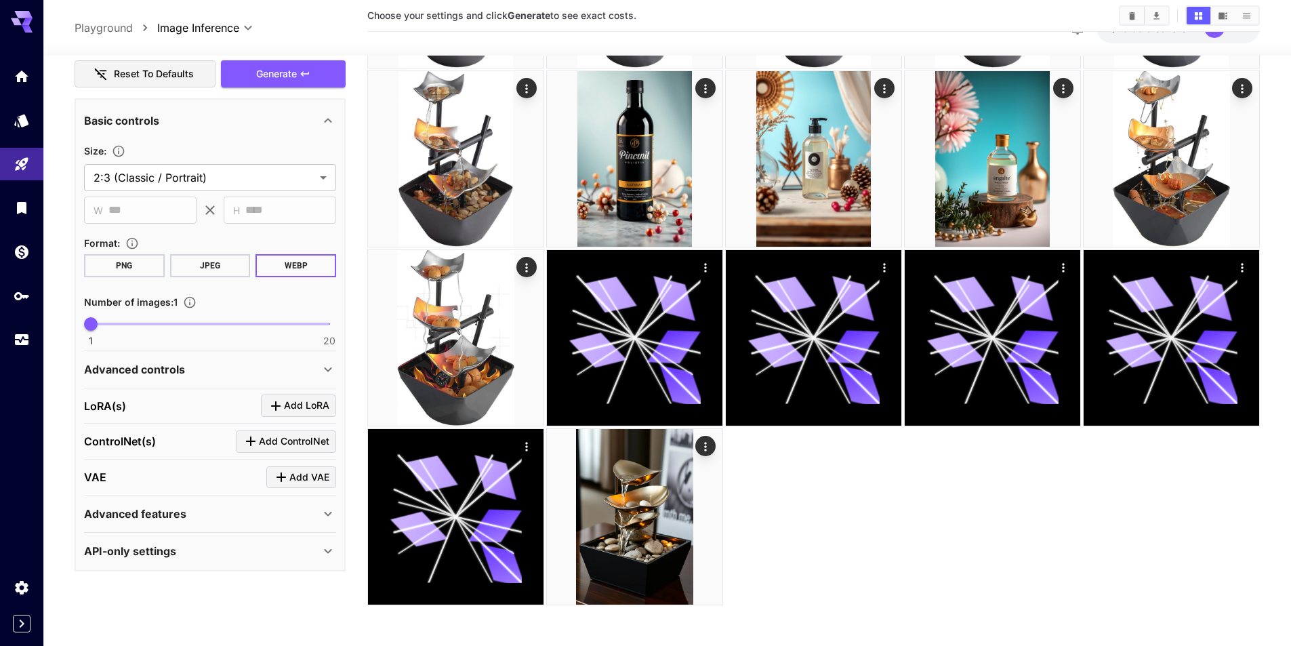
click at [199, 374] on div "Advanced controls" at bounding box center [202, 369] width 236 height 16
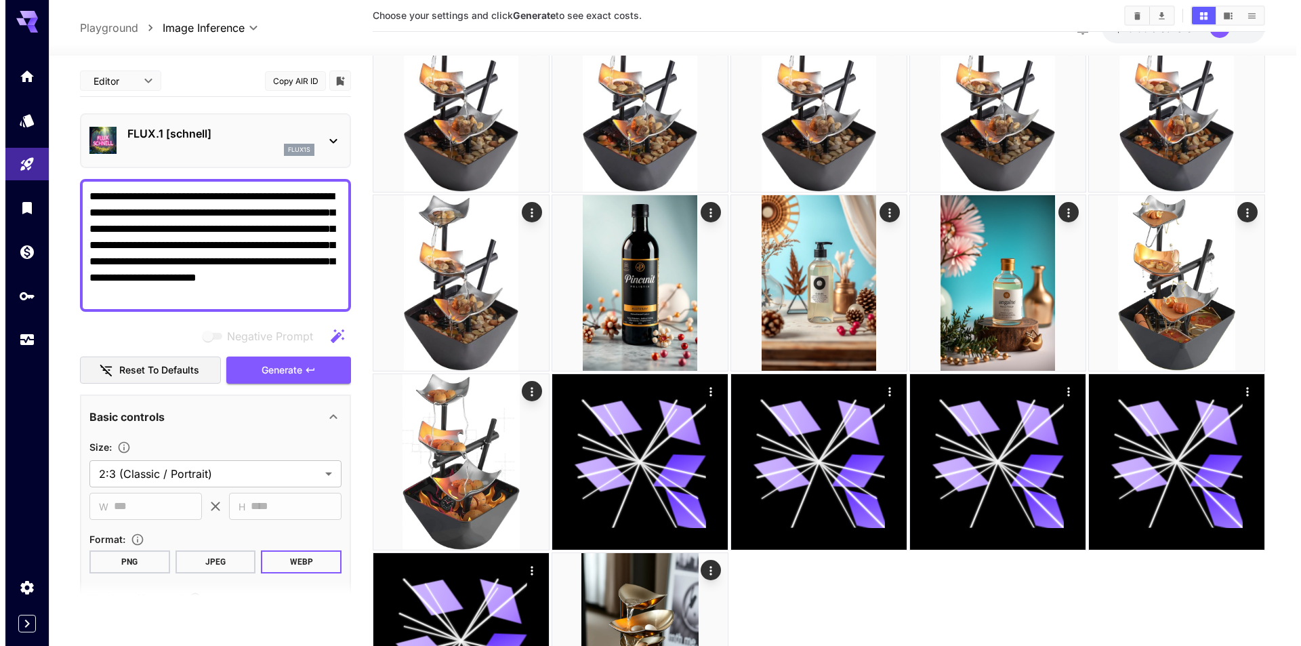
scroll to position [0, 0]
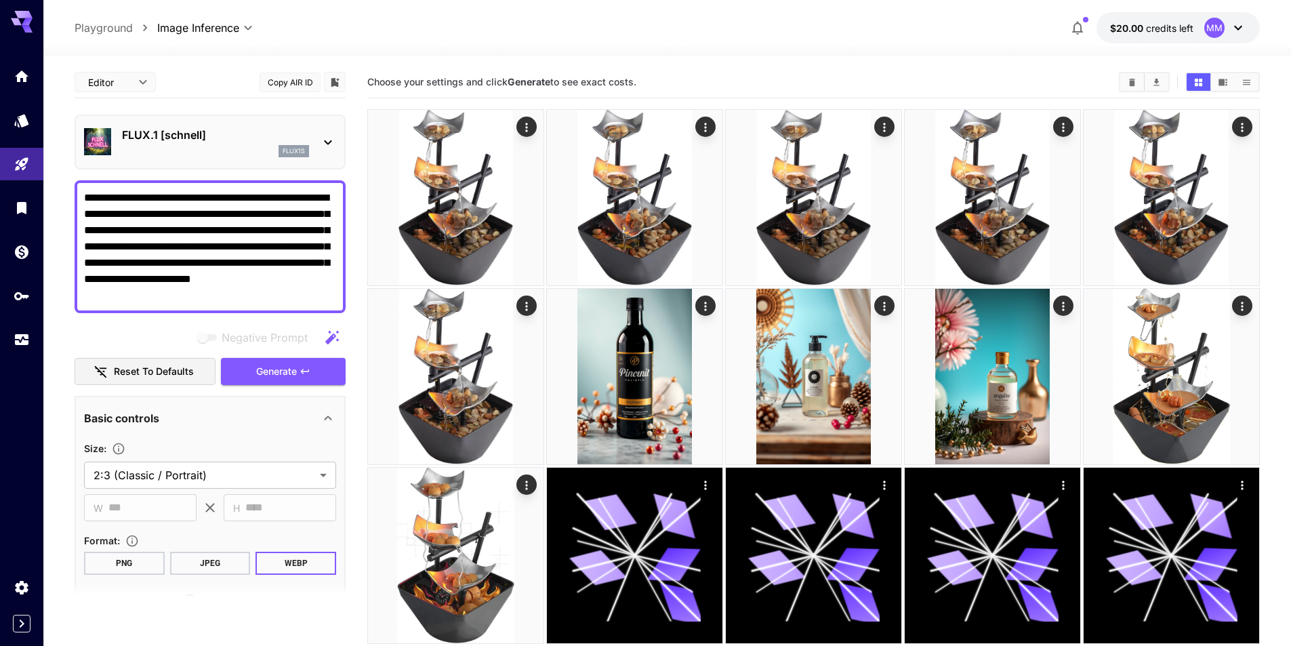
click at [178, 136] on p "FLUX.1 [schnell]" at bounding box center [215, 135] width 187 height 16
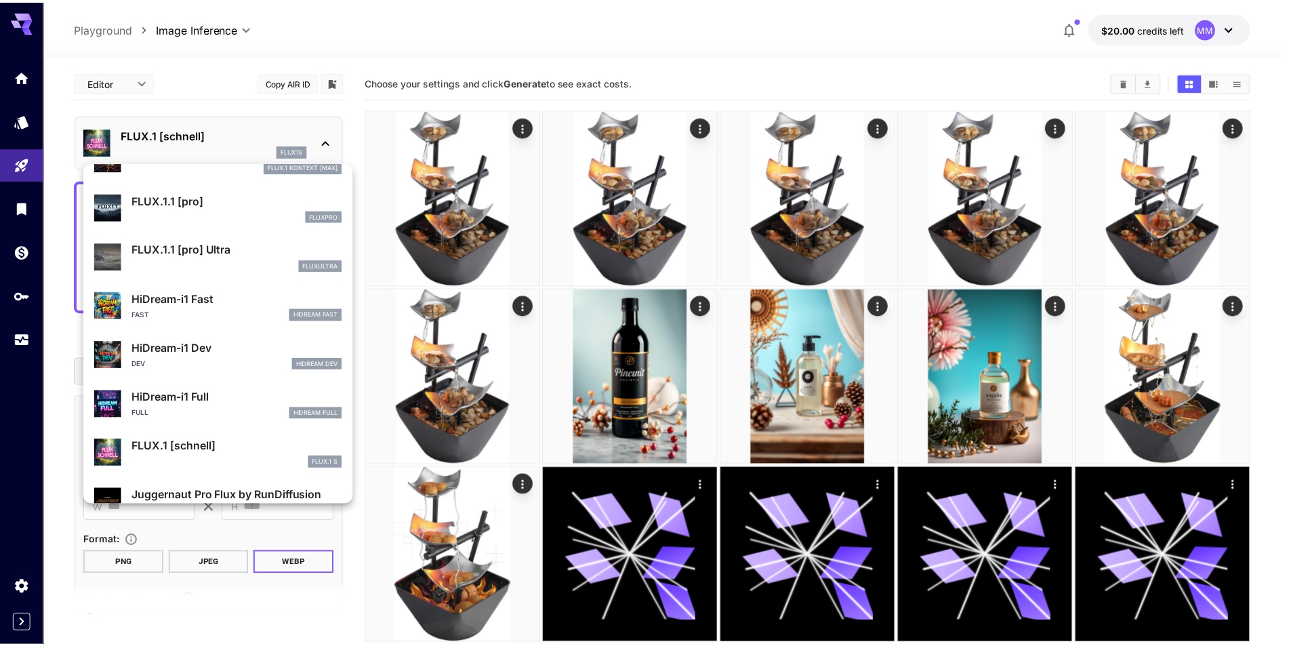
scroll to position [1097, 0]
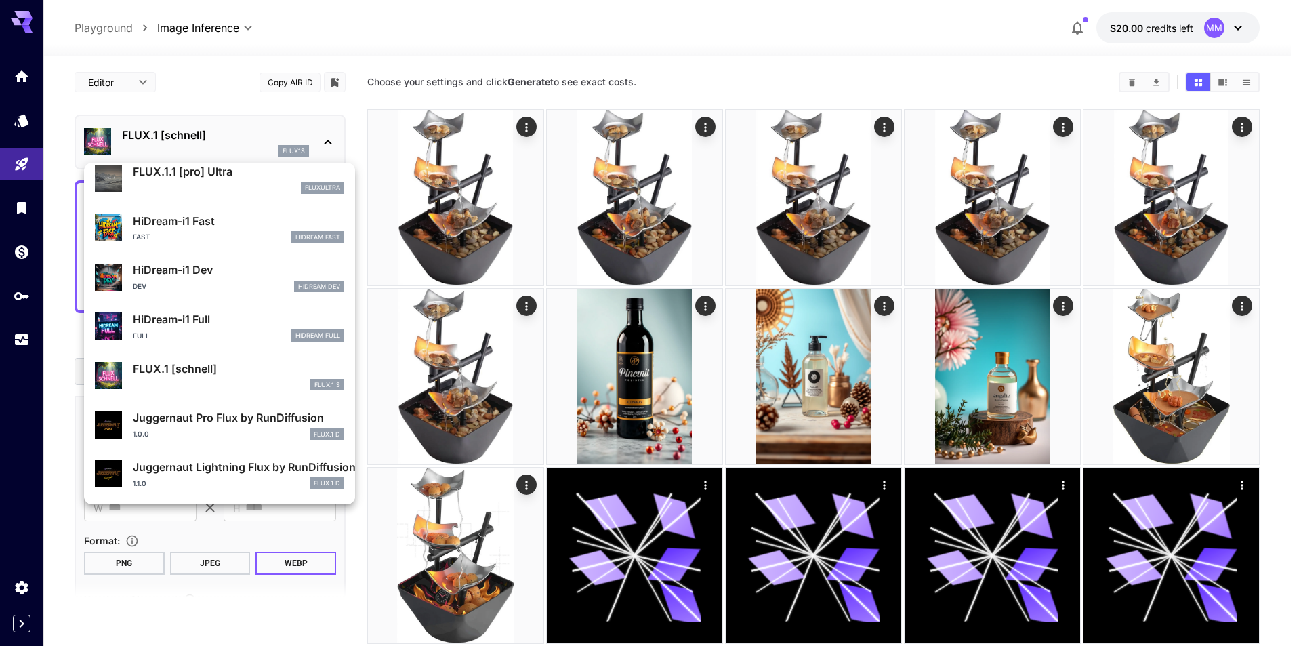
click at [20, 163] on div at bounding box center [650, 323] width 1301 height 646
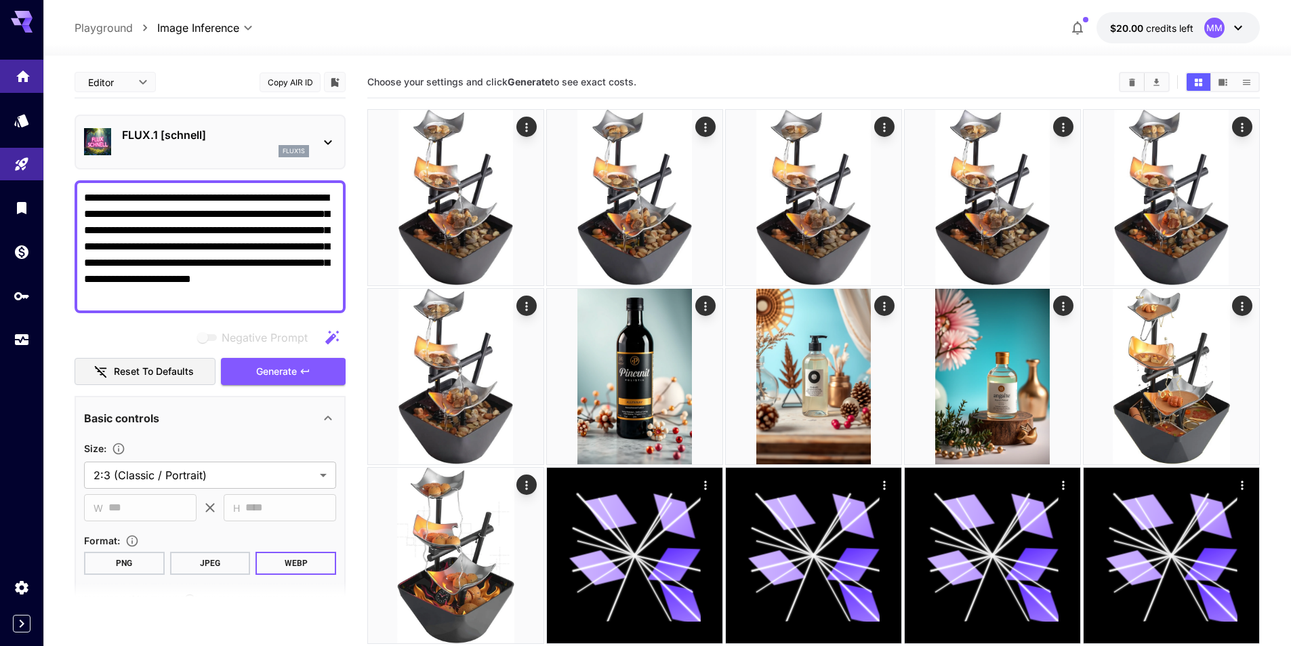
click at [21, 68] on icon "Home" at bounding box center [23, 72] width 16 height 16
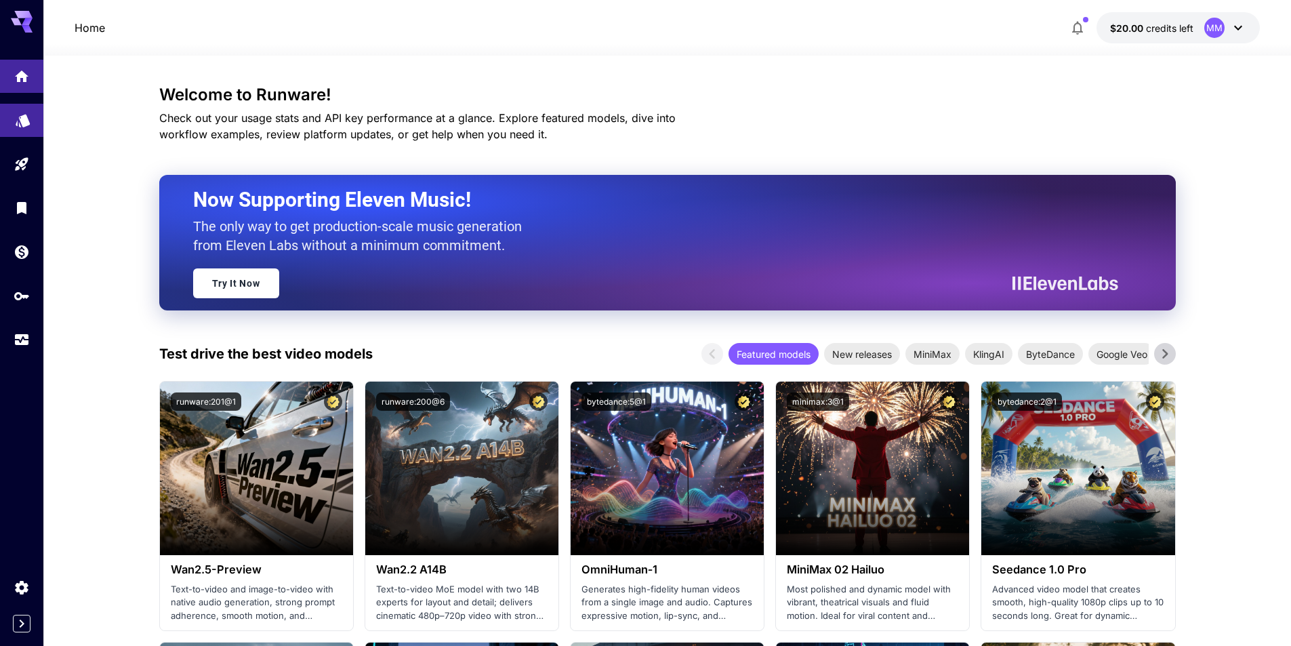
click at [17, 127] on link at bounding box center [21, 120] width 43 height 33
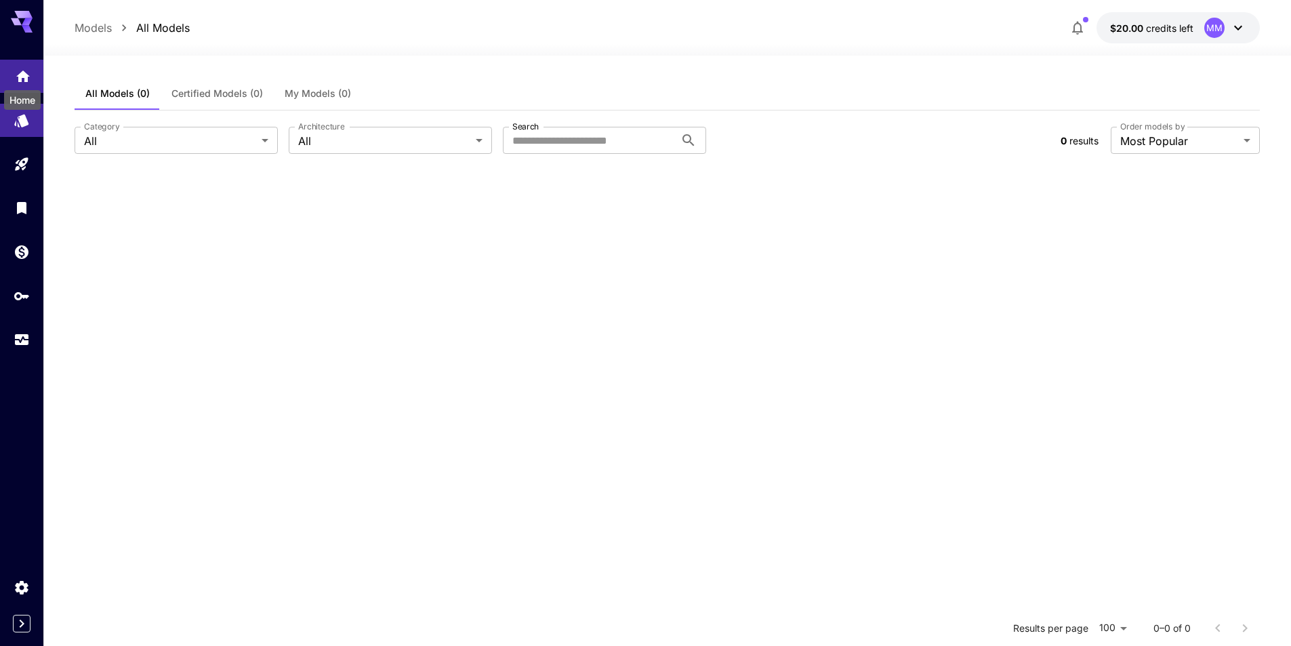
click at [18, 73] on icon "Home" at bounding box center [23, 74] width 16 height 16
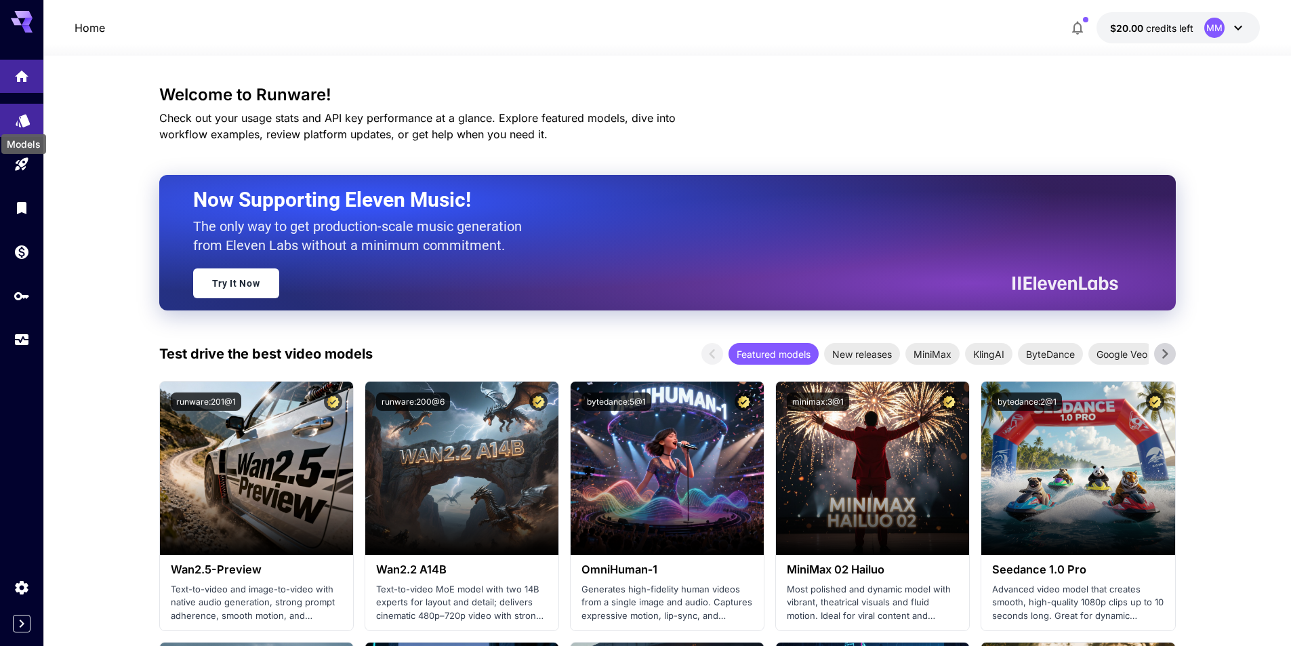
click at [22, 115] on icon "Models" at bounding box center [23, 118] width 14 height 13
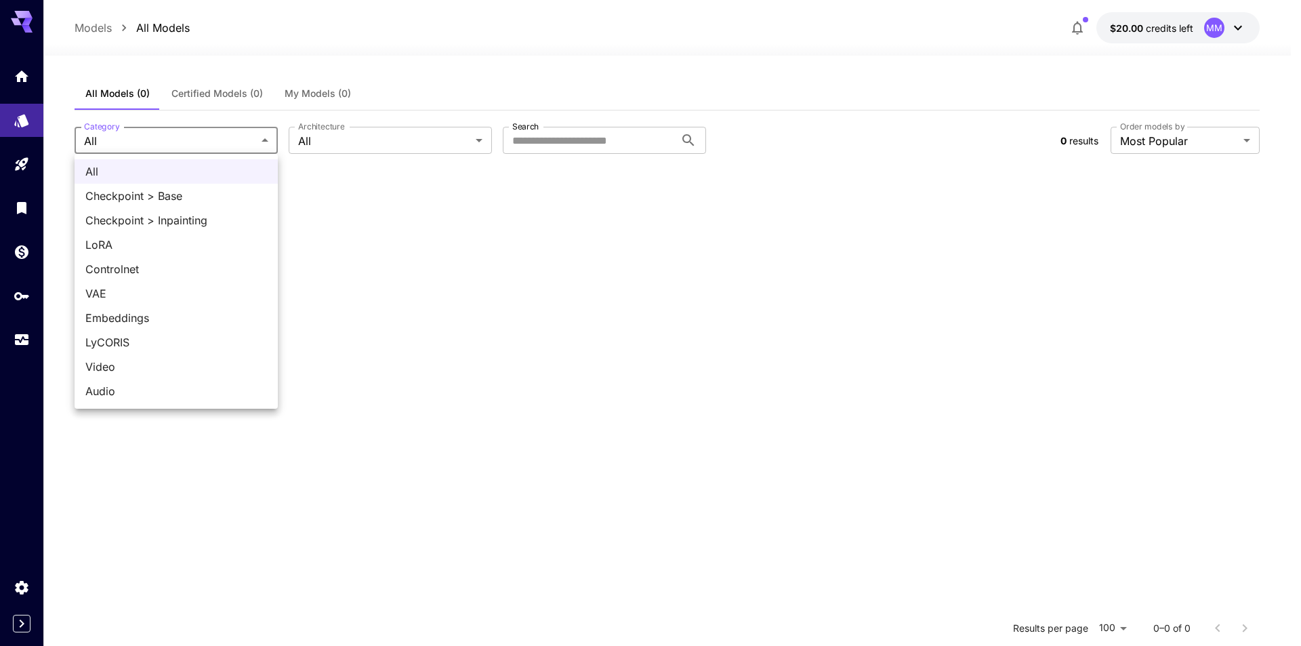
click at [169, 146] on body "**********" at bounding box center [650, 446] width 1301 height 892
click at [173, 144] on div at bounding box center [650, 323] width 1301 height 646
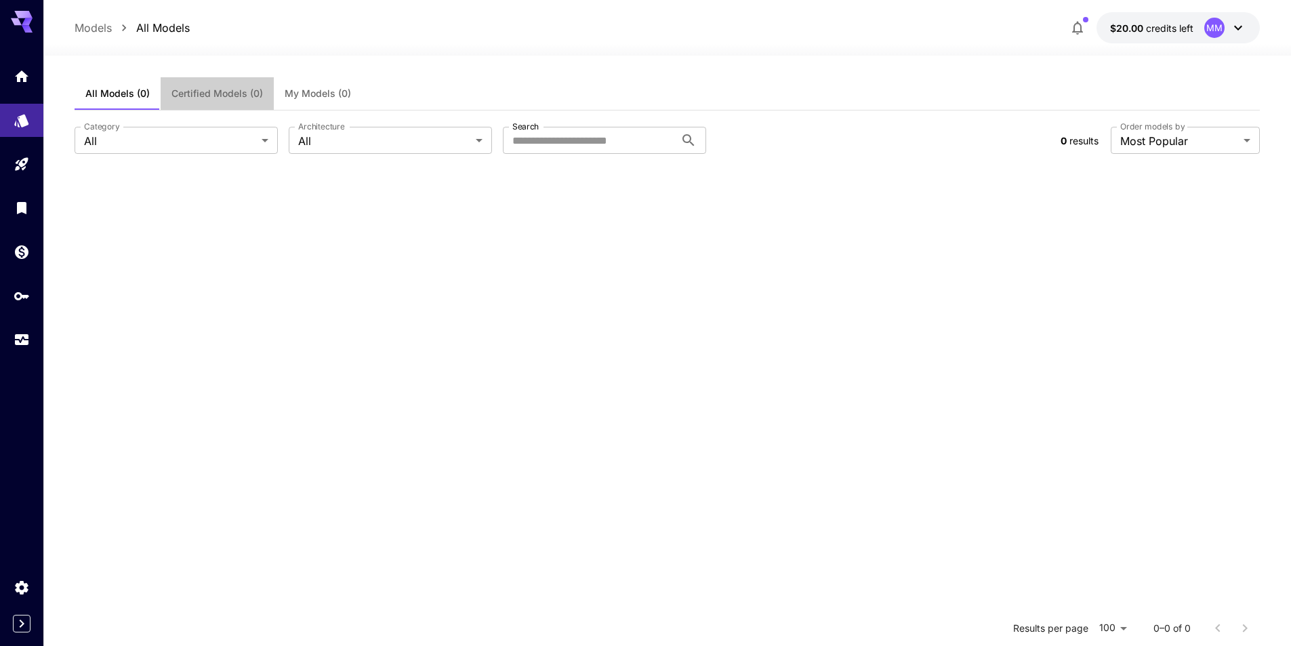
click at [207, 89] on span "Certified Models (0)" at bounding box center [217, 93] width 92 height 12
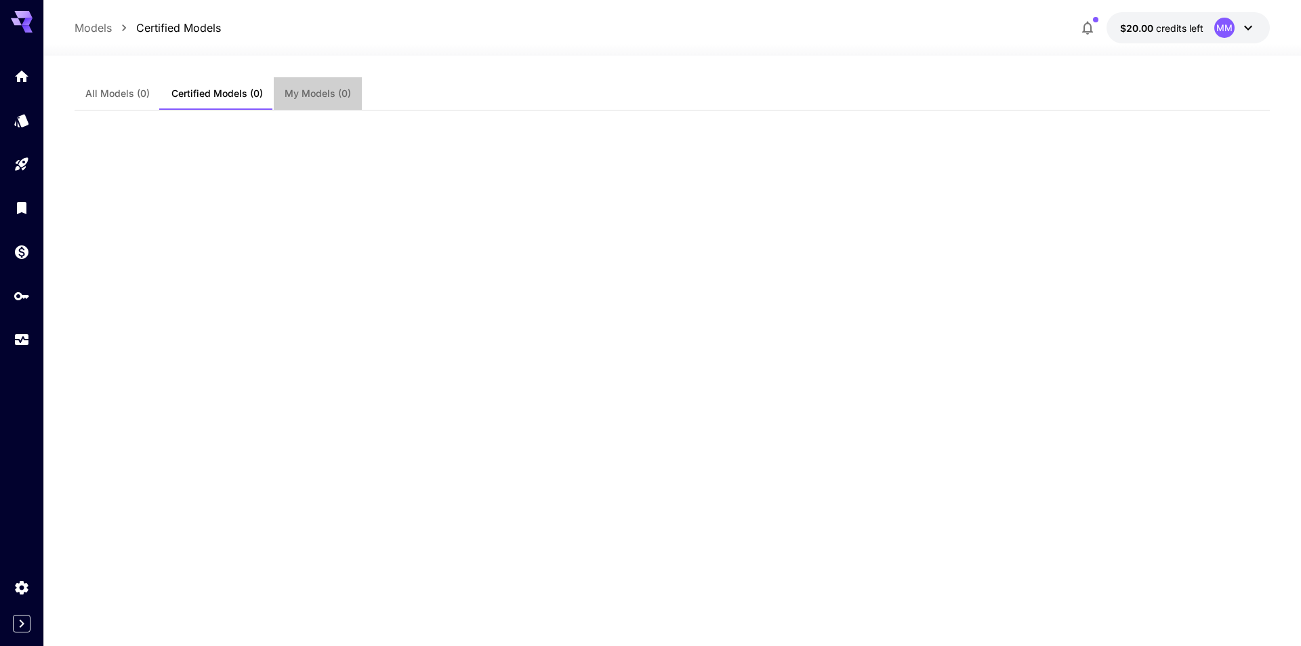
drag, startPoint x: 337, startPoint y: 96, endPoint x: 201, endPoint y: 92, distance: 136.3
click at [329, 98] on span "My Models (0)" at bounding box center [318, 93] width 66 height 12
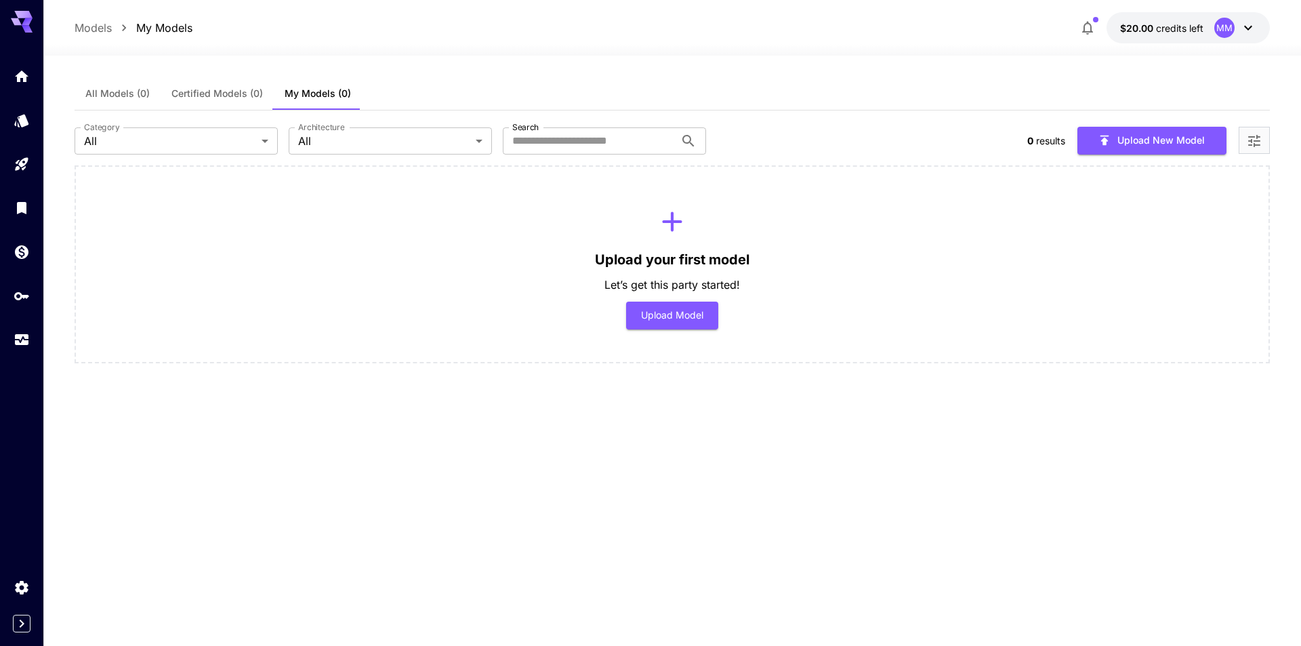
click at [124, 87] on span "All Models (0)" at bounding box center [117, 93] width 64 height 12
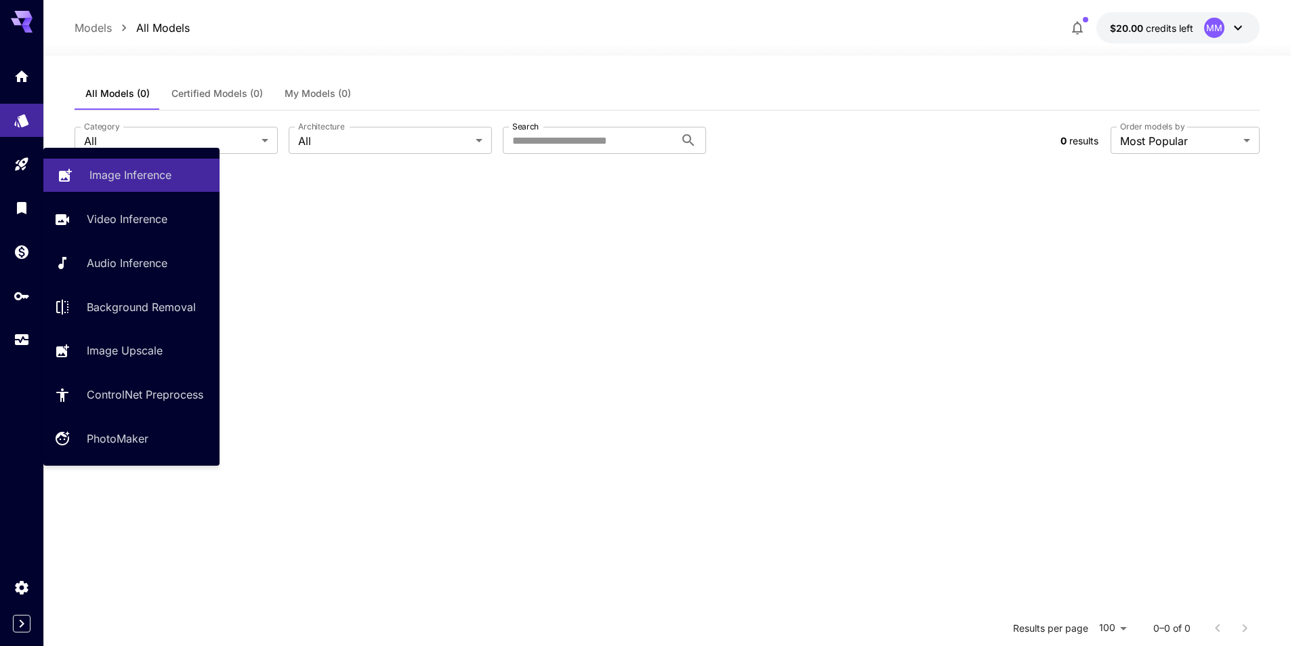
click at [131, 184] on link "Image Inference" at bounding box center [131, 175] width 176 height 33
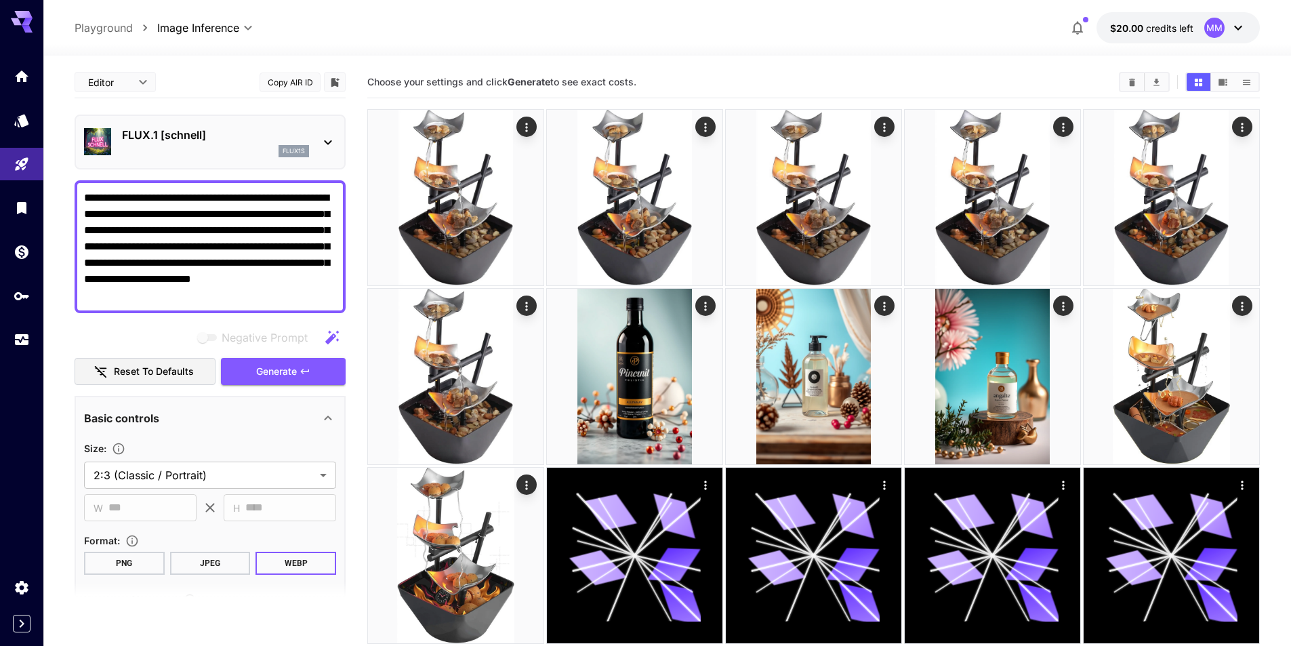
click at [165, 138] on p "FLUX.1 [schnell]" at bounding box center [215, 135] width 187 height 16
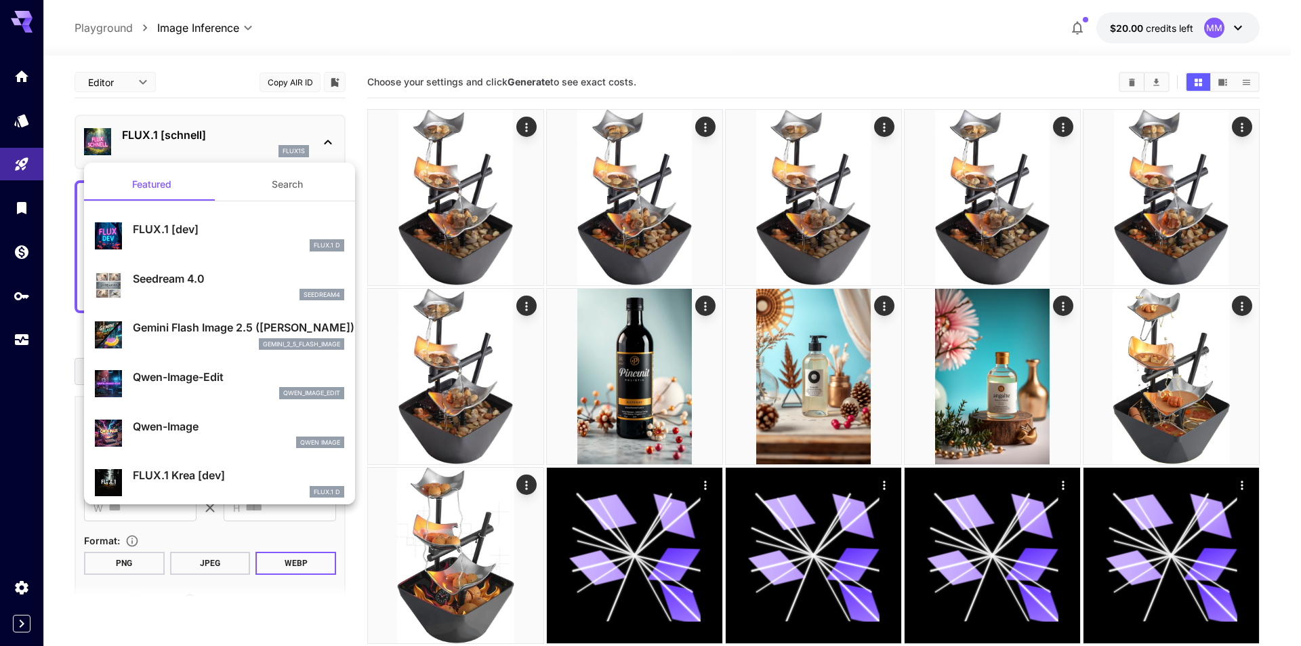
click at [291, 193] on button "Search" at bounding box center [288, 184] width 136 height 33
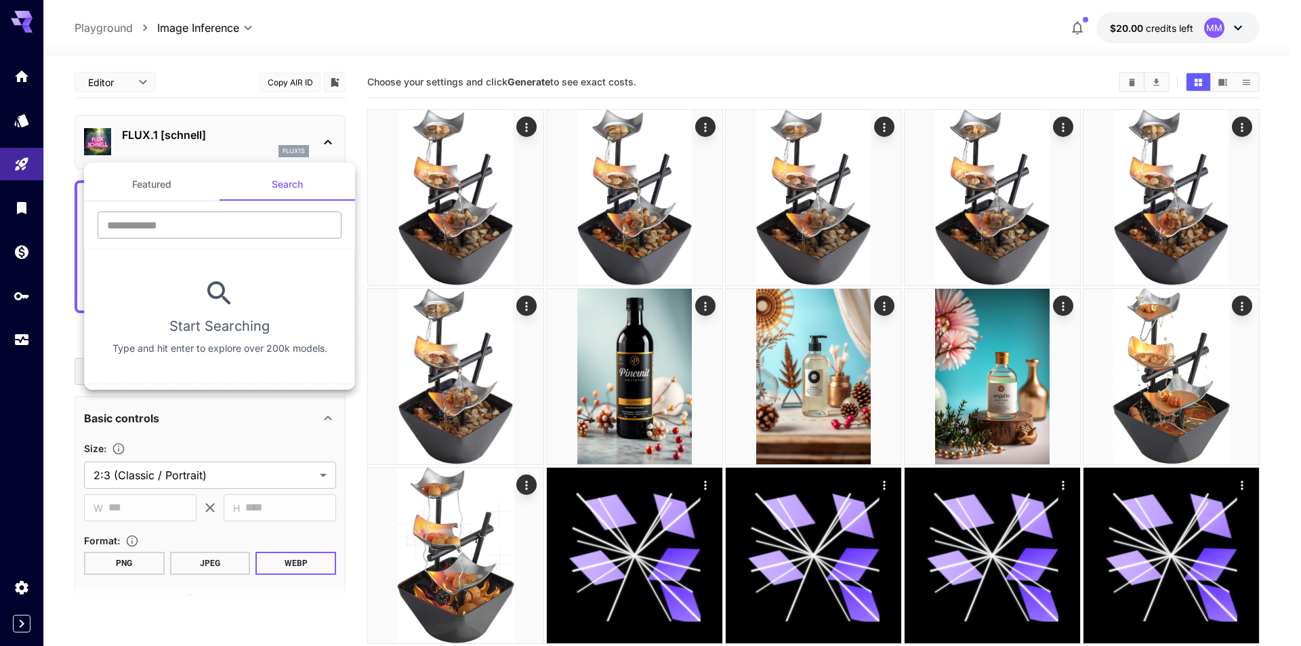
click at [200, 228] on input "text" at bounding box center [220, 224] width 244 height 27
type input "**********"
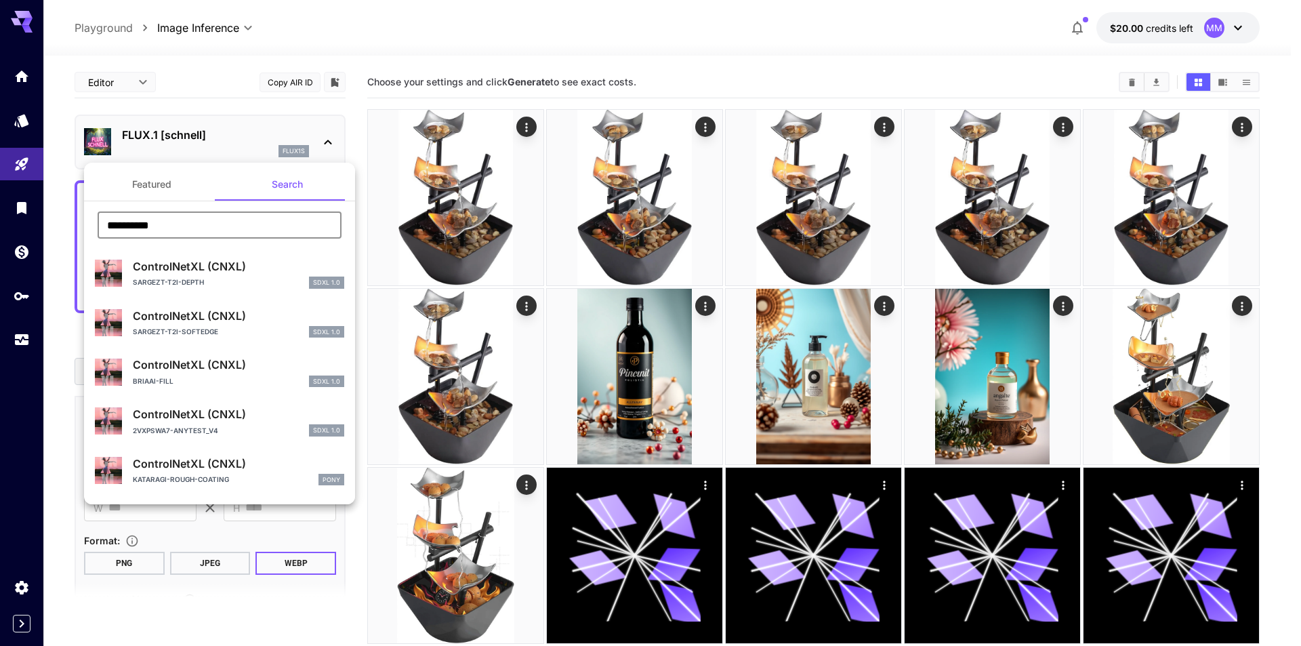
click at [256, 281] on div "SargeZT-t2i-depth SDXL 1.0" at bounding box center [238, 283] width 211 height 12
type input "**"
type input "*"
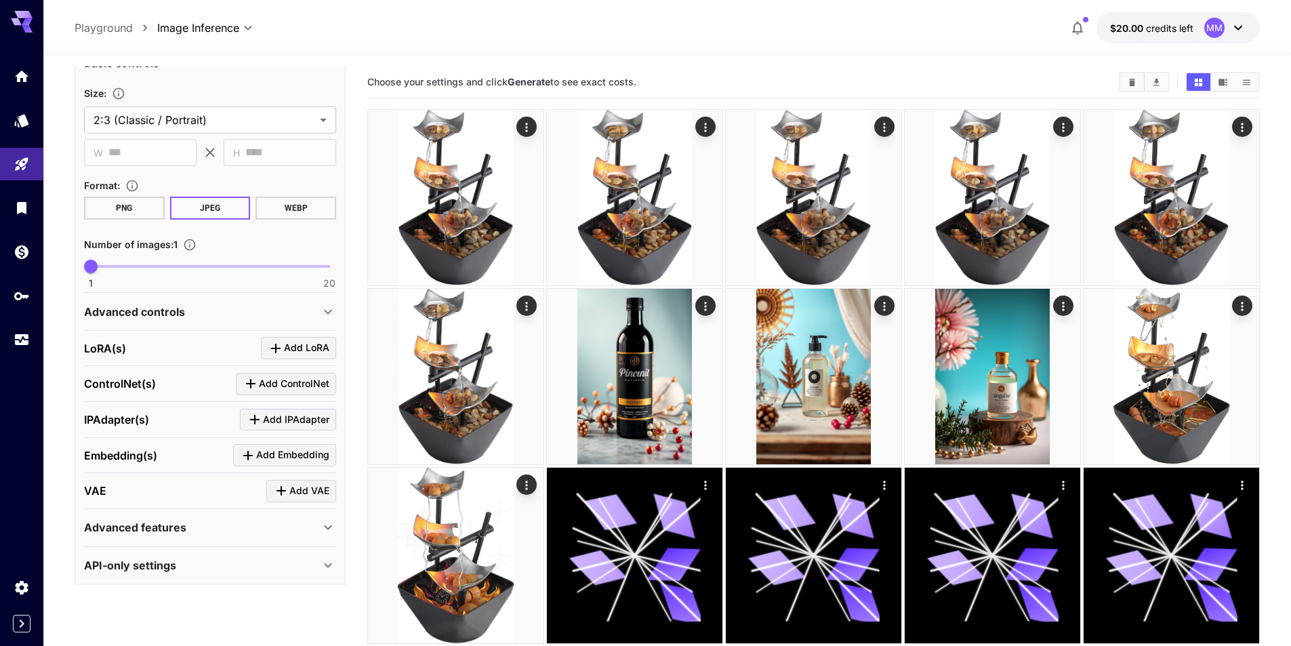
scroll to position [359, 0]
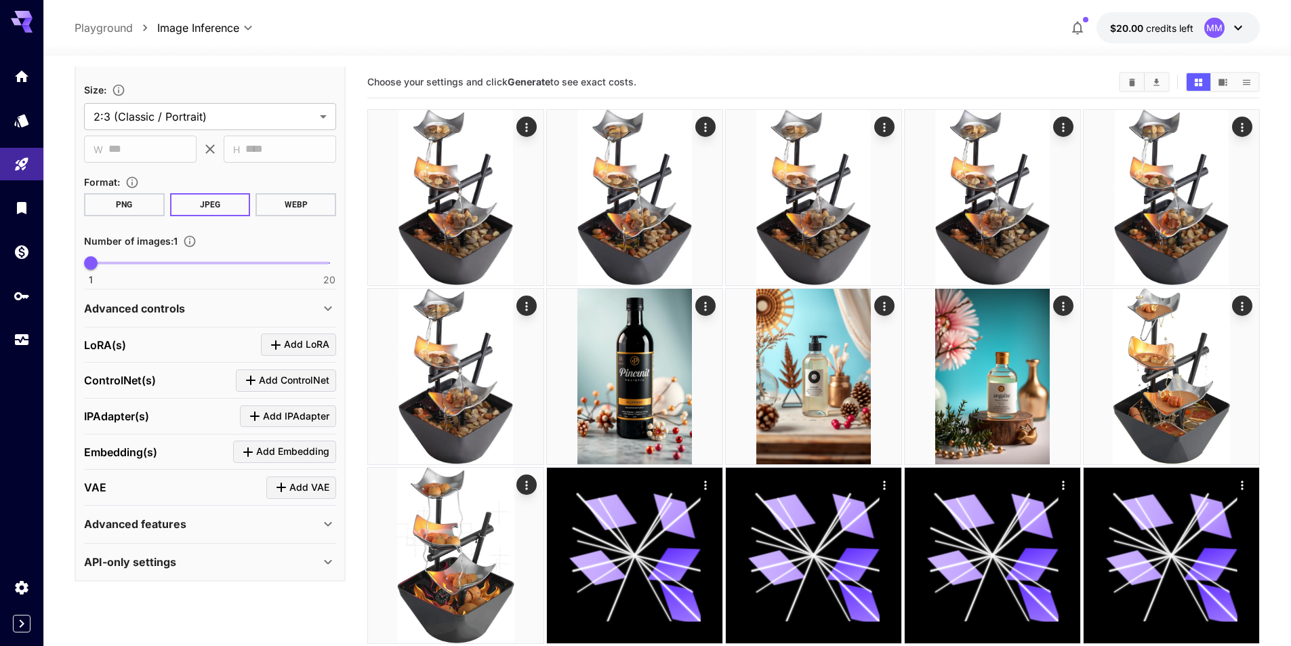
click at [220, 305] on div "Advanced controls" at bounding box center [202, 308] width 236 height 16
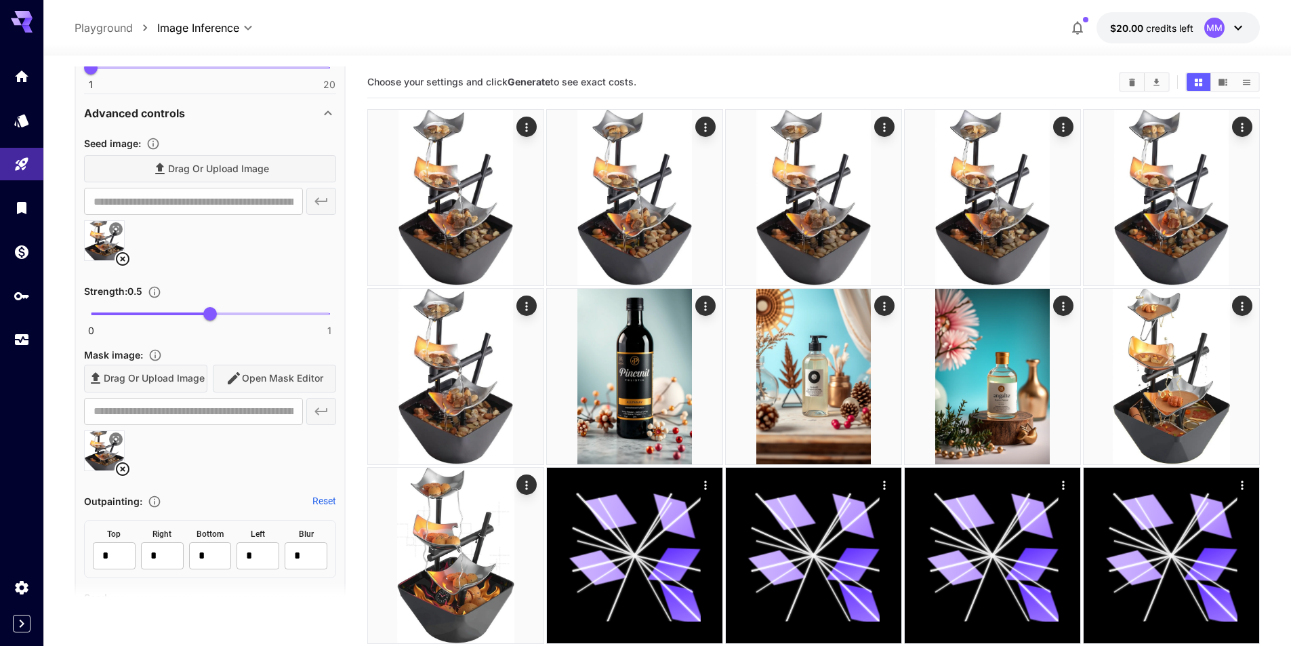
scroll to position [562, 0]
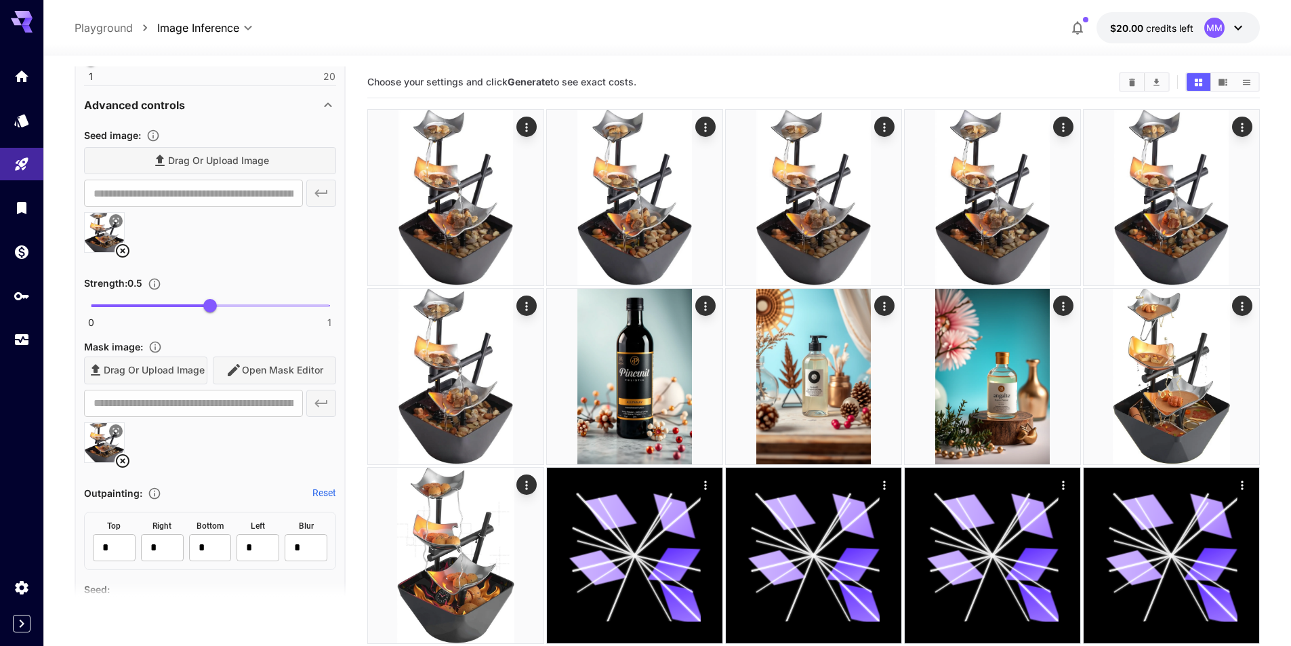
click at [121, 464] on icon at bounding box center [123, 461] width 16 height 16
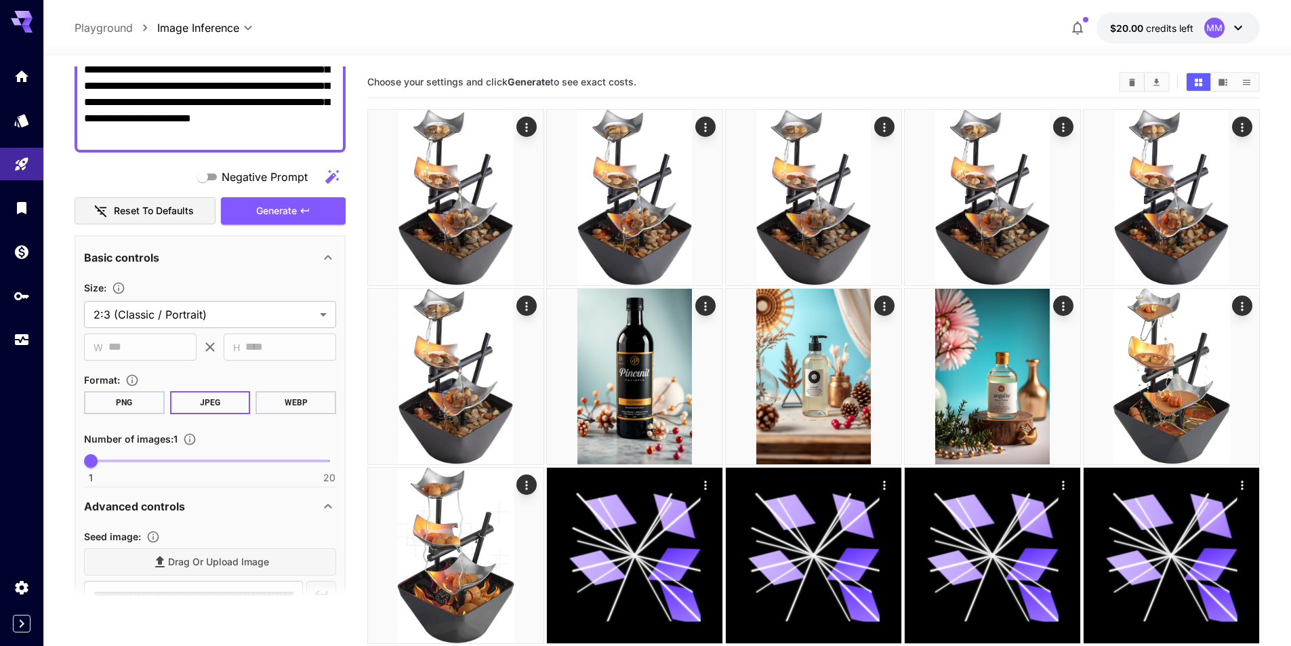
scroll to position [0, 0]
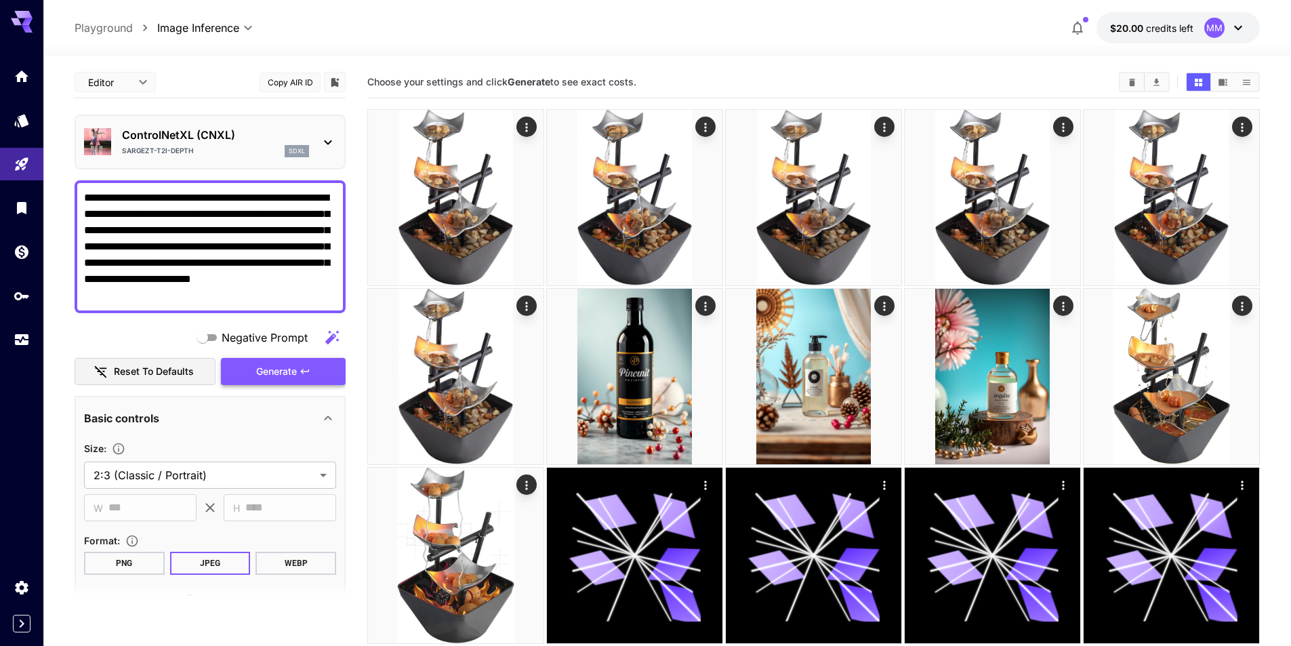
click at [290, 381] on button "Generate" at bounding box center [283, 372] width 125 height 28
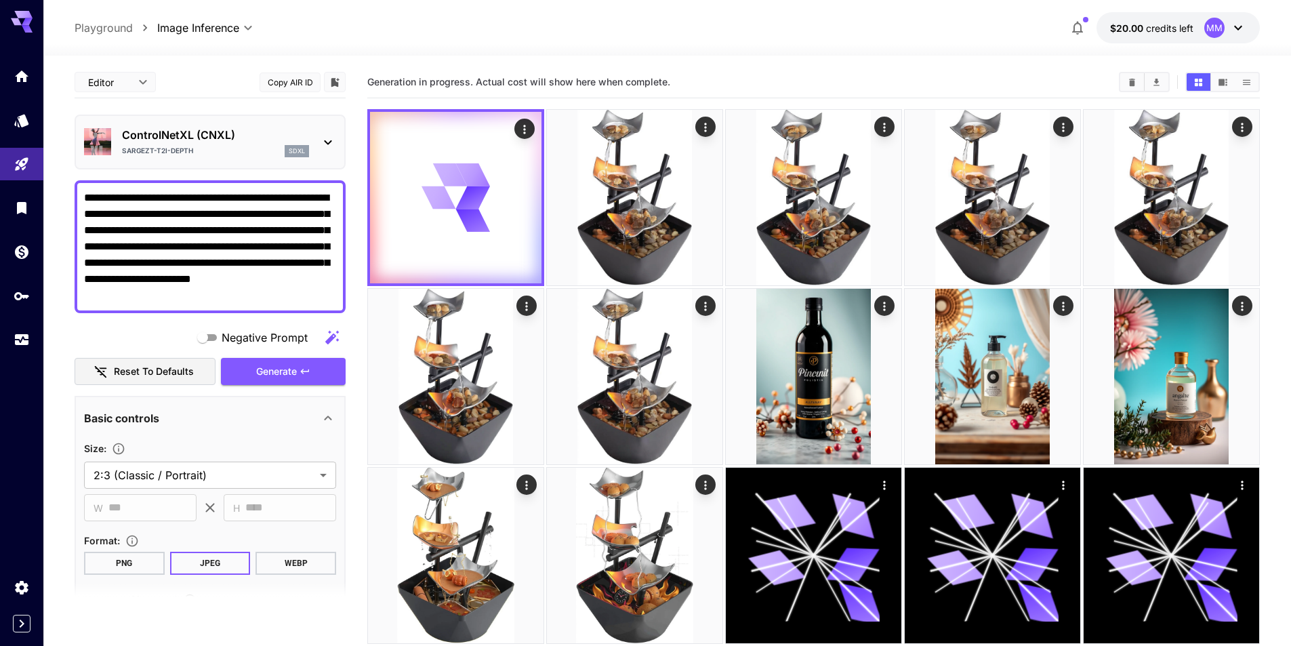
click at [205, 131] on p "ControlNetXL (CNXL)" at bounding box center [215, 135] width 187 height 16
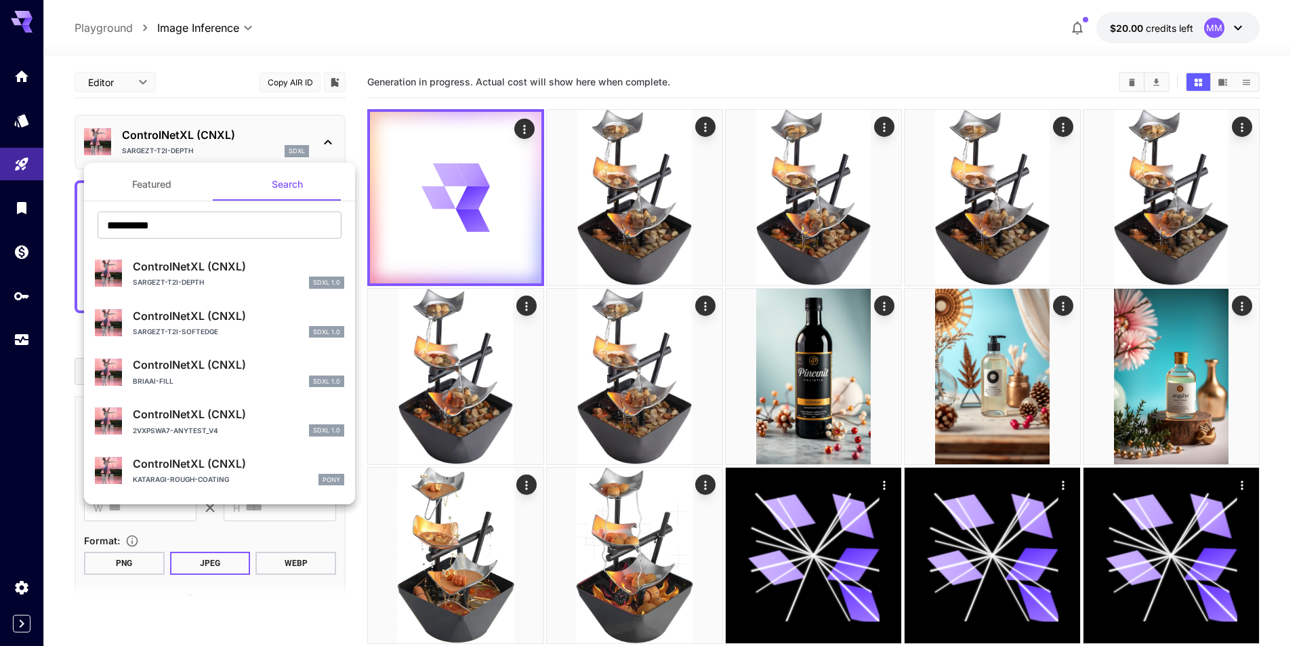
click at [205, 131] on div at bounding box center [650, 323] width 1301 height 646
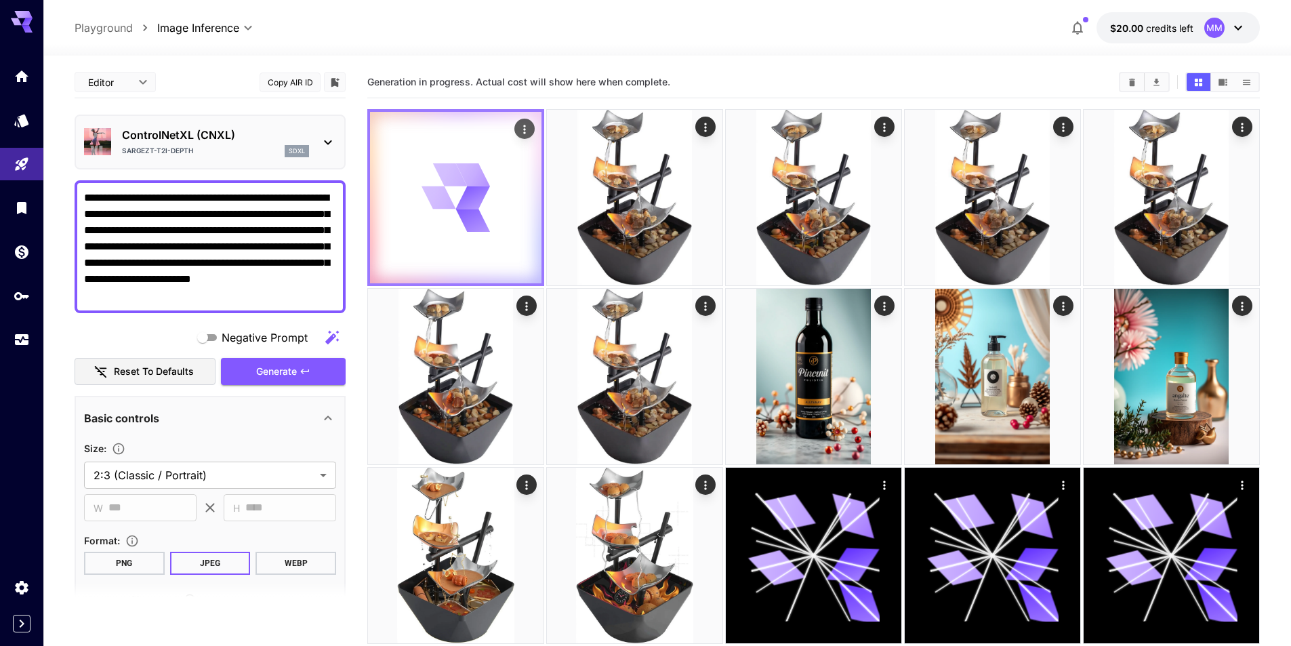
click at [428, 180] on icon at bounding box center [456, 197] width 68 height 68
click at [1183, 30] on span "credits left" at bounding box center [1169, 28] width 47 height 12
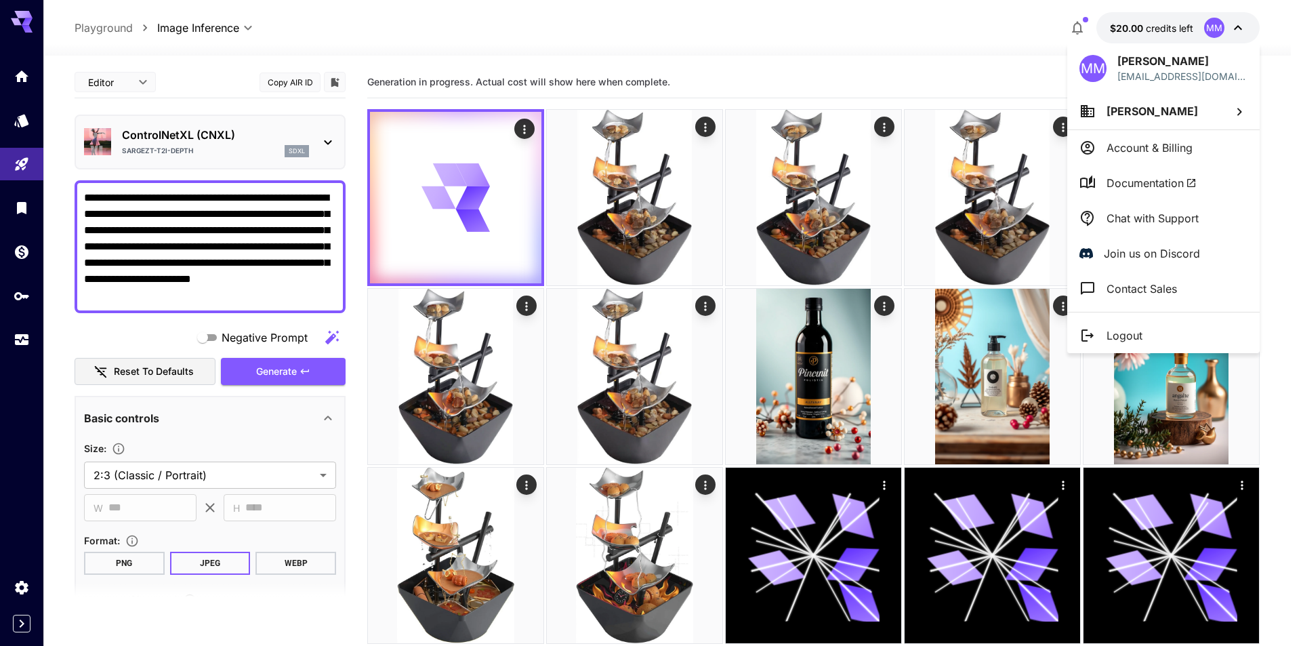
click at [1181, 24] on div at bounding box center [650, 323] width 1301 height 646
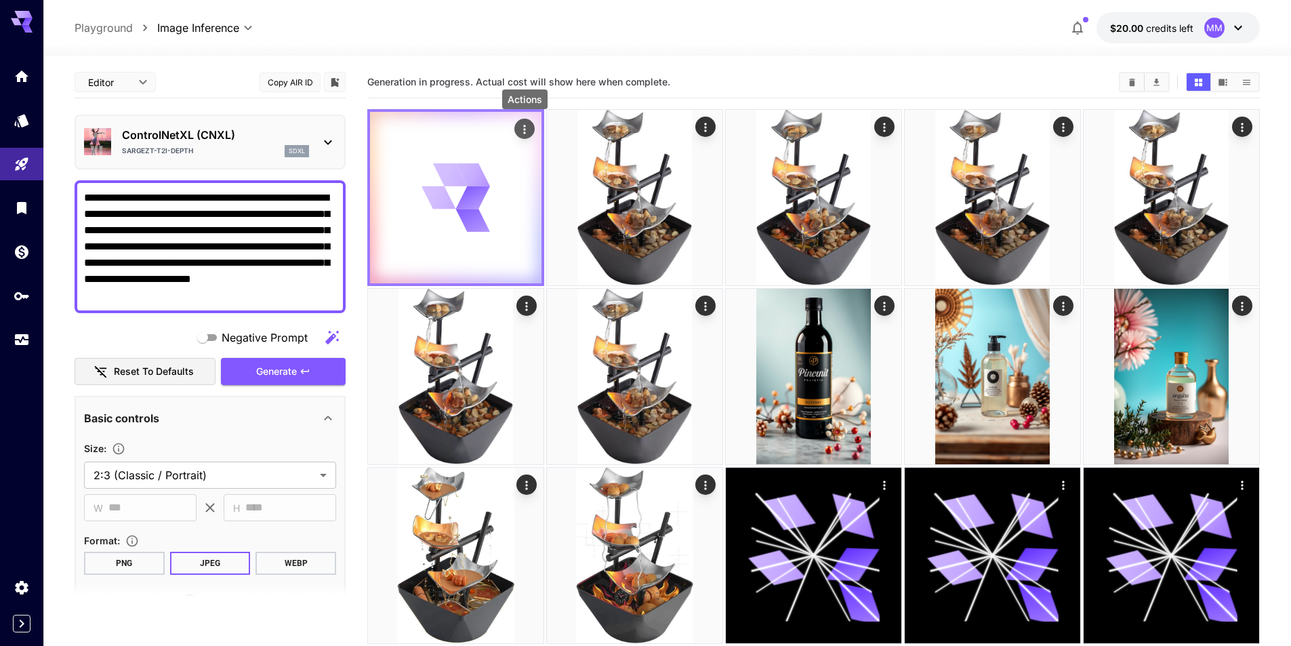
click at [526, 131] on icon "Actions" at bounding box center [525, 130] width 14 height 14
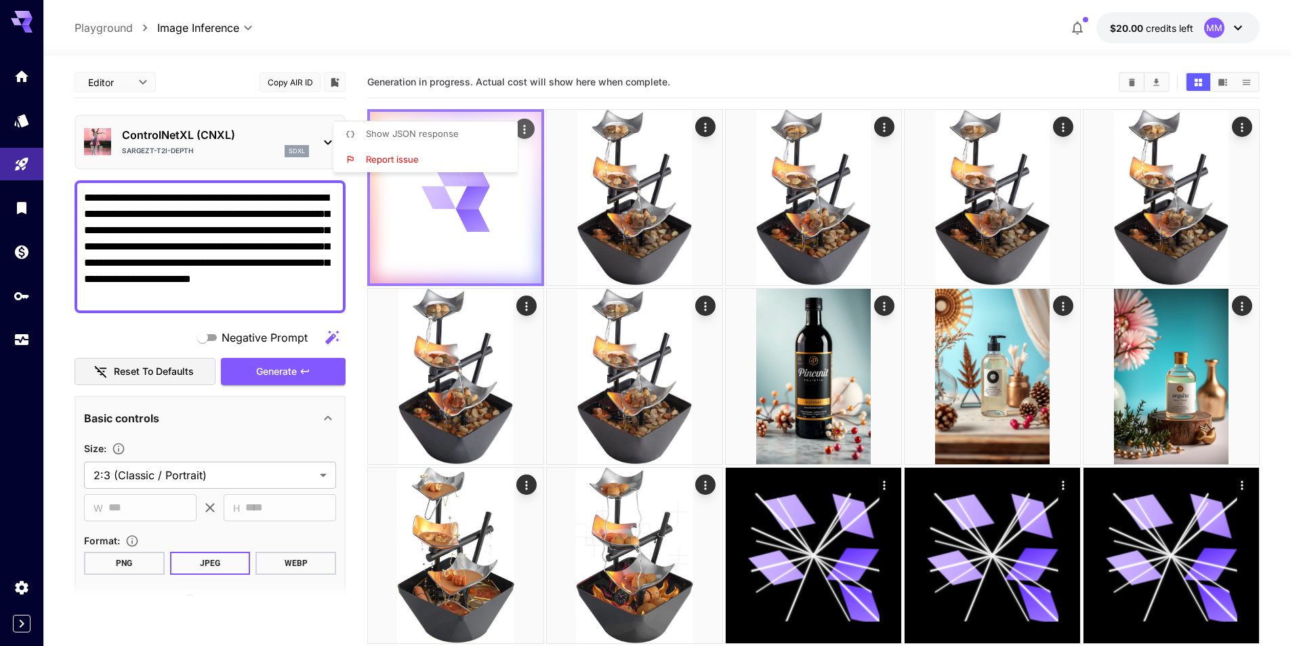
click at [526, 131] on div at bounding box center [650, 323] width 1301 height 646
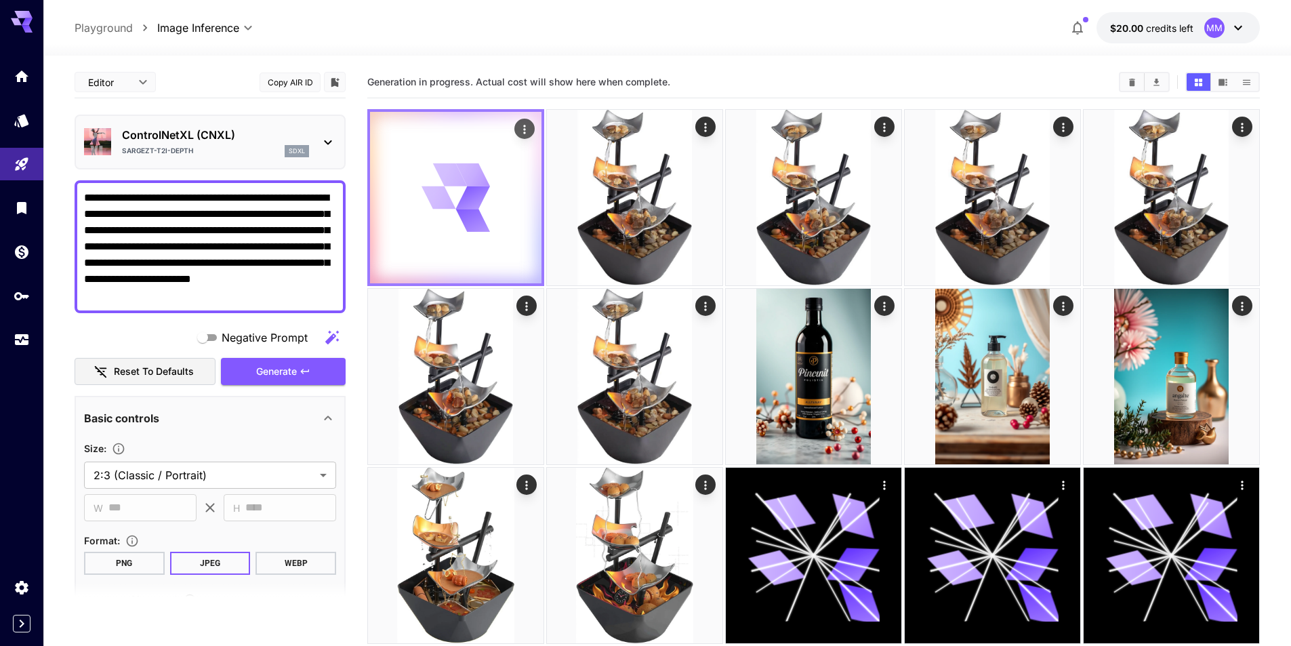
click at [474, 244] on div at bounding box center [455, 197] width 171 height 171
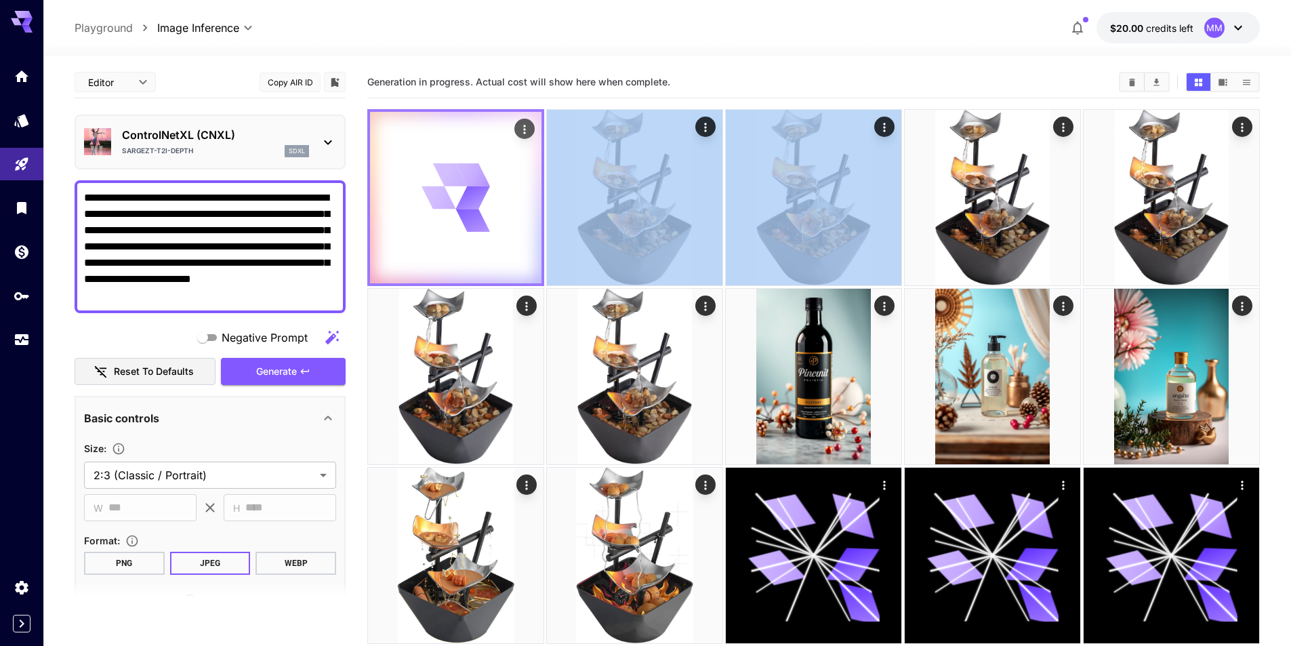
click at [474, 244] on div at bounding box center [455, 197] width 171 height 171
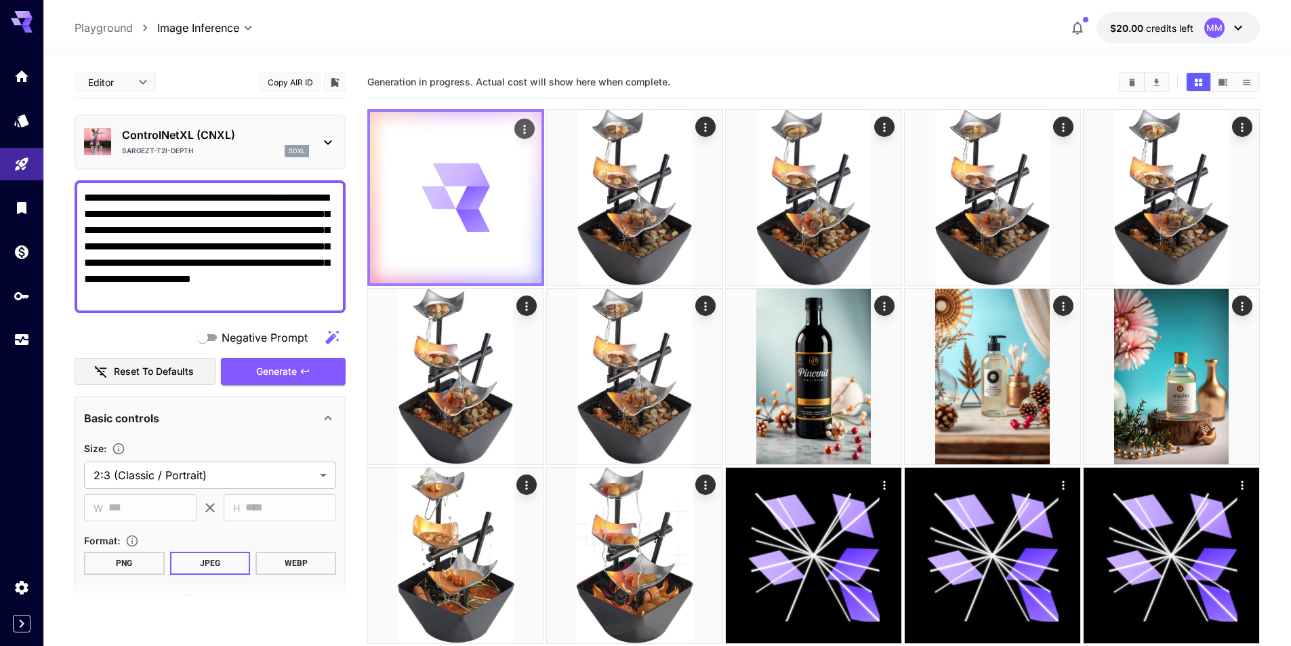
click at [474, 244] on div at bounding box center [455, 197] width 171 height 171
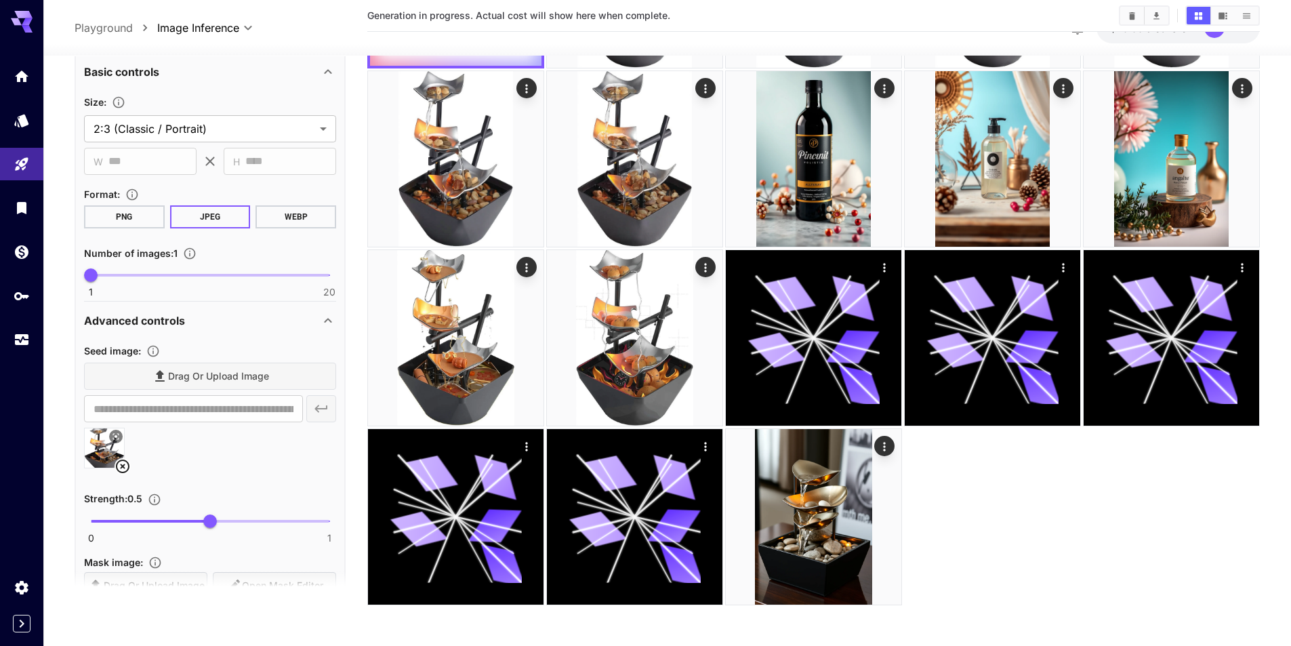
scroll to position [136, 0]
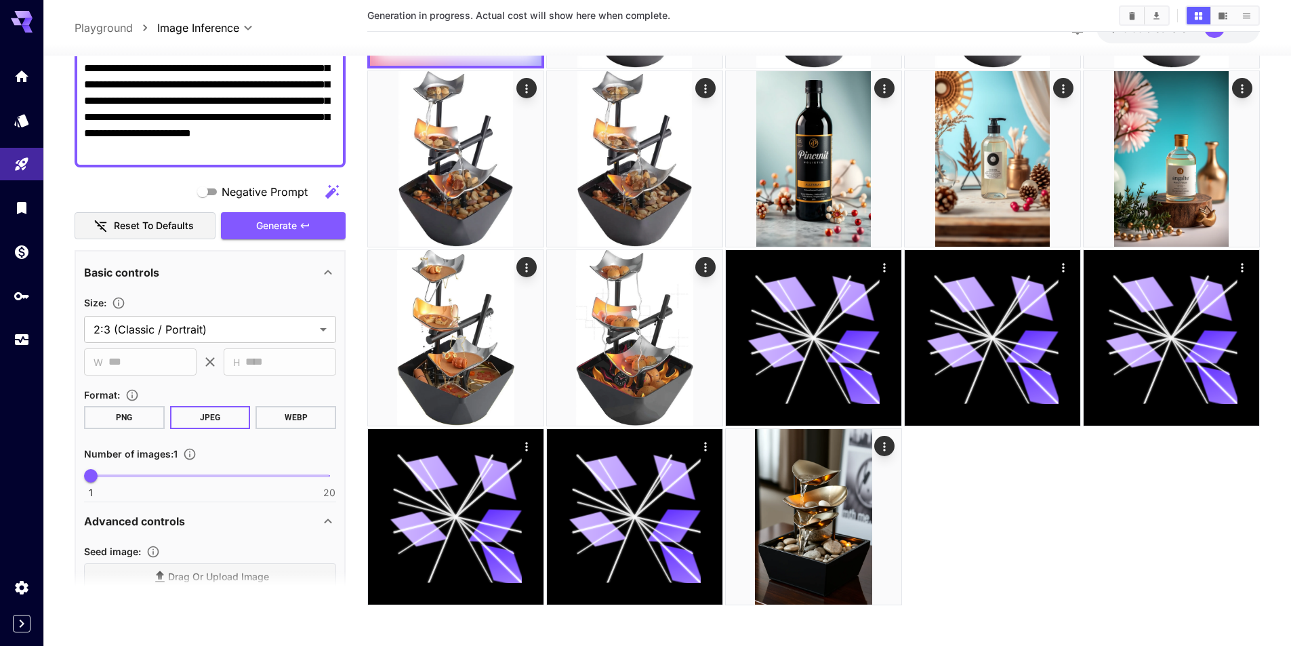
click at [302, 420] on button "WEBP" at bounding box center [296, 416] width 81 height 23
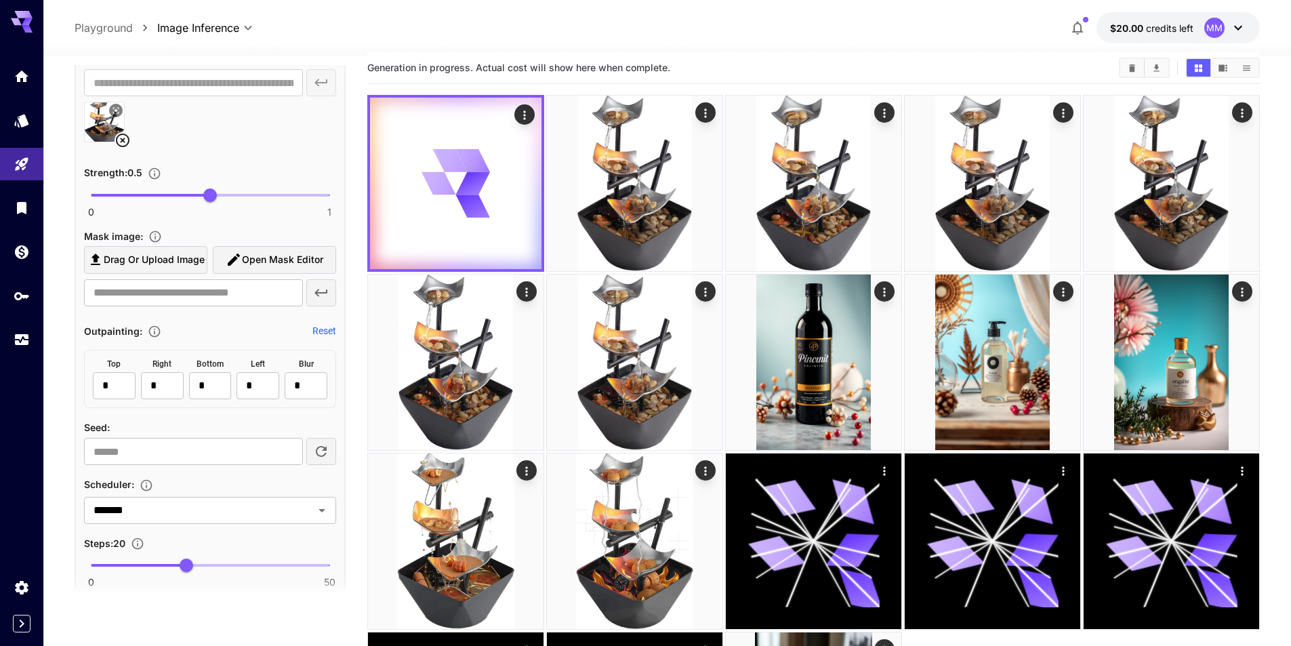
scroll to position [0, 0]
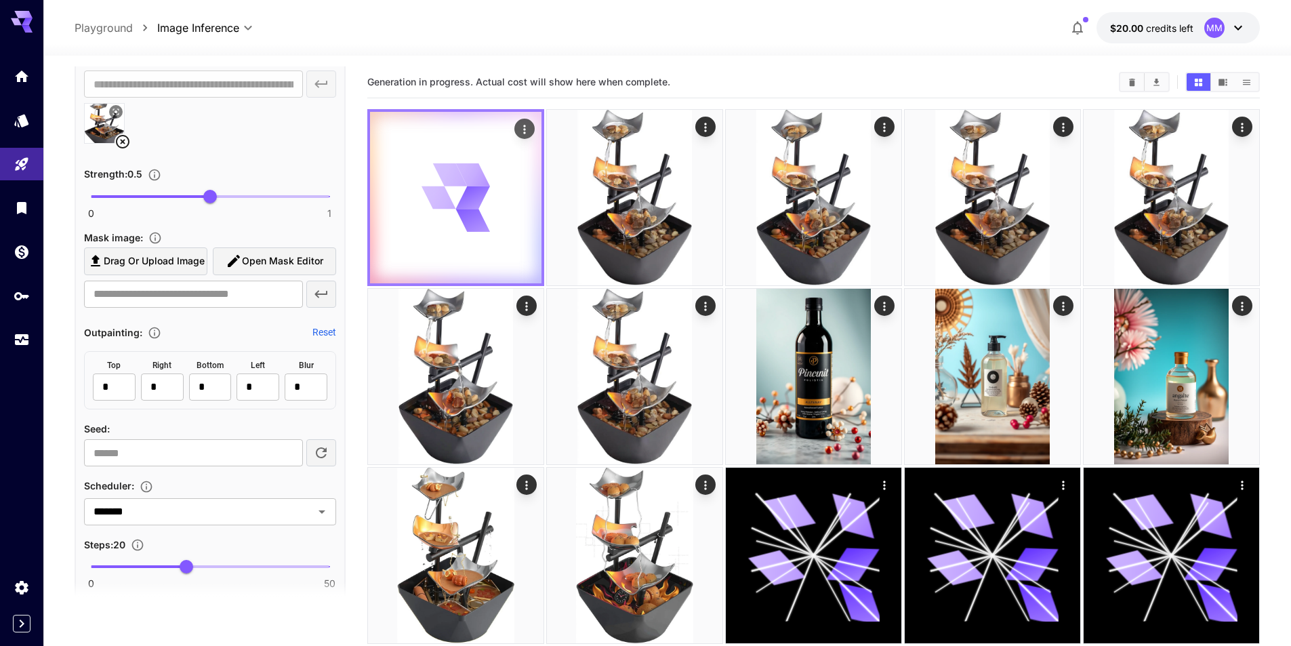
click at [451, 207] on icon at bounding box center [456, 197] width 68 height 68
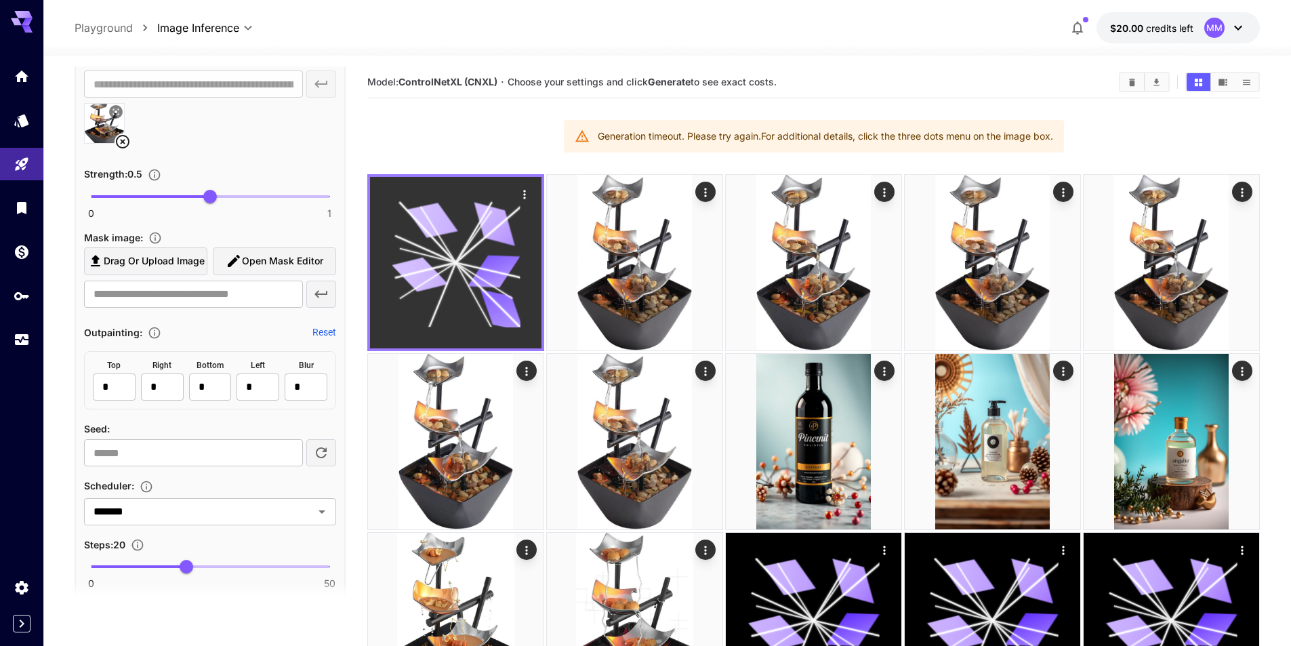
click at [454, 280] on icon at bounding box center [456, 263] width 129 height 129
click at [518, 191] on icon "Actions" at bounding box center [525, 195] width 14 height 14
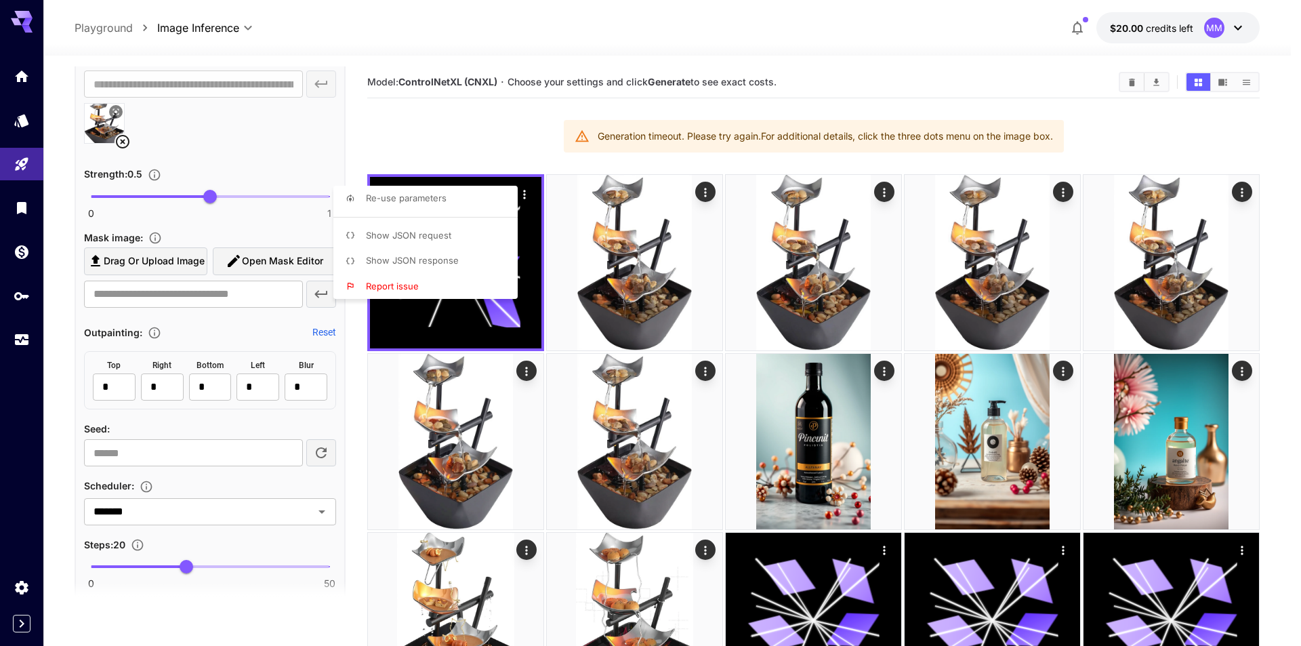
click at [523, 197] on div at bounding box center [650, 323] width 1301 height 646
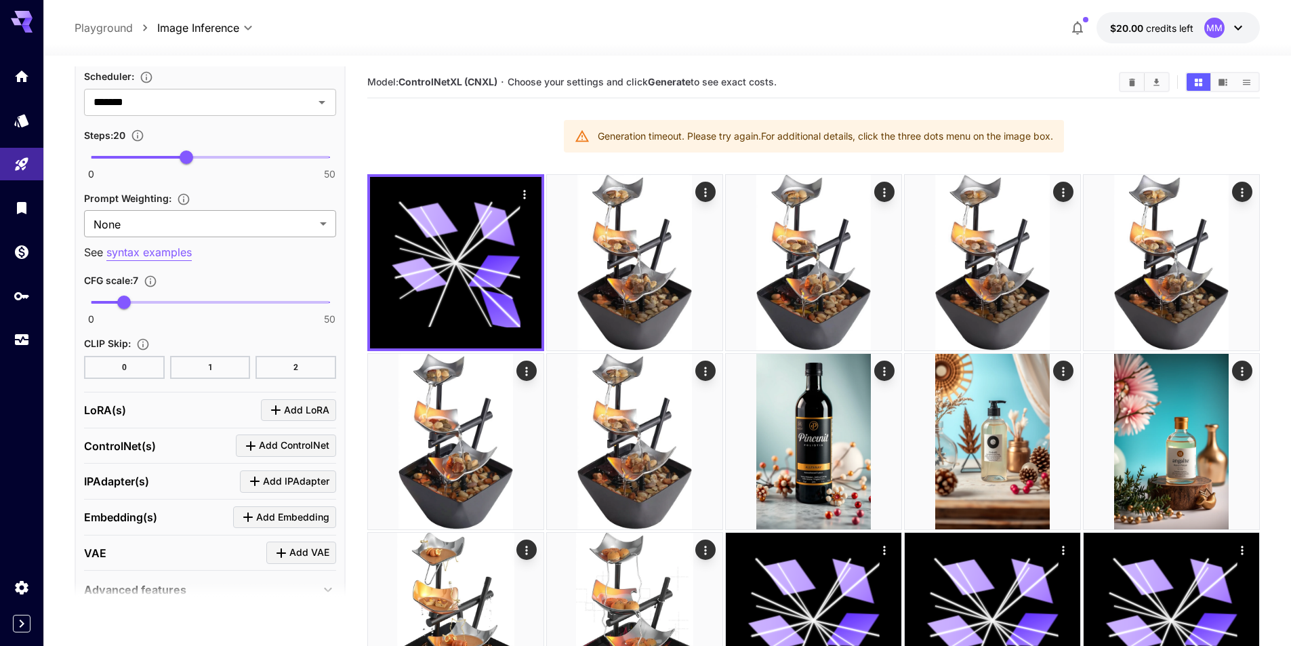
scroll to position [1146, 0]
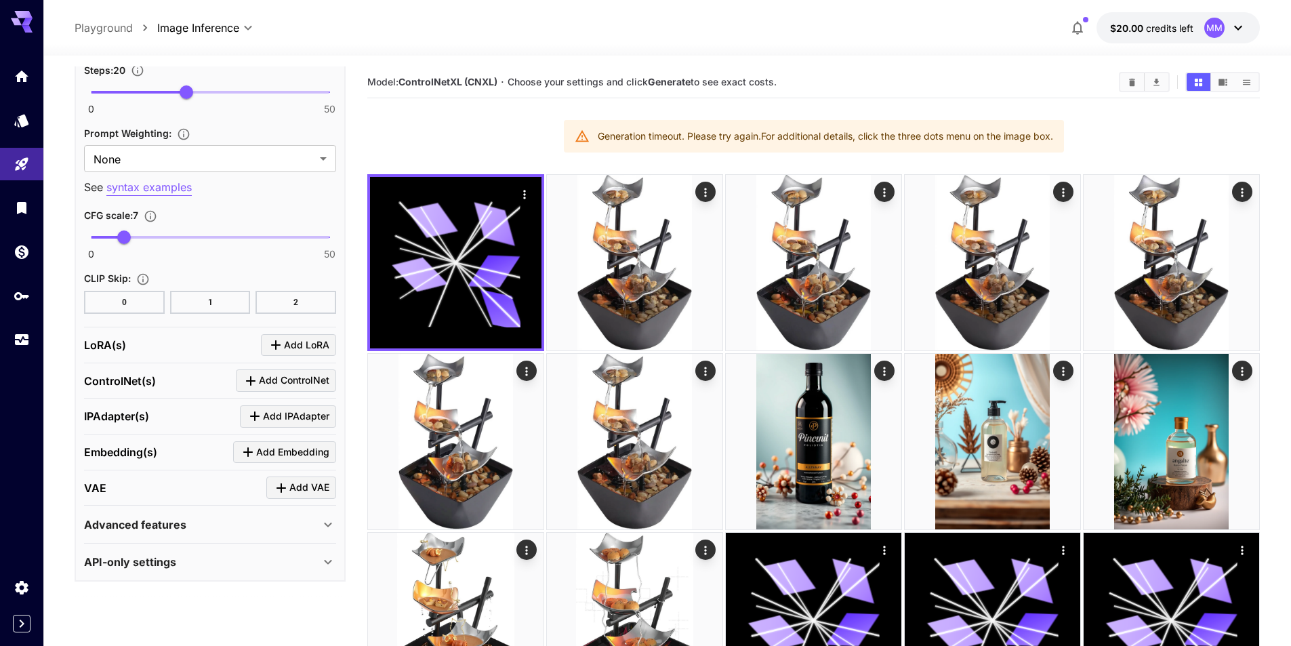
click at [221, 535] on div "Advanced features" at bounding box center [210, 524] width 252 height 33
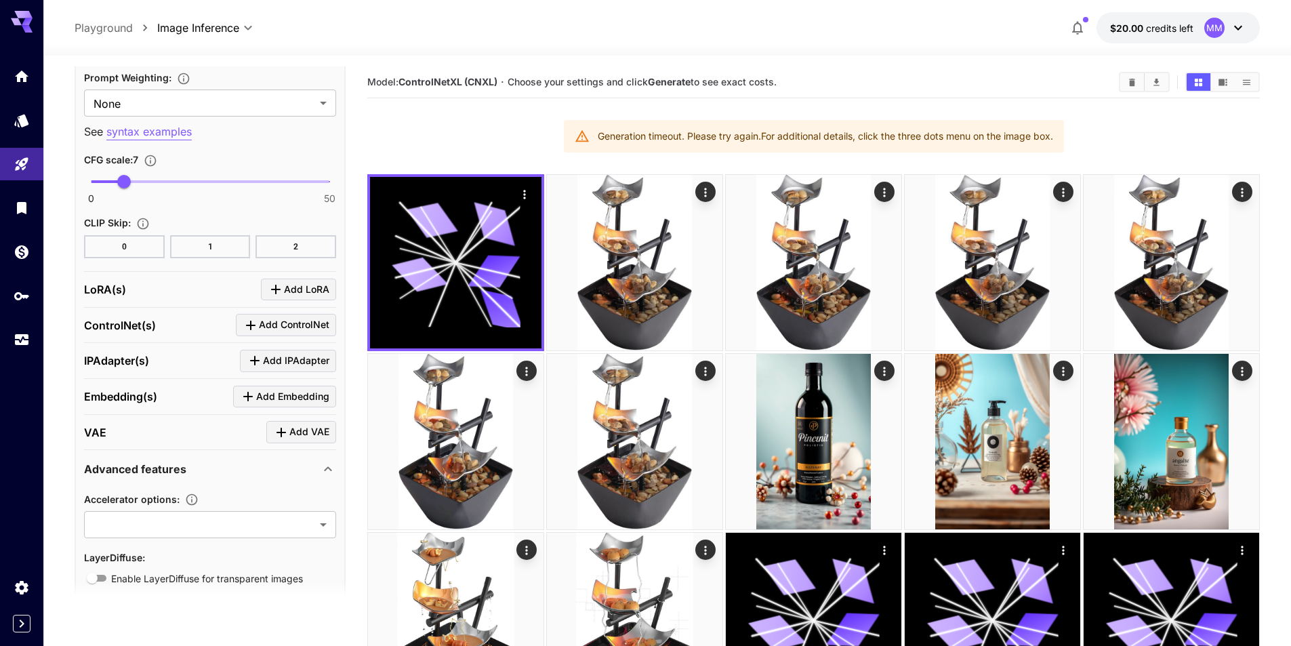
scroll to position [1258, 0]
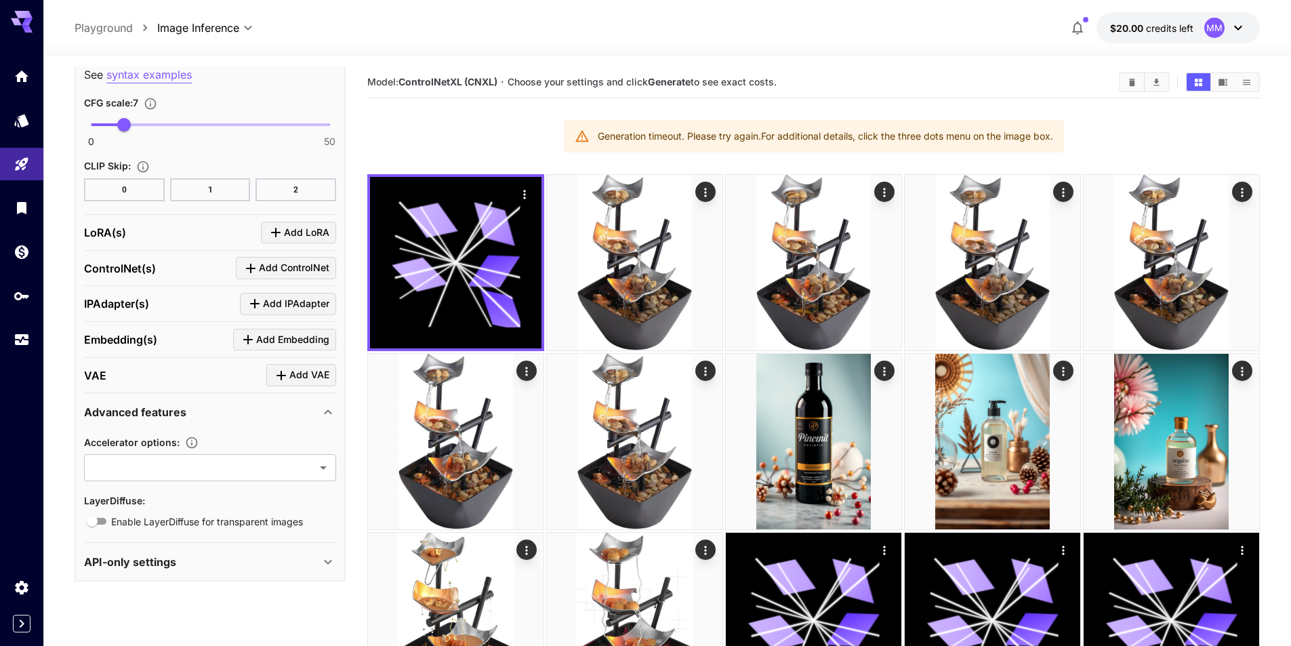
click at [227, 559] on div "API-only settings" at bounding box center [202, 562] width 236 height 16
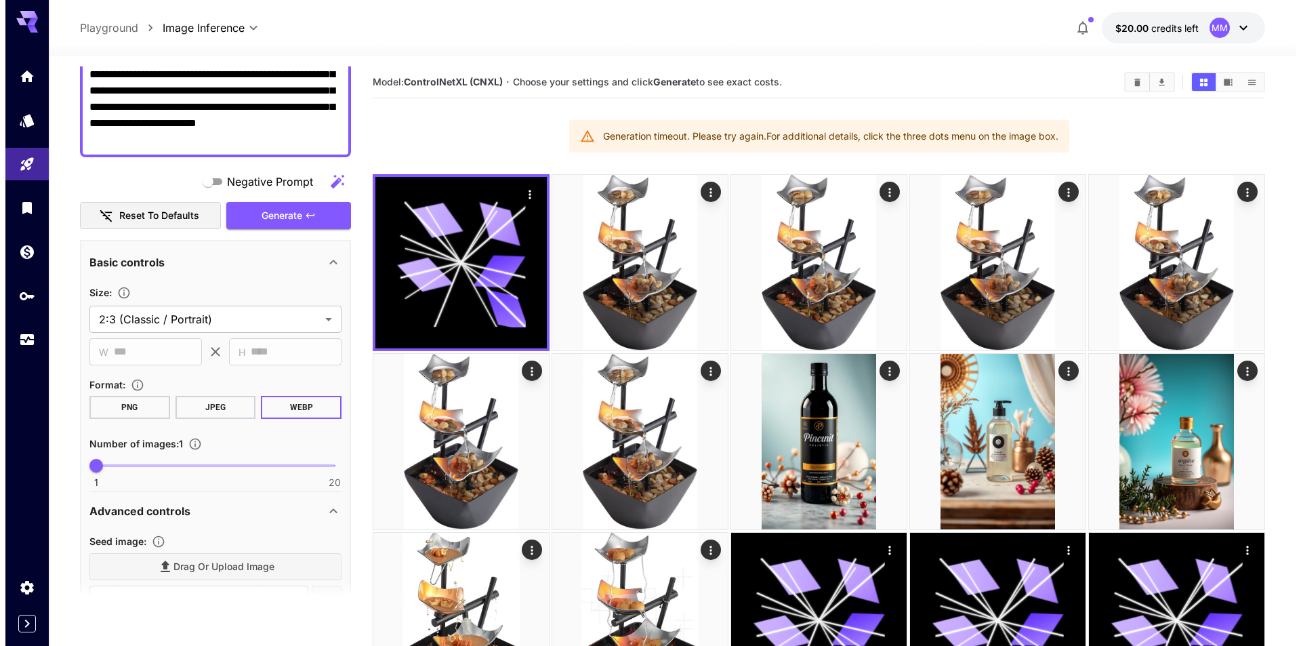
scroll to position [60, 0]
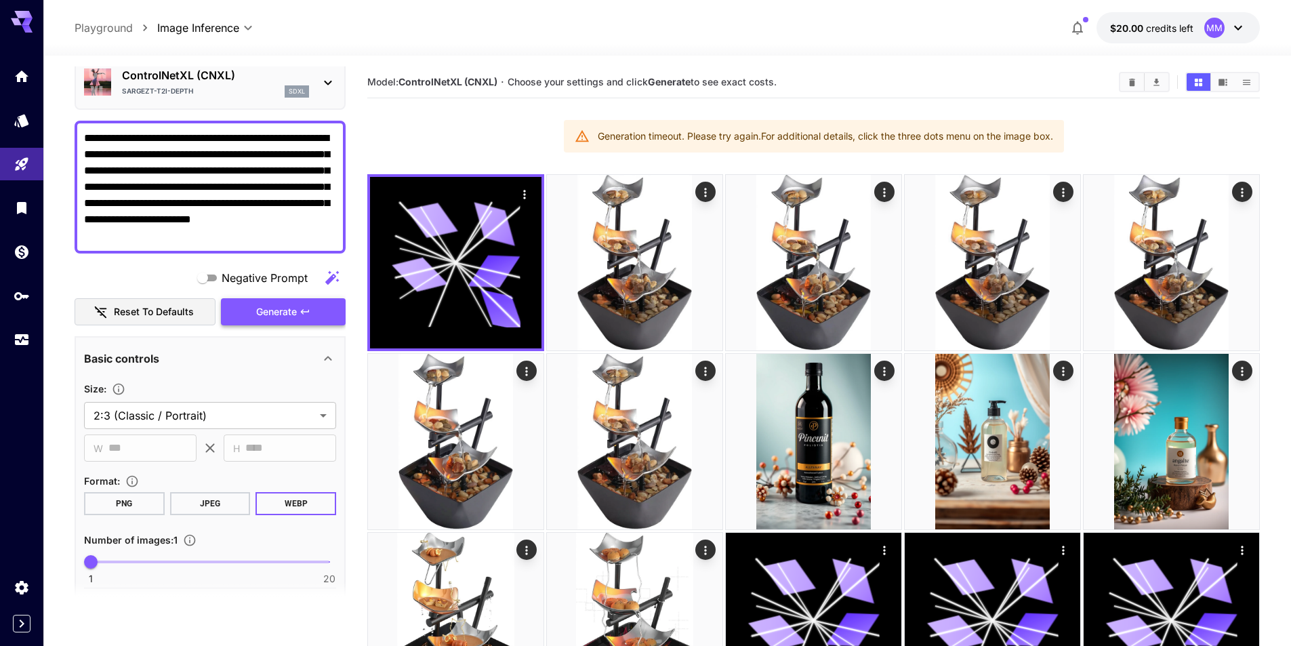
click at [272, 308] on span "Generate" at bounding box center [276, 312] width 41 height 17
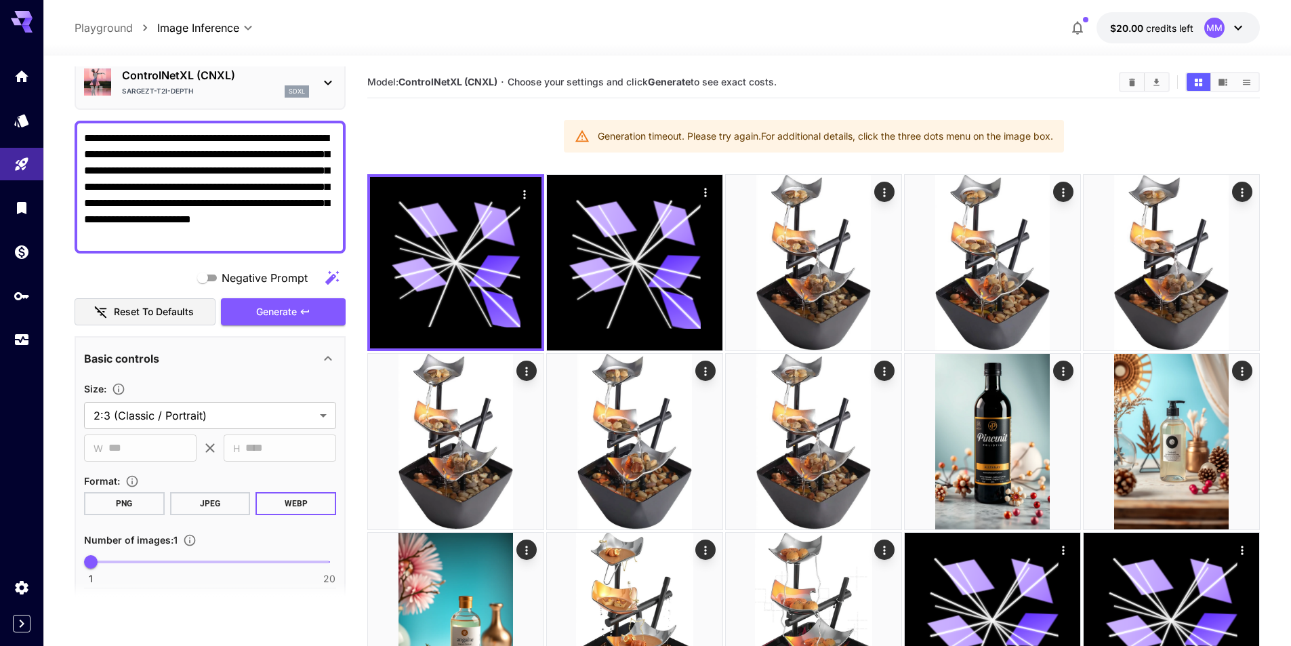
click at [272, 87] on div "SargeZT-t2i-depth sdxl" at bounding box center [215, 91] width 187 height 12
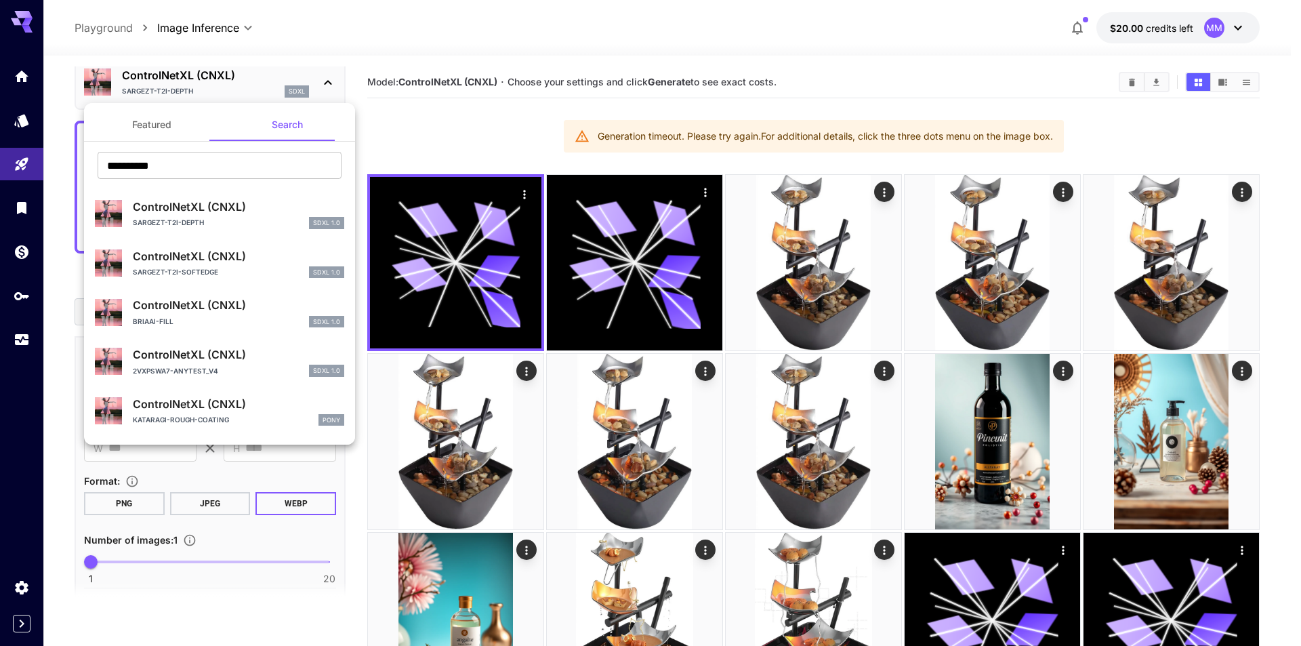
click at [174, 132] on button "Featured" at bounding box center [152, 124] width 136 height 33
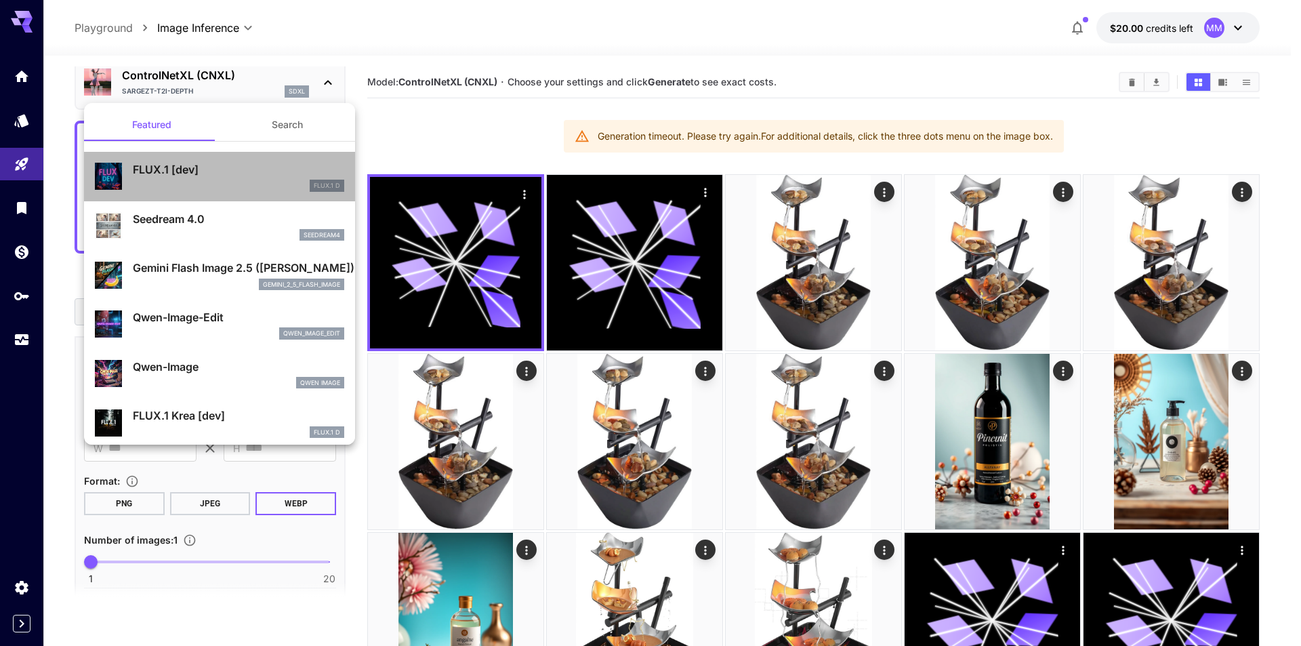
click at [247, 175] on p "FLUX.1 [dev]" at bounding box center [238, 169] width 211 height 16
type input "**"
type input "***"
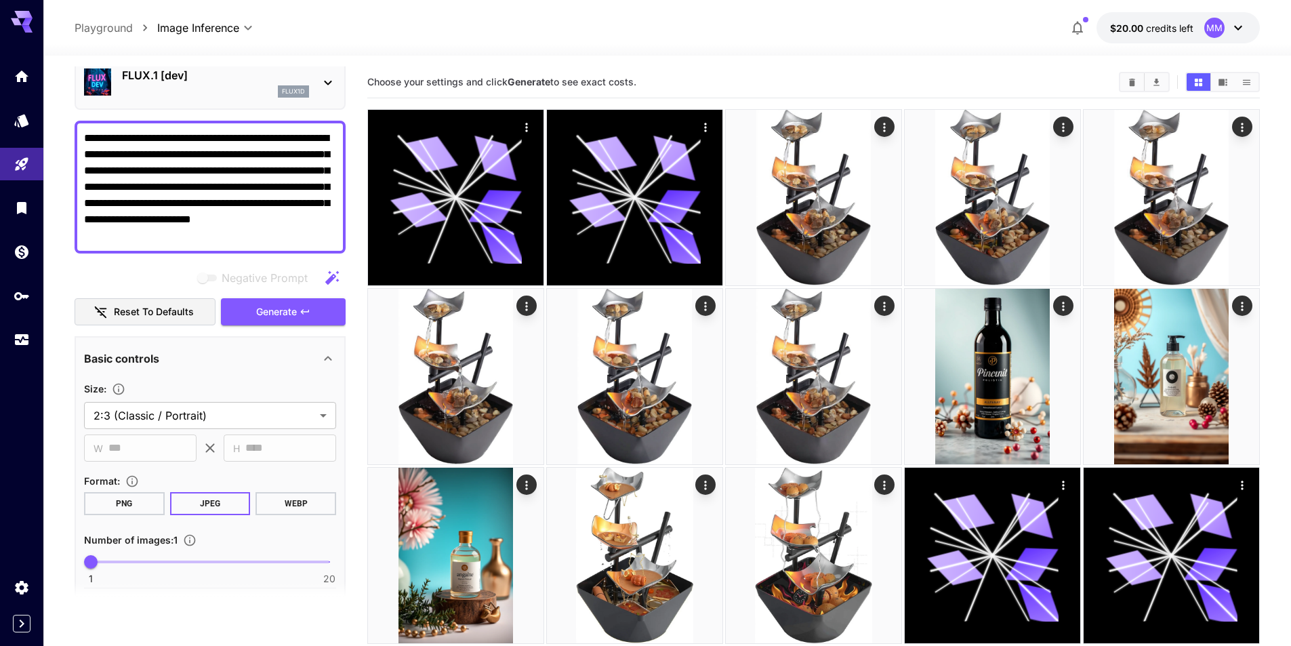
click at [164, 80] on p "FLUX.1 [dev]" at bounding box center [215, 75] width 187 height 16
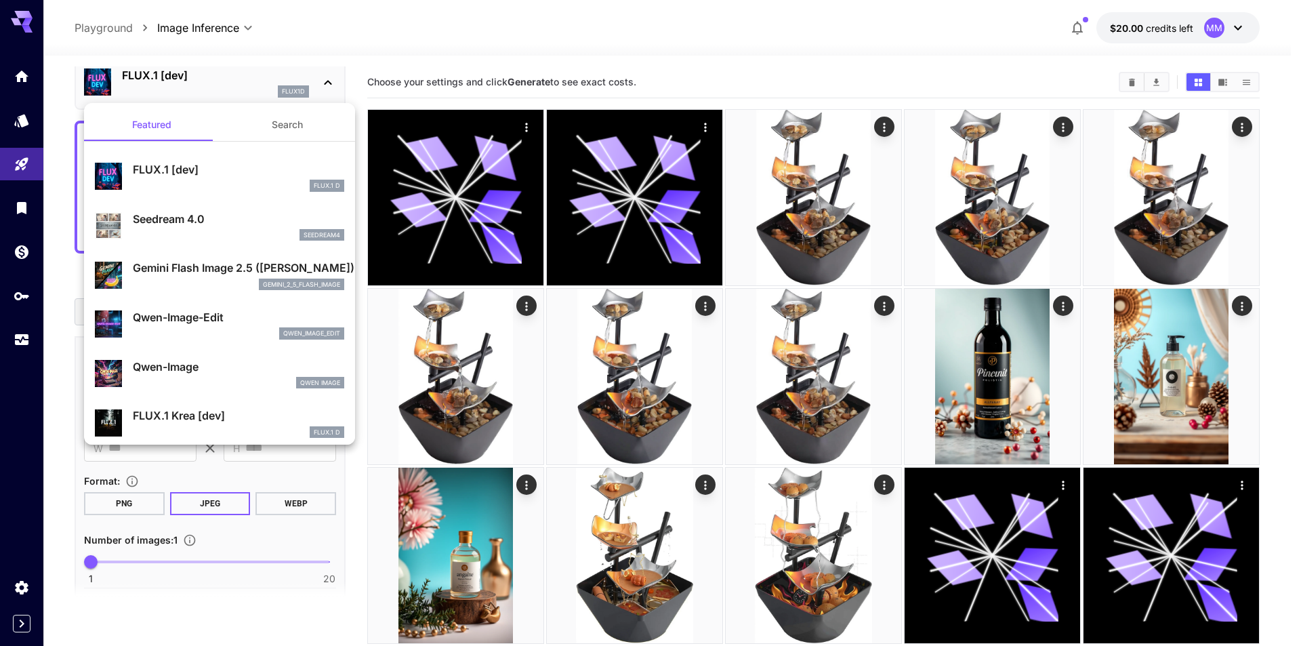
click at [43, 73] on div at bounding box center [650, 323] width 1301 height 646
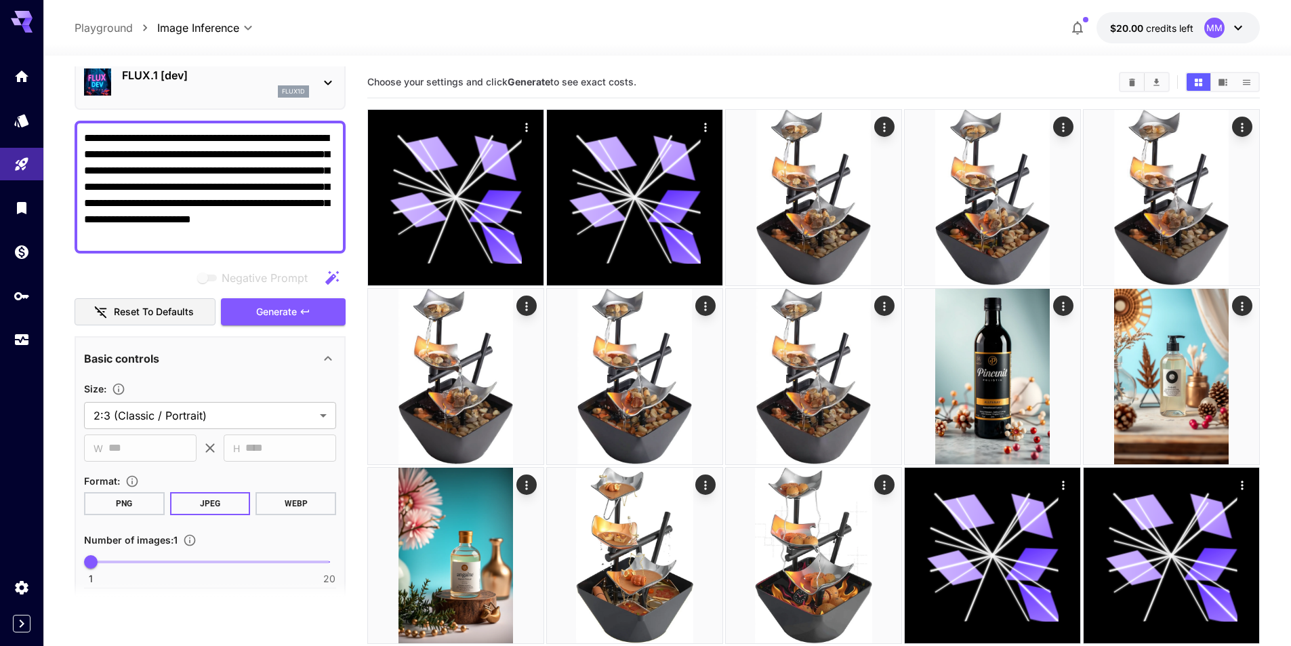
click at [28, 79] on div "Featured Search FLUX.1 [dev] FLUX.1 D Seedream 4.0 seedream4 Gemini Flash Image…" at bounding box center [135, 203] width 271 height 407
click at [25, 85] on link at bounding box center [21, 76] width 43 height 33
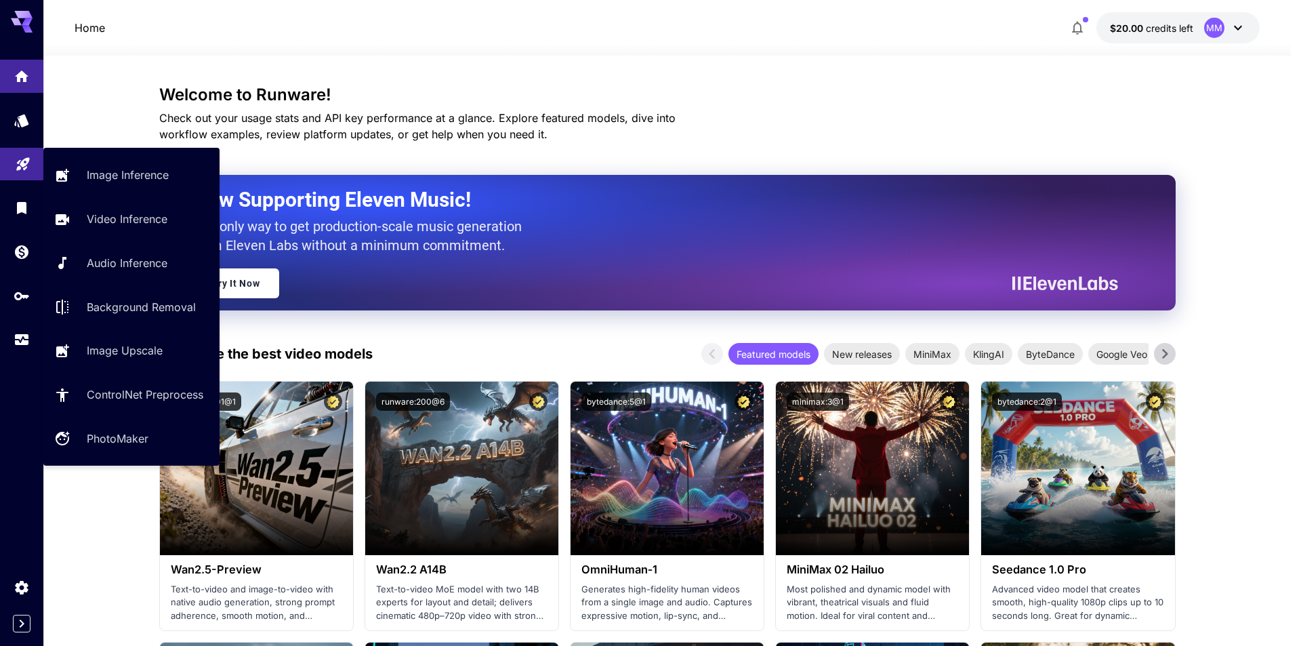
click at [32, 166] on link at bounding box center [21, 164] width 43 height 33
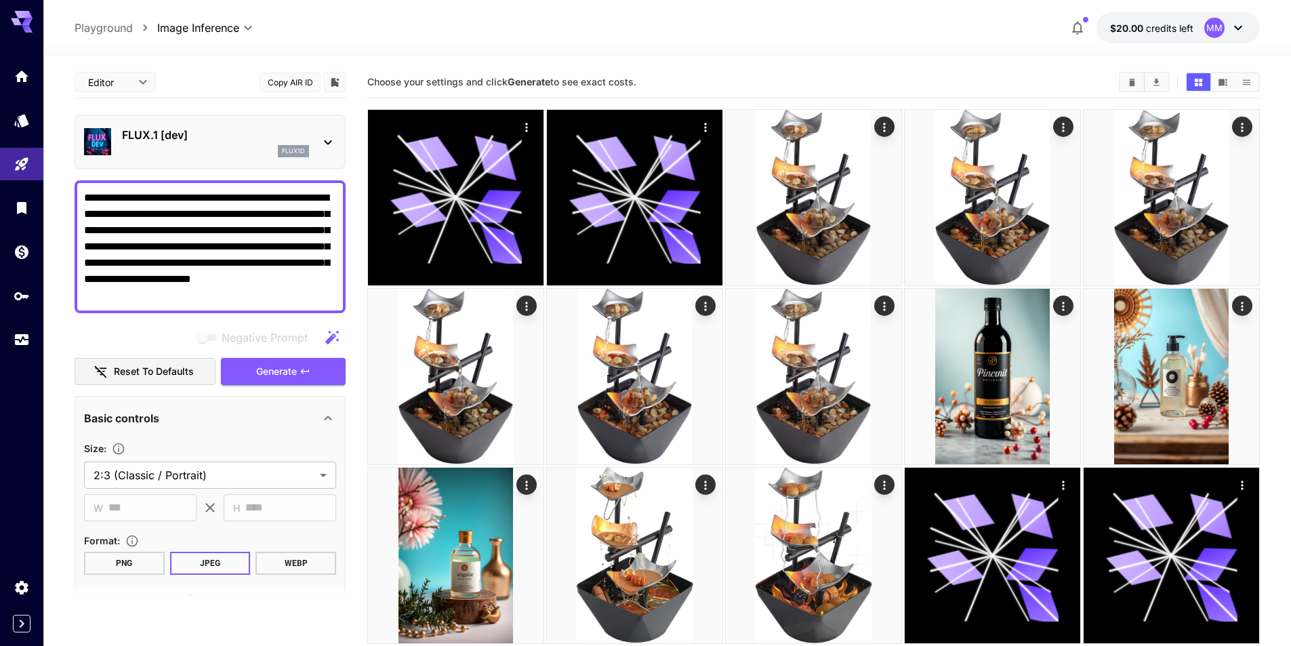
click at [161, 142] on p "FLUX.1 [dev]" at bounding box center [215, 135] width 187 height 16
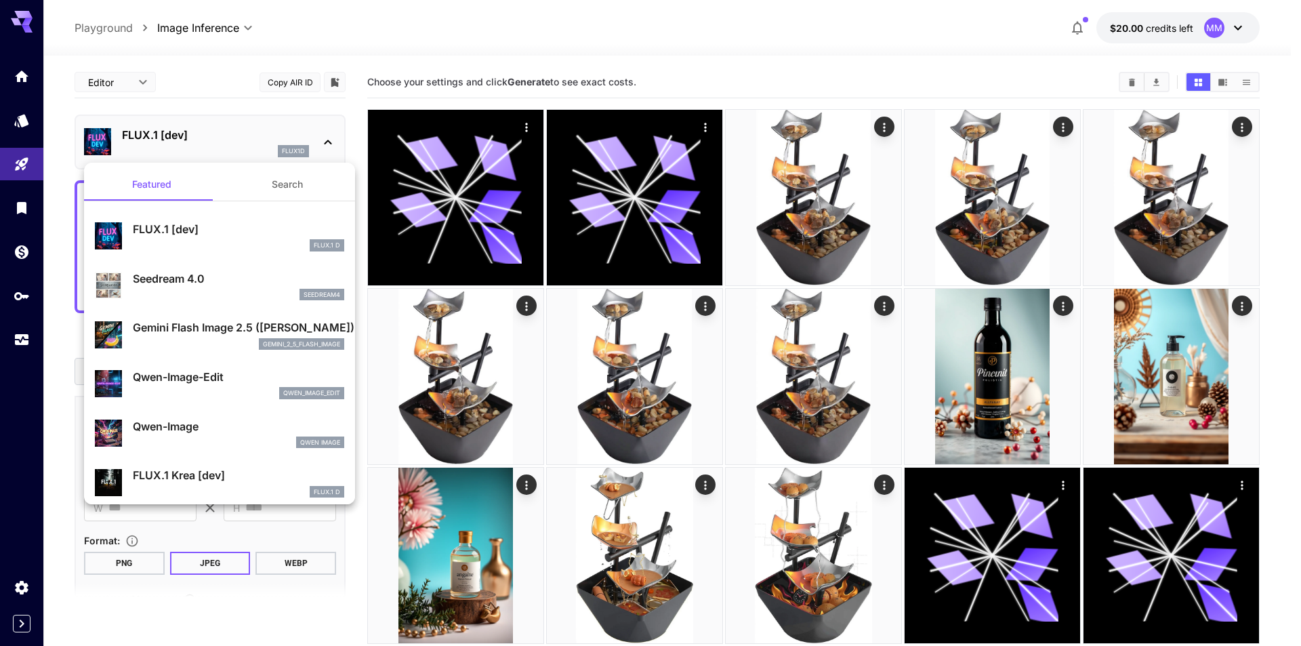
click at [231, 325] on p "Gemini Flash Image 2.5 (Nano Banana)" at bounding box center [238, 327] width 211 height 16
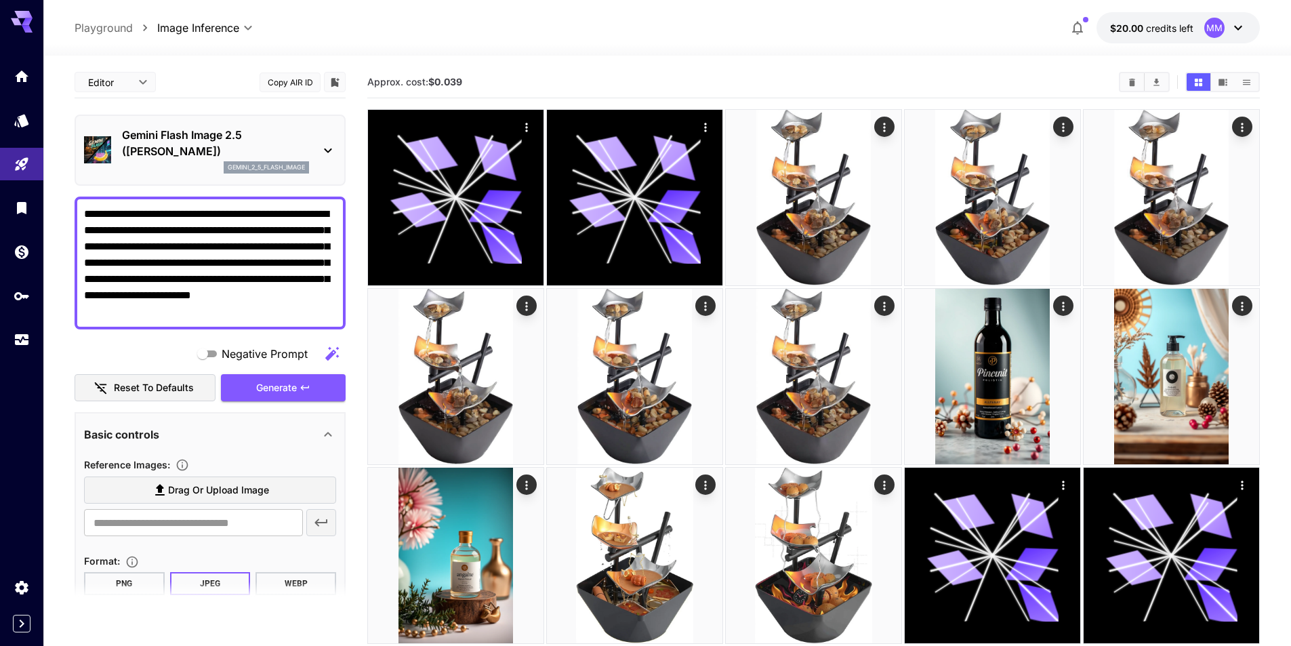
click at [415, 77] on span "Approx. cost: $0.039" at bounding box center [414, 82] width 95 height 12
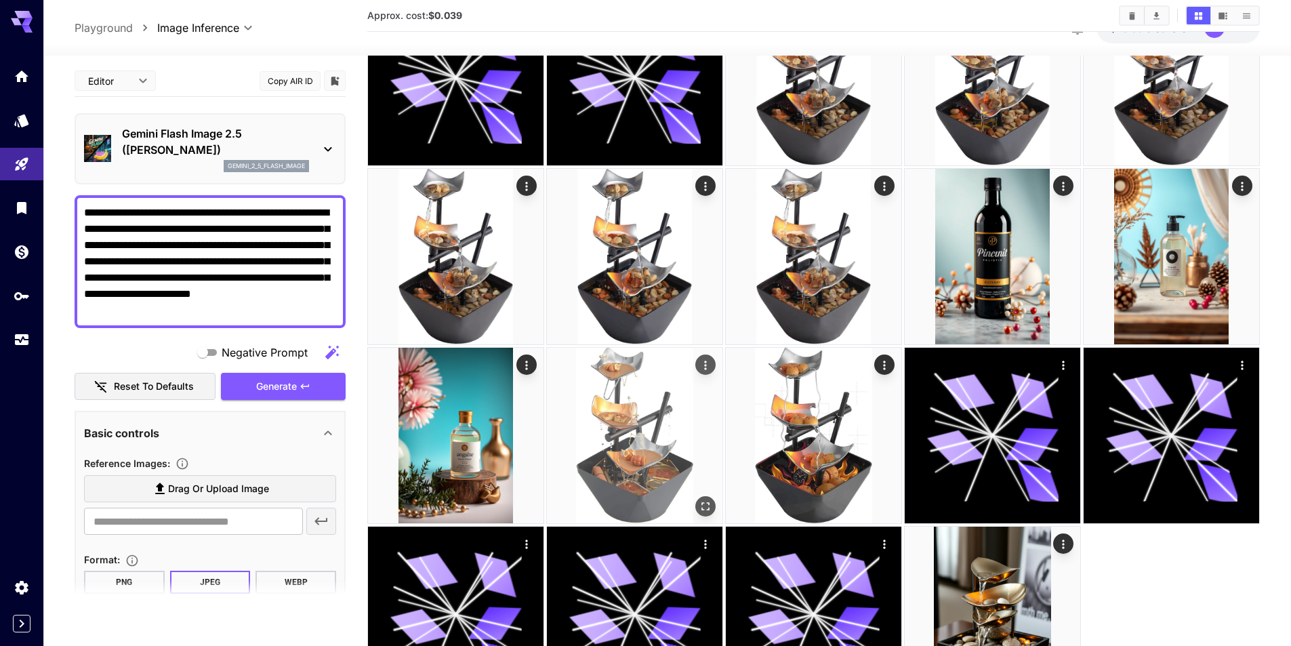
scroll to position [218, 0]
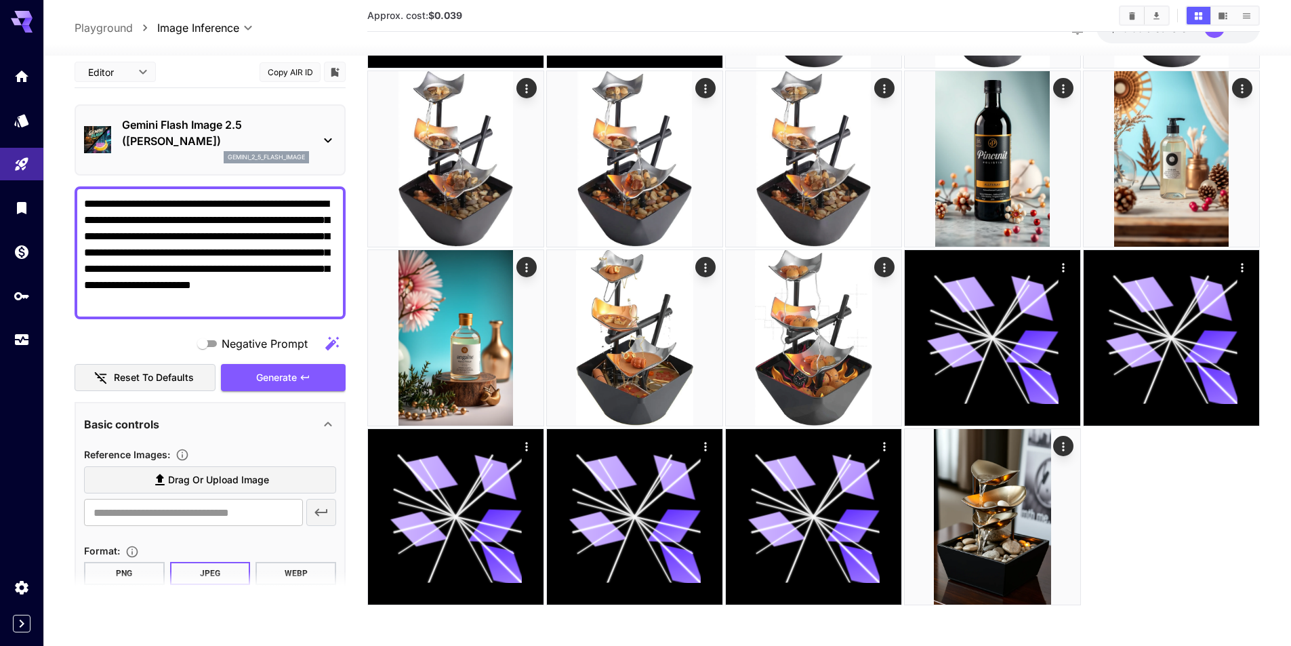
click at [159, 145] on p "Gemini Flash Image 2.5 (Nano Banana)" at bounding box center [215, 133] width 187 height 33
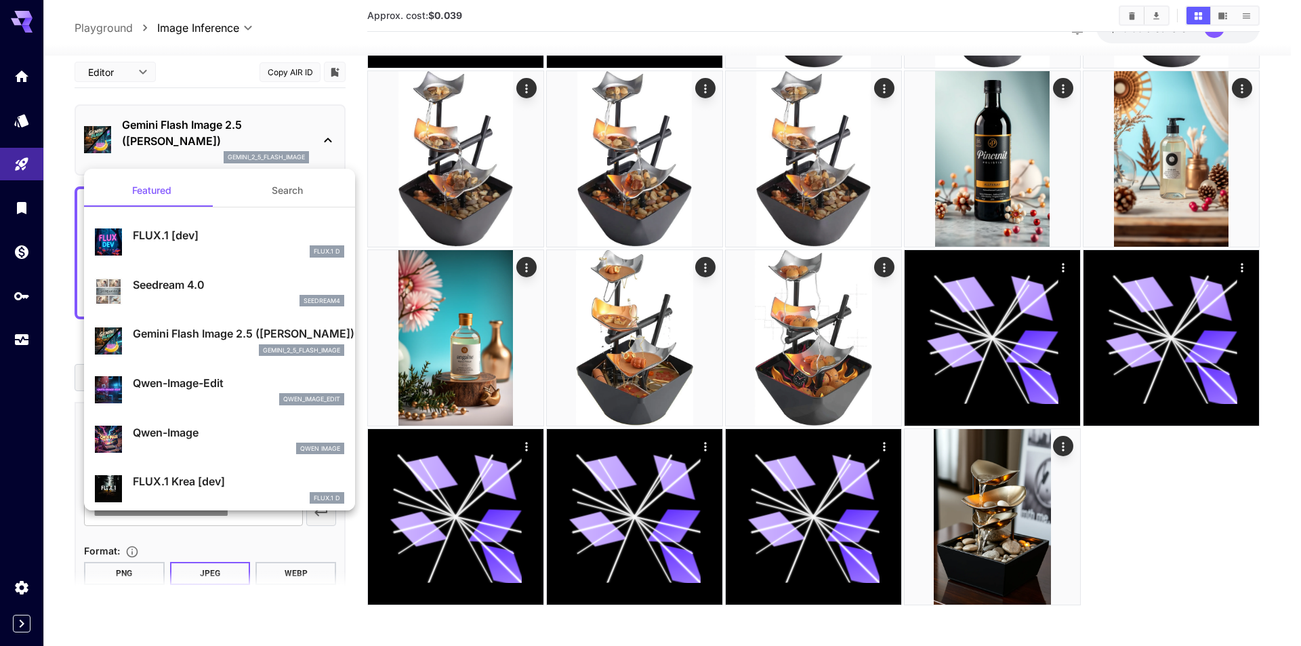
click at [232, 243] on p "FLUX.1 [dev]" at bounding box center [238, 235] width 211 height 16
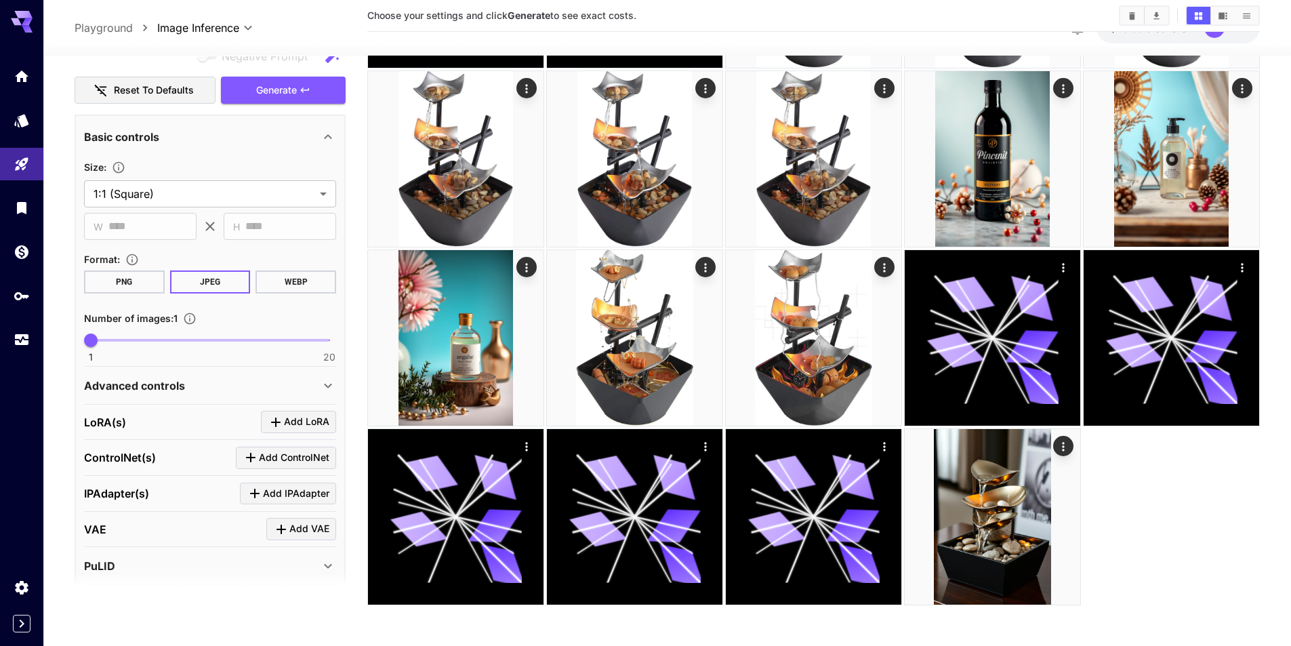
scroll to position [203, 0]
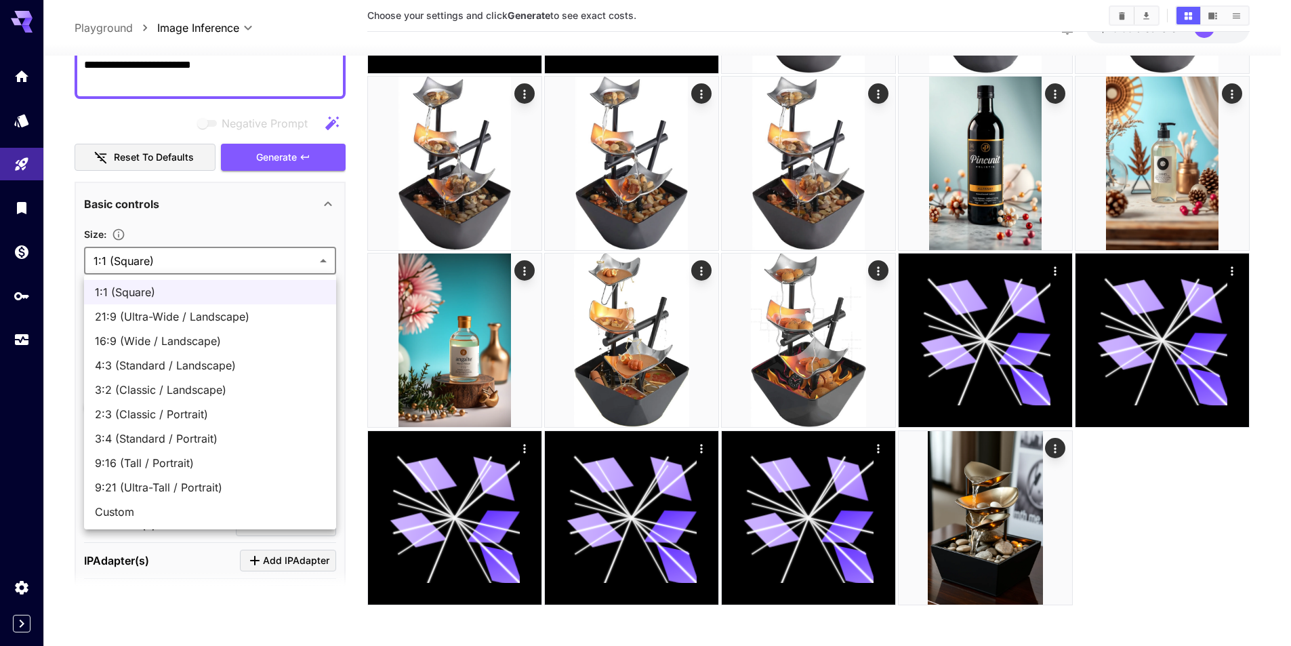
click at [169, 264] on body "**********" at bounding box center [645, 218] width 1291 height 856
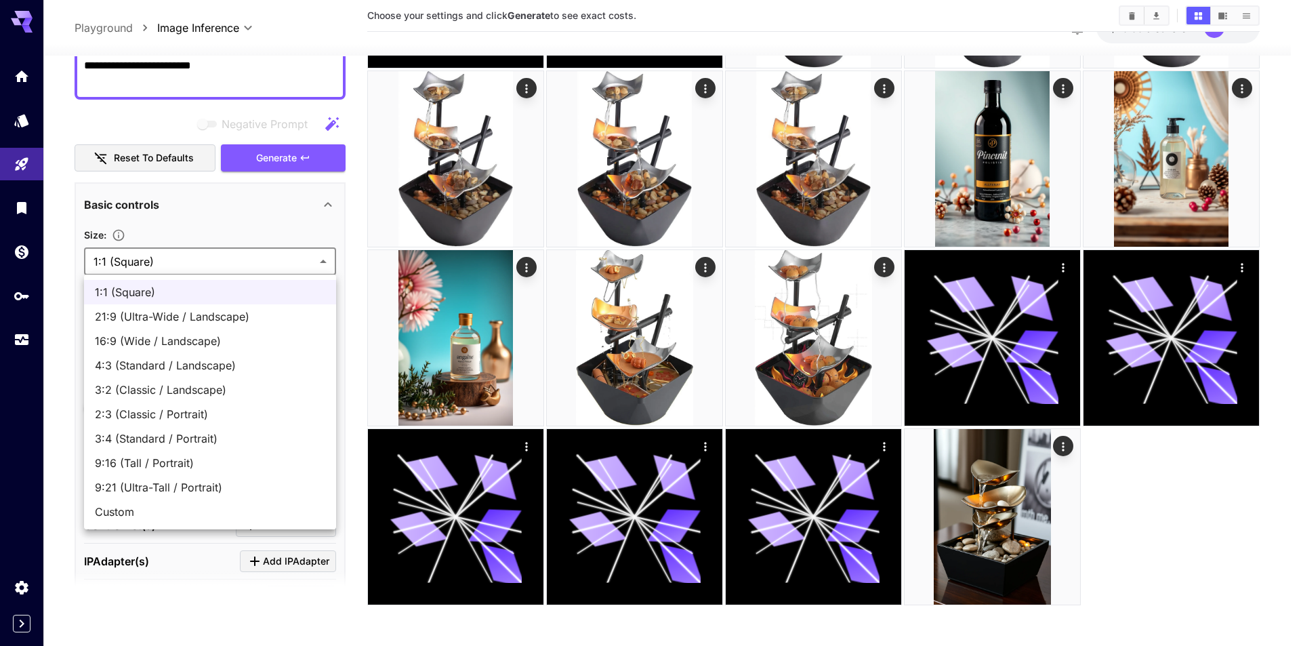
click at [164, 420] on span "2:3 (Classic / Portrait)" at bounding box center [210, 414] width 230 height 16
type input "**********"
type input "***"
type input "****"
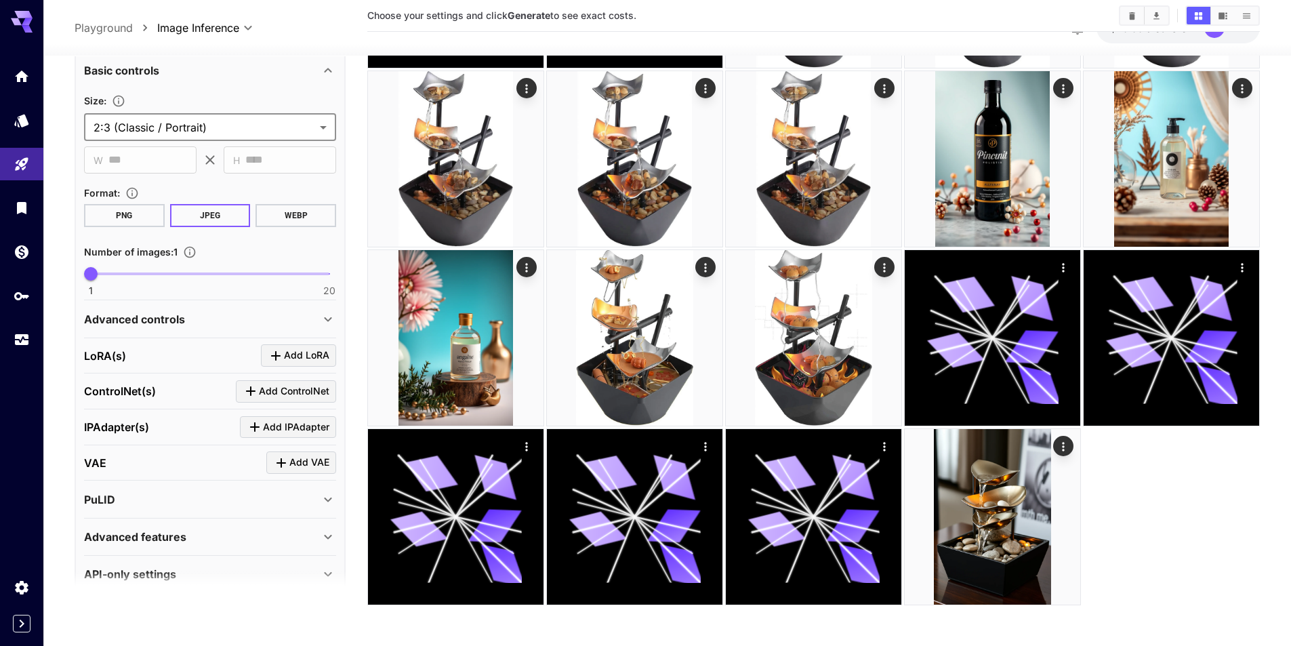
scroll to position [339, 0]
click at [187, 317] on div "Advanced controls" at bounding box center [202, 317] width 236 height 16
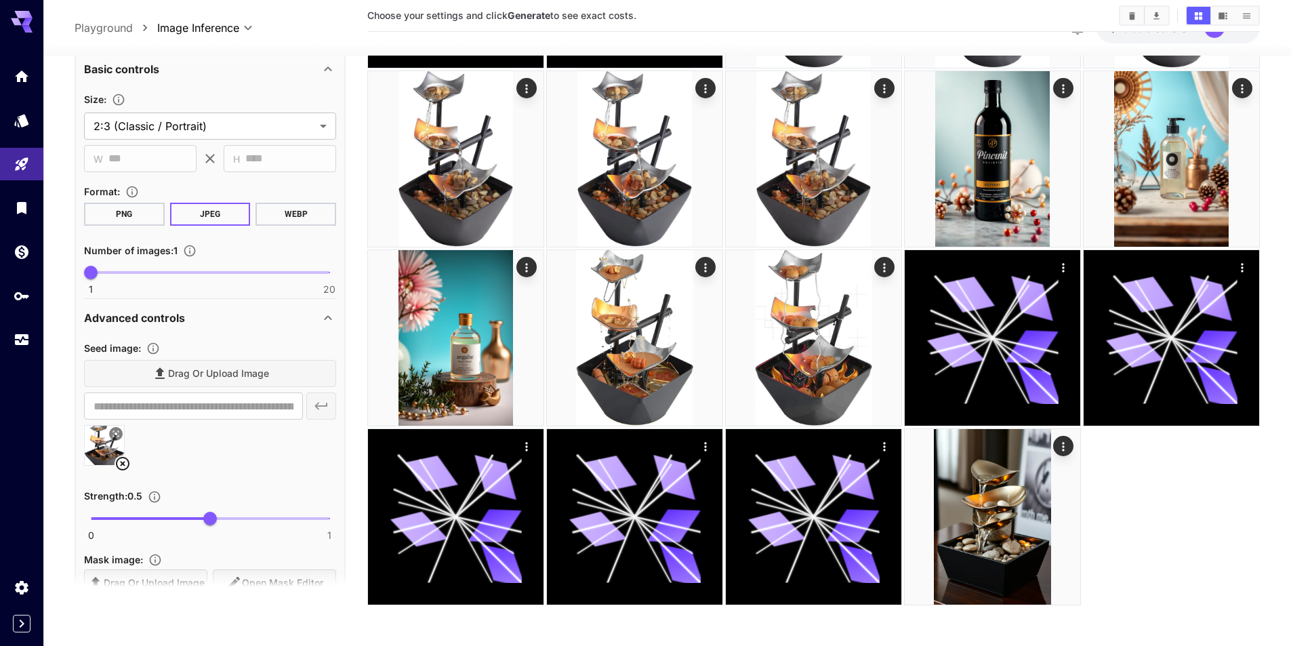
click at [125, 461] on icon at bounding box center [123, 464] width 16 height 16
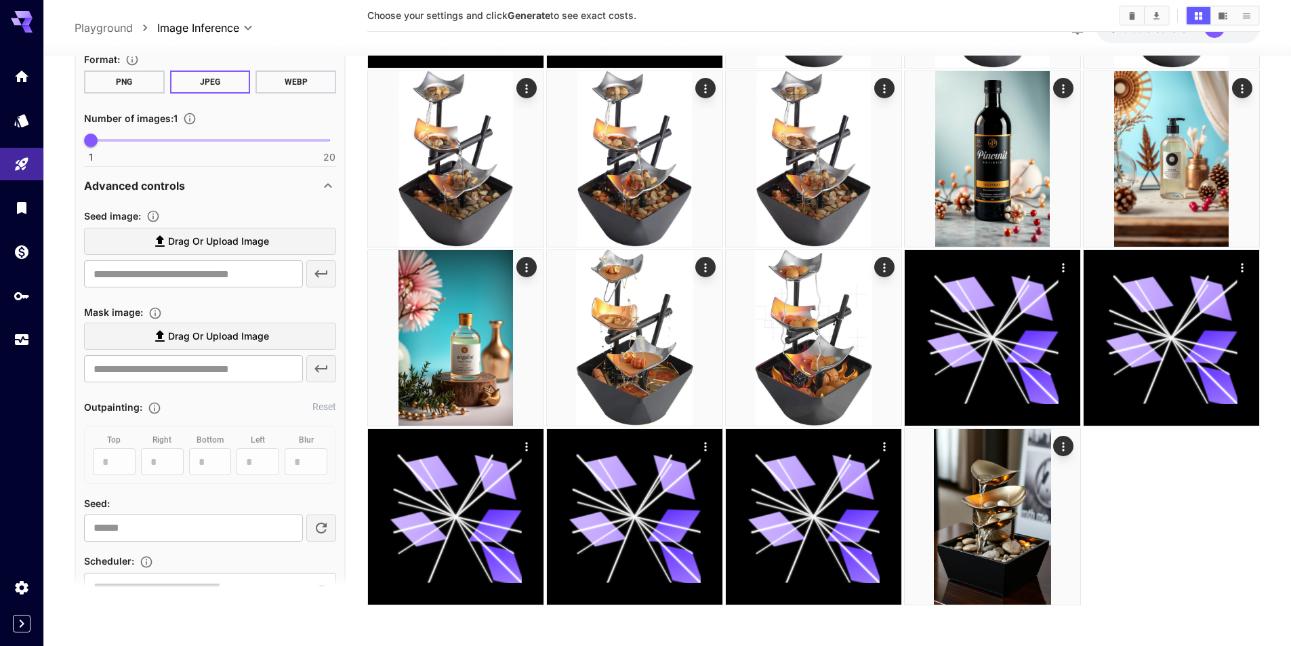
scroll to position [474, 0]
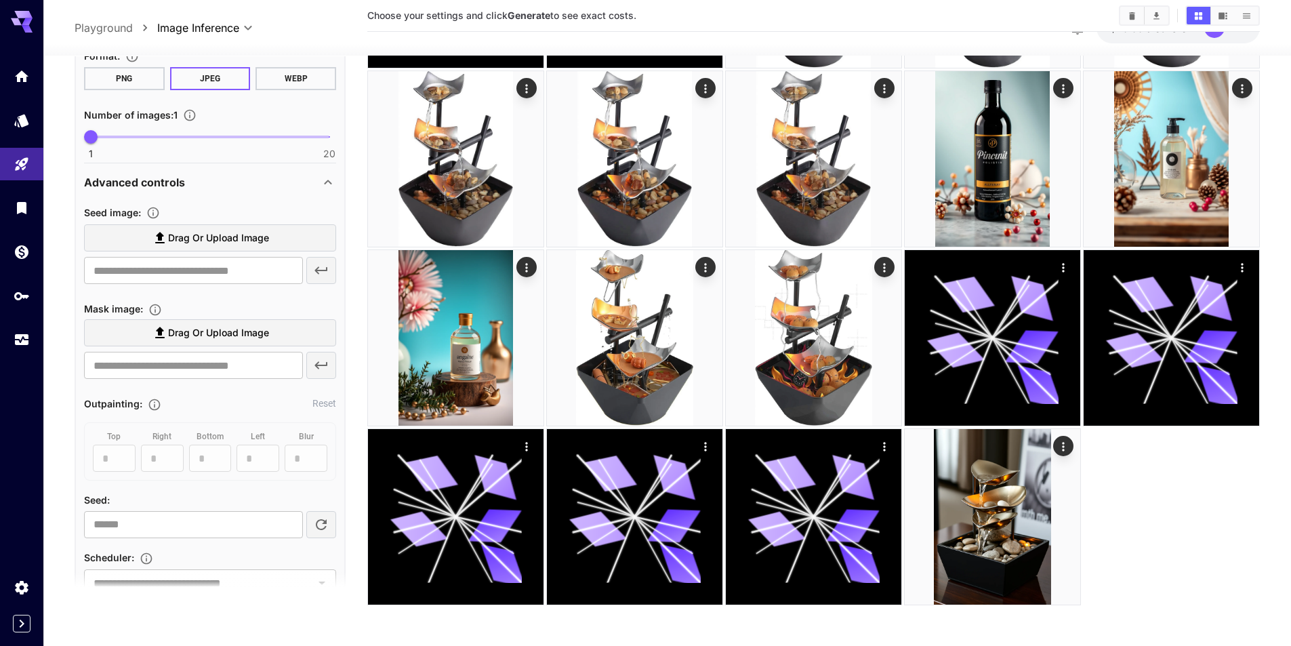
click at [173, 186] on p "Advanced controls" at bounding box center [134, 182] width 101 height 16
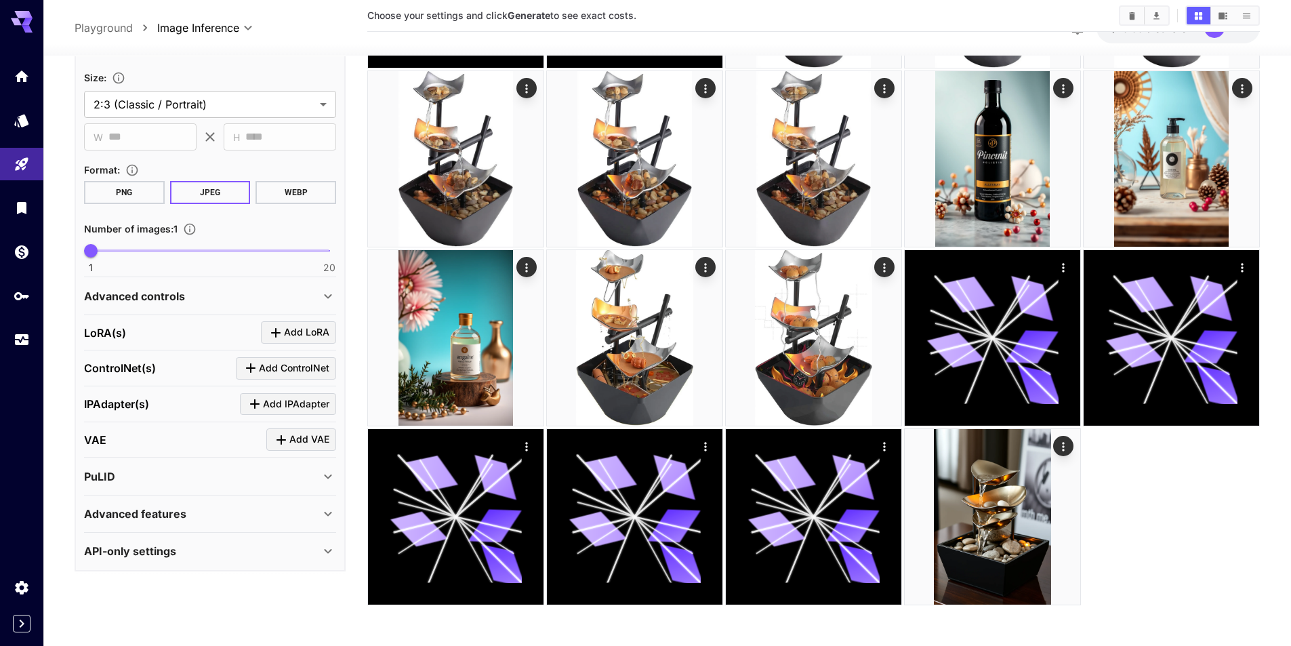
scroll to position [361, 0]
click at [180, 338] on div "LoRA(s) Add LoRA" at bounding box center [210, 332] width 252 height 22
click at [147, 480] on div "PuLID" at bounding box center [202, 476] width 236 height 16
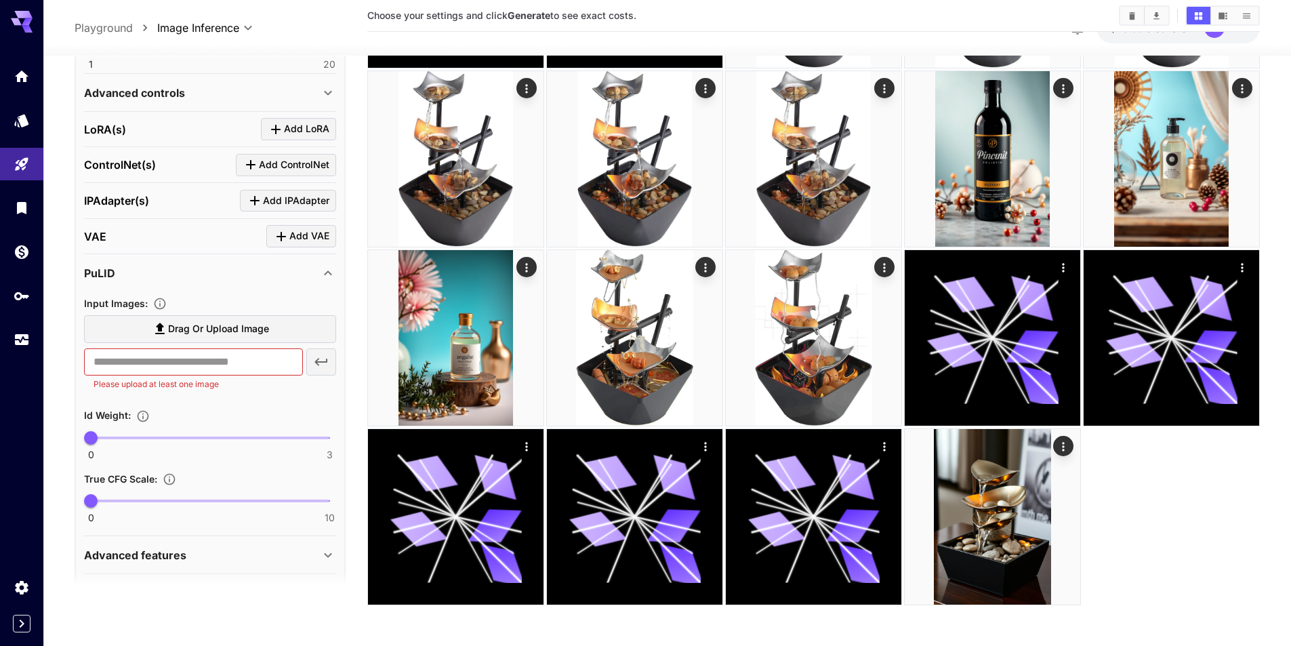
drag, startPoint x: 132, startPoint y: 270, endPoint x: 92, endPoint y: 270, distance: 40.0
click at [92, 270] on div "PuLID" at bounding box center [202, 273] width 236 height 16
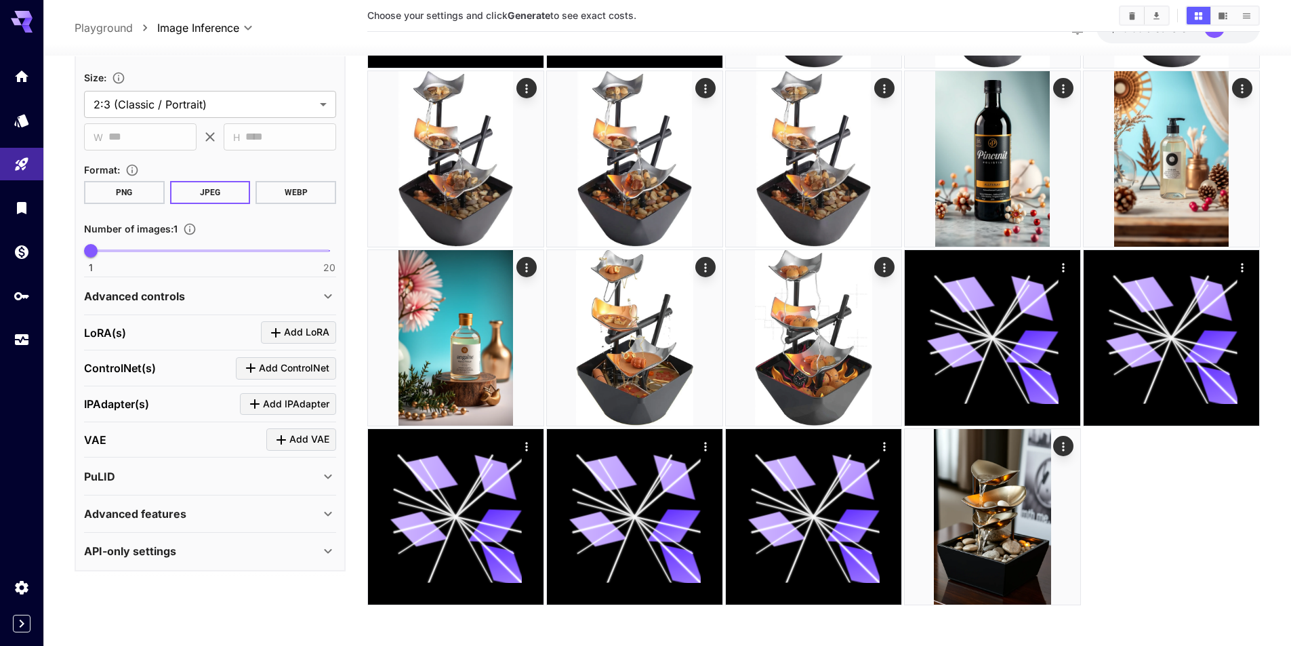
scroll to position [361, 0]
click at [193, 481] on div "PuLID" at bounding box center [202, 476] width 236 height 16
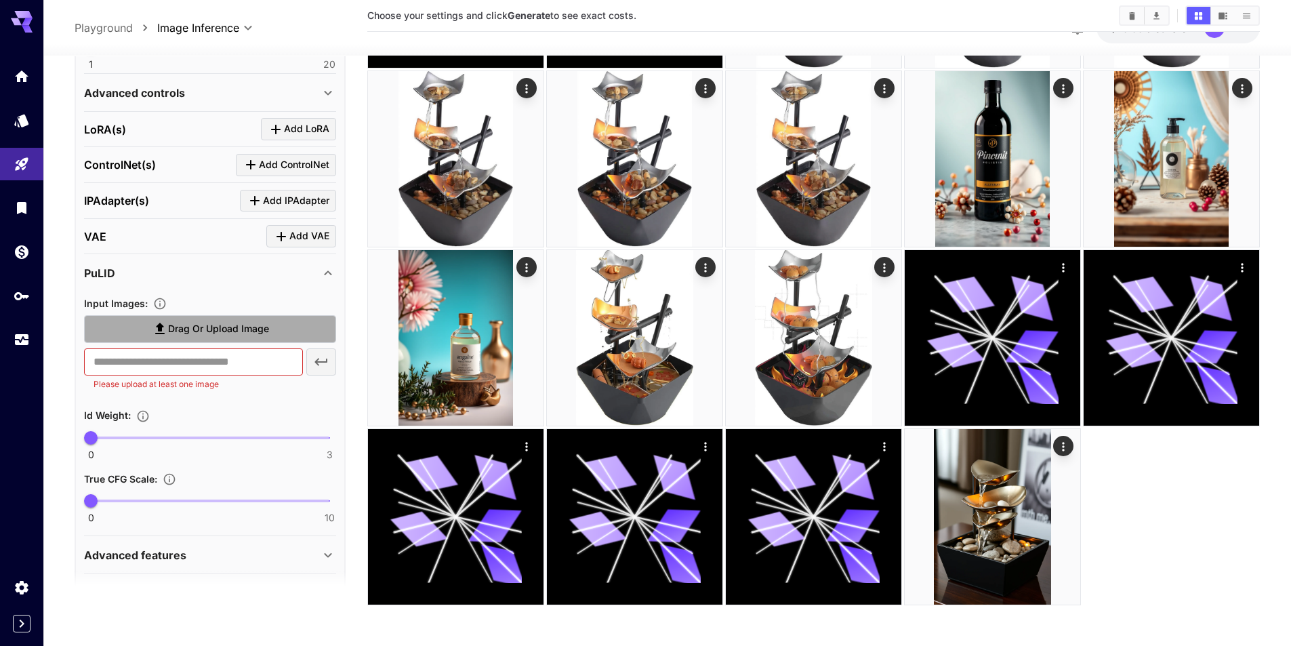
click at [207, 331] on span "Drag or upload image" at bounding box center [218, 329] width 101 height 17
click at [0, 0] on input "Drag or upload image" at bounding box center [0, 0] width 0 height 0
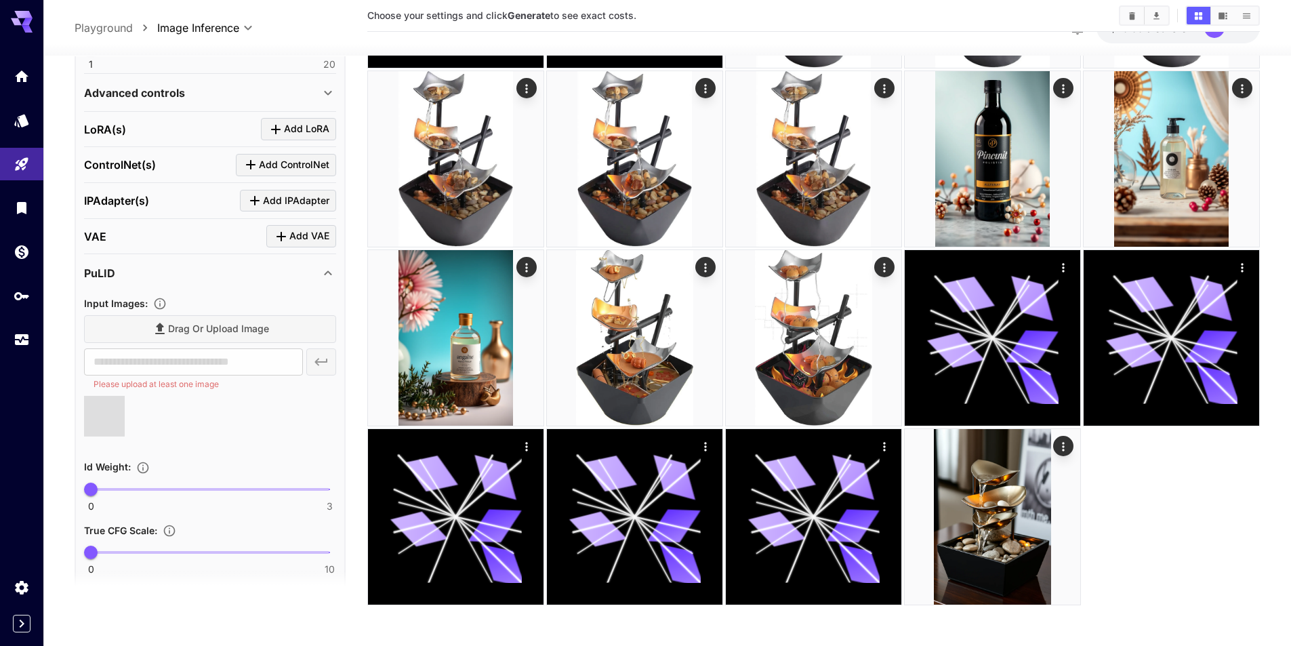
type input "**********"
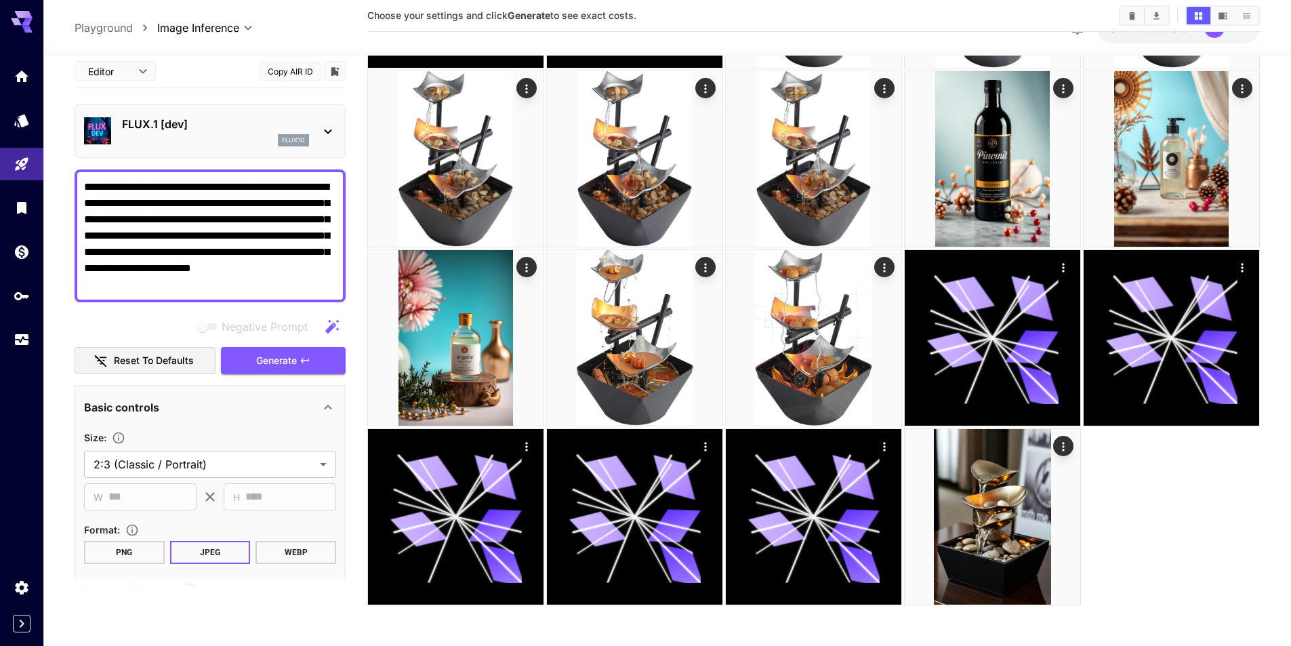
scroll to position [0, 0]
click at [282, 365] on span "Generate" at bounding box center [276, 361] width 41 height 17
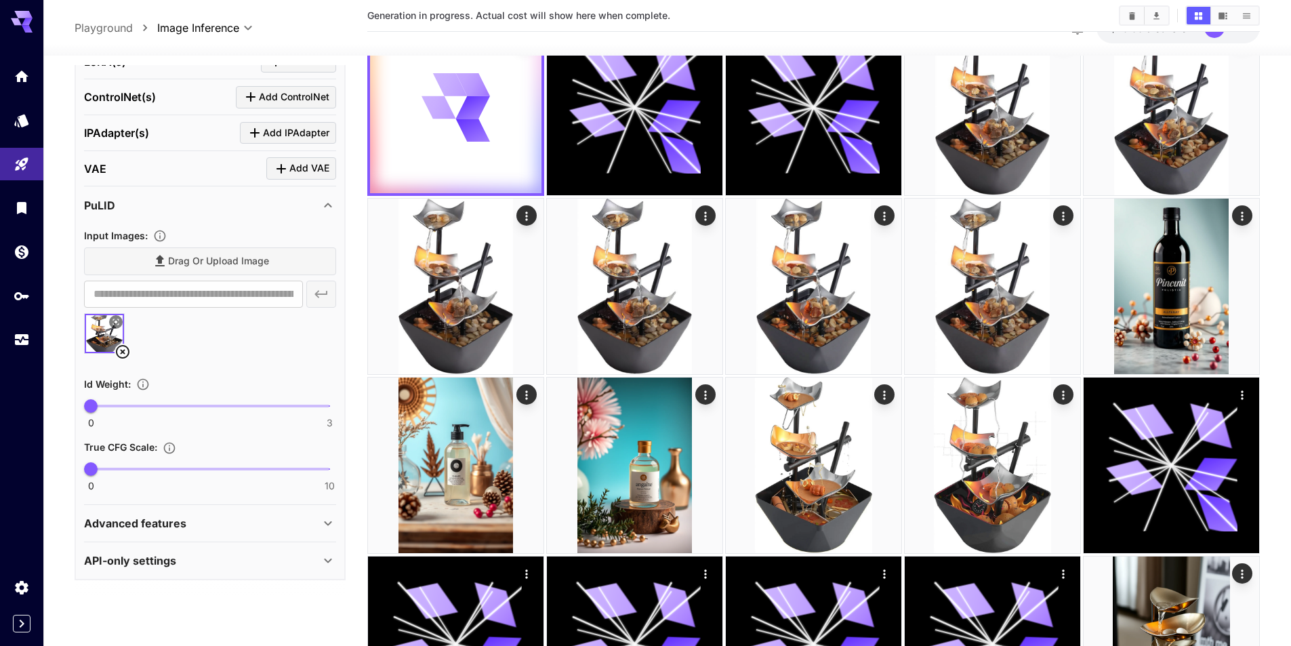
scroll to position [218, 0]
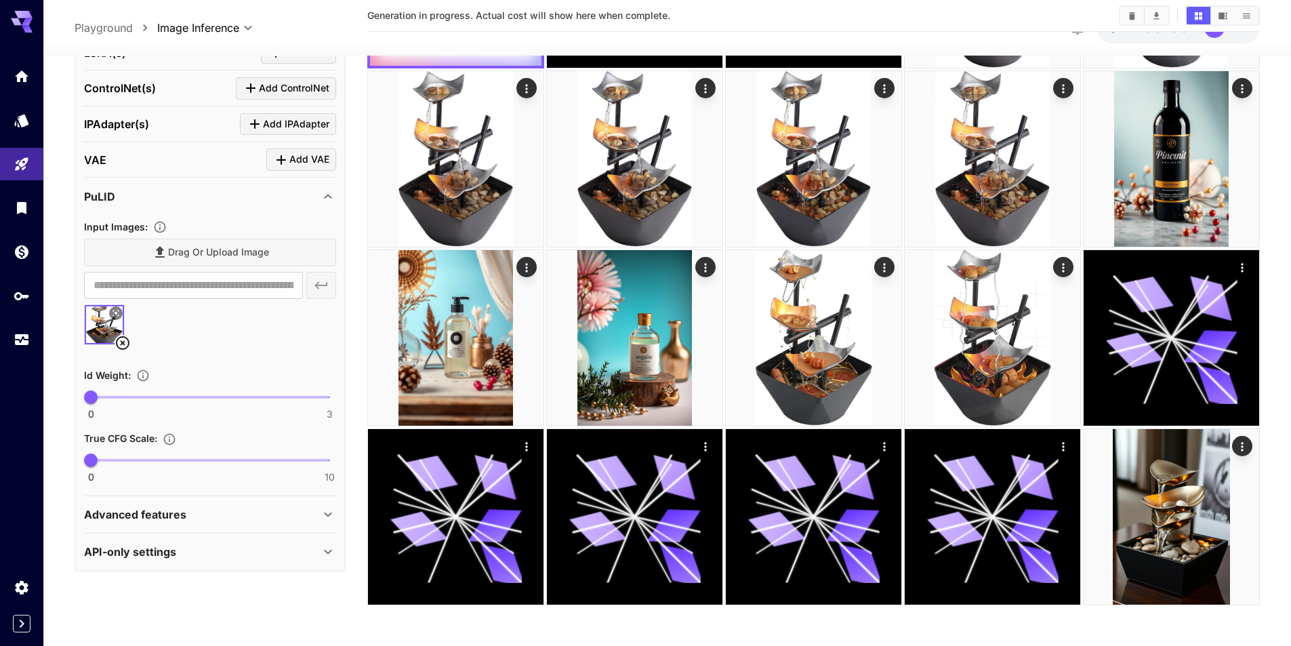
click at [227, 509] on div "Advanced features" at bounding box center [202, 514] width 236 height 16
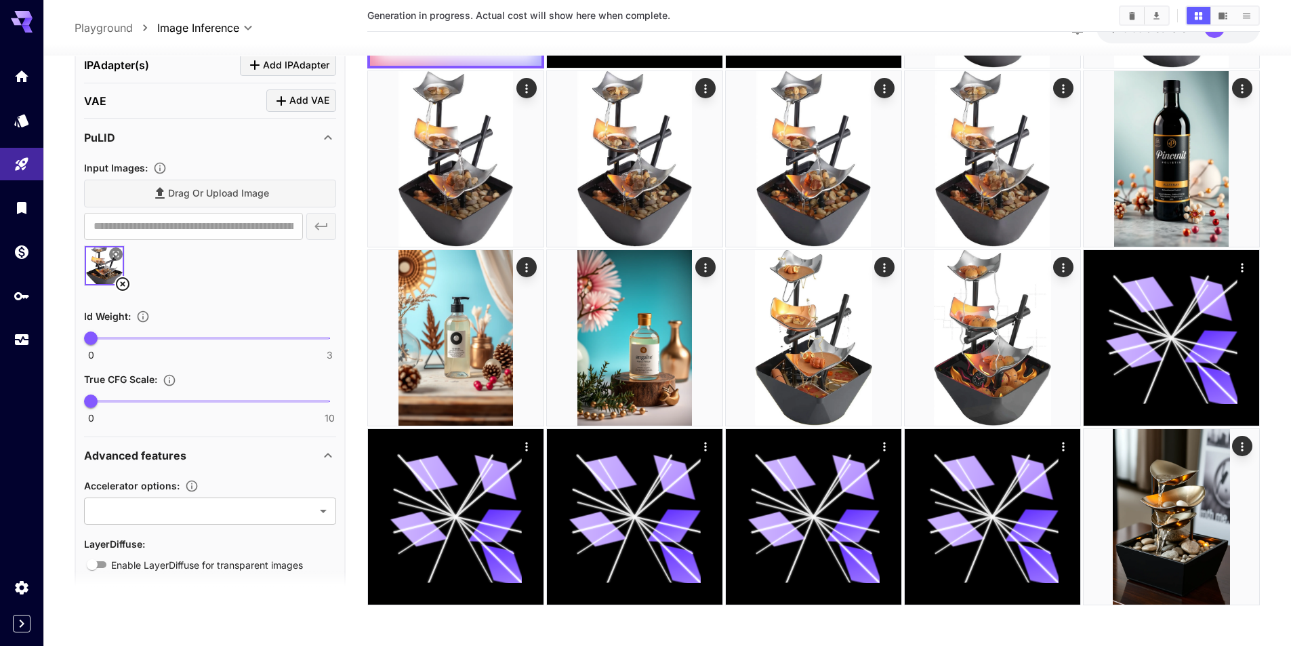
scroll to position [753, 0]
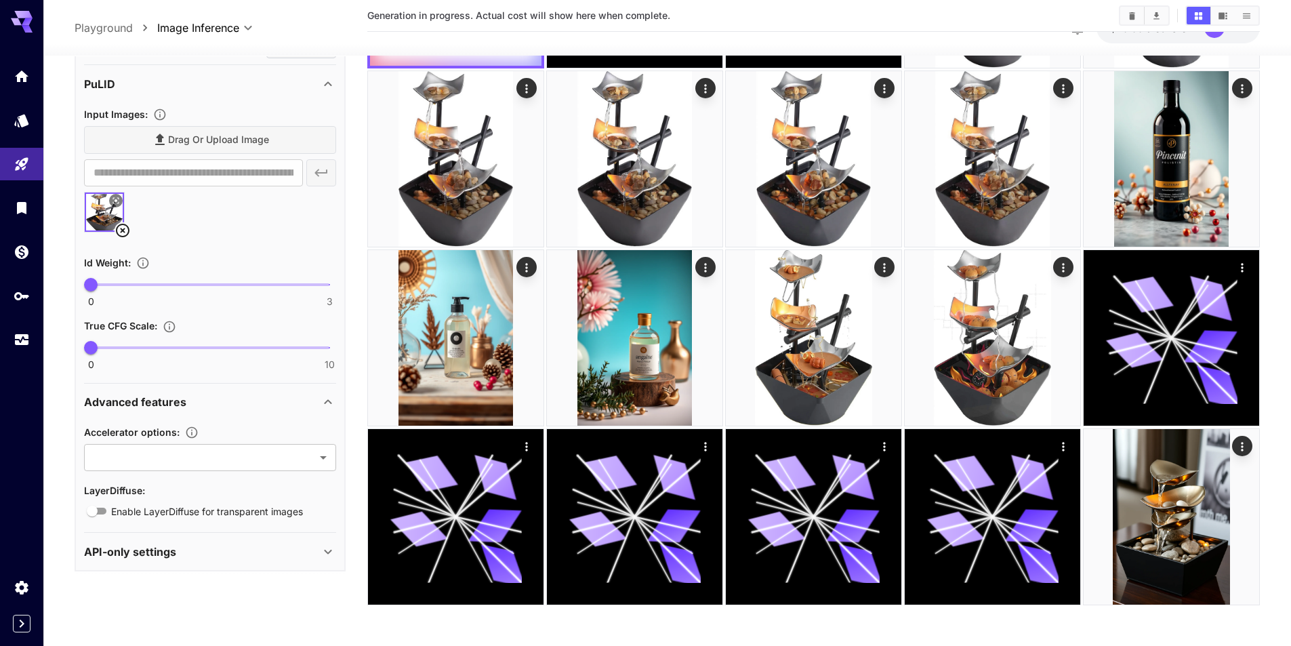
click at [207, 402] on div "Advanced features" at bounding box center [202, 402] width 236 height 16
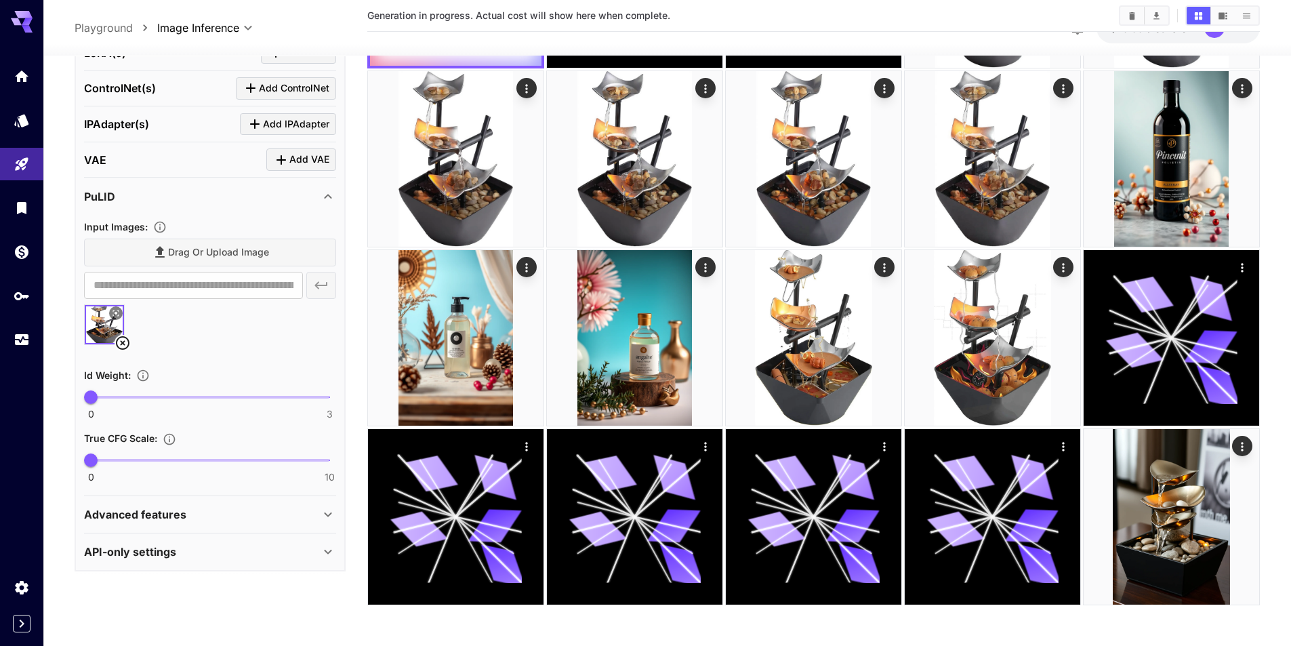
click at [208, 552] on div "API-only settings" at bounding box center [202, 552] width 236 height 16
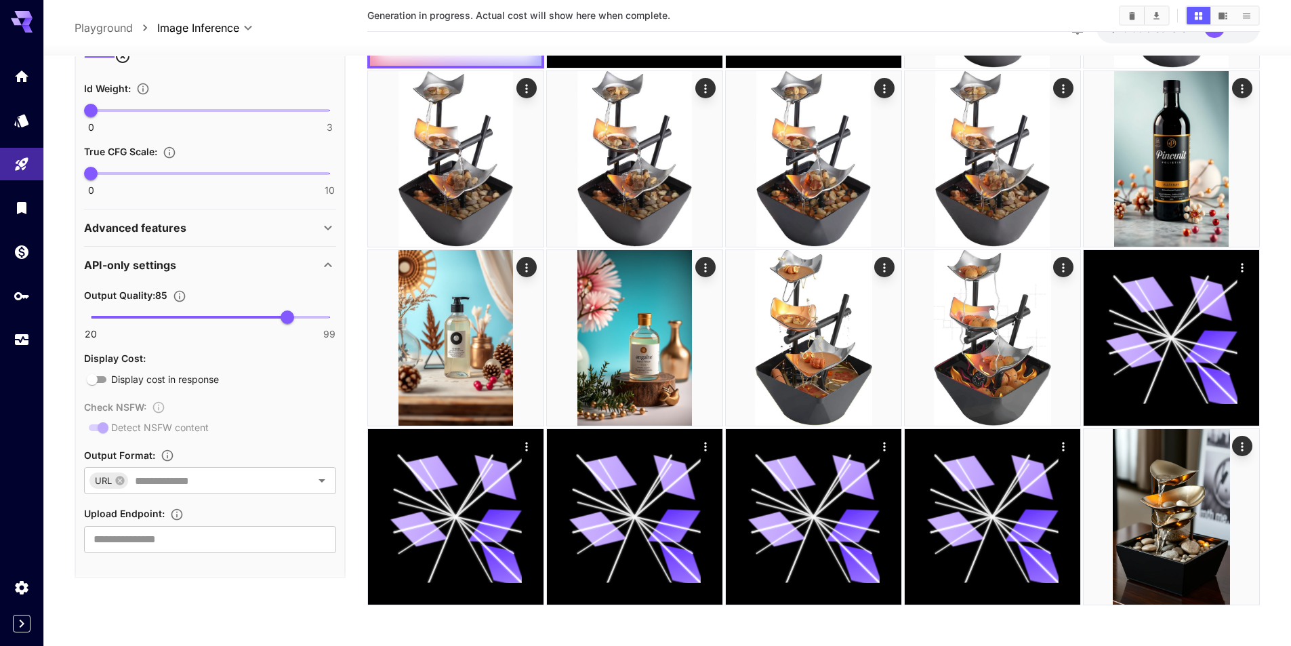
scroll to position [928, 0]
click at [204, 265] on div "API-only settings" at bounding box center [202, 264] width 236 height 16
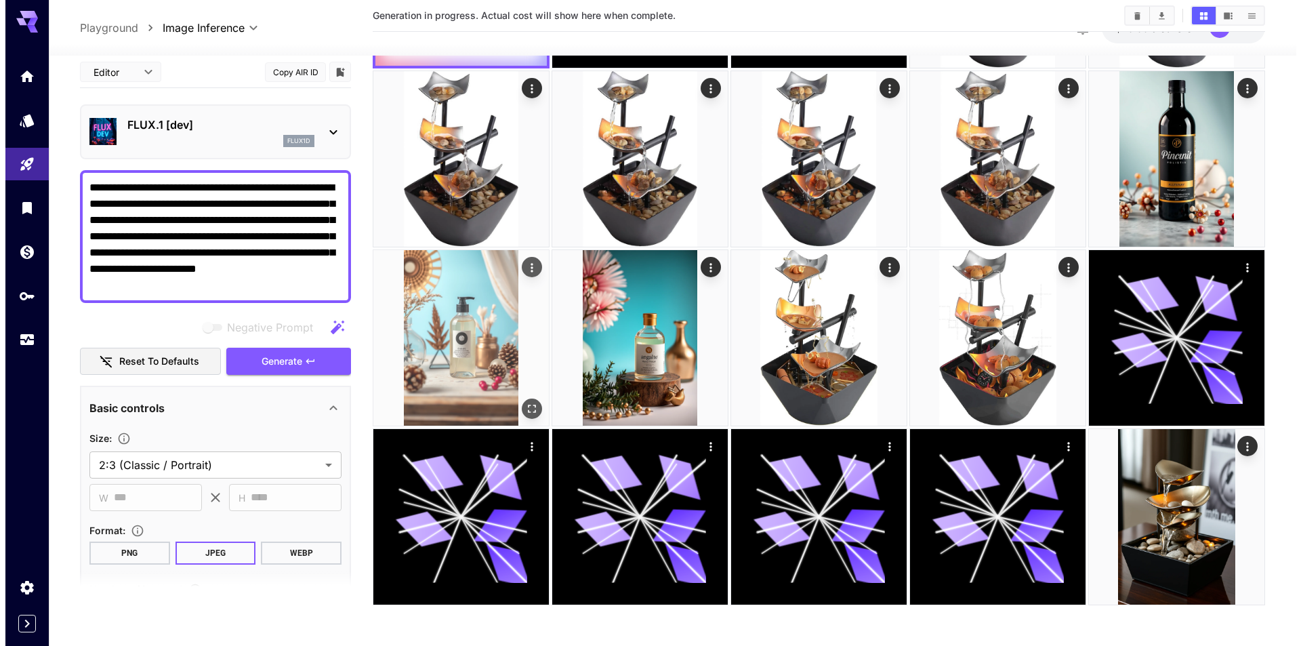
scroll to position [0, 0]
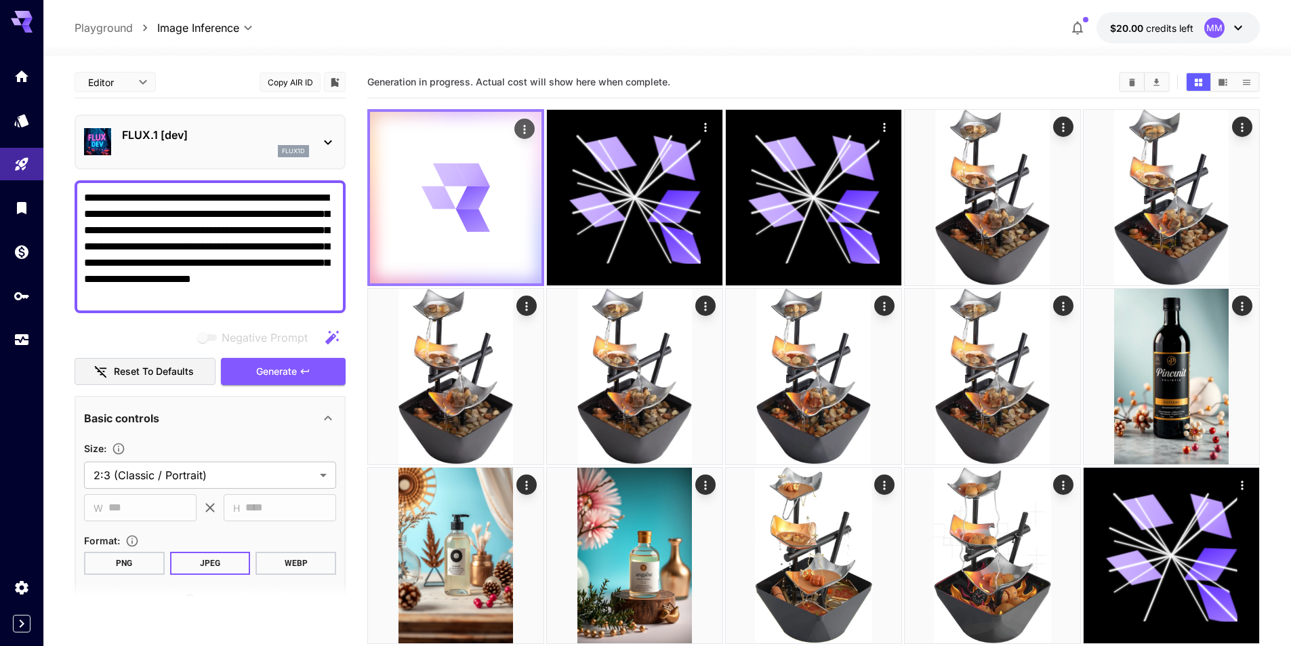
click at [481, 188] on icon at bounding box center [473, 197] width 36 height 26
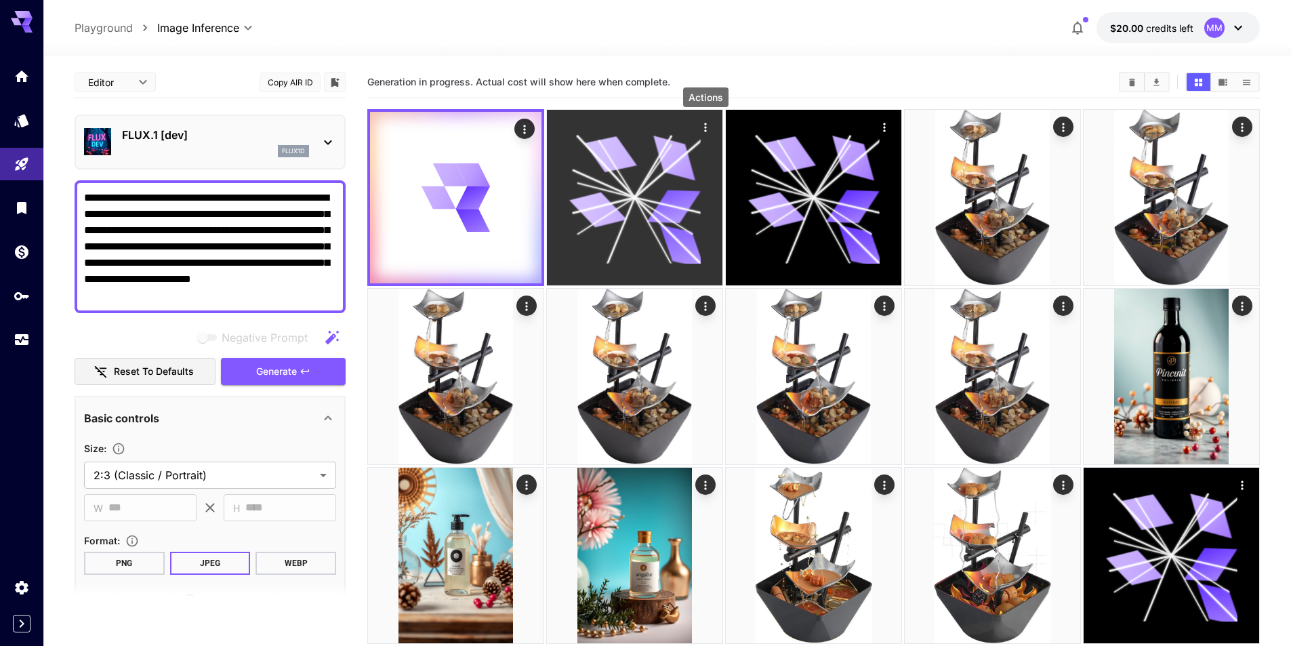
click at [706, 129] on icon "Actions" at bounding box center [706, 128] width 14 height 14
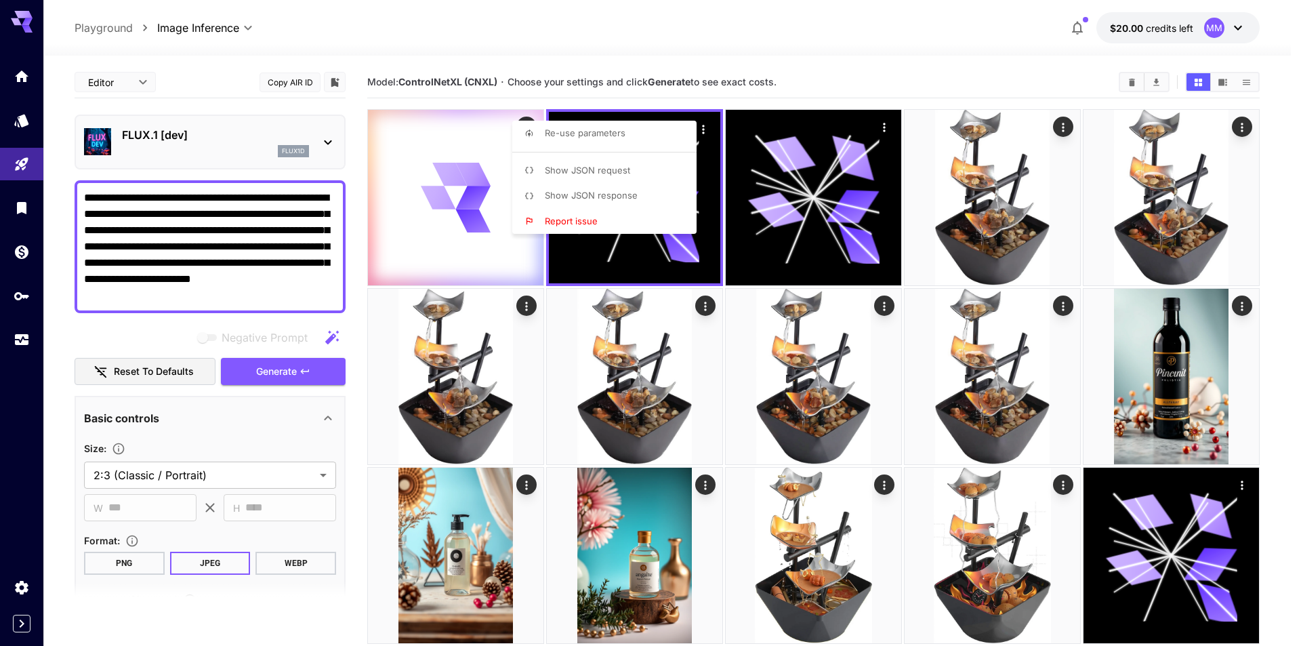
click at [710, 134] on div at bounding box center [650, 323] width 1301 height 646
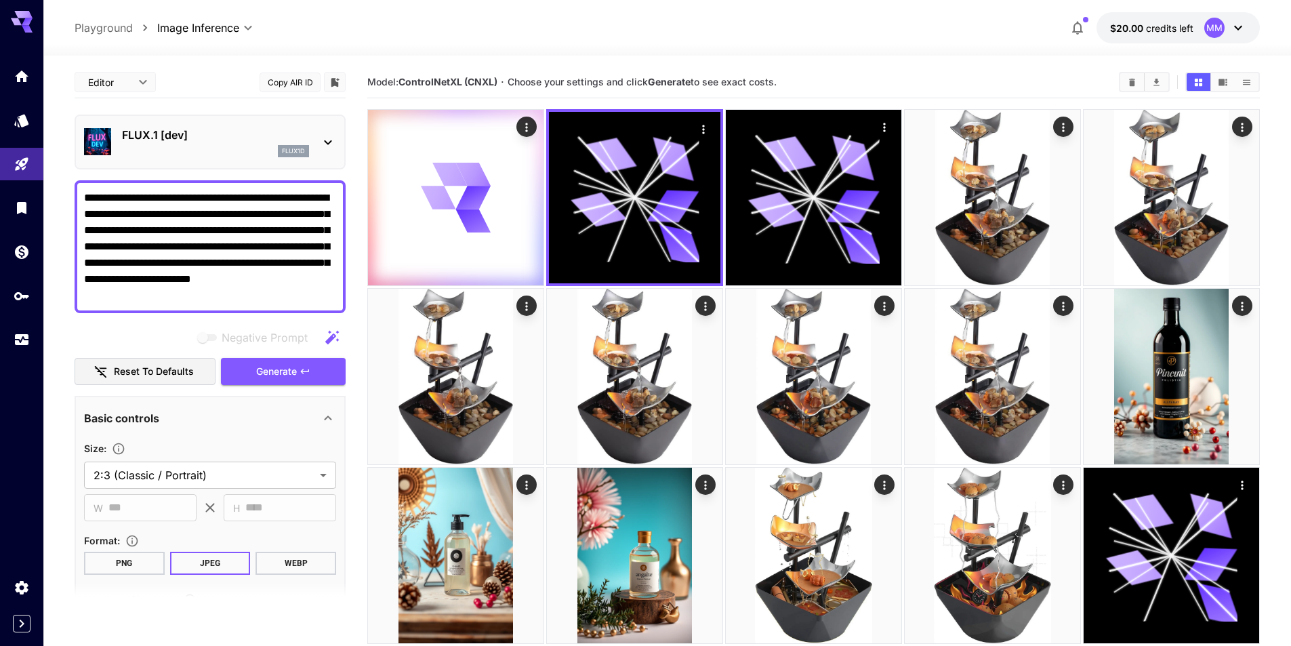
click at [228, 143] on div "FLUX.1 [dev] flux1d" at bounding box center [215, 142] width 187 height 31
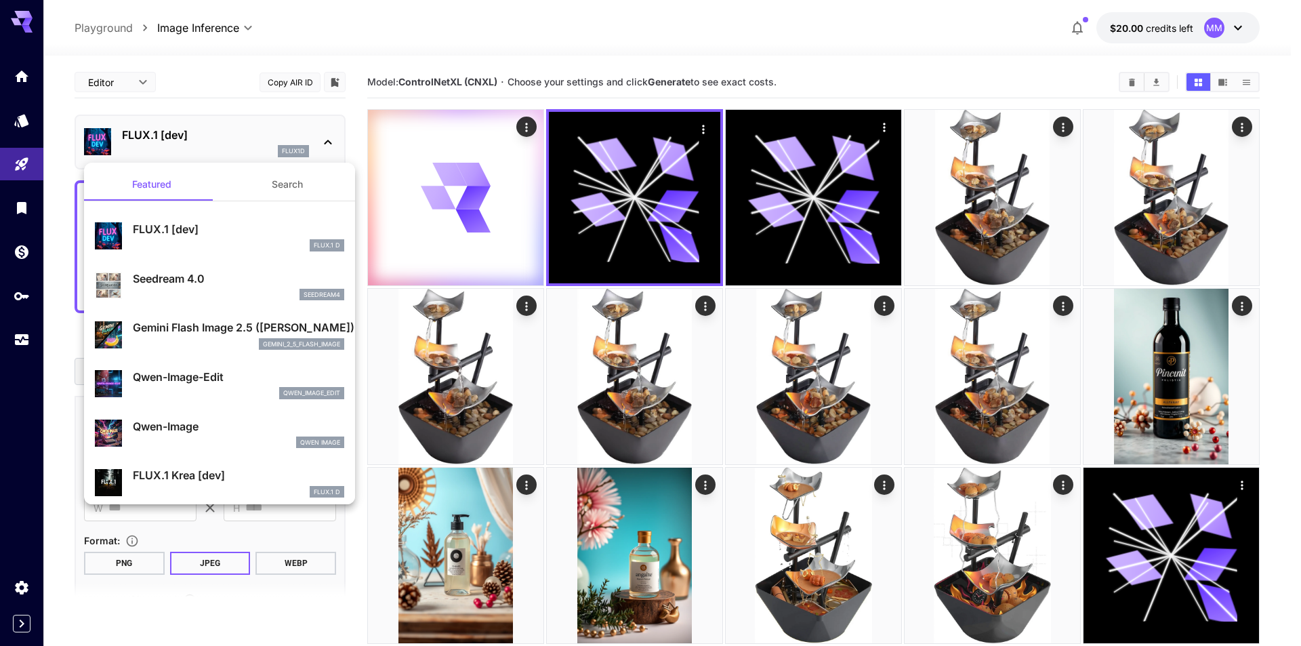
click at [195, 126] on div at bounding box center [650, 323] width 1301 height 646
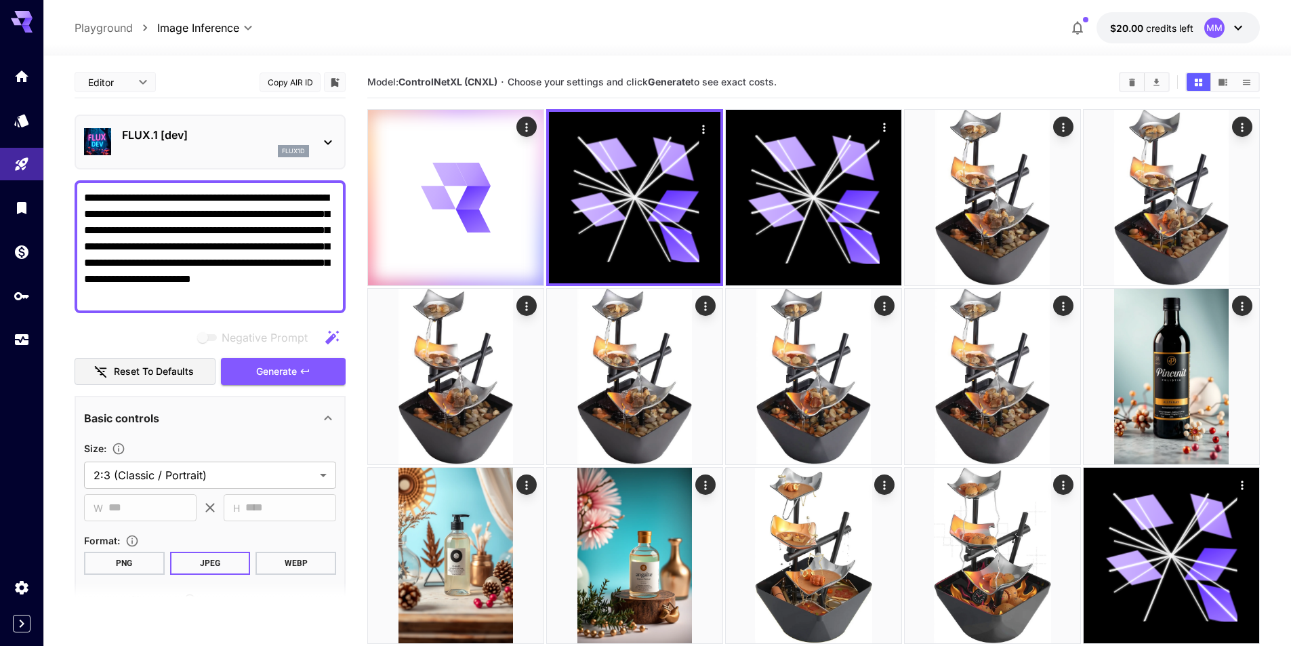
scroll to position [271, 0]
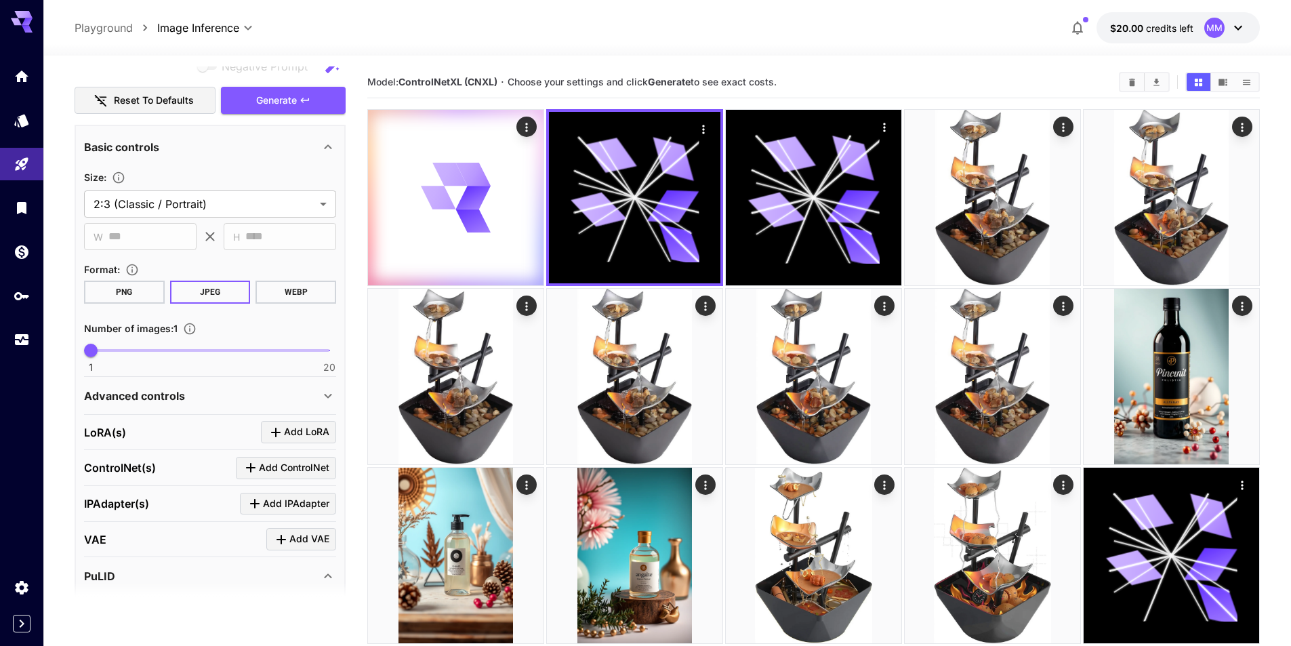
click at [293, 287] on button "WEBP" at bounding box center [296, 292] width 81 height 23
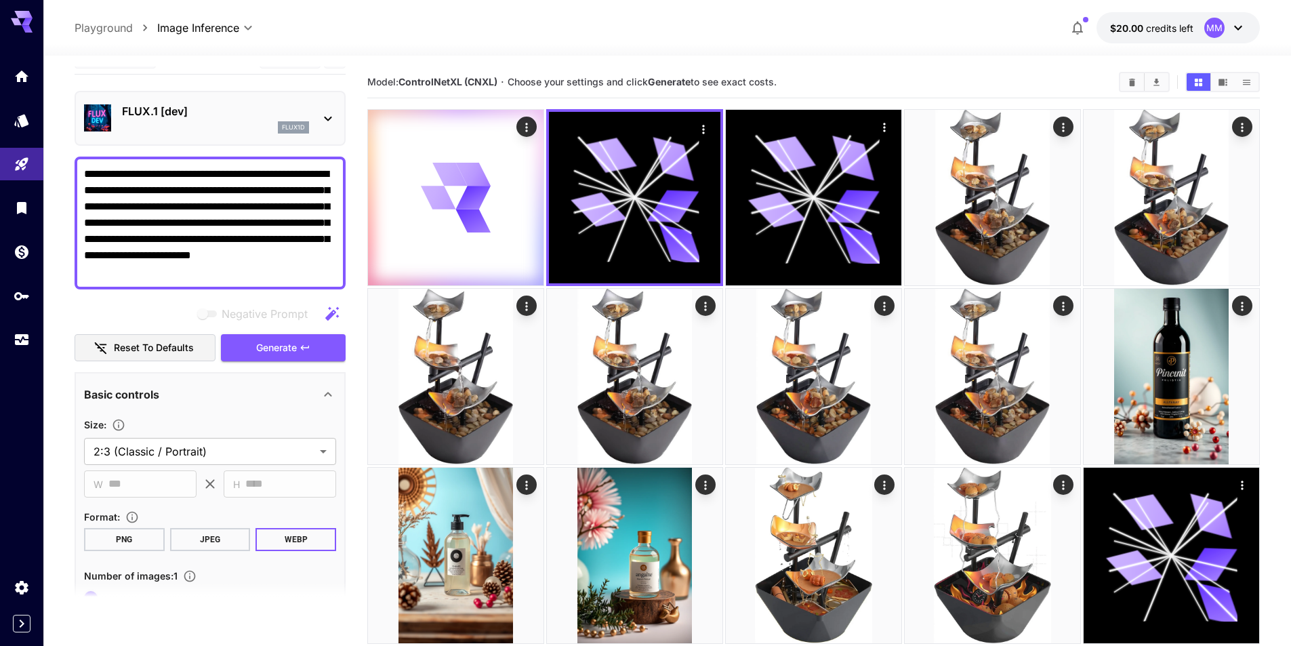
scroll to position [0, 0]
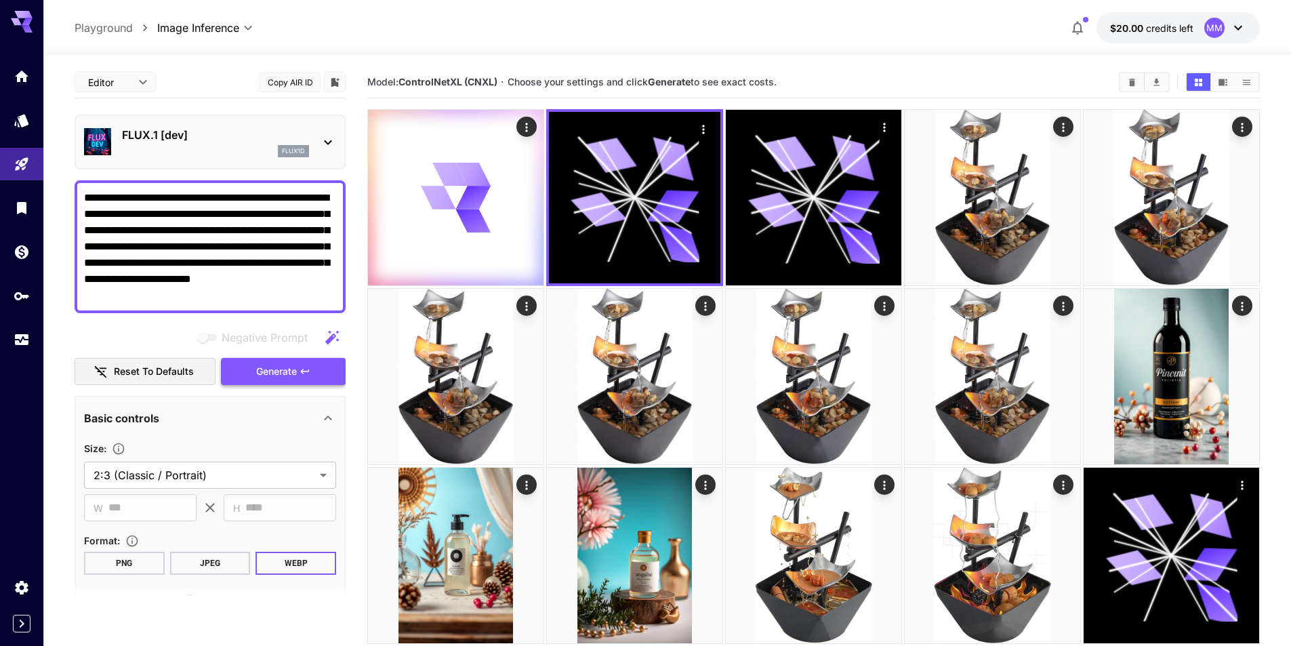
click at [309, 378] on button "Generate" at bounding box center [283, 372] width 125 height 28
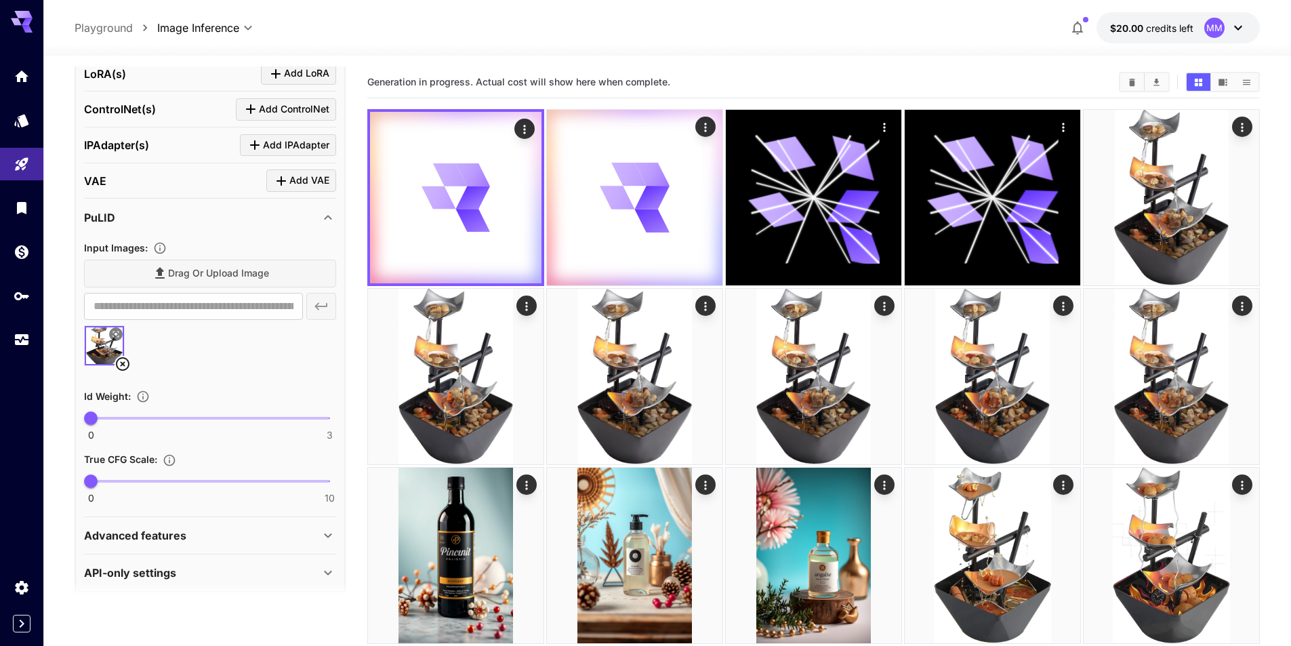
scroll to position [641, 0]
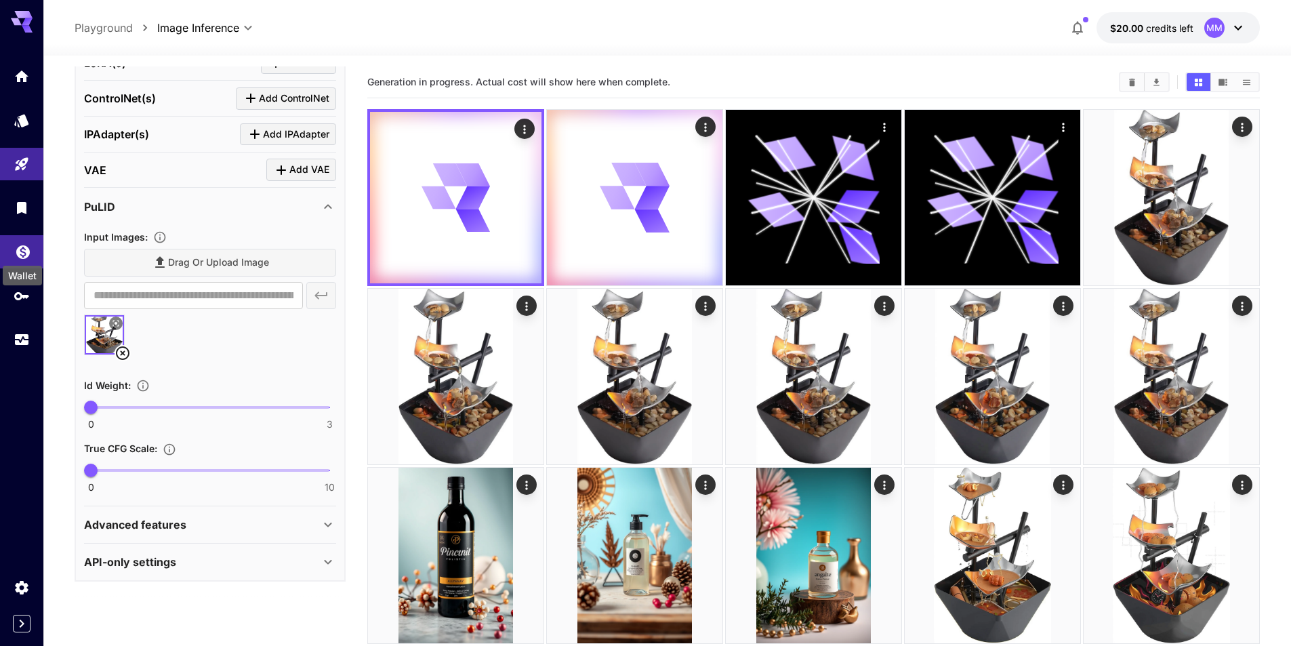
click at [20, 253] on icon "Wallet" at bounding box center [23, 249] width 14 height 14
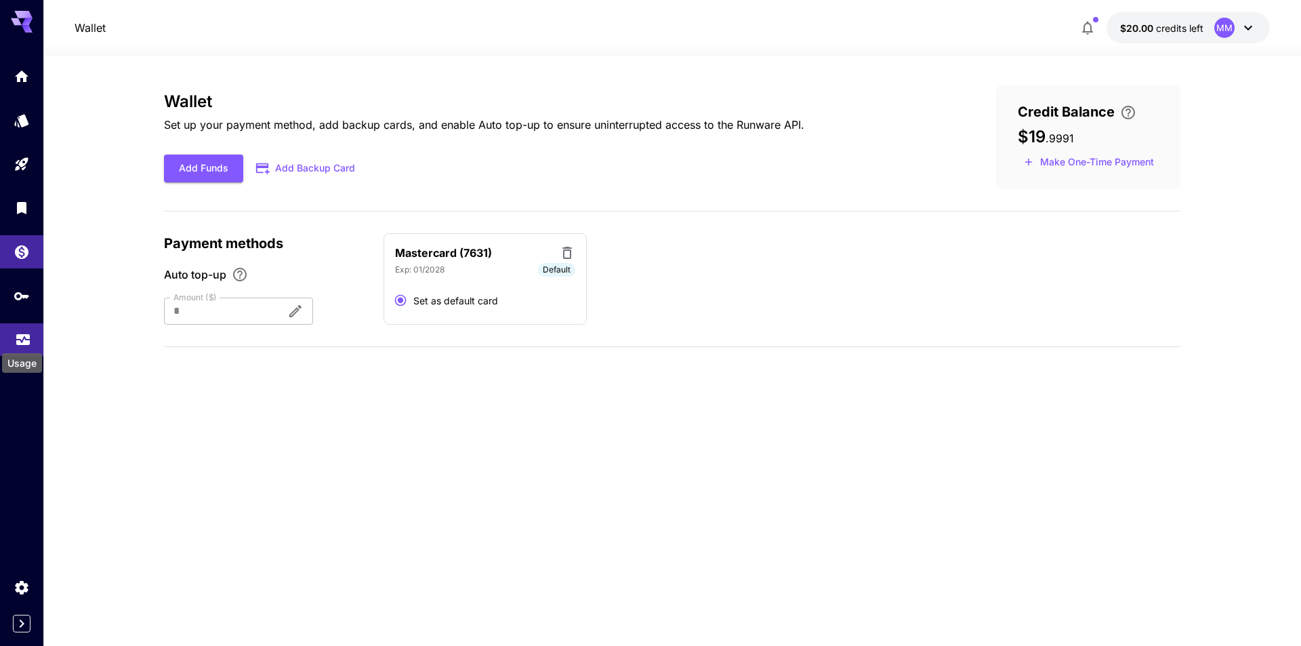
click at [14, 352] on div "Usage" at bounding box center [22, 359] width 43 height 31
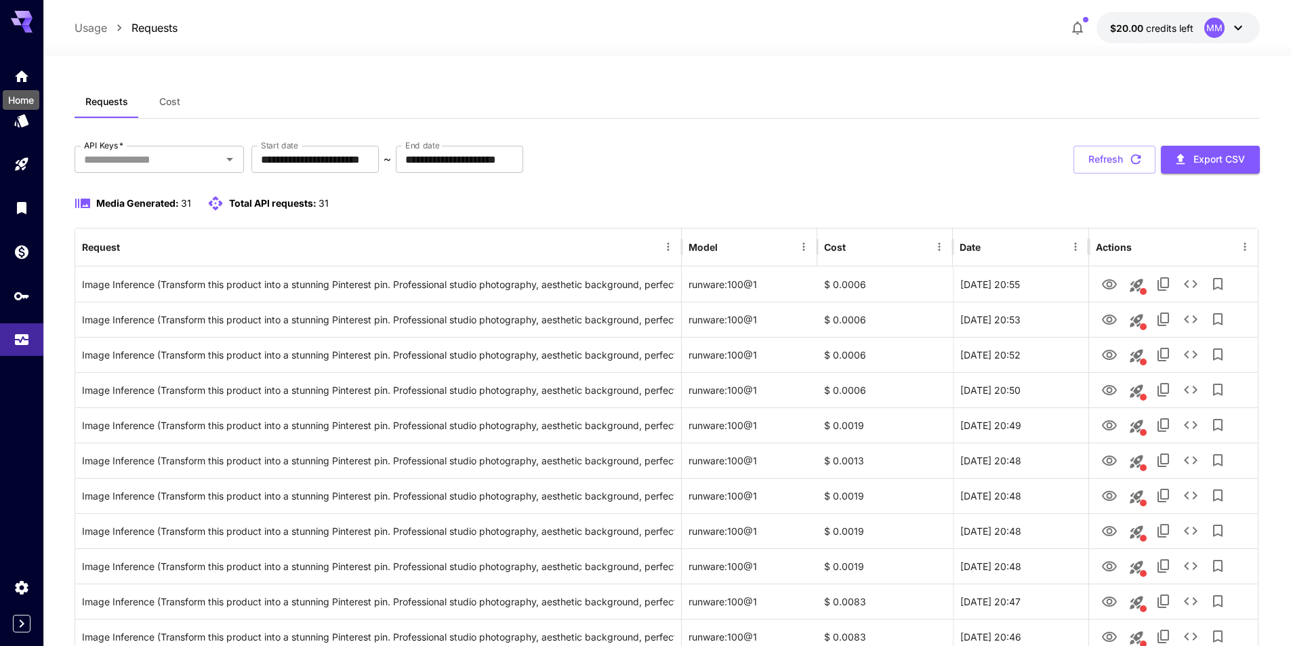
drag, startPoint x: 17, startPoint y: 78, endPoint x: 59, endPoint y: 254, distance: 181.2
click at [18, 79] on icon "Home" at bounding box center [22, 72] width 16 height 16
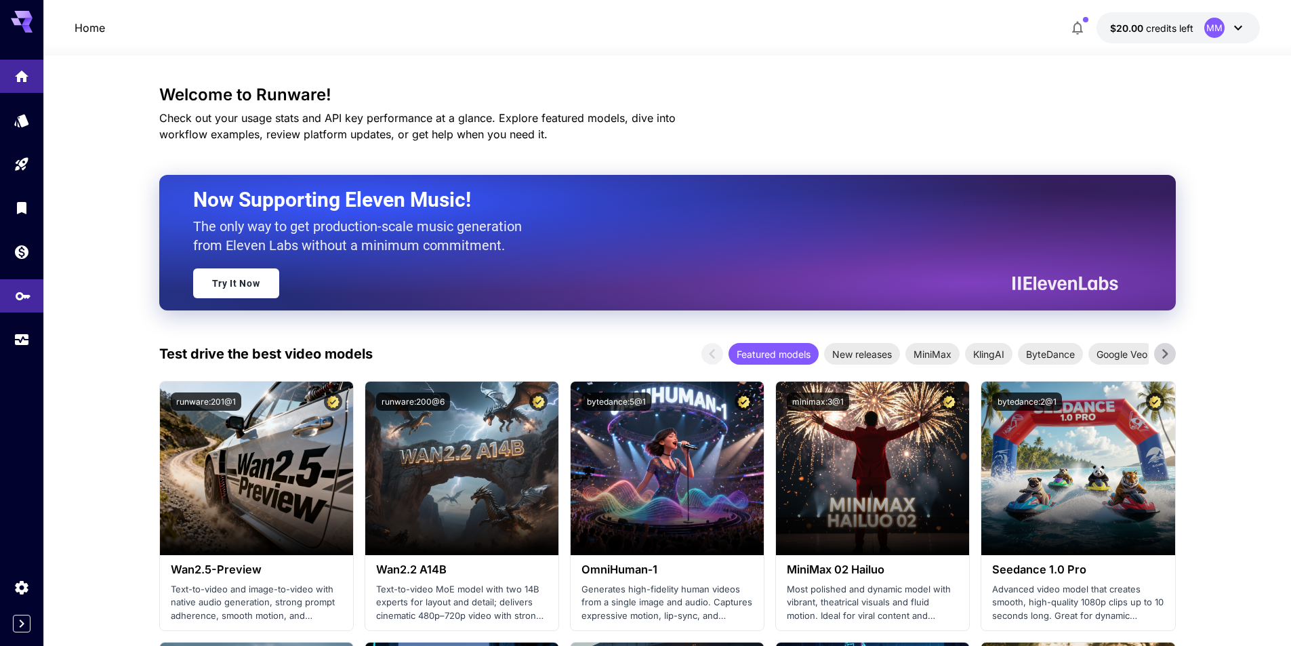
click at [31, 293] on link at bounding box center [21, 295] width 43 height 33
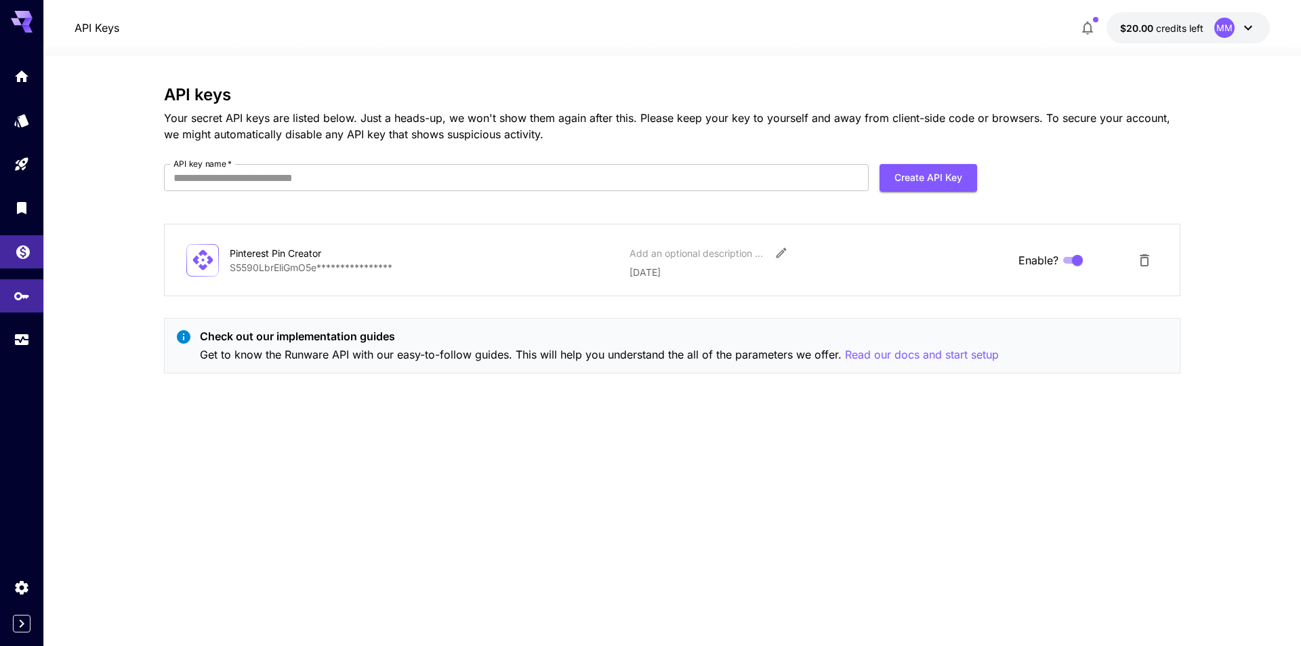
click at [12, 245] on link at bounding box center [21, 251] width 43 height 33
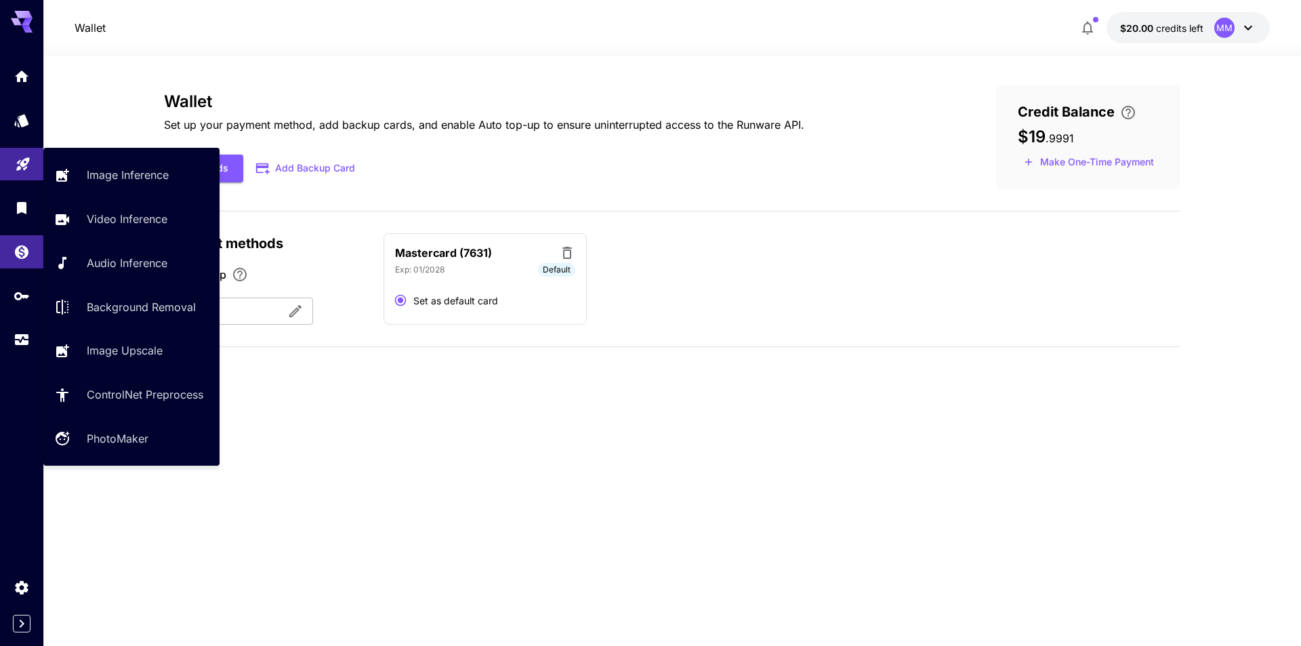
click at [26, 178] on link at bounding box center [21, 164] width 43 height 33
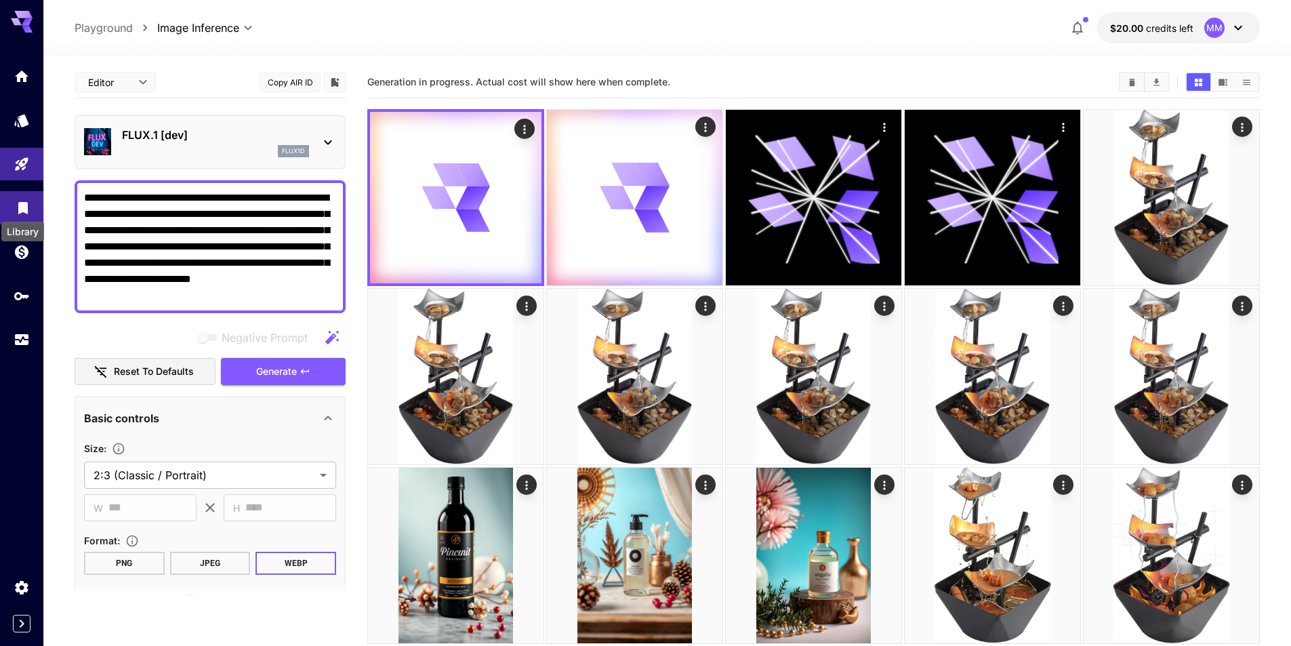
click at [18, 199] on icon "Library" at bounding box center [23, 204] width 16 height 16
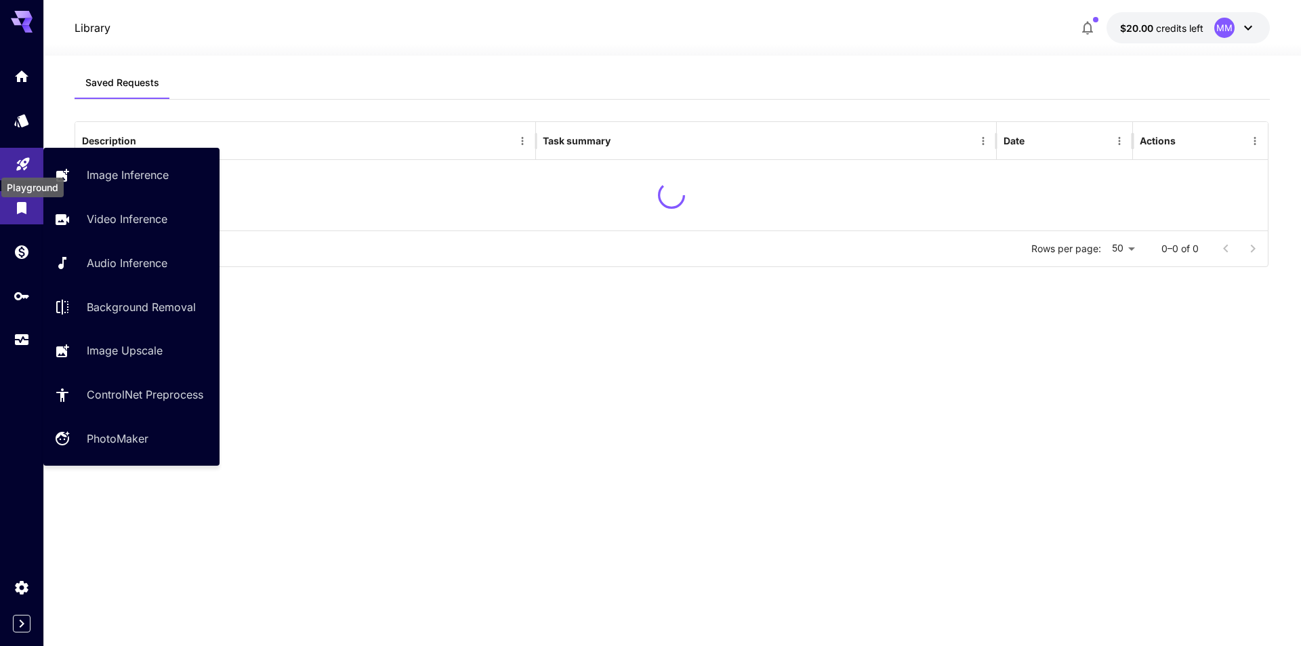
click at [22, 161] on icon "Playground" at bounding box center [22, 161] width 13 height 13
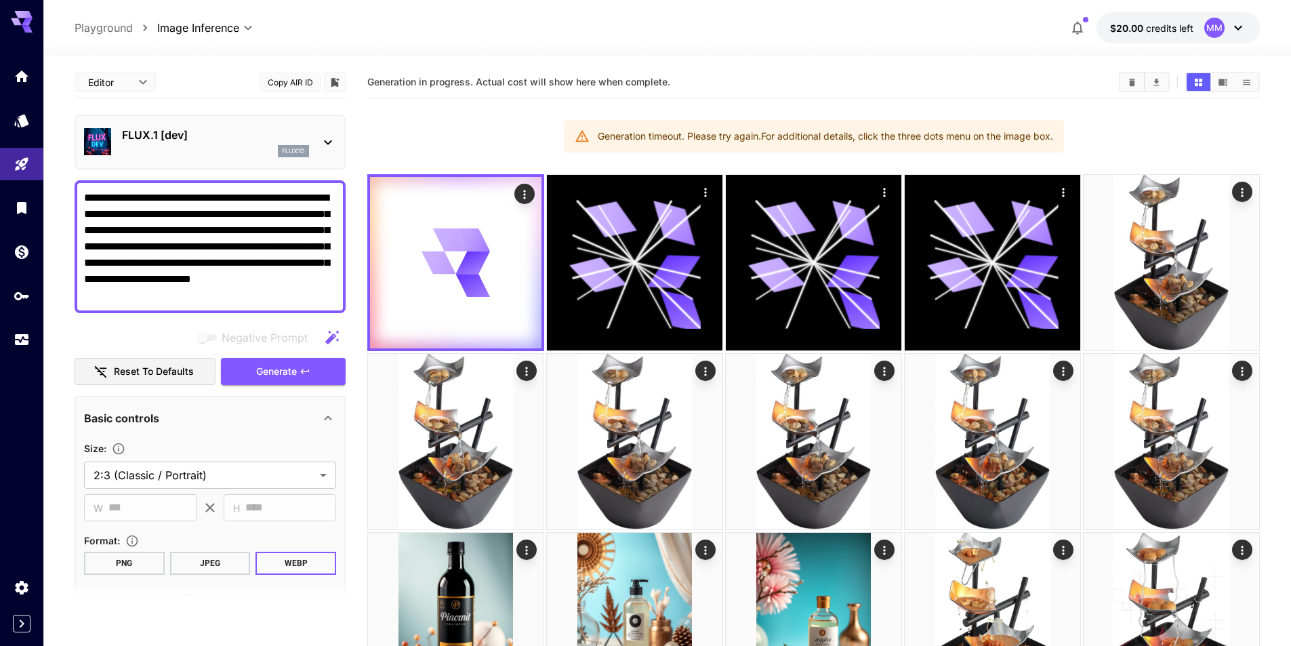
click at [148, 367] on button "Reset to defaults" at bounding box center [145, 372] width 141 height 28
type input "**********"
type input "****"
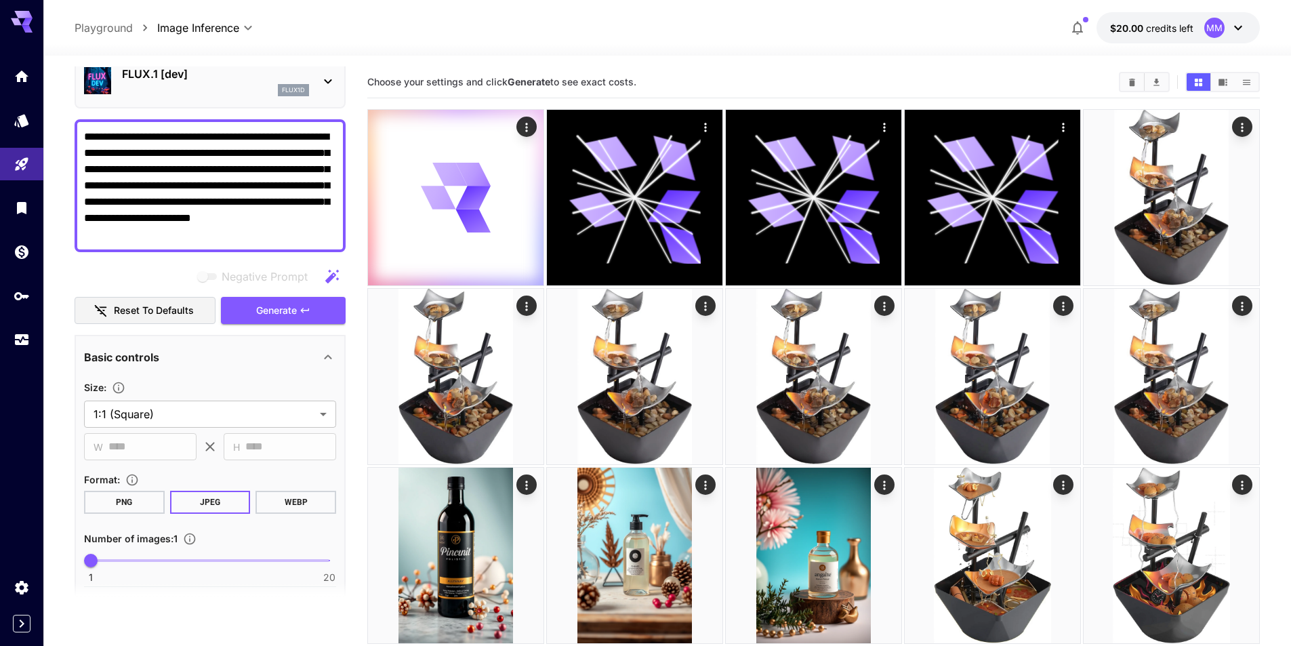
scroll to position [136, 0]
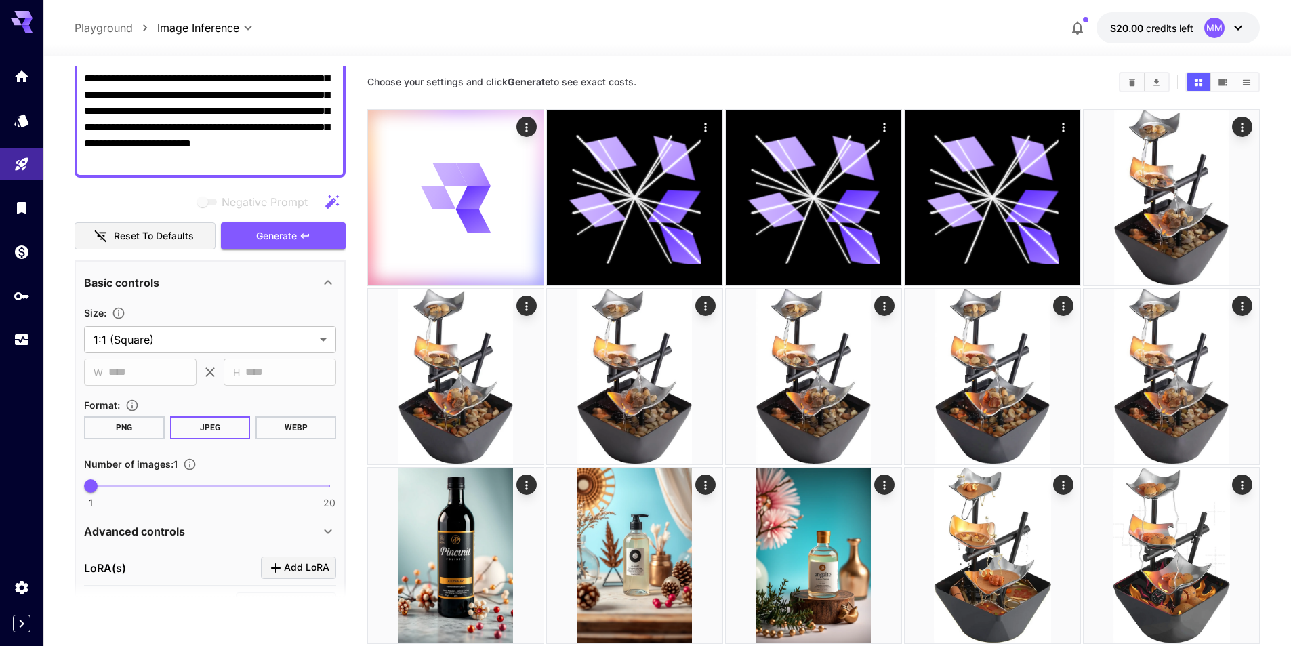
click at [292, 428] on button "WEBP" at bounding box center [296, 427] width 81 height 23
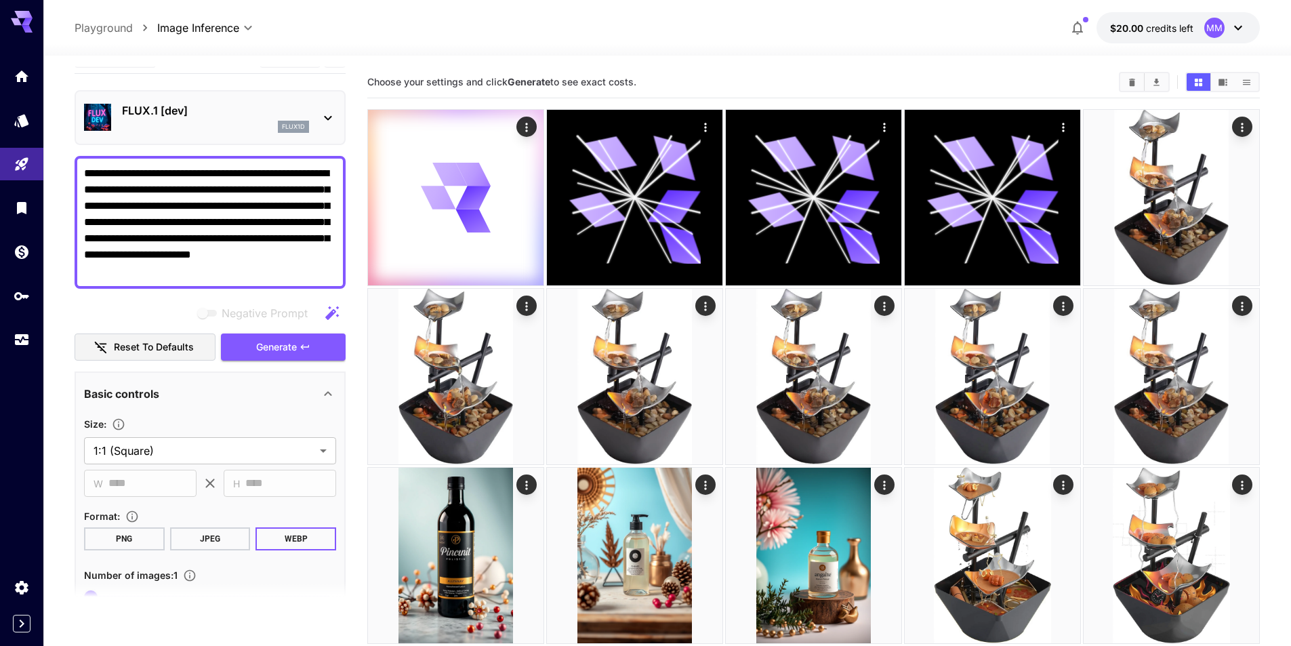
scroll to position [68, 0]
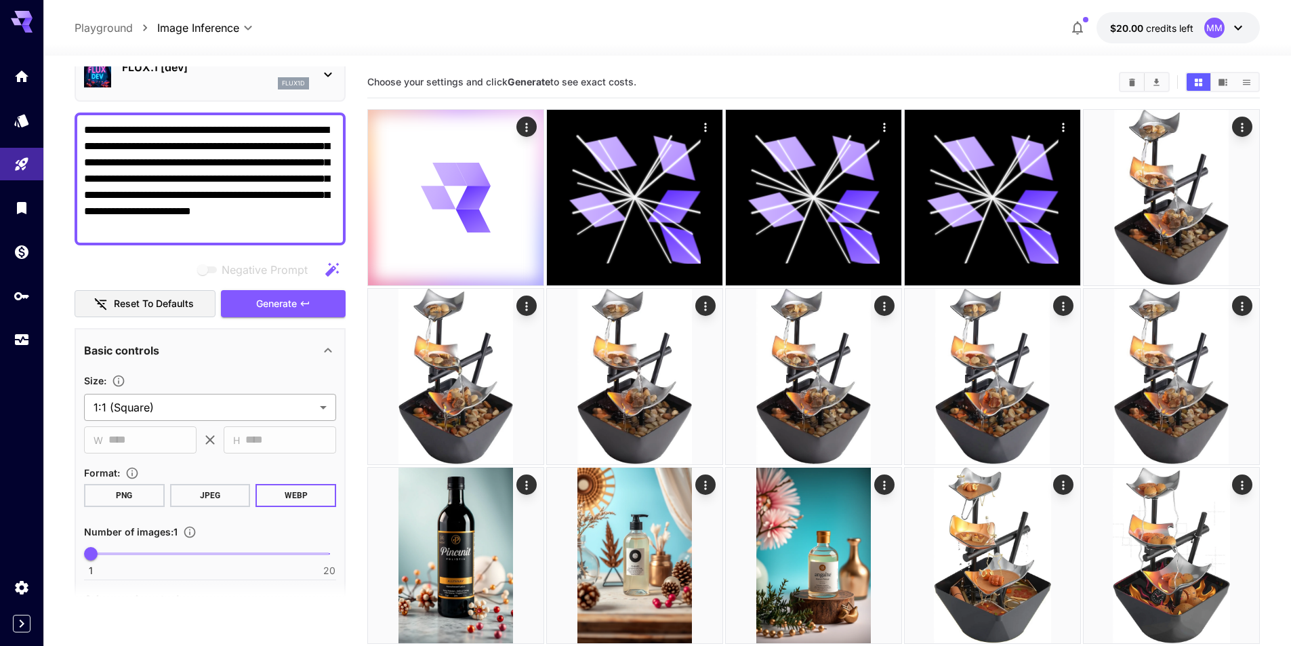
click at [159, 402] on body "**********" at bounding box center [645, 521] width 1291 height 1043
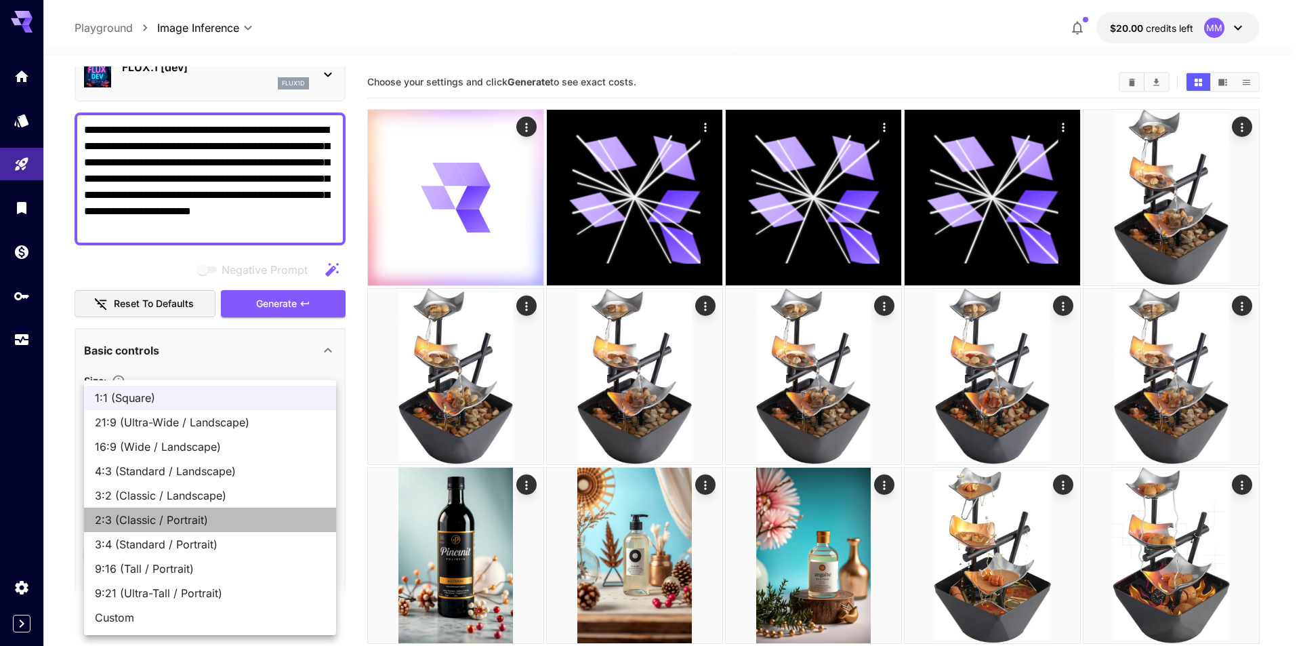
click at [172, 523] on span "2:3 (Classic / Portrait)" at bounding box center [210, 520] width 230 height 16
type input "**********"
type input "***"
type input "****"
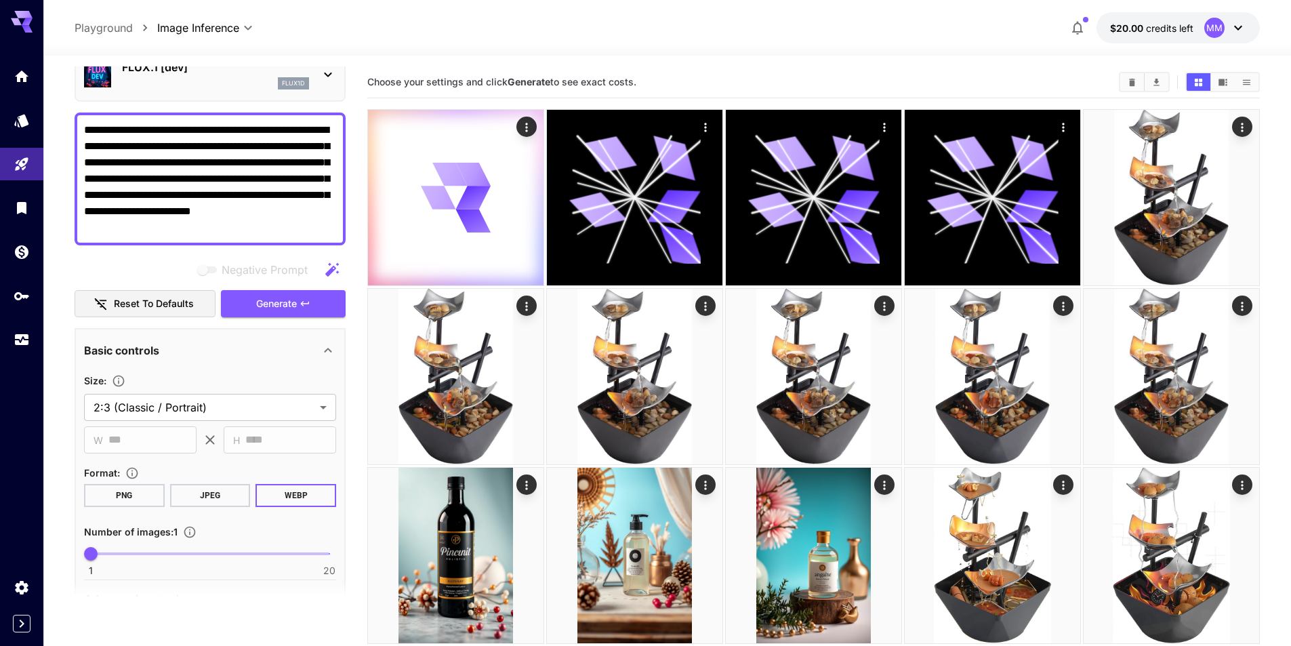
click at [210, 441] on icon at bounding box center [210, 440] width 16 height 16
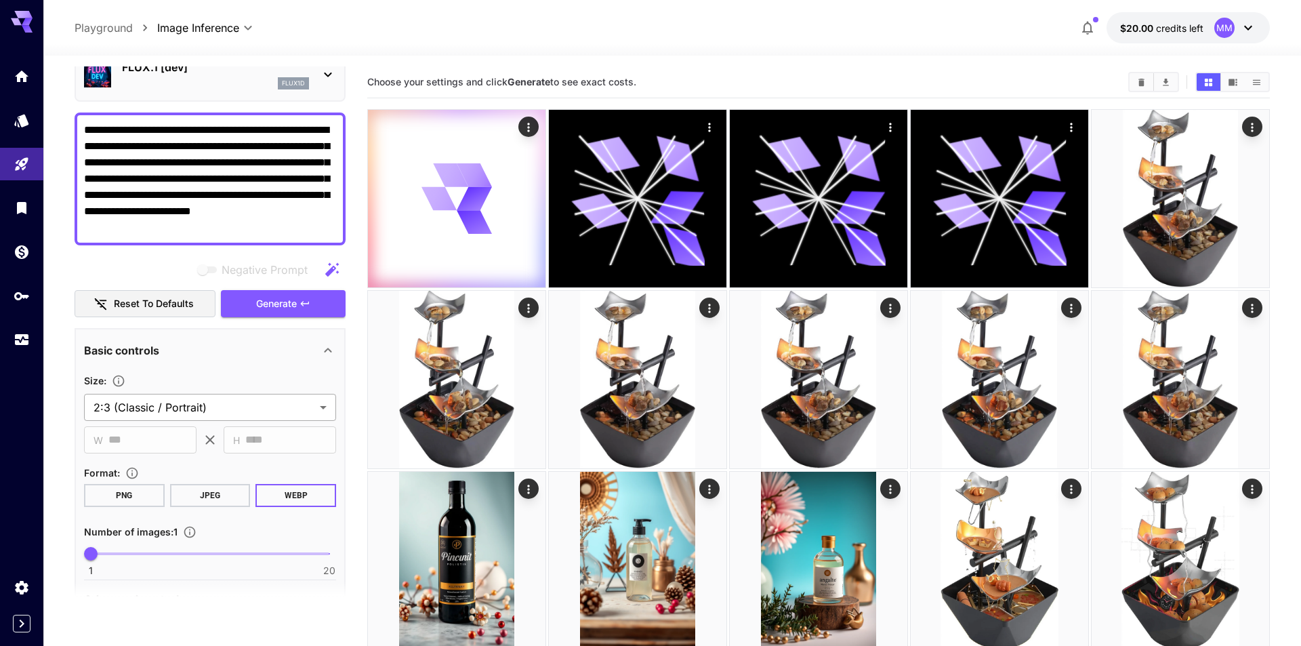
click at [207, 411] on body "**********" at bounding box center [650, 526] width 1301 height 1052
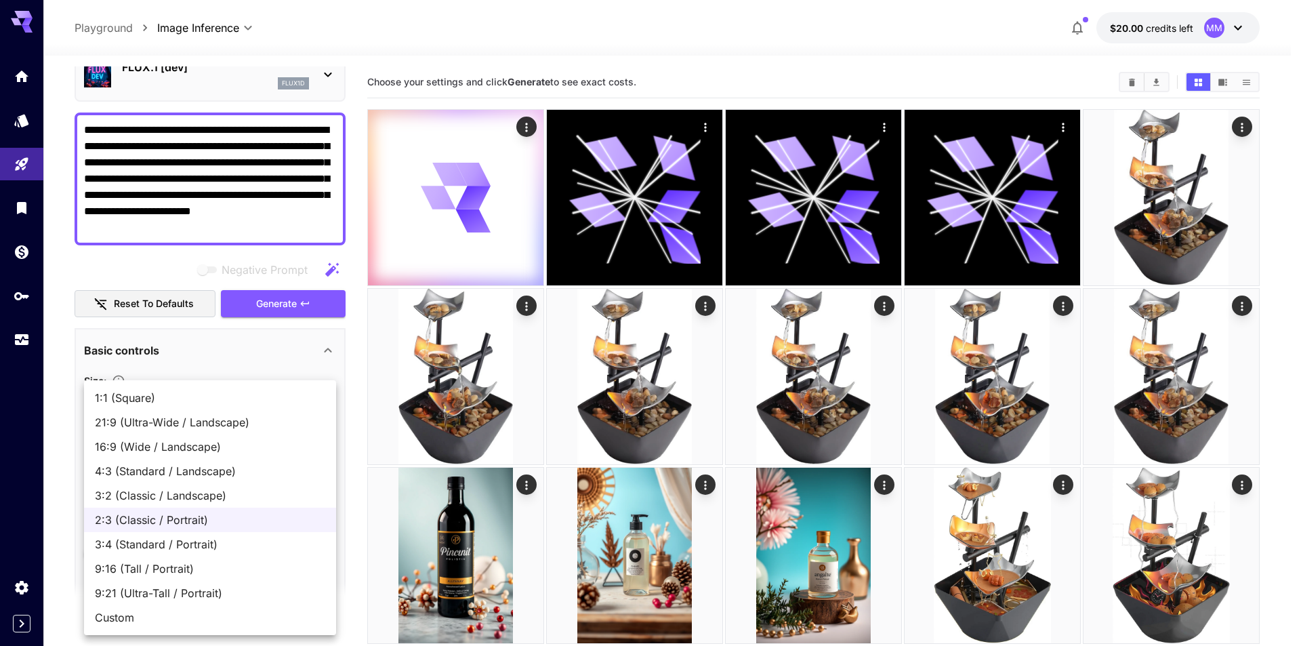
click at [159, 370] on div at bounding box center [650, 323] width 1301 height 646
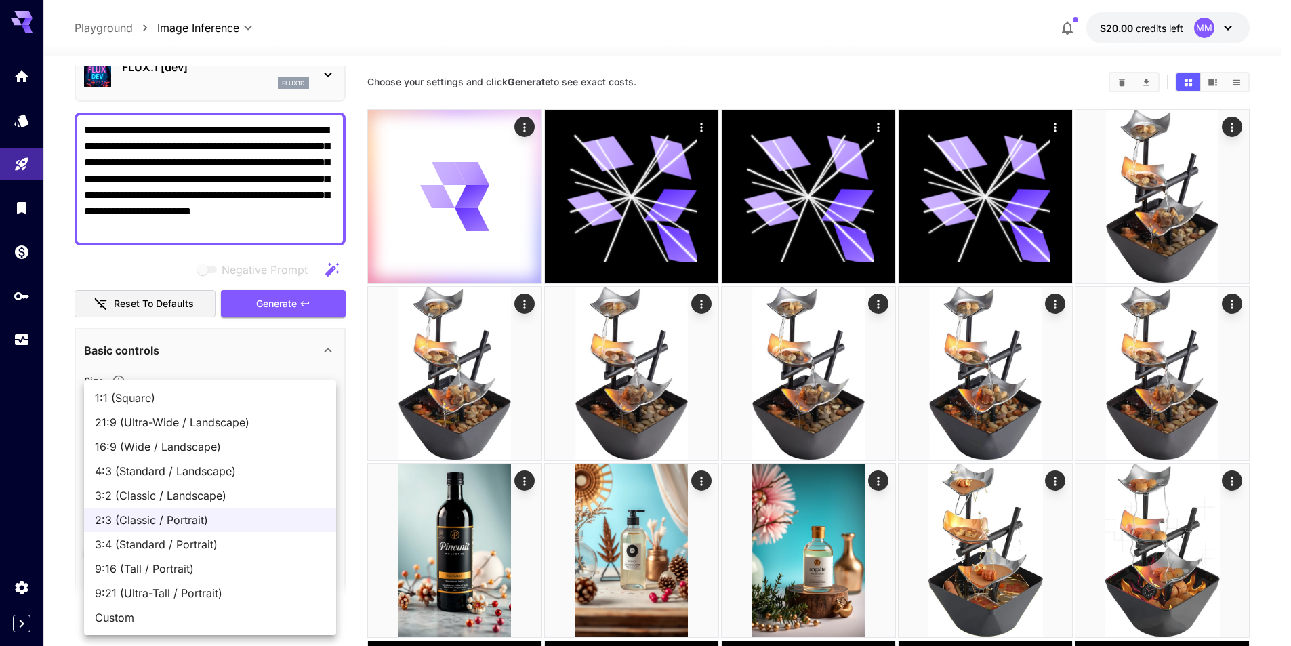
drag, startPoint x: 124, startPoint y: 415, endPoint x: 115, endPoint y: 438, distance: 24.7
click at [123, 422] on body "**********" at bounding box center [645, 516] width 1291 height 1033
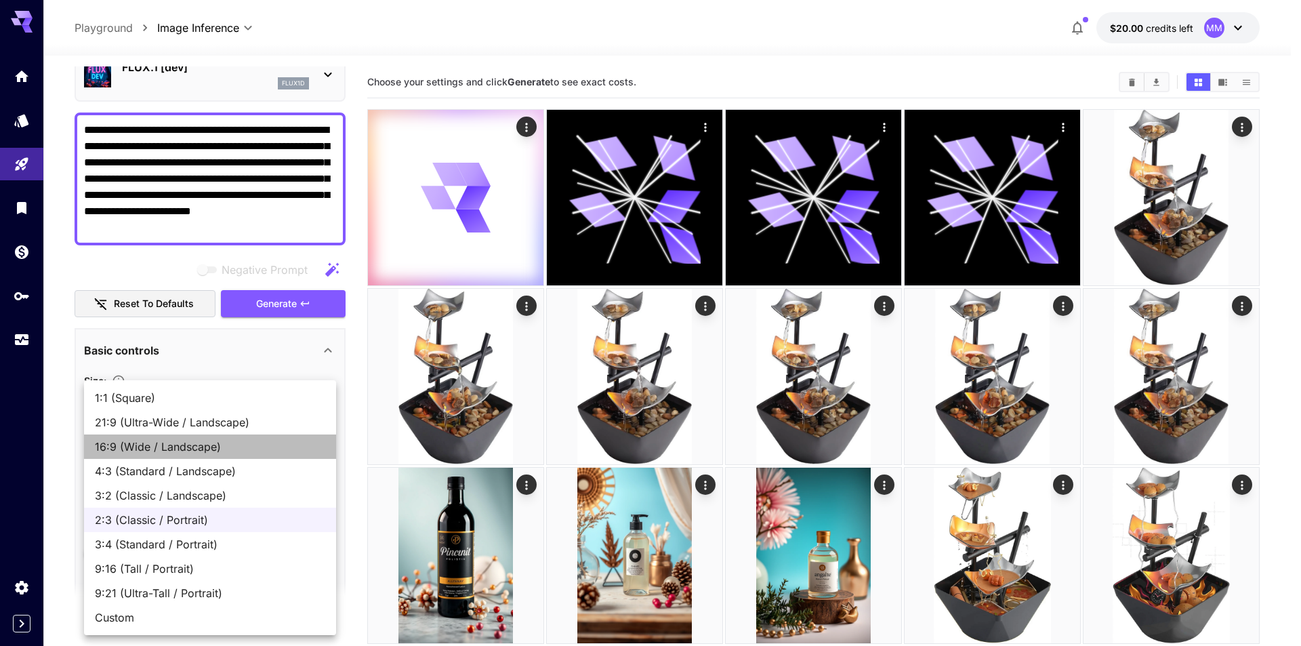
click at [115, 438] on li "16:9 (Wide / Landscape)" at bounding box center [210, 446] width 252 height 24
type input "**********"
type input "****"
type input "***"
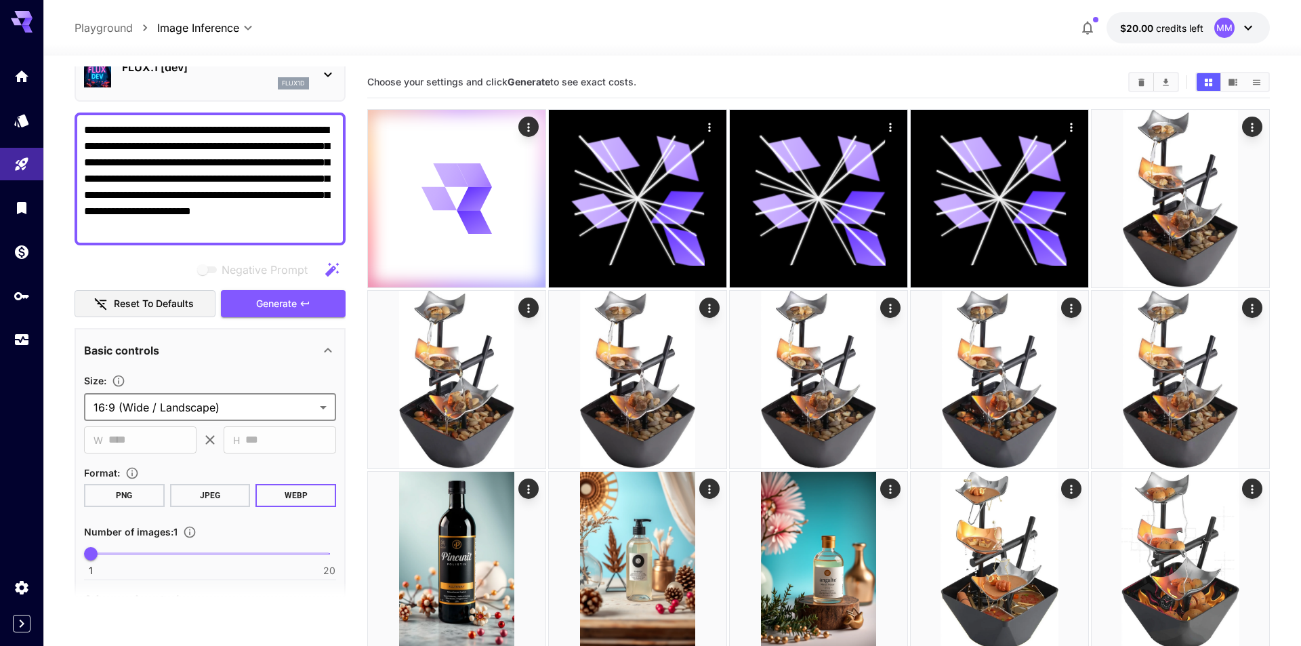
click at [134, 405] on body "**********" at bounding box center [650, 526] width 1301 height 1052
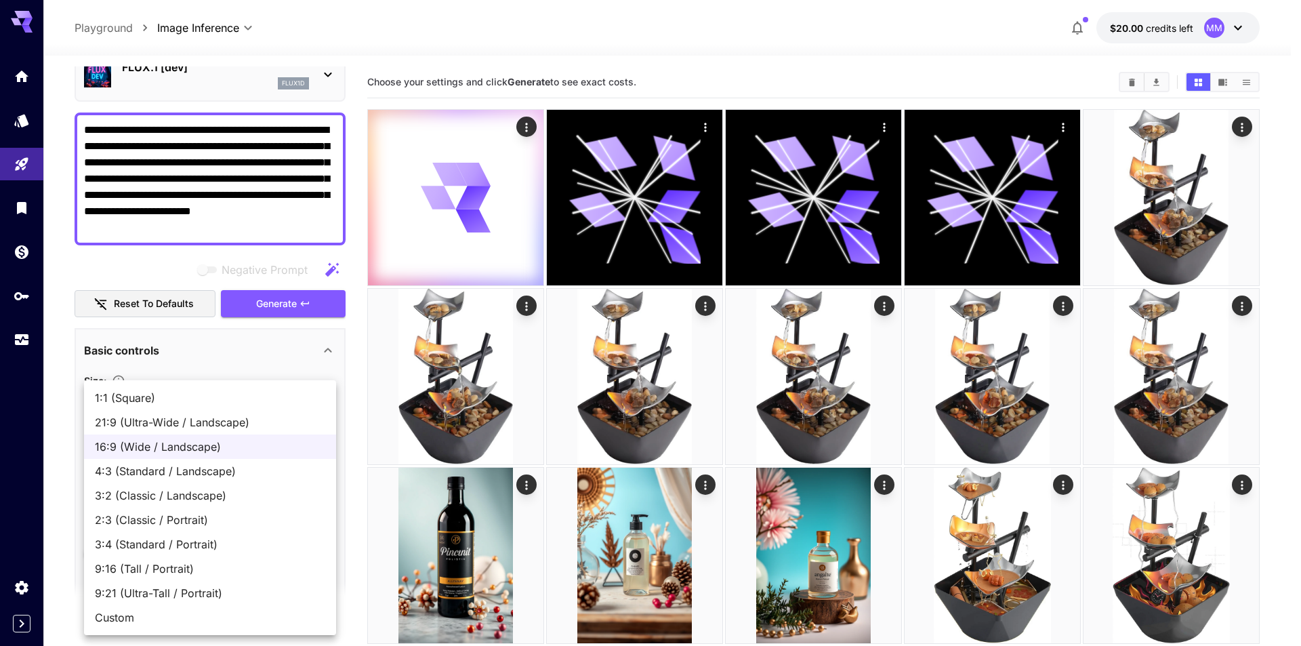
click at [116, 618] on span "Custom" at bounding box center [210, 617] width 230 height 16
type input "******"
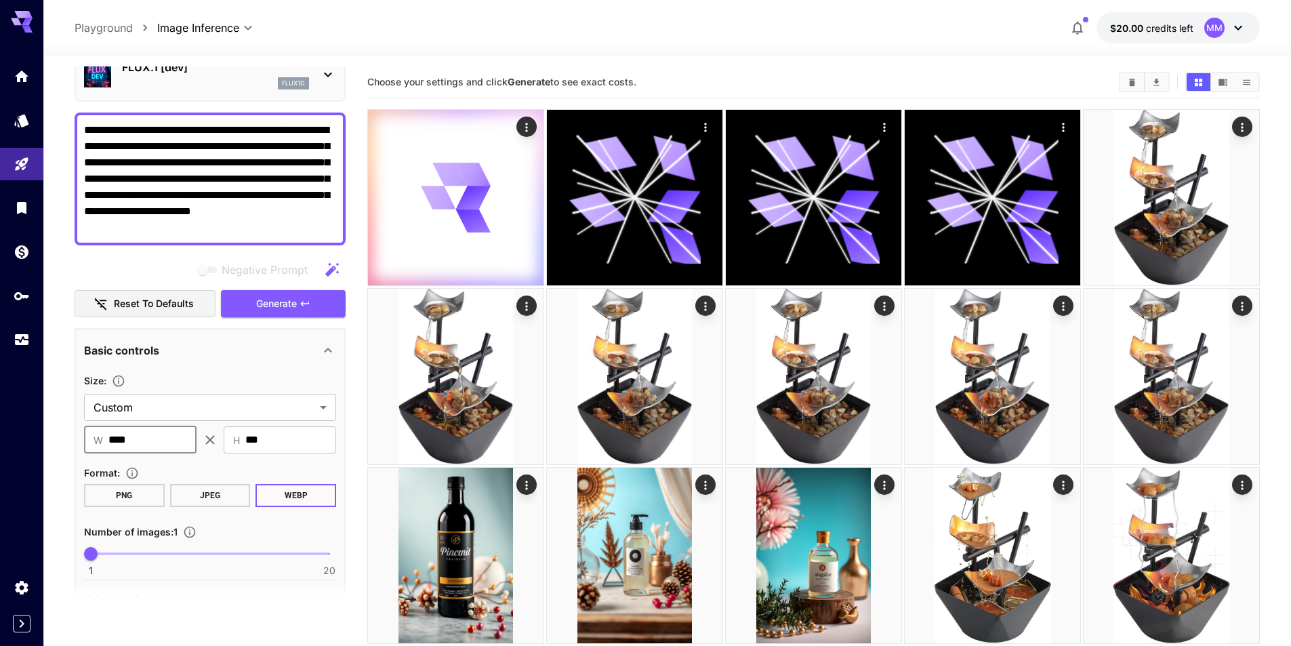
drag, startPoint x: 166, startPoint y: 437, endPoint x: 75, endPoint y: 419, distance: 93.2
click at [75, 422] on div "**********" at bounding box center [210, 601] width 271 height 546
type input "****"
drag, startPoint x: 283, startPoint y: 445, endPoint x: 239, endPoint y: 447, distance: 43.4
click at [239, 447] on div "​ H *** ​" at bounding box center [280, 439] width 113 height 27
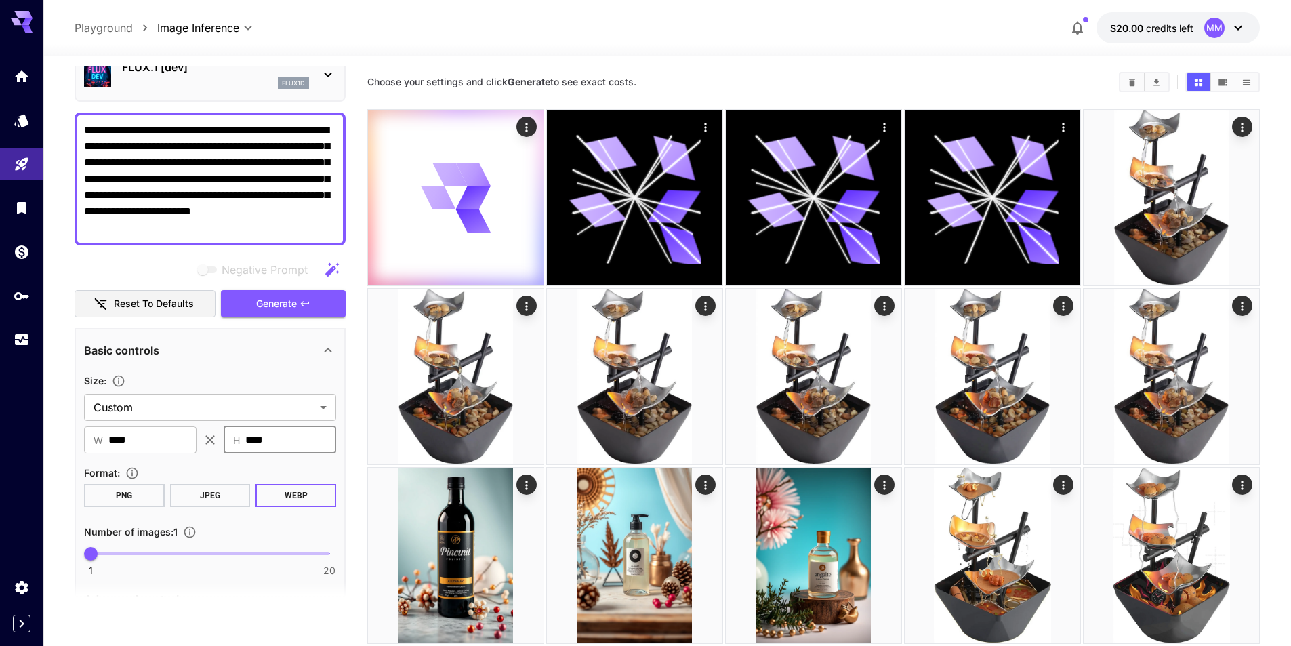
type input "****"
click at [244, 462] on div "Size : Custom ****** ​ ​ W **** ​ ​ H **** ​ Format : PNG JPEG WEBP Number of i…" at bounding box center [210, 473] width 252 height 203
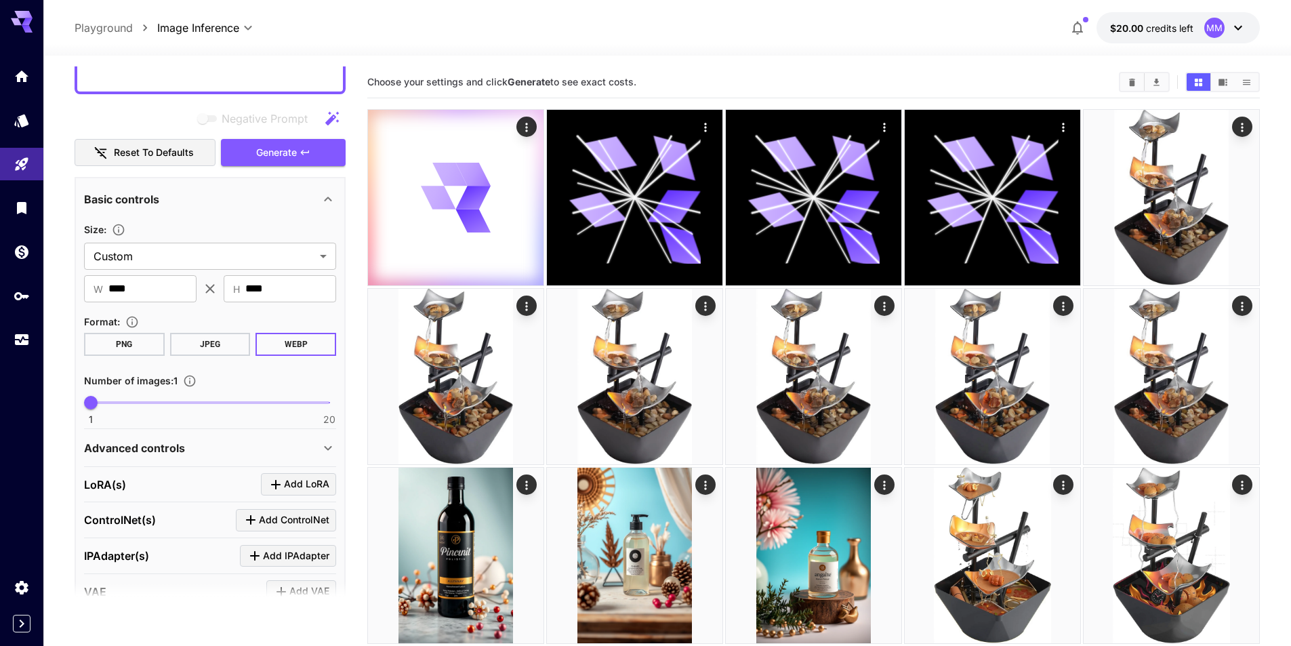
scroll to position [361, 0]
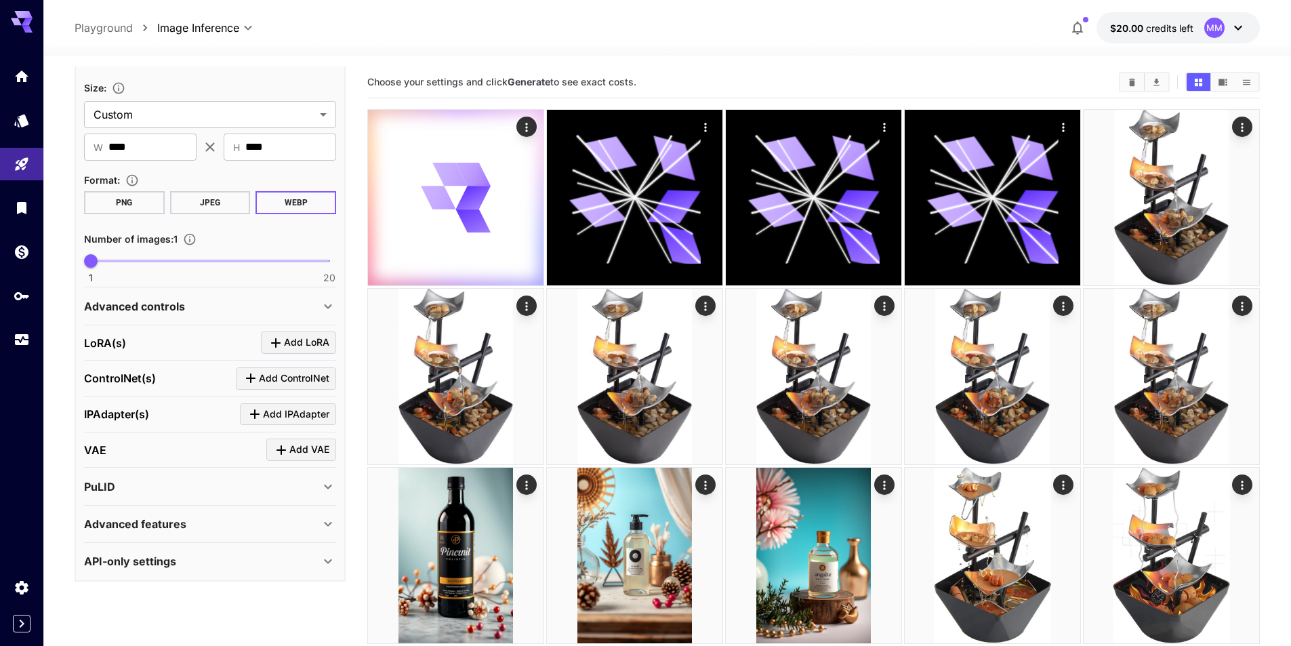
click at [204, 548] on div "API-only settings" at bounding box center [210, 561] width 252 height 33
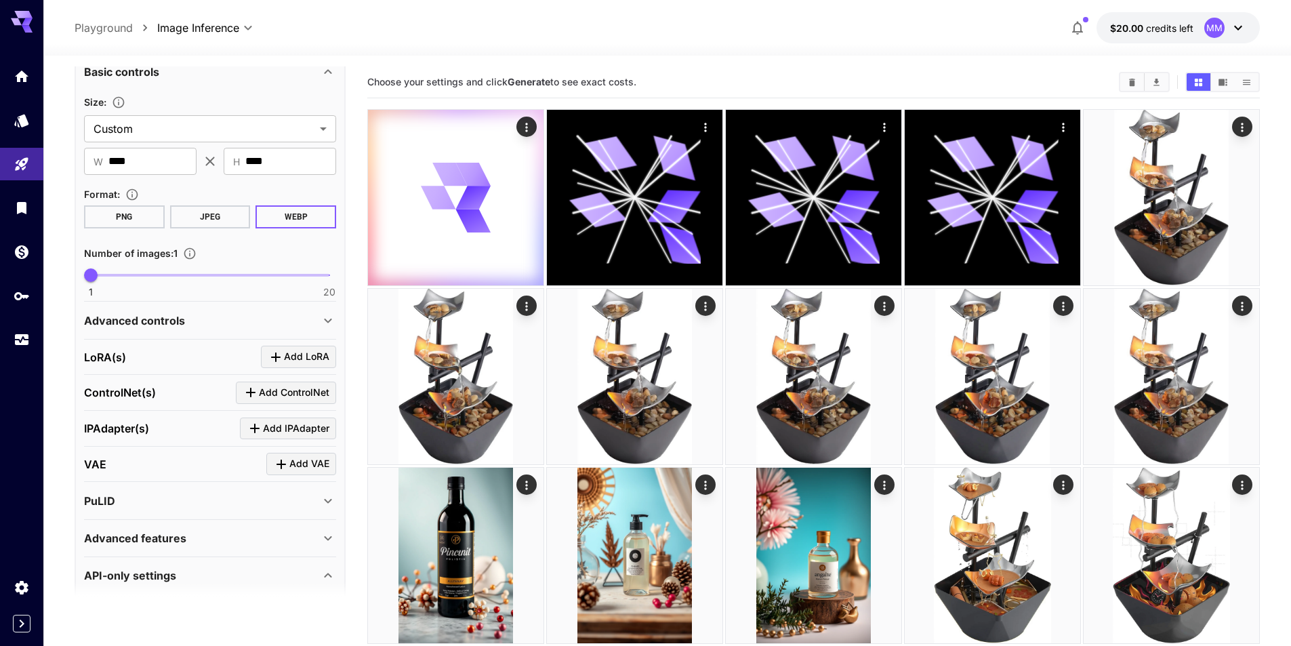
scroll to position [315, 0]
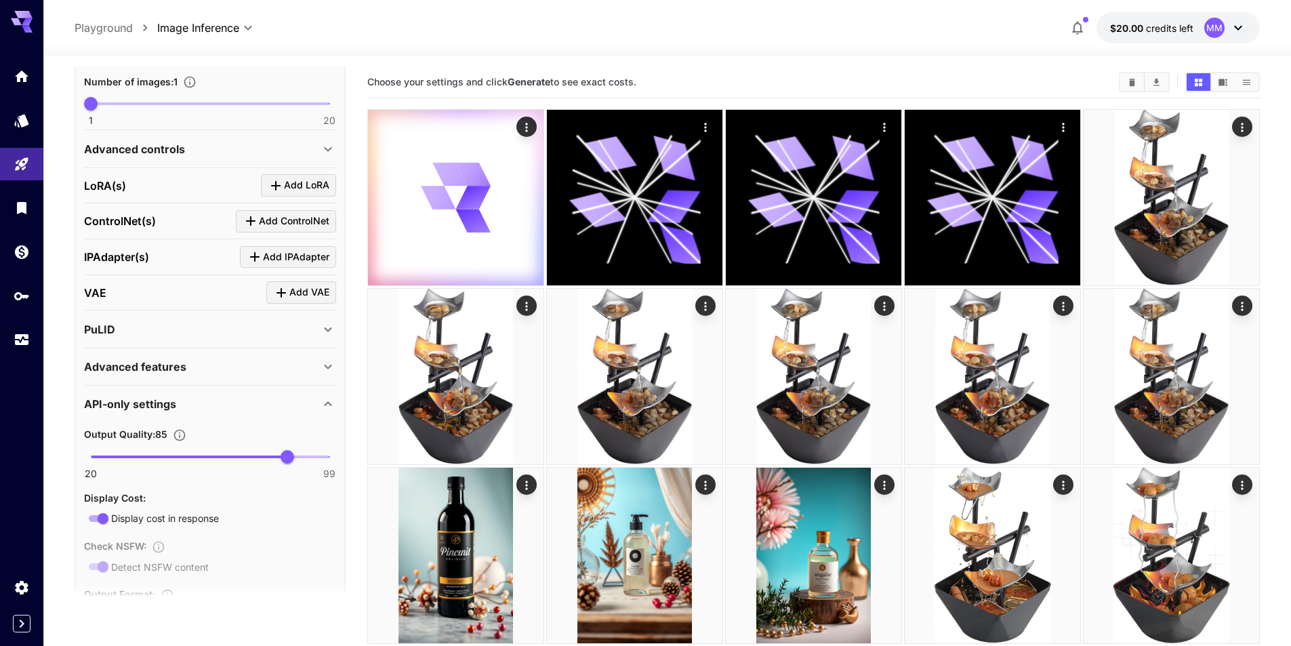
click at [308, 401] on div "API-only settings" at bounding box center [202, 404] width 236 height 16
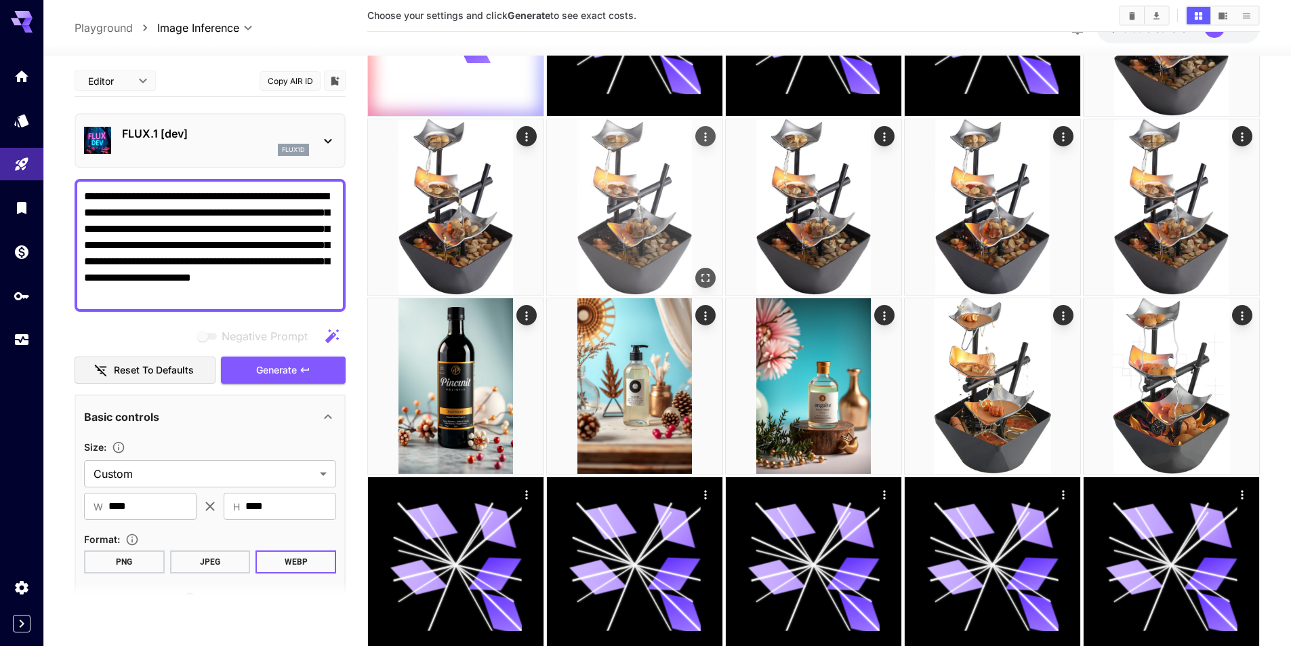
scroll to position [0, 0]
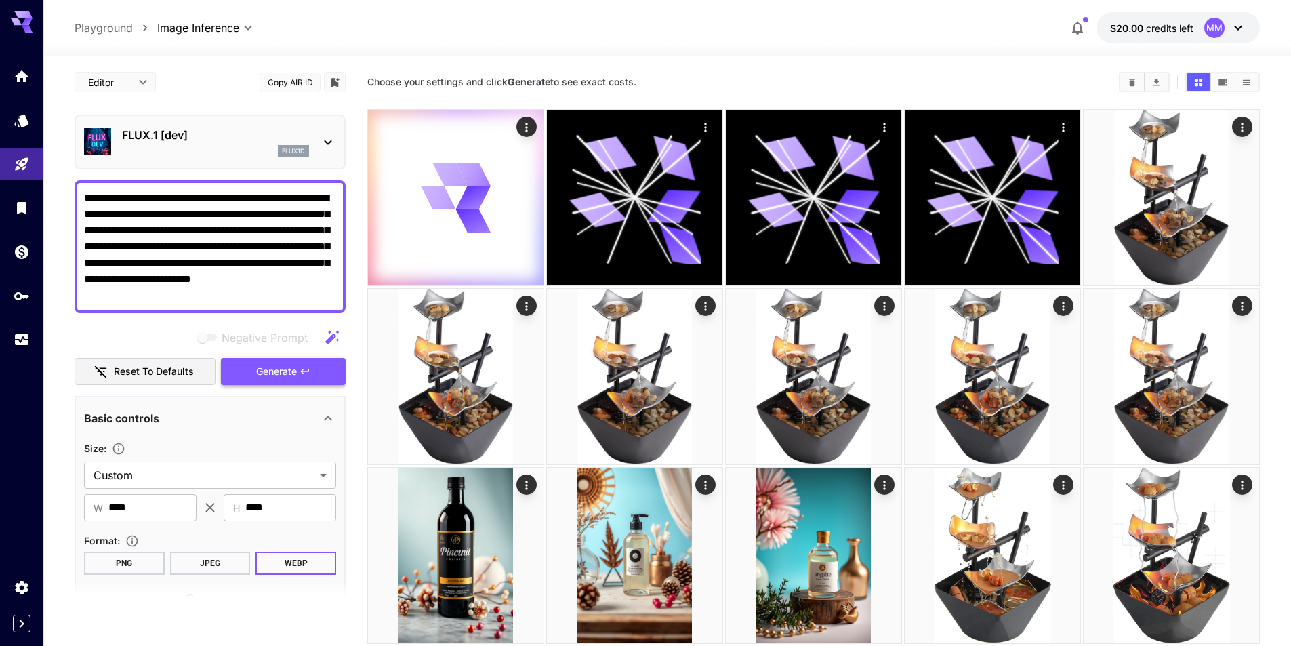
click at [294, 372] on span "Generate" at bounding box center [276, 371] width 41 height 17
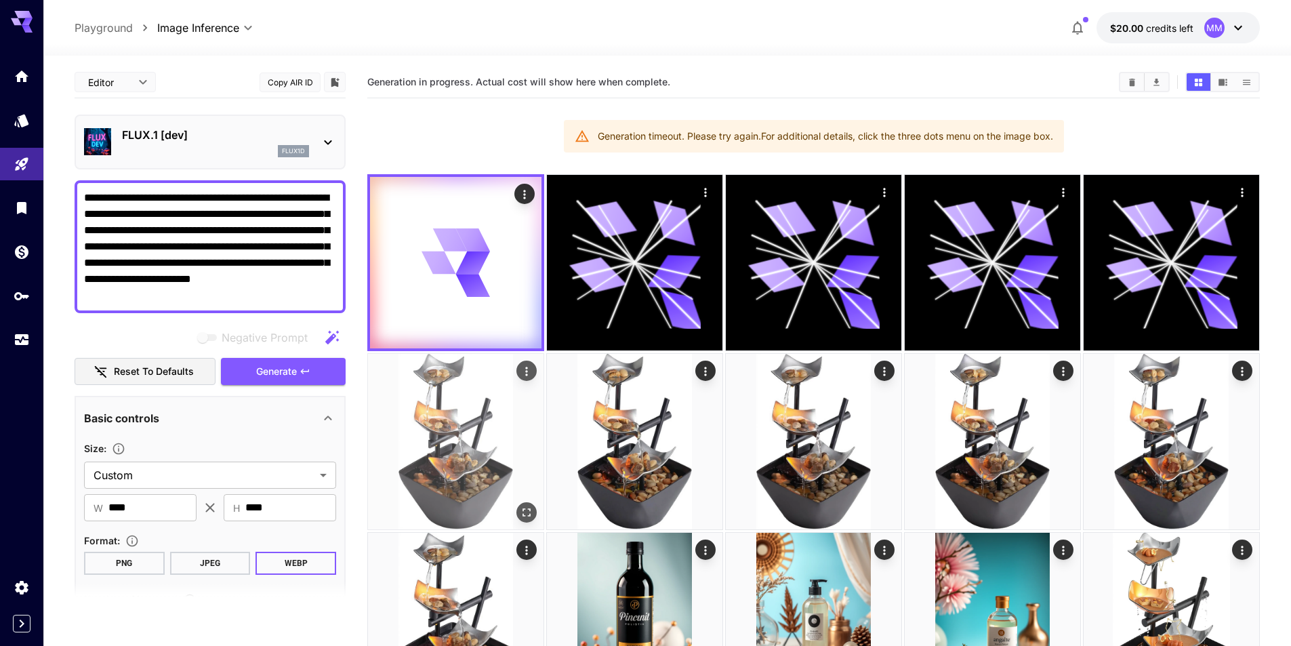
click at [525, 373] on icon "Actions" at bounding box center [527, 372] width 14 height 14
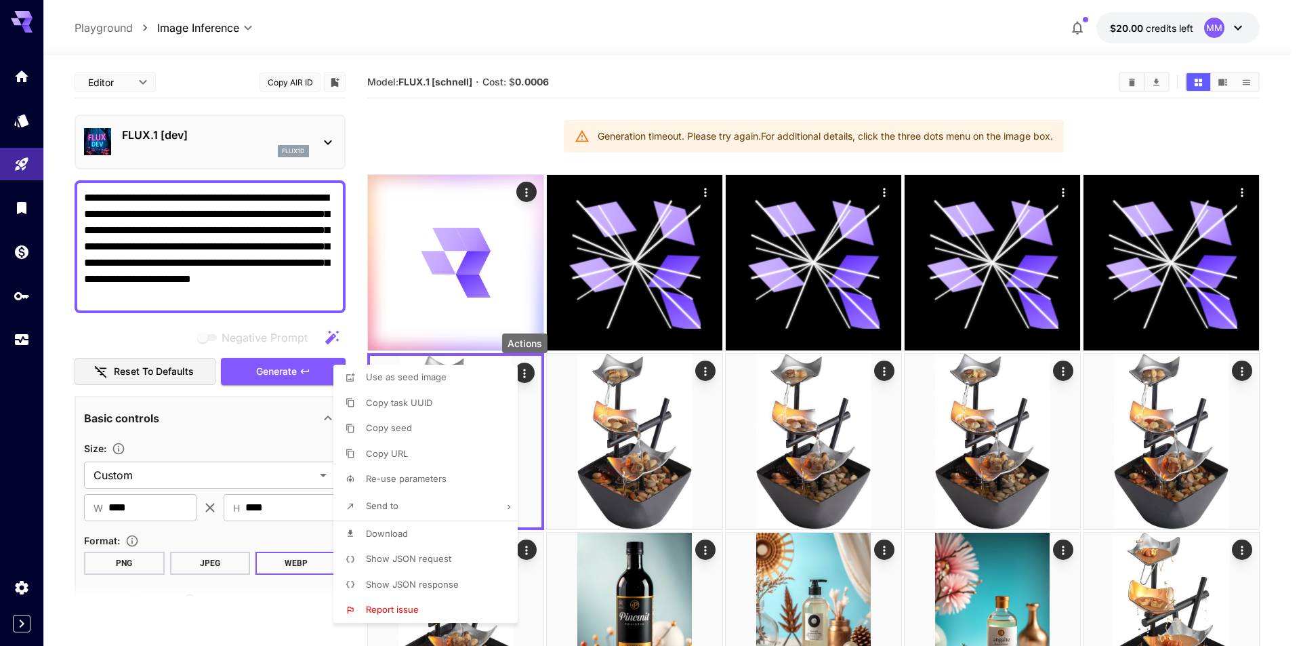
click at [470, 480] on li "Re-use parameters" at bounding box center [429, 479] width 193 height 26
type input "*********"
type input "*"
type input "*******"
type input "*"
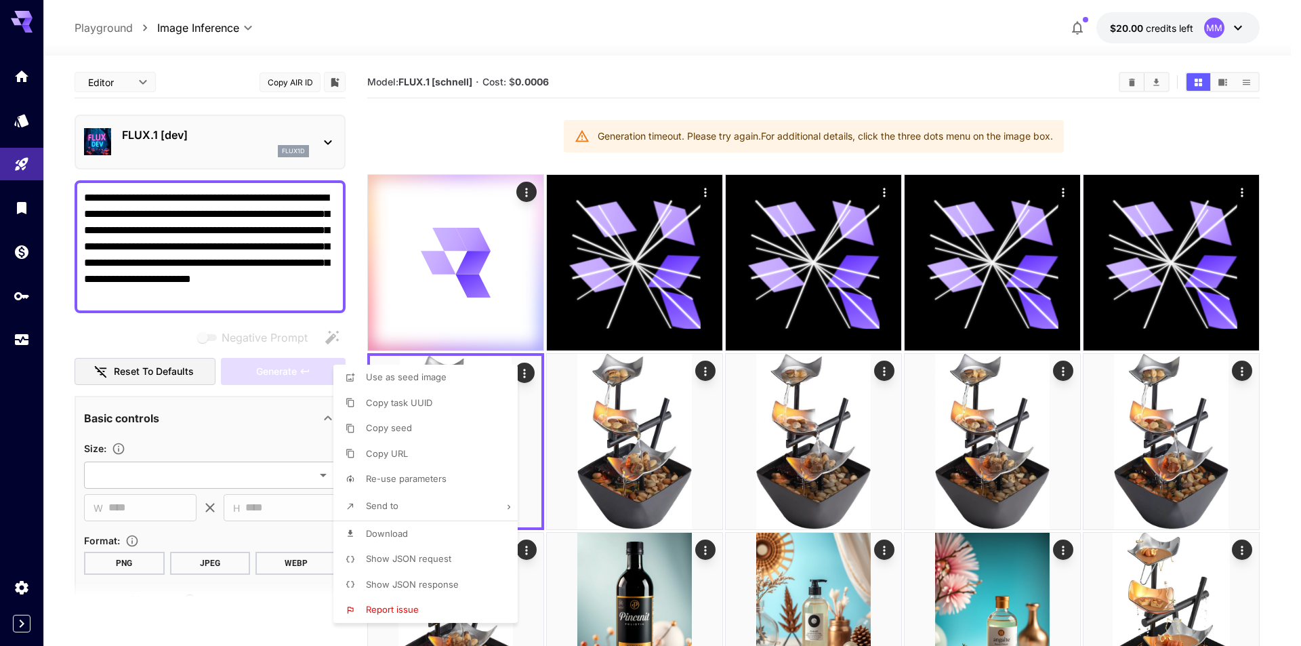
type input "**"
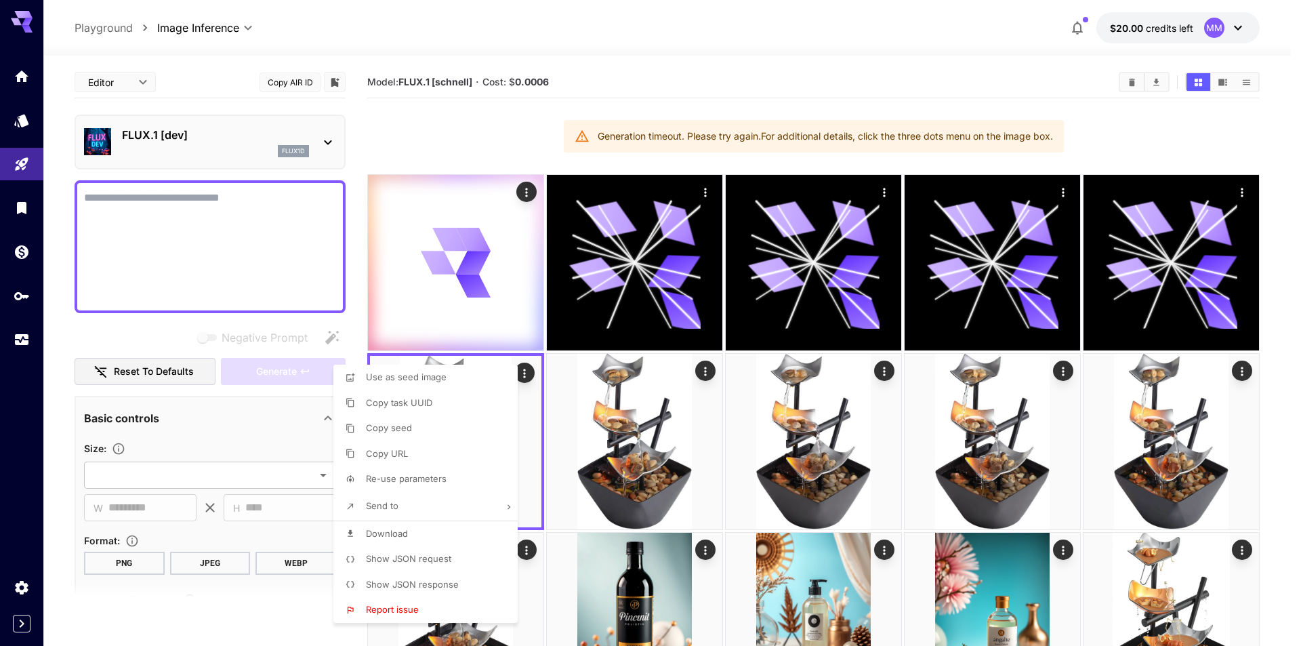
type textarea "**********"
type input "**********"
type input "***"
type input "****"
type input "*"
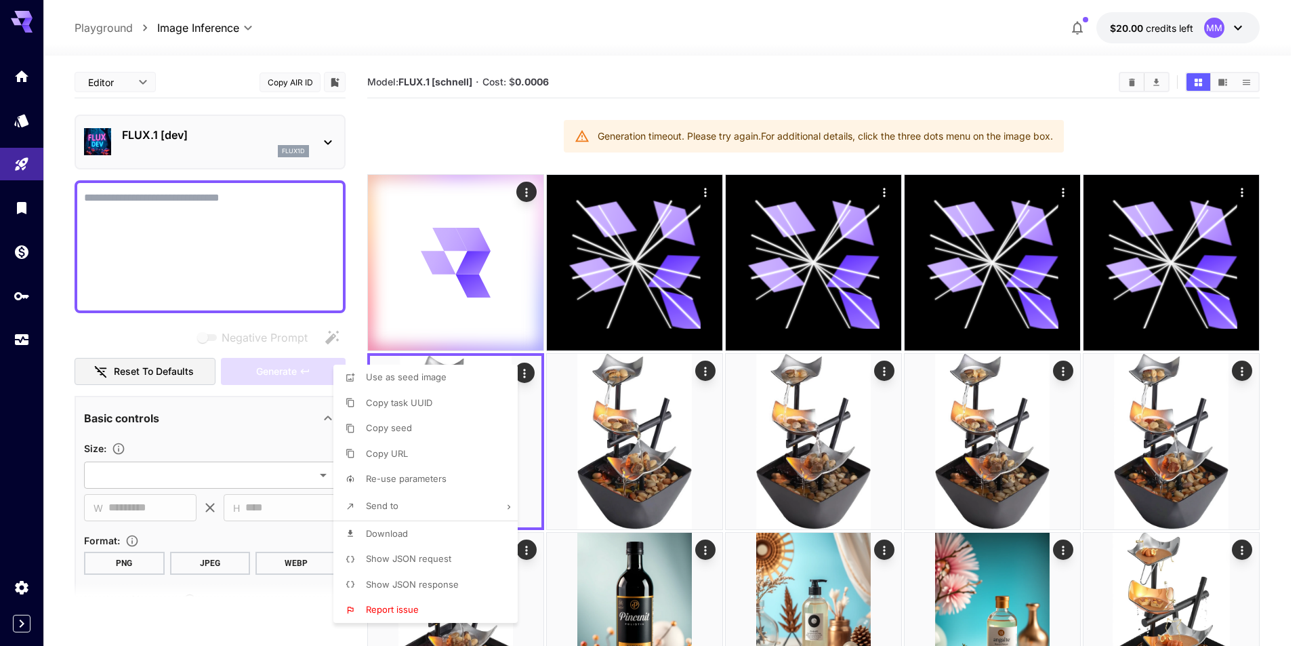
type input "****"
type input "*"
type input "**"
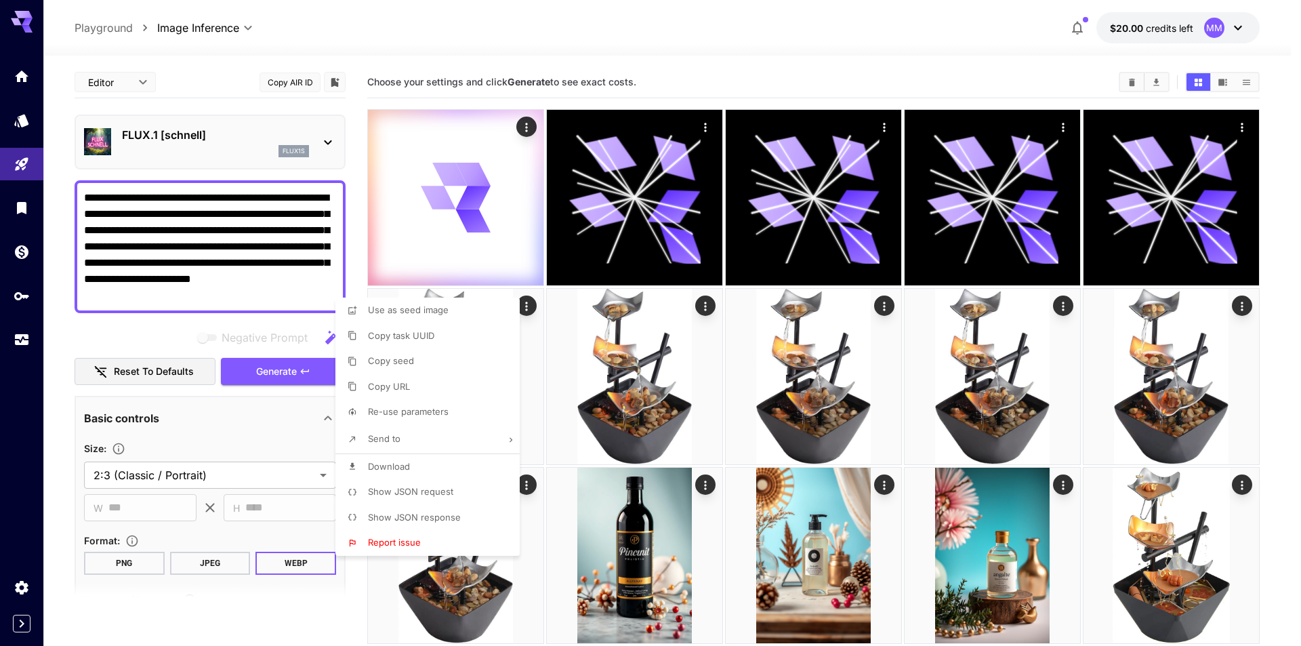
type input "**********"
click at [540, 382] on div at bounding box center [650, 323] width 1301 height 646
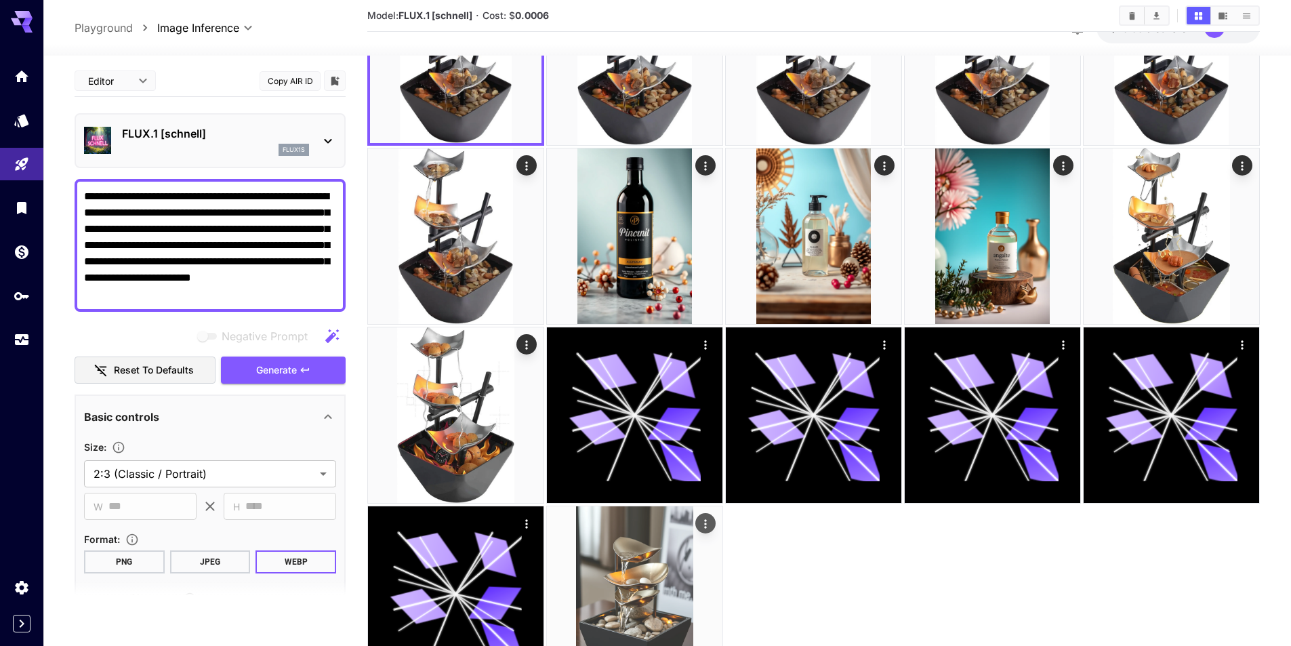
scroll to position [397, 0]
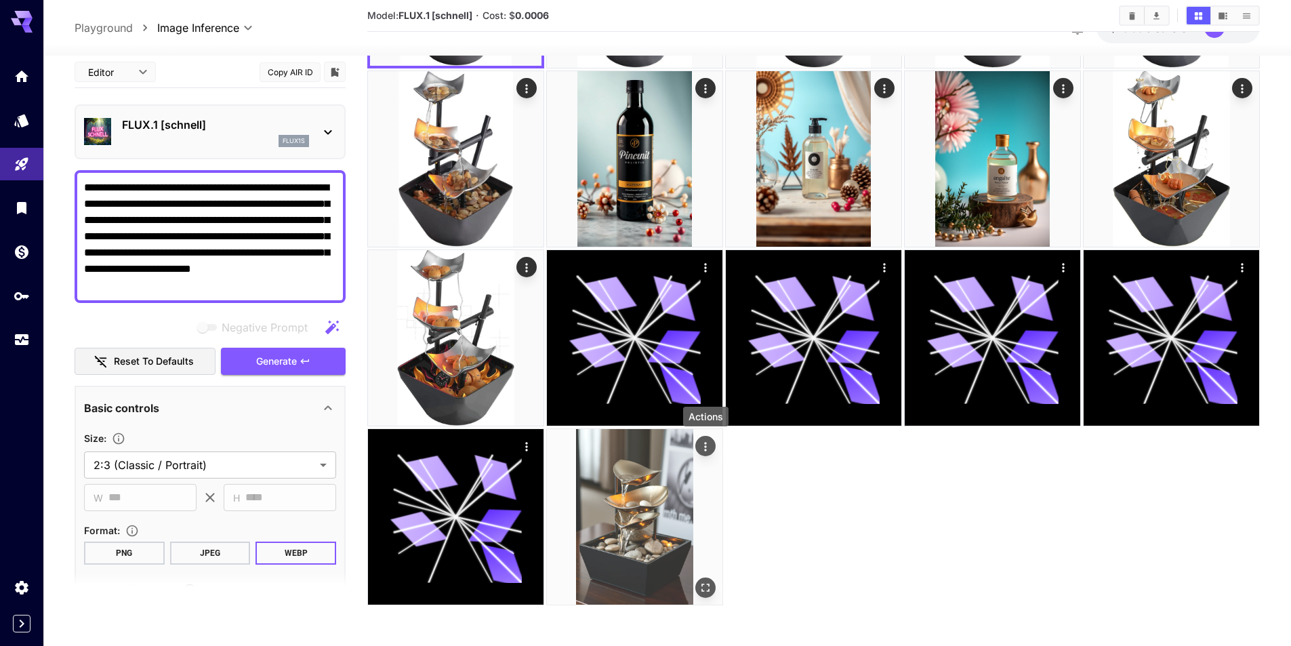
click at [697, 449] on button "Actions" at bounding box center [705, 446] width 20 height 20
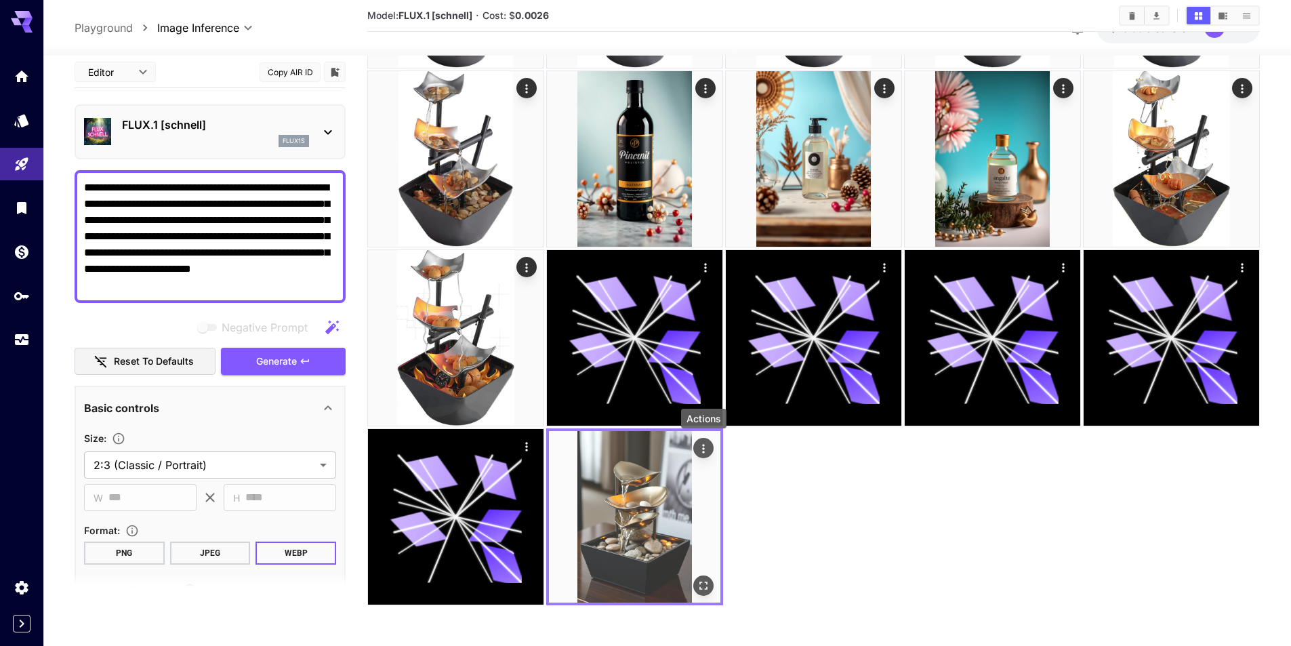
click at [697, 451] on icon "Actions" at bounding box center [704, 449] width 14 height 14
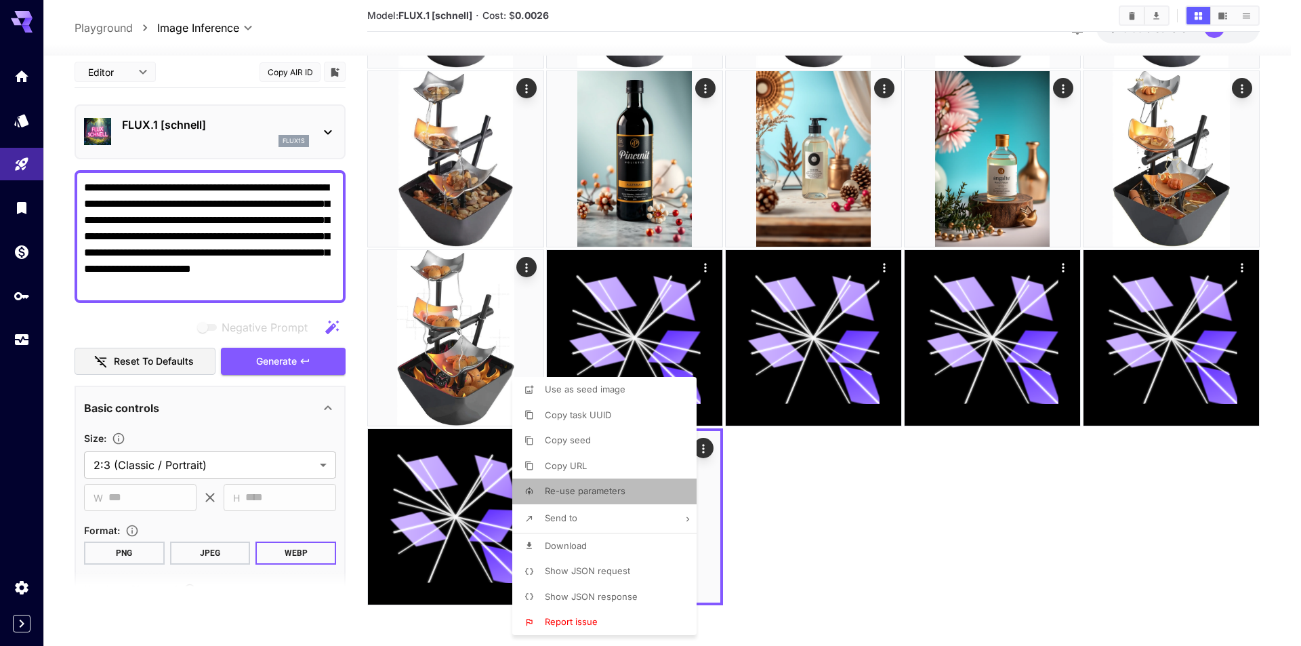
click at [621, 492] on span "Re-use parameters" at bounding box center [585, 490] width 81 height 11
type input "*********"
type input "*"
type input "*******"
type input "*"
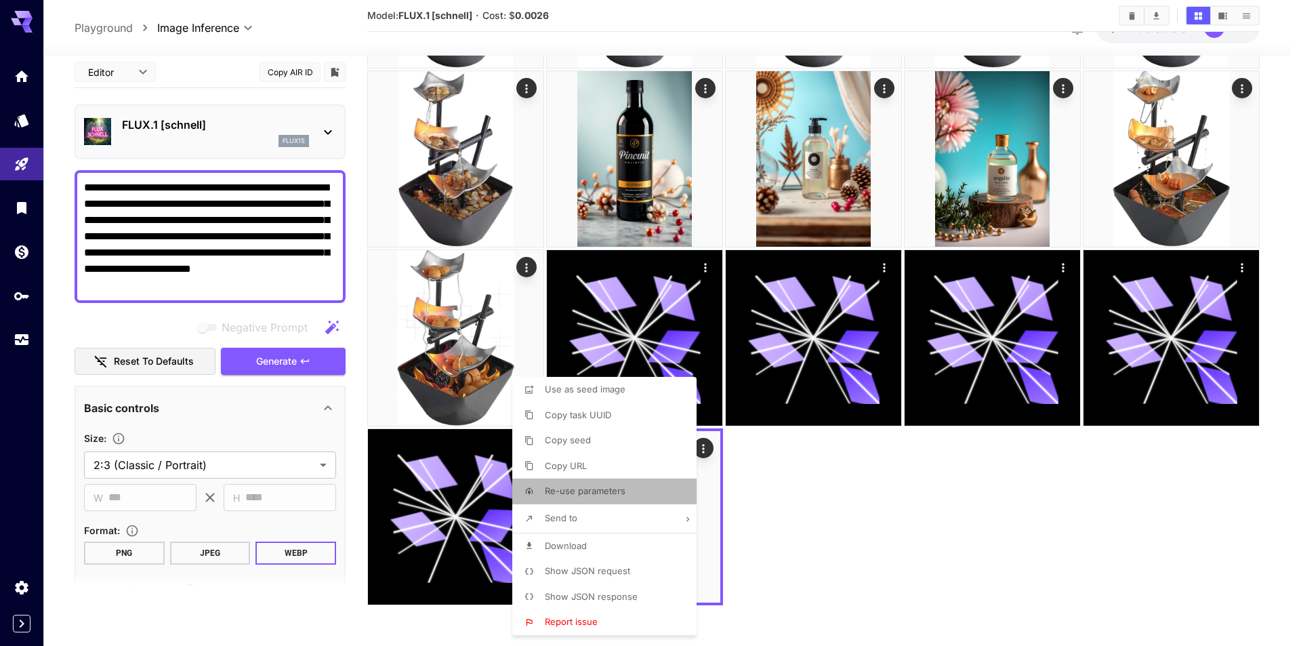
type input "**"
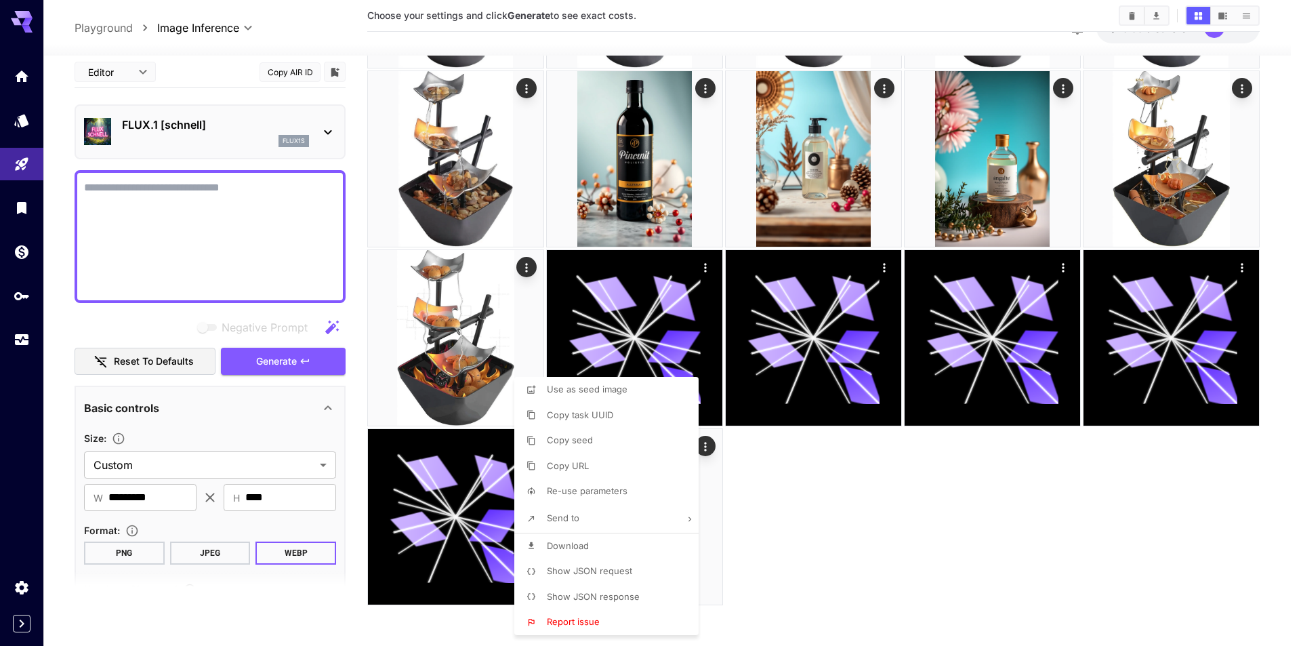
type textarea "**********"
type input "******"
type input "****"
type input "*"
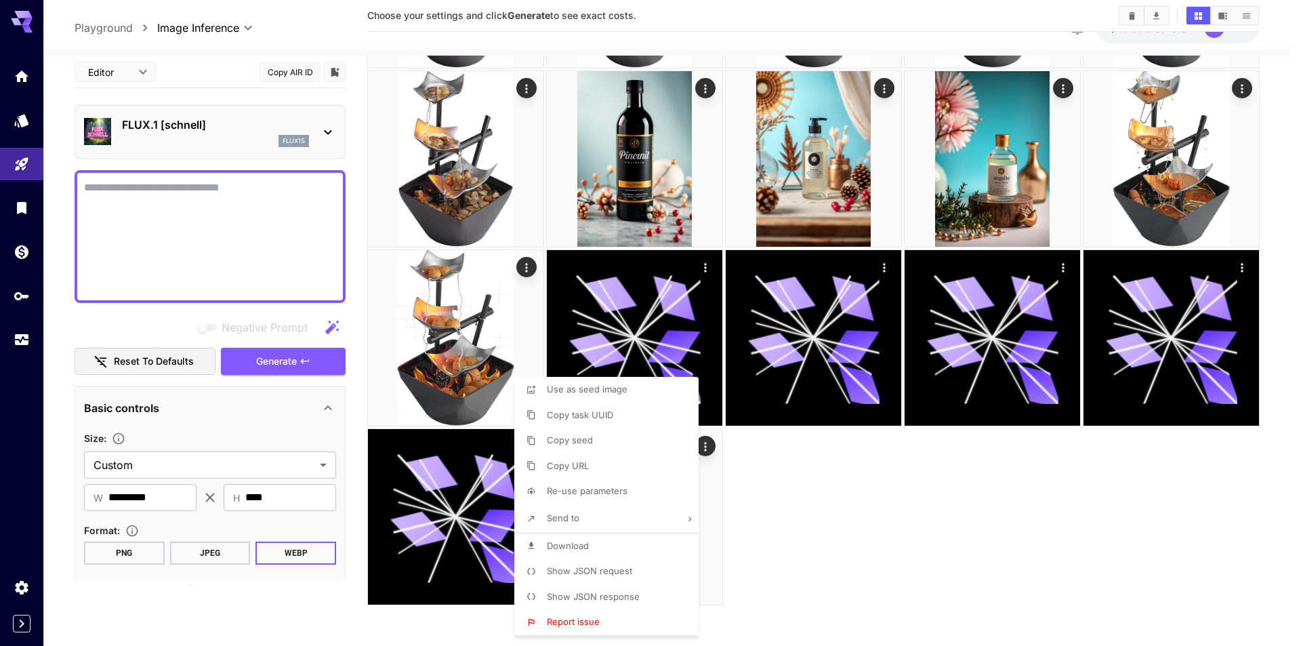
type input "****"
type input "*"
type input "**"
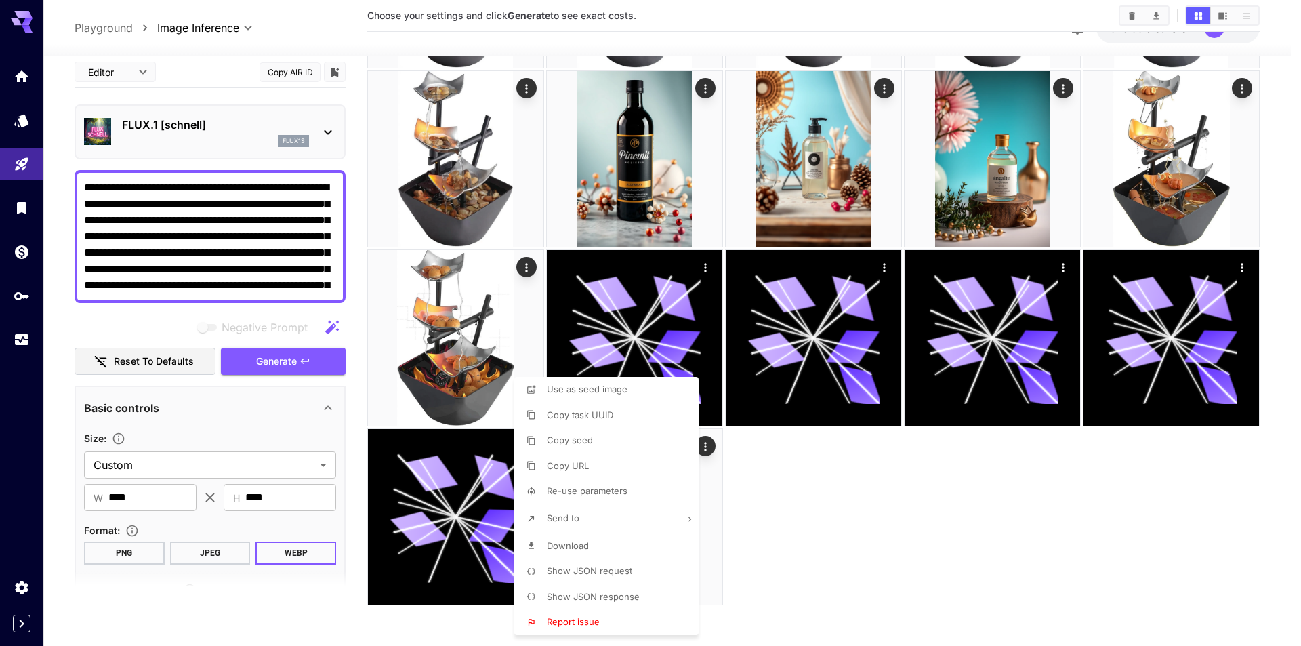
type input "**********"
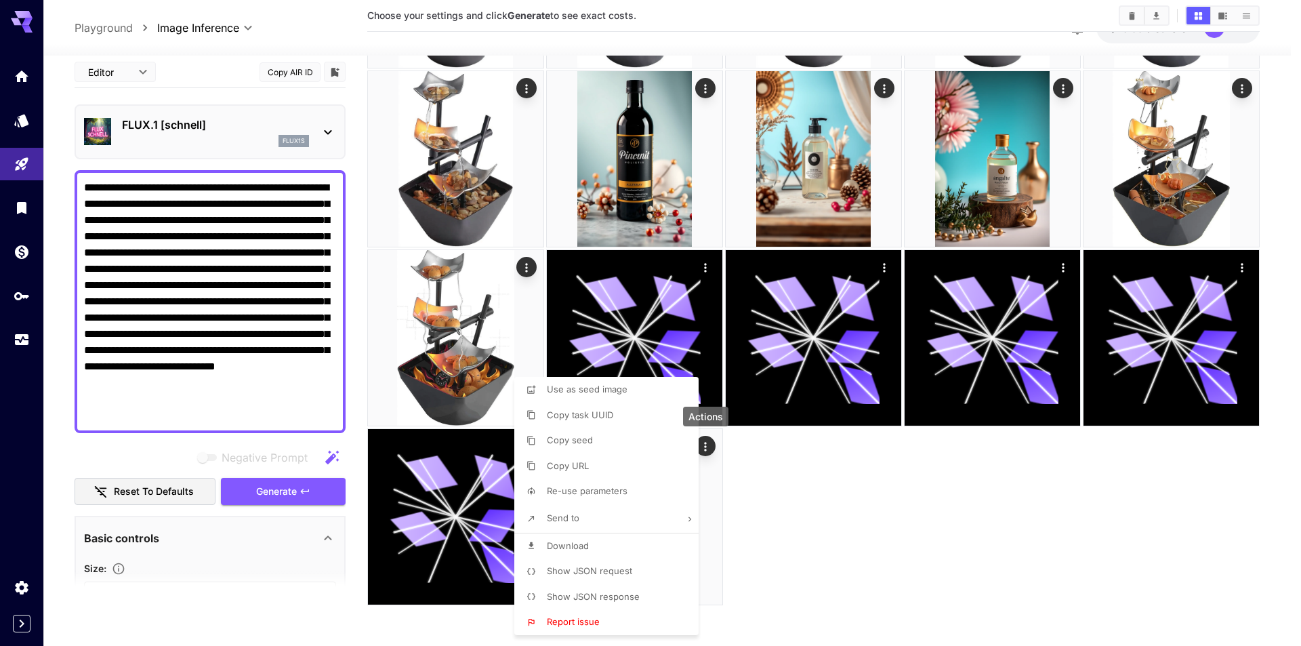
click at [150, 453] on div at bounding box center [650, 323] width 1301 height 646
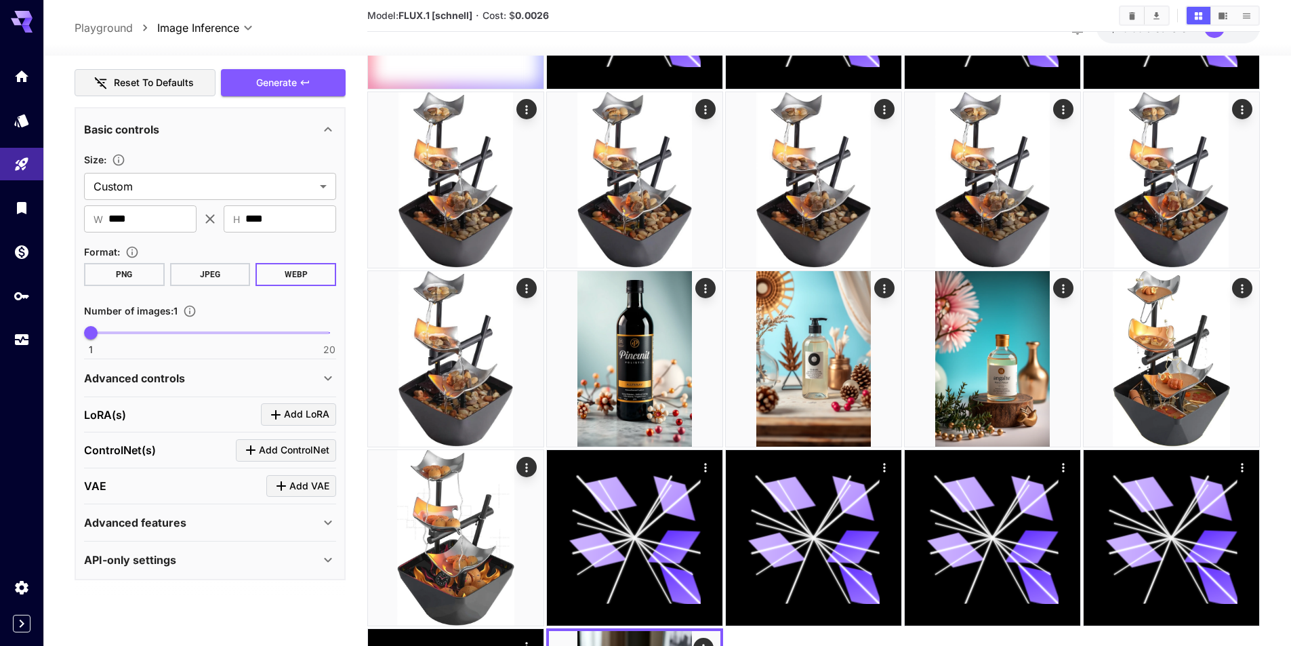
scroll to position [203, 0]
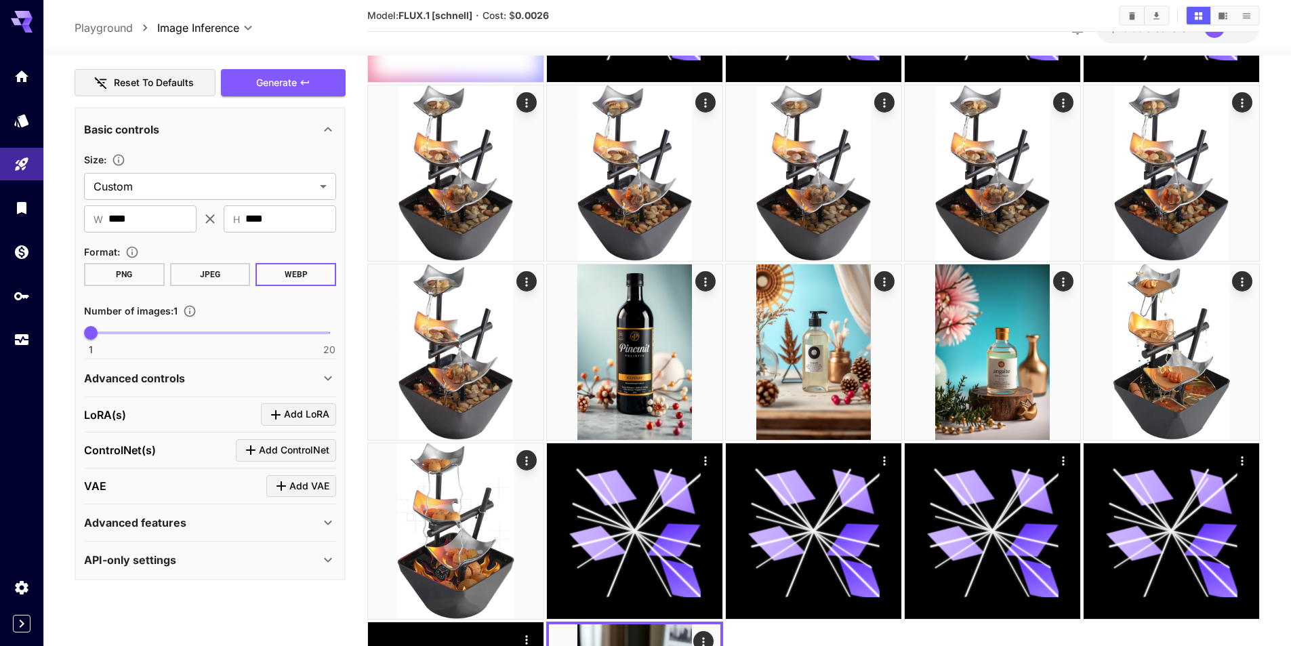
click at [171, 524] on p "Advanced features" at bounding box center [135, 522] width 102 height 16
click at [171, 521] on p "Advanced features" at bounding box center [135, 522] width 102 height 16
click at [182, 389] on div "Advanced controls" at bounding box center [210, 378] width 252 height 33
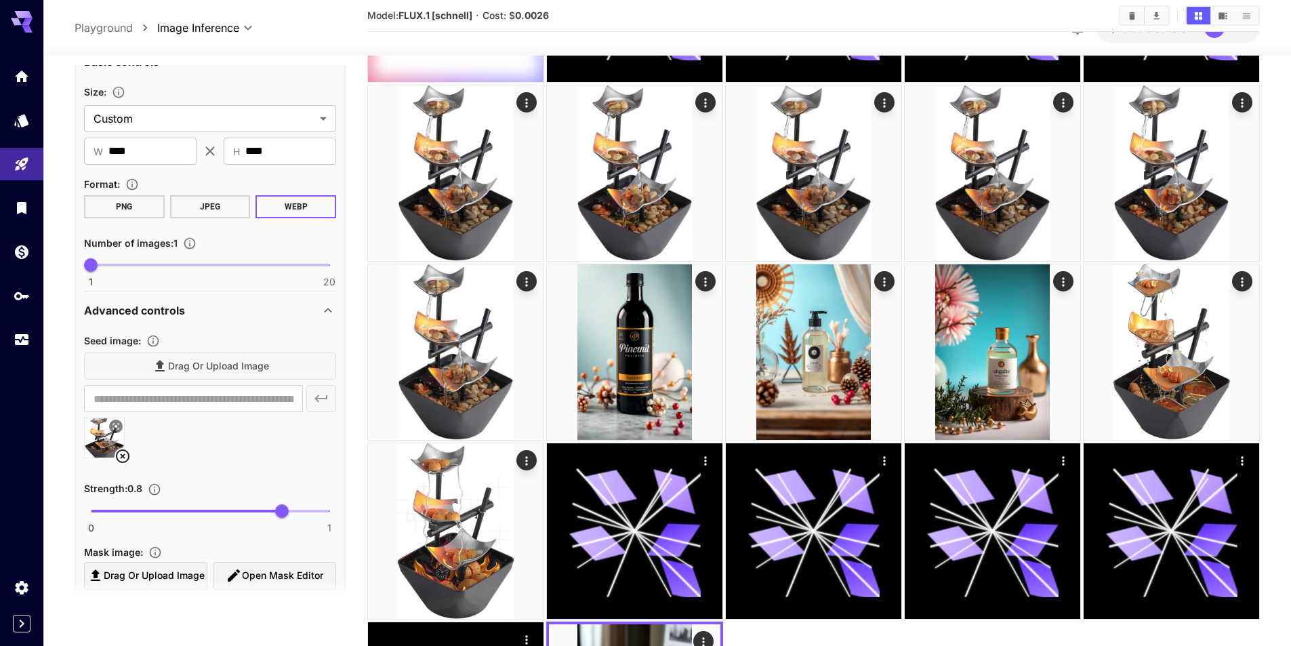
scroll to position [418, 0]
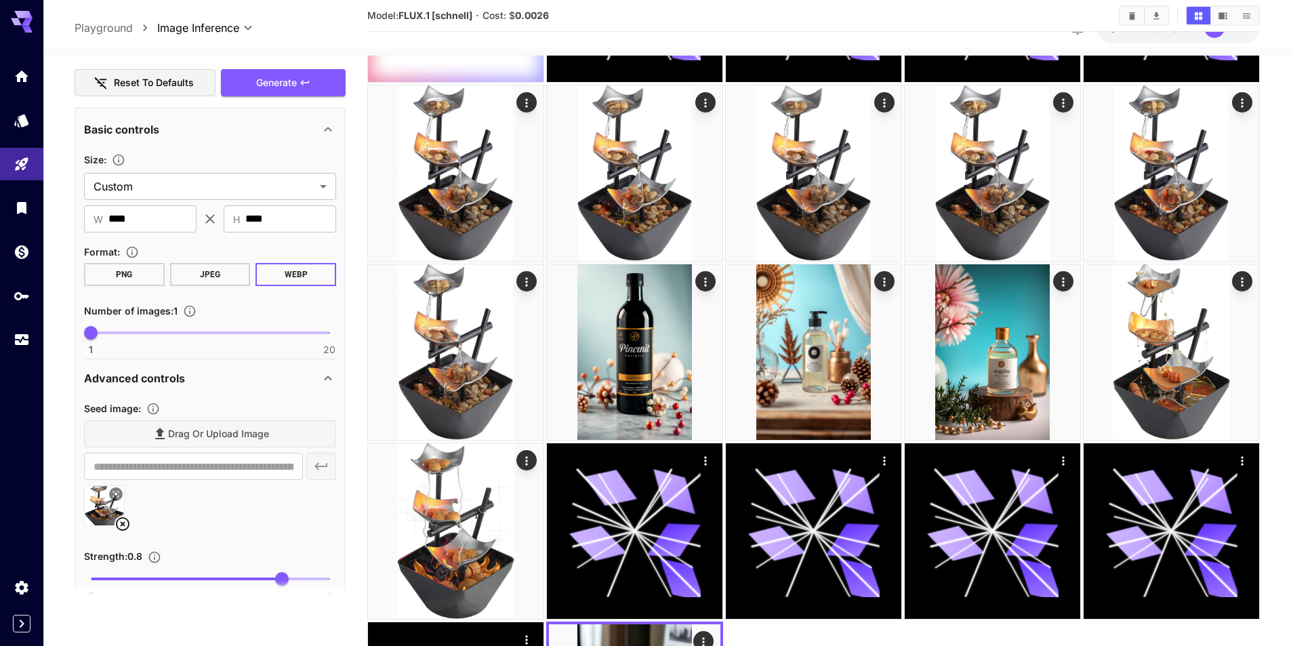
click at [195, 384] on div "Advanced controls" at bounding box center [202, 378] width 236 height 16
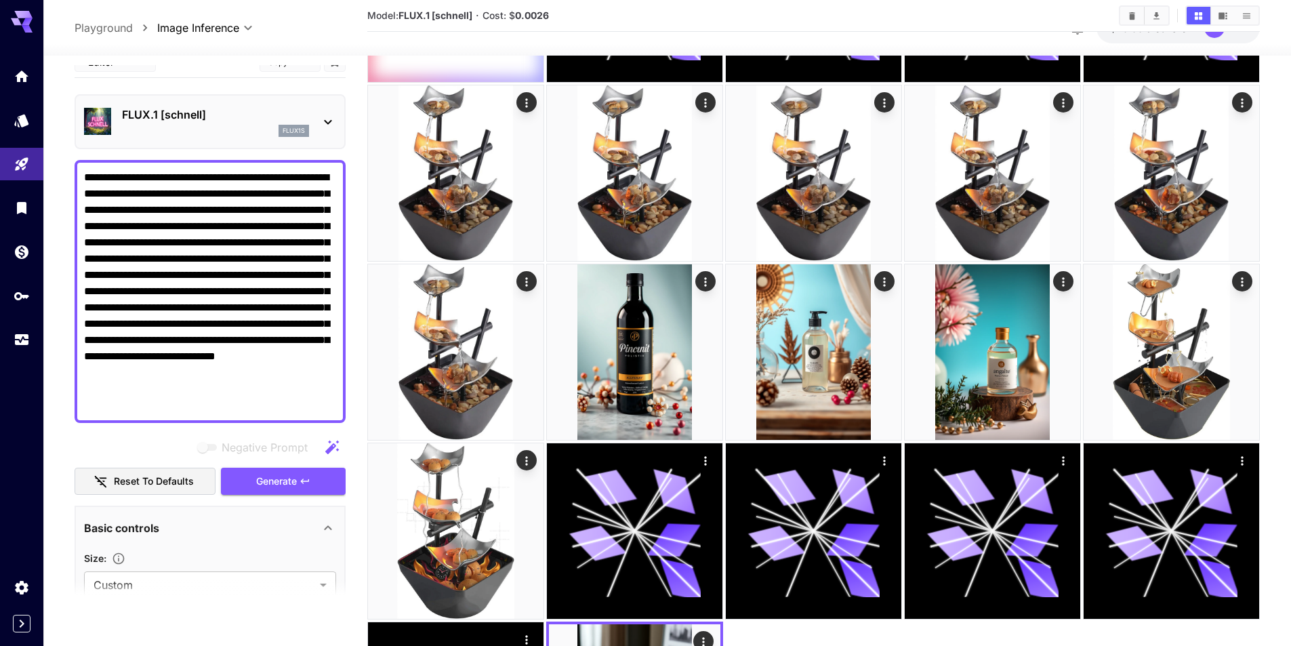
scroll to position [11, 0]
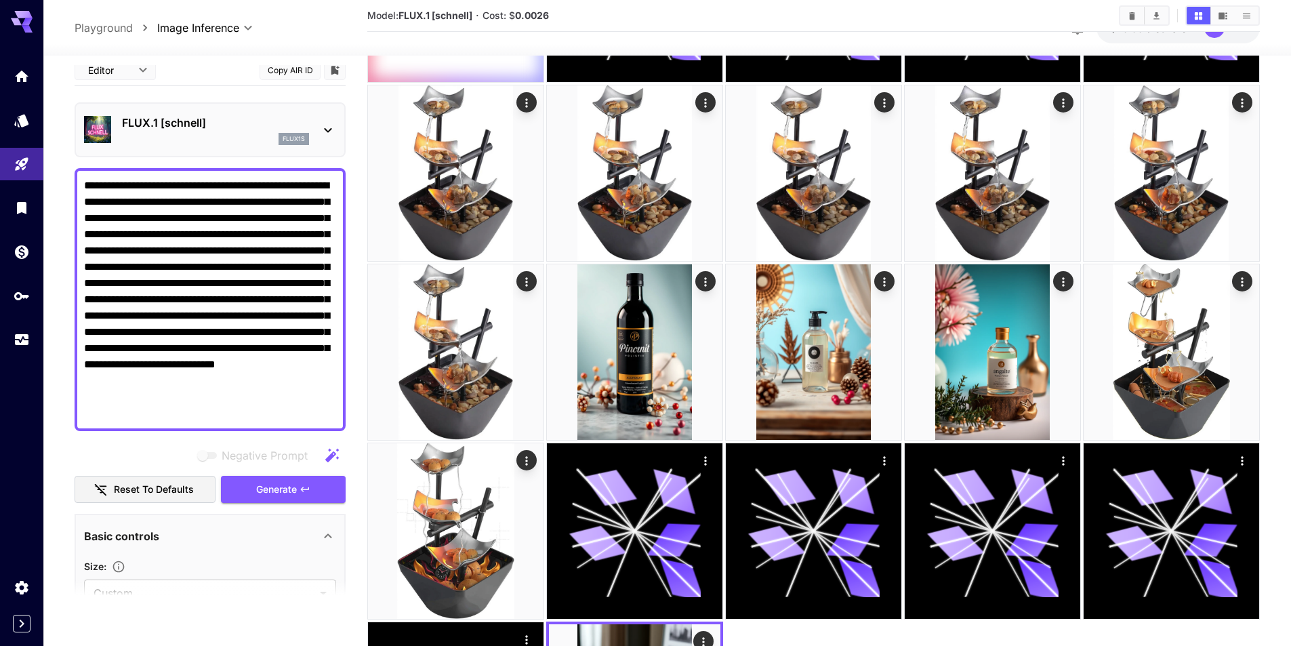
drag, startPoint x: 182, startPoint y: 420, endPoint x: 64, endPoint y: 155, distance: 290.1
click at [64, 155] on section "**********" at bounding box center [667, 345] width 1248 height 987
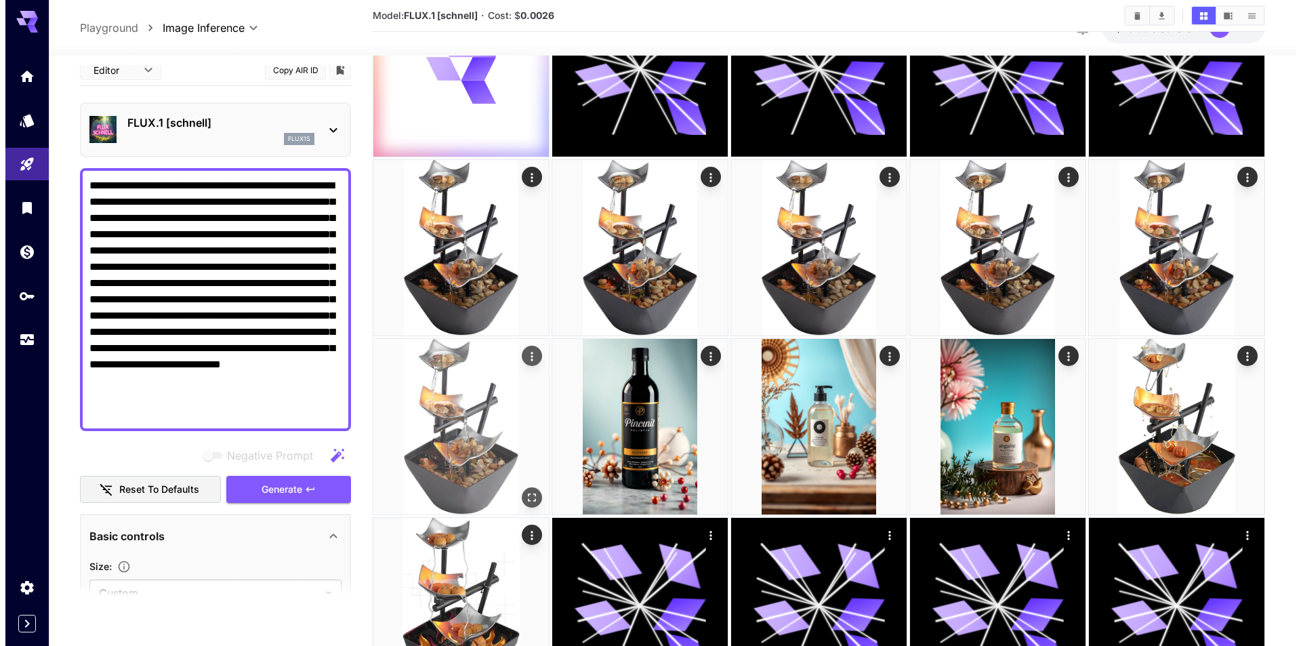
scroll to position [0, 0]
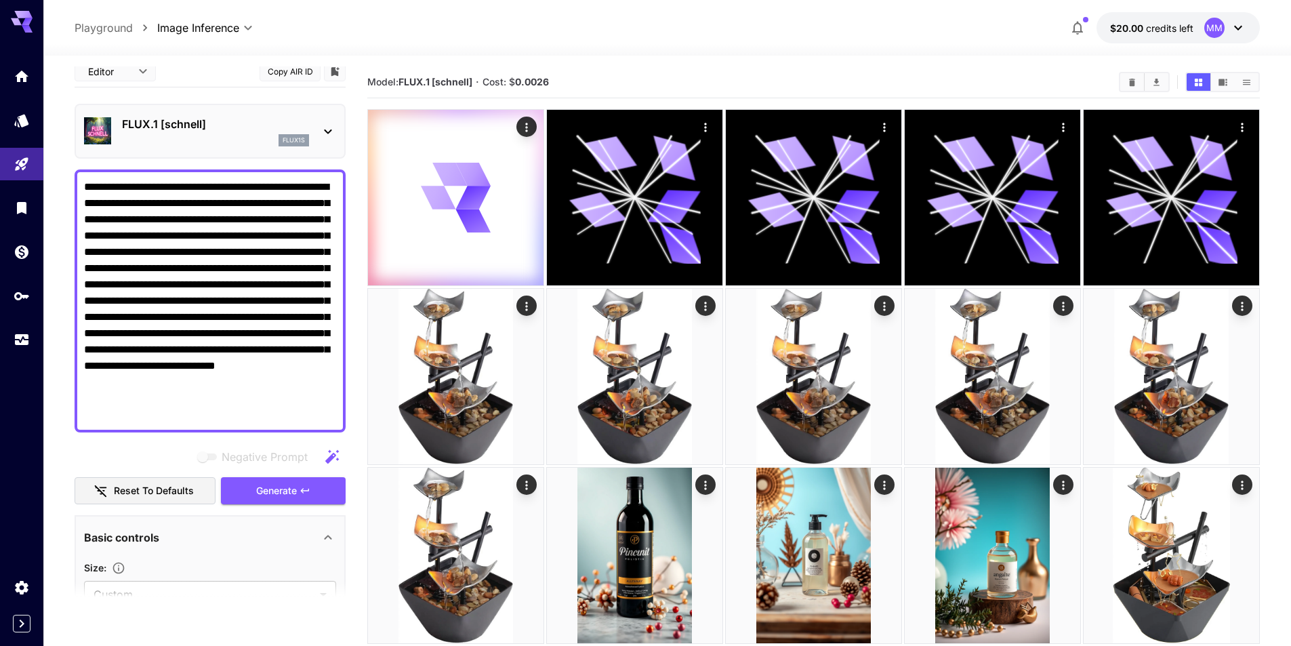
click at [256, 123] on p "FLUX.1 [schnell]" at bounding box center [215, 124] width 187 height 16
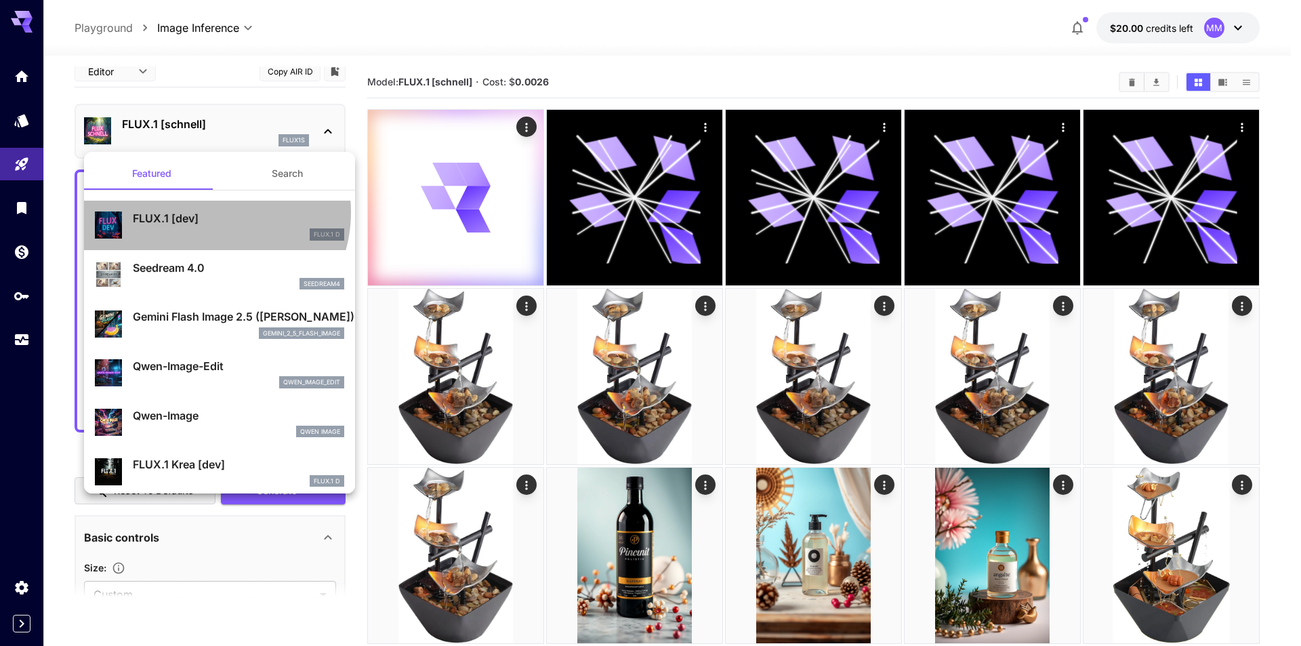
click at [209, 212] on p "FLUX.1 [dev]" at bounding box center [238, 218] width 211 height 16
type input "**"
type input "***"
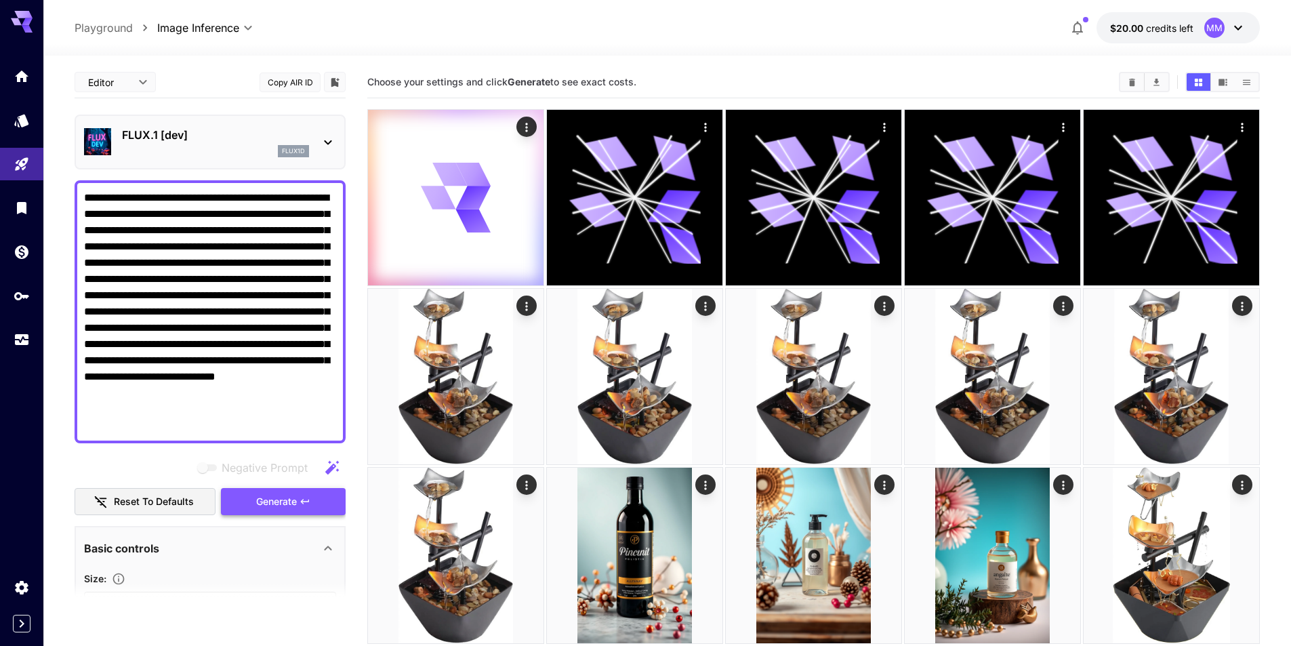
click at [303, 495] on button "Generate" at bounding box center [283, 502] width 125 height 28
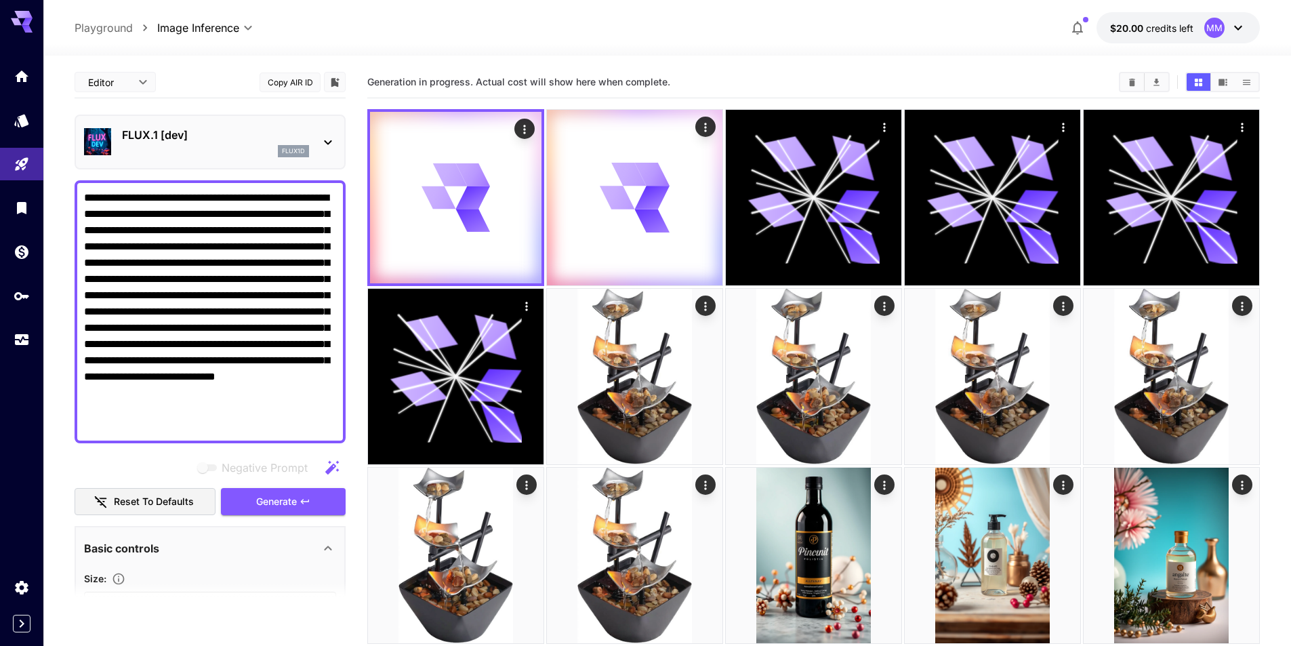
click at [279, 127] on p "FLUX.1 [dev]" at bounding box center [215, 135] width 187 height 16
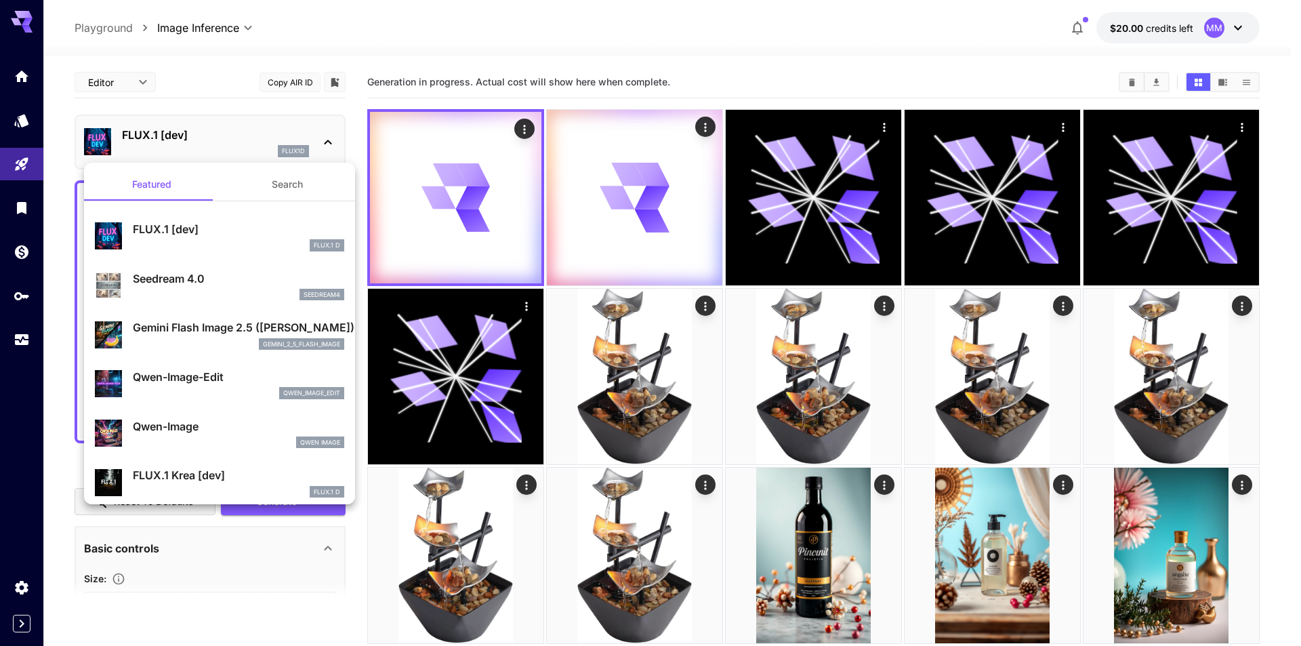
click at [545, 466] on div at bounding box center [650, 323] width 1301 height 646
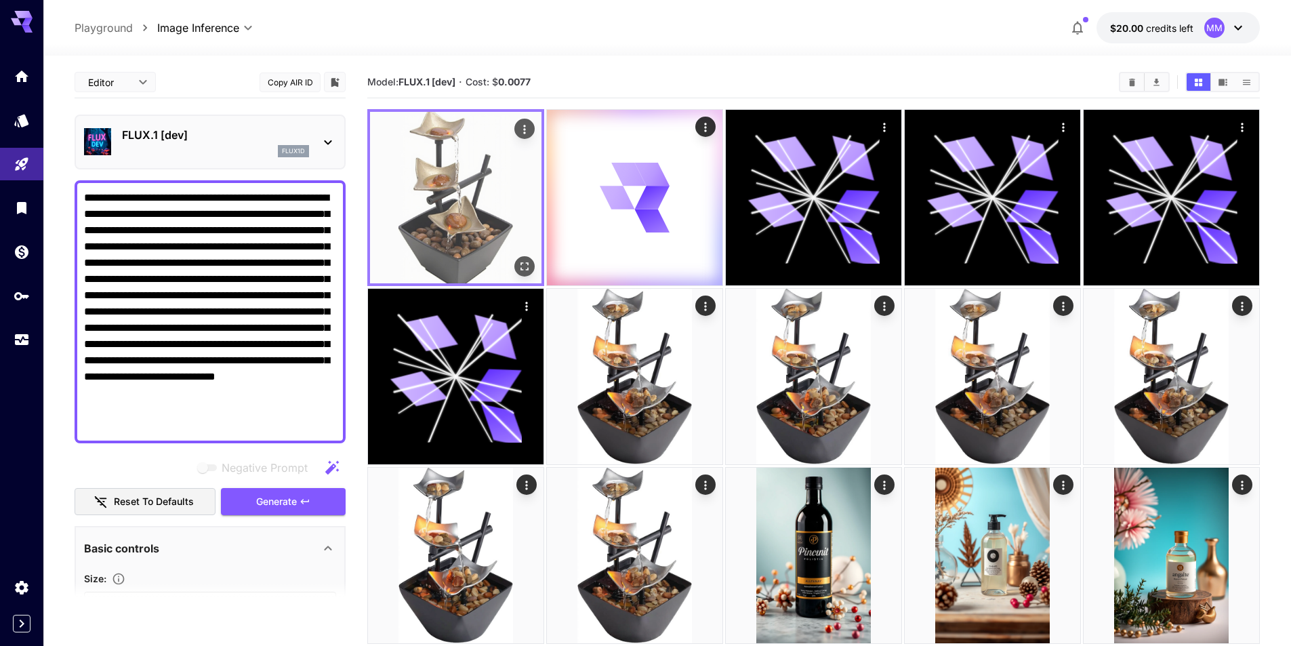
click at [446, 230] on img at bounding box center [455, 197] width 171 height 171
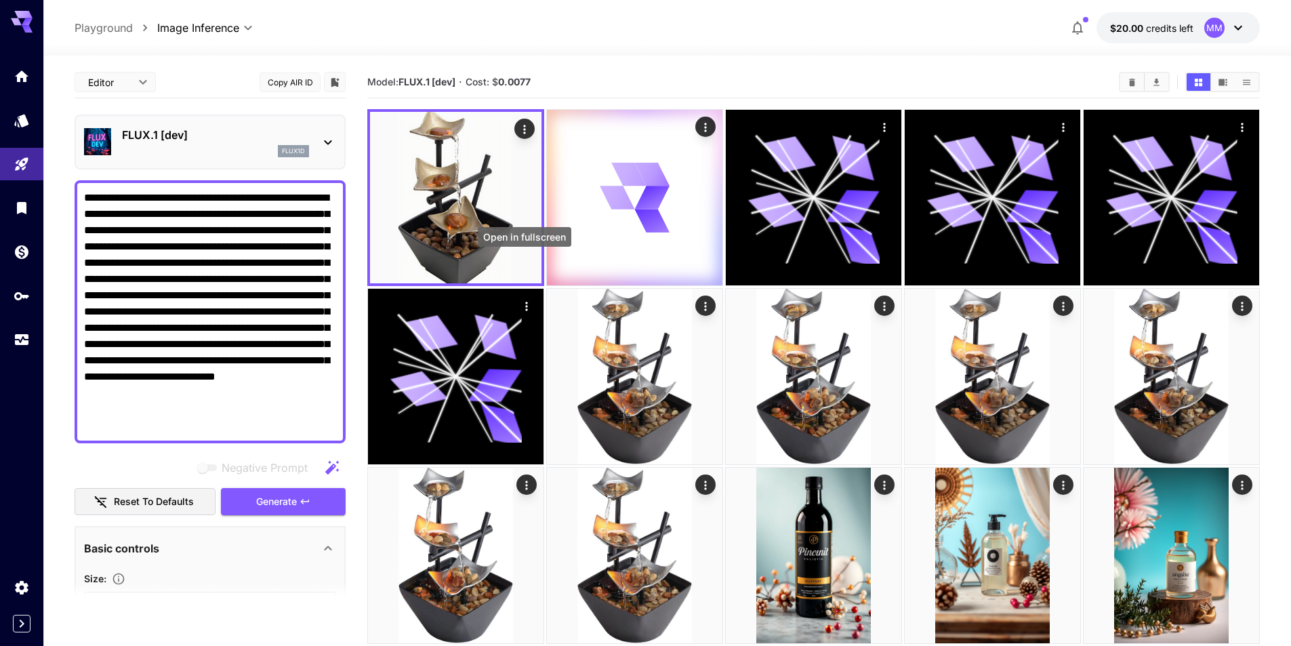
click at [519, 255] on div "Open in fullscreen" at bounding box center [525, 241] width 96 height 31
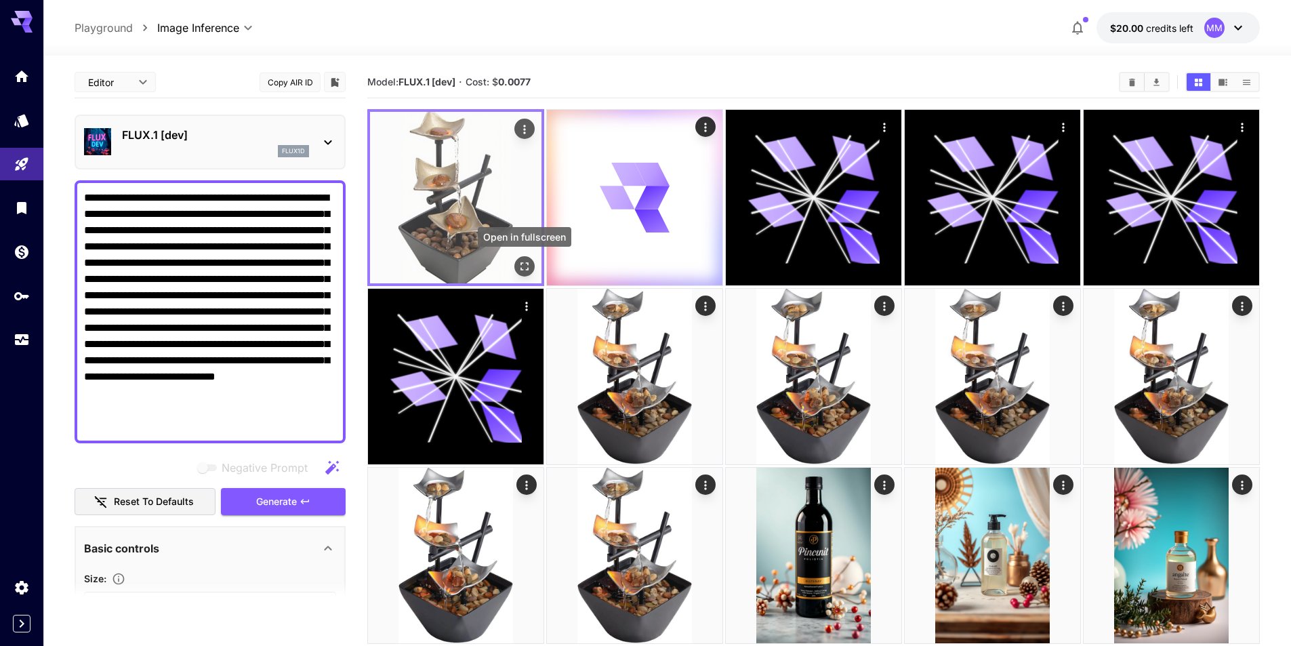
click at [522, 268] on icon "Open in fullscreen" at bounding box center [525, 267] width 14 height 14
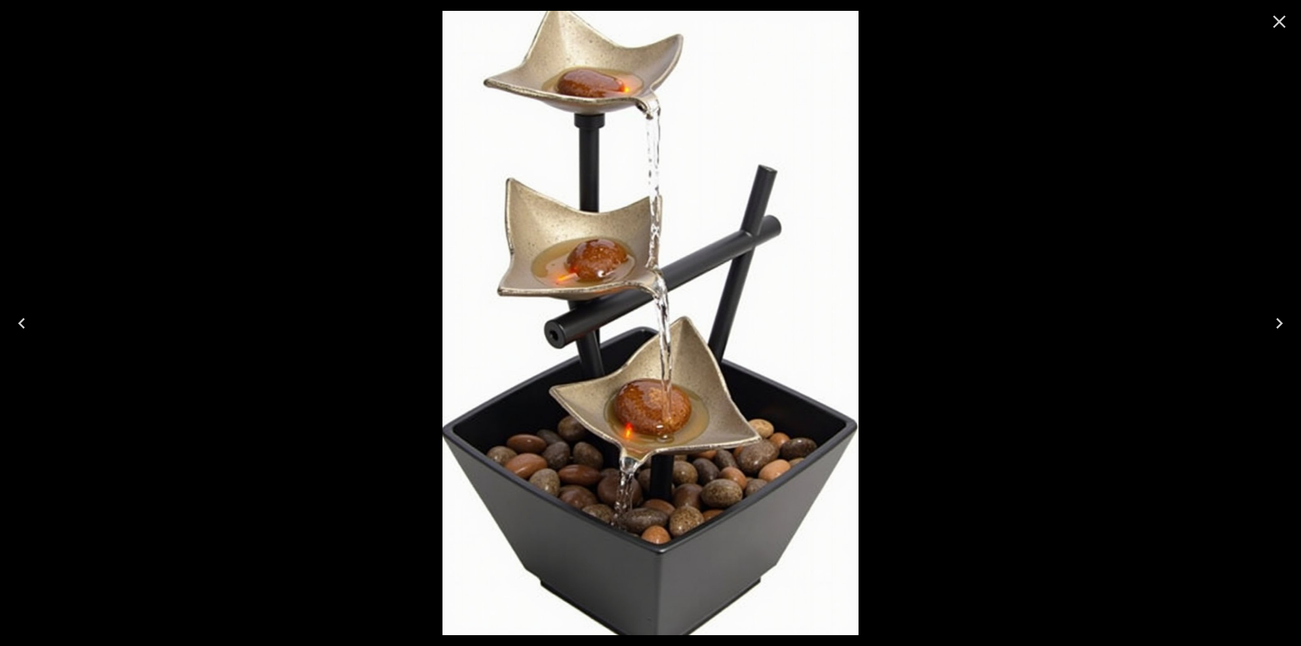
click at [1280, 25] on icon "Close" at bounding box center [1280, 22] width 22 height 22
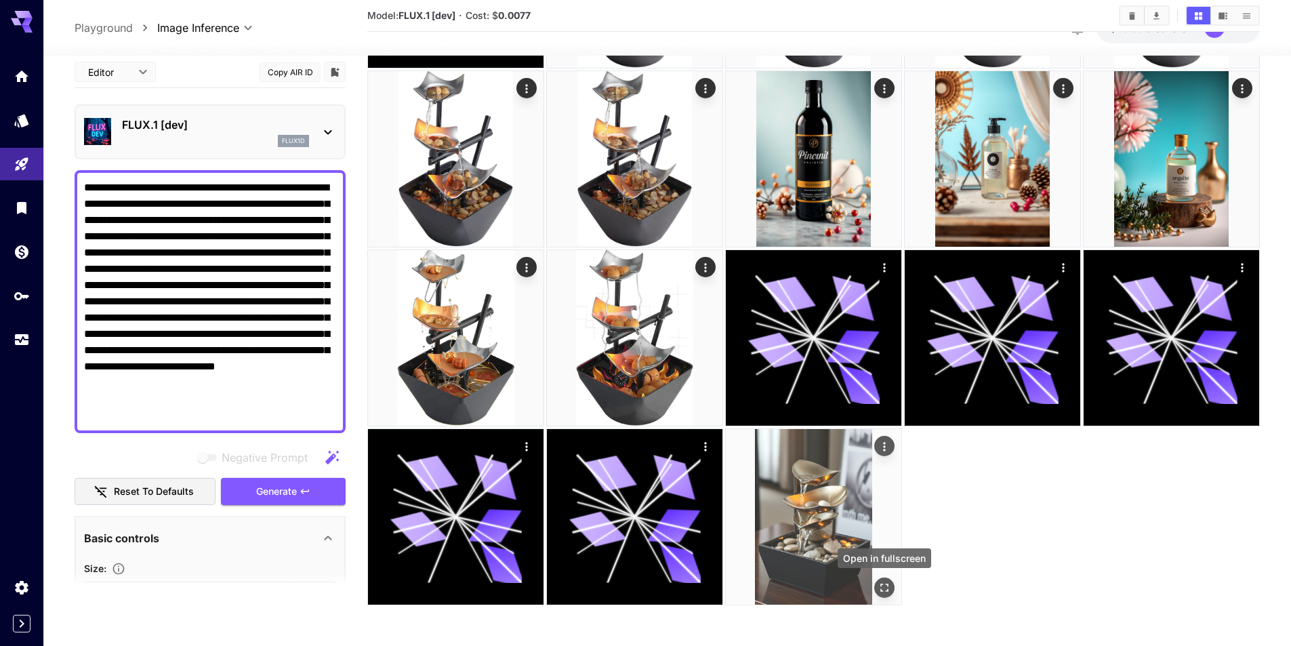
click at [880, 588] on icon "Open in fullscreen" at bounding box center [885, 588] width 14 height 14
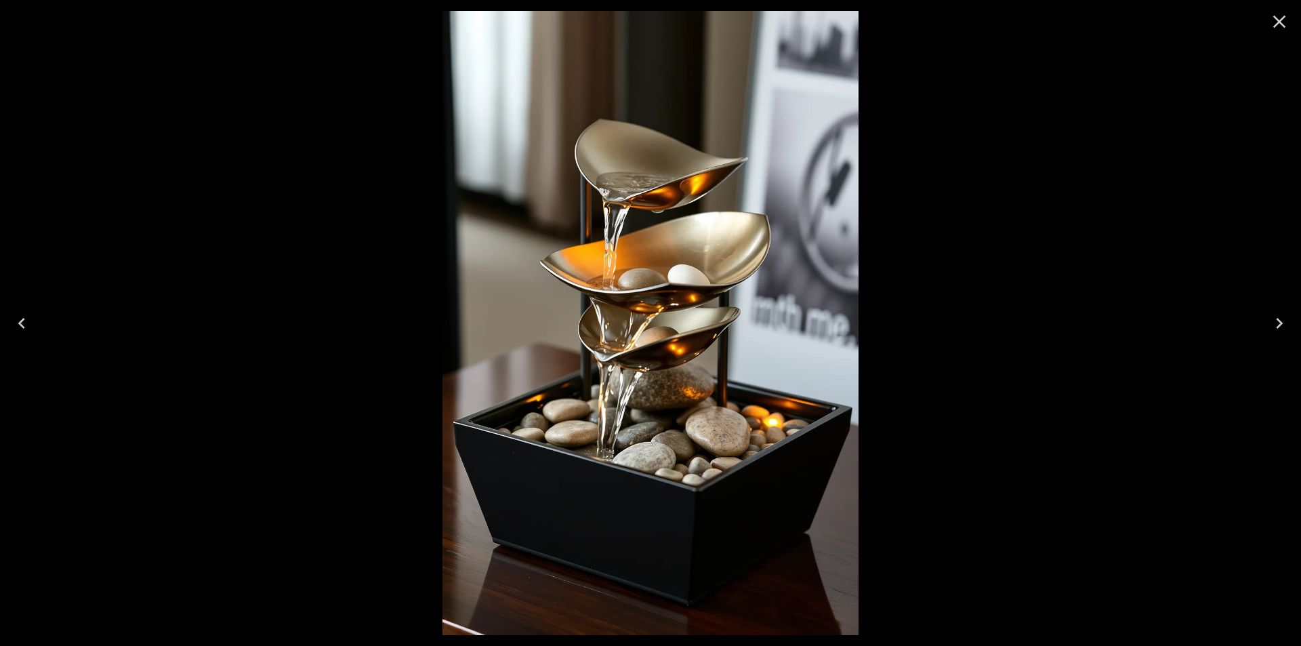
click at [1281, 24] on icon "Close" at bounding box center [1280, 22] width 22 height 22
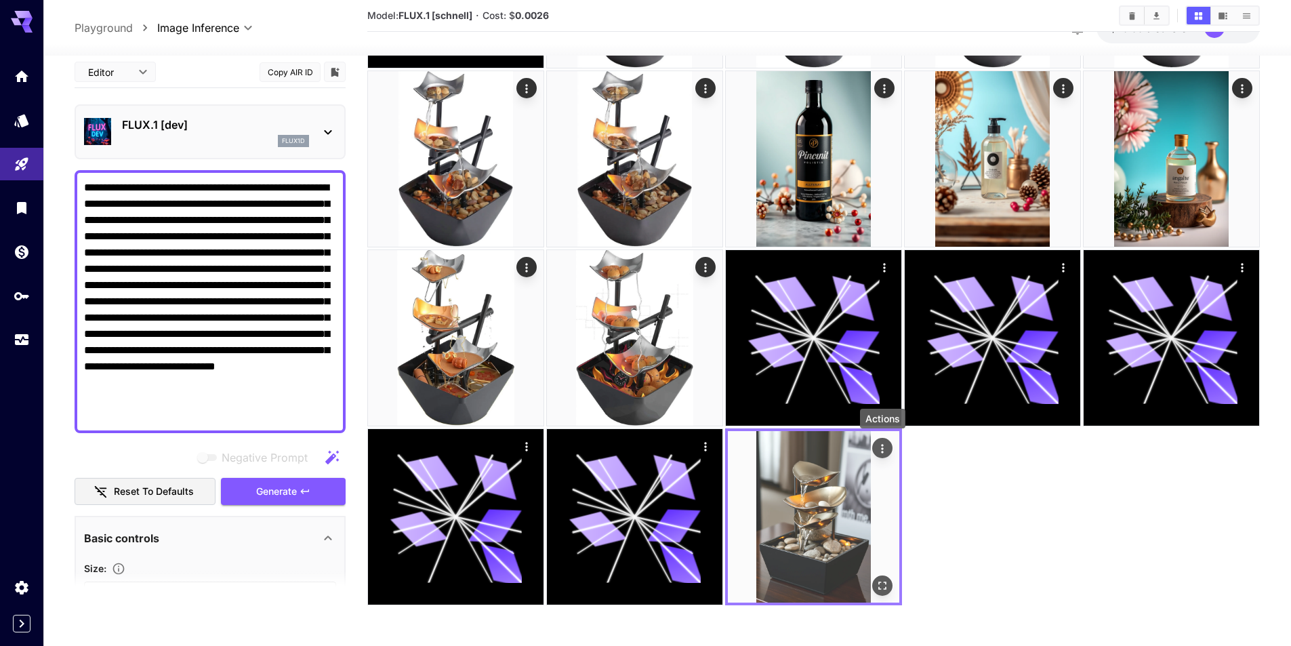
click at [887, 453] on icon "Actions" at bounding box center [883, 449] width 14 height 14
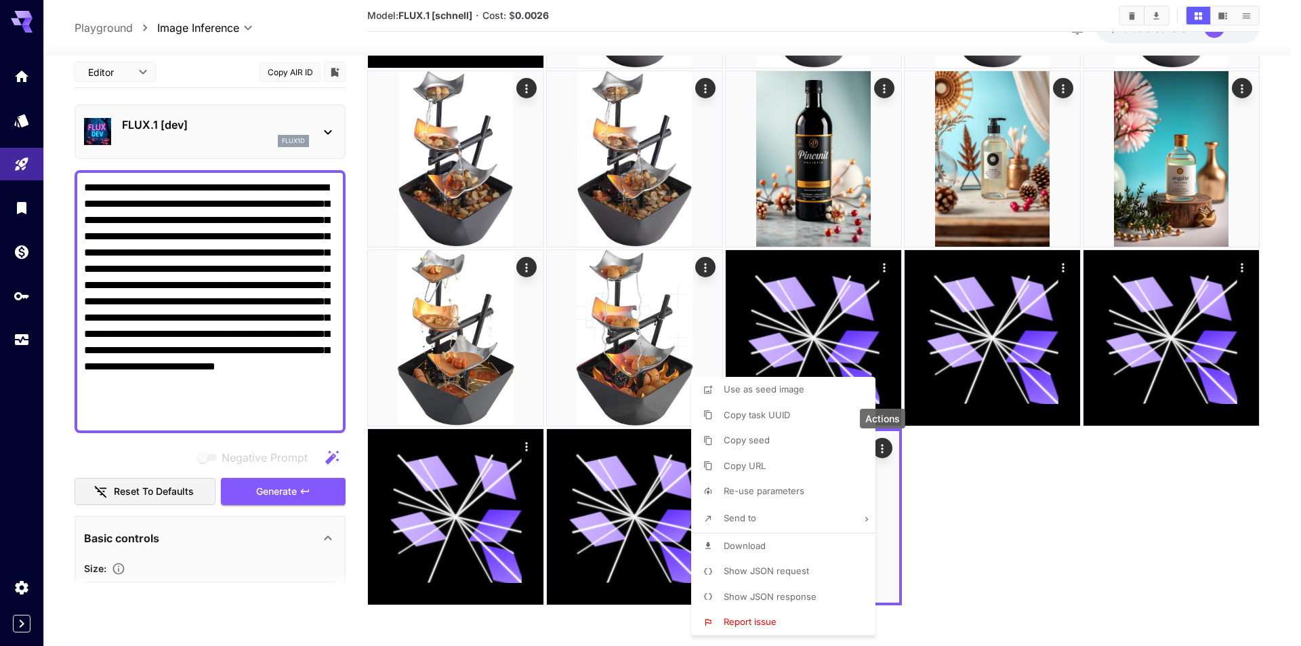
click at [787, 487] on span "Re-use parameters" at bounding box center [764, 490] width 81 height 11
type input "*********"
type input "*"
type input "*******"
type input "*"
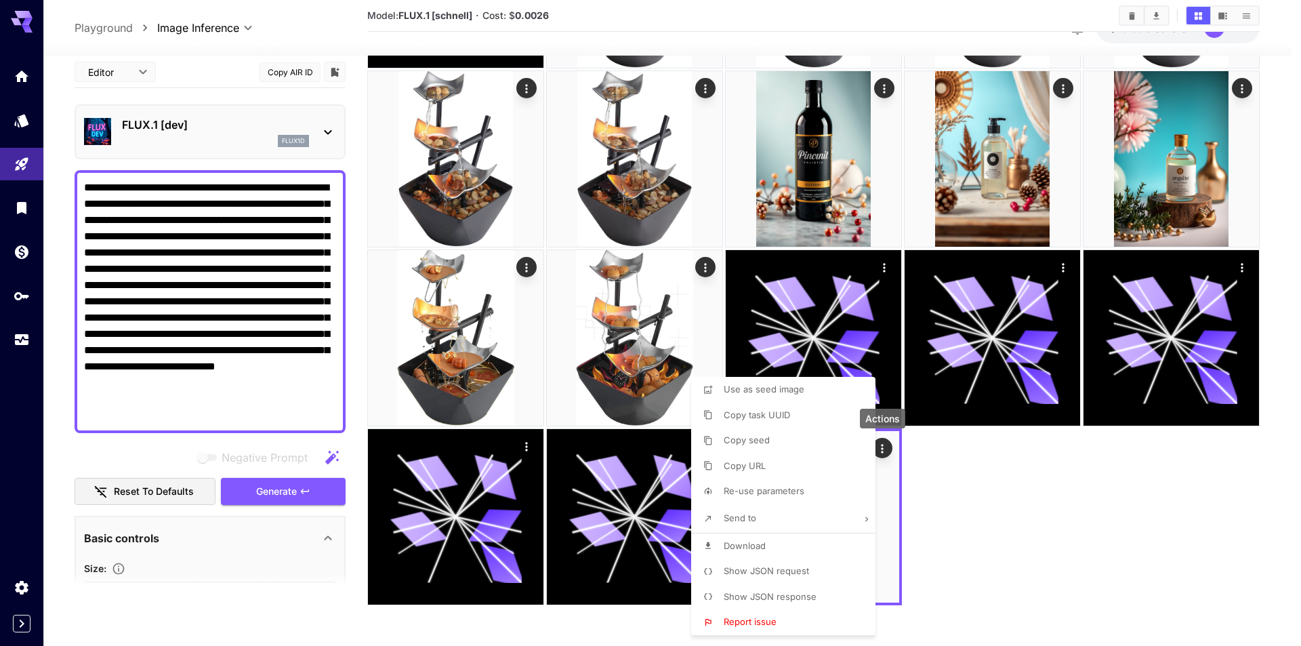
type input "**"
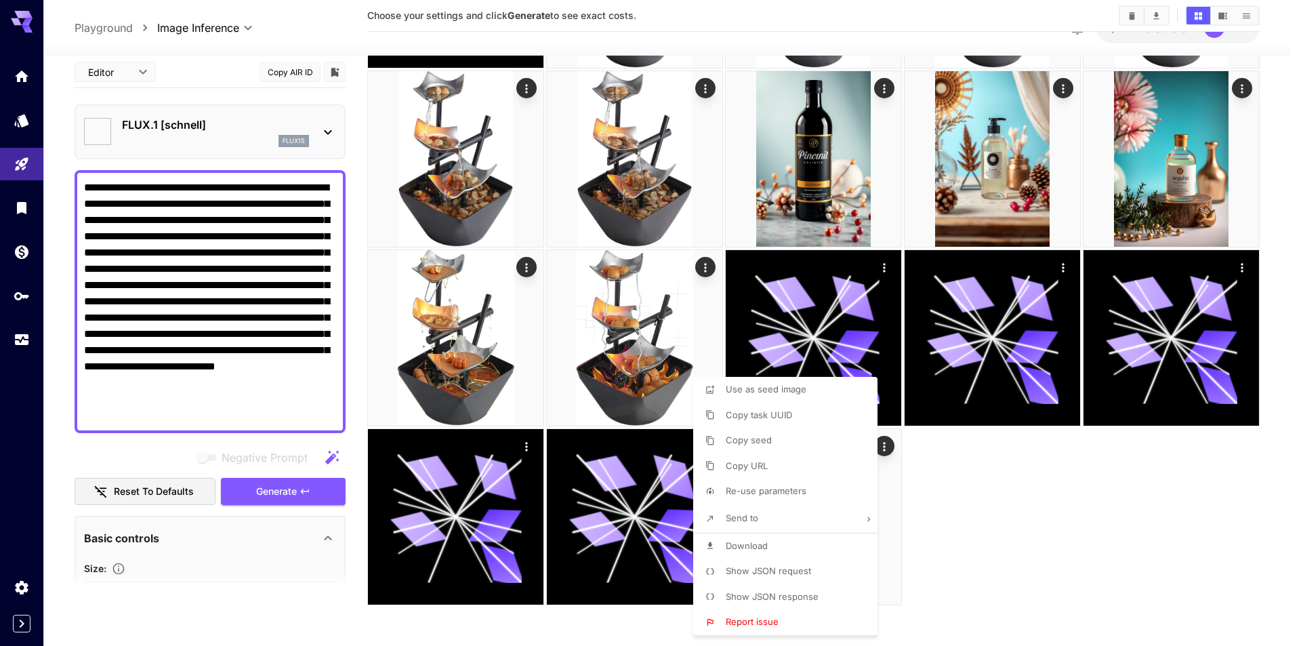
type input "******"
type input "****"
type input "*"
type input "****"
type input "*"
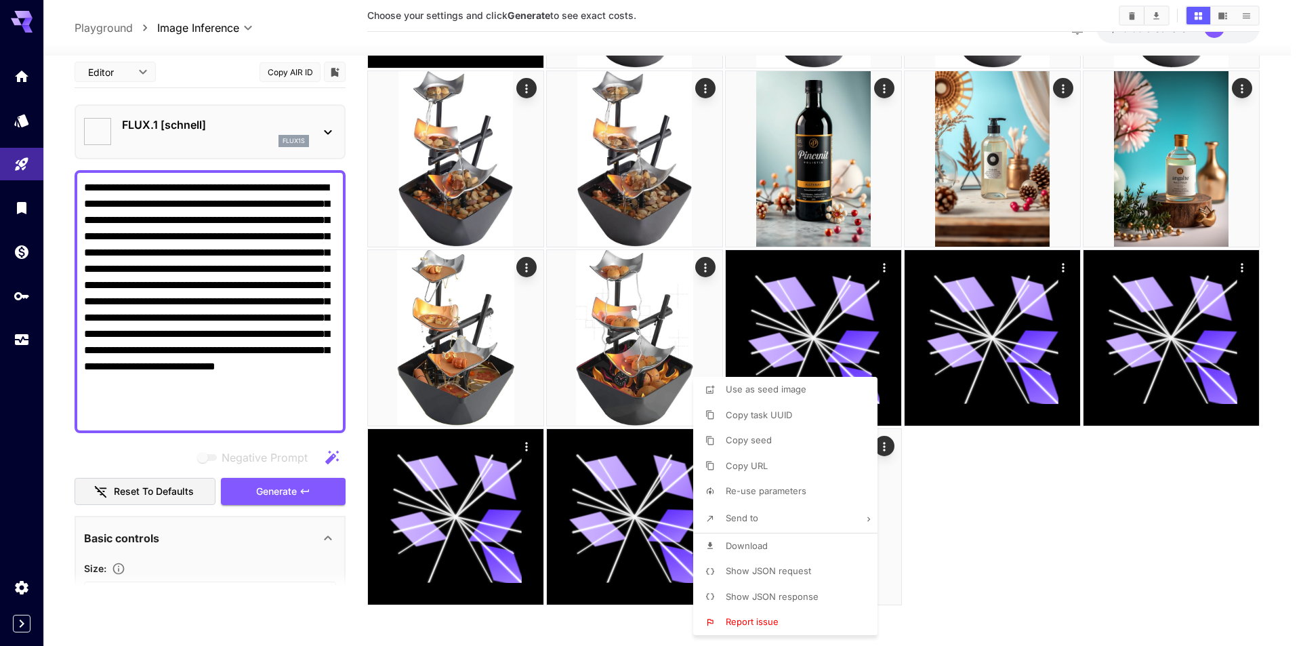
type input "**"
type input "**********"
click at [741, 490] on span "Re-use parameters" at bounding box center [766, 490] width 81 height 11
type input "*********"
type input "*"
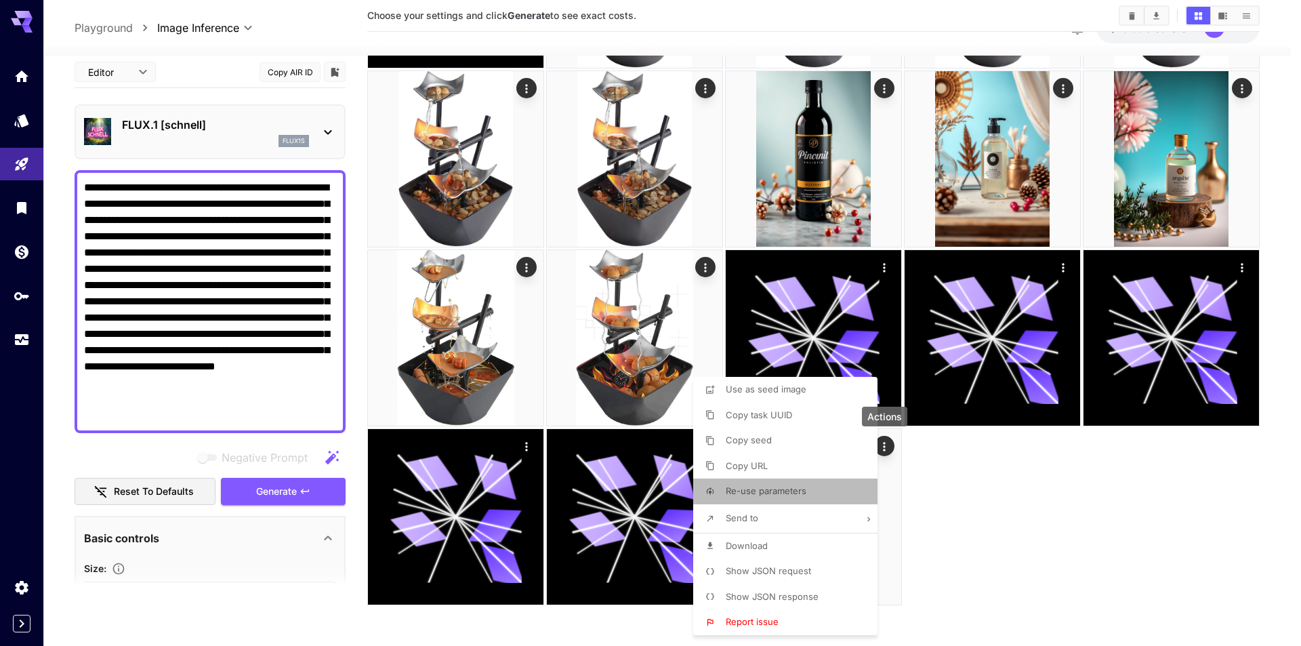
type input "*******"
type input "*"
type input "**"
type input "******"
type input "****"
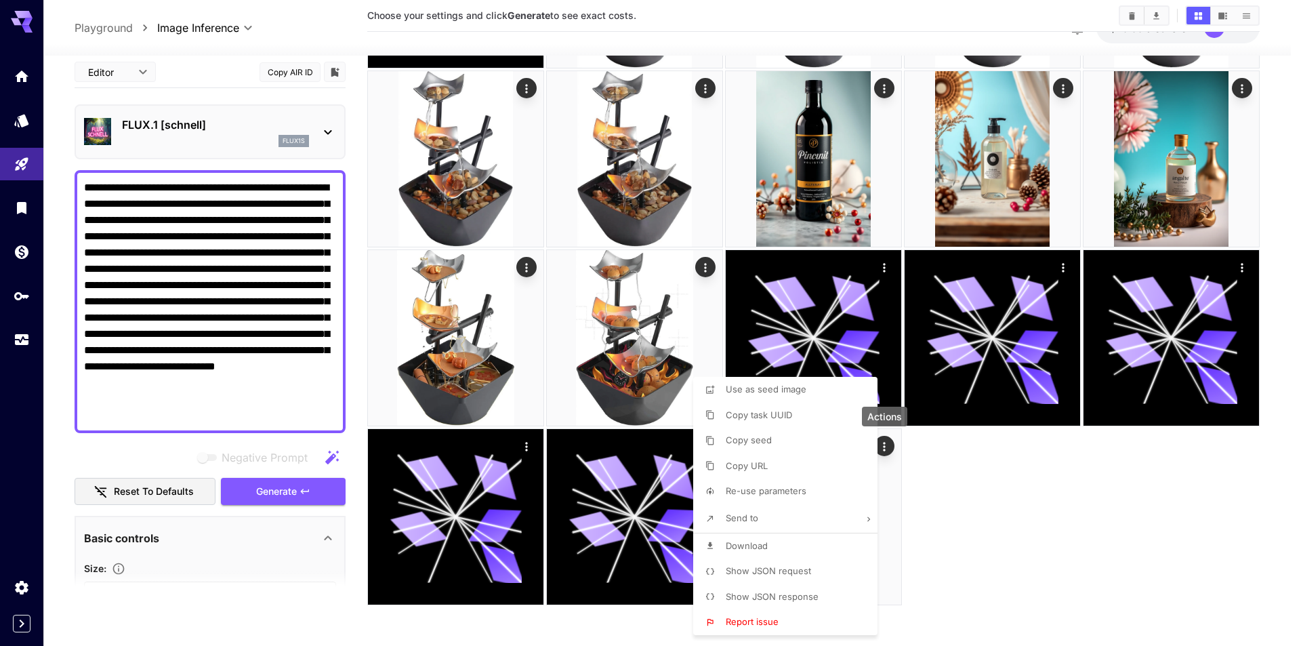
type input "*"
type input "****"
type input "*"
type input "**"
type input "**********"
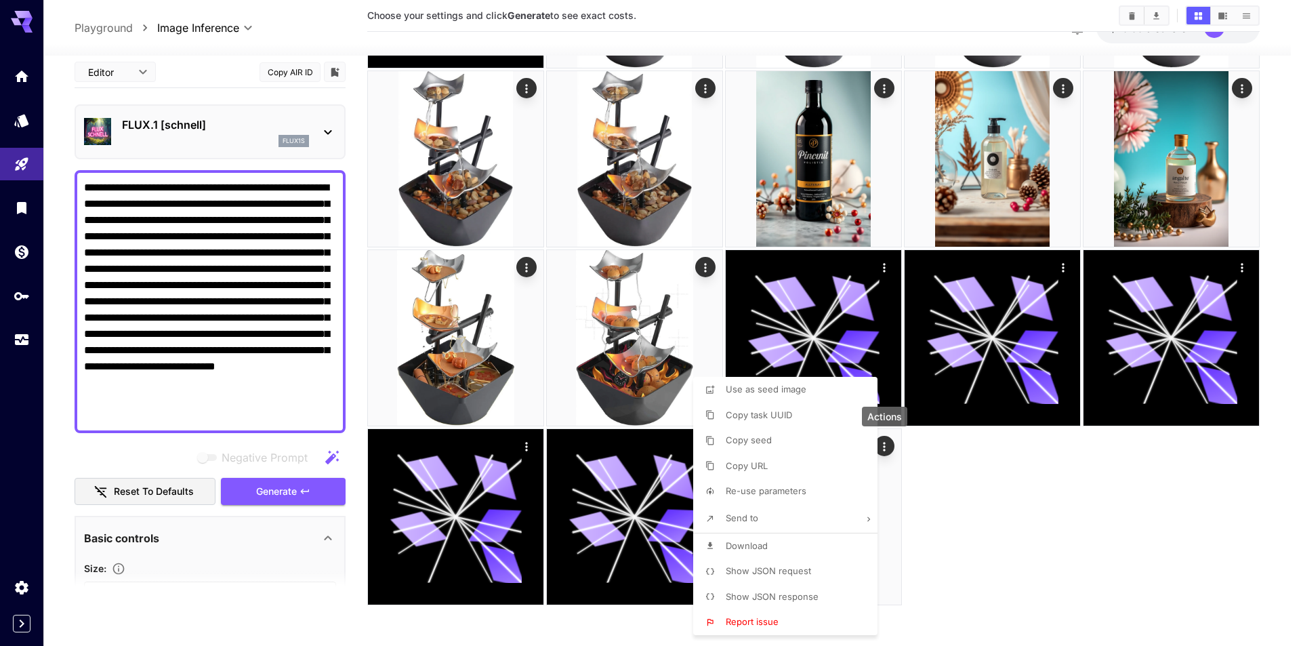
click at [742, 489] on span "Re-use parameters" at bounding box center [766, 490] width 81 height 11
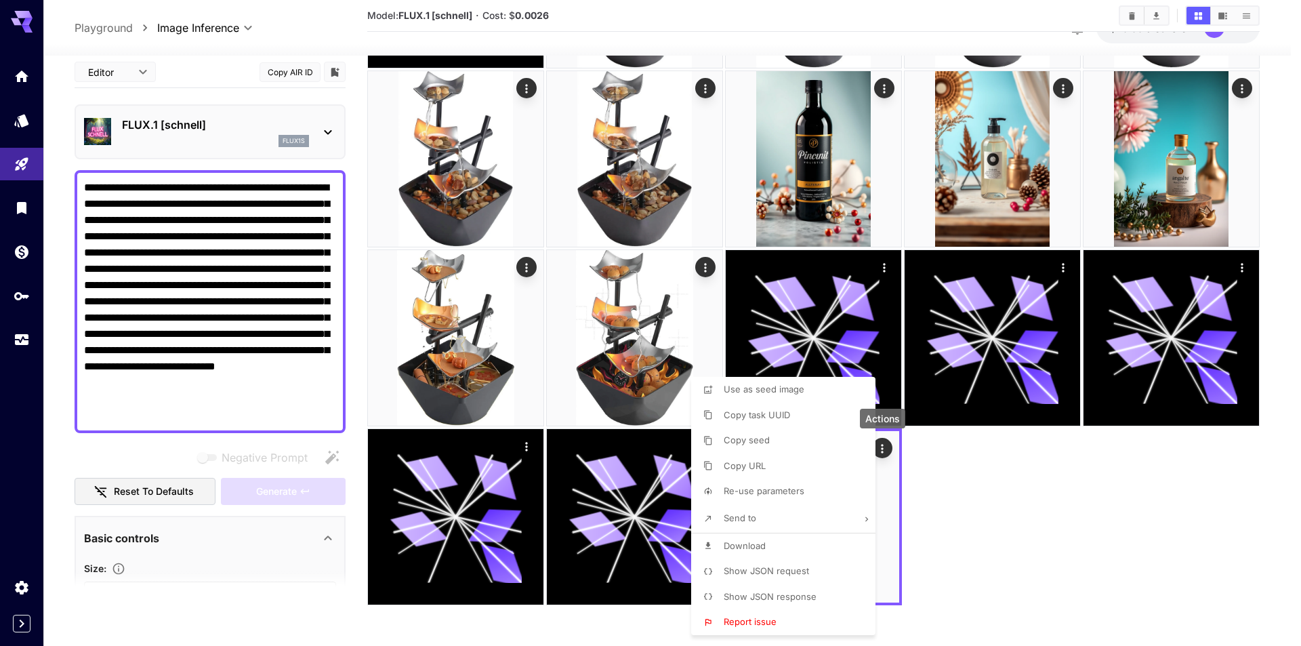
type input "*********"
type input "*"
type input "*******"
type input "*"
type input "**"
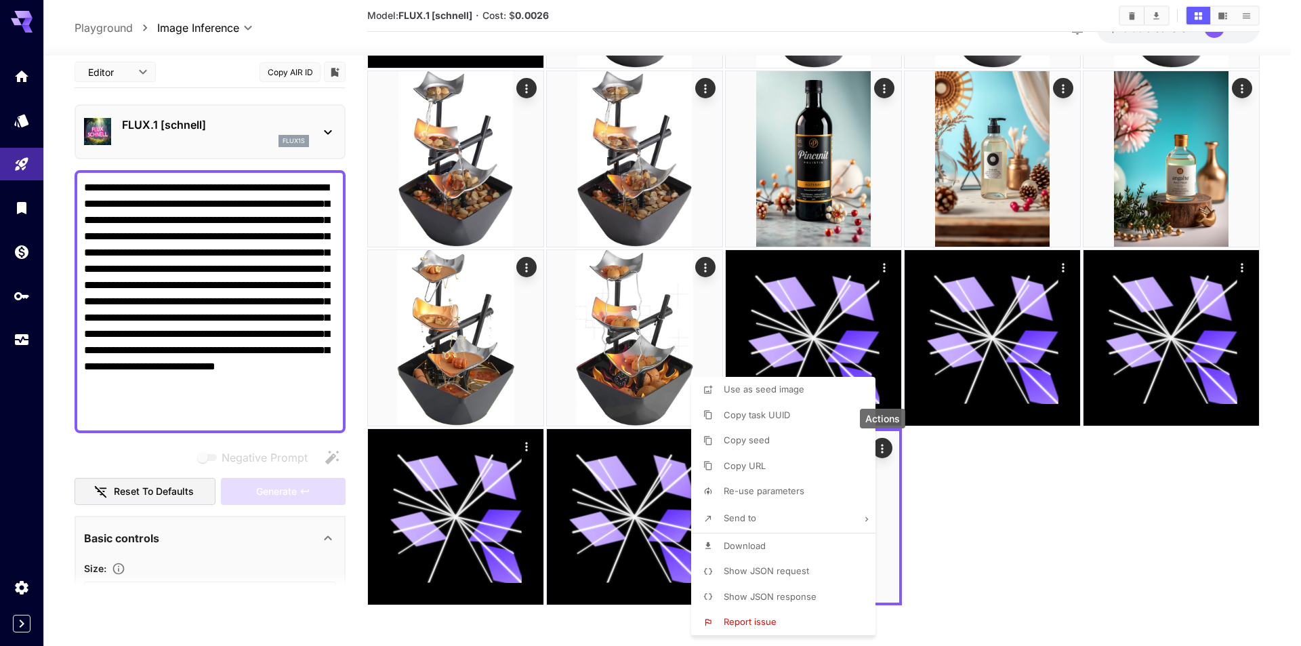
type input "******"
type input "****"
type input "*"
type input "****"
type input "*"
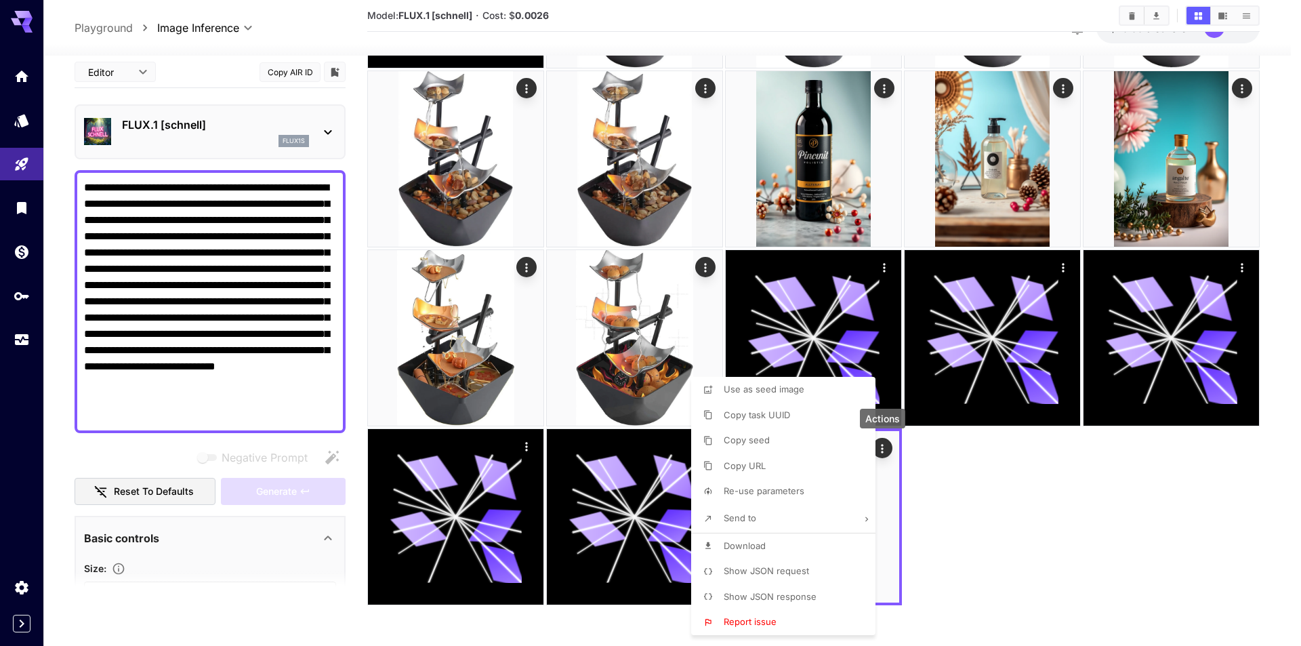
type input "**"
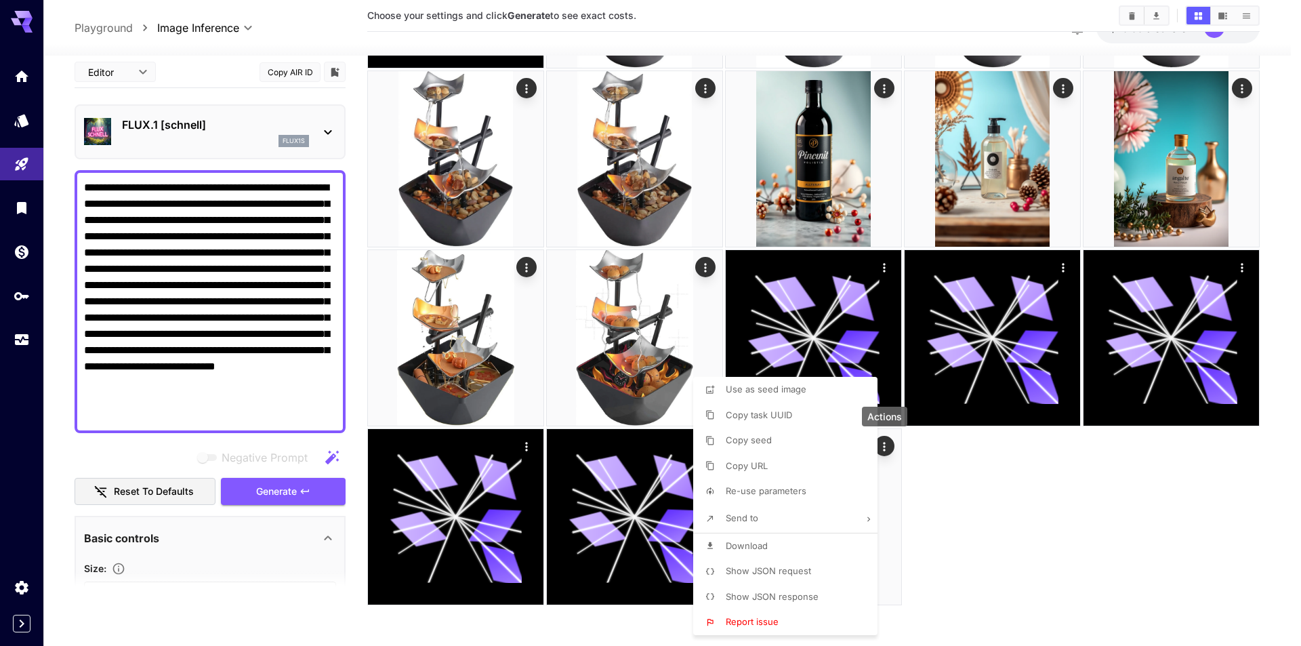
click at [209, 451] on div at bounding box center [650, 323] width 1301 height 646
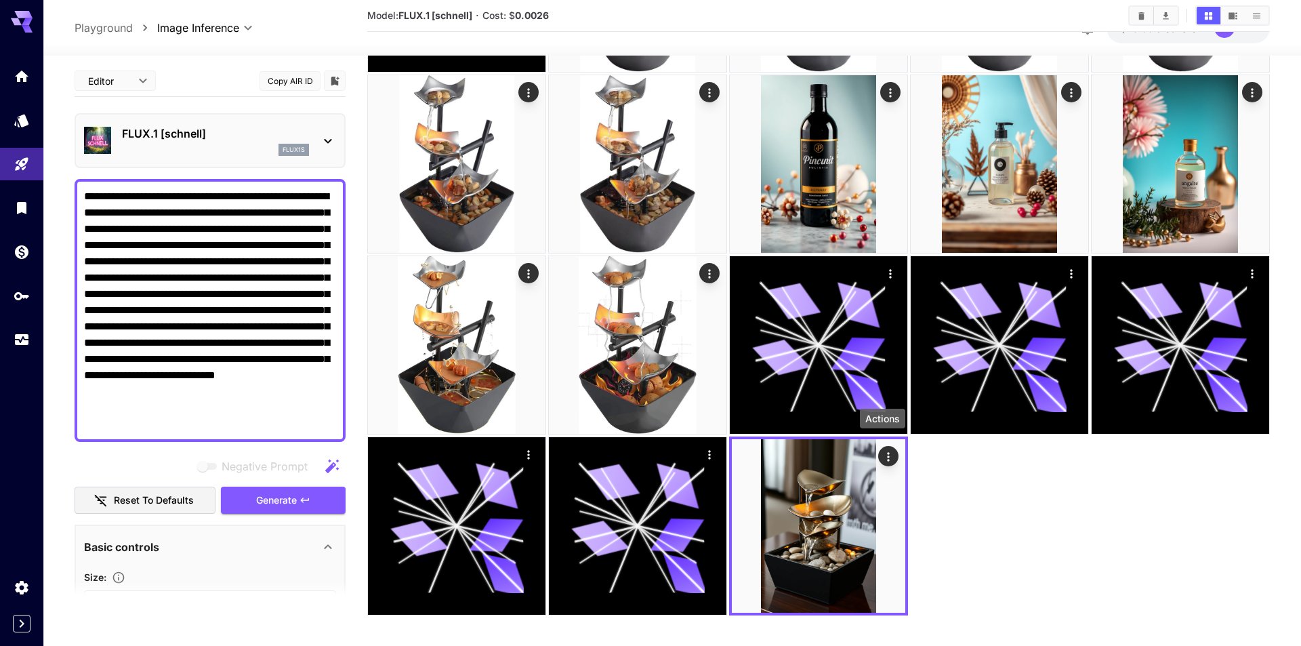
click at [145, 68] on body "**********" at bounding box center [650, 129] width 1301 height 1052
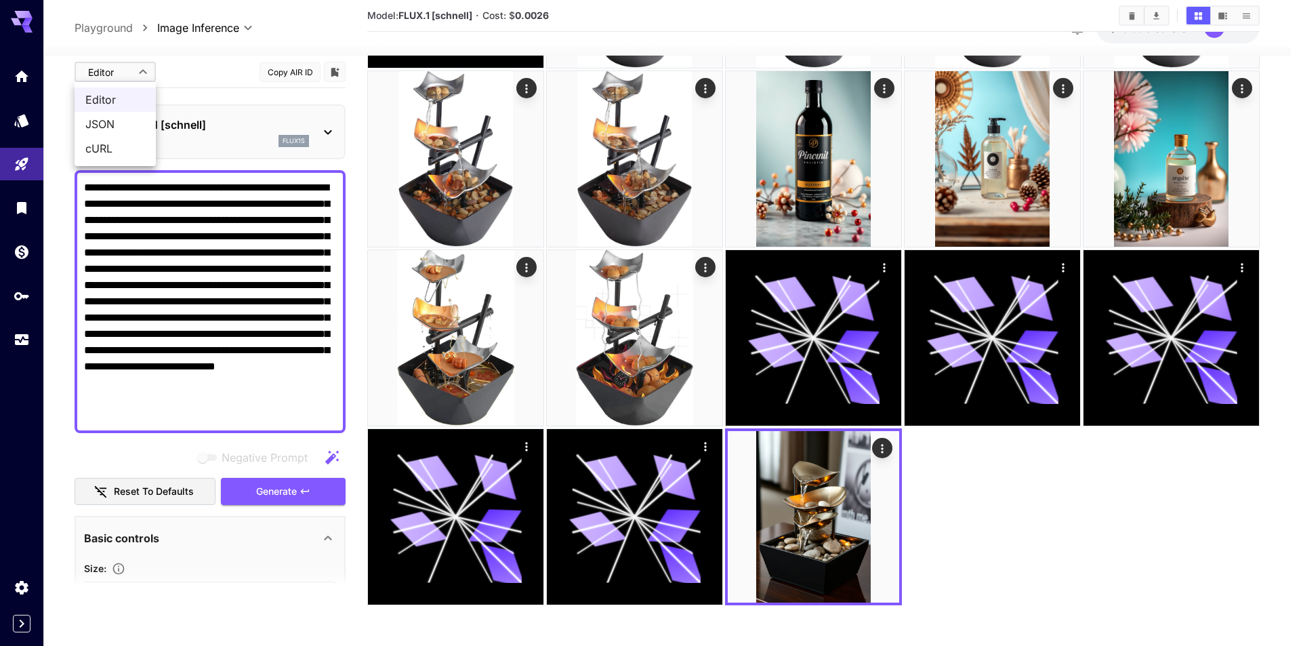
click at [145, 68] on div at bounding box center [650, 323] width 1301 height 646
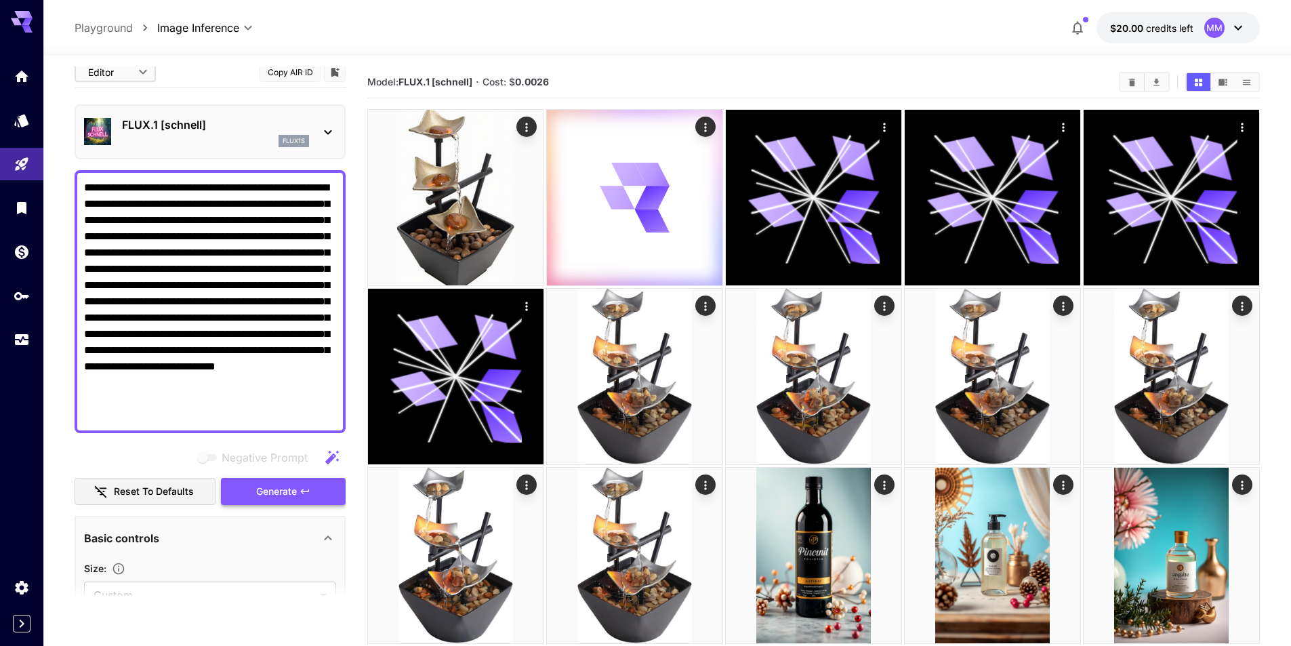
click at [306, 491] on icon "button" at bounding box center [305, 491] width 8 height 5
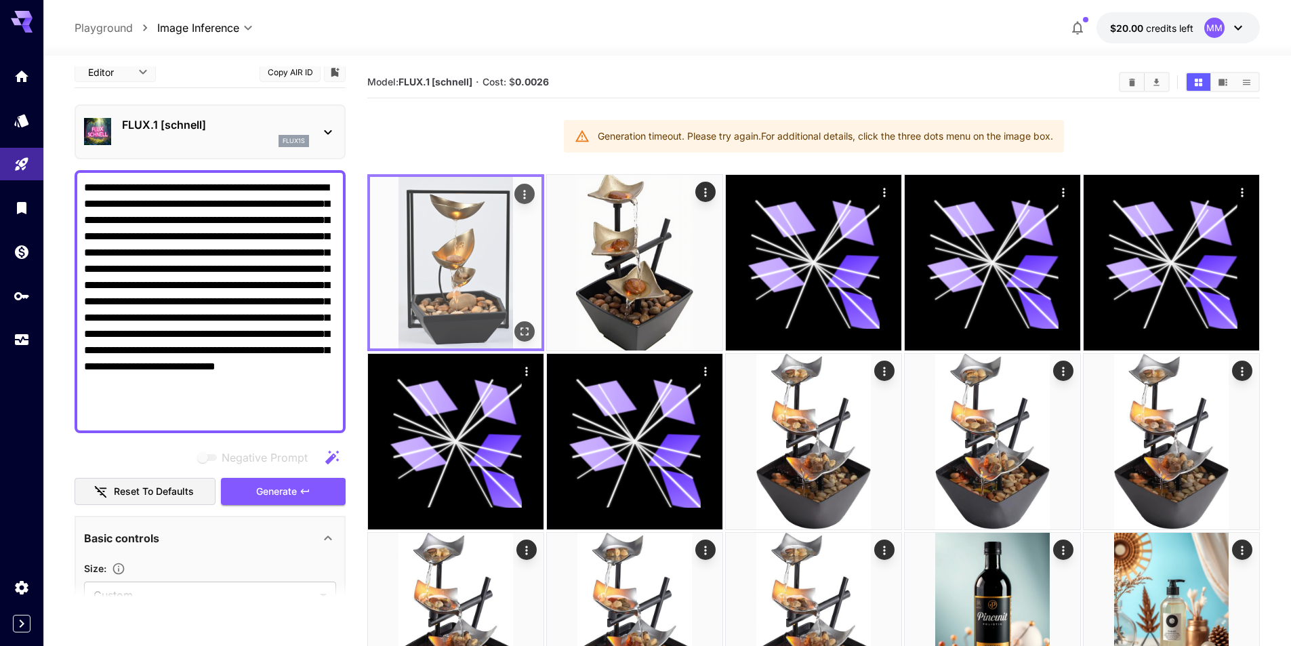
click at [481, 274] on img at bounding box center [455, 262] width 171 height 171
click at [520, 326] on icon "Open in fullscreen" at bounding box center [525, 332] width 14 height 14
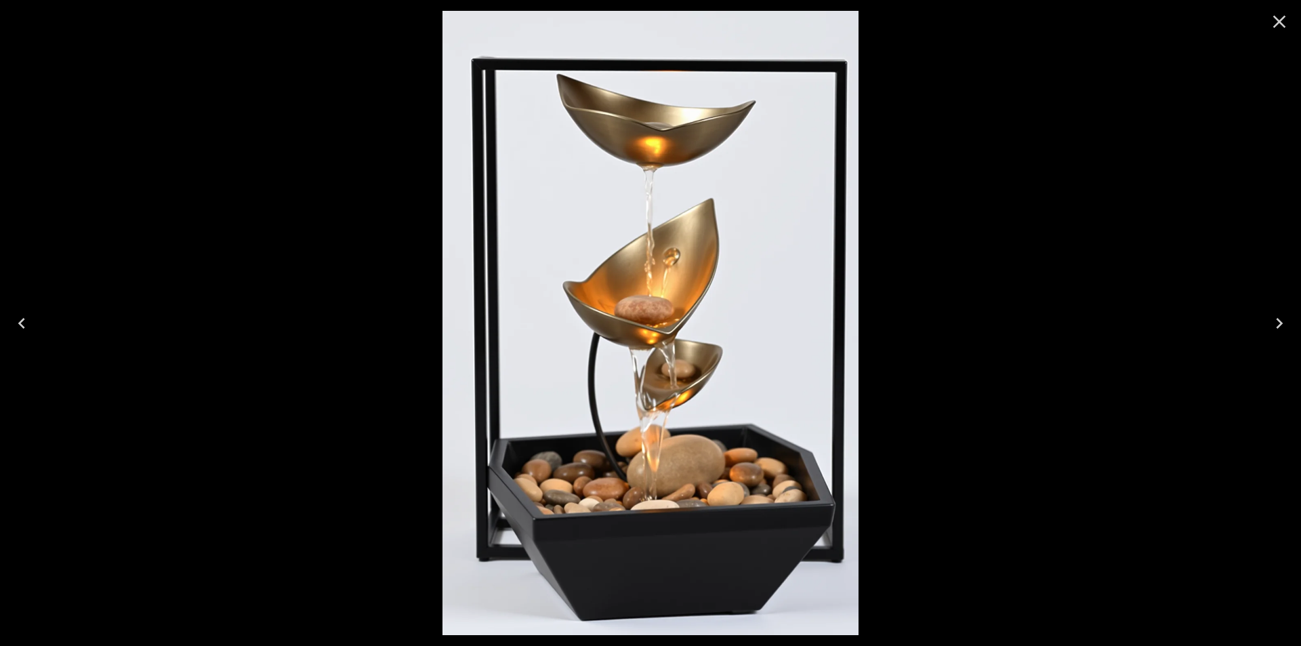
click at [1277, 23] on icon "Close" at bounding box center [1280, 22] width 22 height 22
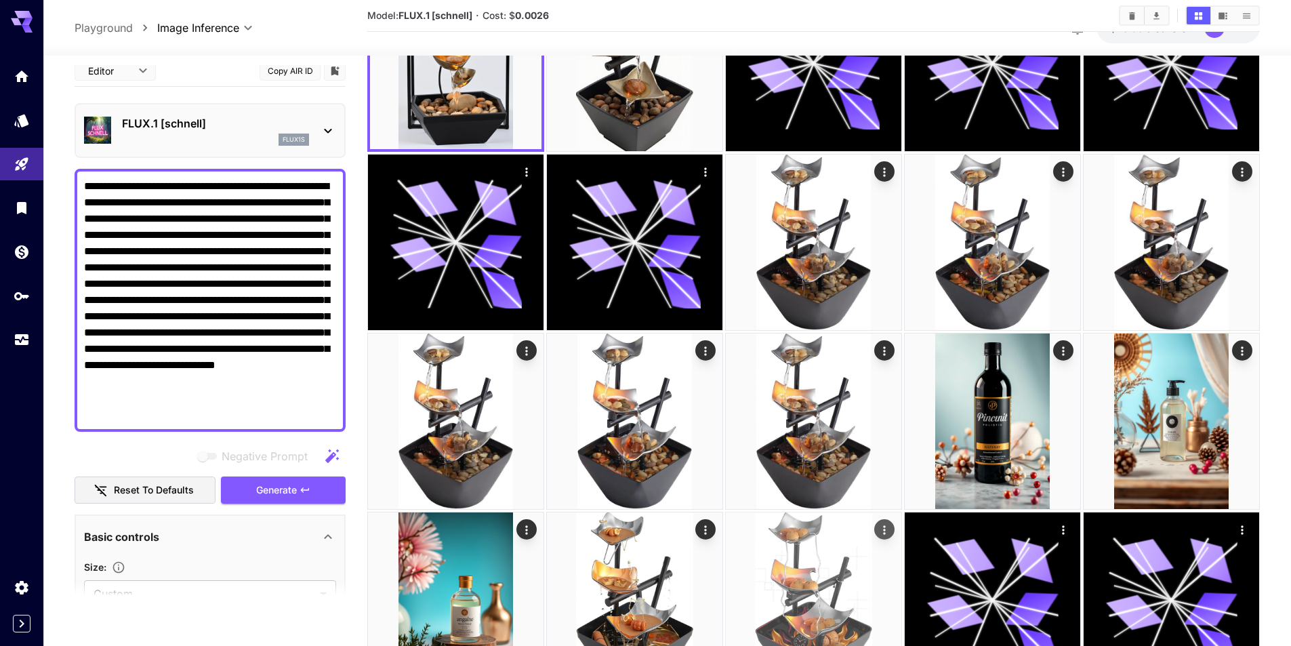
scroll to position [462, 0]
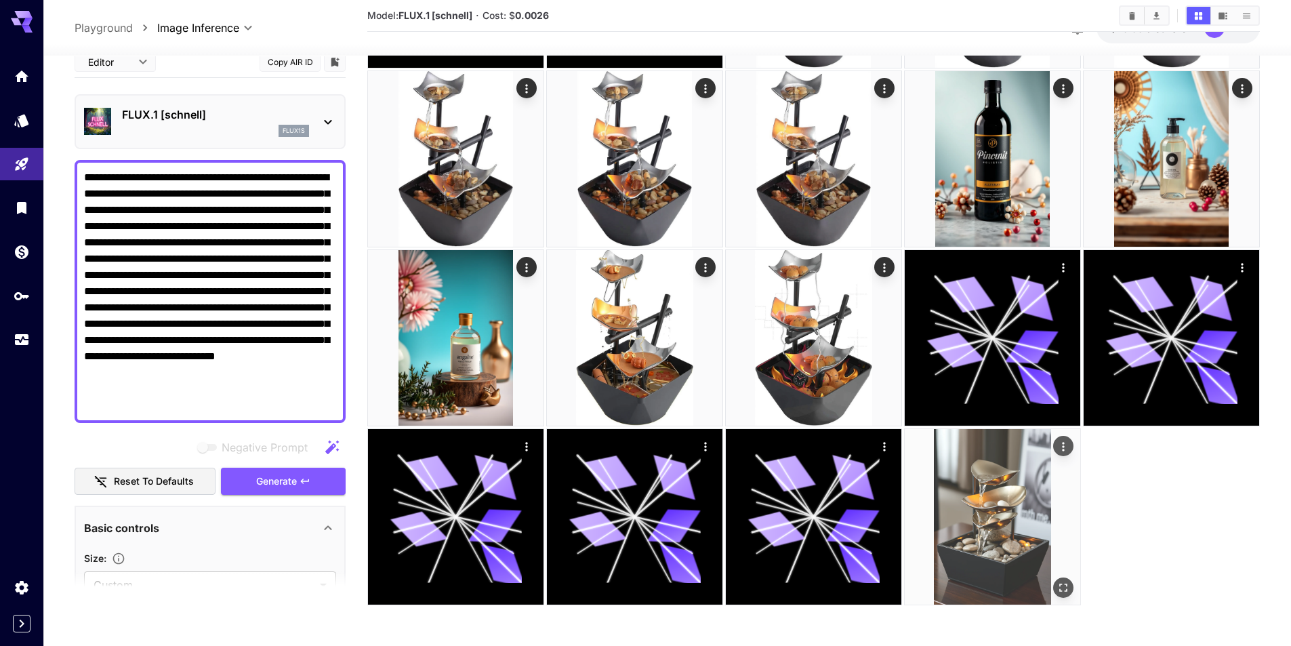
click at [1058, 590] on icon "Open in fullscreen" at bounding box center [1064, 588] width 14 height 14
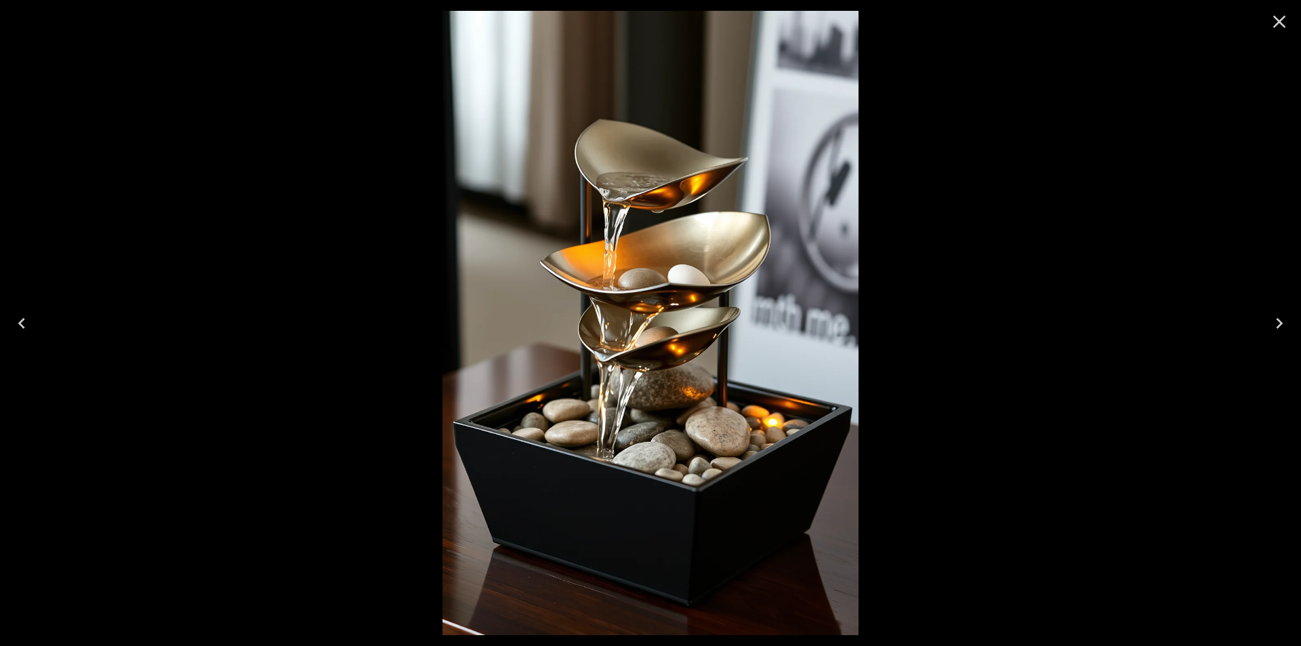
click at [1286, 19] on icon "Close" at bounding box center [1280, 22] width 22 height 22
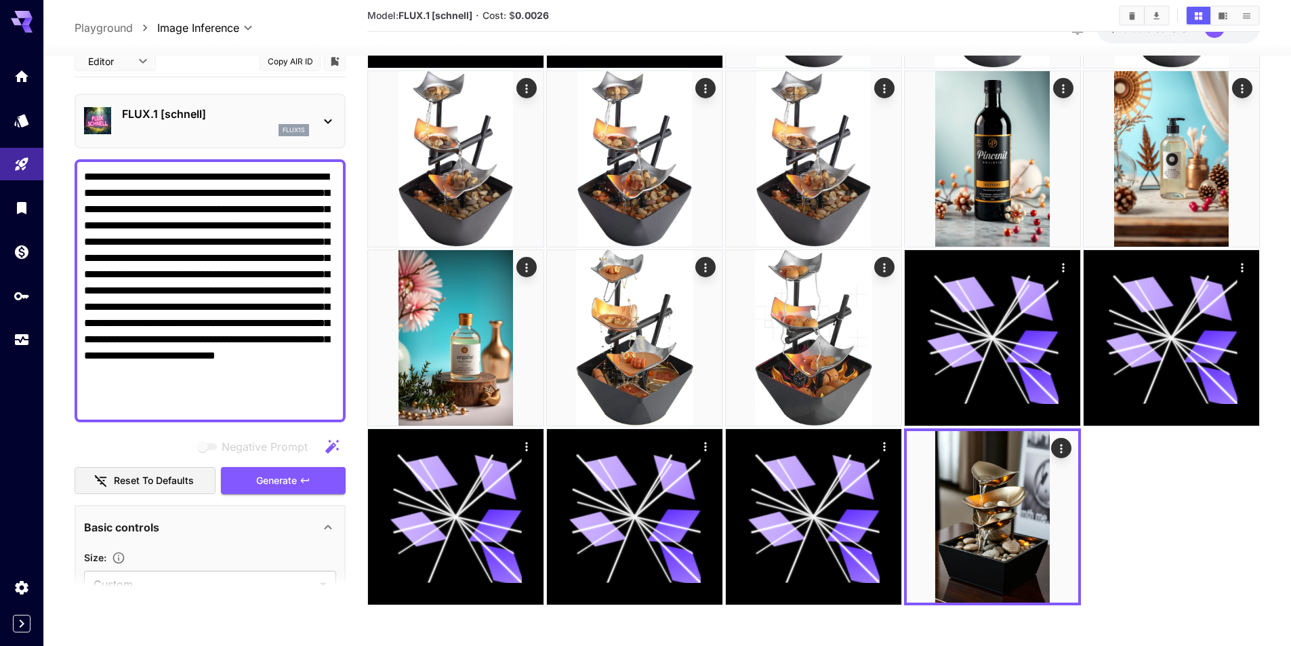
scroll to position [417, 0]
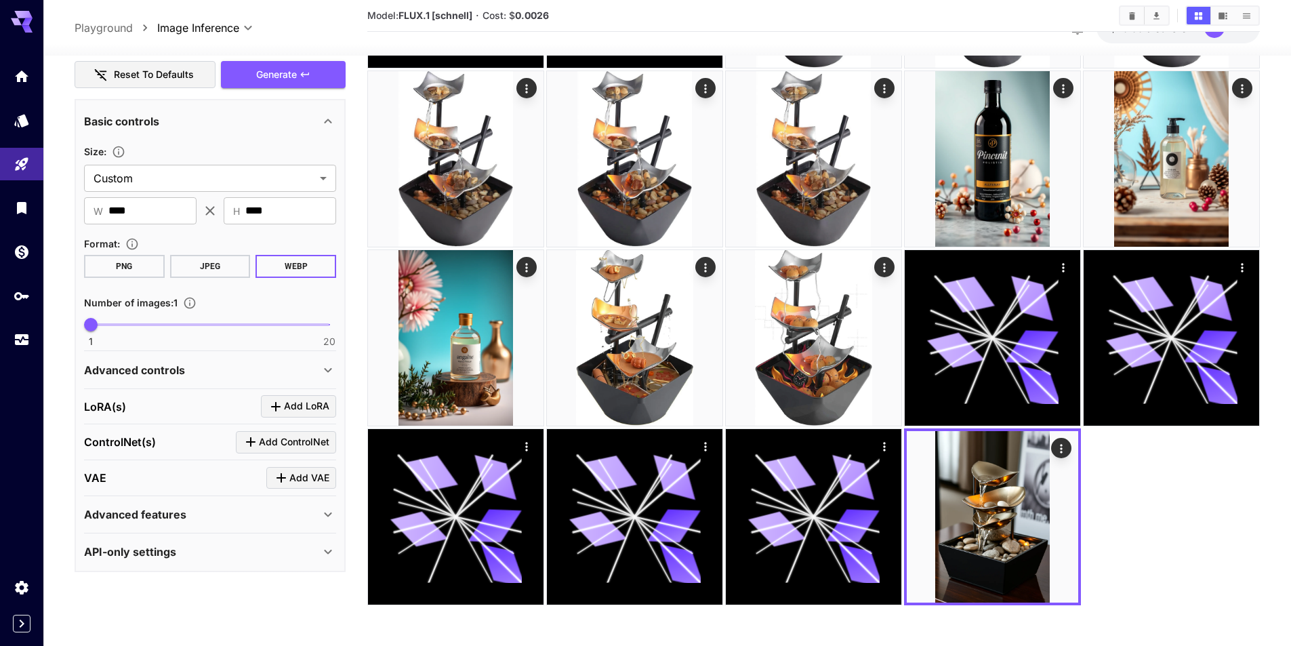
click at [169, 380] on div "Advanced controls" at bounding box center [210, 369] width 252 height 33
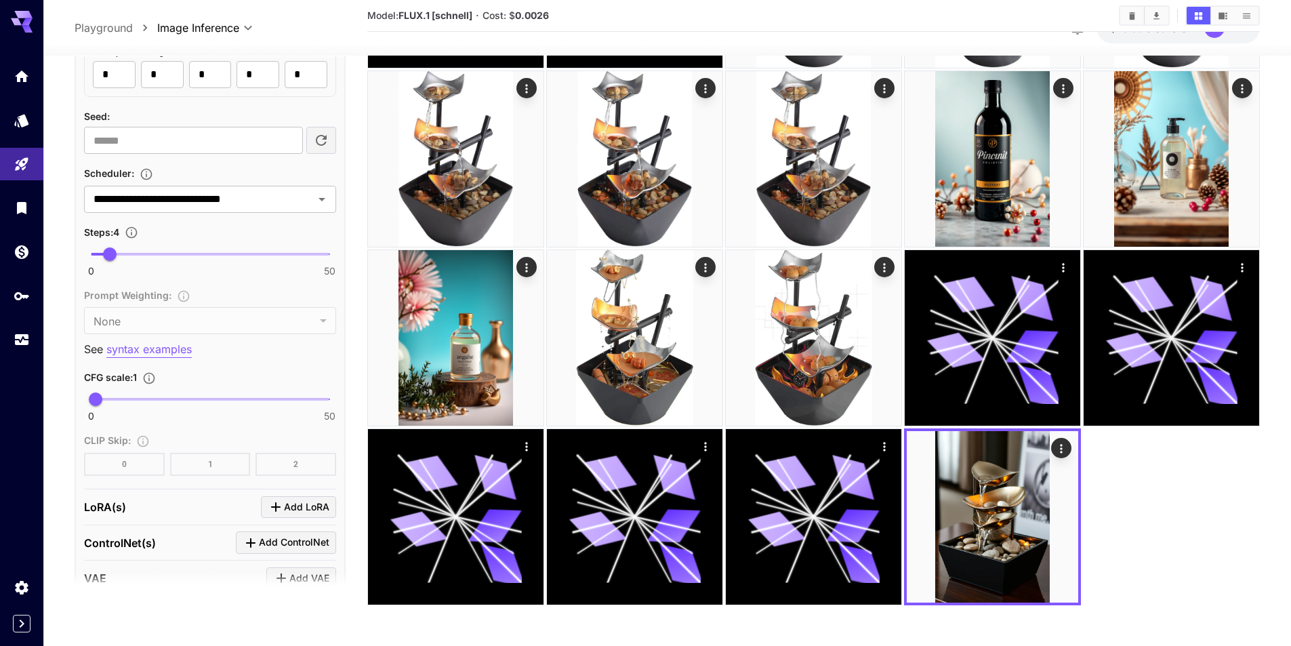
scroll to position [1205, 0]
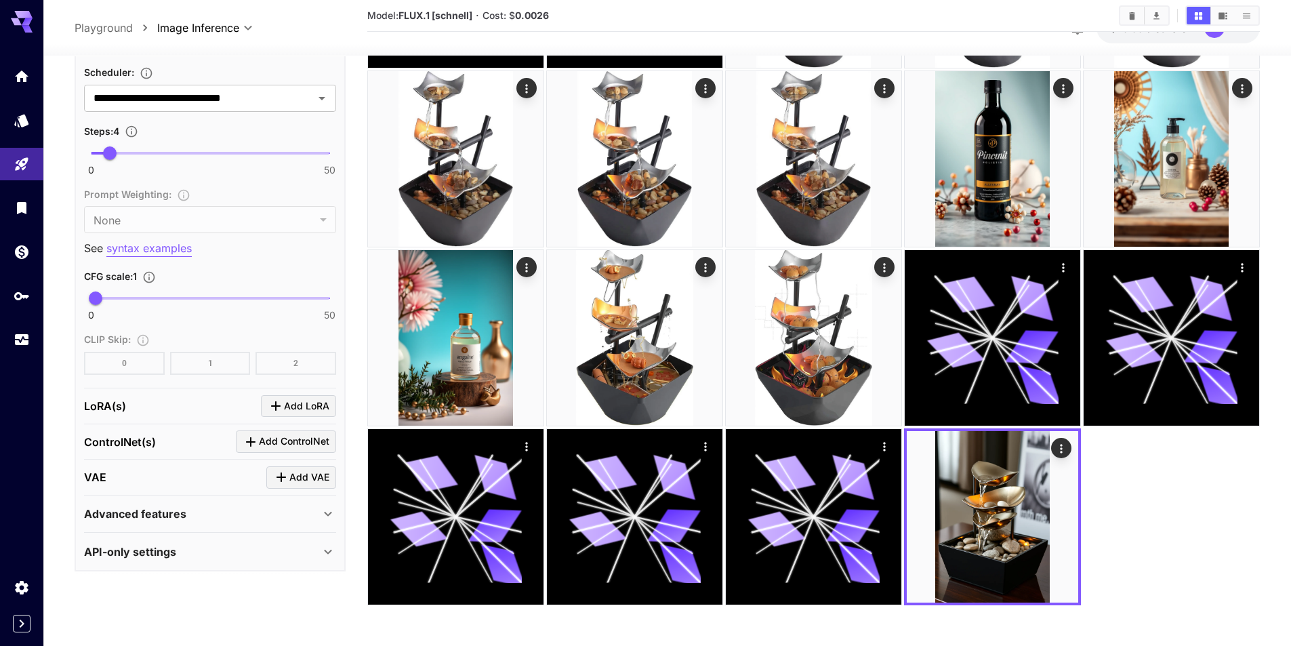
click at [185, 550] on div "API-only settings" at bounding box center [202, 552] width 236 height 16
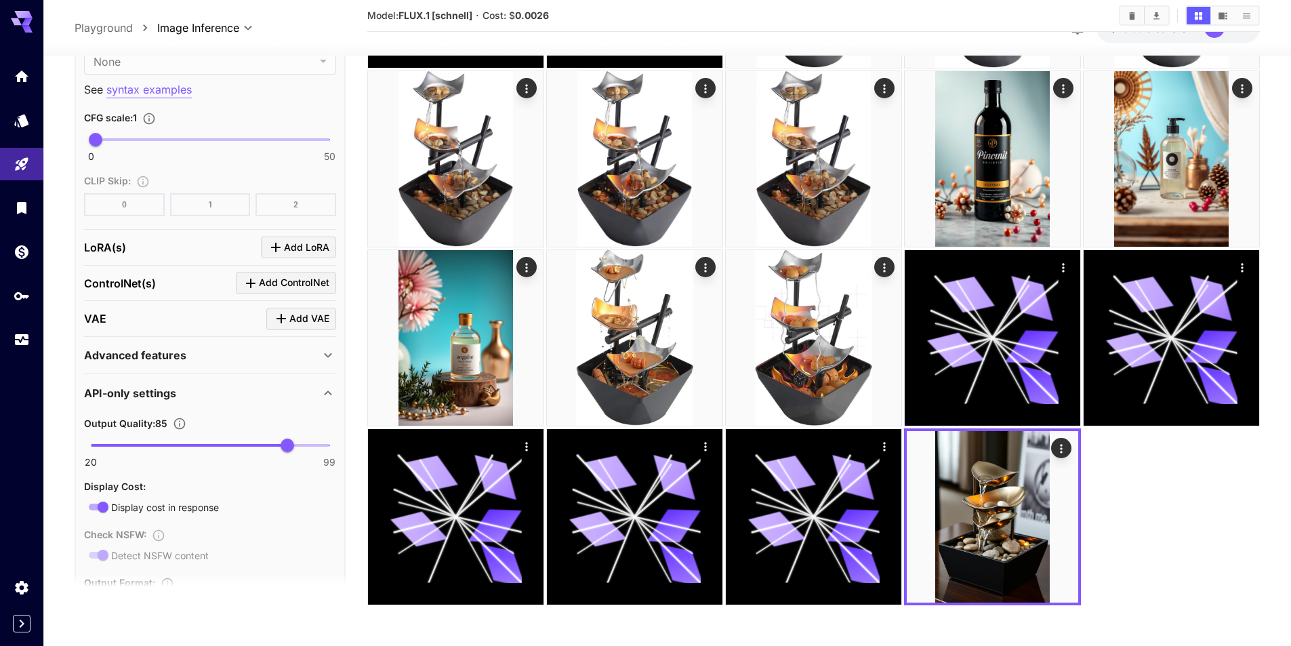
scroll to position [1497, 0]
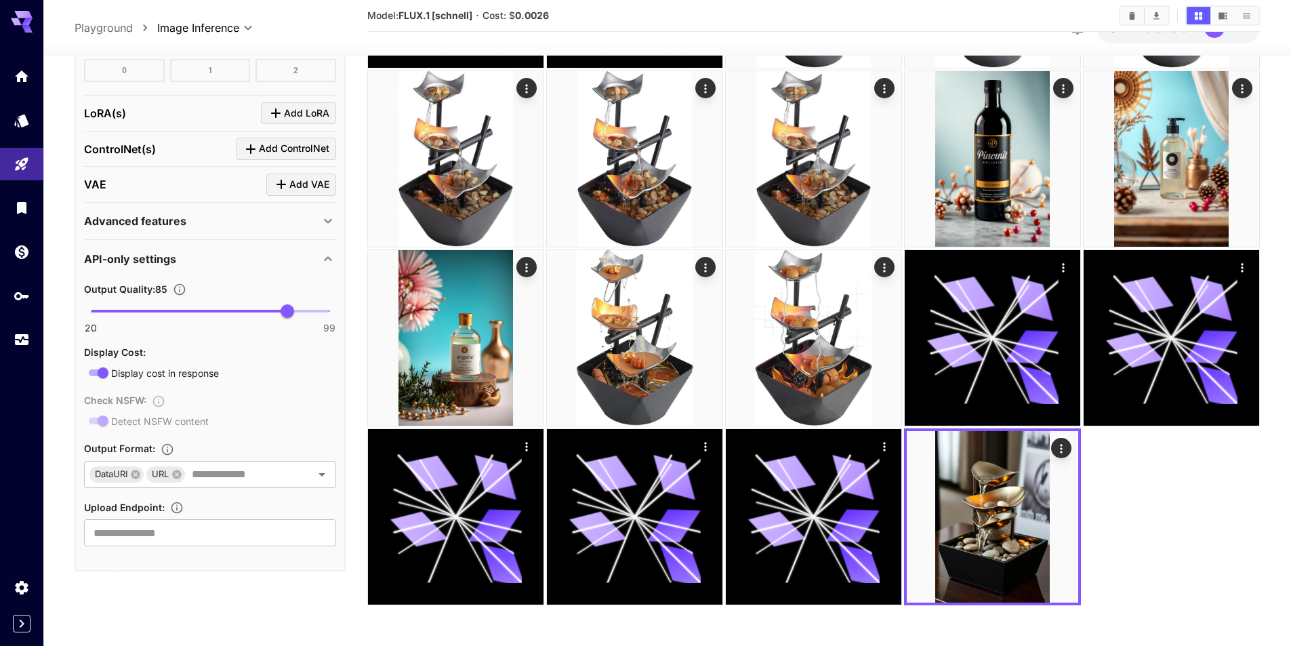
click at [222, 221] on div "Advanced features" at bounding box center [202, 221] width 236 height 16
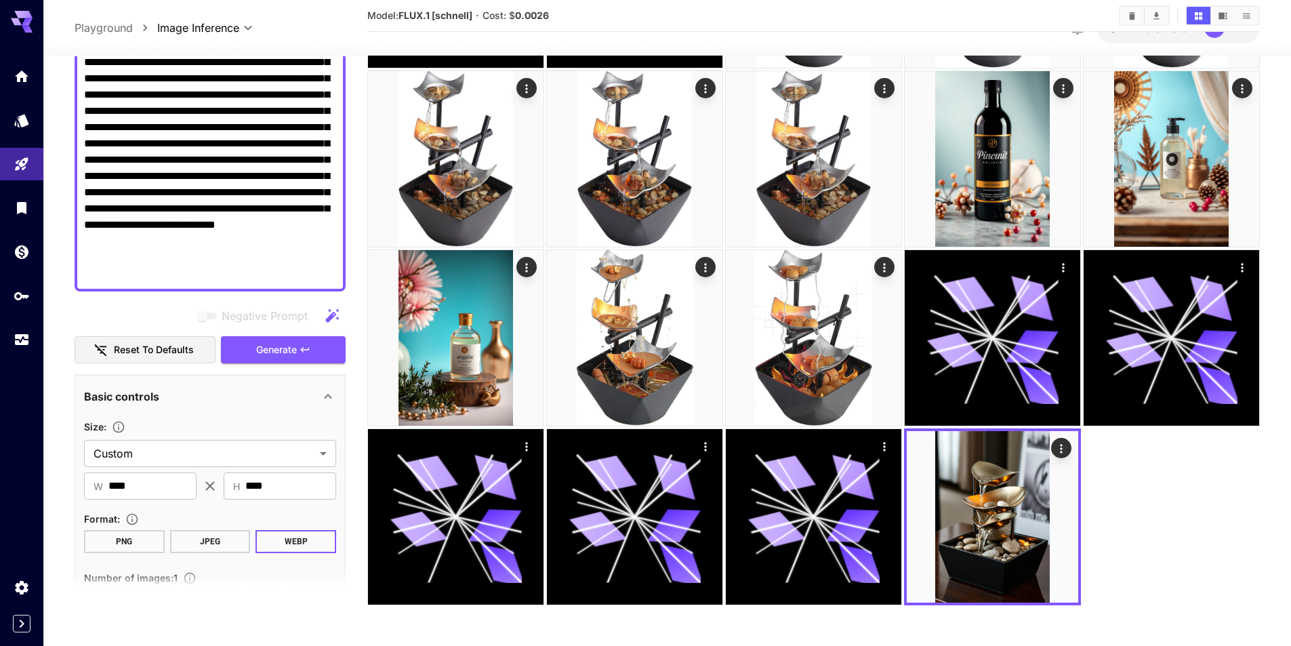
scroll to position [0, 0]
